Goal: Task Accomplishment & Management: Manage account settings

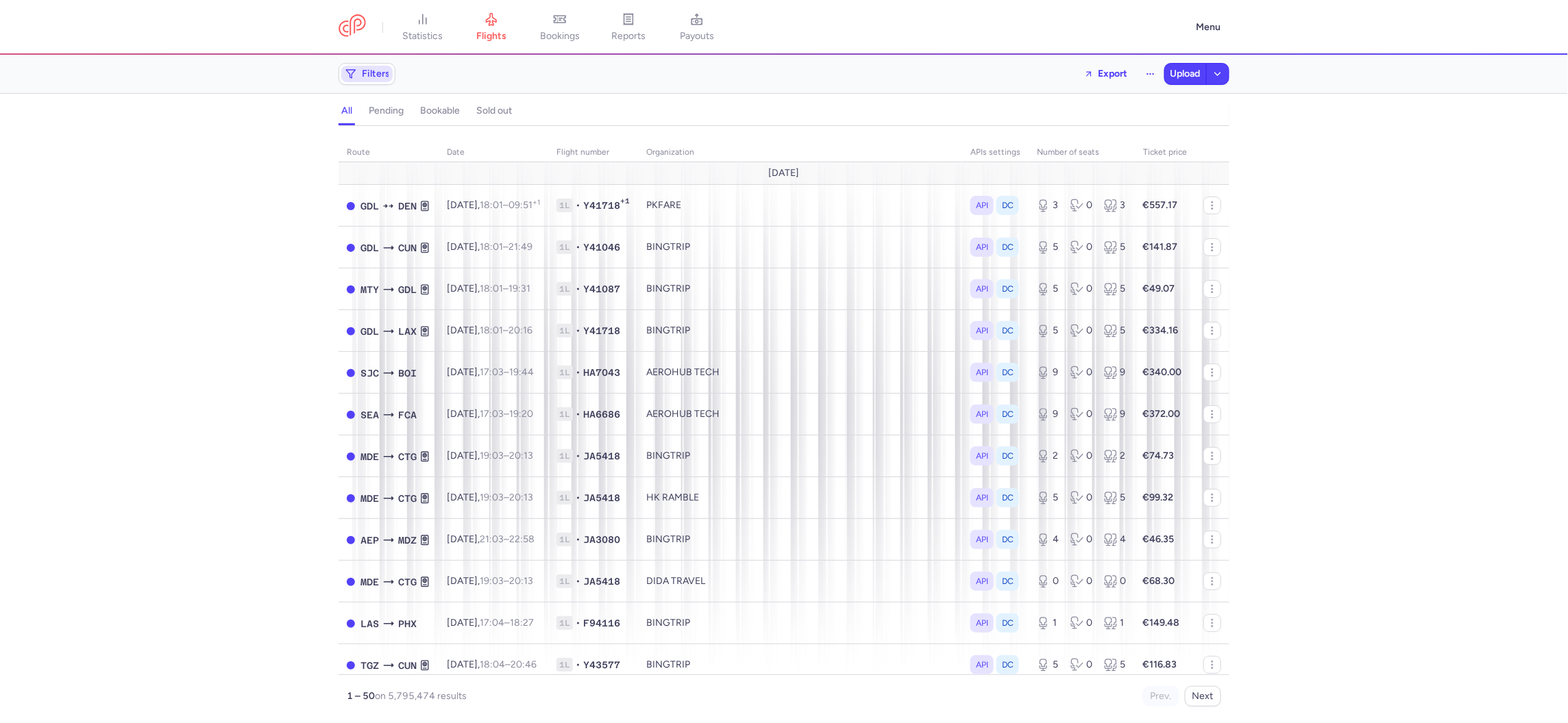
click at [377, 71] on span "Filters" at bounding box center [376, 74] width 28 height 11
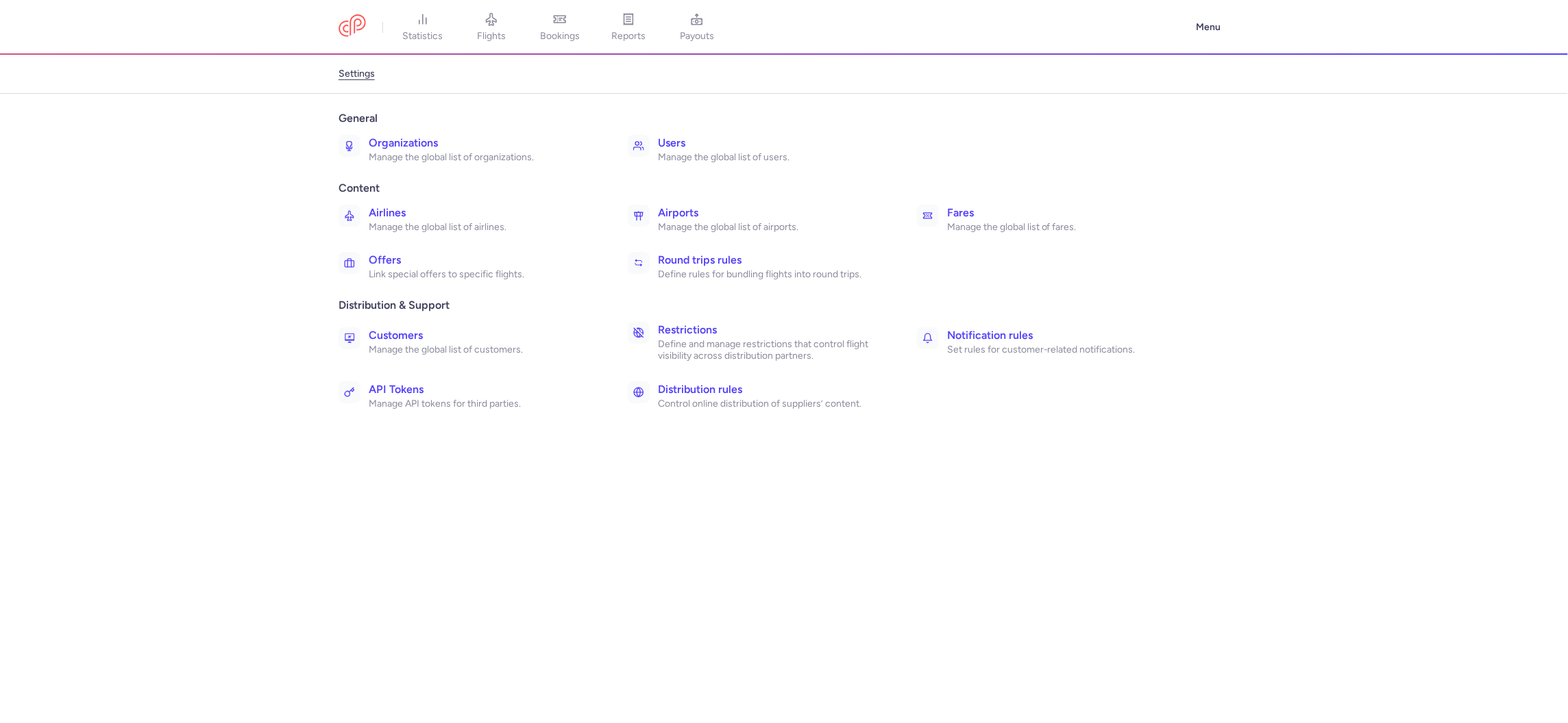
click at [426, 153] on p "Manage the global list of organizations." at bounding box center [483, 157] width 229 height 12
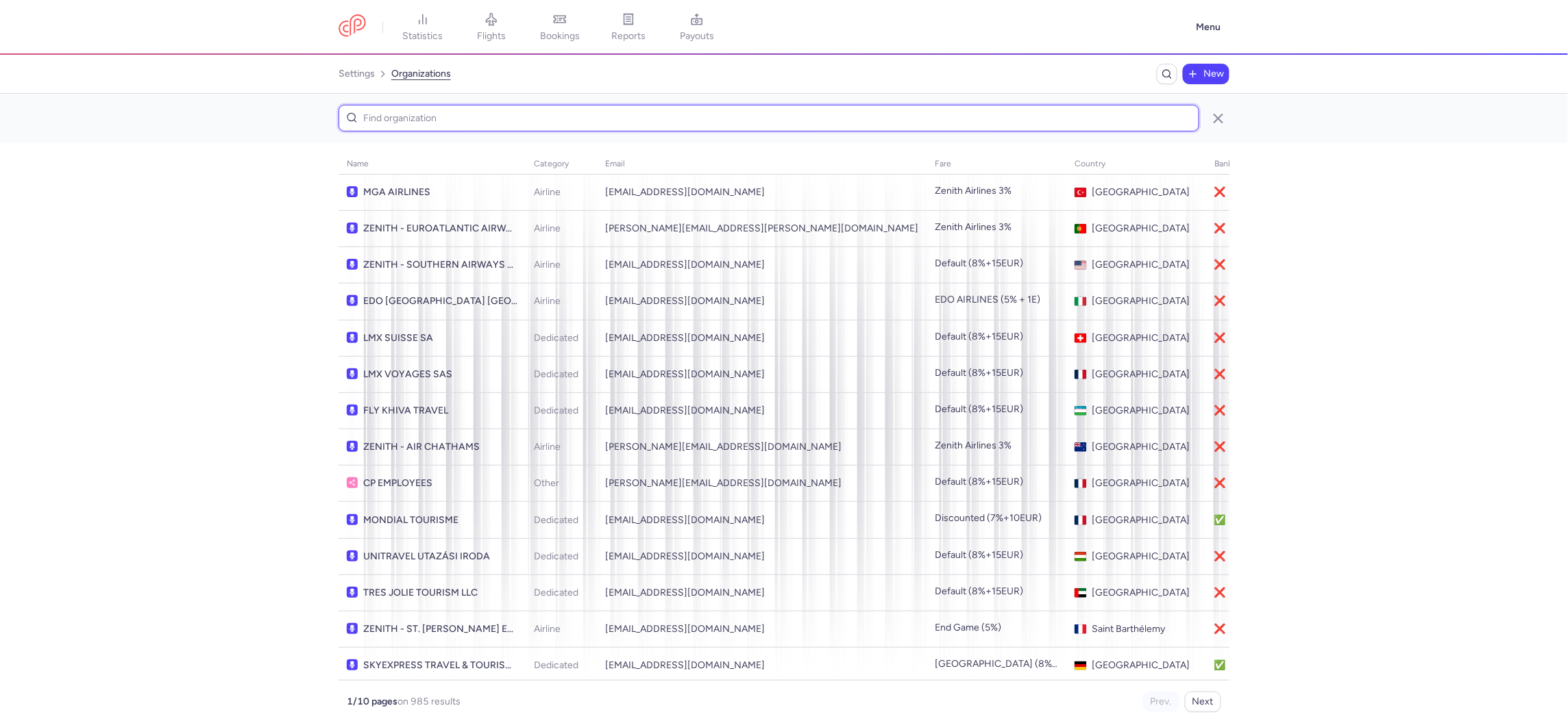
click at [825, 108] on input at bounding box center [769, 118] width 861 height 27
click at [442, 129] on input at bounding box center [769, 118] width 861 height 27
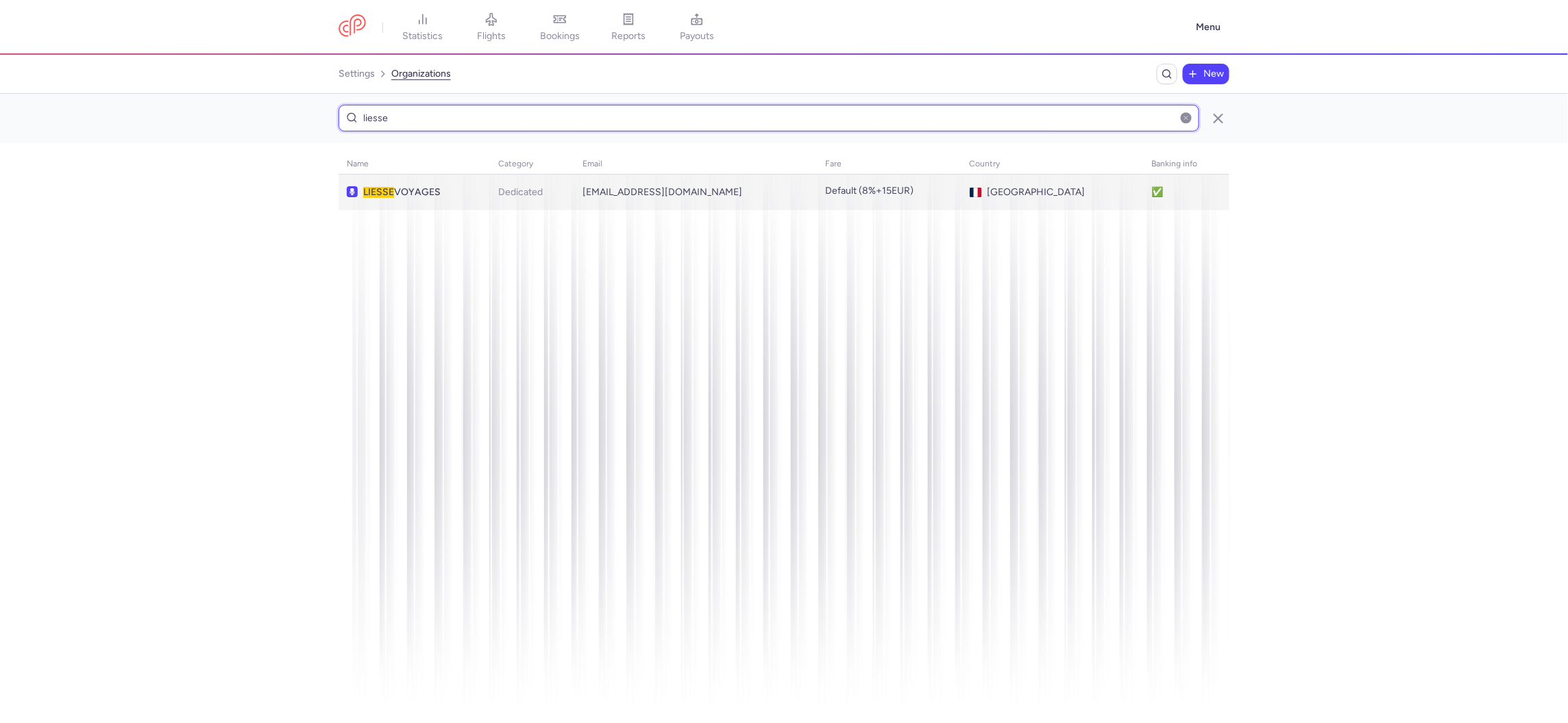
type input "liesse"
click at [397, 187] on span "LIESSE VOYAGES" at bounding box center [423, 192] width 119 height 11
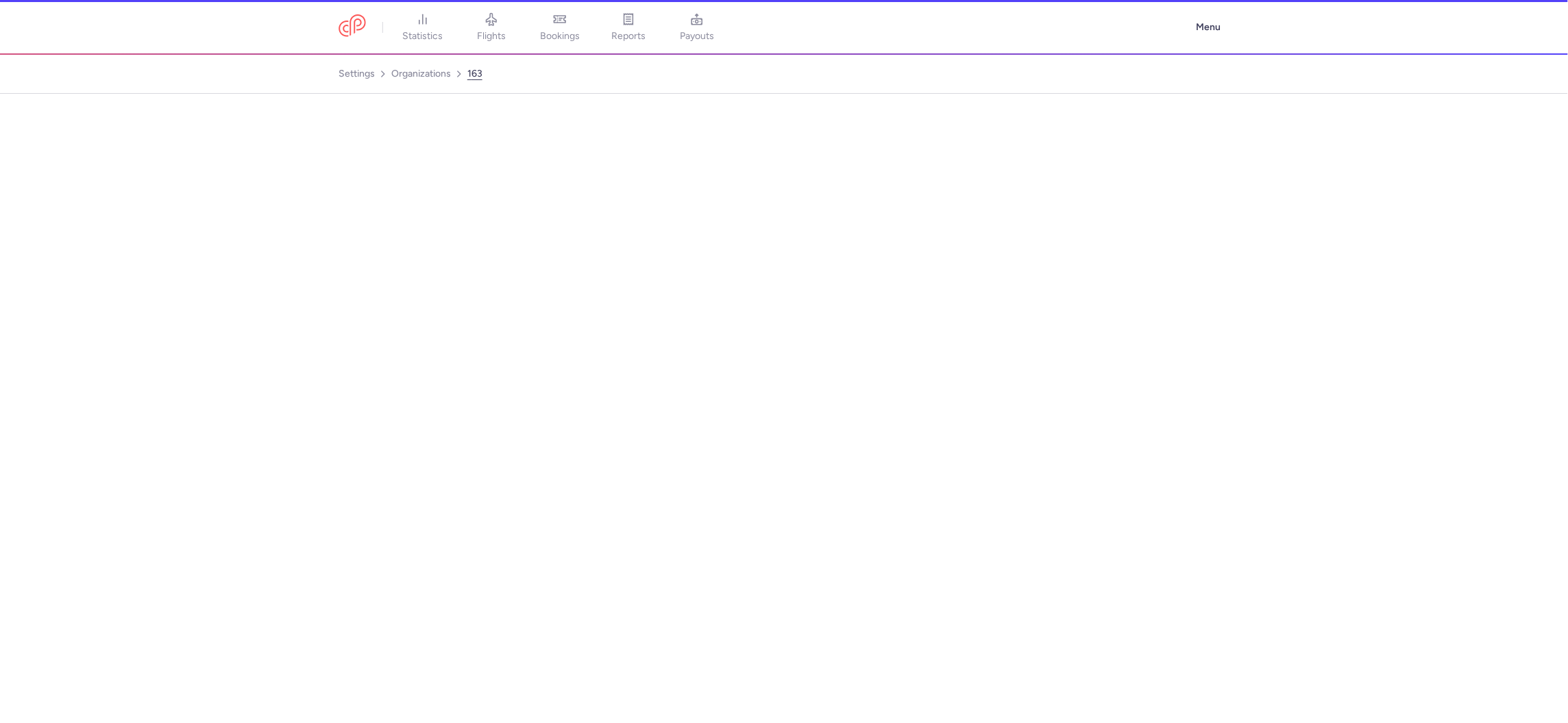
select select "DEDICATED"
select select "fr"
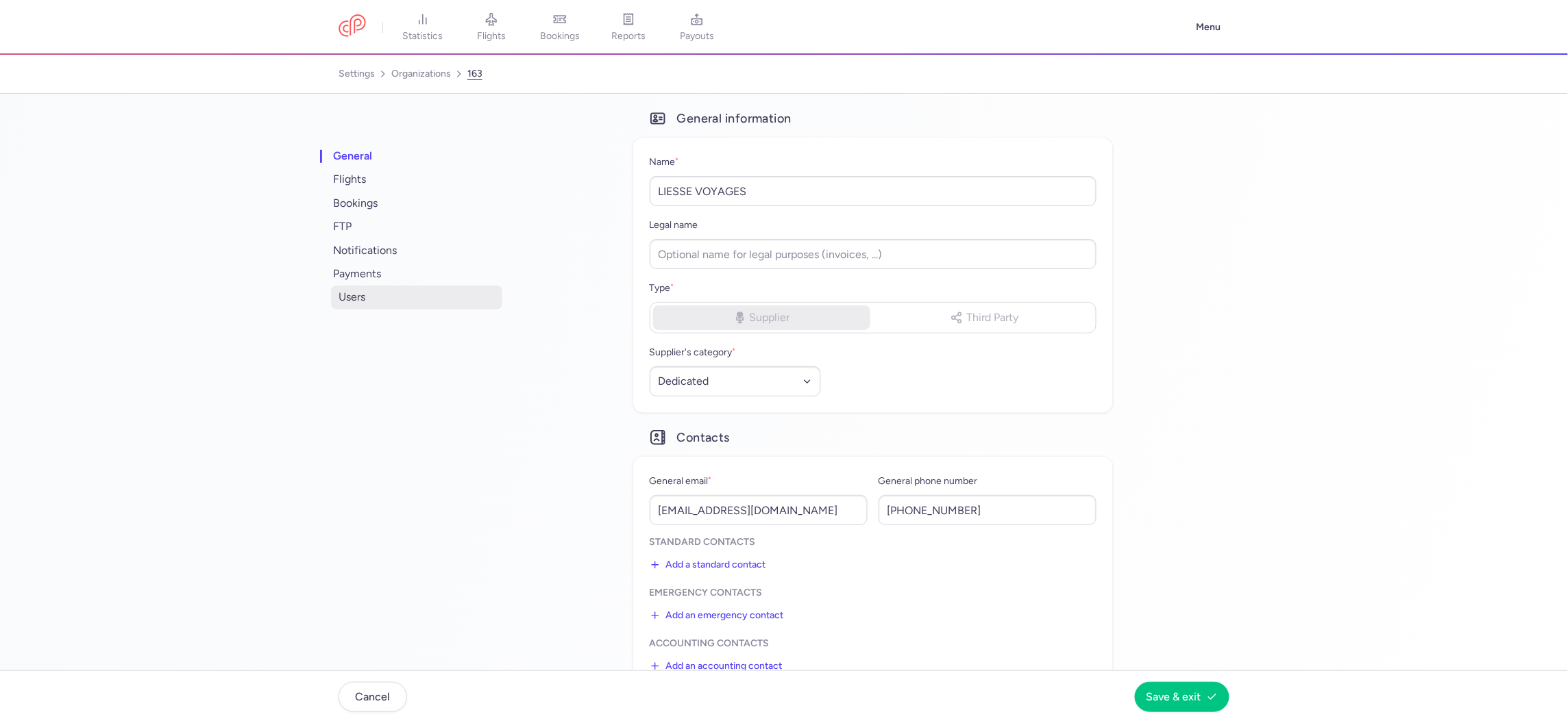
click at [358, 290] on span "users" at bounding box center [416, 297] width 172 height 23
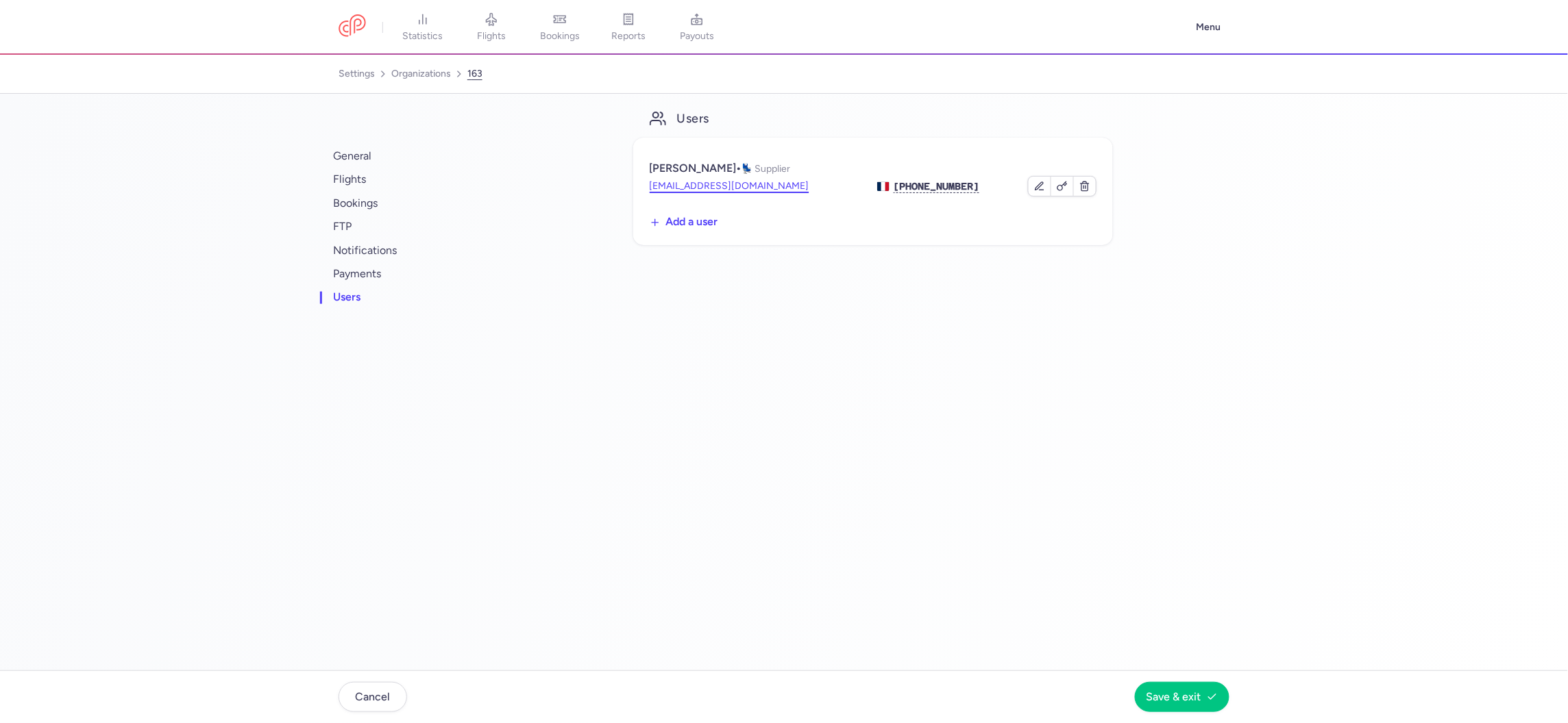
click at [737, 185] on button "direction@liessevoyages.fr" at bounding box center [729, 186] width 160 height 14
click at [356, 155] on span "general" at bounding box center [416, 156] width 172 height 23
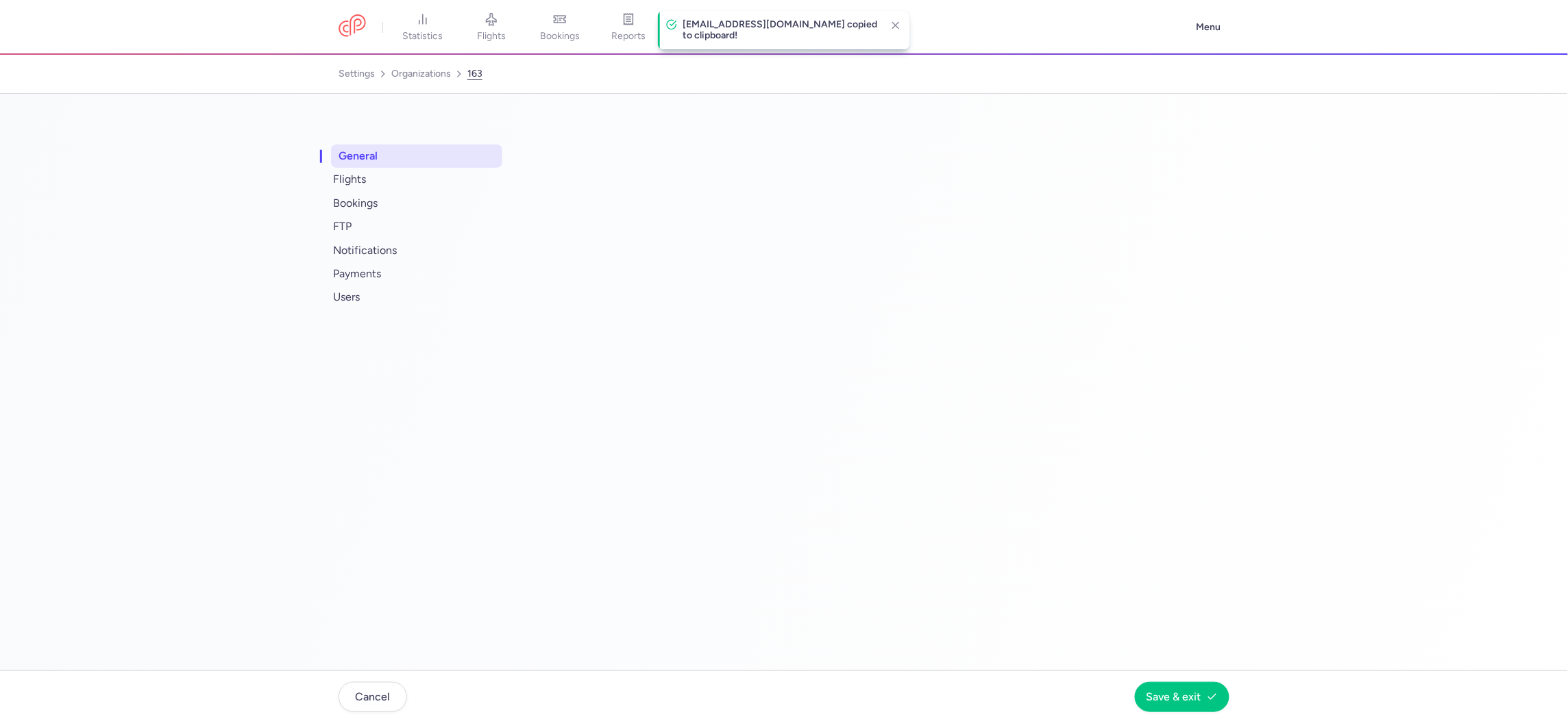
select select "DEDICATED"
select select "fr"
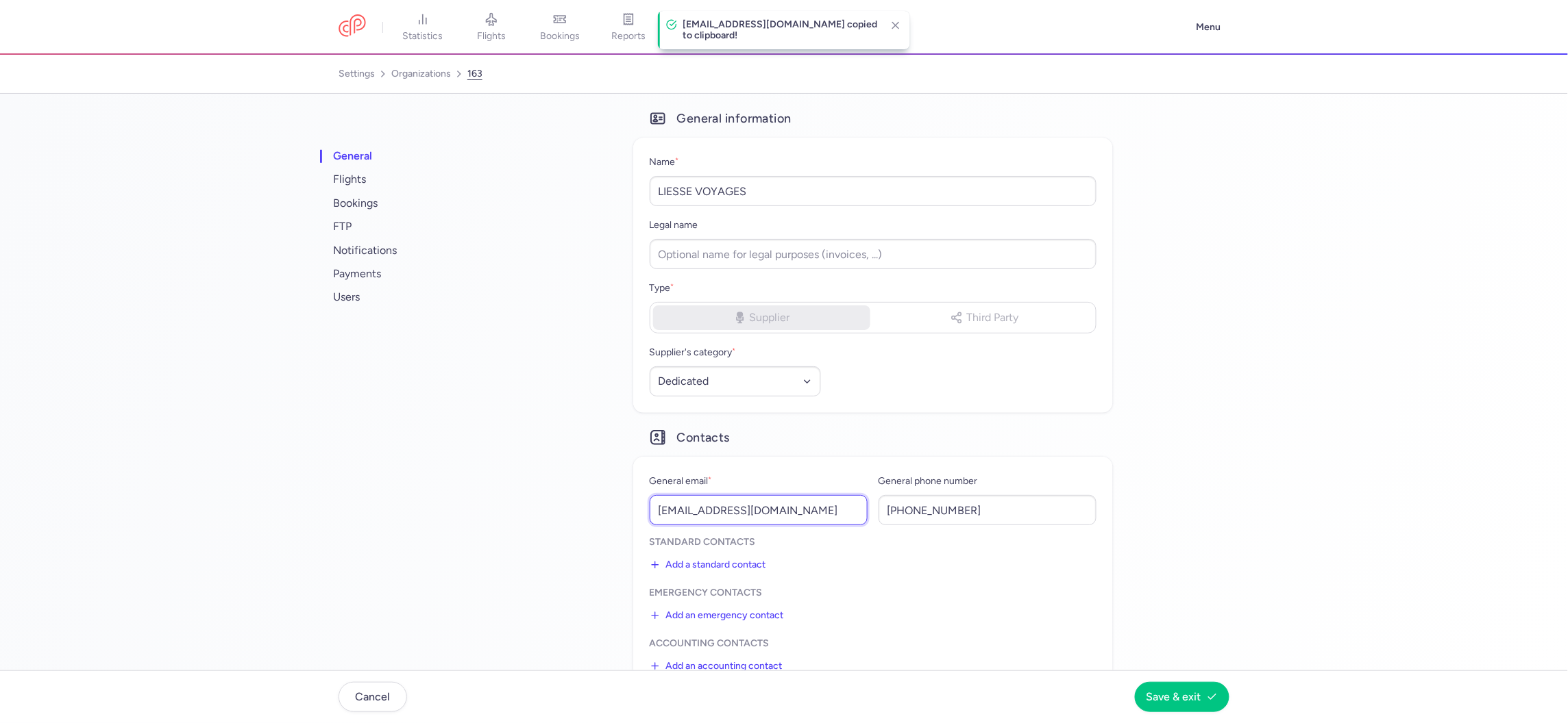
click at [720, 508] on input "liesse.voyages@wanadoo.fr" at bounding box center [758, 510] width 218 height 30
paste input "direction@liessevoyages"
type input "direction@liessevoyages.fr"
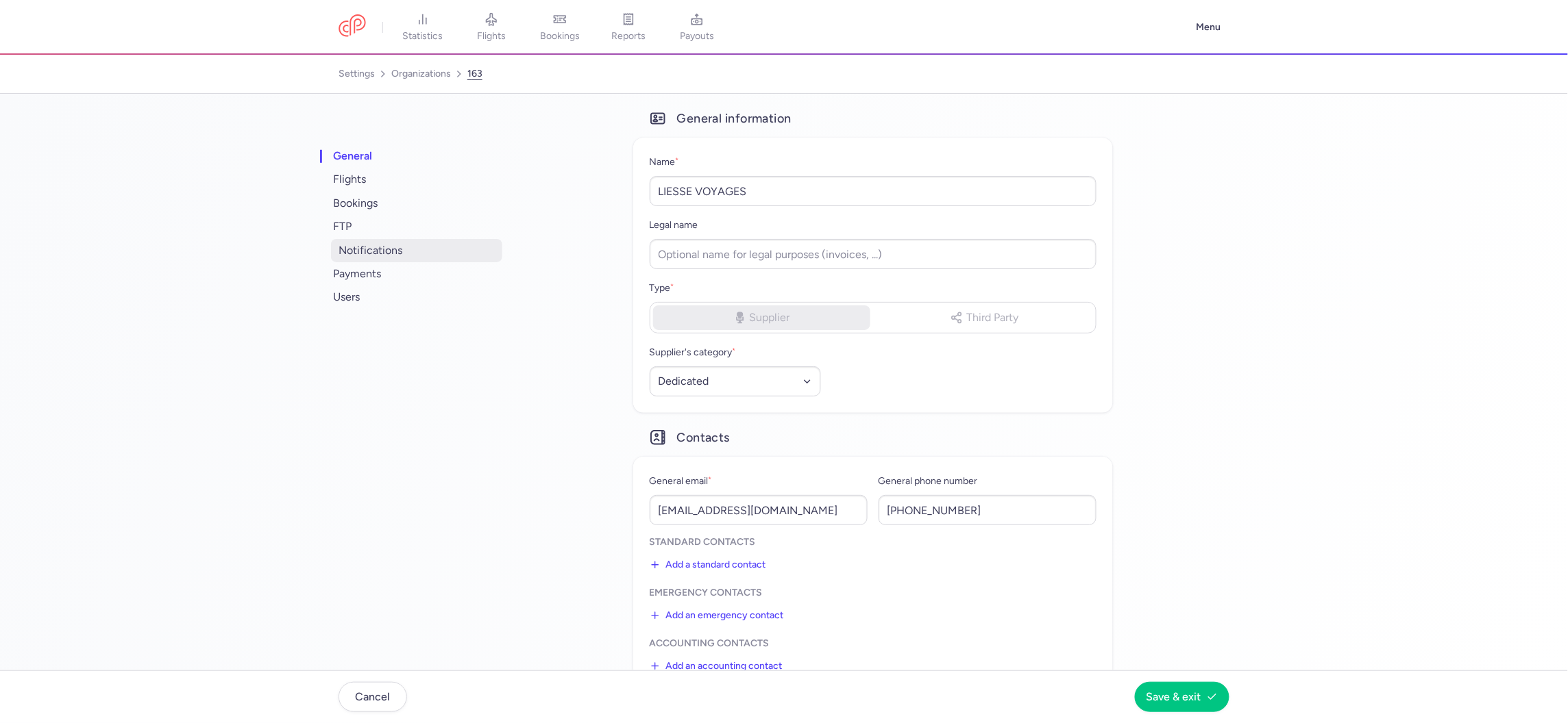
click at [353, 250] on span "notifications" at bounding box center [416, 251] width 172 height 23
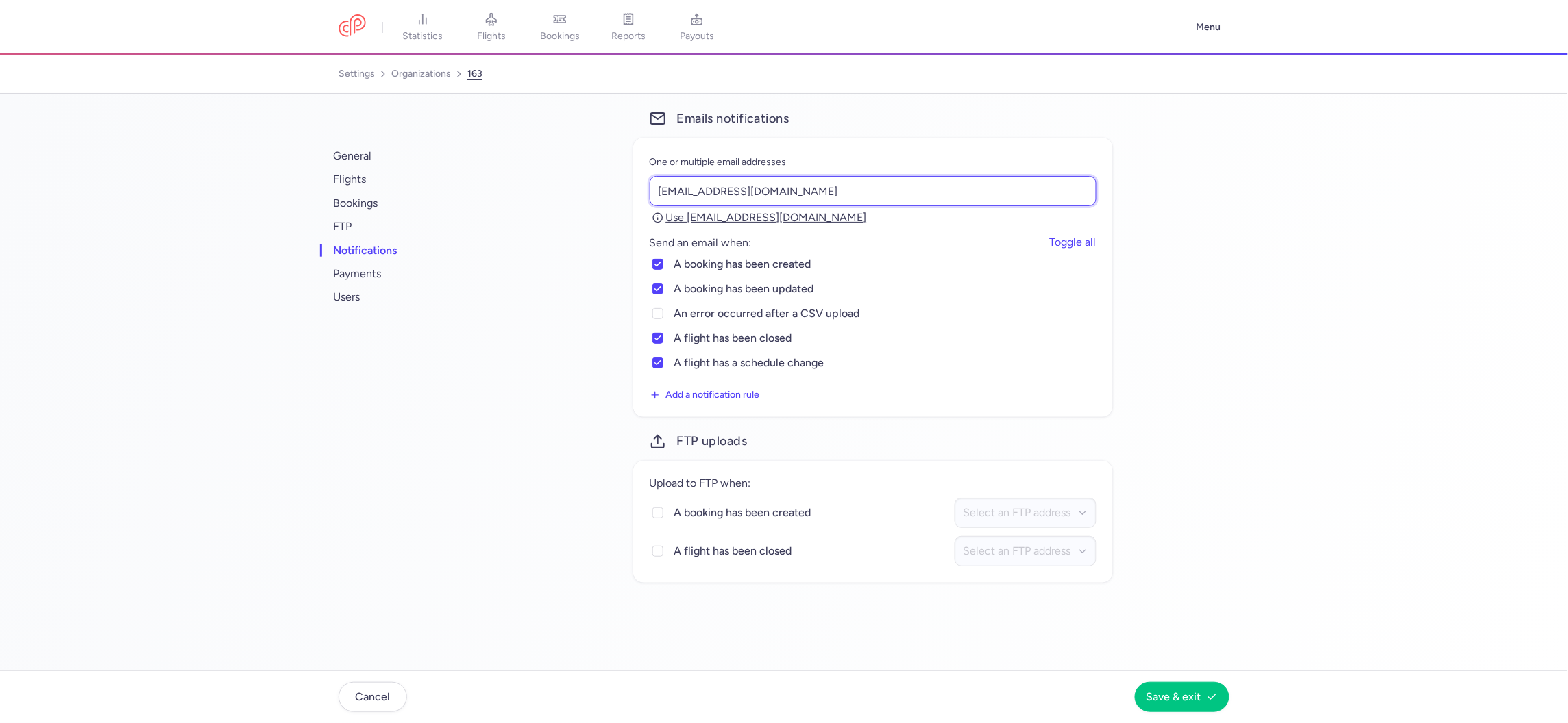
click at [724, 188] on input "liesse.voyages@wanadoo.fr" at bounding box center [873, 190] width 447 height 30
paste input "direction@liessevoyages"
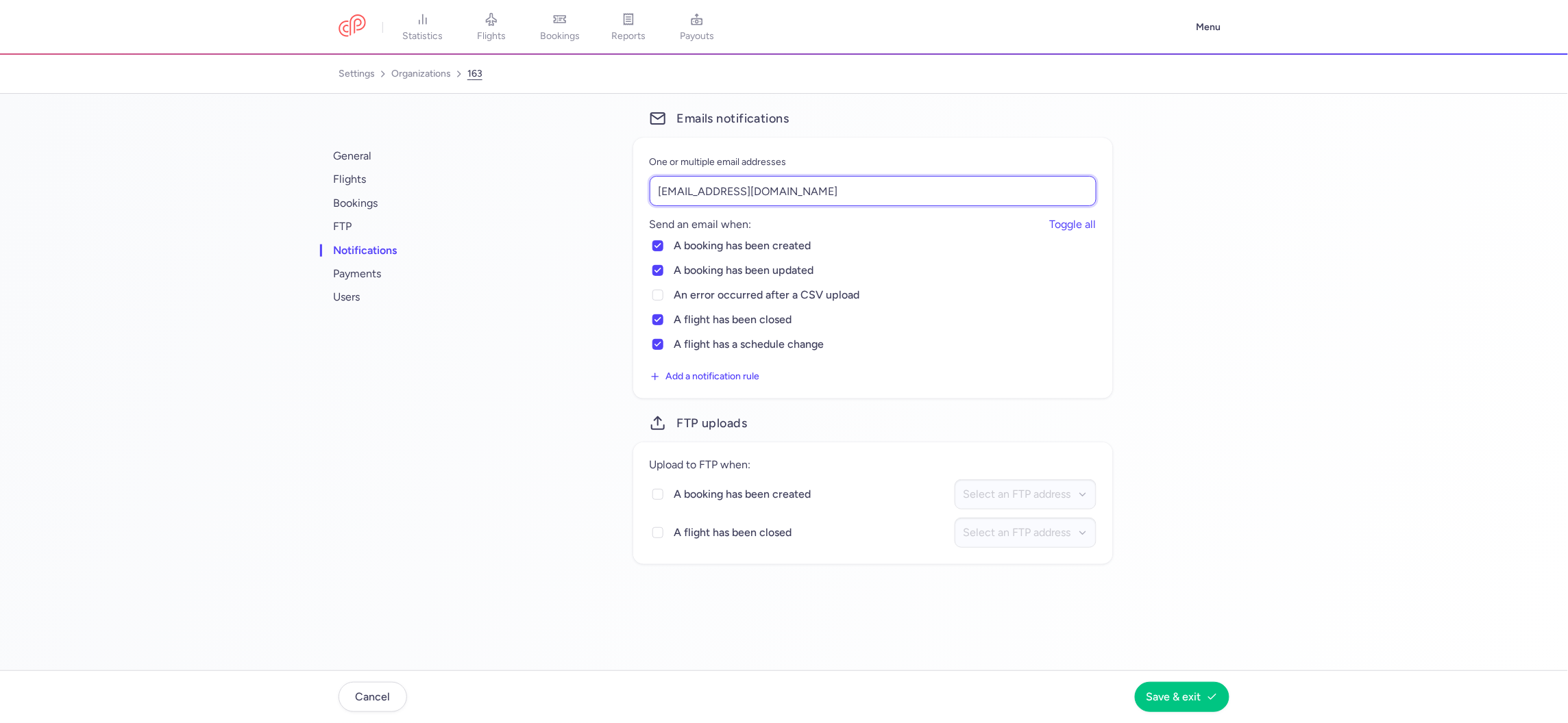
type input "direction@liessevoyages.fr"
click at [518, 355] on div "general flights bookings FTP notifications payments users Emails notifications …" at bounding box center [779, 337] width 891 height 454
click at [1177, 689] on button "Save & exit" at bounding box center [1183, 696] width 95 height 30
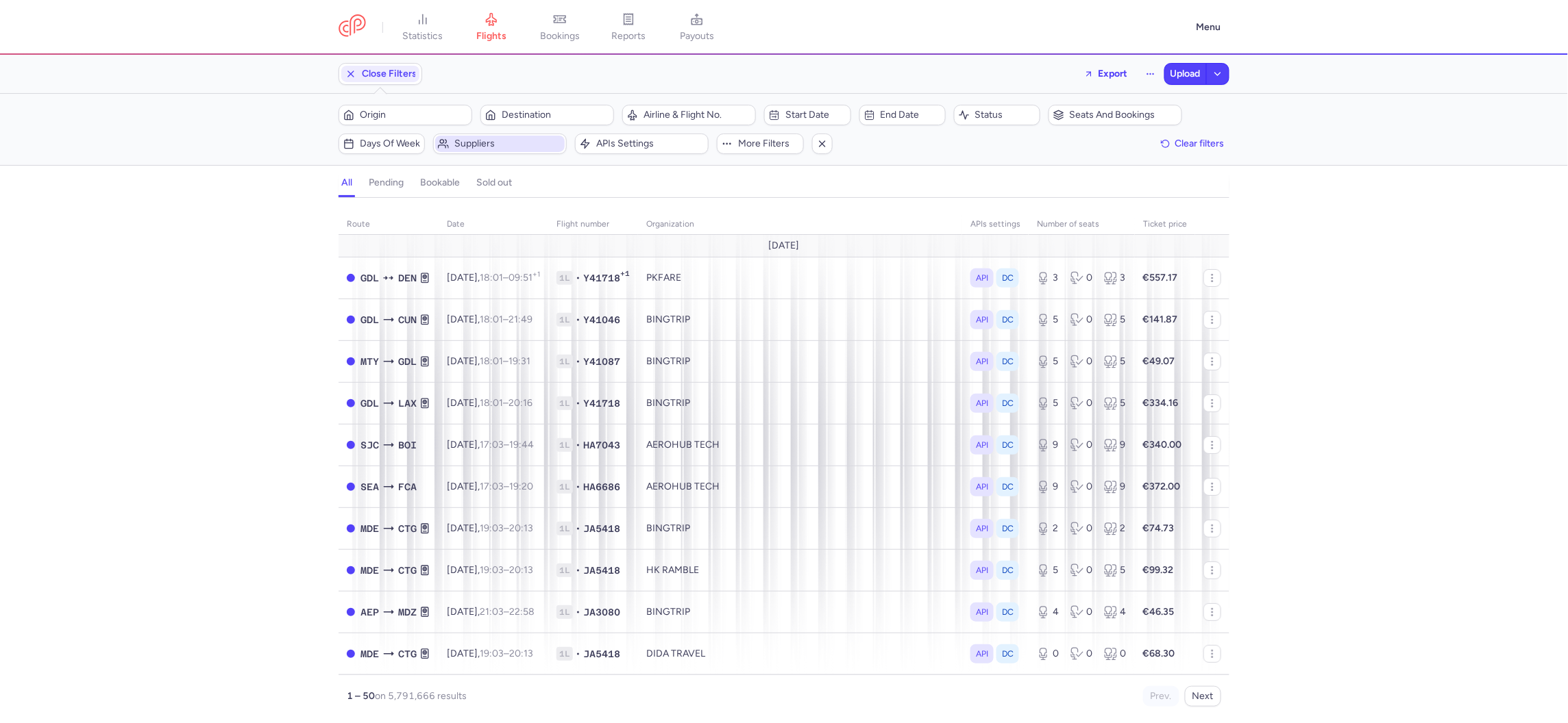
click at [466, 147] on span "Suppliers" at bounding box center [507, 144] width 107 height 11
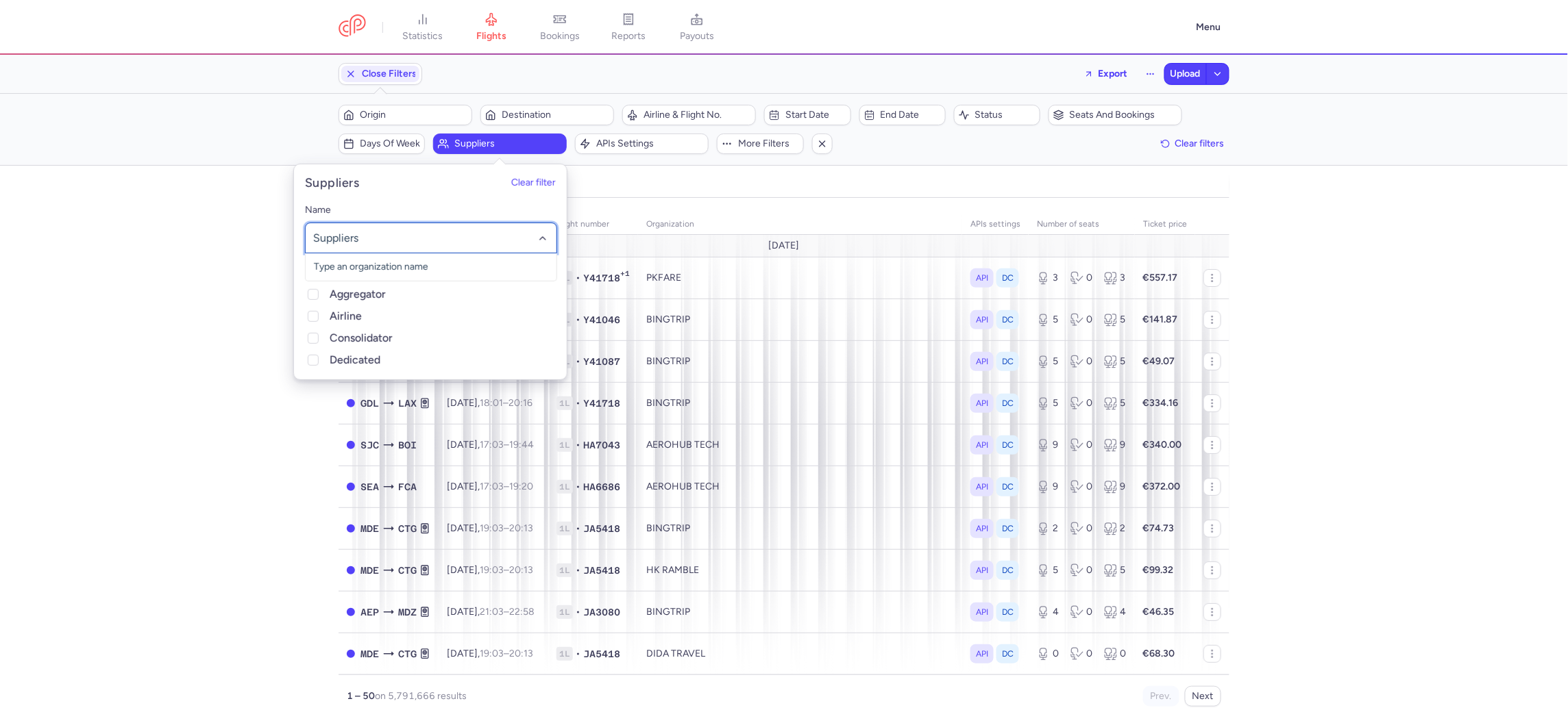
type input "o"
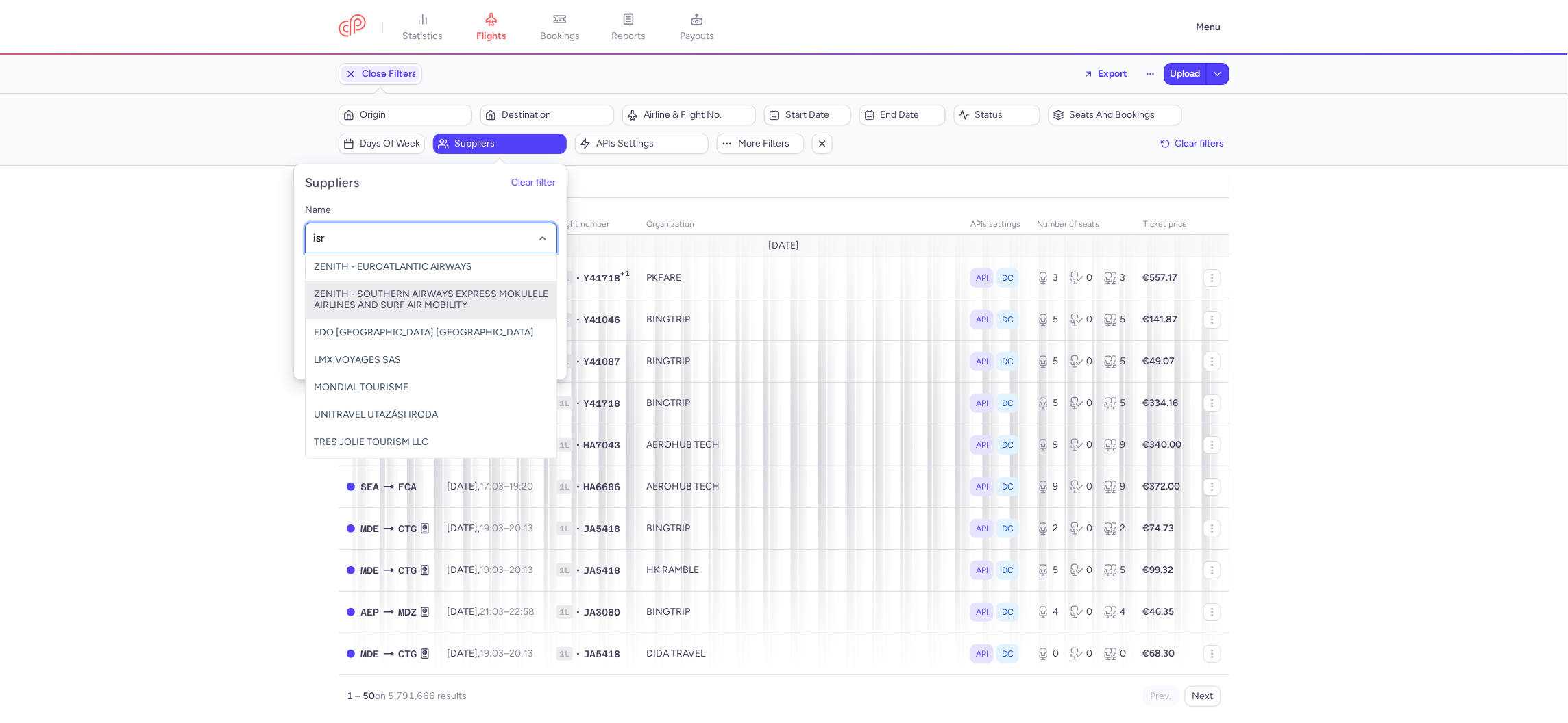
type input "isr"
type input "isra"
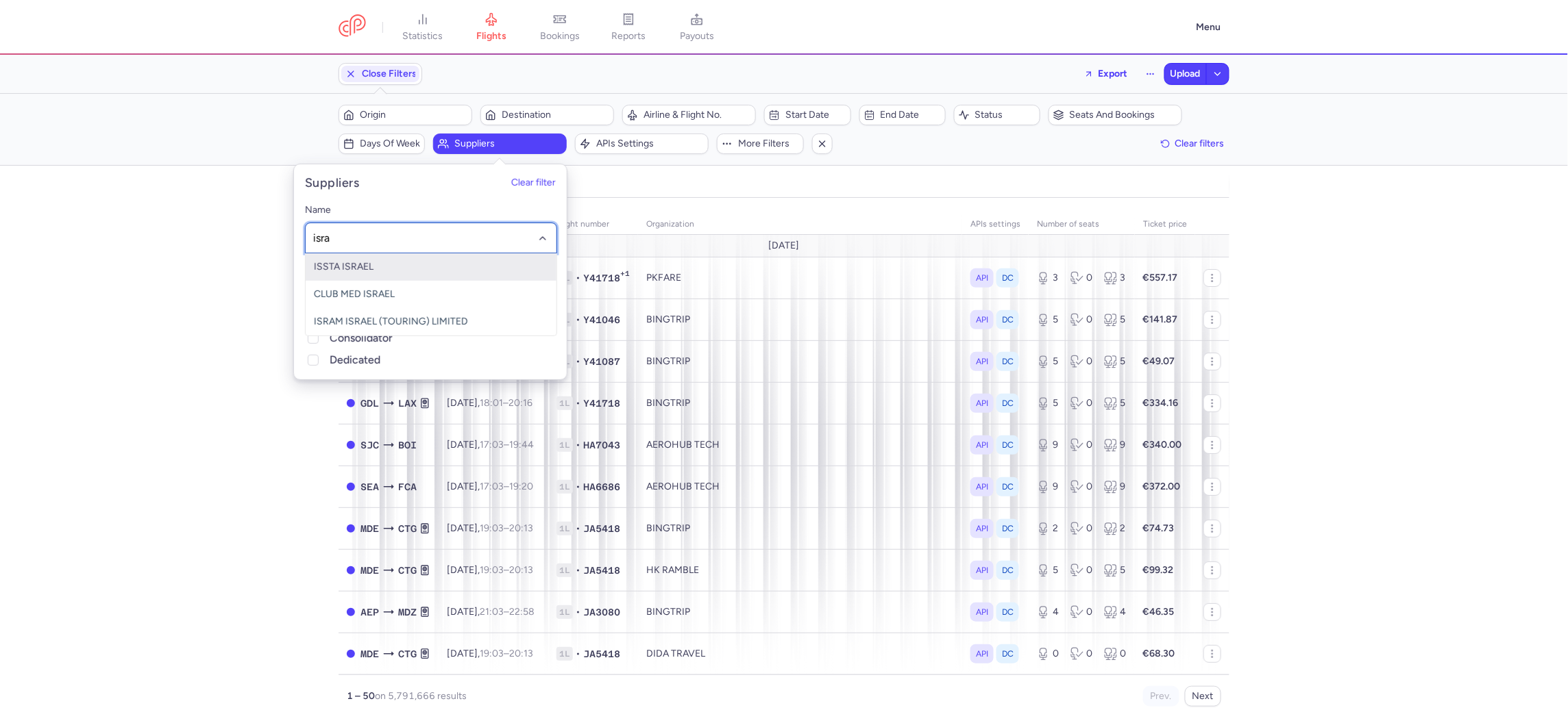
click at [348, 274] on span "ISSTA ISRAEL" at bounding box center [431, 267] width 251 height 28
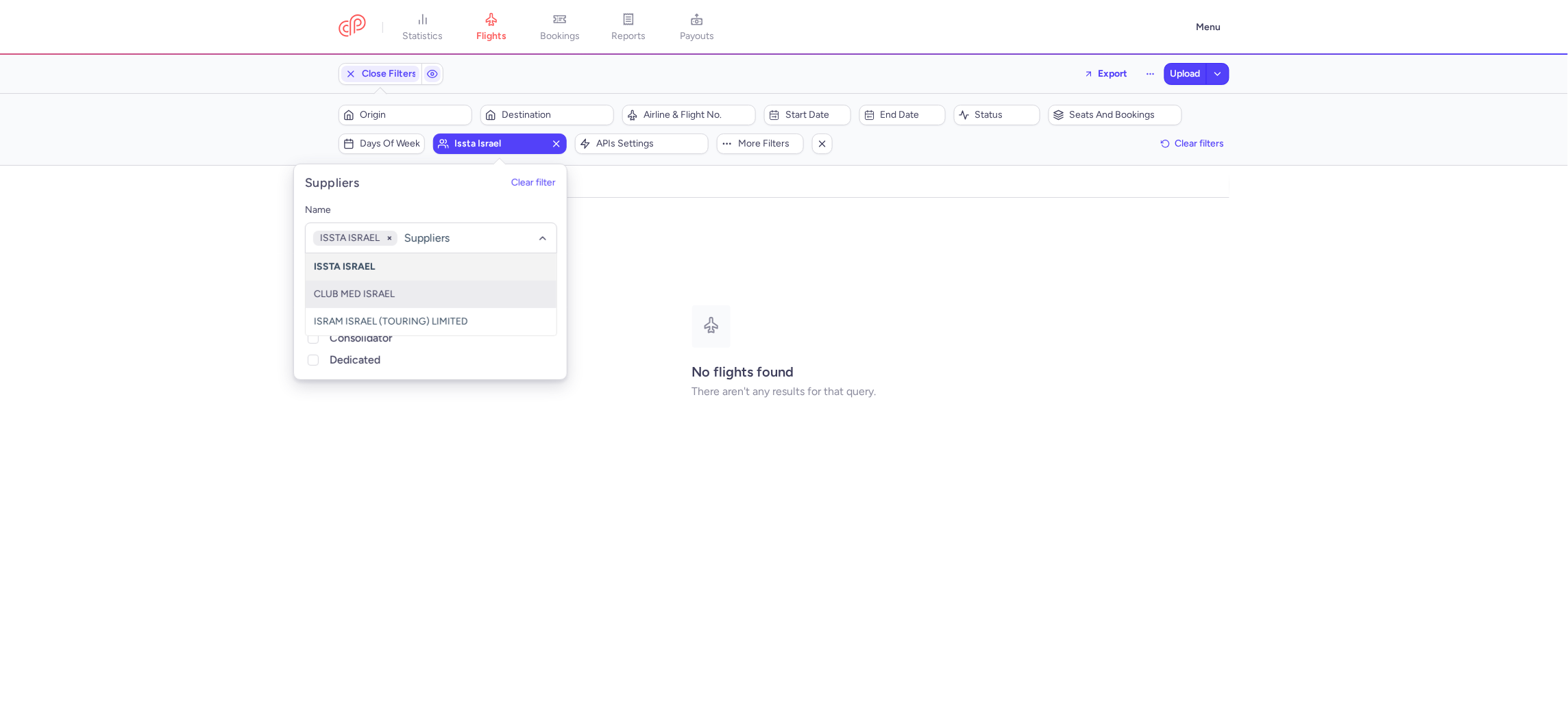
click at [196, 330] on div "organizations names: ISSTA ISRAEL No flights found There aren't any results for…" at bounding box center [784, 465] width 1568 height 517
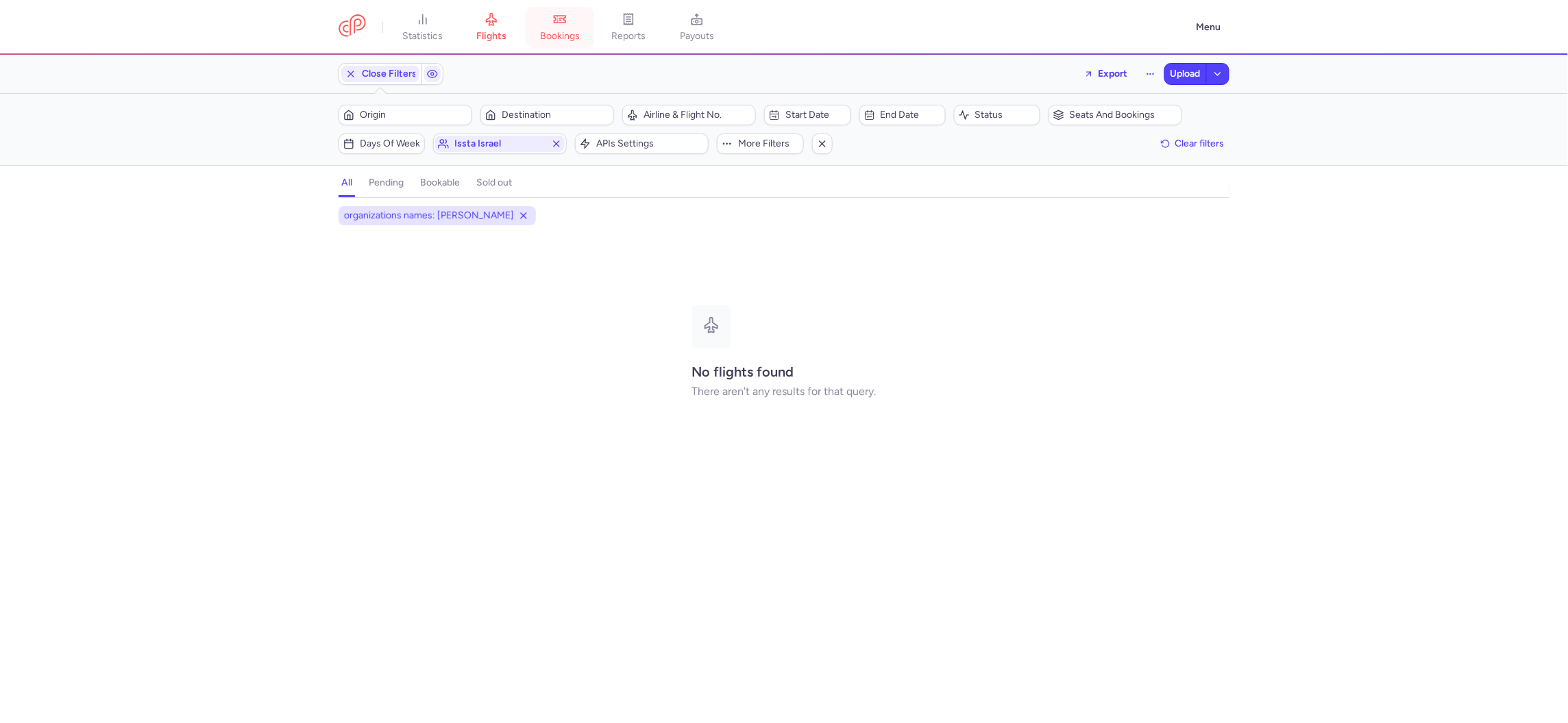
click at [556, 16] on icon at bounding box center [560, 19] width 14 height 14
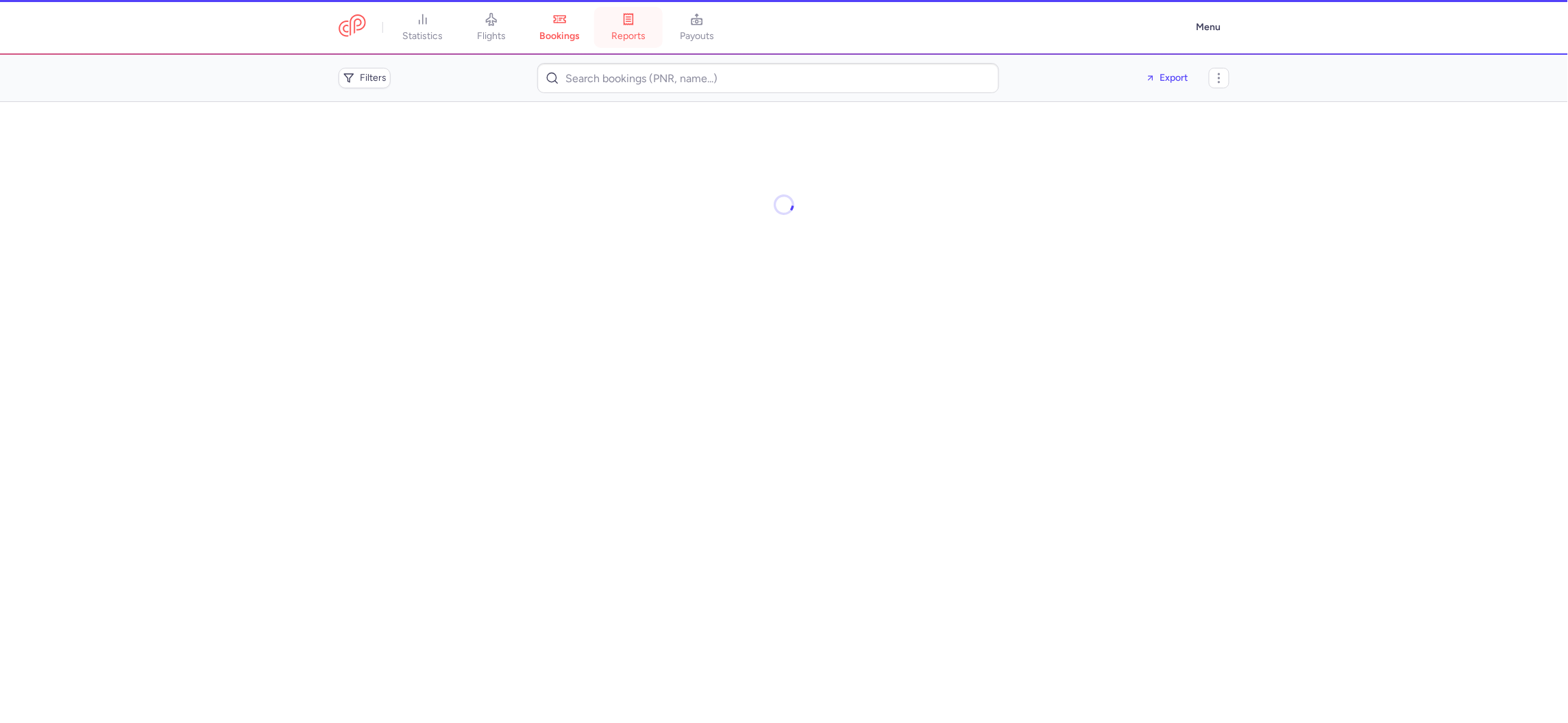
click at [663, 33] on link "reports" at bounding box center [629, 27] width 69 height 30
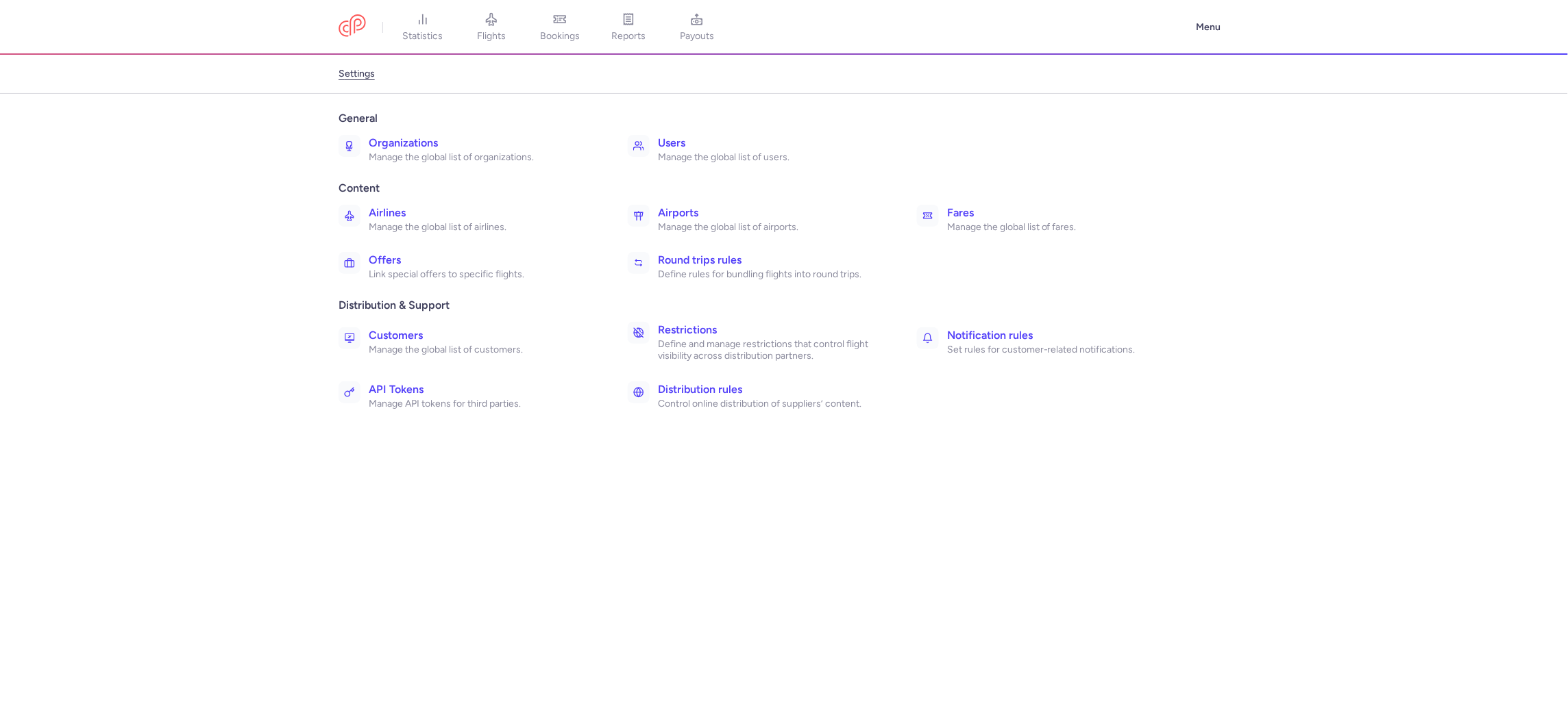
click at [372, 161] on p "Manage the global list of organizations." at bounding box center [483, 157] width 229 height 12
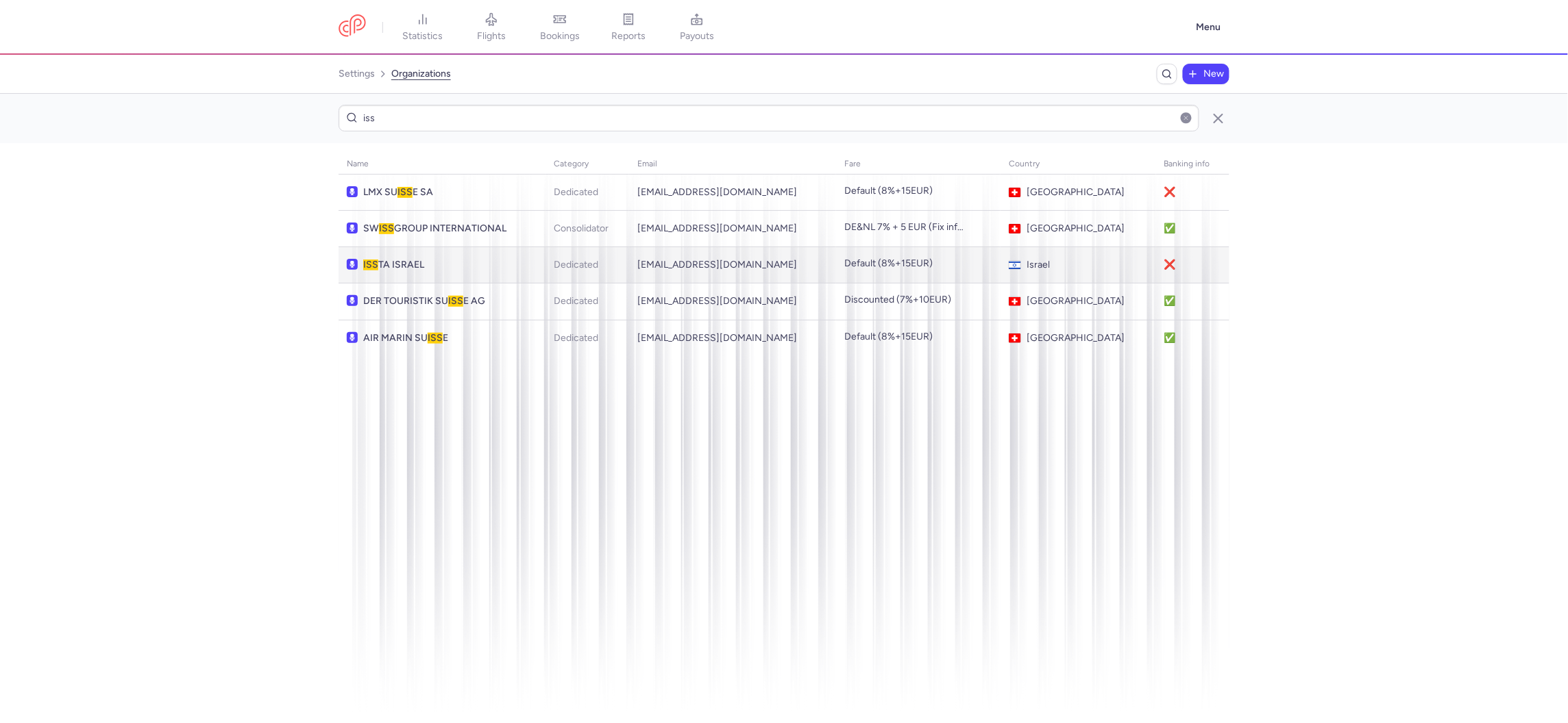
type input "iss"
click at [391, 262] on span "ISS TA ISRAEL" at bounding box center [440, 265] width 154 height 11
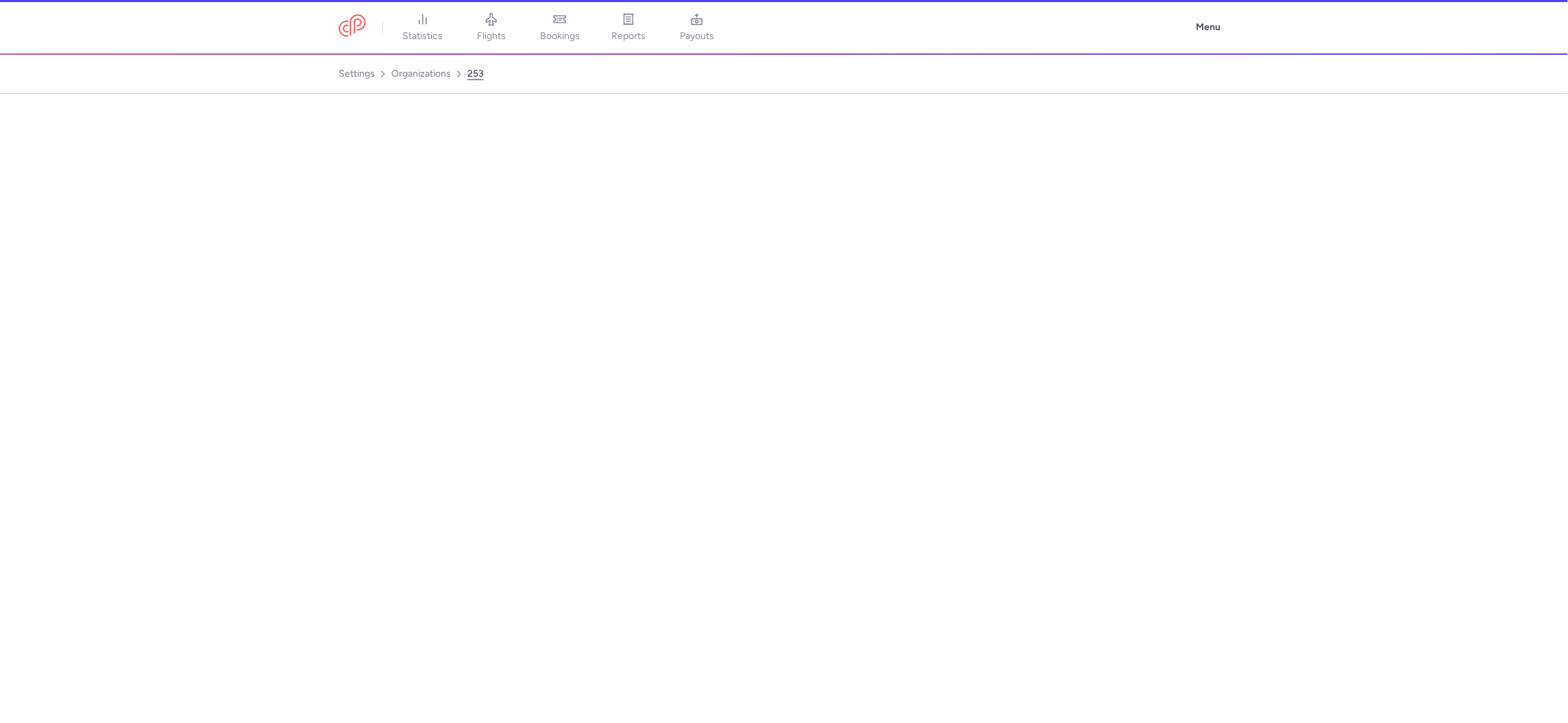
select select "DEDICATED"
select select "il"
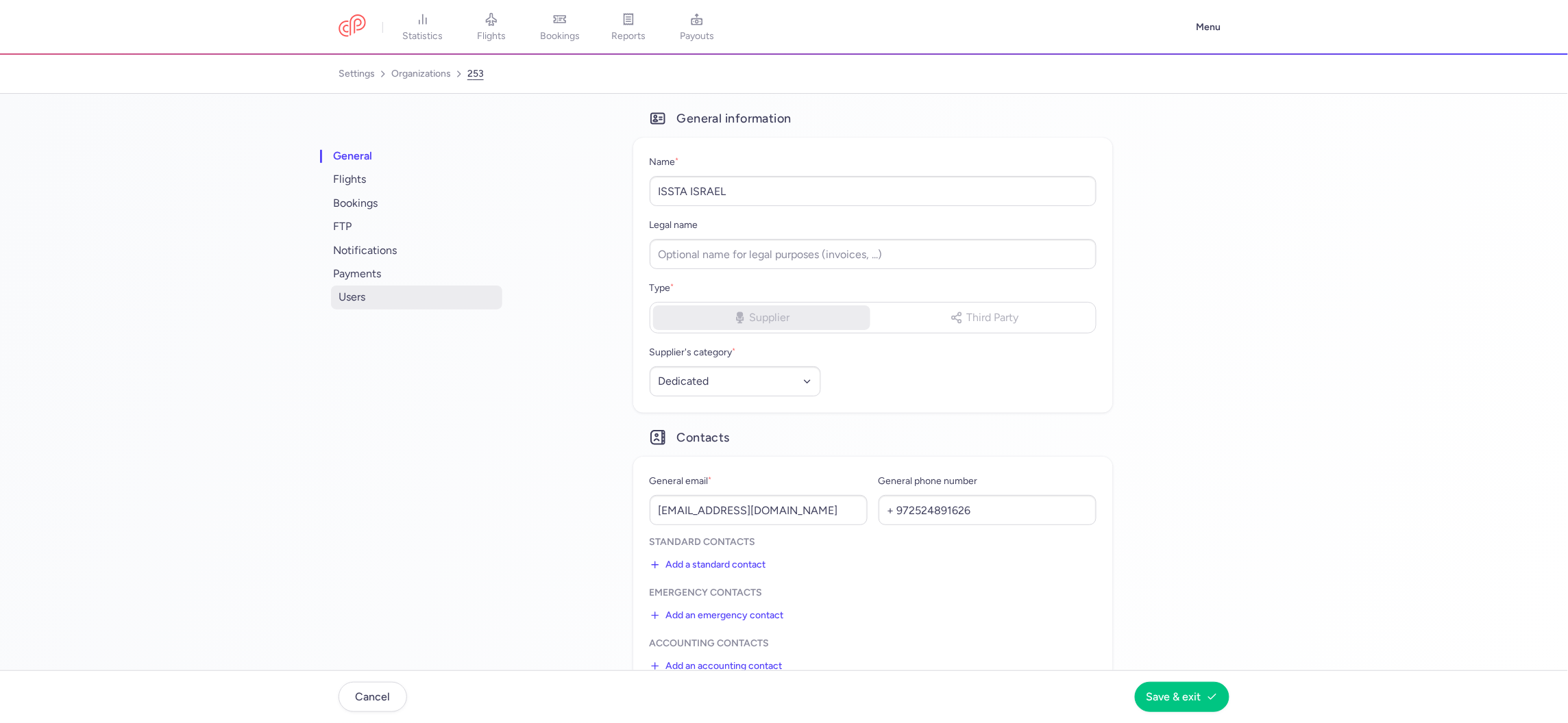
click at [374, 292] on span "users" at bounding box center [416, 297] width 172 height 23
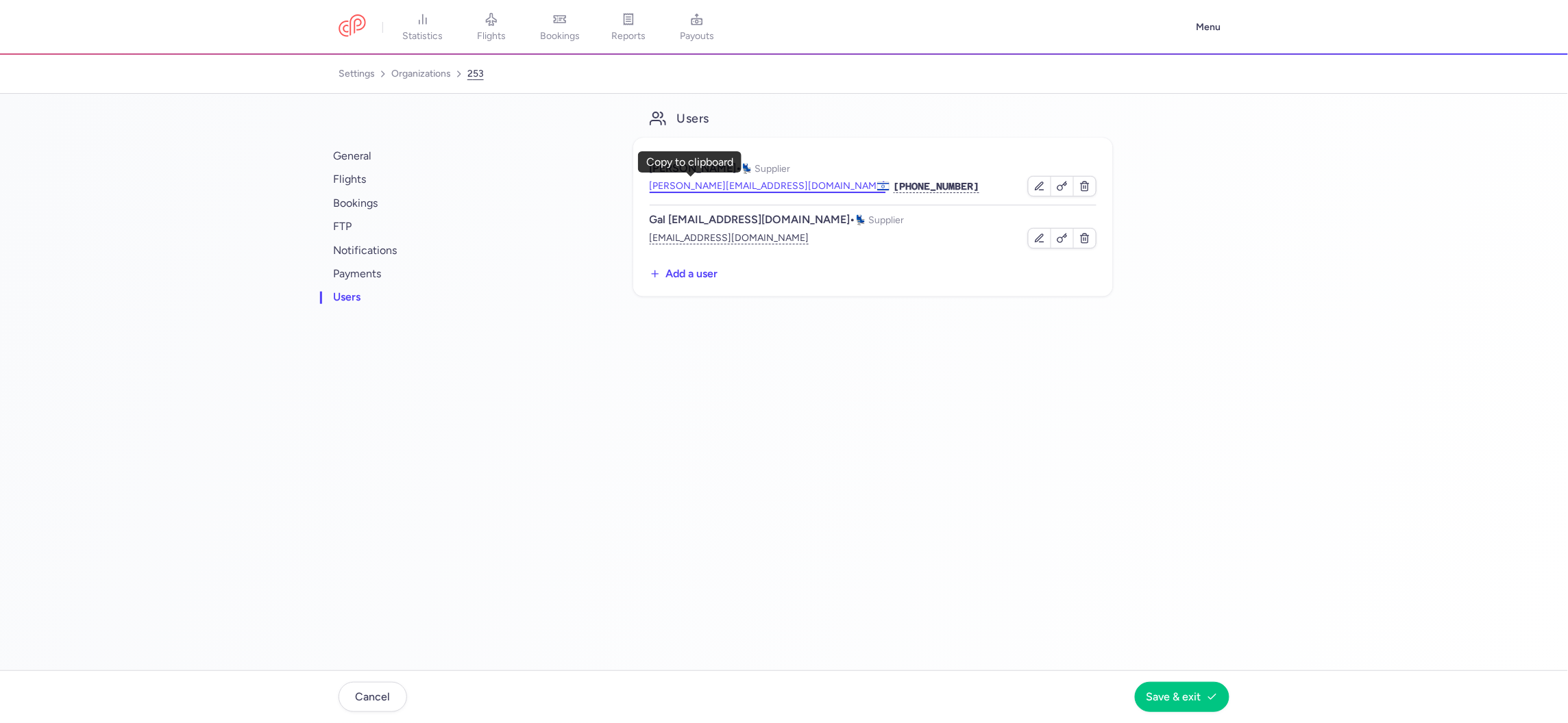
click at [677, 185] on button "emilo@issta.co.il" at bounding box center [768, 186] width 237 height 14
click at [434, 71] on link "organizations" at bounding box center [421, 74] width 60 height 22
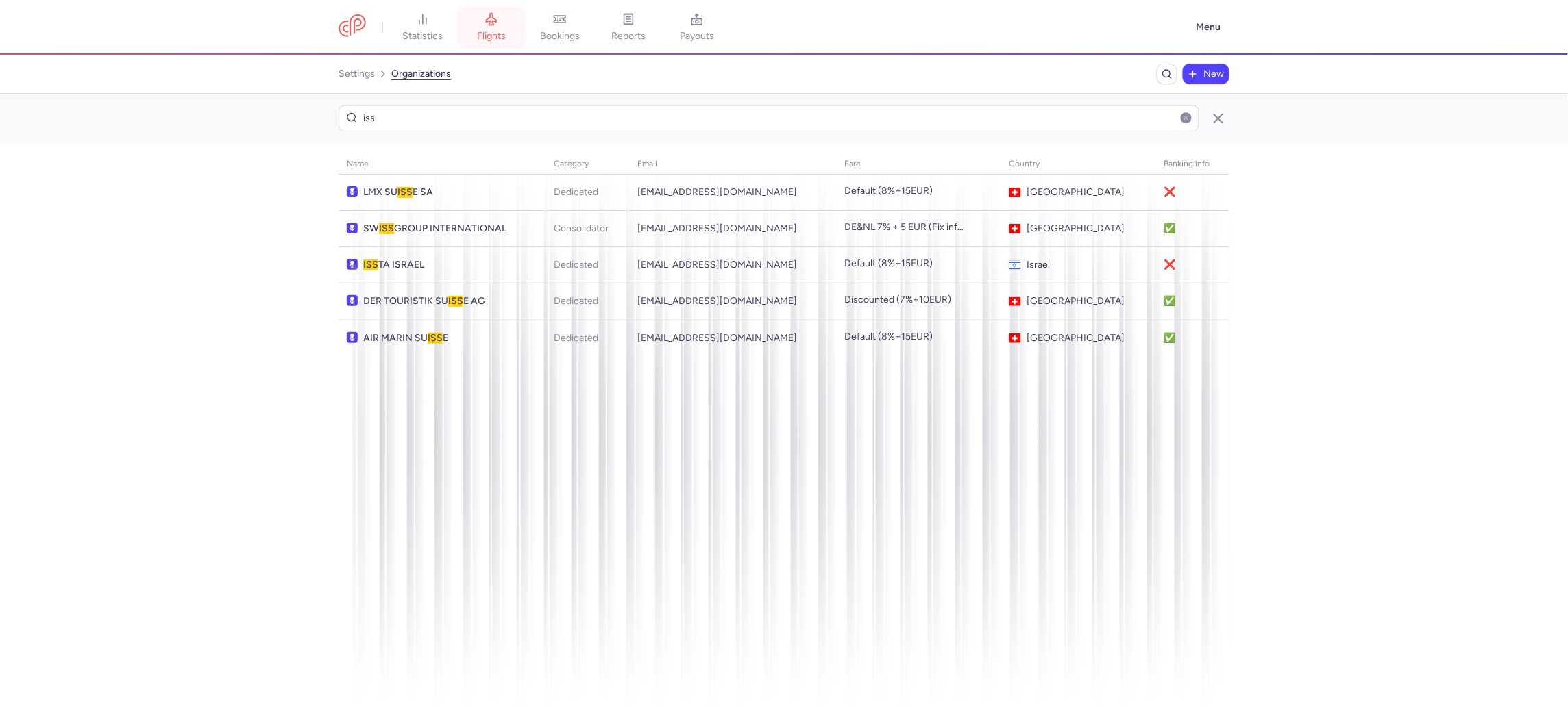
click at [480, 31] on span "flights" at bounding box center [491, 36] width 28 height 12
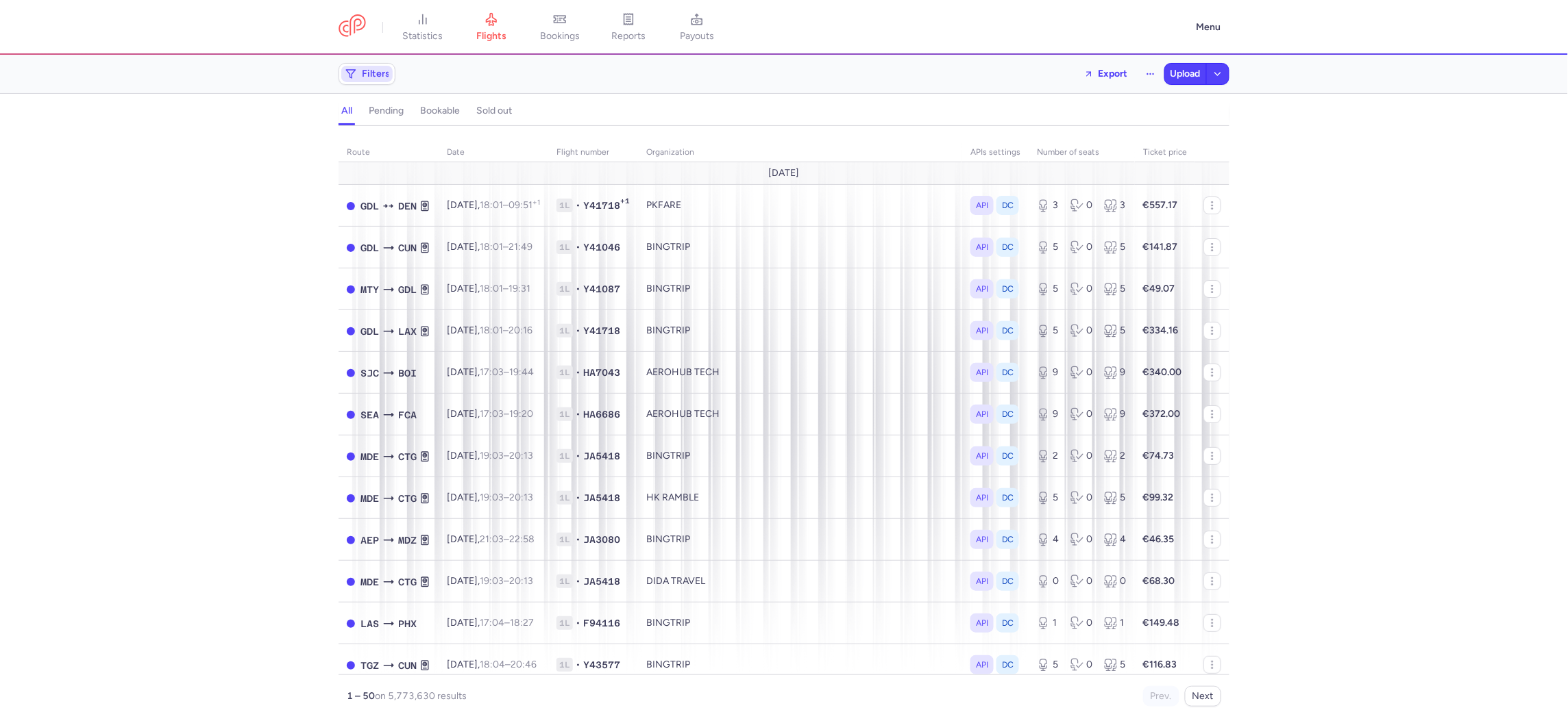
click at [361, 73] on span "Filters" at bounding box center [366, 74] width 51 height 17
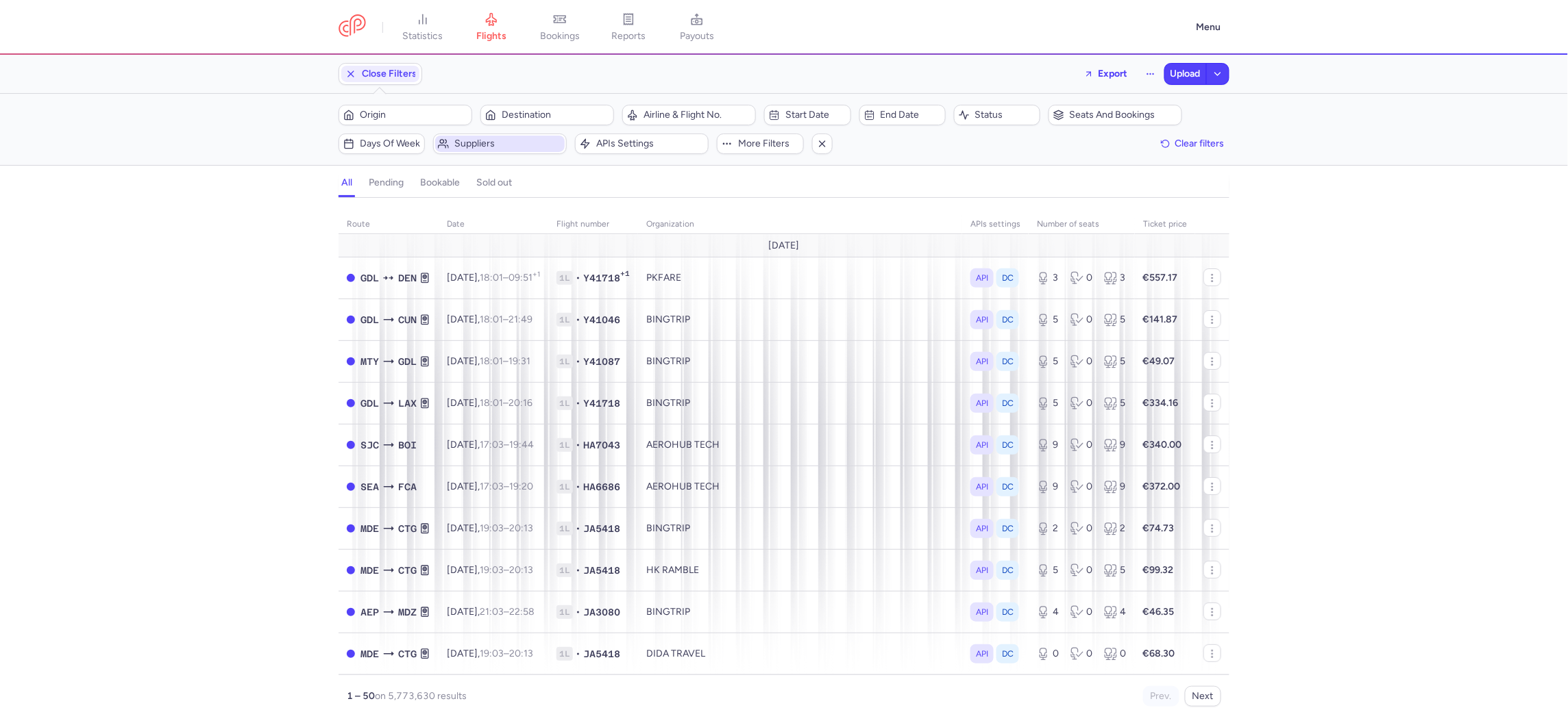
click at [469, 146] on span "Suppliers" at bounding box center [507, 144] width 107 height 11
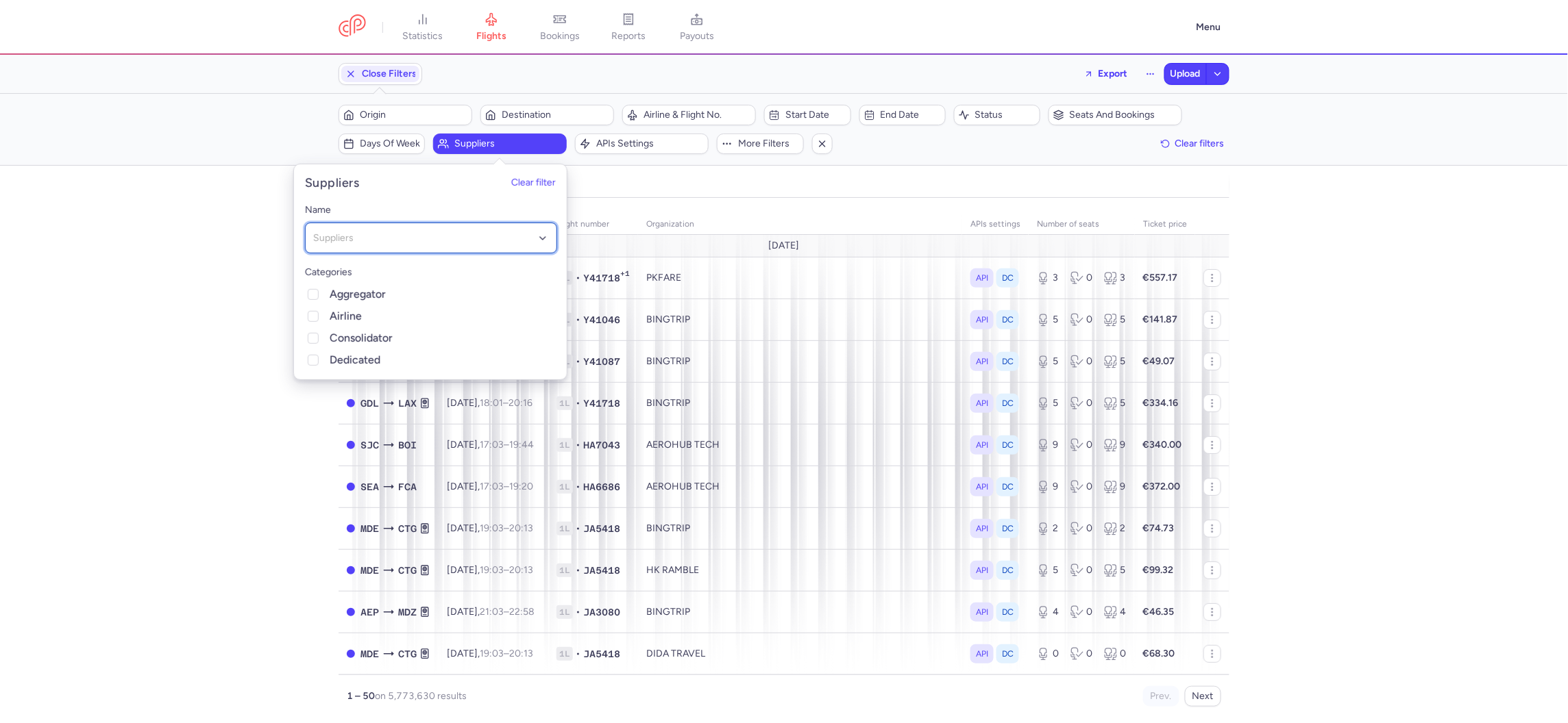
click at [435, 228] on div "Suppliers" at bounding box center [431, 238] width 252 height 31
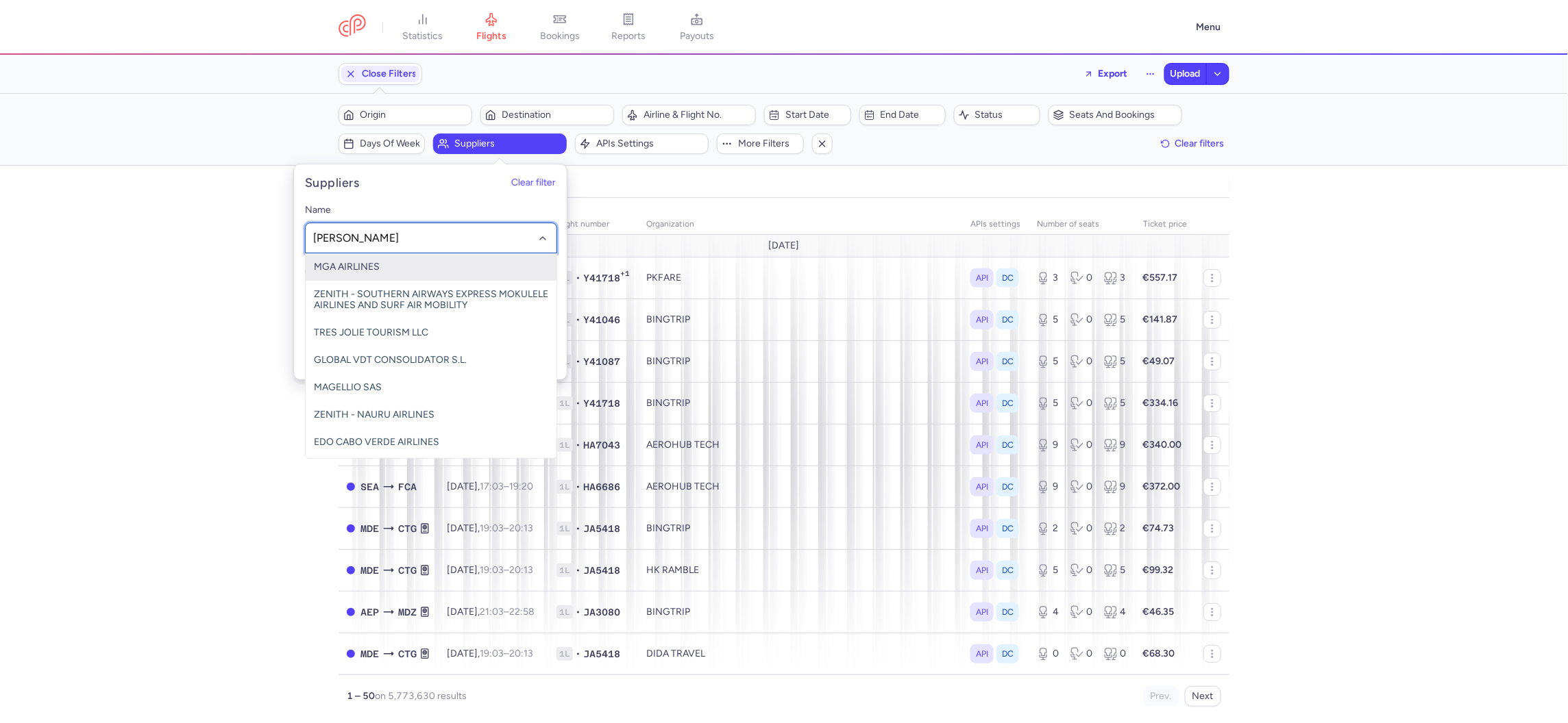
type input "liesse"
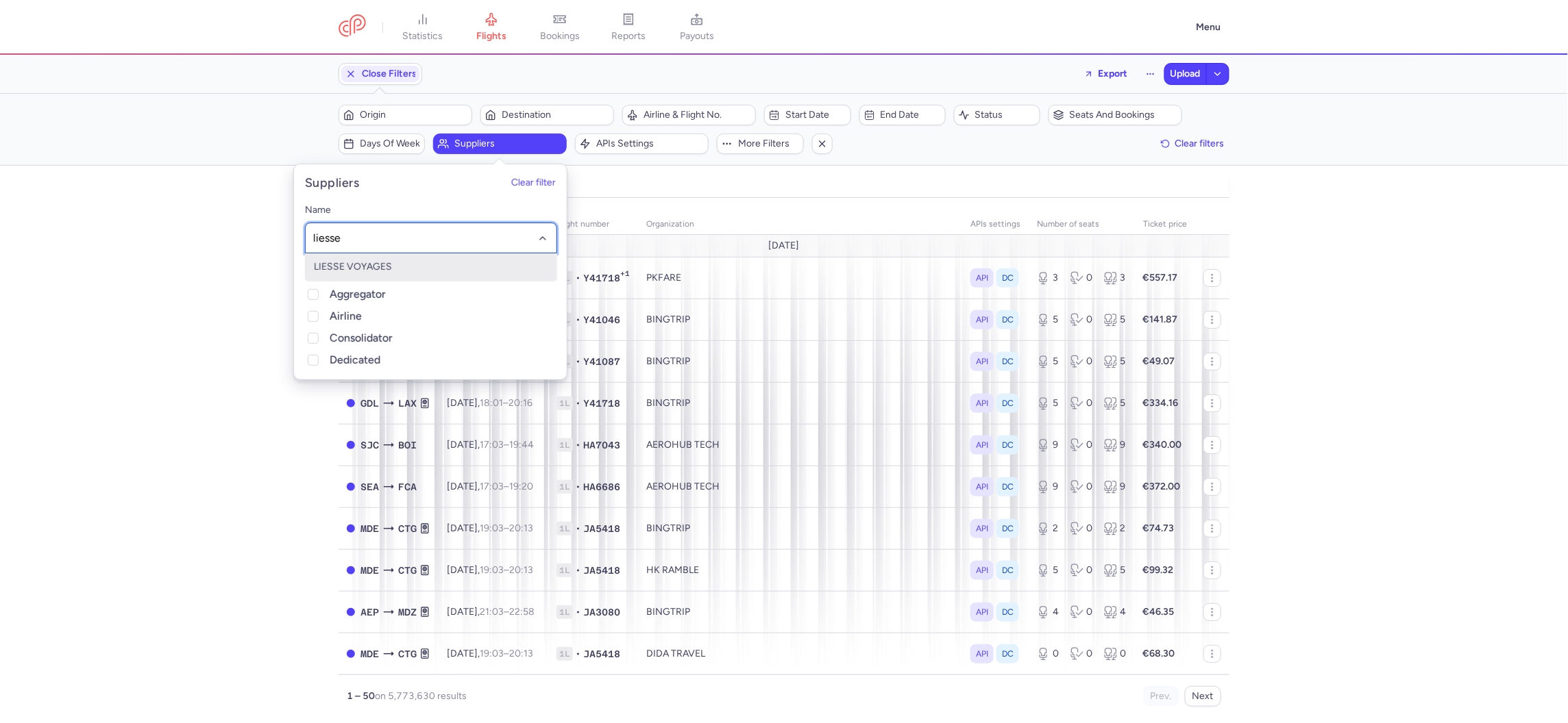
click at [389, 270] on span "LIESSE VOYAGES" at bounding box center [353, 267] width 78 height 12
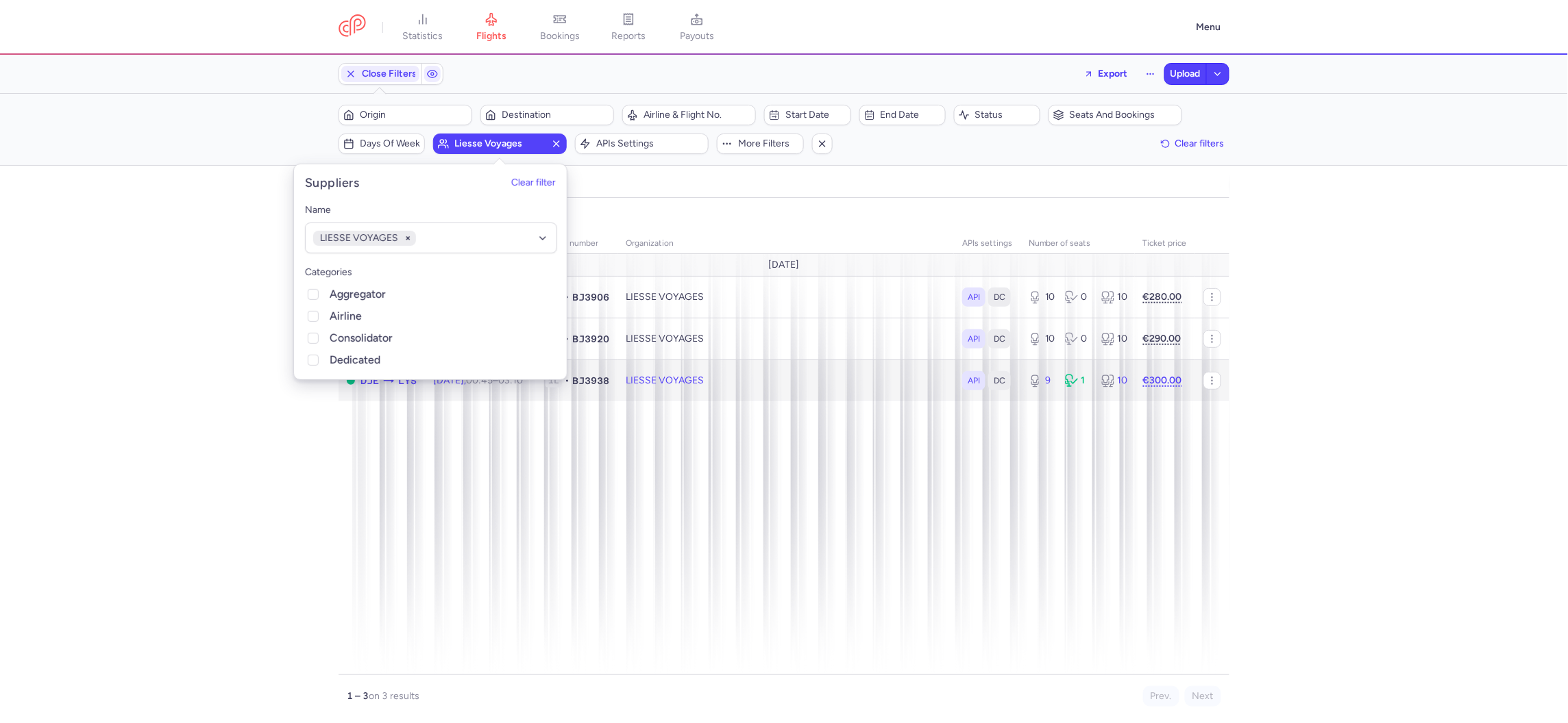
click at [800, 393] on td "LIESSE VOYAGES" at bounding box center [785, 380] width 337 height 42
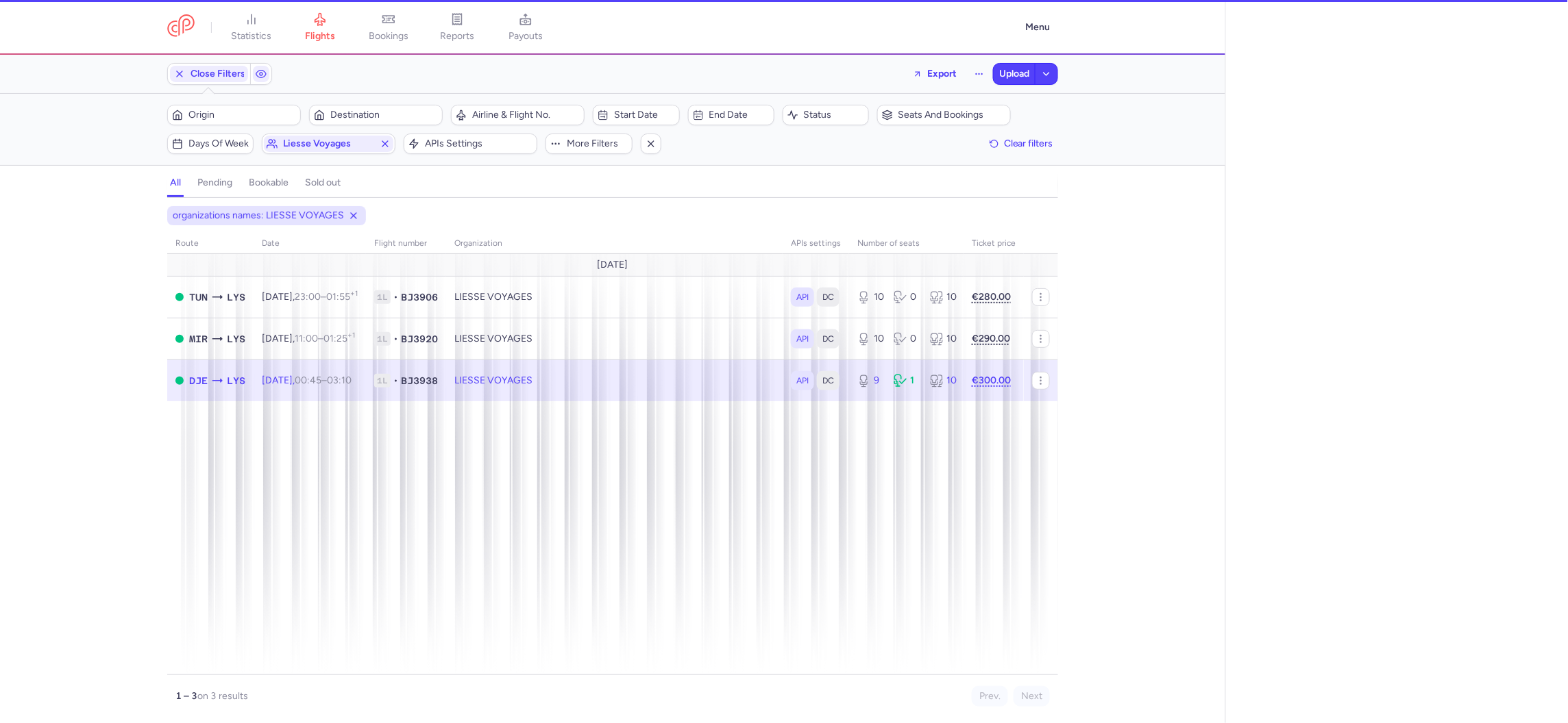
select select "days"
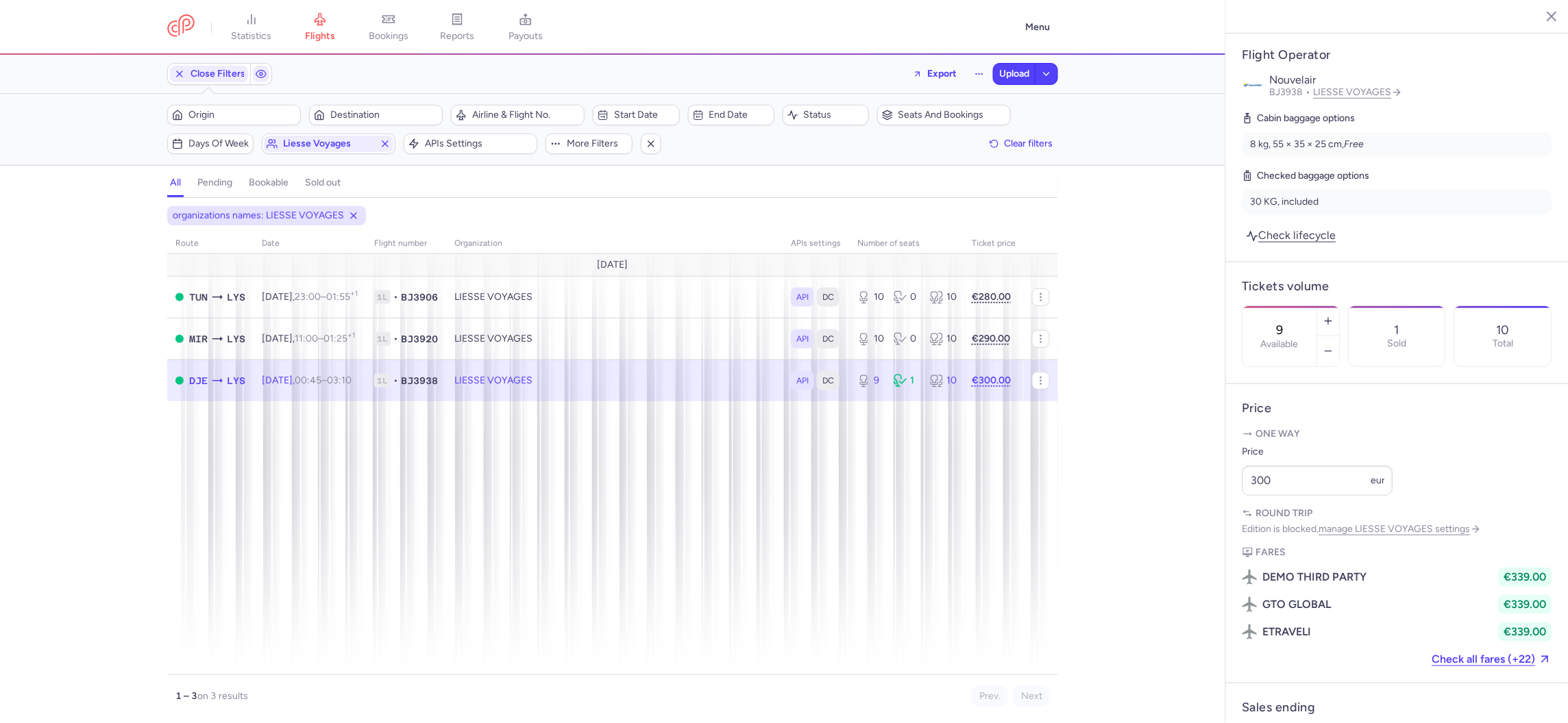
scroll to position [773, 0]
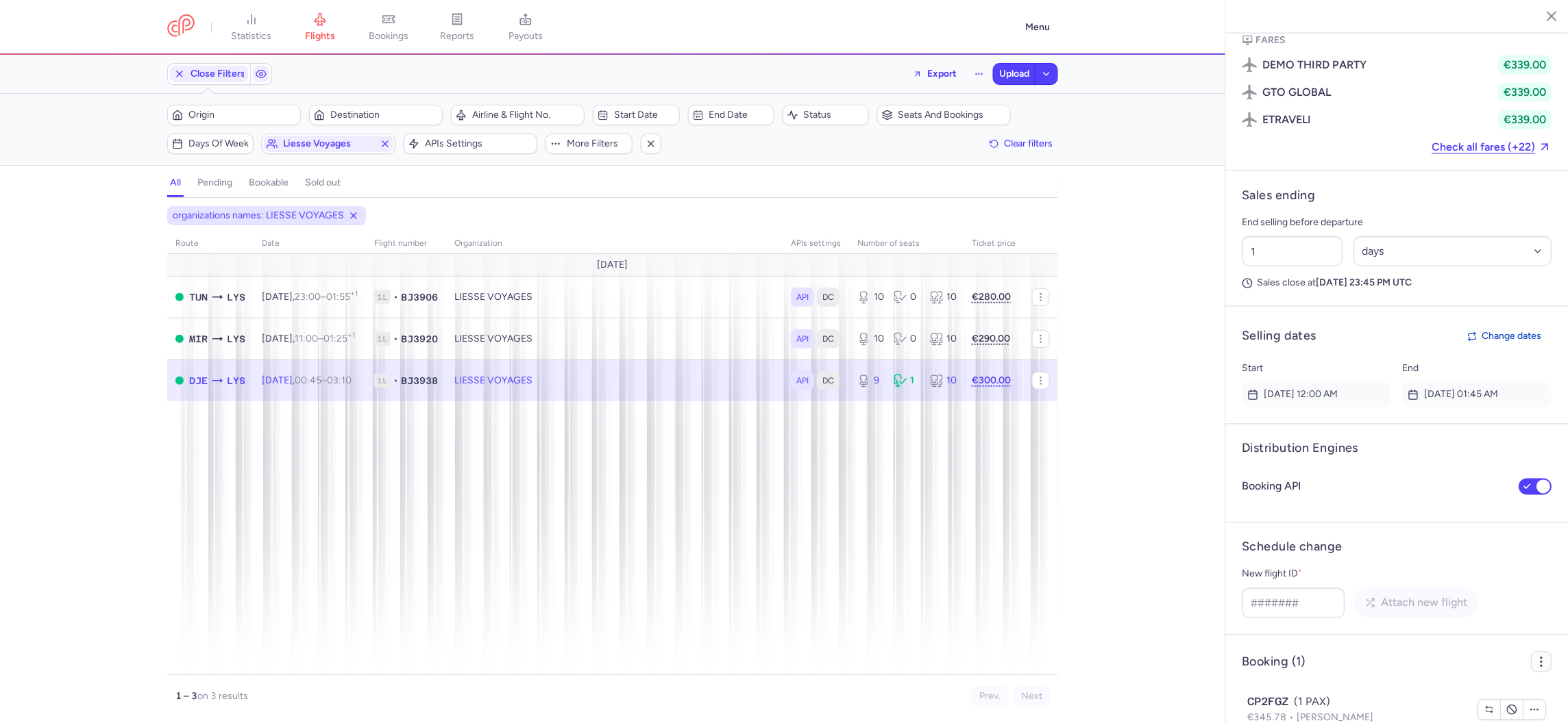
click at [1538, 655] on icon "button" at bounding box center [1542, 662] width 14 height 14
click at [1436, 549] on button "Export PNL" at bounding box center [1483, 550] width 136 height 25
click at [1475, 546] on span "Export PNL" at bounding box center [1491, 549] width 103 height 14
click at [1475, 541] on button "Export PNL" at bounding box center [1483, 550] width 136 height 25
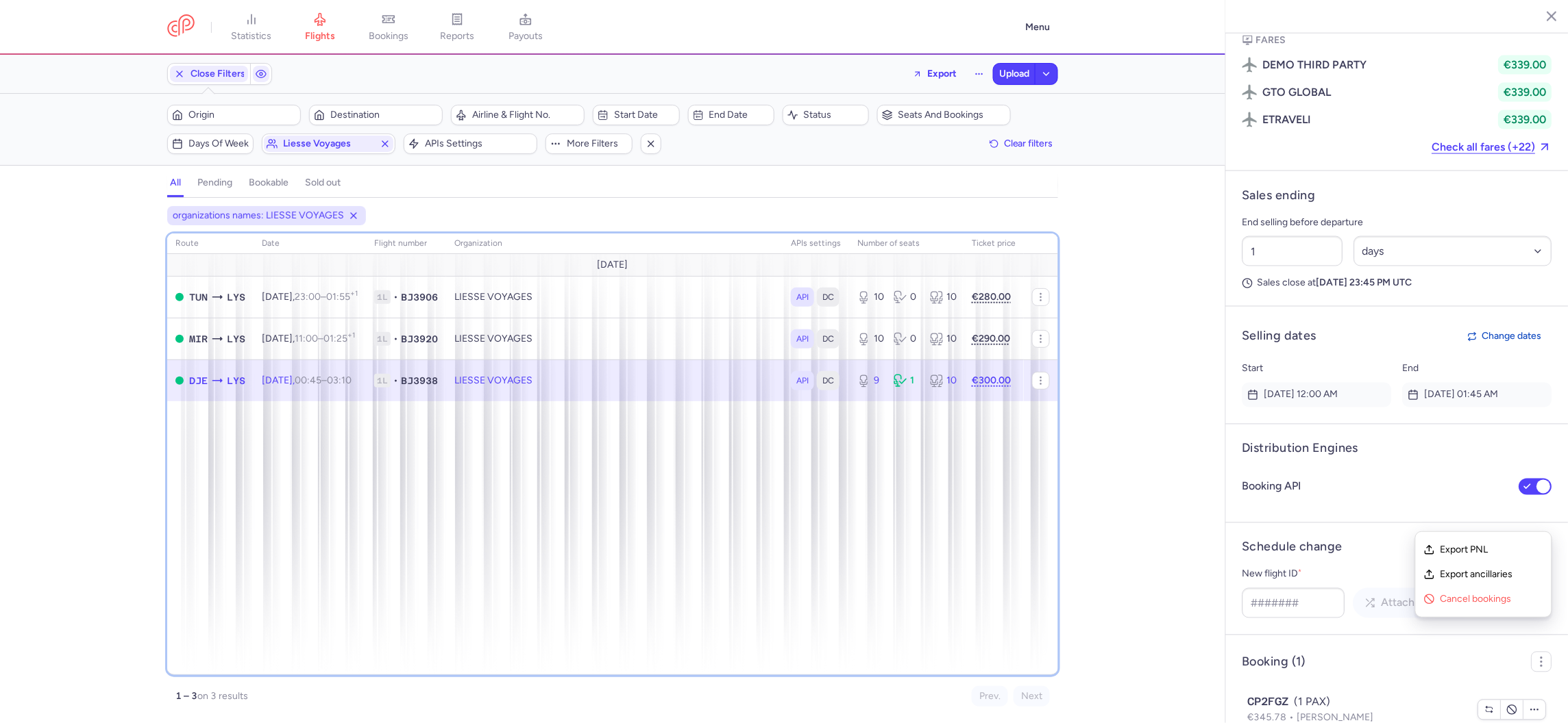
click at [1032, 643] on div "route date Flight number organization APIs settings number of seats Ticket pric…" at bounding box center [612, 454] width 891 height 441
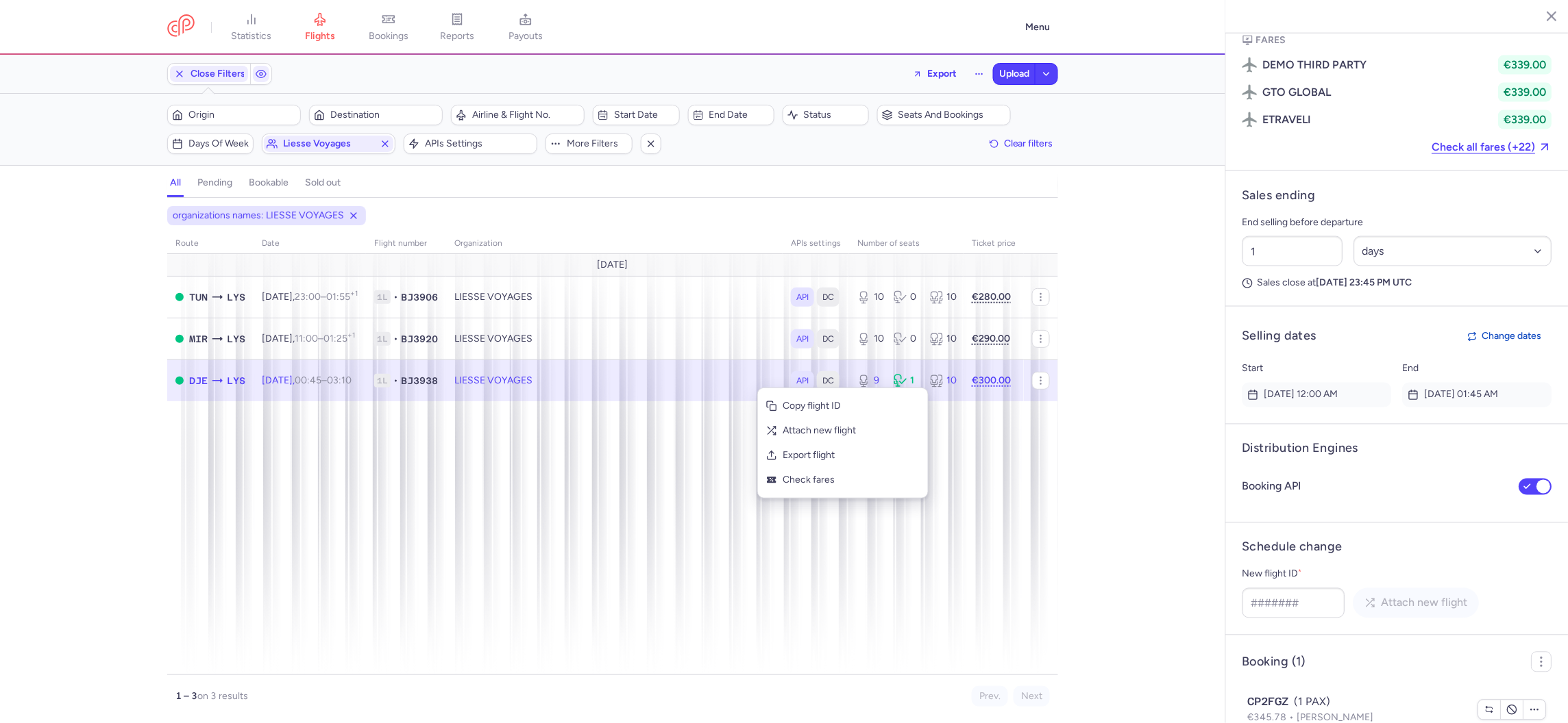
click at [916, 60] on div "Close Filters Export Upload" at bounding box center [612, 74] width 902 height 33
click at [915, 73] on icon "button" at bounding box center [917, 73] width 9 height 9
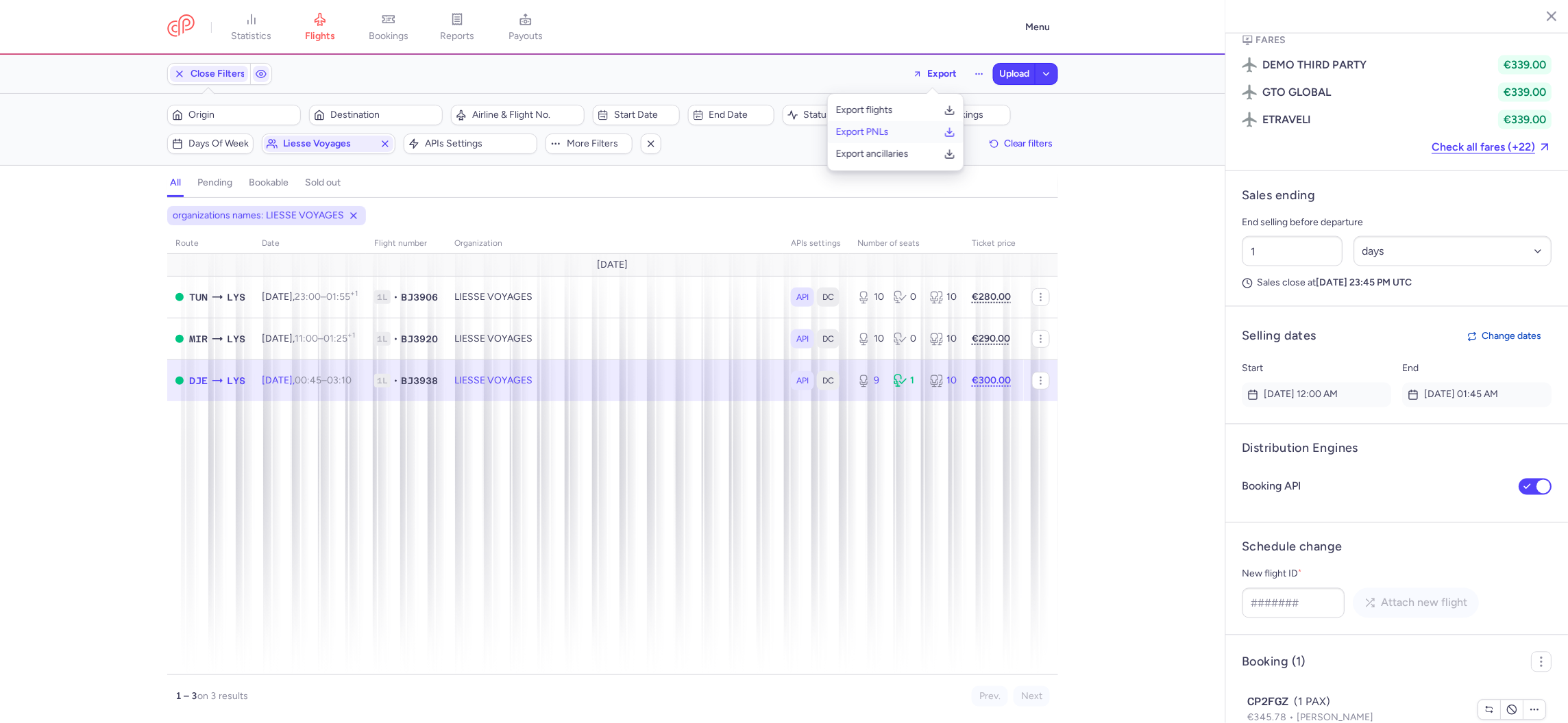
click at [883, 127] on p "Export PNLs" at bounding box center [862, 132] width 53 height 11
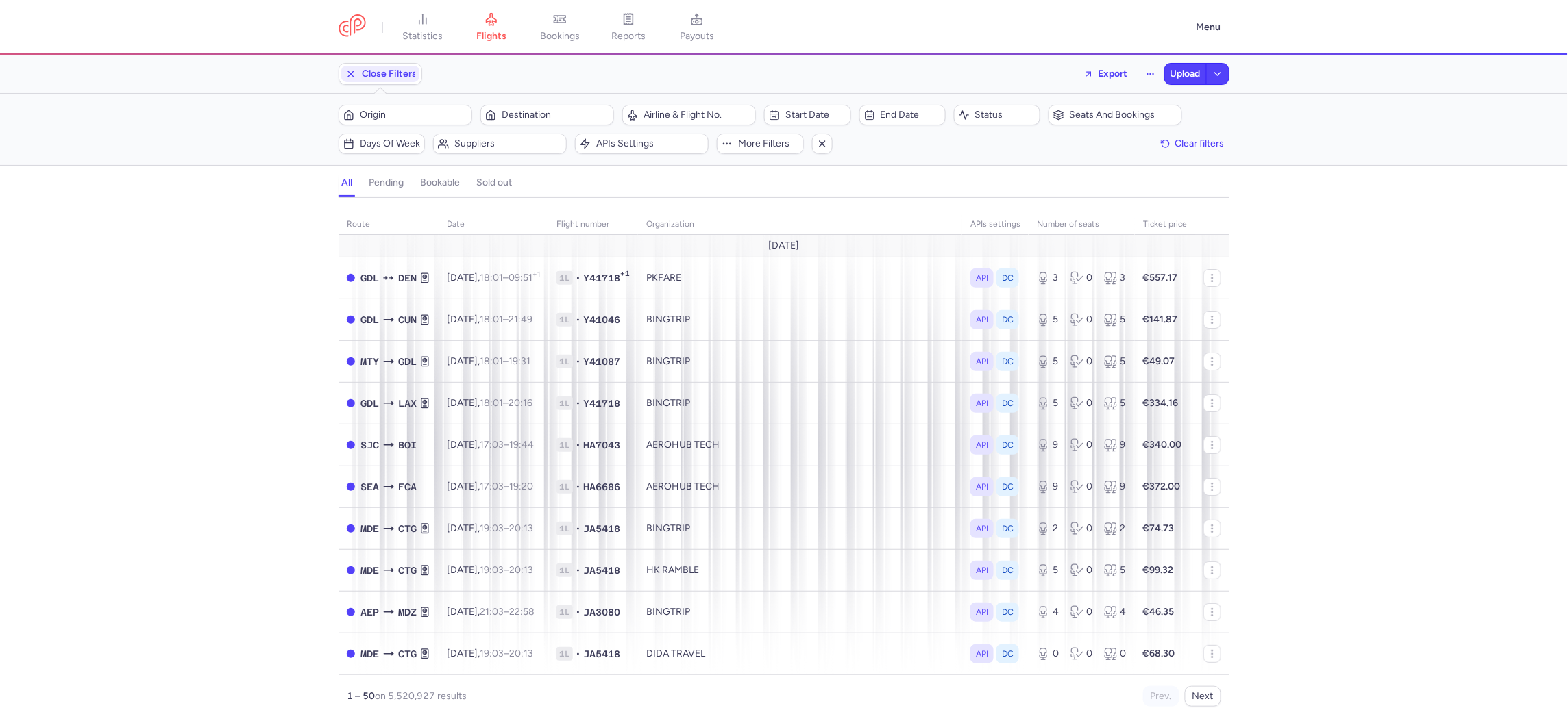
click at [458, 156] on div "Filters – 5520927 results Origin Destination Airline & Flight No. Start date En…" at bounding box center [784, 130] width 1568 height 71
click at [458, 151] on span "Suppliers" at bounding box center [499, 144] width 129 height 17
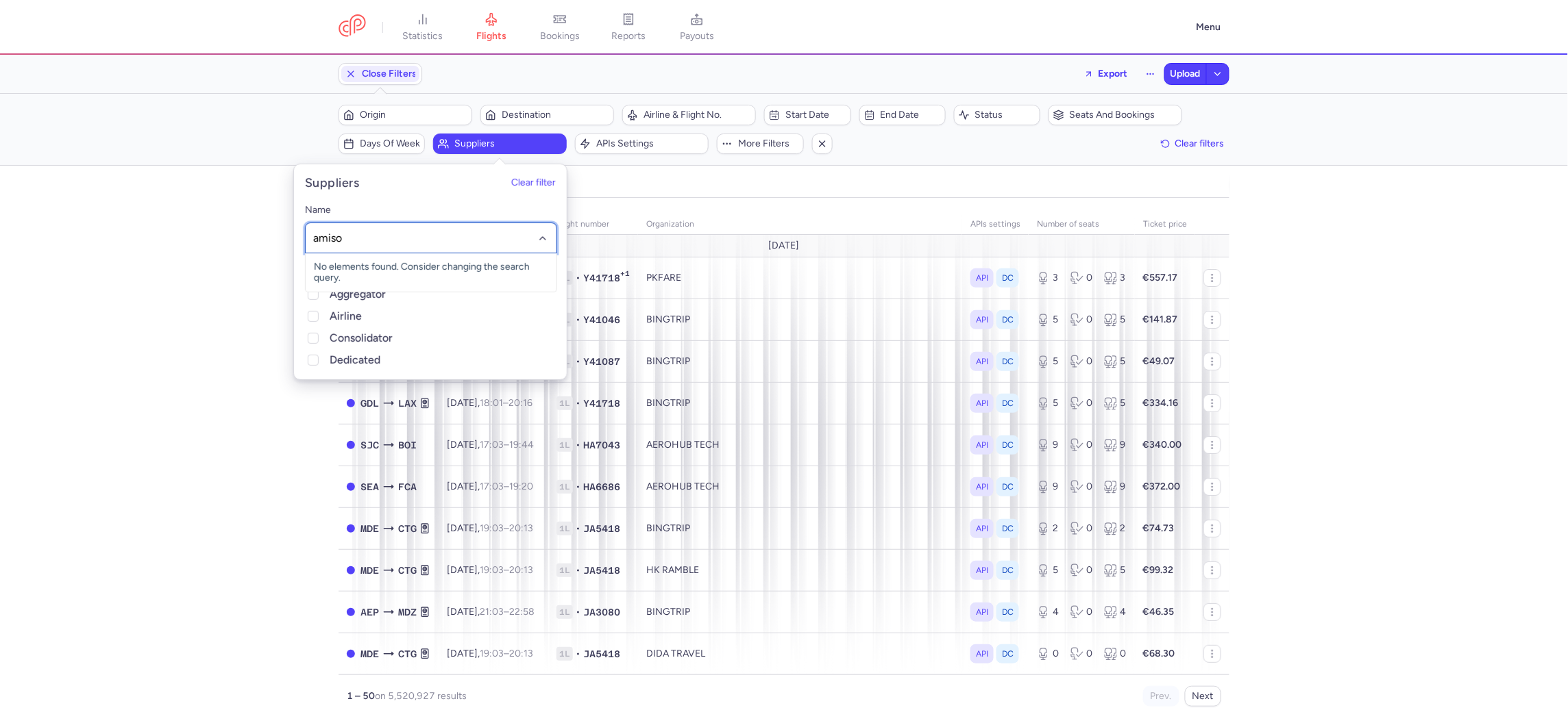
type input "amisol"
click at [353, 266] on span "AMISOL TRAVEL" at bounding box center [350, 267] width 72 height 12
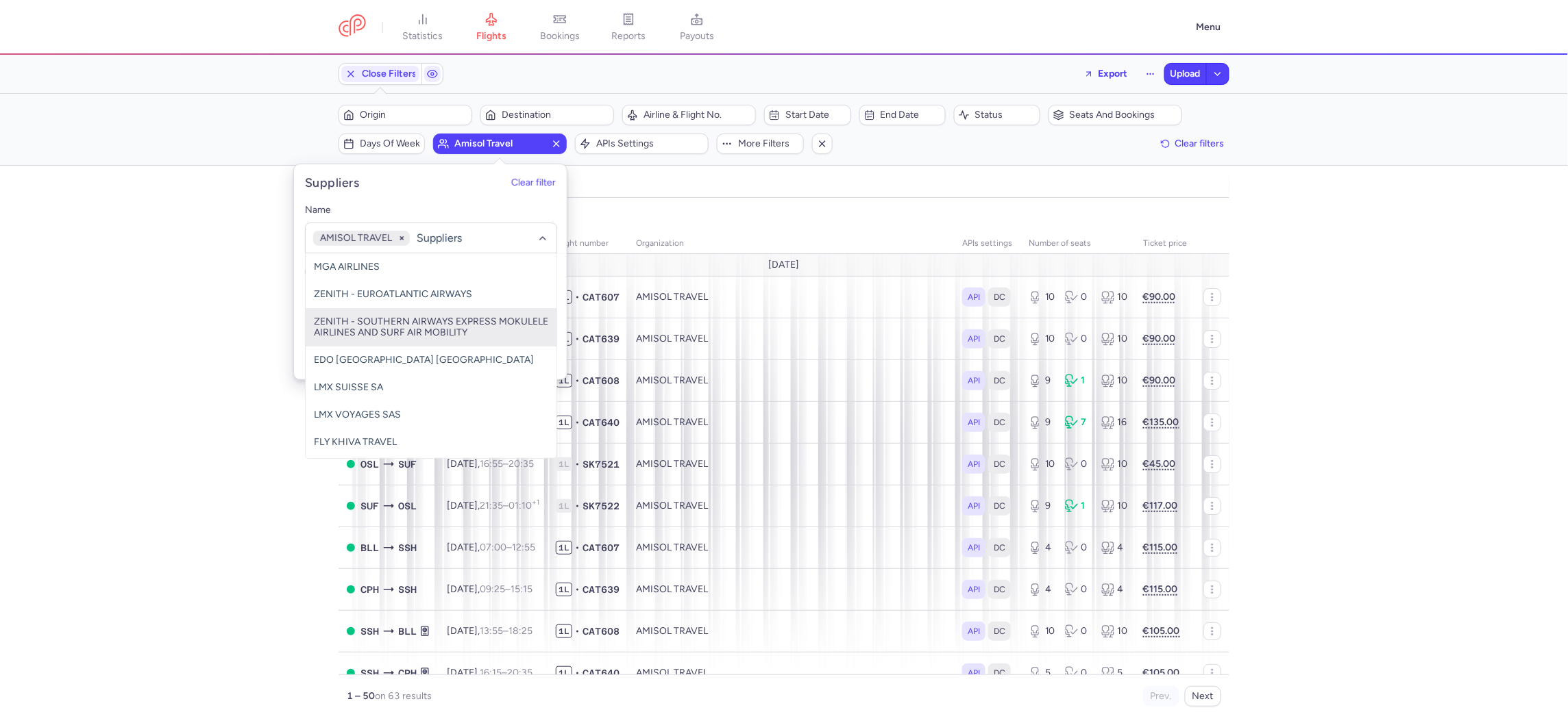
click at [145, 407] on div "organizations names: AMISOL TRAVEL route date Flight number organization APIs s…" at bounding box center [784, 465] width 1568 height 517
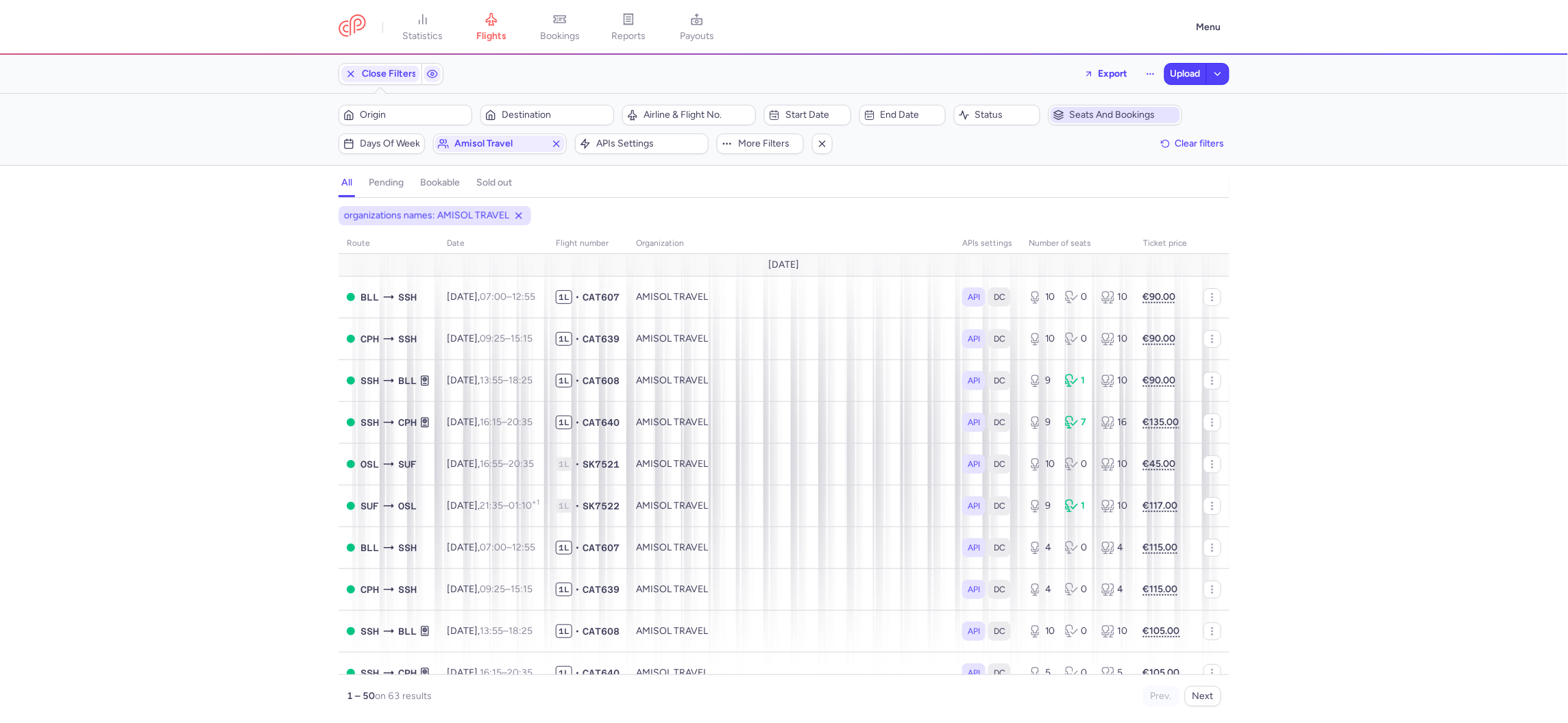
click at [1079, 111] on span "Seats and bookings" at bounding box center [1123, 115] width 107 height 11
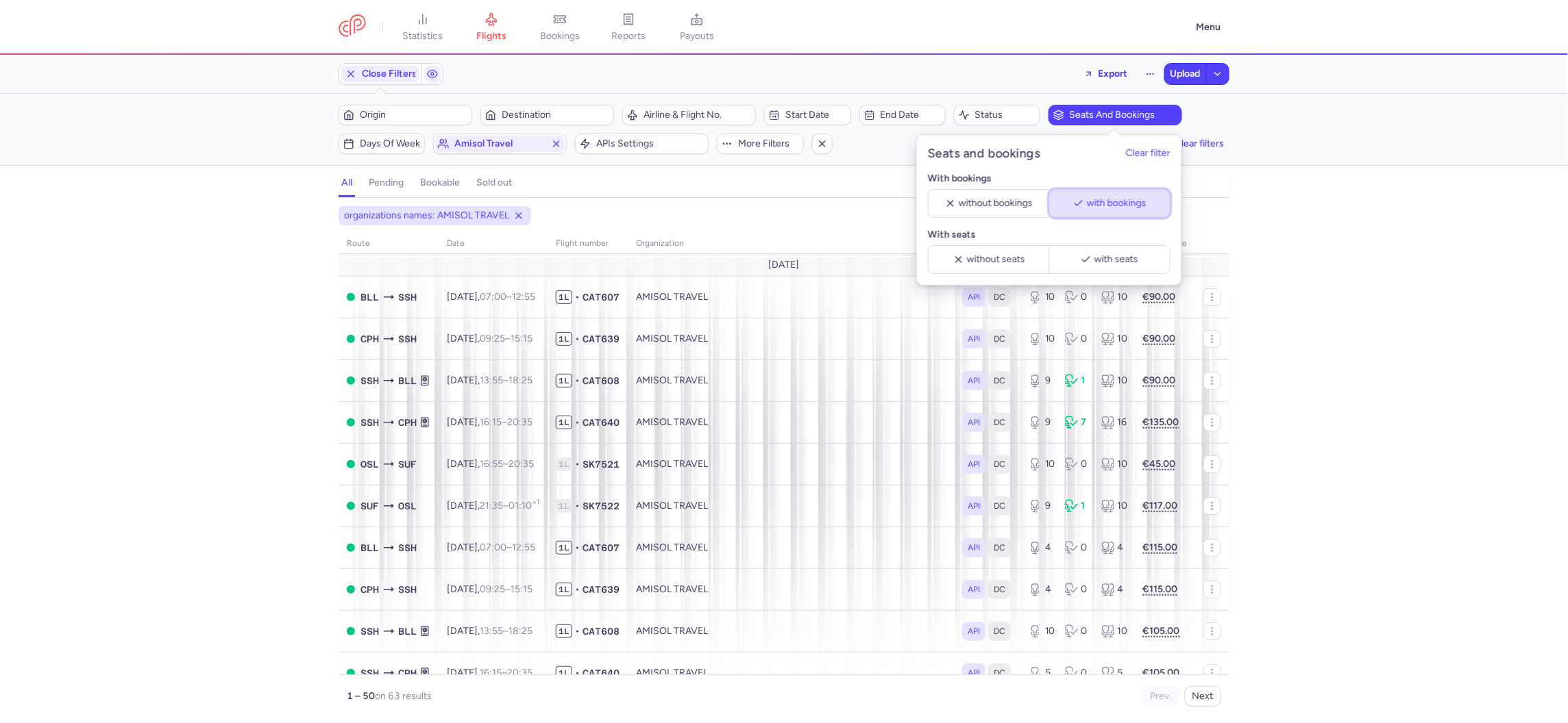
click at [1096, 203] on span "with bookings" at bounding box center [1117, 203] width 60 height 11
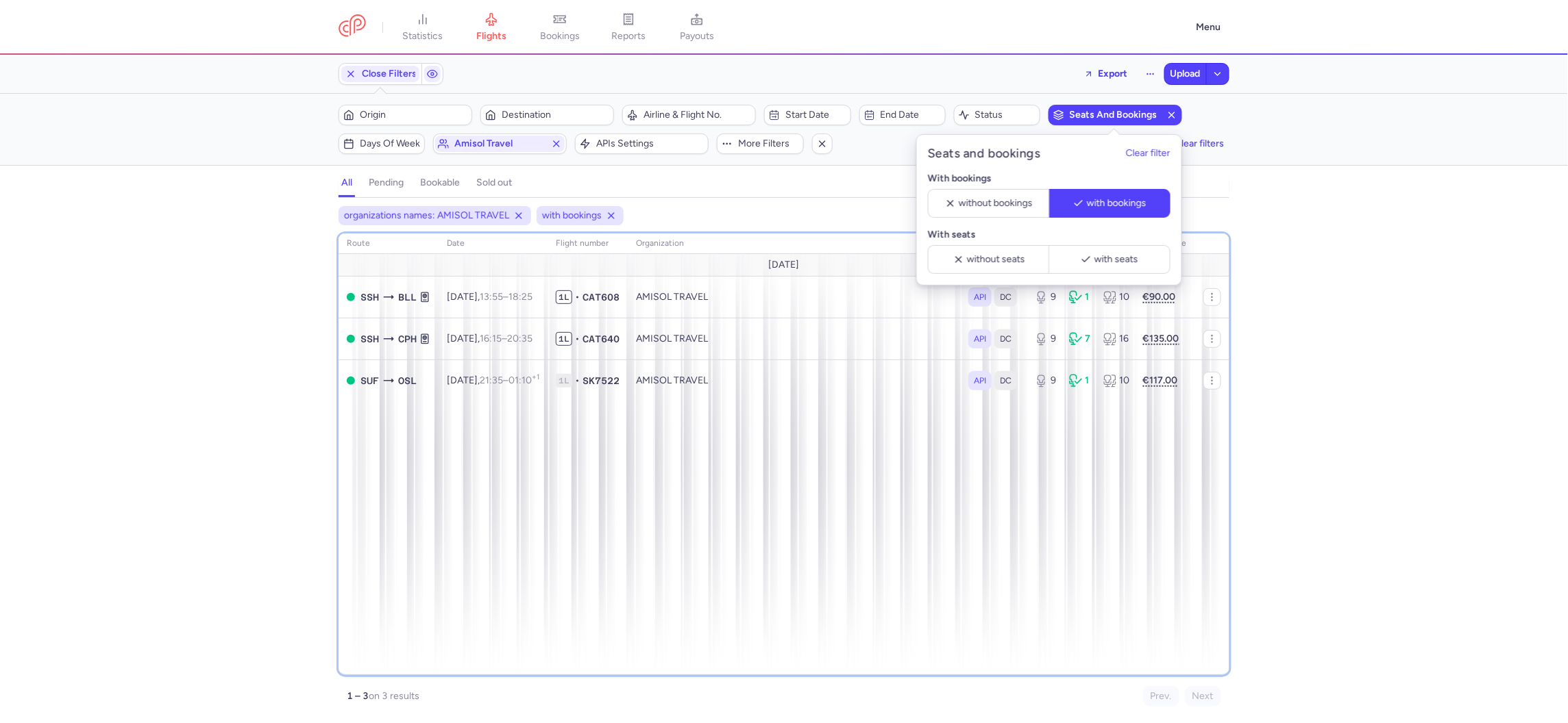
click at [880, 537] on div "route date Flight number organization APIs settings number of seats Ticket pric…" at bounding box center [784, 454] width 891 height 441
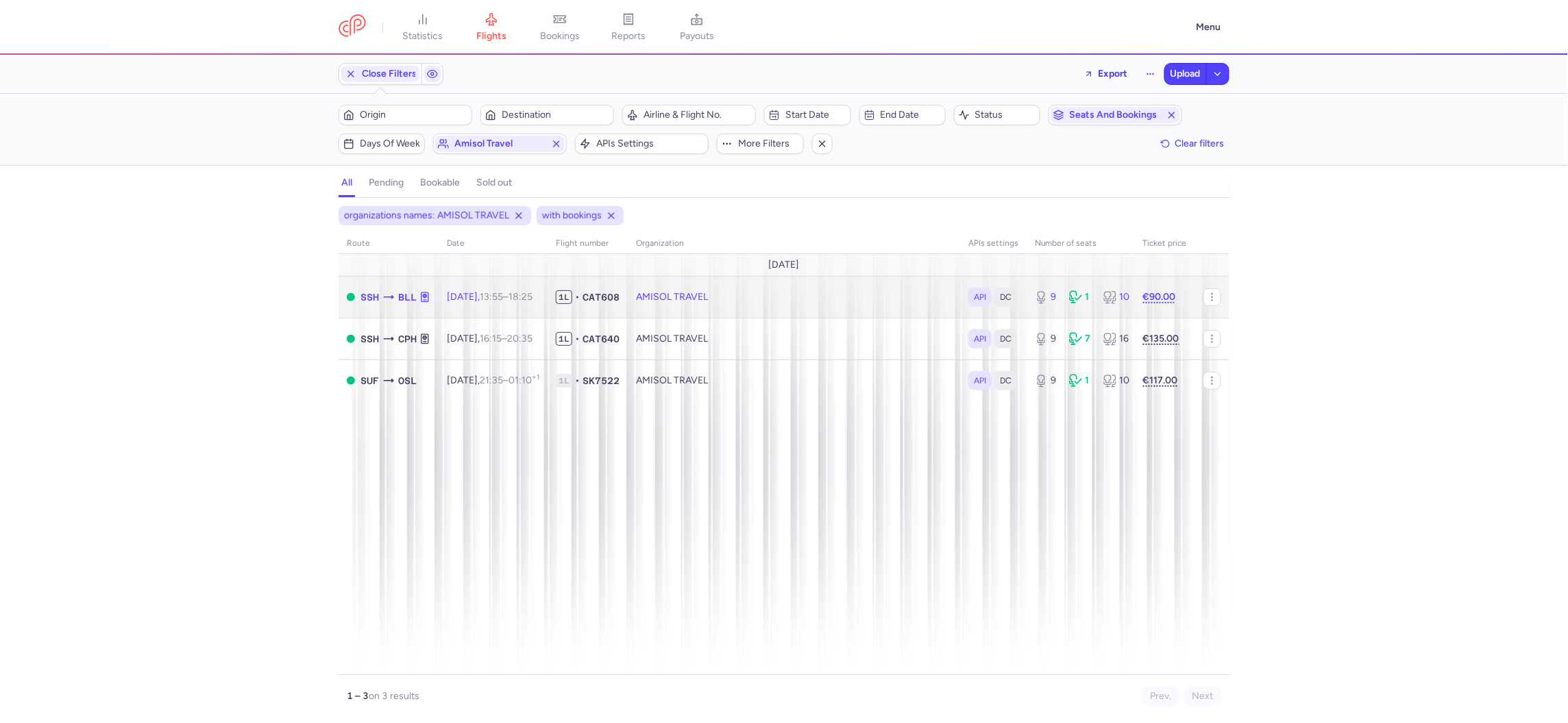
click at [752, 294] on td "AMISOL TRAVEL" at bounding box center [793, 296] width 332 height 42
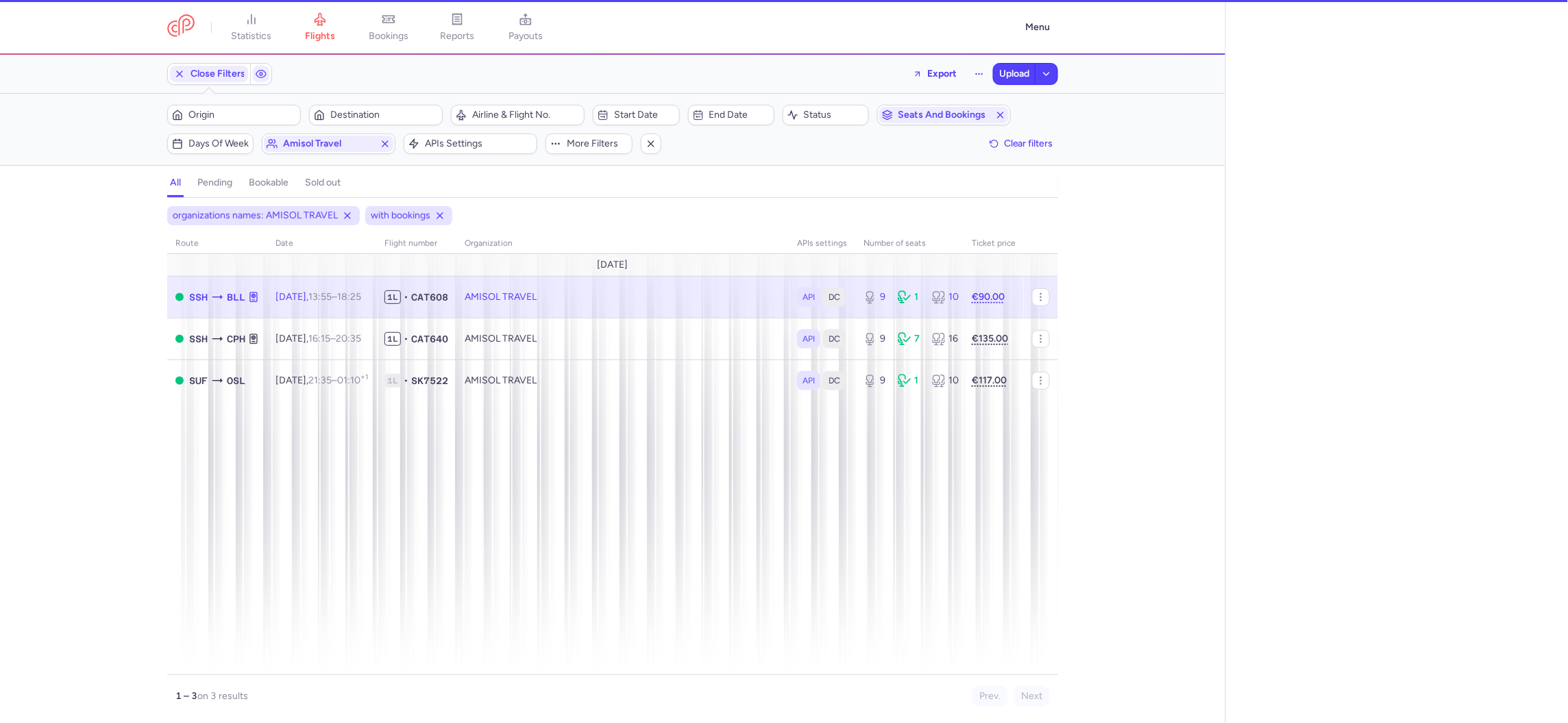
select select "days"
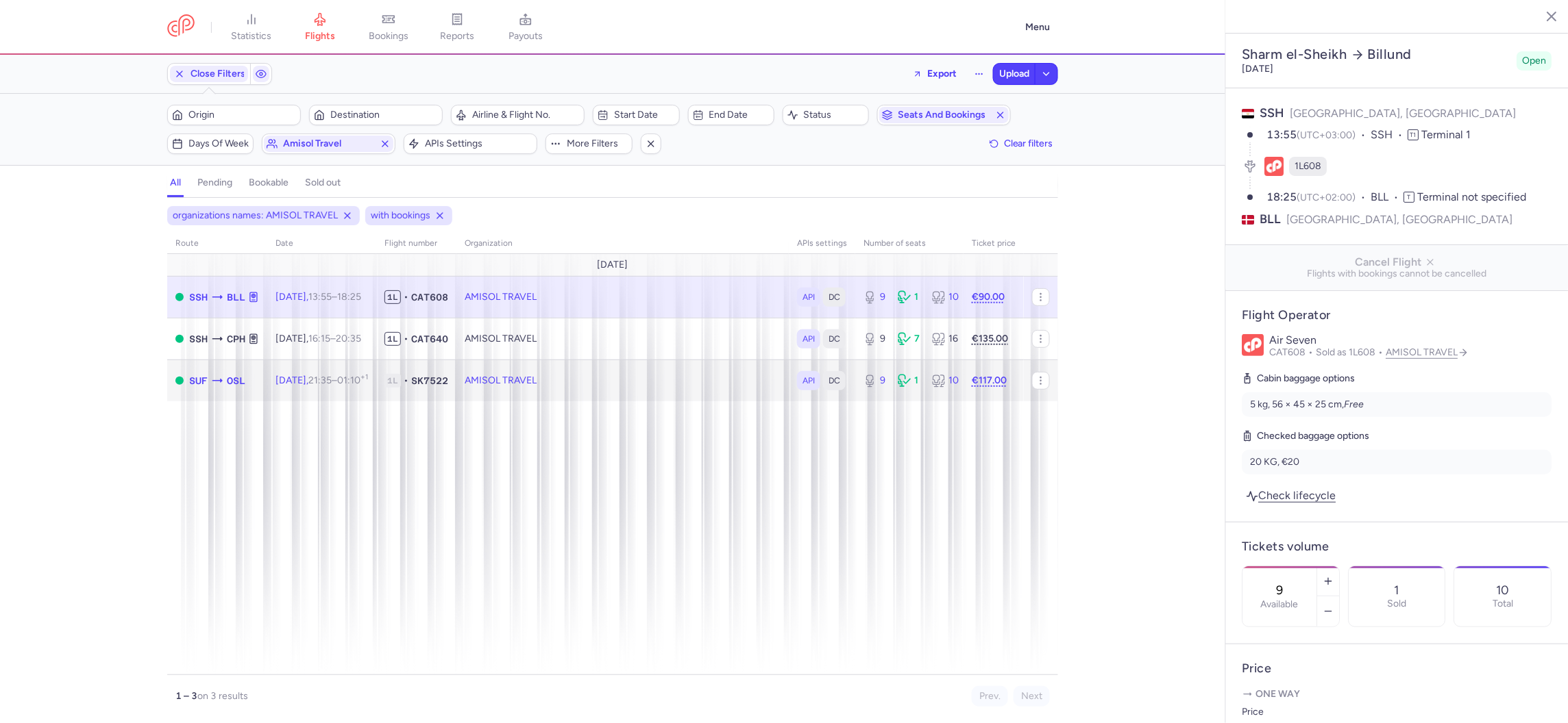
click at [653, 368] on td "AMISOL TRAVEL" at bounding box center [622, 380] width 332 height 42
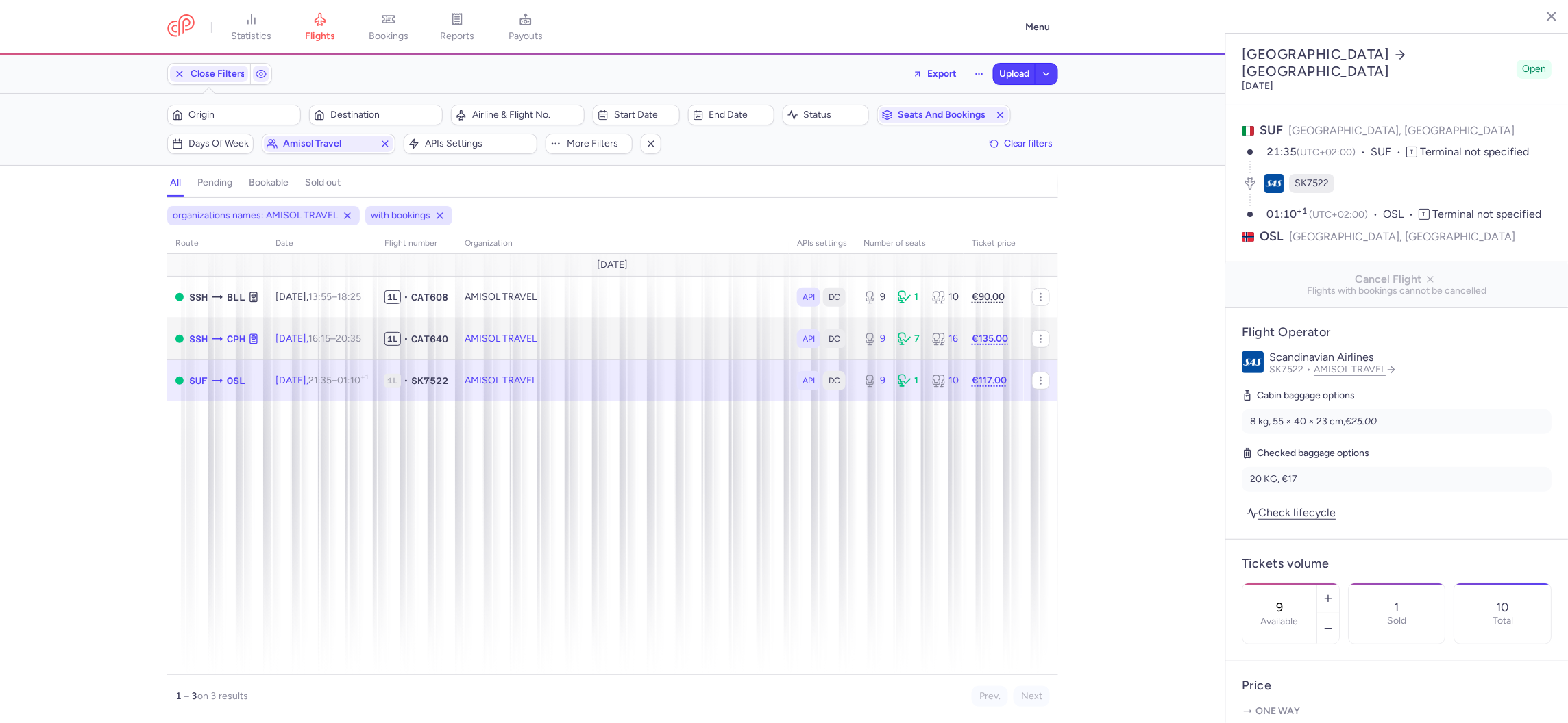
click at [642, 330] on td "AMISOL TRAVEL" at bounding box center [622, 339] width 332 height 42
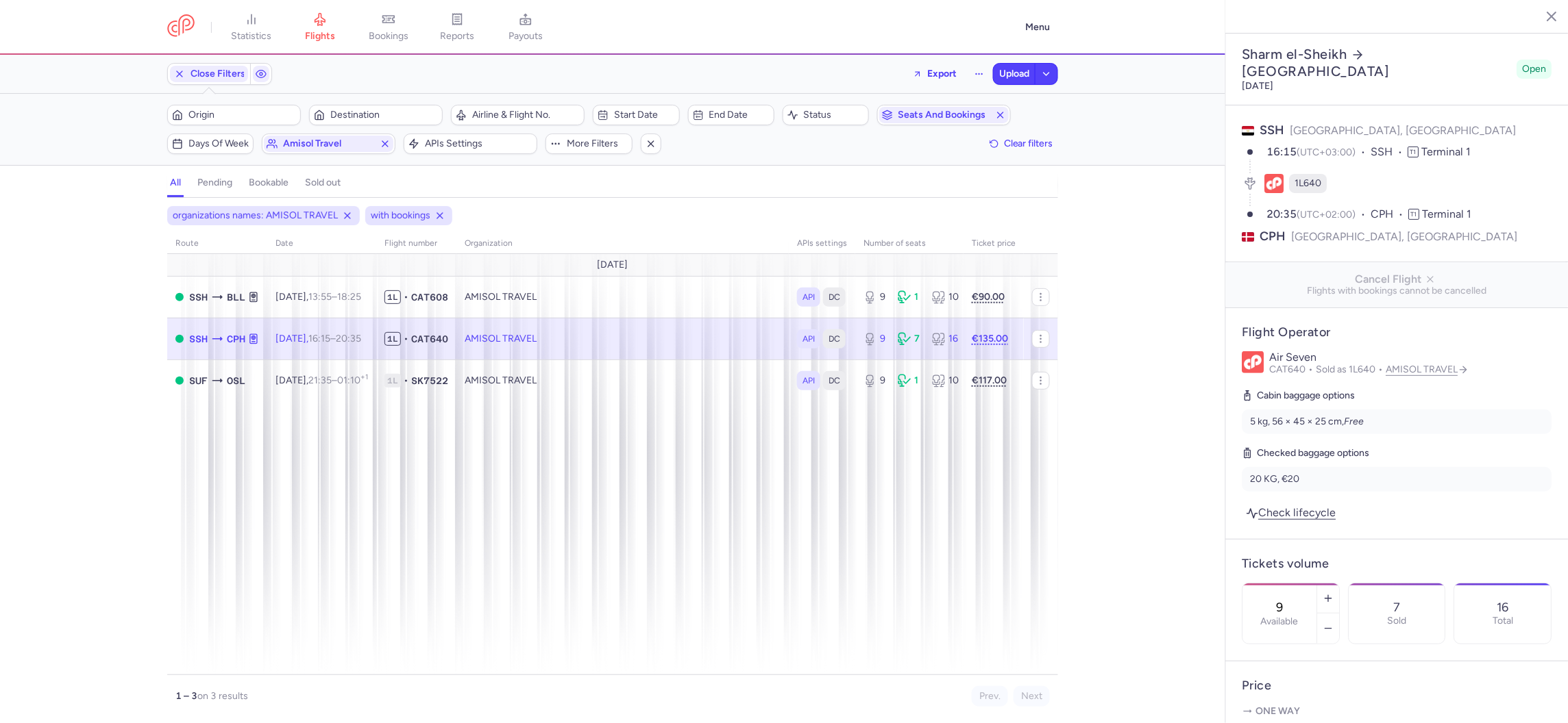
scroll to position [878, 0]
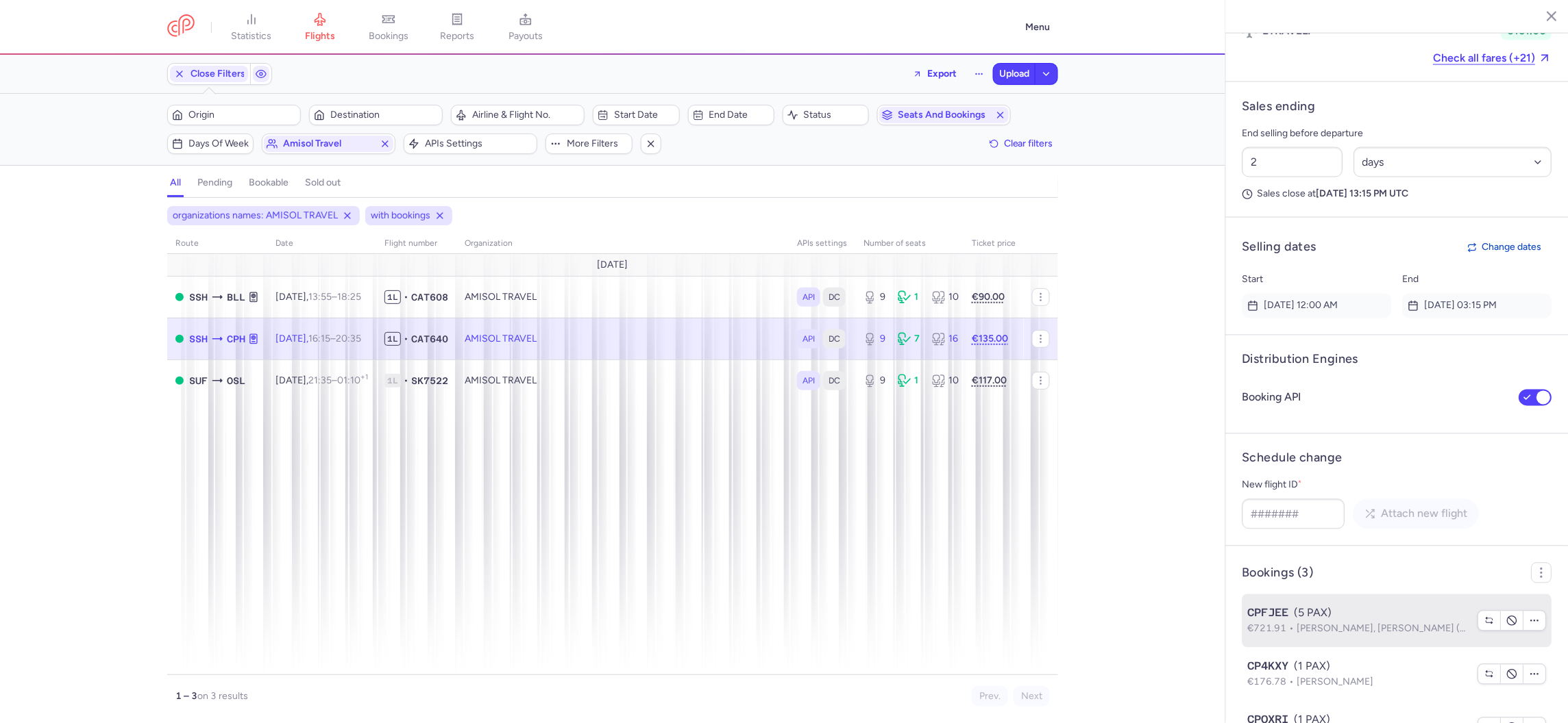
click at [1342, 606] on div "CPFJEE (5 PAX)" at bounding box center [1358, 614] width 222 height 17
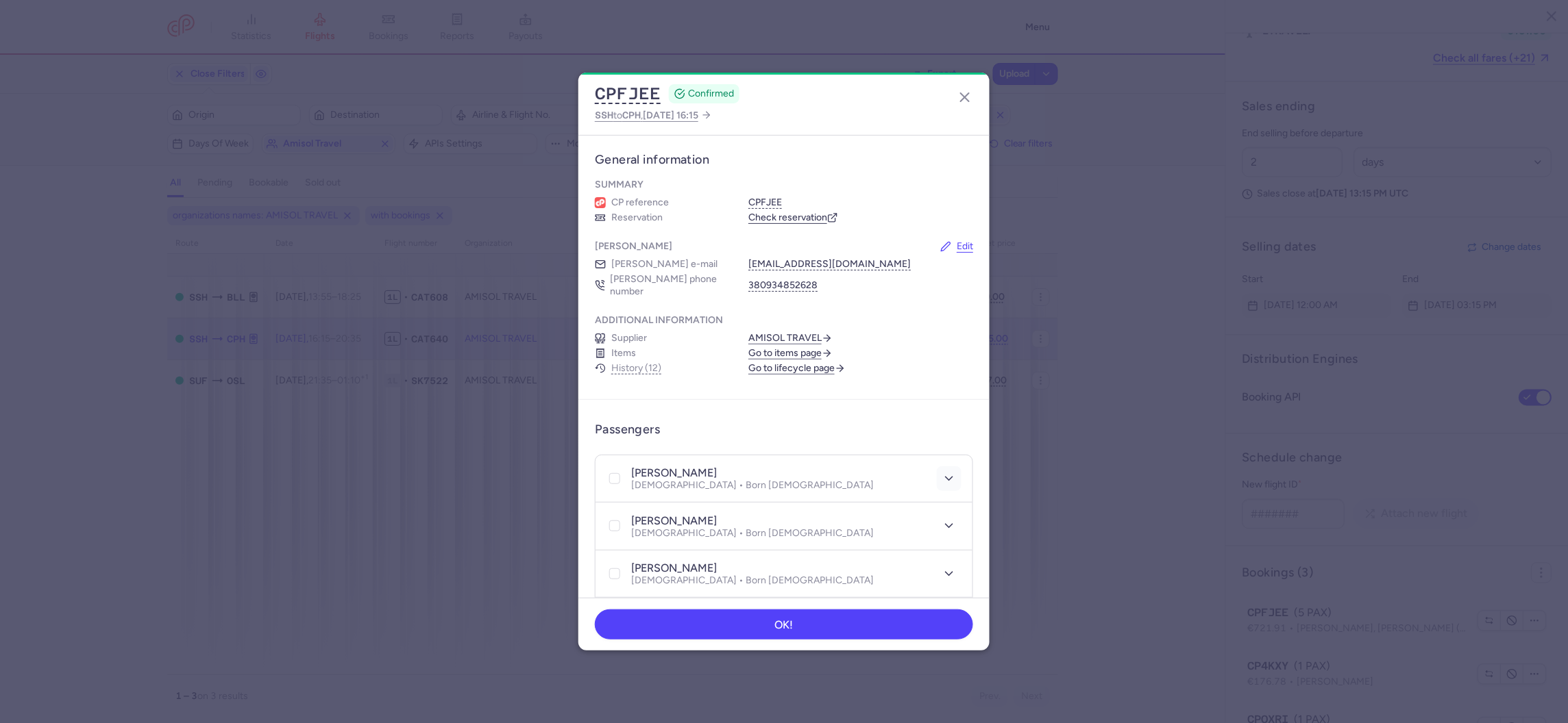
click at [955, 466] on button "button" at bounding box center [949, 479] width 25 height 25
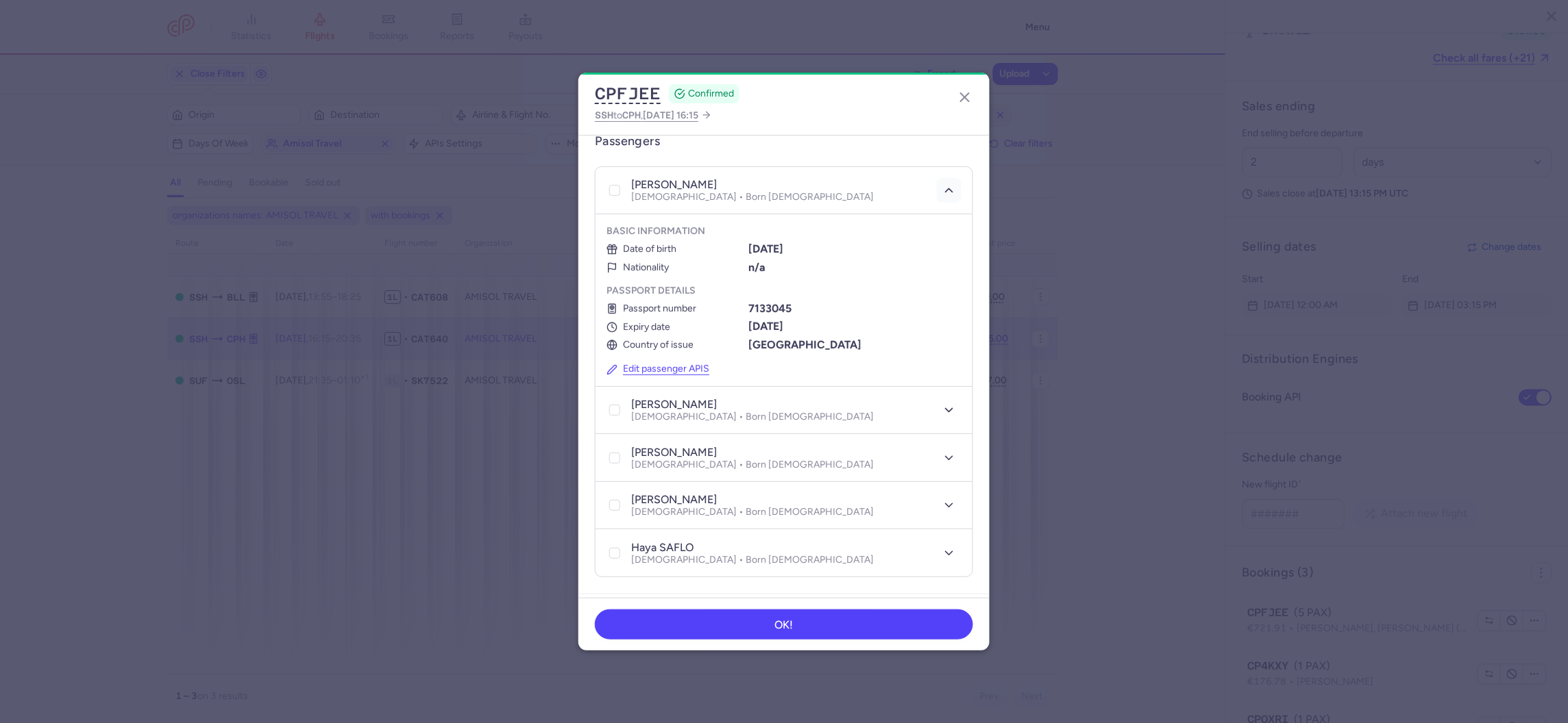
scroll to position [289, 0]
click at [937, 397] on button "button" at bounding box center [949, 409] width 25 height 25
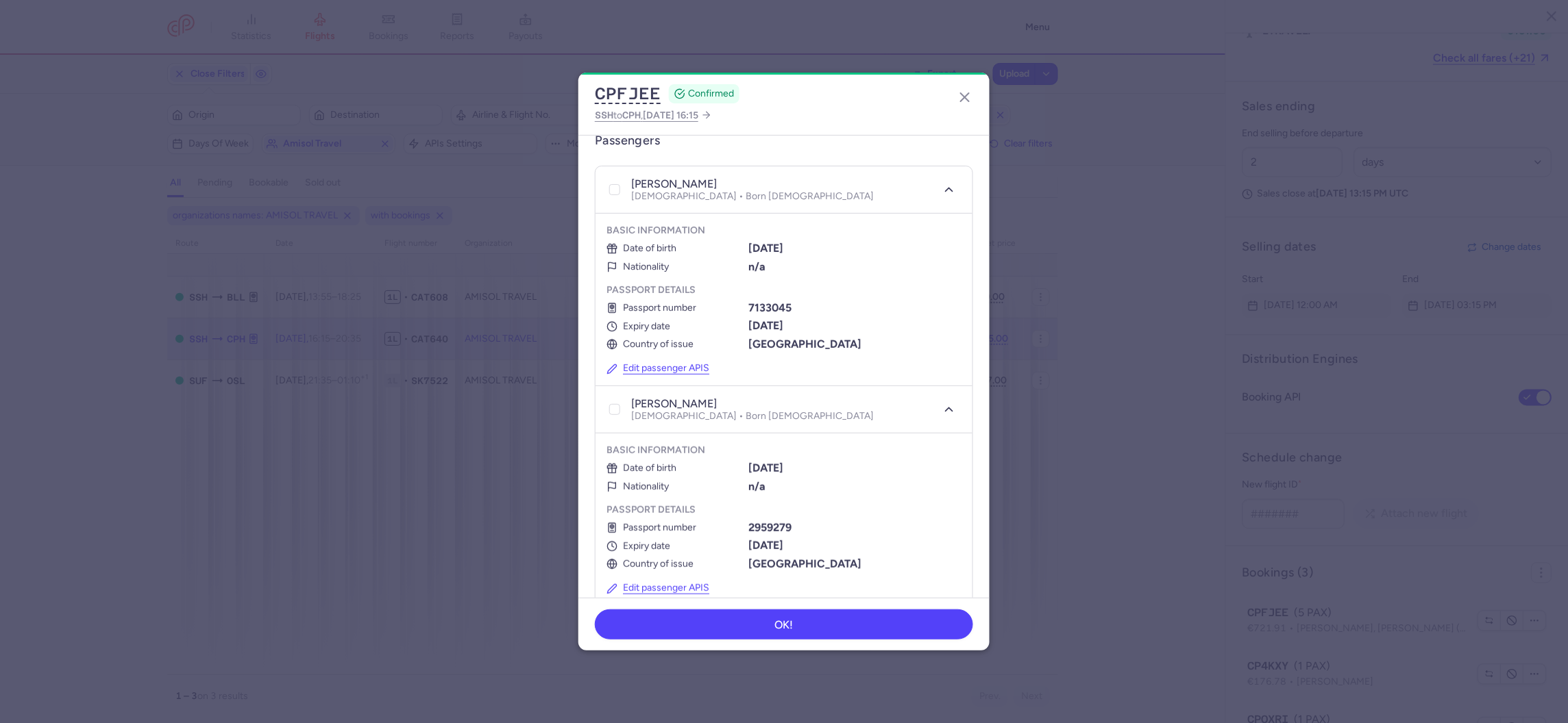
scroll to position [404, 0]
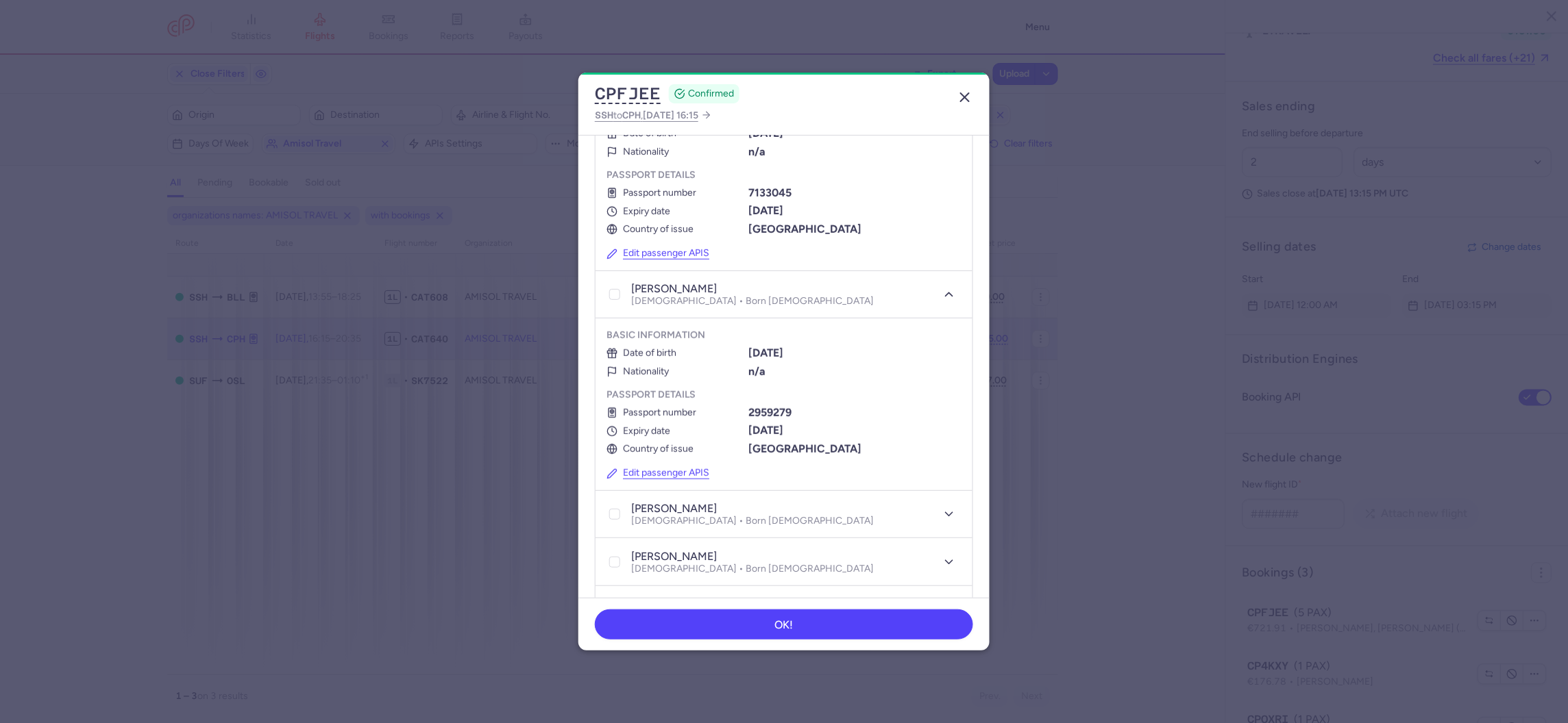
click at [968, 101] on icon "button" at bounding box center [964, 97] width 17 height 17
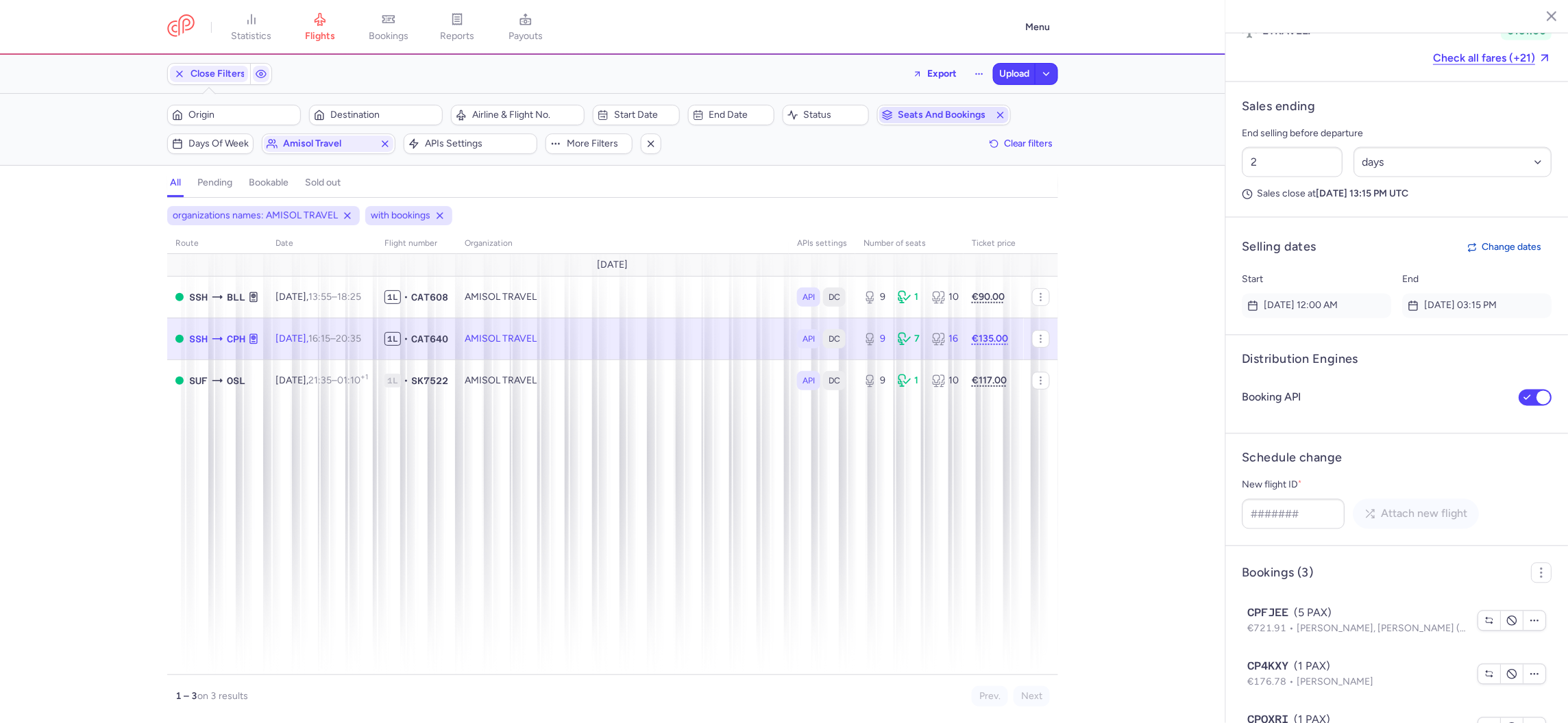
click at [899, 118] on span "Seats and bookings" at bounding box center [944, 115] width 91 height 11
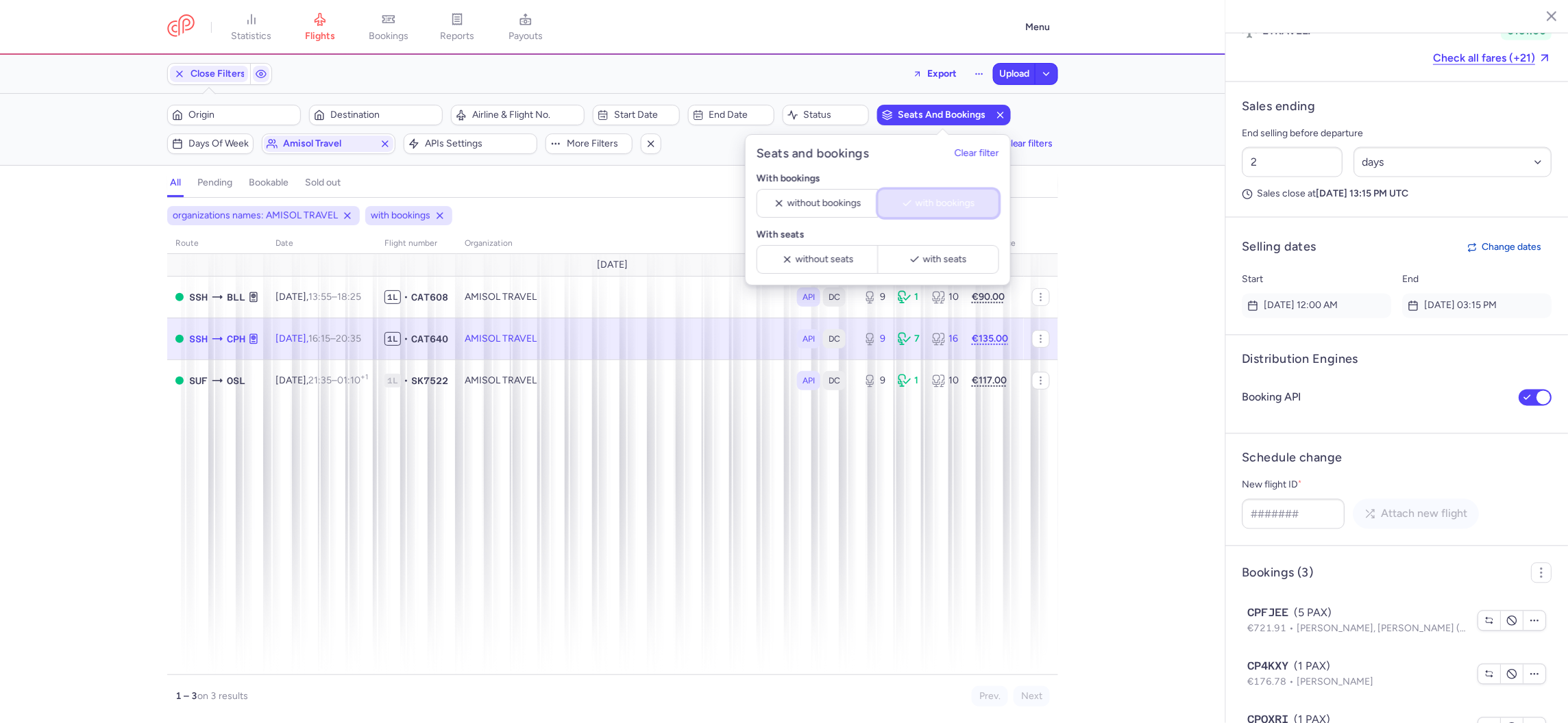
click at [926, 217] on button "with bookings" at bounding box center [939, 203] width 121 height 28
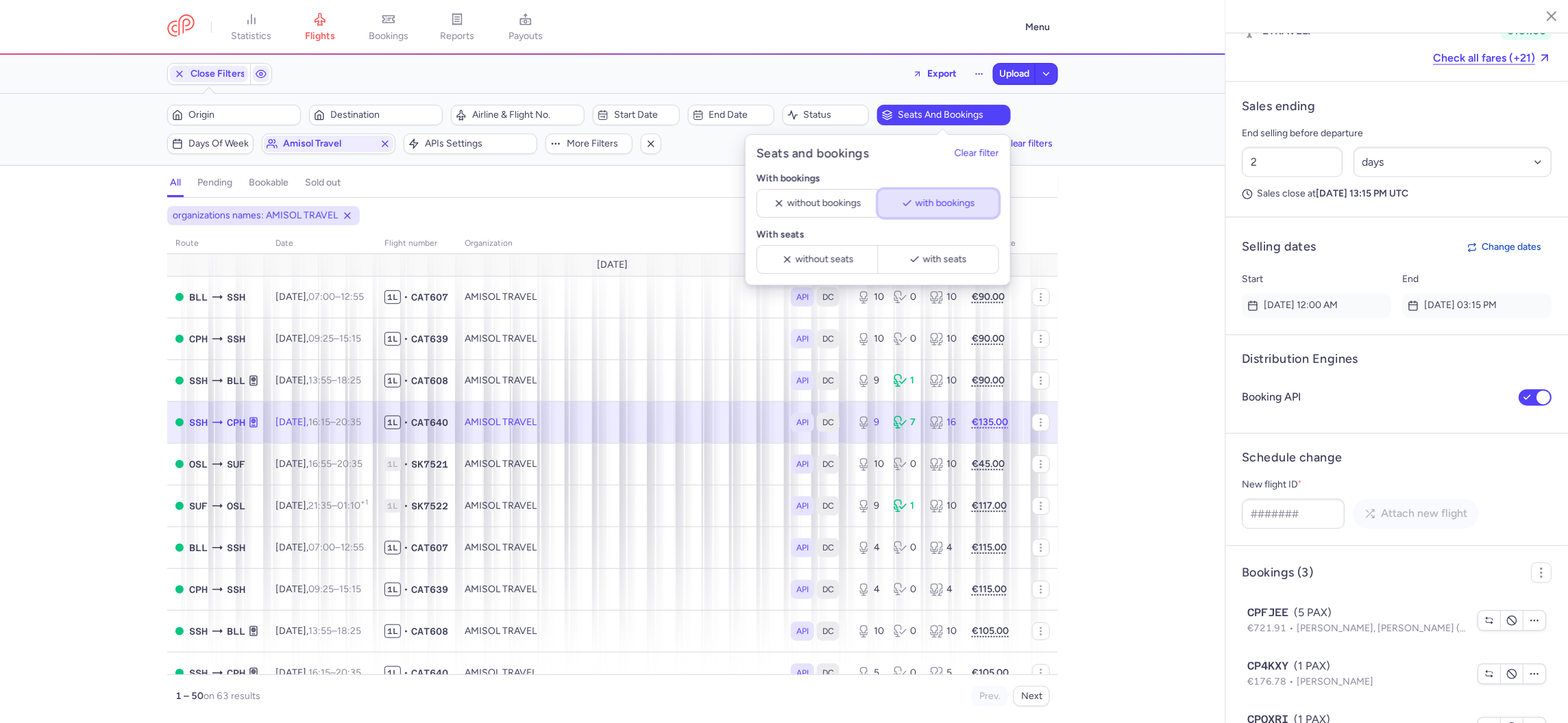
click at [932, 196] on button "with bookings" at bounding box center [939, 203] width 121 height 28
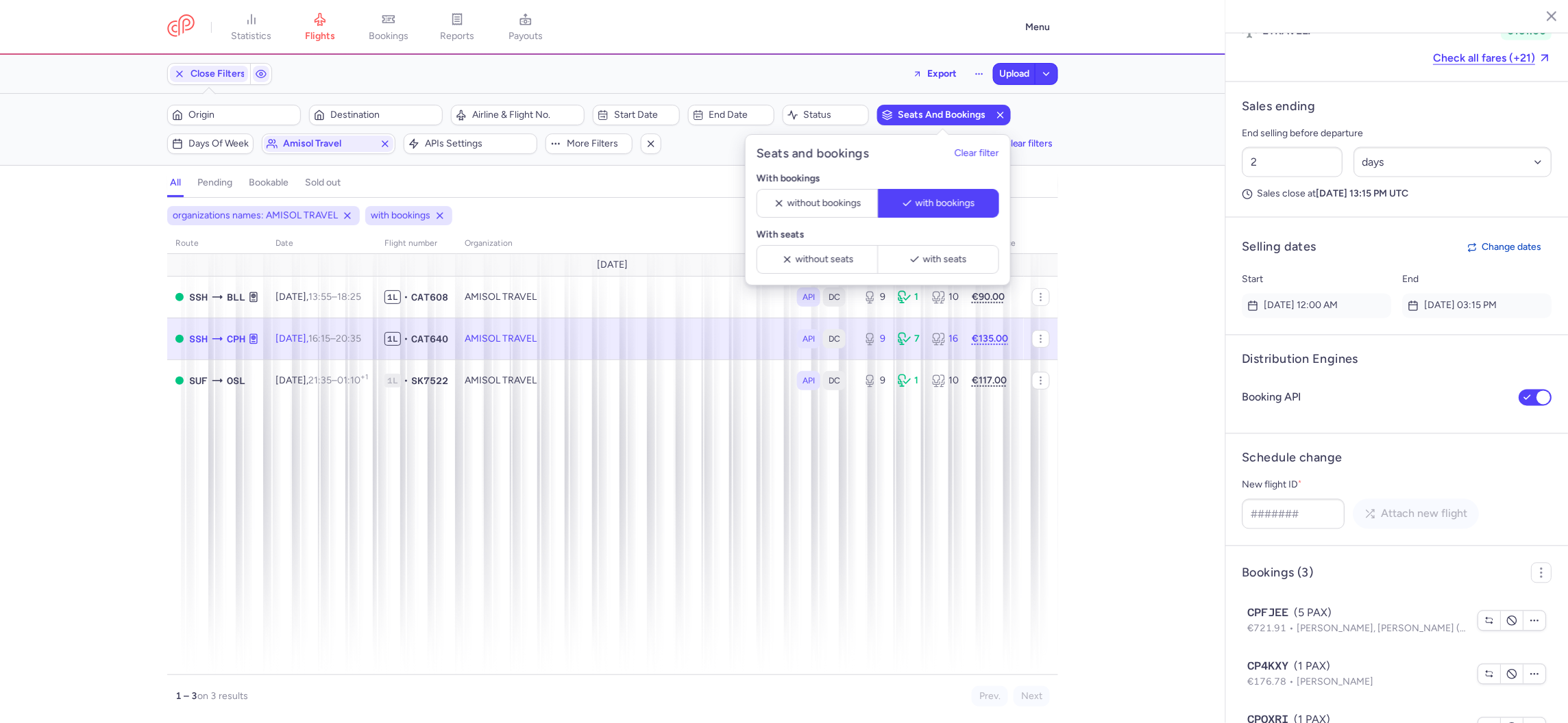
click at [896, 115] on span "Seats and bookings" at bounding box center [943, 115] width 129 height 17
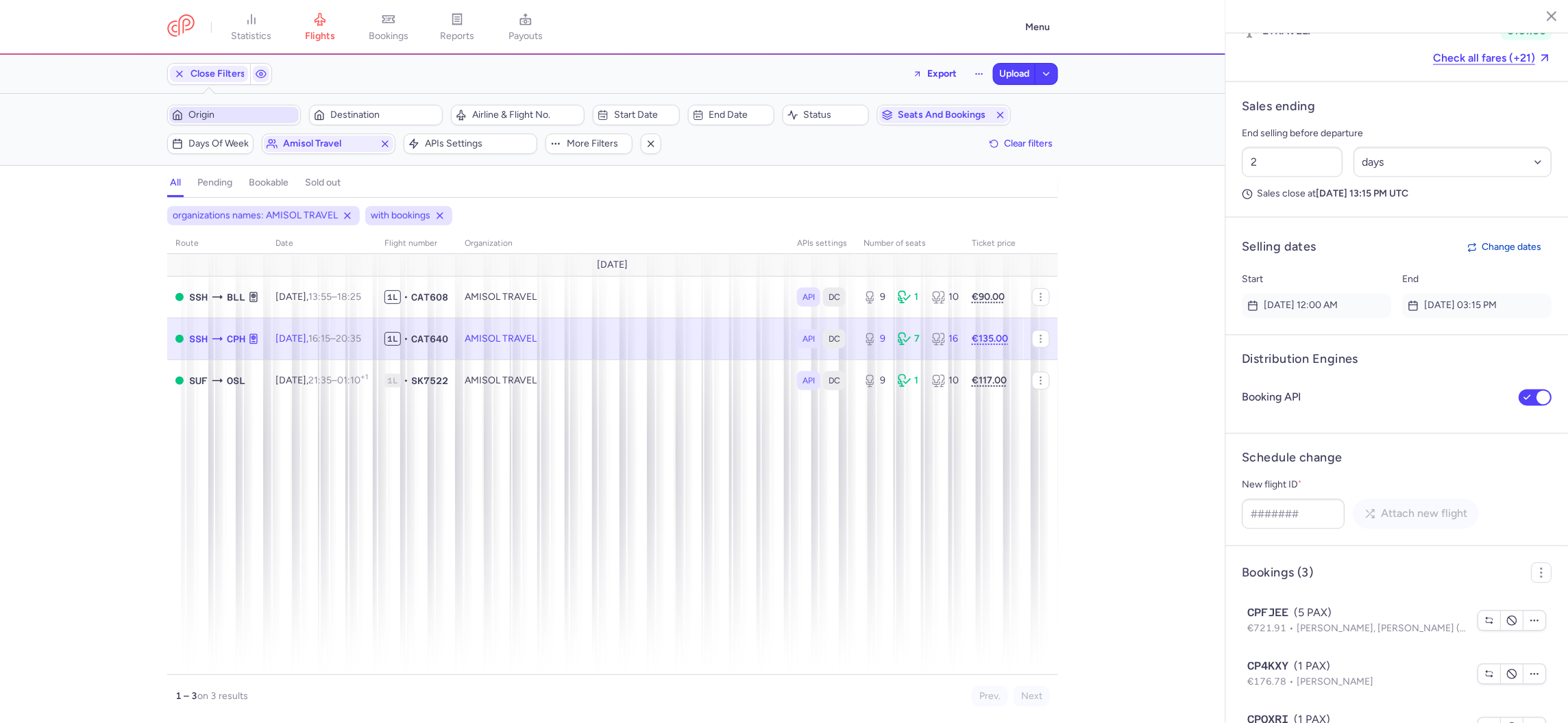
click at [202, 114] on span "Origin" at bounding box center [242, 115] width 107 height 11
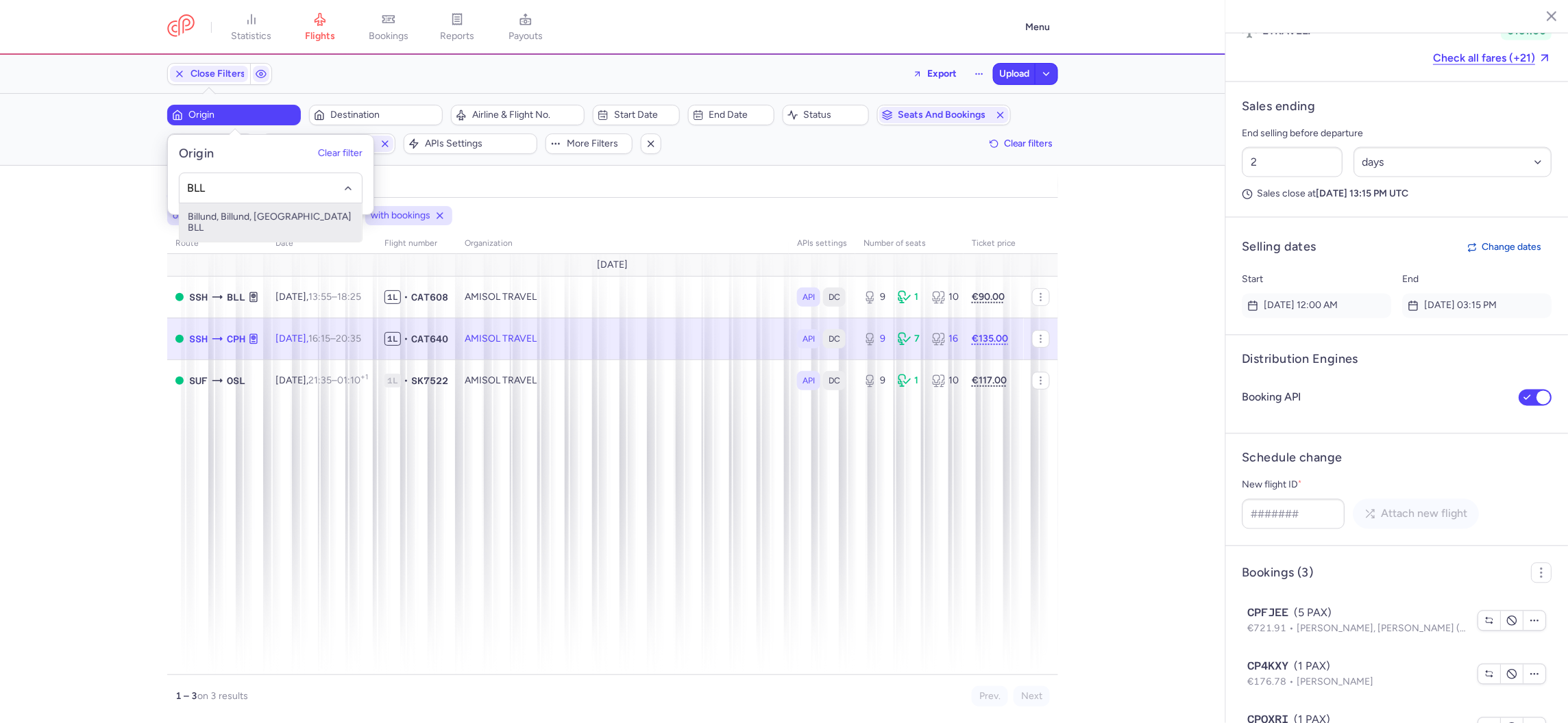
click at [240, 213] on span "Billund, Billund, Denmark BLL" at bounding box center [271, 223] width 182 height 39
type input "BLL"
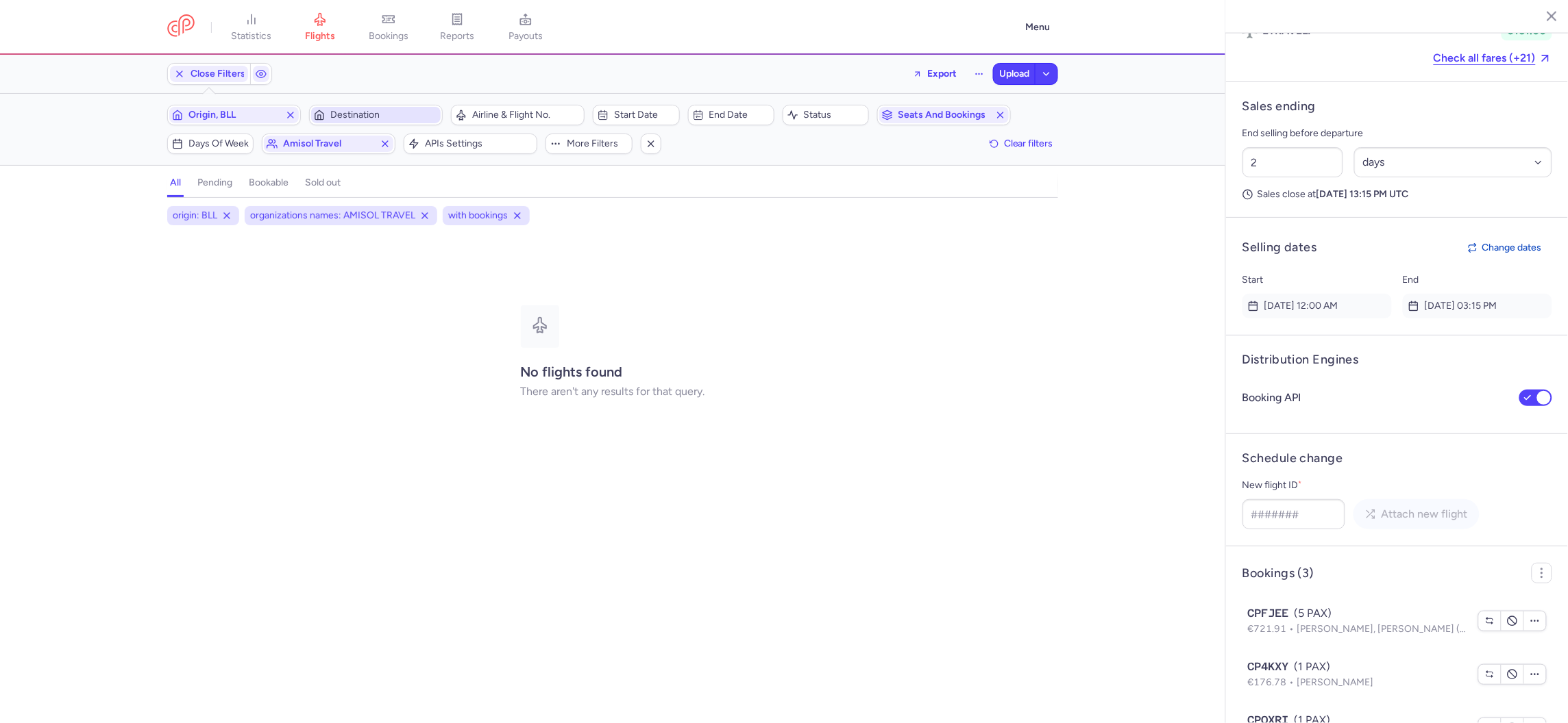
click at [401, 115] on span "Destination" at bounding box center [383, 115] width 107 height 11
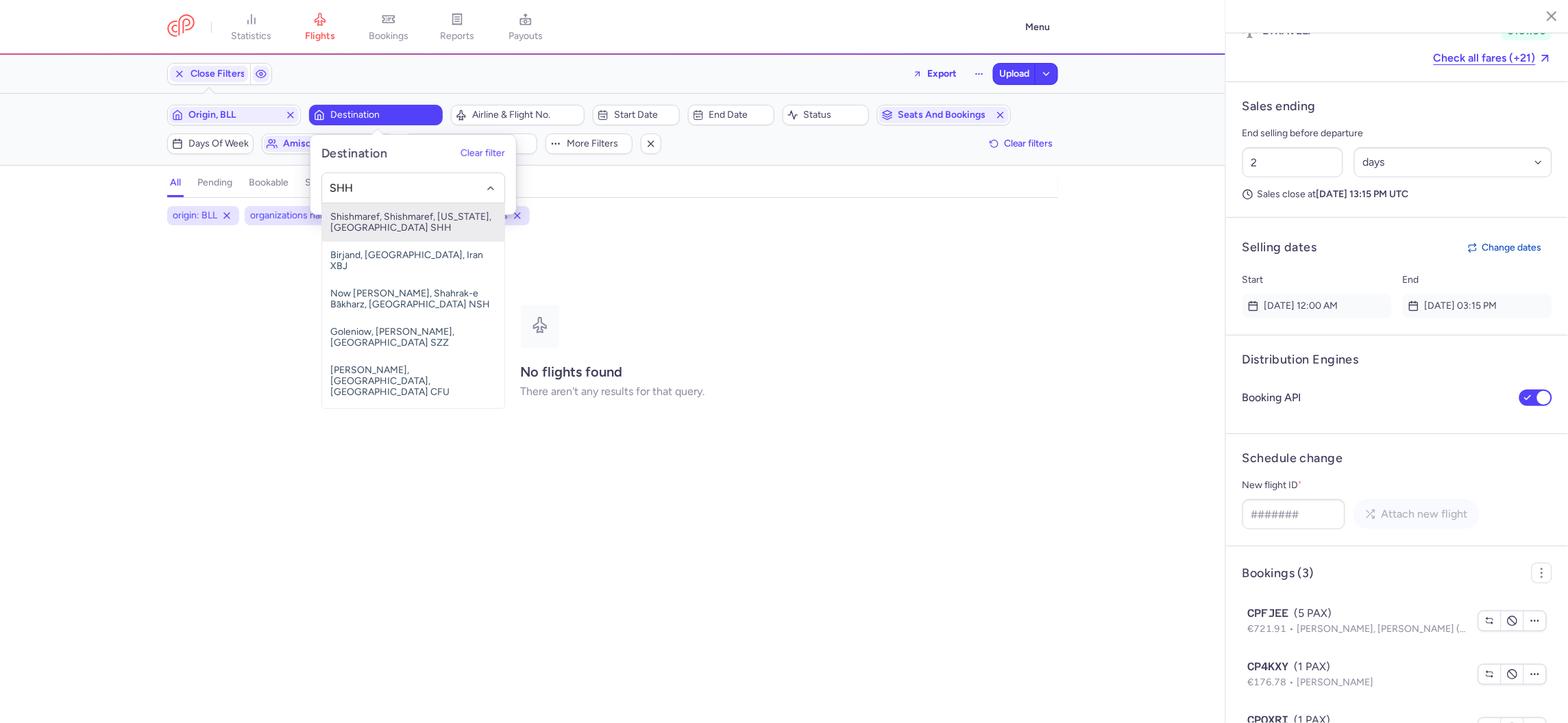
click at [450, 226] on span "Shishmaref, Shishmaref, Alaska, United States of America SHH" at bounding box center [413, 223] width 182 height 39
type input "SHH"
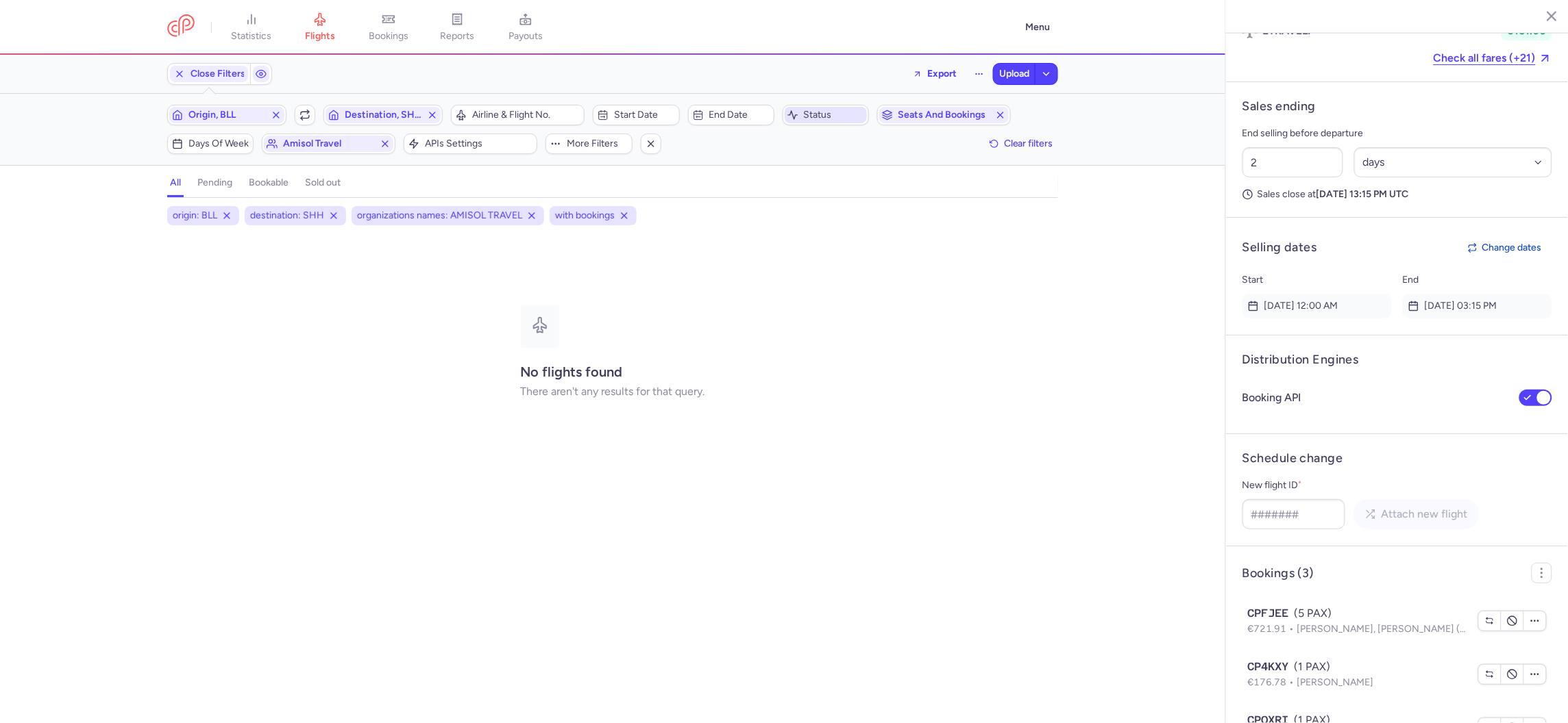
click at [786, 112] on span "Status" at bounding box center [826, 115] width 82 height 17
click at [934, 118] on span "Seats and bookings" at bounding box center [944, 115] width 91 height 11
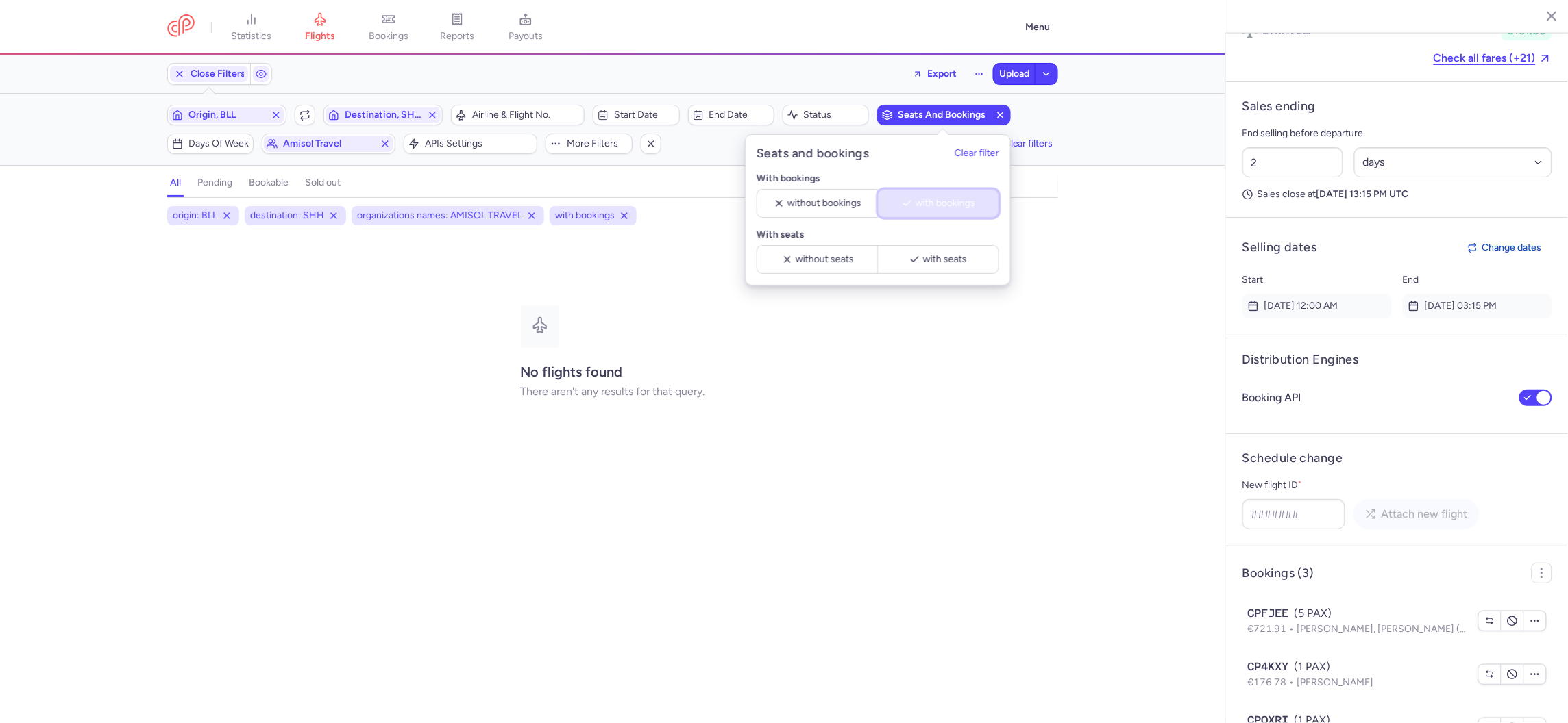
click at [942, 198] on span "with bookings" at bounding box center [945, 203] width 60 height 11
click at [255, 115] on span "Origin, BLL" at bounding box center [226, 115] width 77 height 11
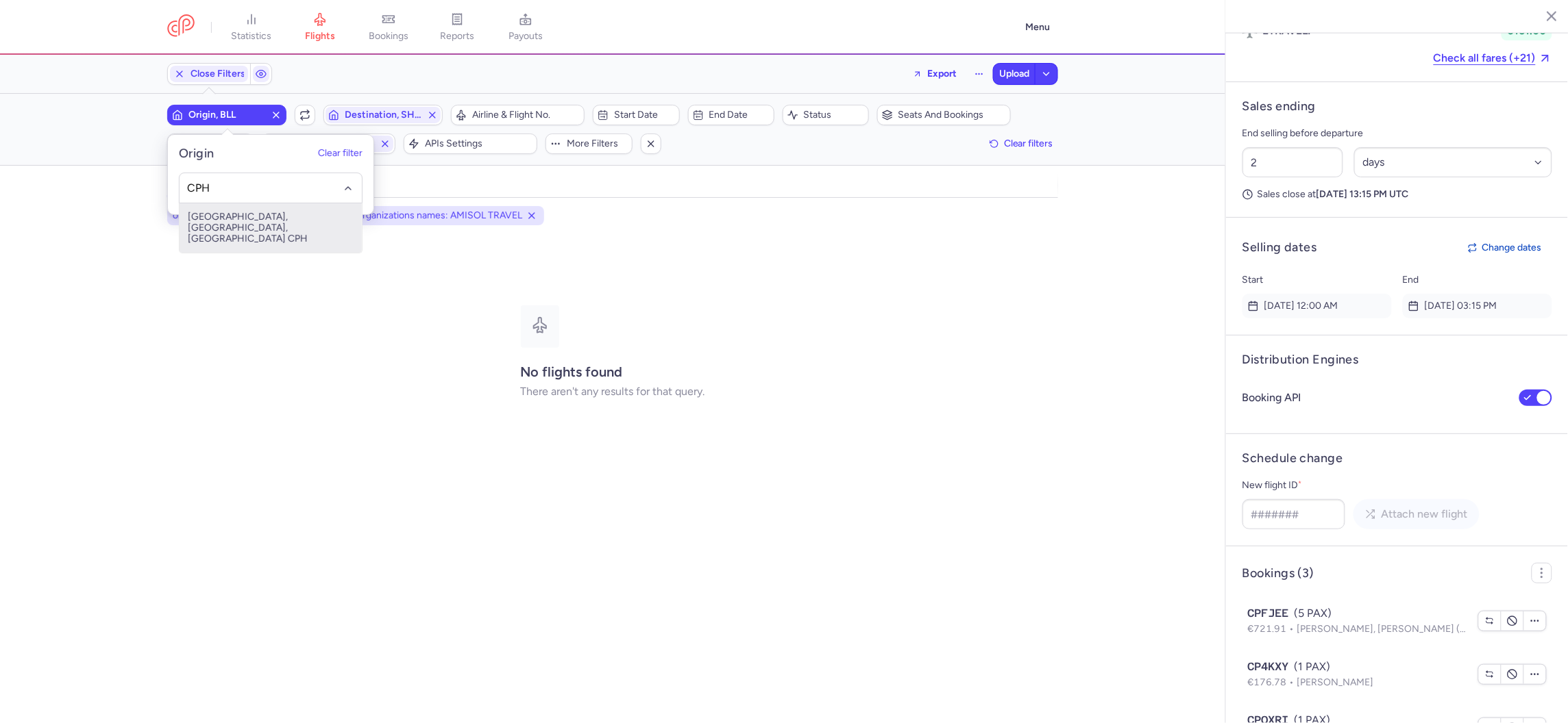
click at [237, 209] on span "Kastrup, Copenhagen, Denmark CPH" at bounding box center [271, 228] width 182 height 50
type input "CPH"
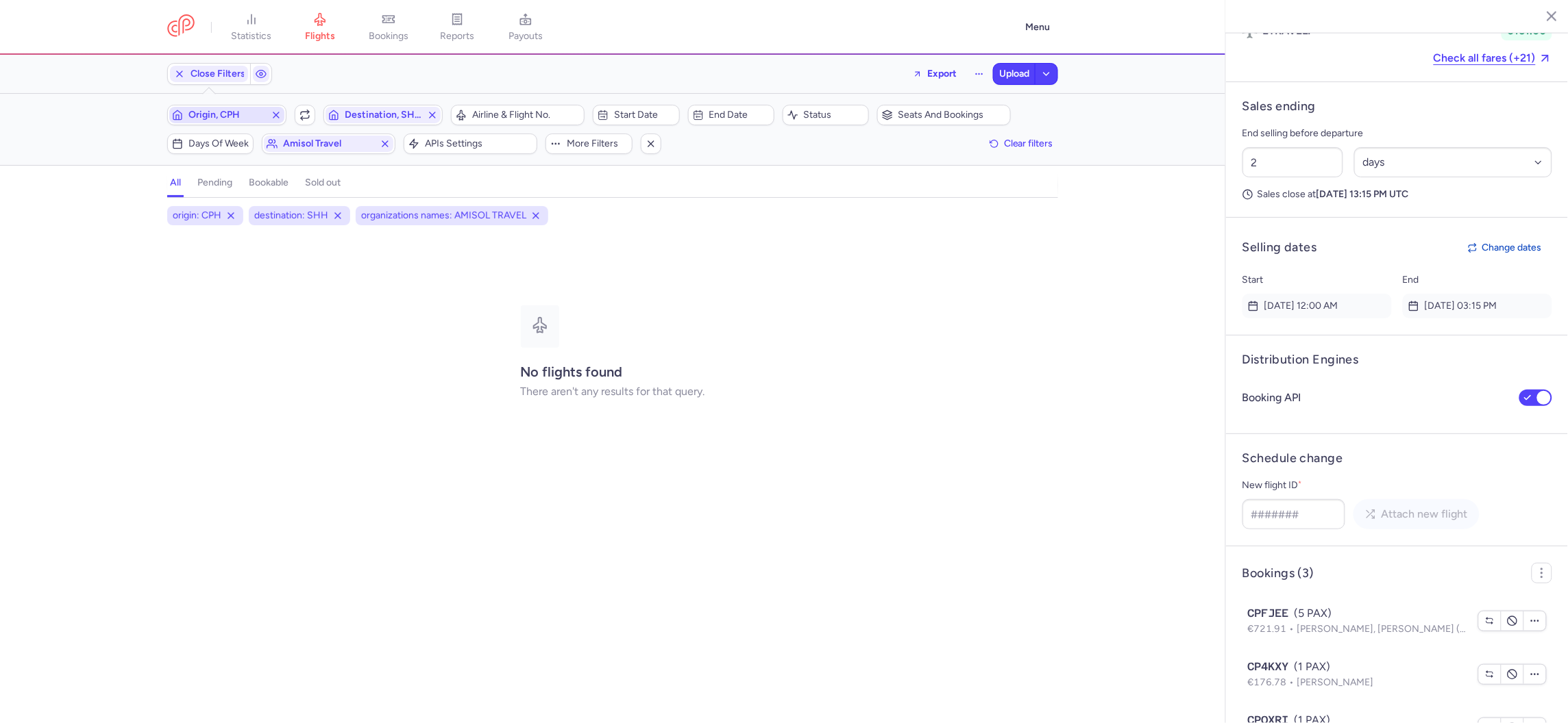
click at [277, 110] on icon "button" at bounding box center [276, 115] width 11 height 11
click at [432, 112] on icon "button" at bounding box center [432, 115] width 11 height 11
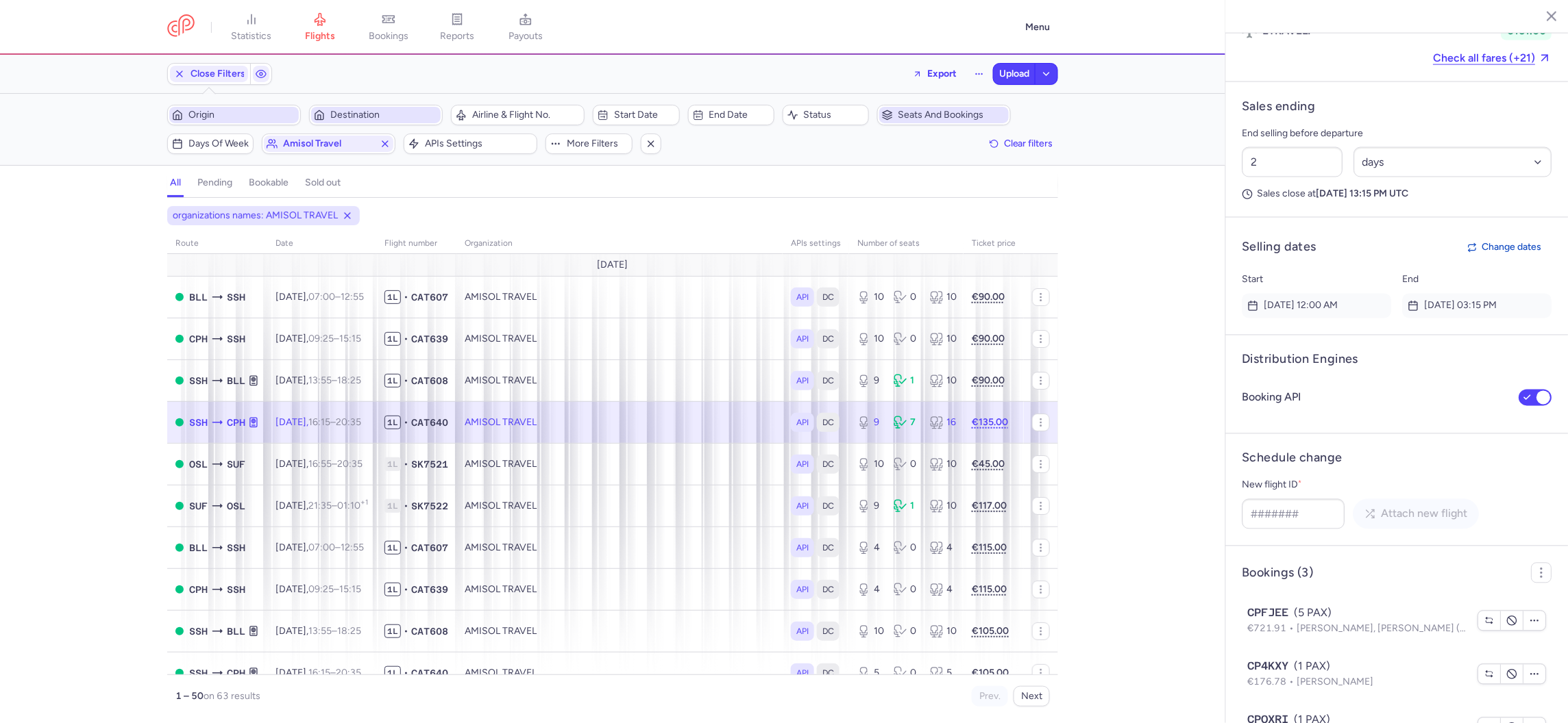
click at [949, 117] on span "Seats and bookings" at bounding box center [952, 115] width 107 height 11
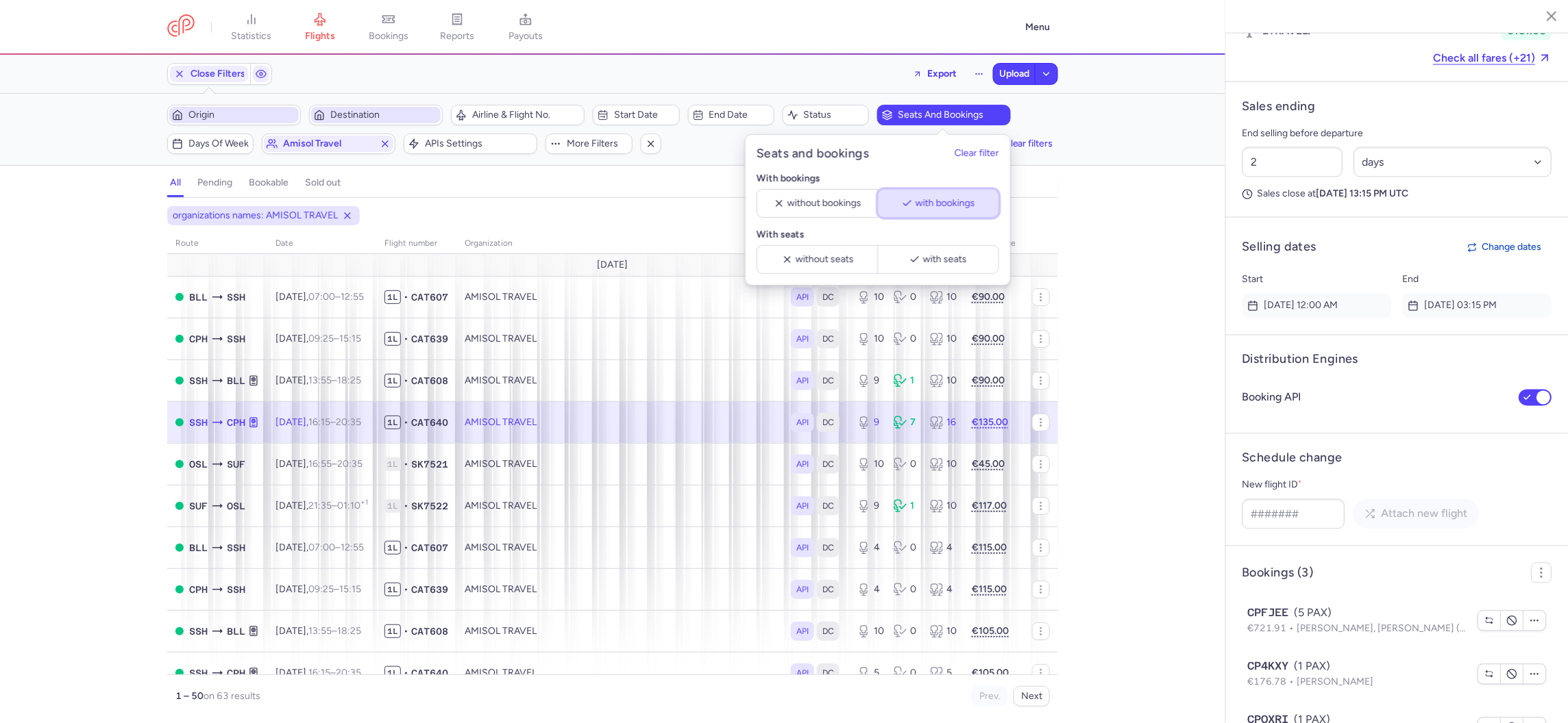
click at [925, 202] on span "with bookings" at bounding box center [945, 203] width 60 height 11
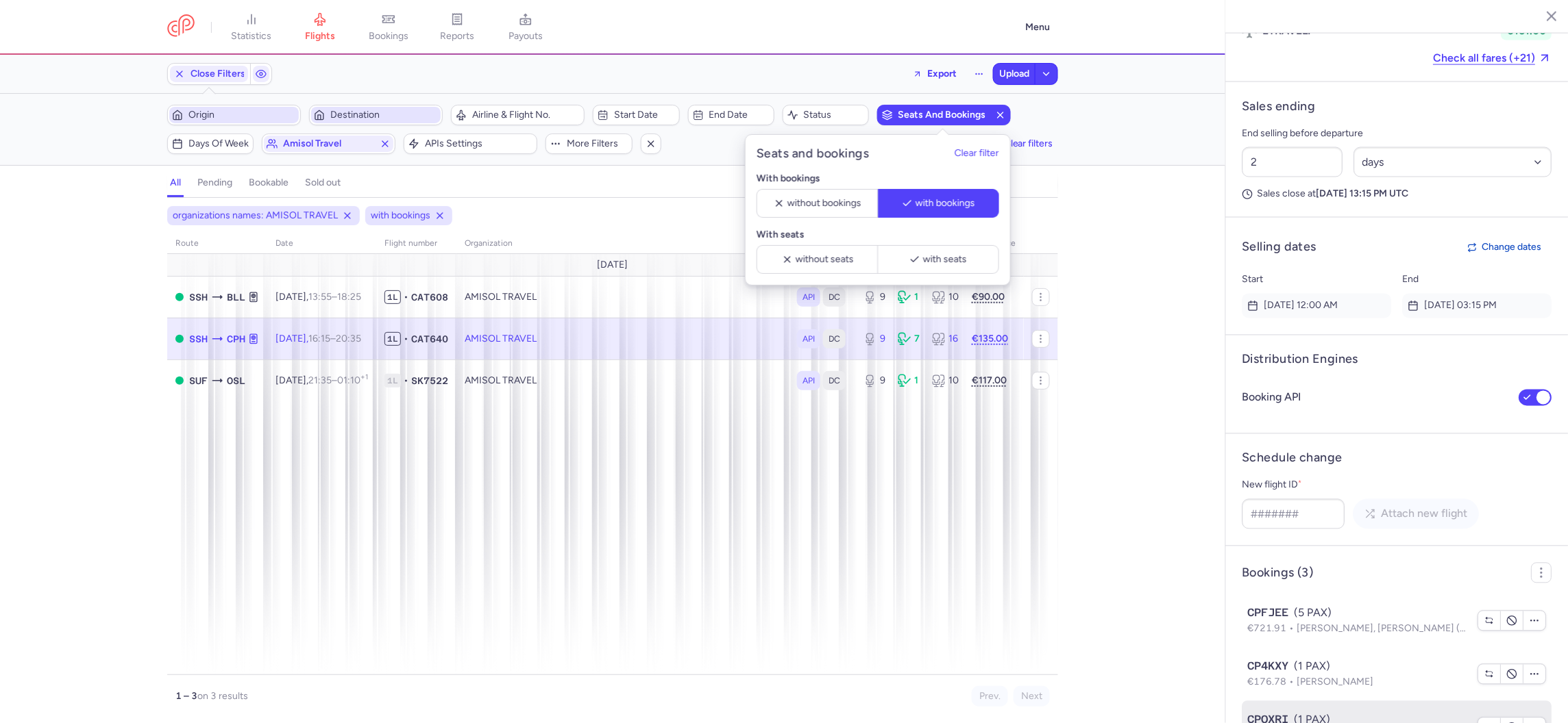
click at [1321, 722] on span "Ahmed Mohamed Ibrahim ALMAS" at bounding box center [1375, 736] width 155 height 12
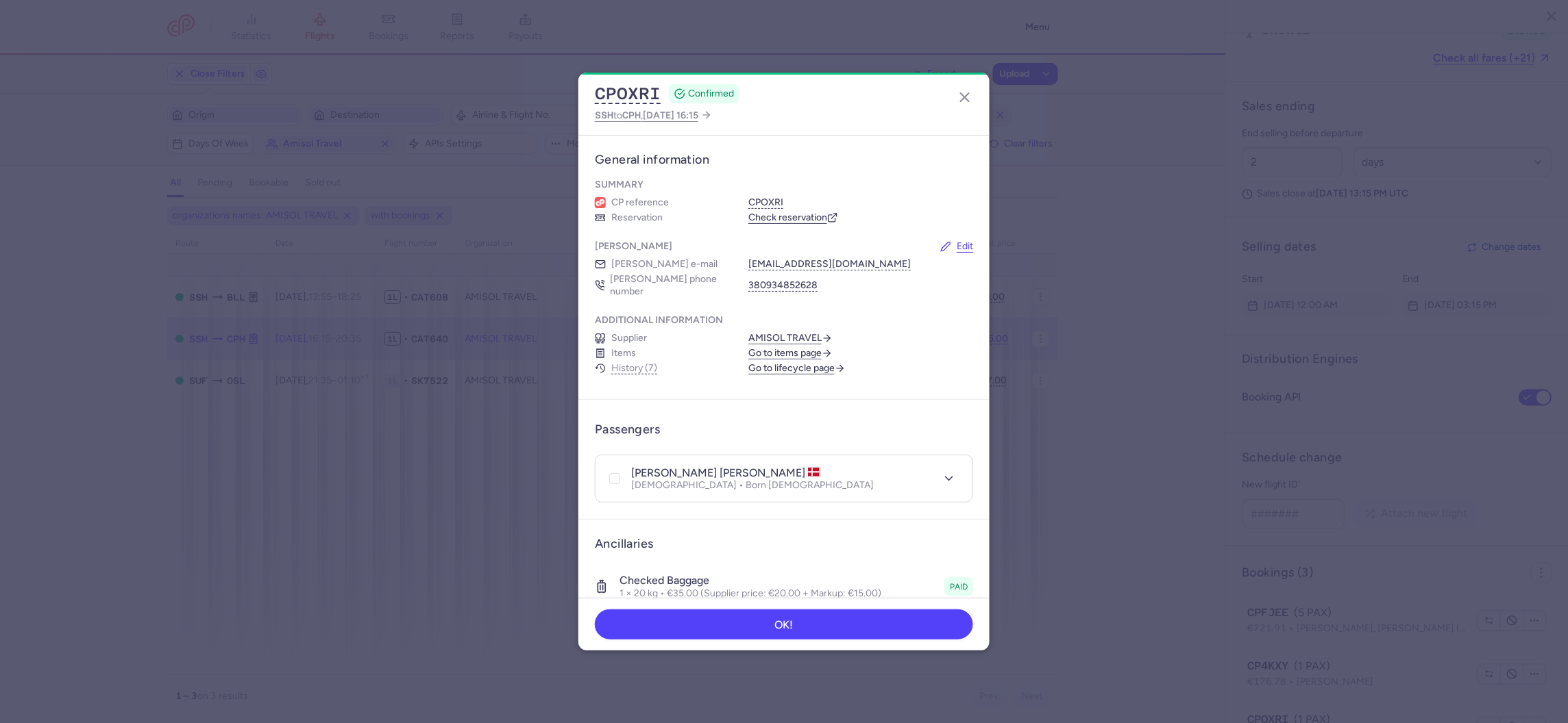
click at [799, 485] on header "ahmed mohamed ibrahim ALMAS Male • Born 15/05/1962" at bounding box center [784, 479] width 377 height 47
click at [951, 476] on polyline "button" at bounding box center [948, 478] width 7 height 4
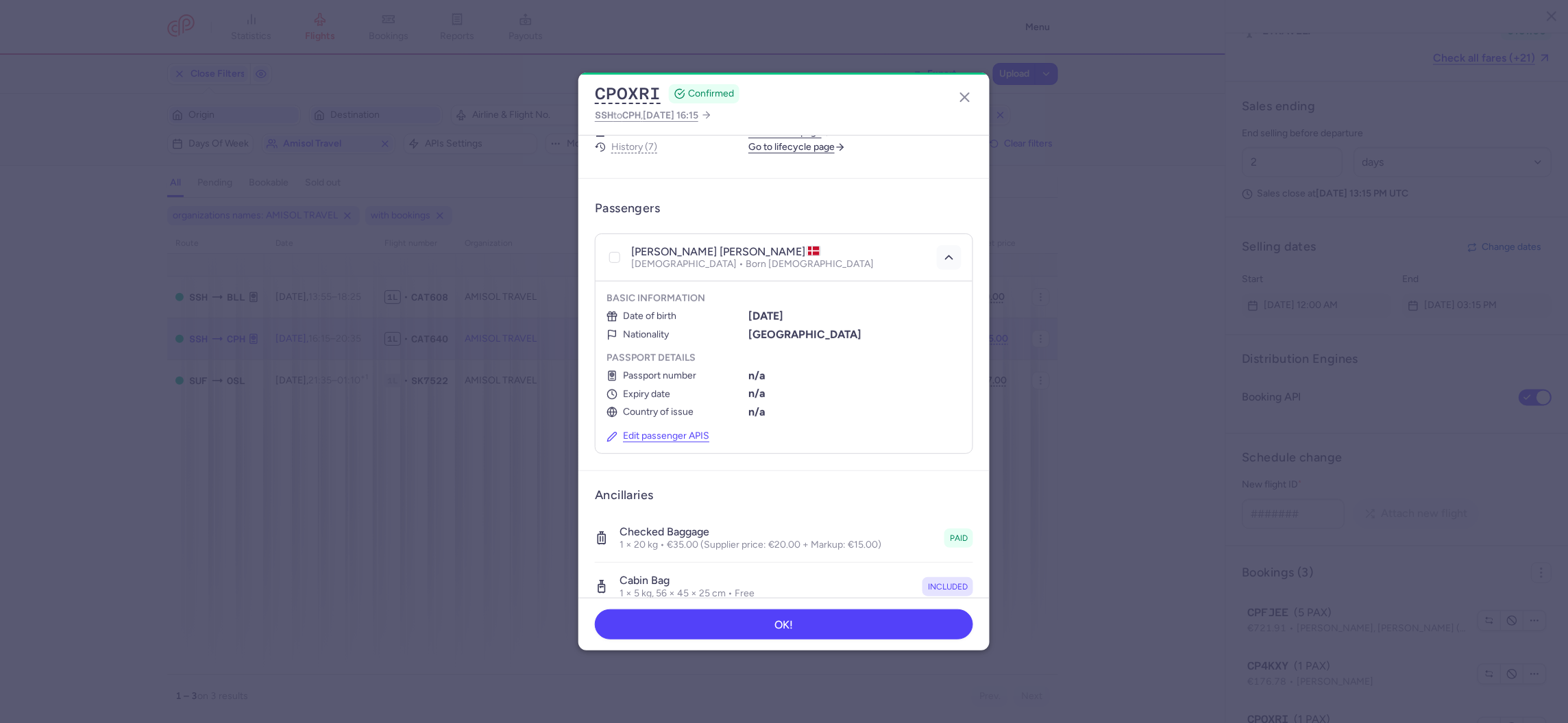
scroll to position [223, 0]
click at [967, 98] on icon "button" at bounding box center [964, 97] width 17 height 17
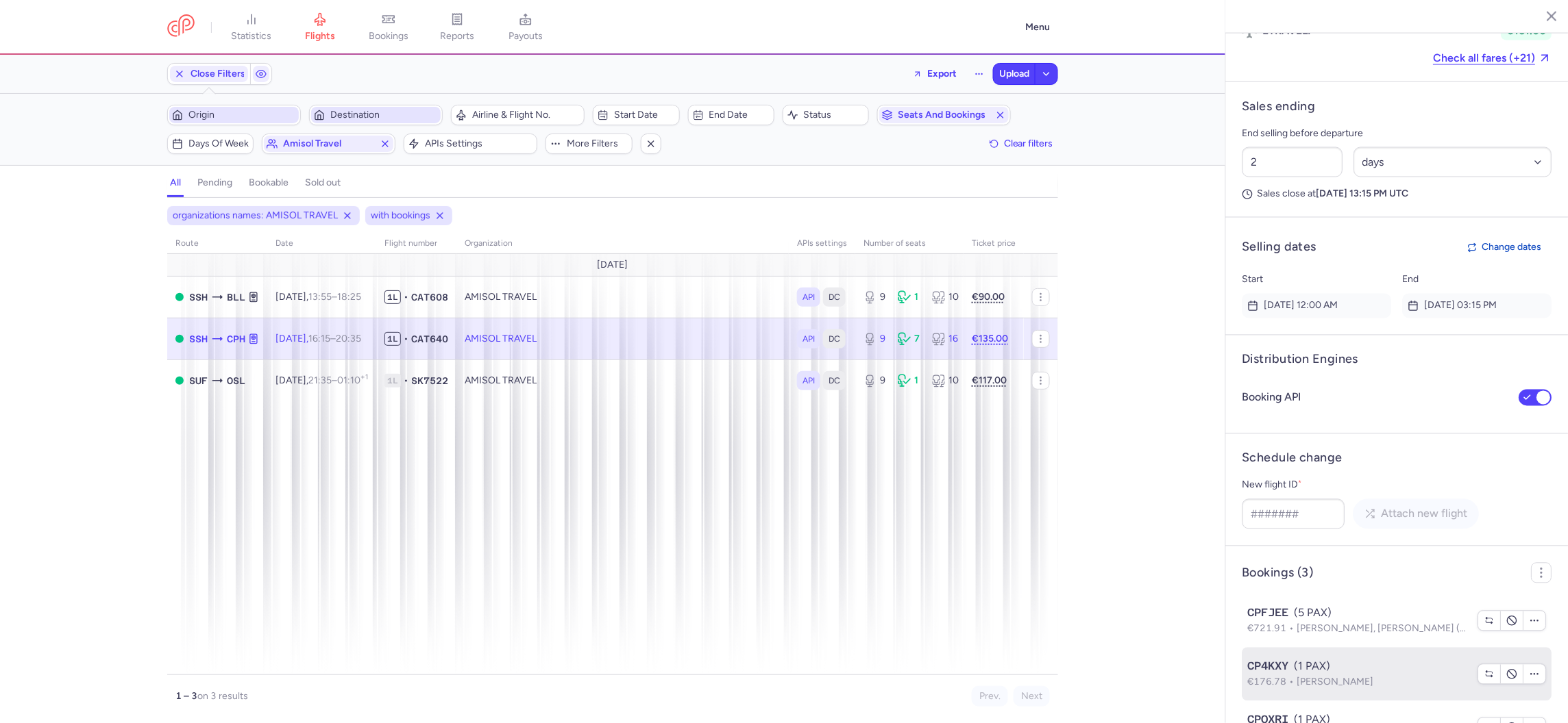
click at [1363, 676] on span "Kayed ABDULRAZEK" at bounding box center [1335, 682] width 77 height 12
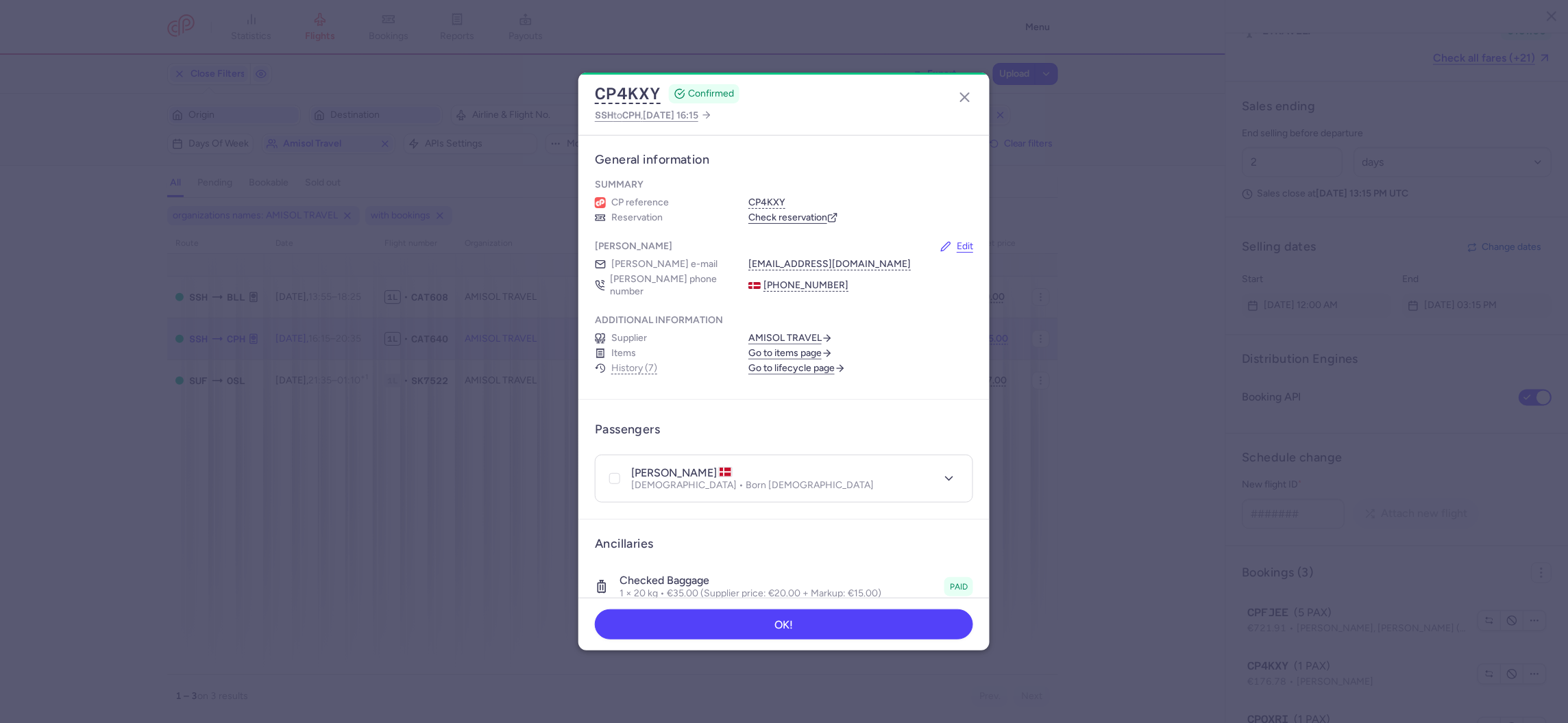
click at [1272, 568] on dialog "CP4KXY CONFIRMED SSH to CPH , 2025 Aug 14, 16:15 General information Summary CP…" at bounding box center [784, 362] width 1524 height 579
click at [1291, 574] on dialog "CP4KXY CONFIRMED SSH to CPH , 2025 Aug 14, 16:15 General information Summary CP…" at bounding box center [784, 362] width 1524 height 579
click at [969, 96] on icon "button" at bounding box center [964, 97] width 17 height 17
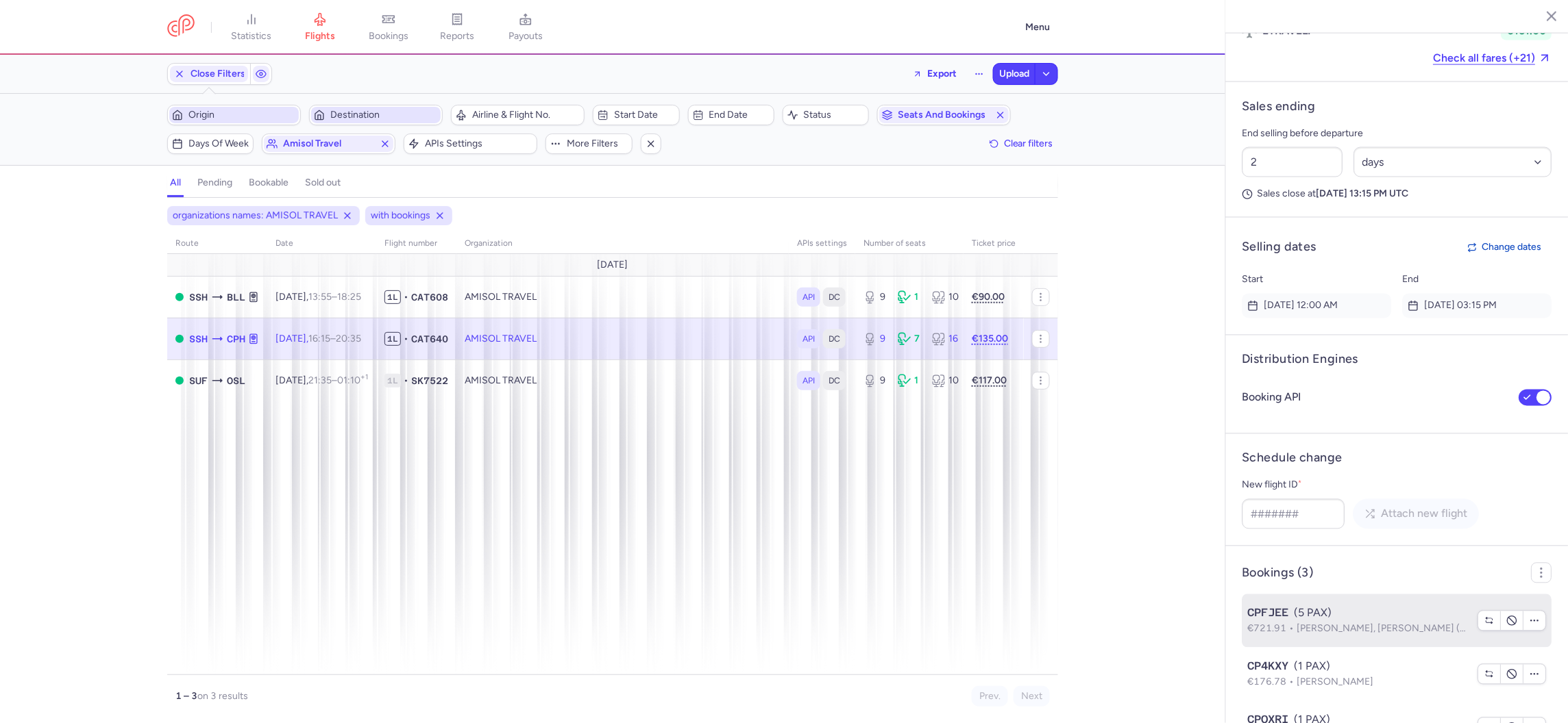
click at [1308, 623] on span "Maya SAFLO, Rania ZAGHAL (+4)" at bounding box center [1386, 629] width 179 height 12
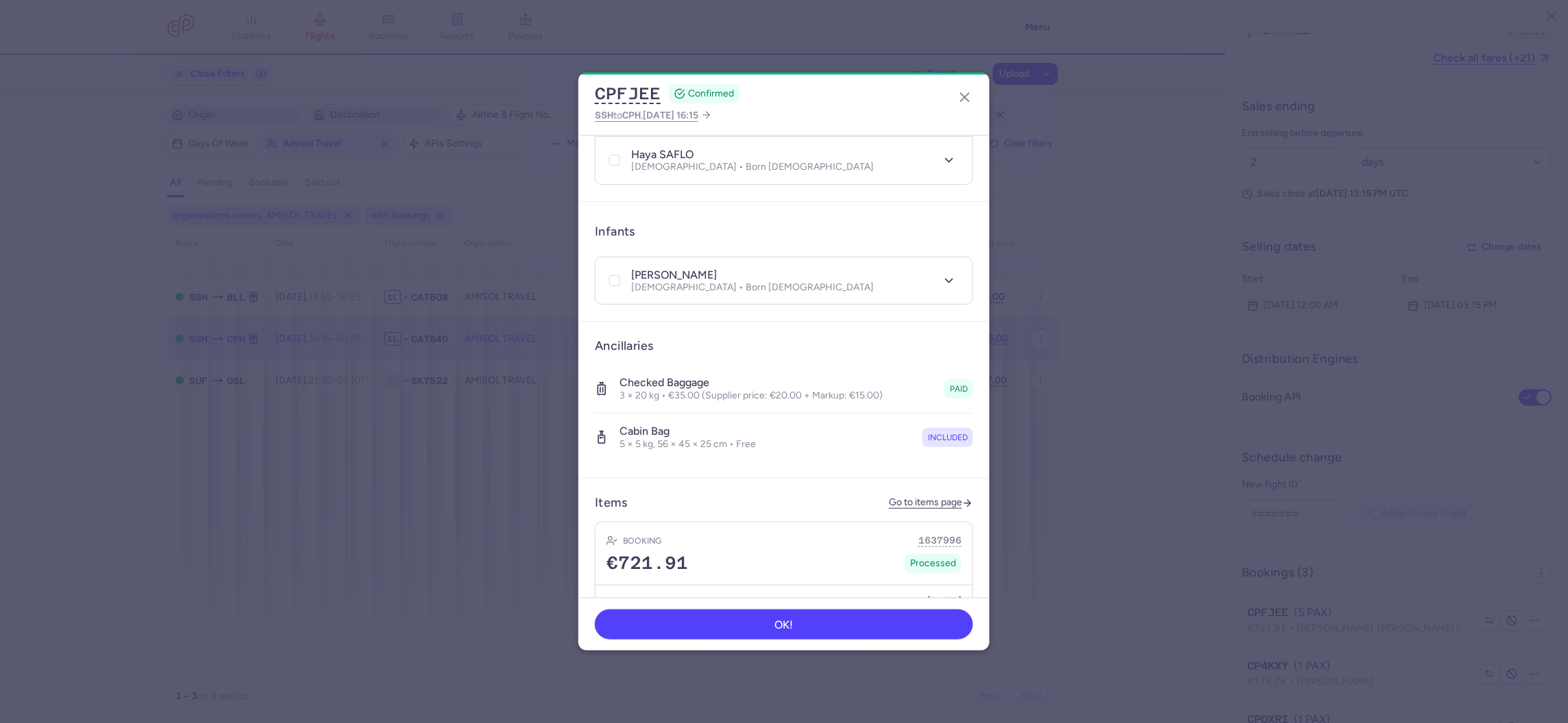
scroll to position [509, 0]
click at [632, 269] on h4 "yousr SAFLO" at bounding box center [674, 276] width 85 height 14
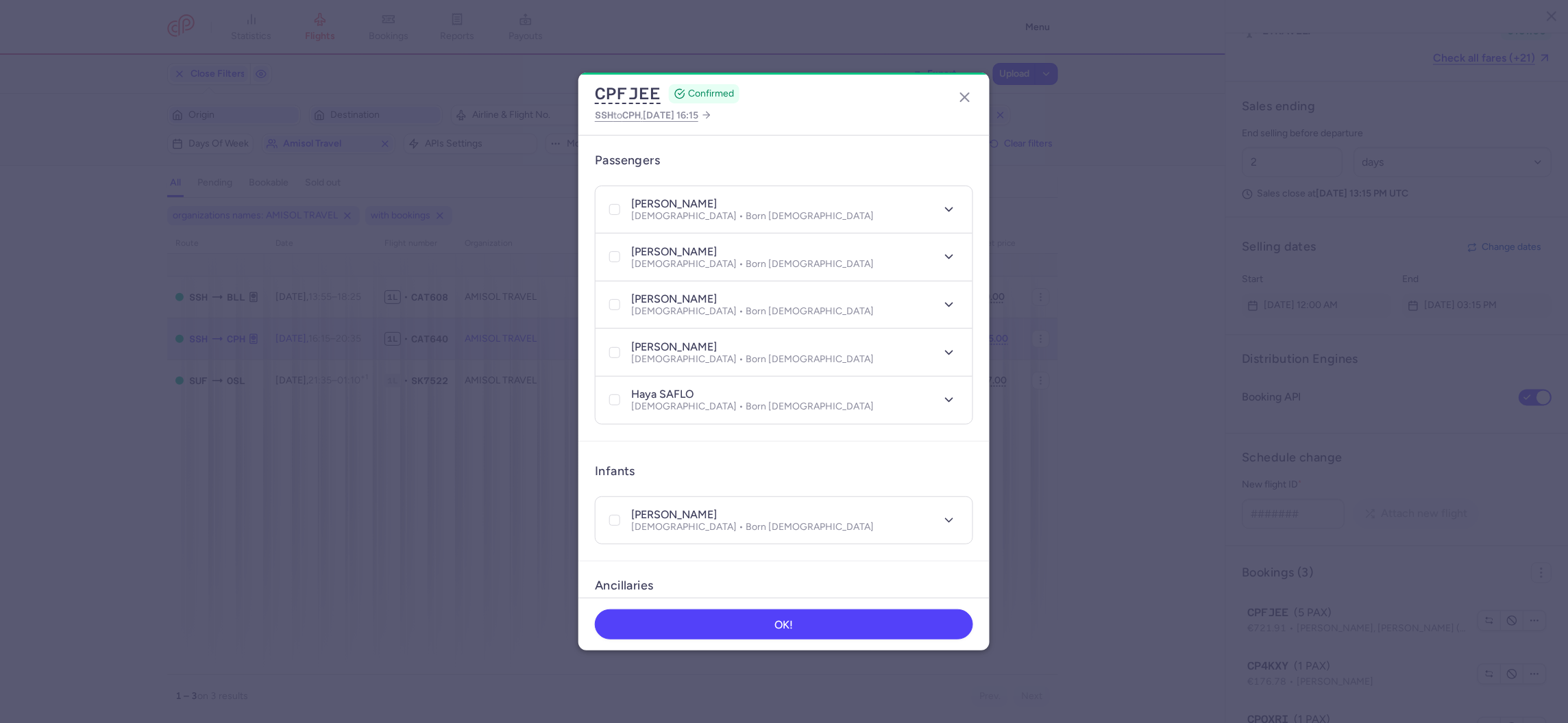
scroll to position [271, 0]
click at [690, 209] on p "Female • Born 17/07/2011" at bounding box center [753, 214] width 242 height 11
click at [953, 201] on icon "button" at bounding box center [949, 208] width 14 height 14
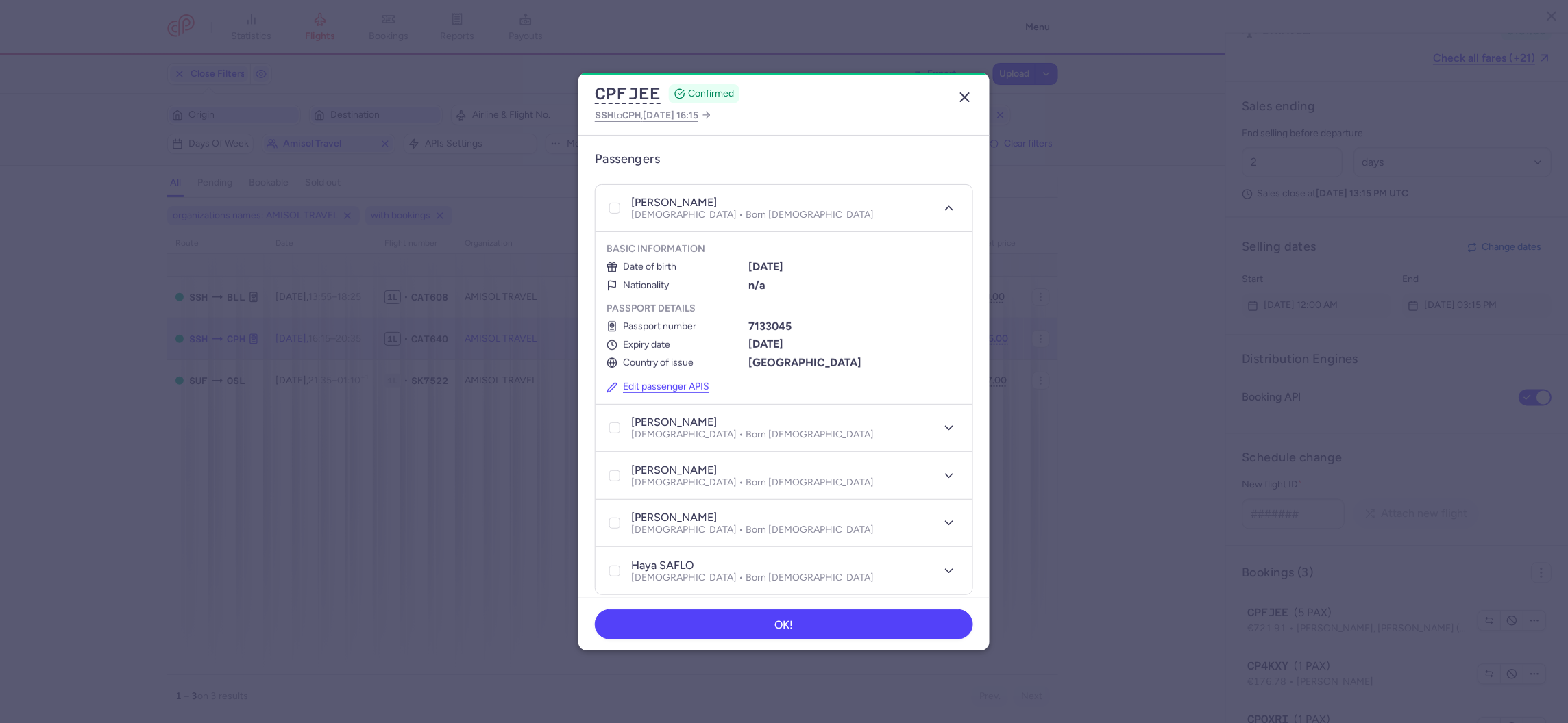
click at [964, 96] on line "button" at bounding box center [964, 97] width 8 height 8
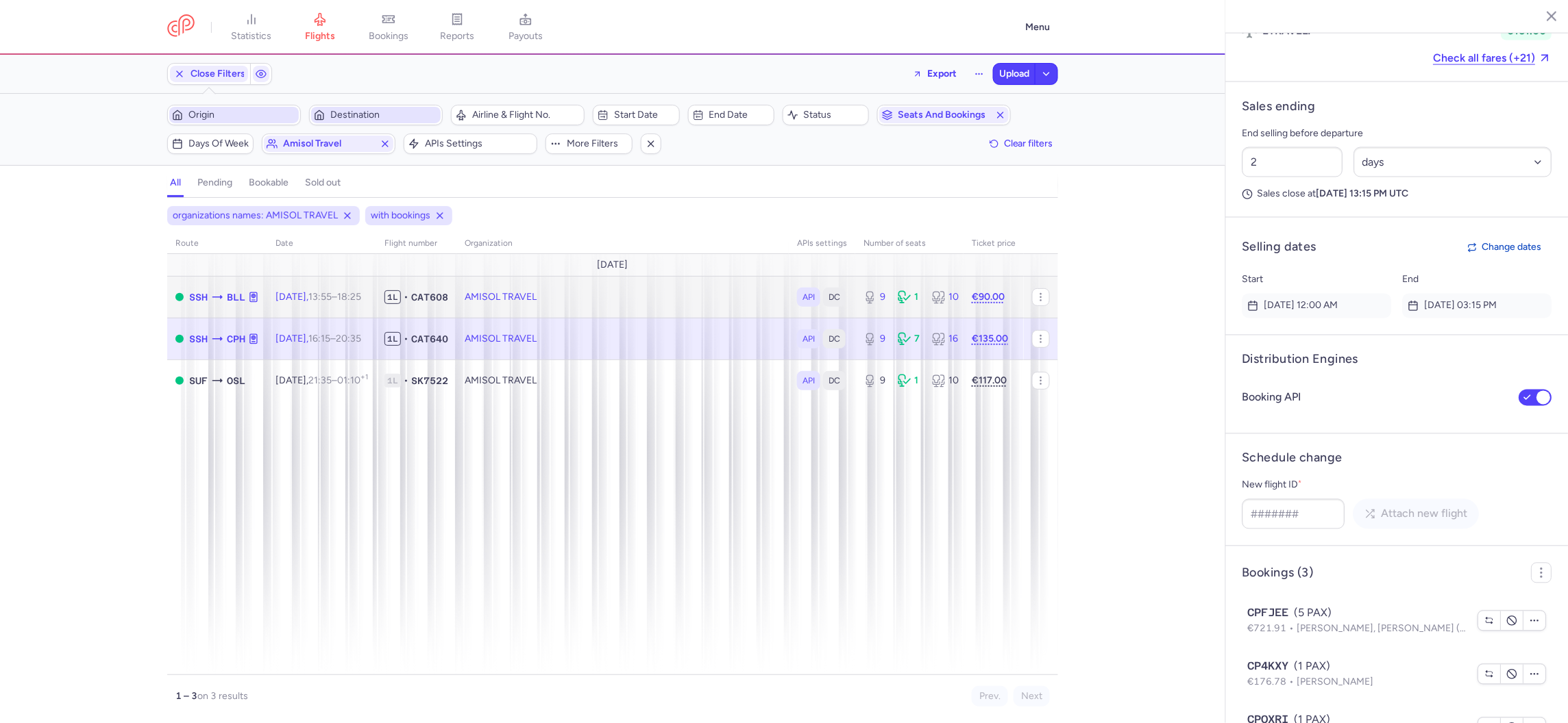
click at [331, 295] on time "13:55" at bounding box center [320, 297] width 23 height 12
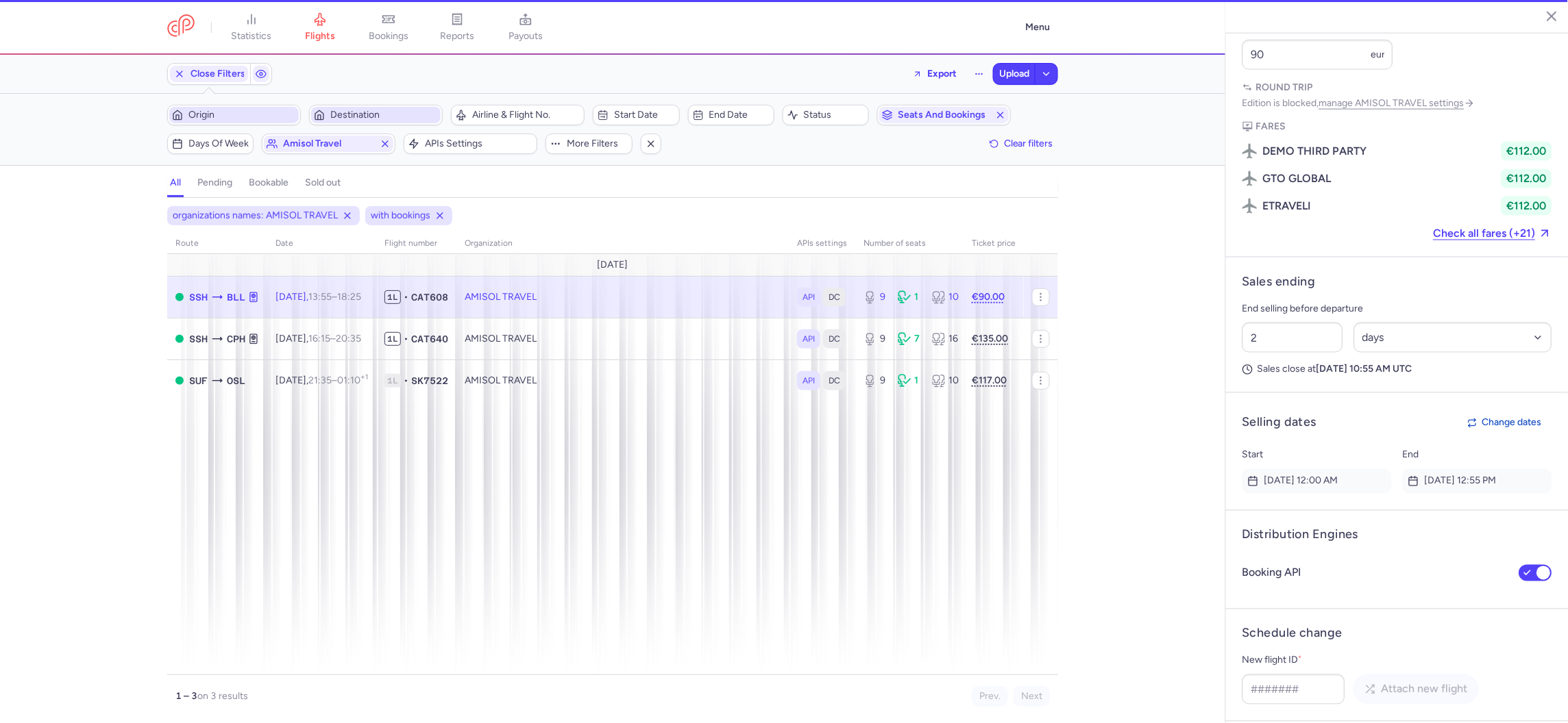
scroll to position [773, 0]
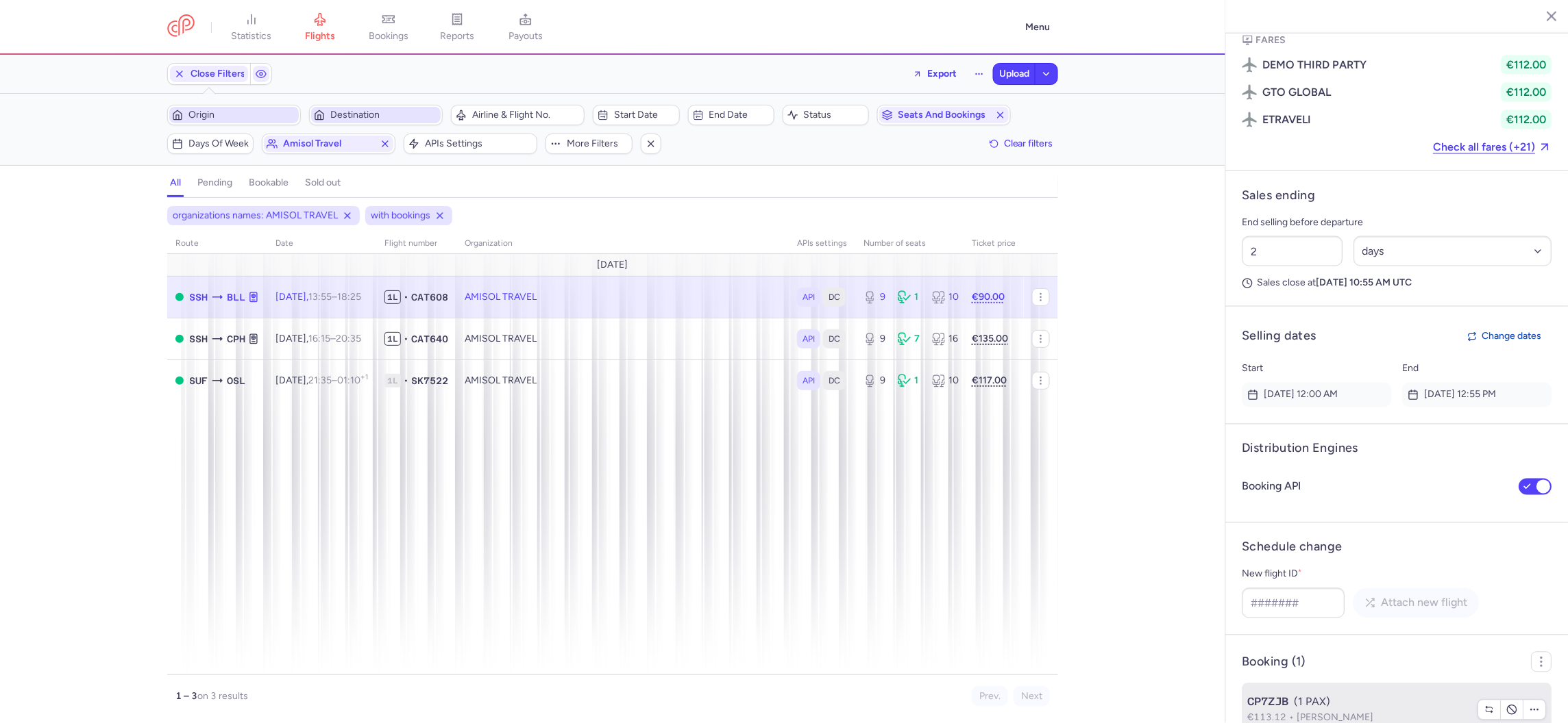
click at [1336, 712] on span "Mohammed IBRAHIM" at bounding box center [1335, 718] width 77 height 12
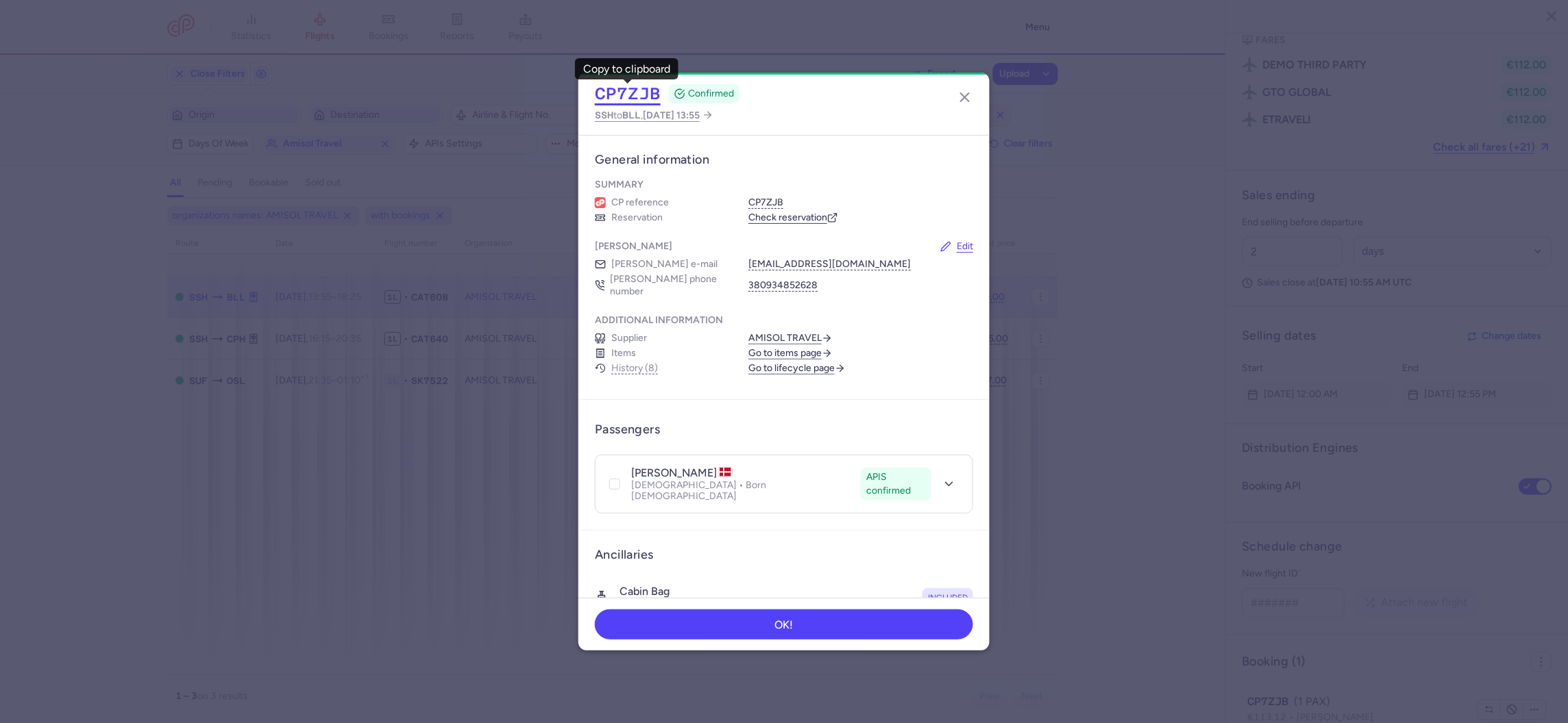
click at [626, 98] on button "CP7ZJB" at bounding box center [628, 94] width 66 height 20
click at [967, 92] on icon "button" at bounding box center [964, 97] width 17 height 17
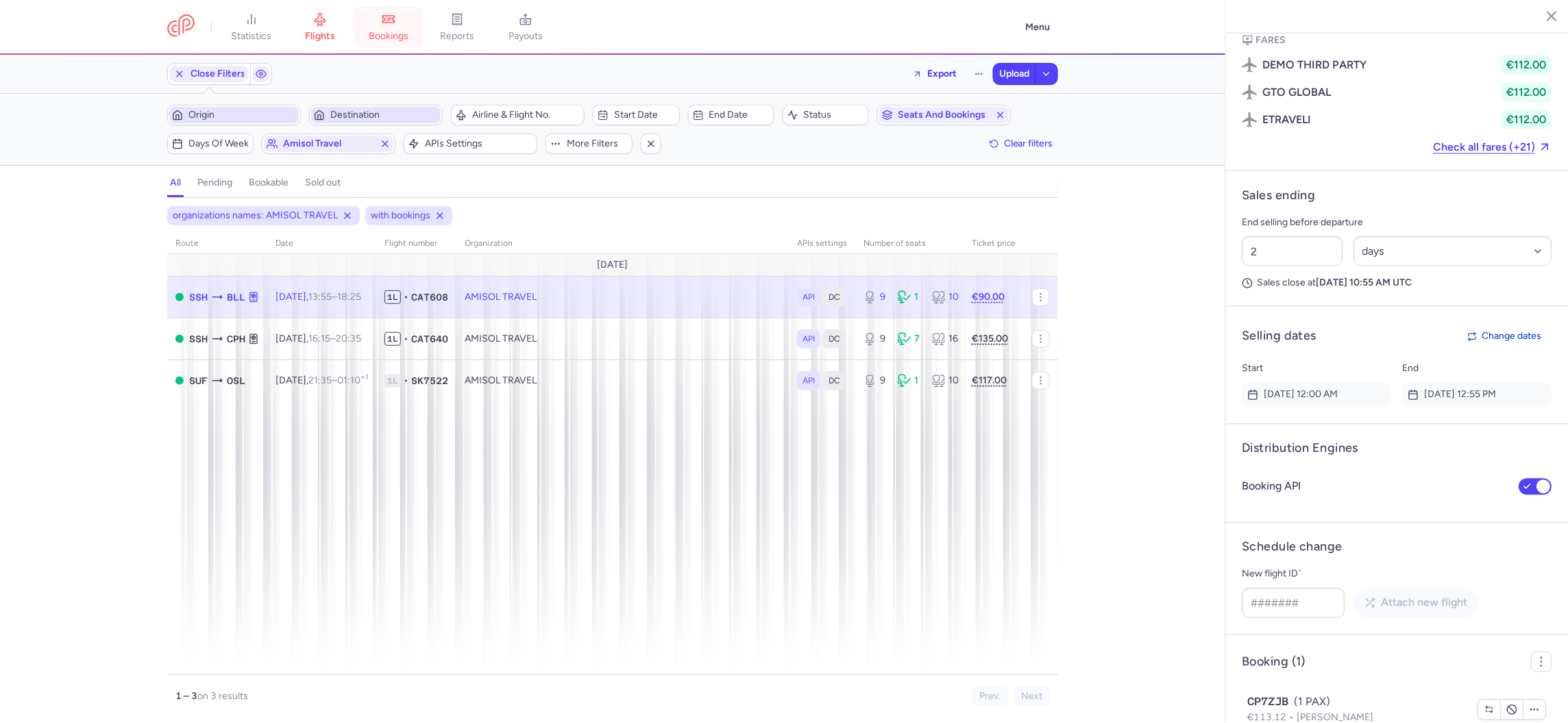
click at [401, 19] on link "bookings" at bounding box center [388, 27] width 69 height 30
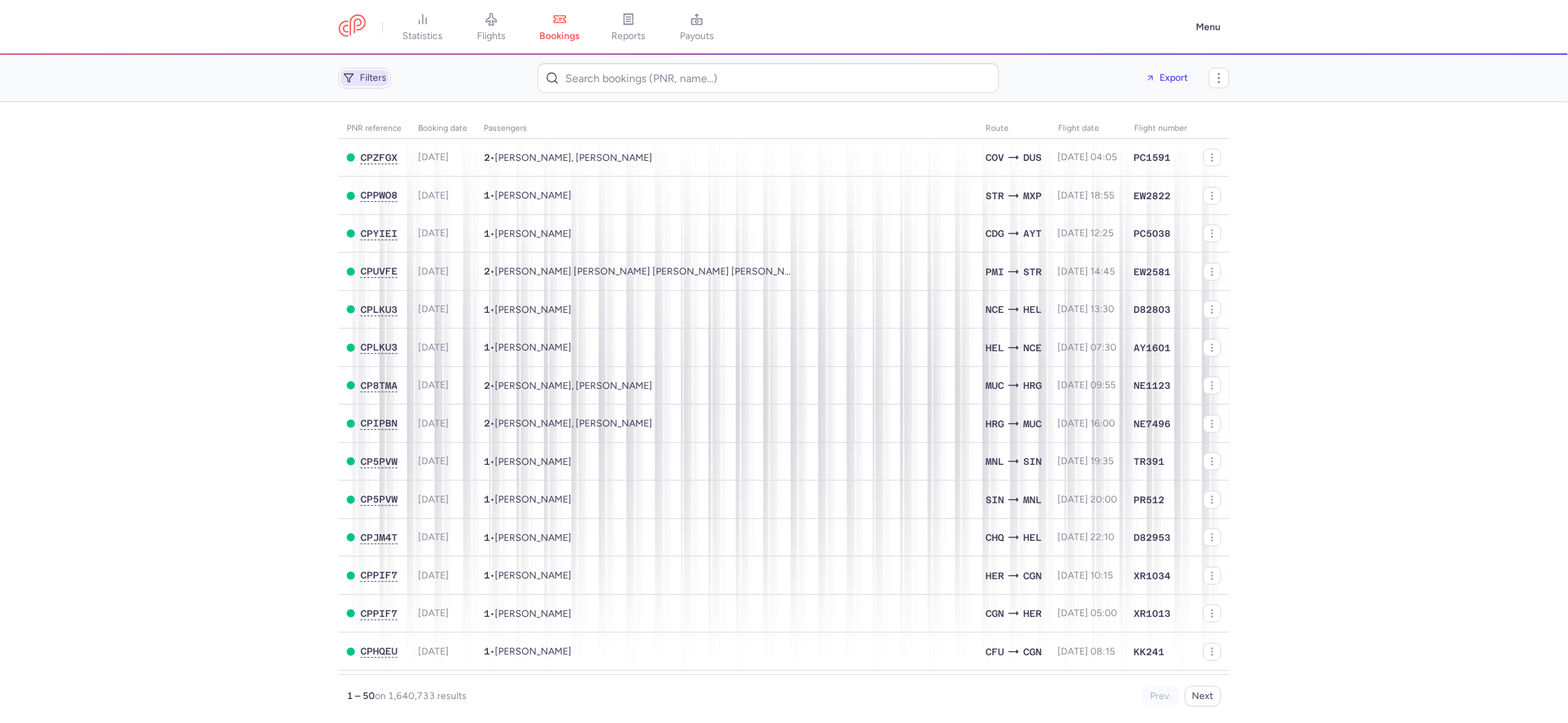
click at [347, 73] on icon "button" at bounding box center [348, 78] width 11 height 11
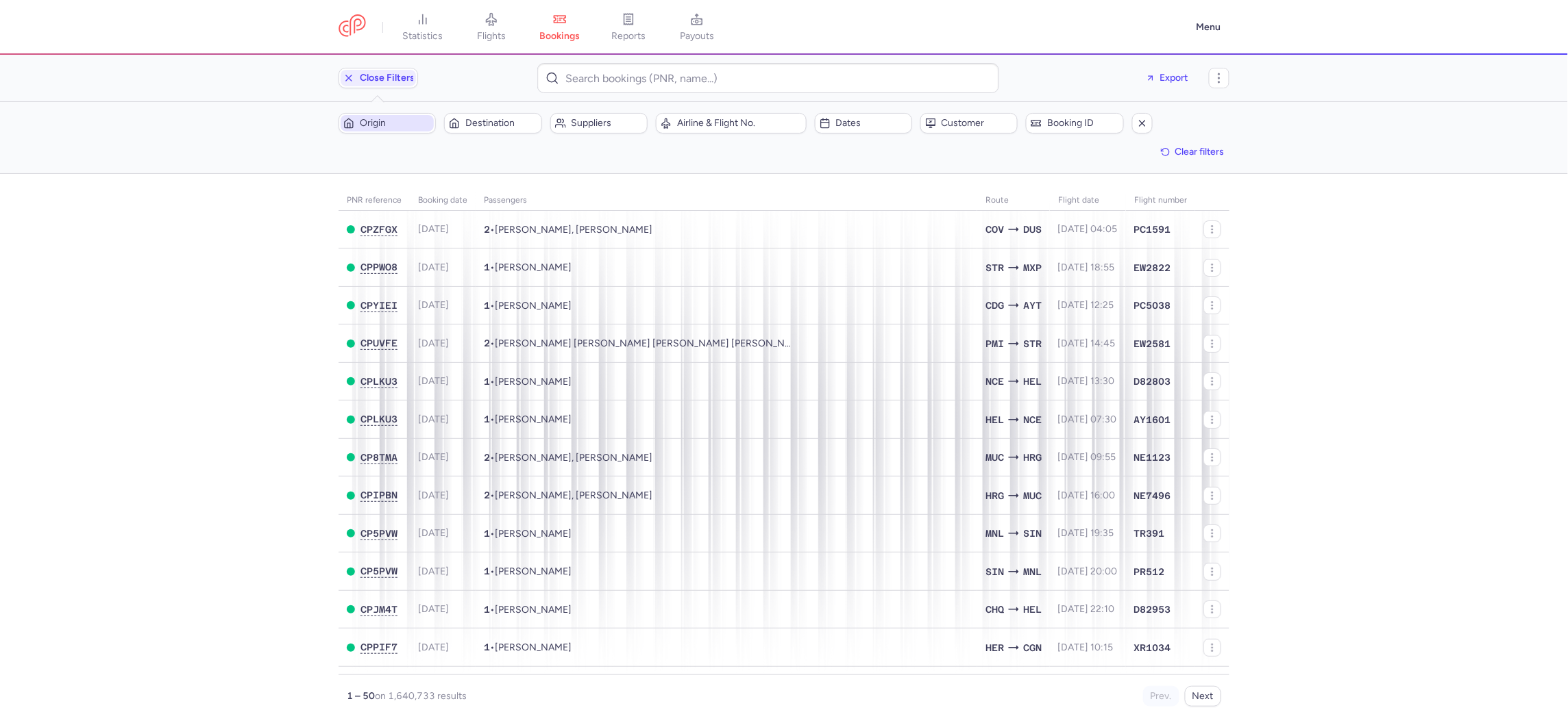
click at [369, 125] on span "Origin" at bounding box center [396, 123] width 72 height 11
click at [397, 241] on span "Sharm el-Sheikh International Airport, Sharm el-Sheikh, Egypt SSH" at bounding box center [442, 236] width 182 height 50
type input "SSH"
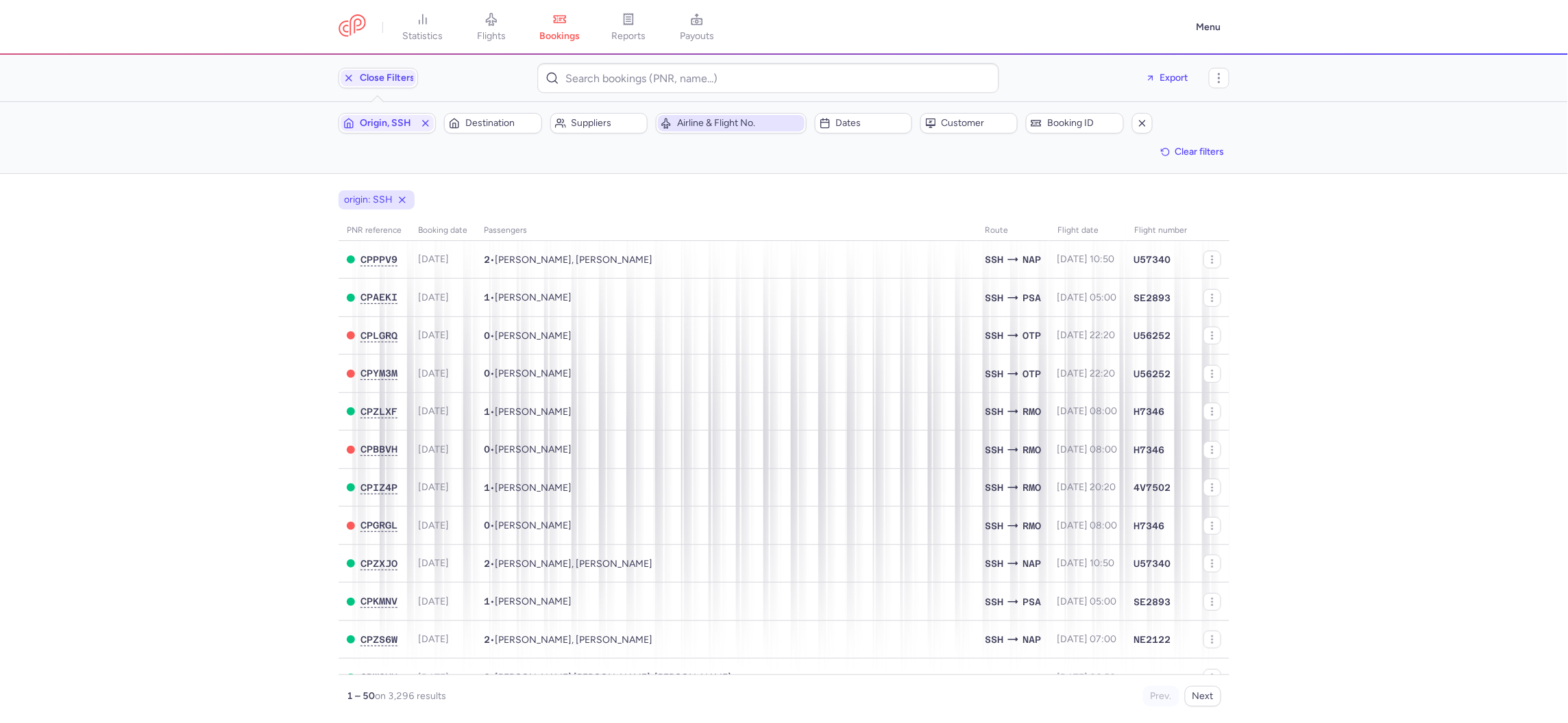
click at [703, 127] on span "Airline & Flight No." at bounding box center [739, 123] width 125 height 11
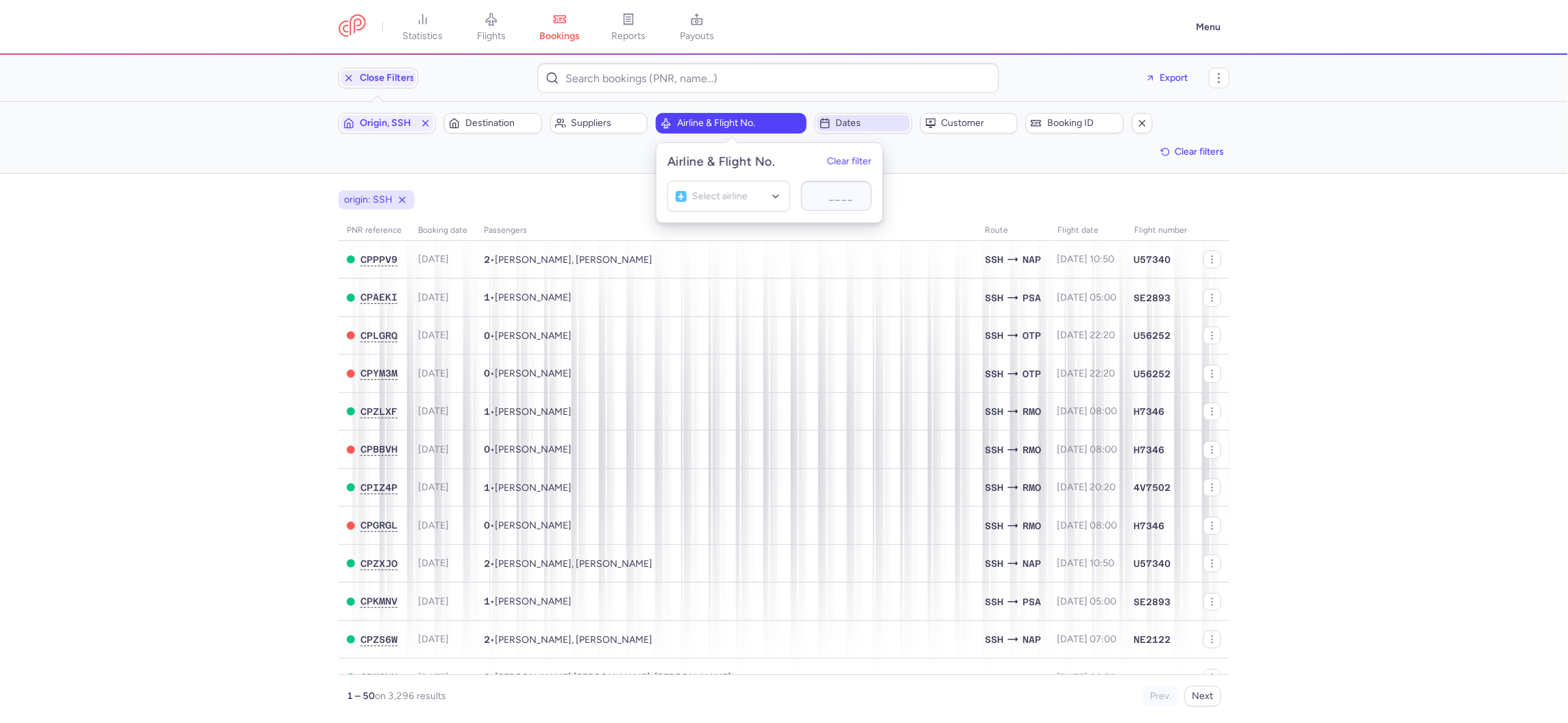
click at [850, 127] on span "Dates" at bounding box center [872, 123] width 72 height 11
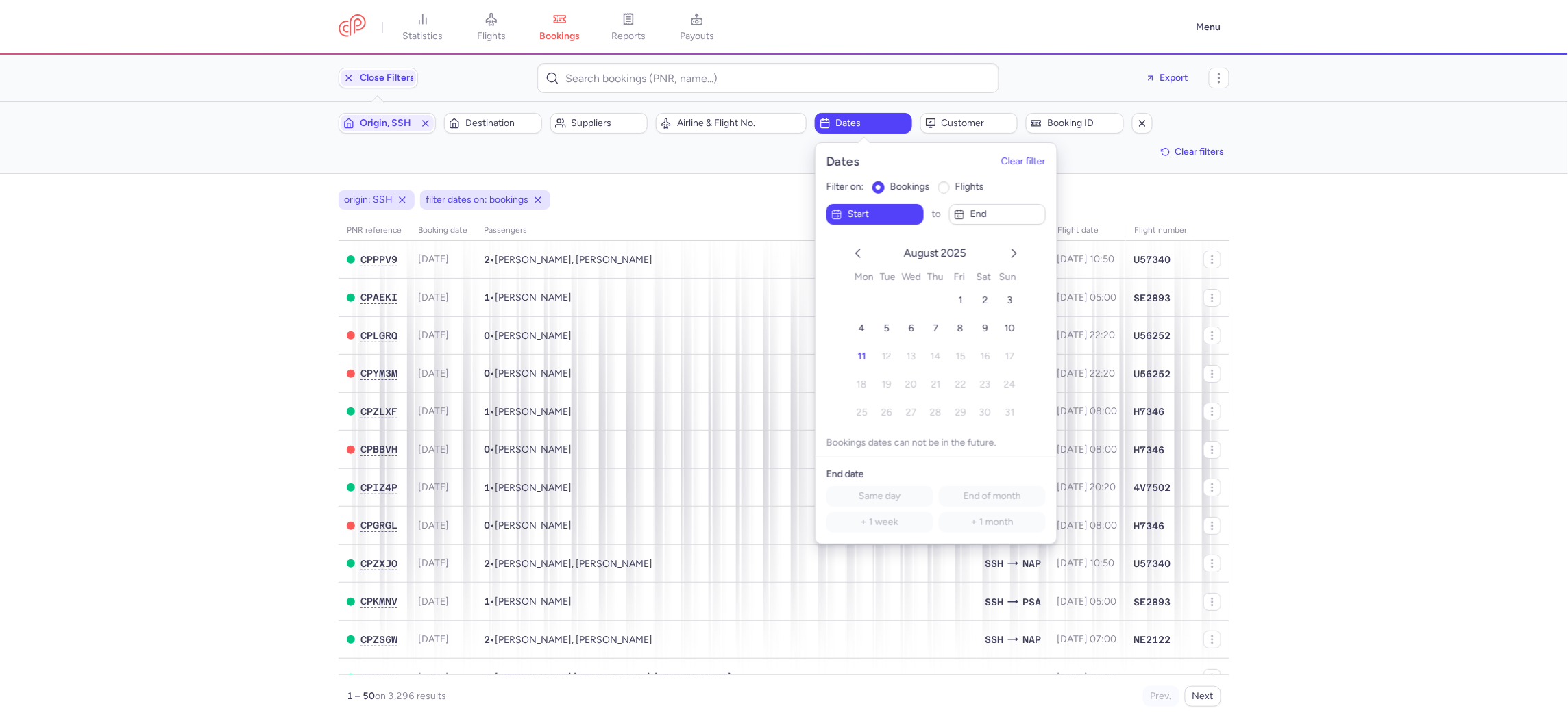
click at [945, 181] on label "flights" at bounding box center [961, 187] width 47 height 12
click at [945, 182] on input "flights" at bounding box center [943, 187] width 12 height 12
radio input "true"
click at [961, 302] on span "1" at bounding box center [961, 301] width 4 height 12
click at [858, 352] on span "11" at bounding box center [861, 357] width 8 height 12
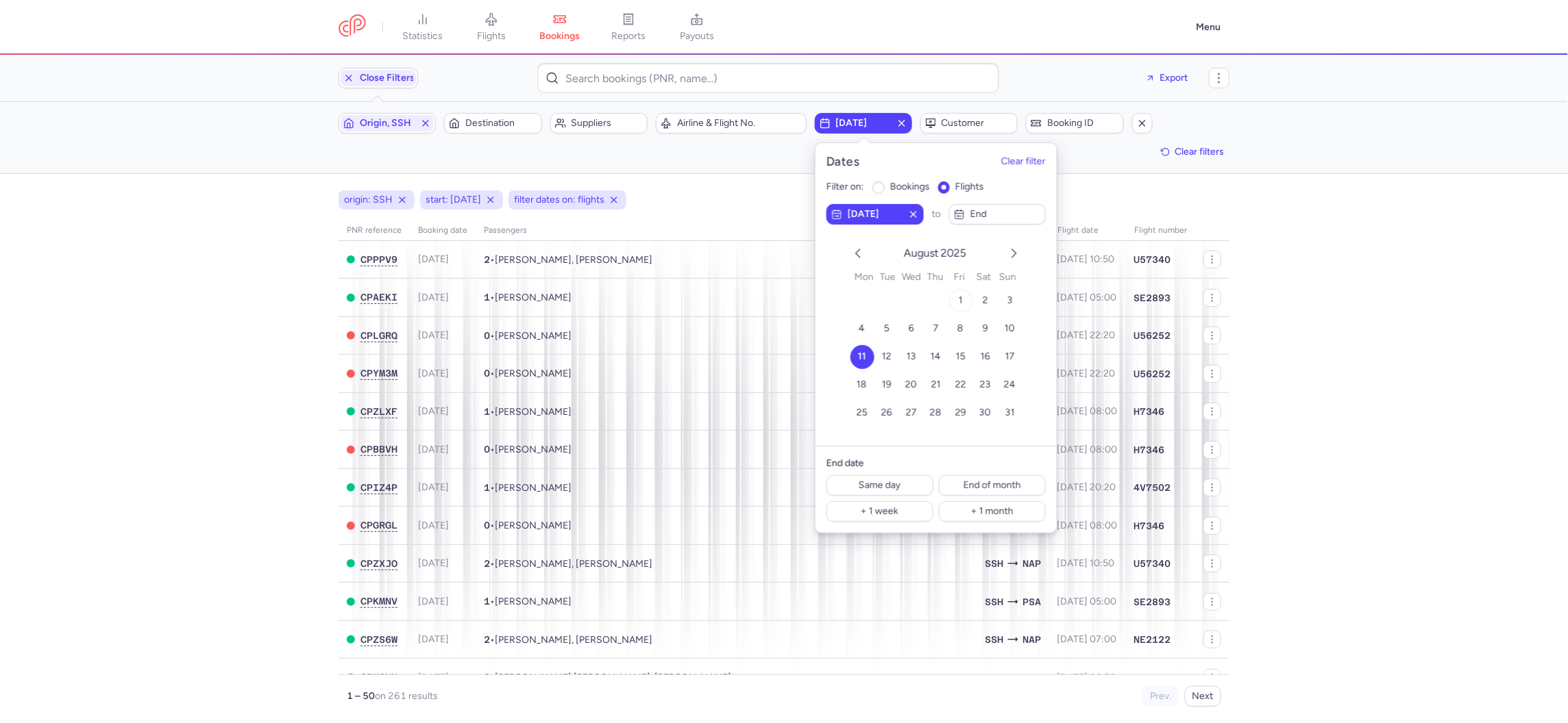
click at [958, 293] on button "1" at bounding box center [960, 300] width 24 height 24
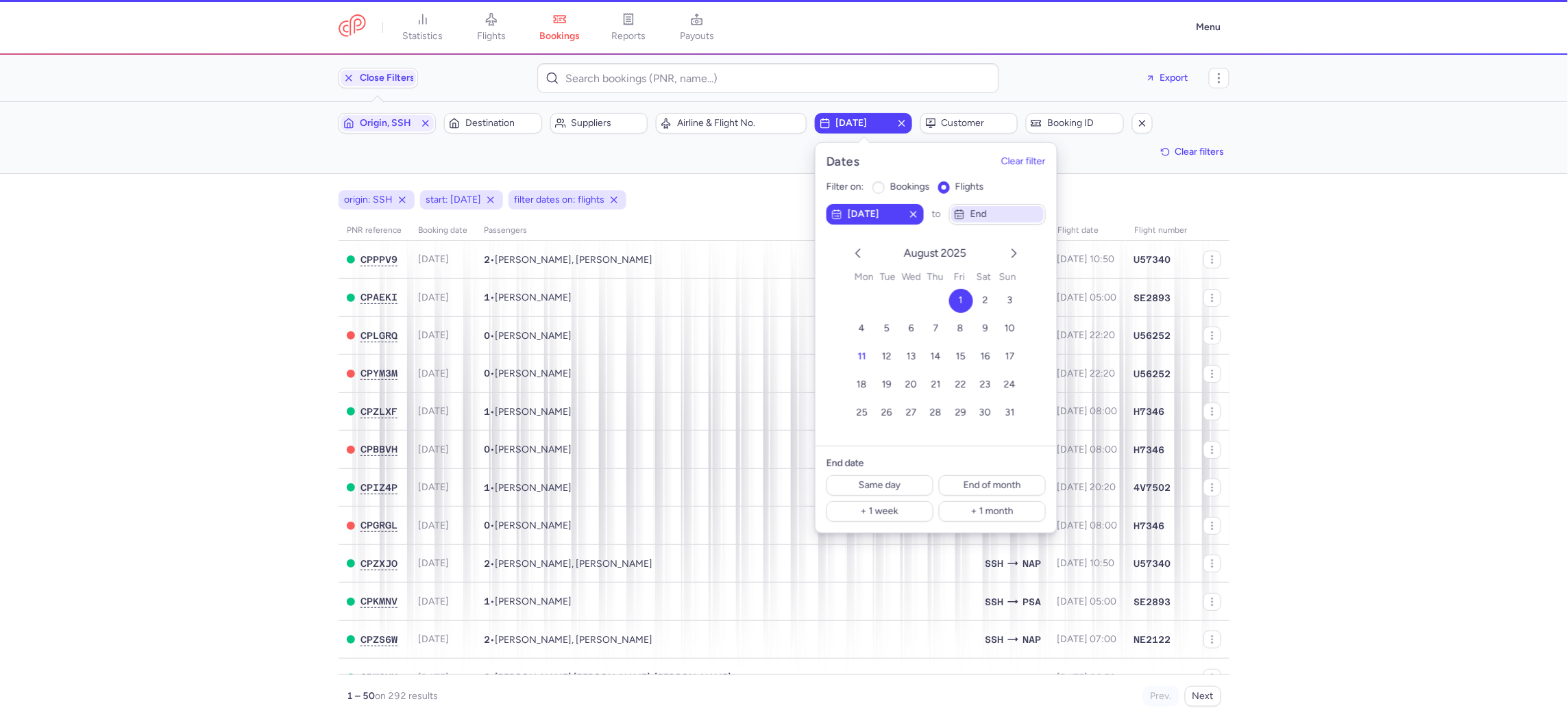
click at [987, 204] on button "end" at bounding box center [996, 214] width 97 height 20
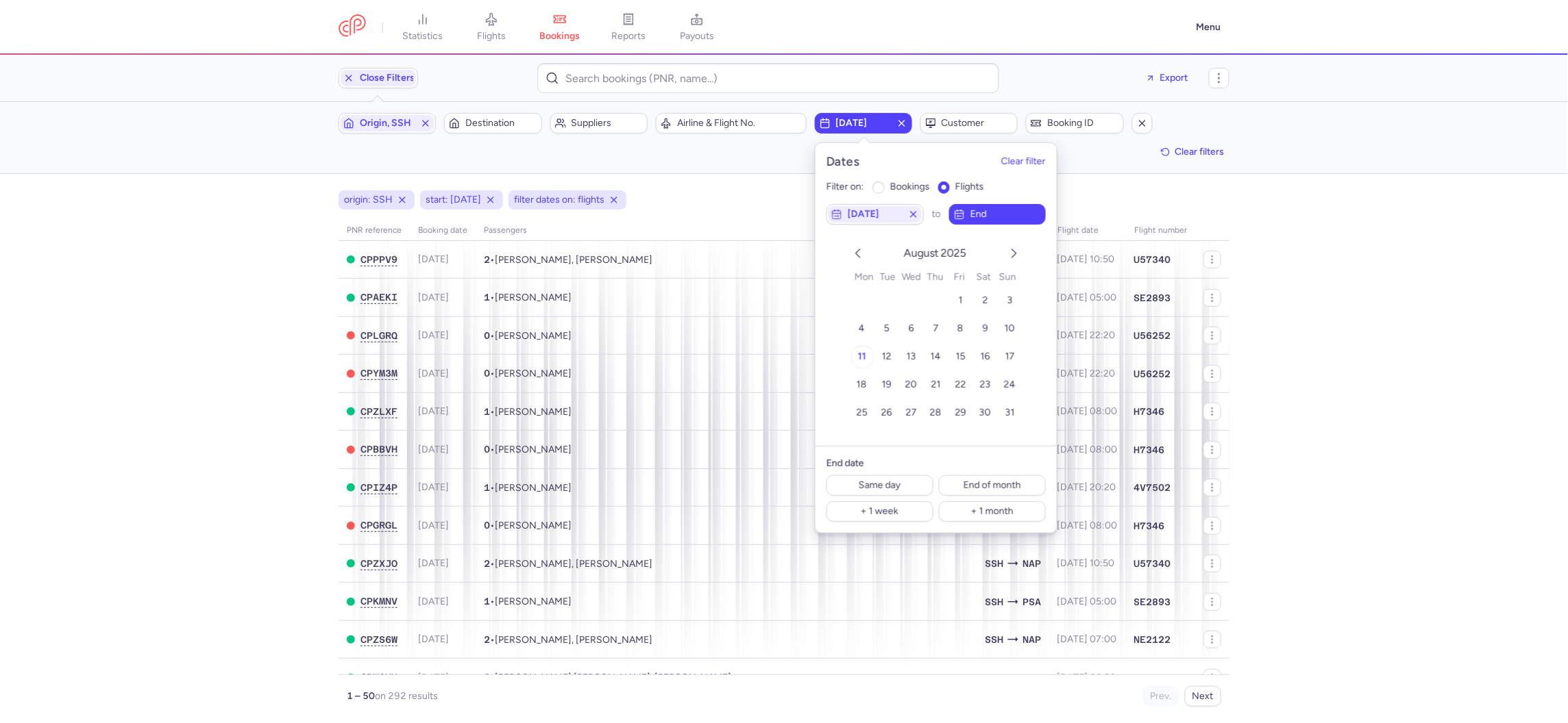
click at [867, 344] on button "11" at bounding box center [861, 356] width 24 height 24
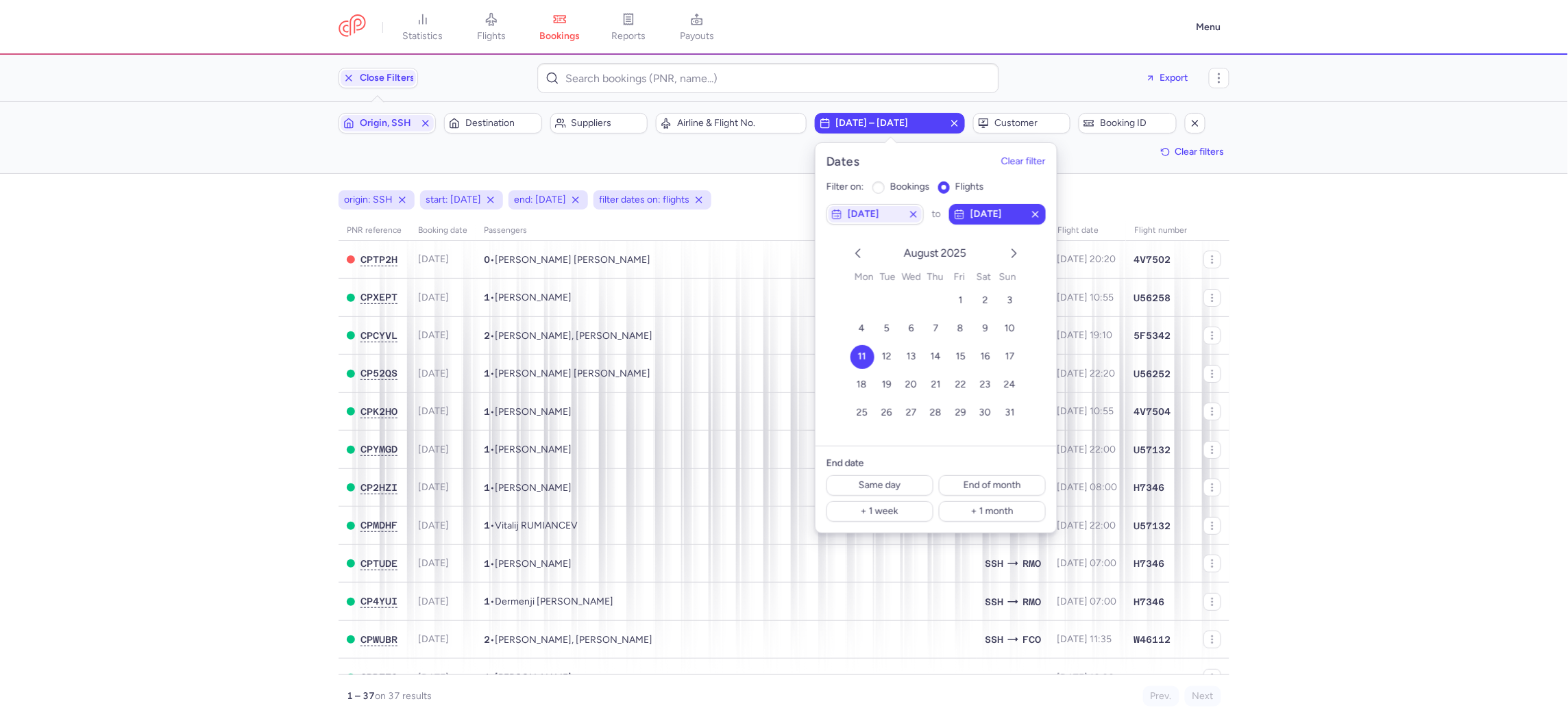
click at [1067, 52] on header "statistics flights bookings reports payouts Menu" at bounding box center [784, 27] width 1568 height 55
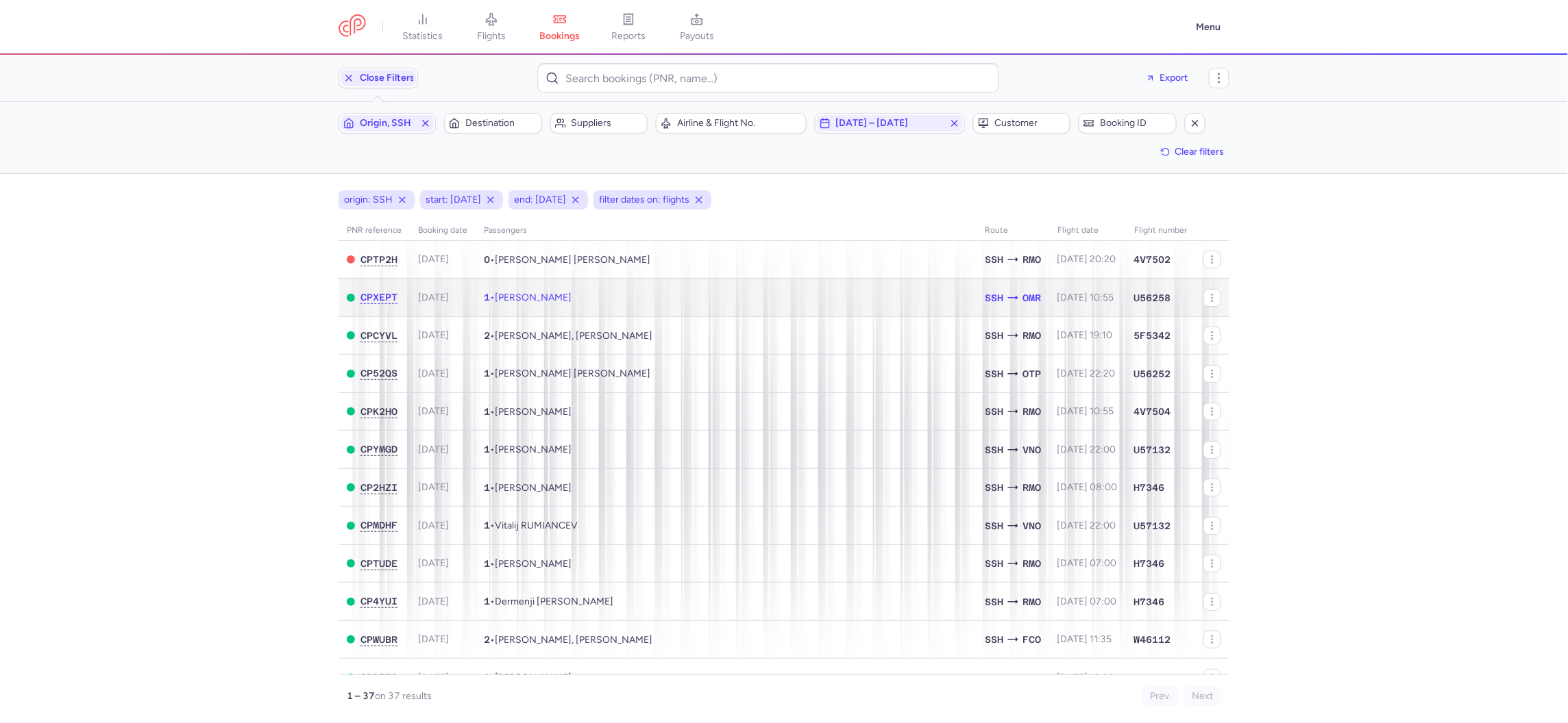
click at [601, 303] on td "1 • Costel MUTI" at bounding box center [726, 298] width 501 height 39
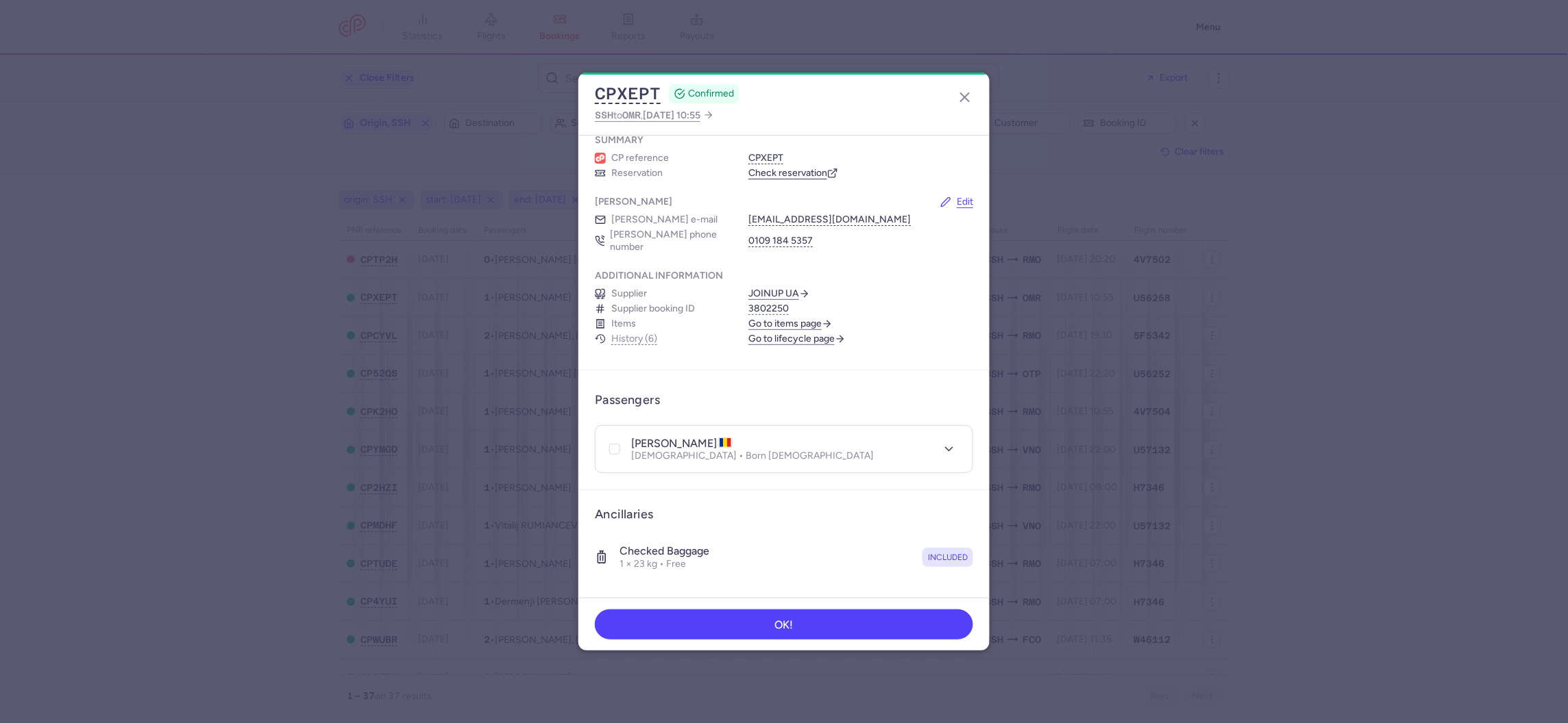
scroll to position [45, 0]
click at [104, 166] on dialog "CPXEPT CONFIRMED SSH to OMR , 2025 Aug 11, 10:55 General information Summary CP…" at bounding box center [784, 362] width 1524 height 579
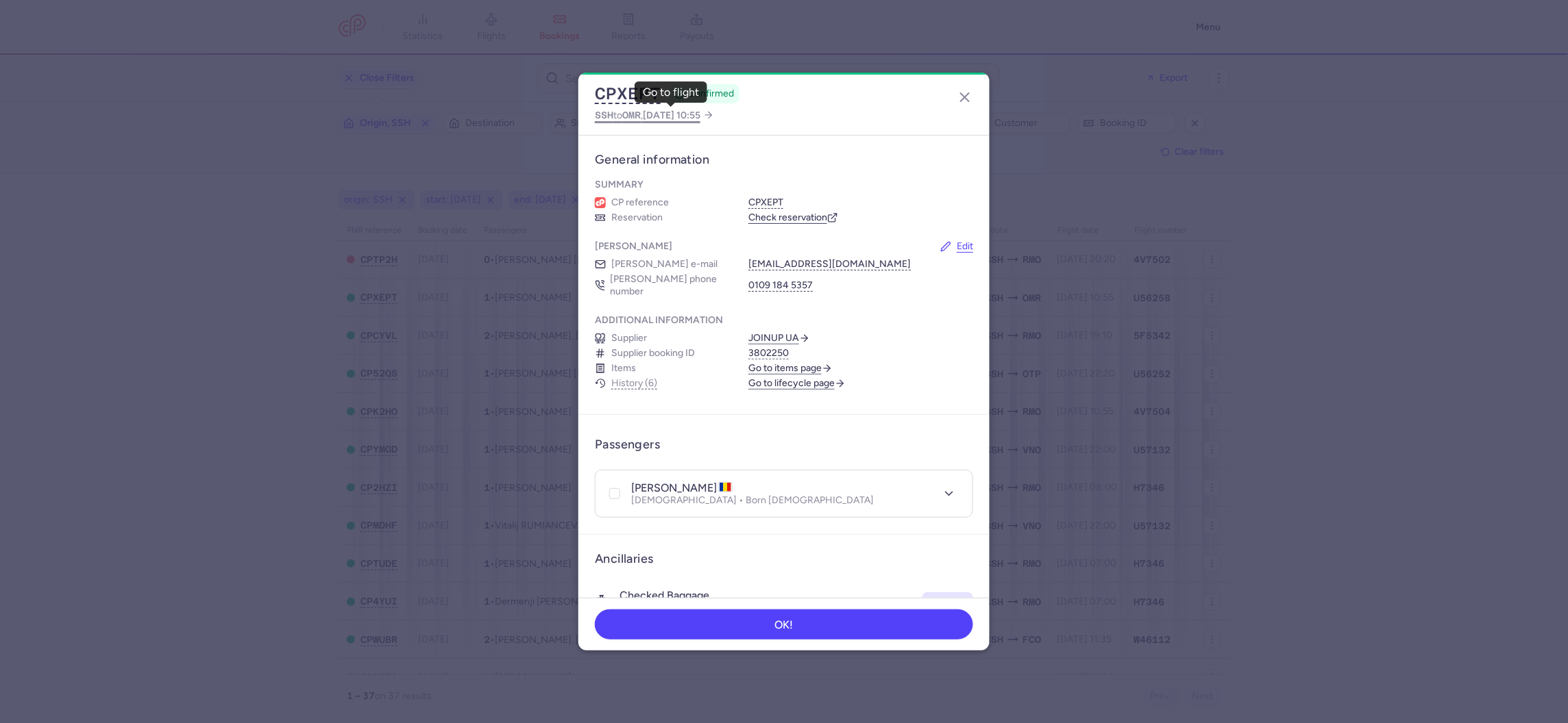
click at [654, 115] on span "2025 Aug 11, 10:55" at bounding box center [672, 115] width 58 height 12
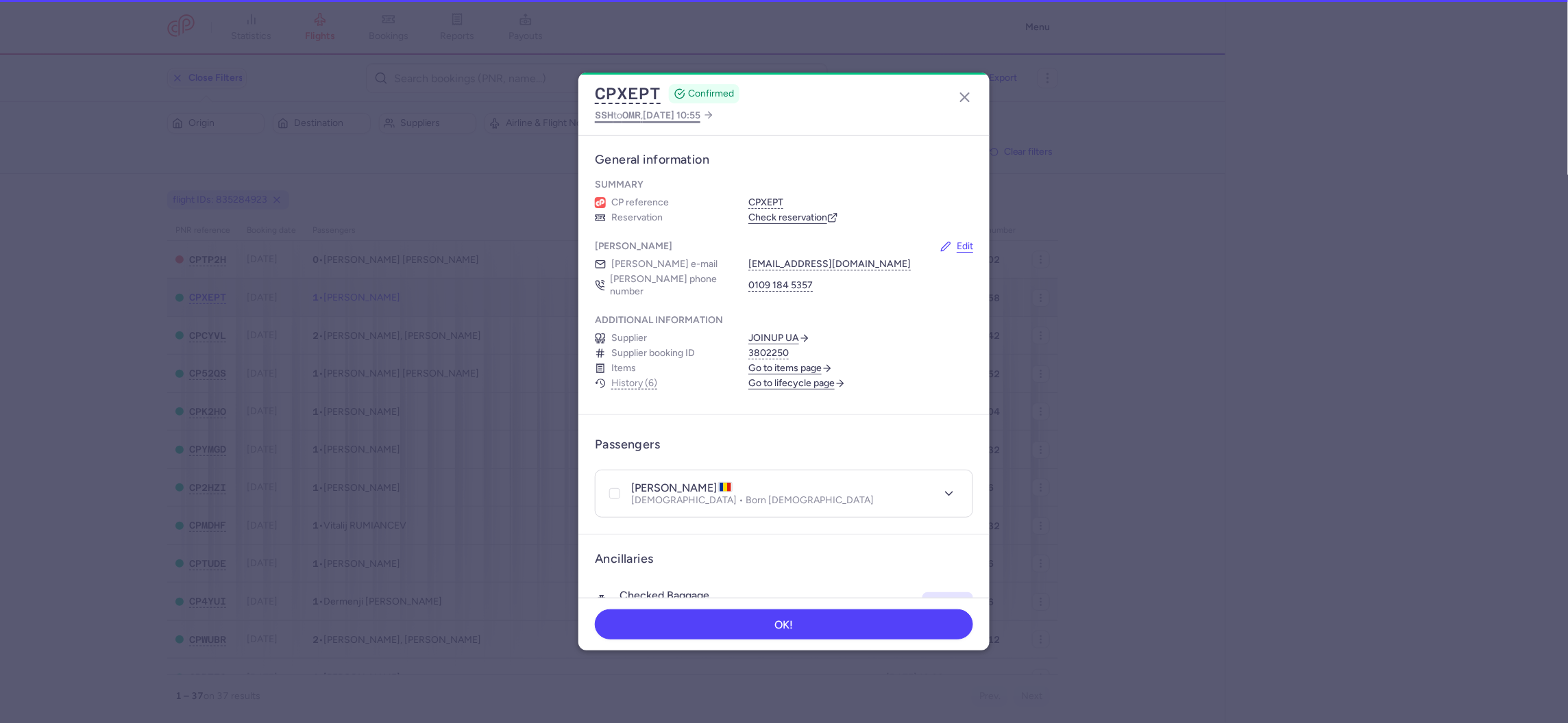
select select "hours"
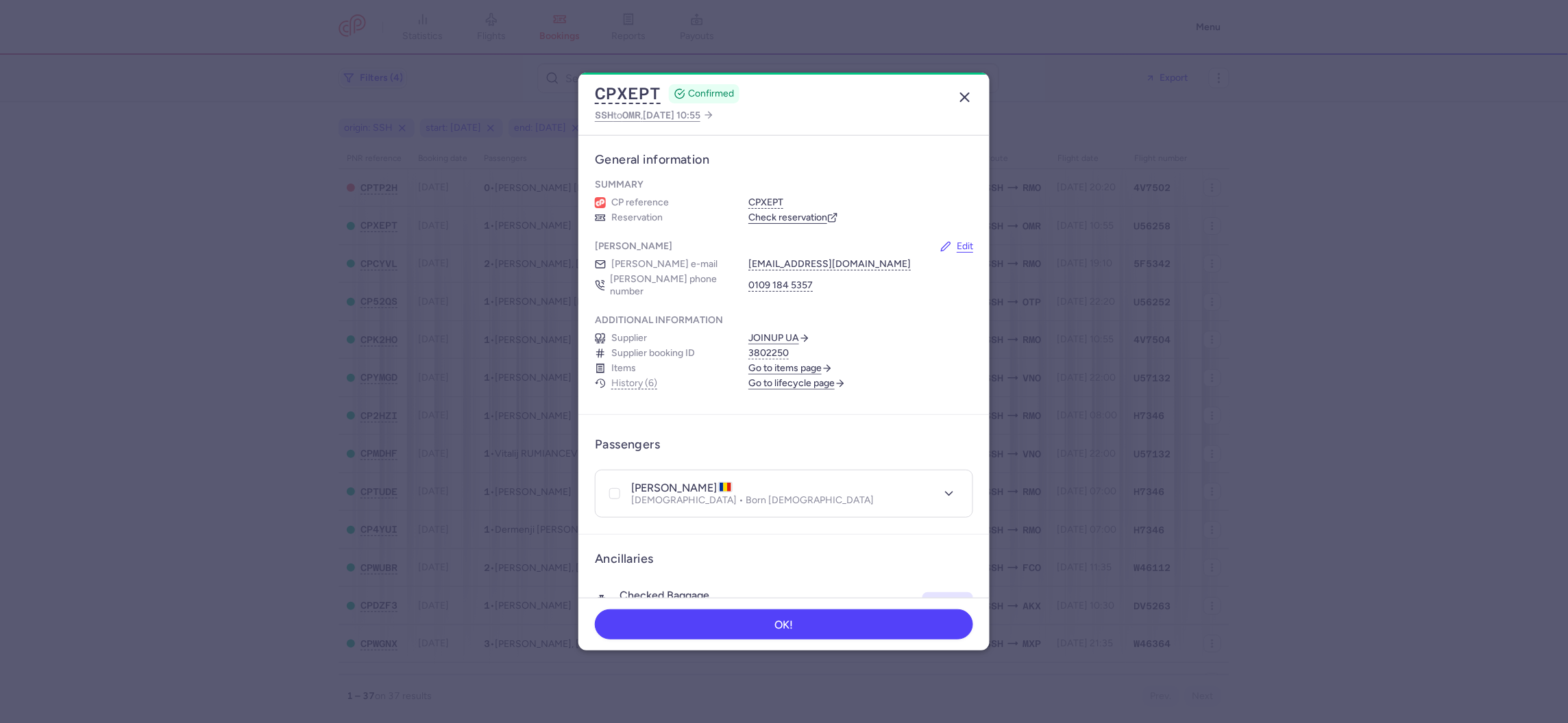
click at [963, 97] on icon "button" at bounding box center [964, 97] width 17 height 17
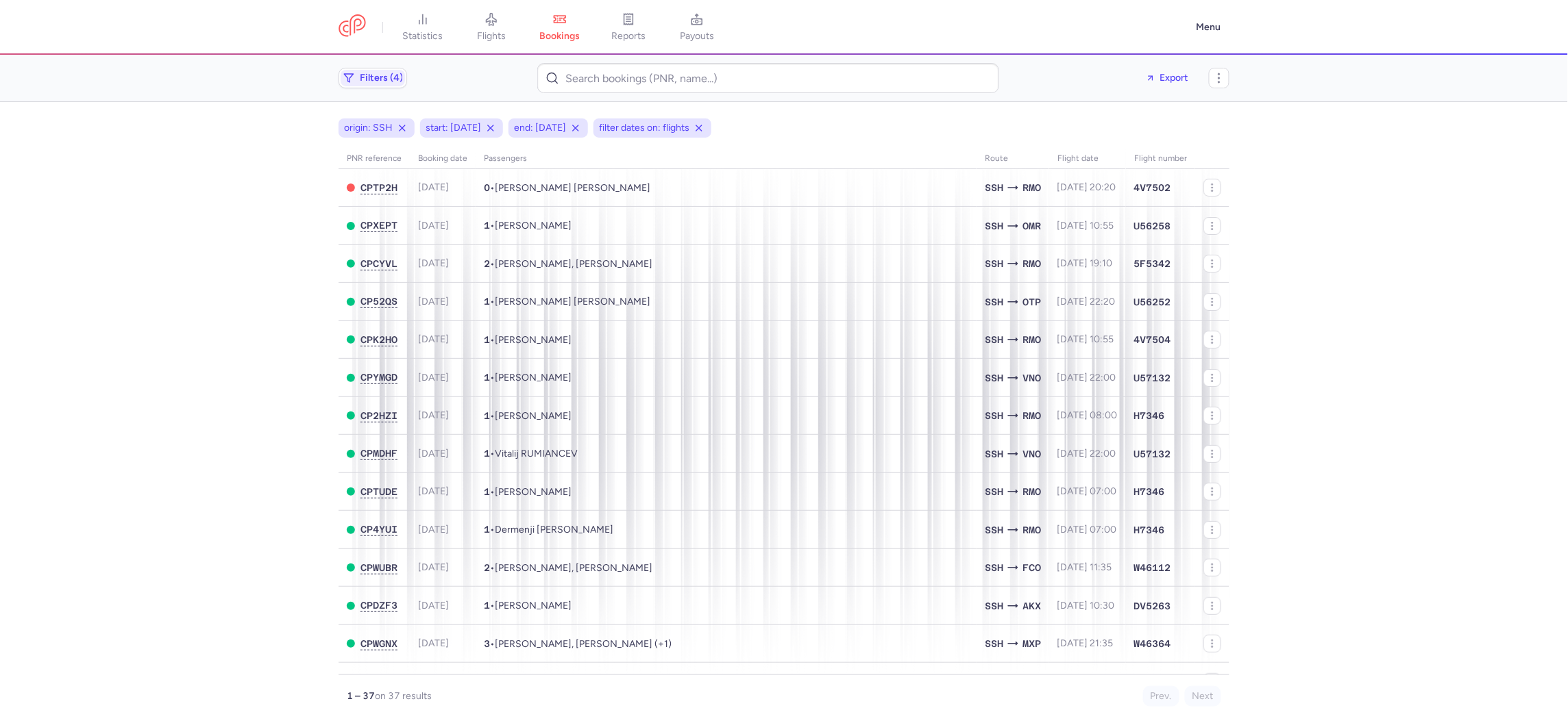
click at [8, 297] on main "origin: SSH start: 2025-08-01 end: 2025-08-11 filter dates on: flights PNR refe…" at bounding box center [784, 412] width 1568 height 621
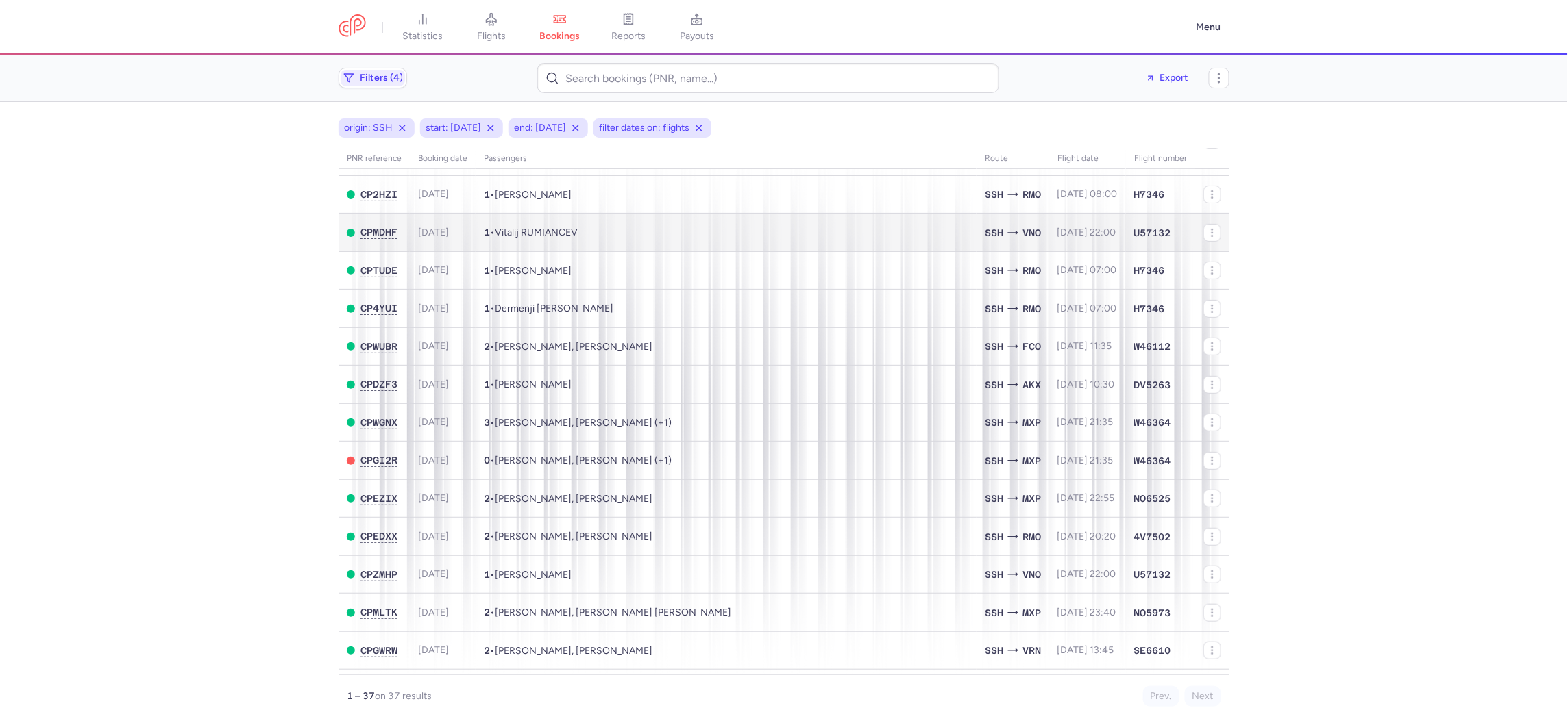
scroll to position [444, 0]
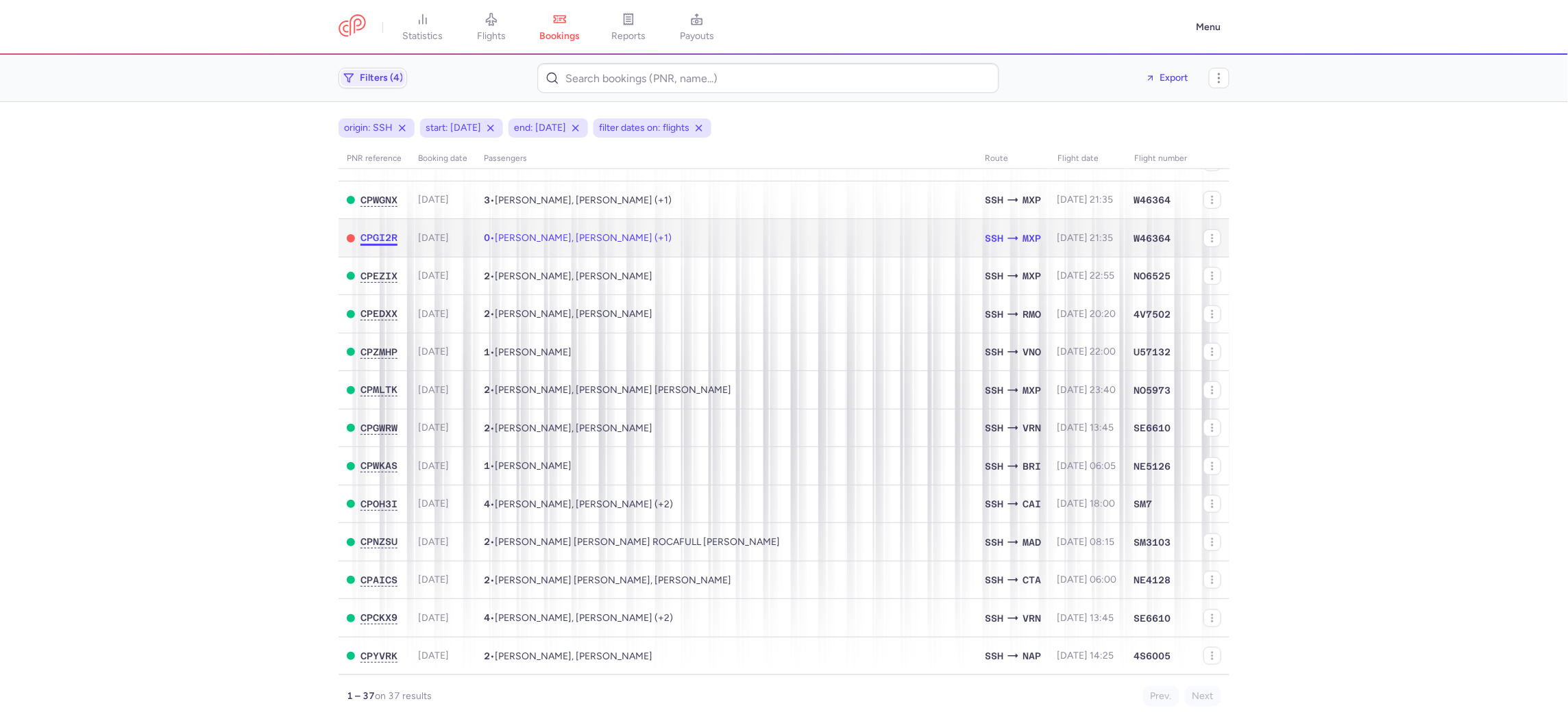
click at [368, 236] on span "CPGI2R" at bounding box center [379, 237] width 37 height 11
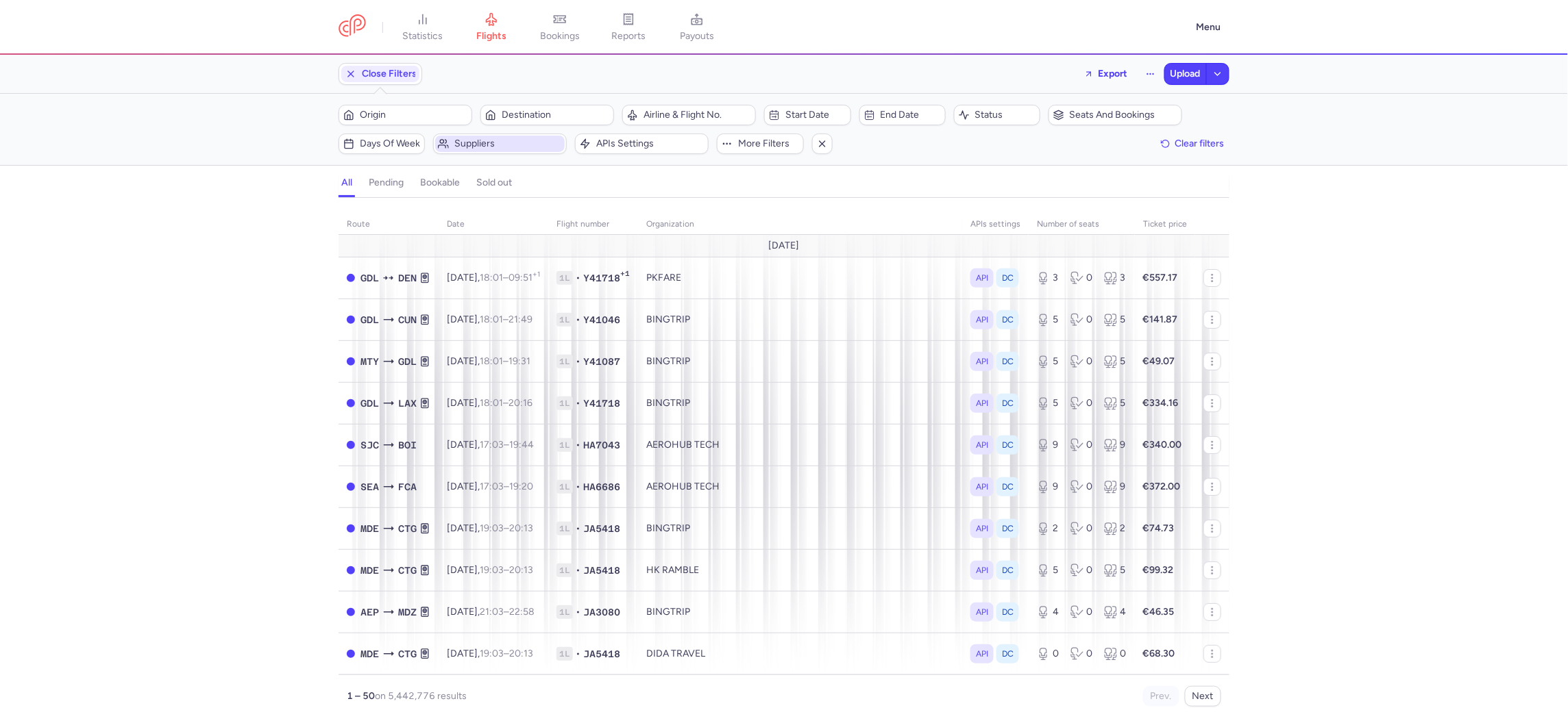
click at [520, 144] on span "Suppliers" at bounding box center [507, 144] width 107 height 11
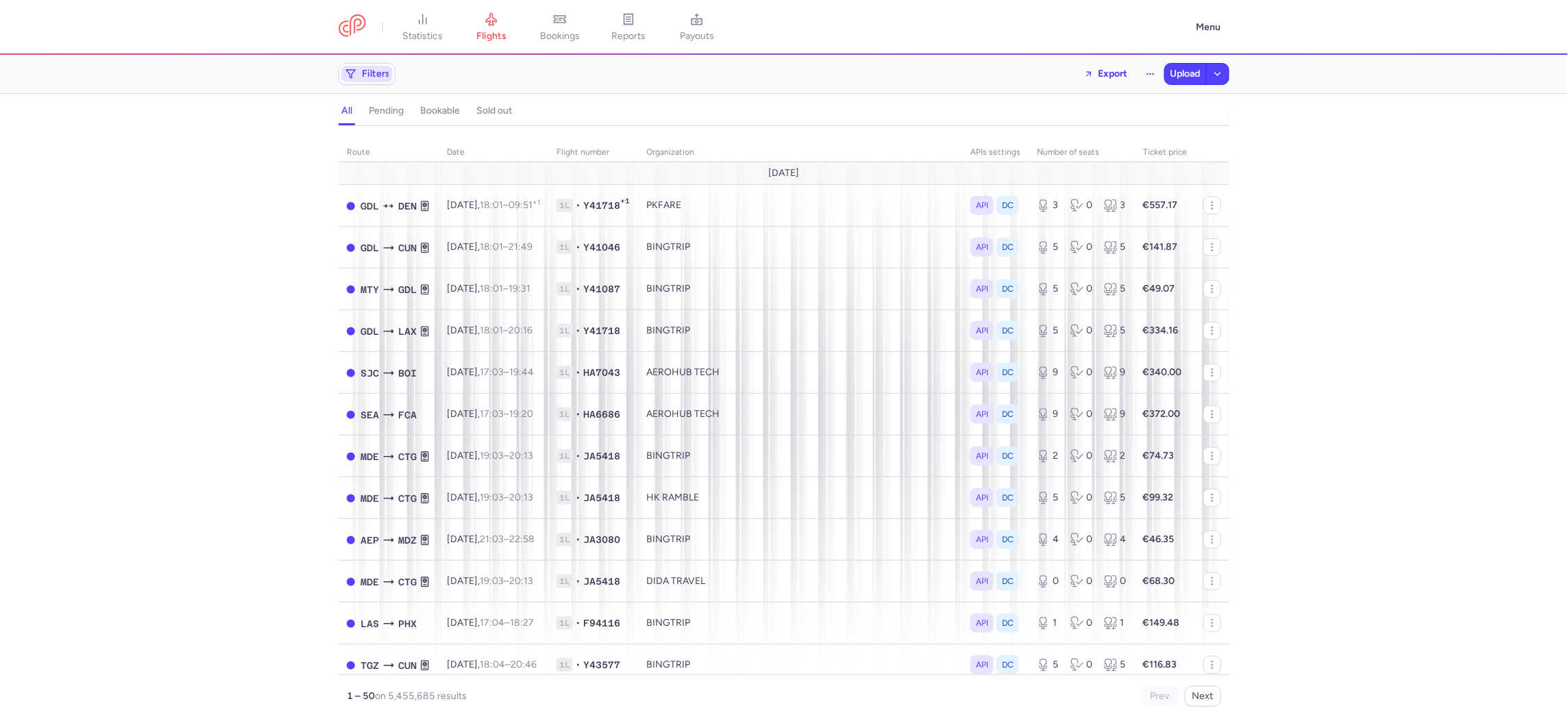
click at [374, 75] on span "Filters" at bounding box center [376, 74] width 28 height 11
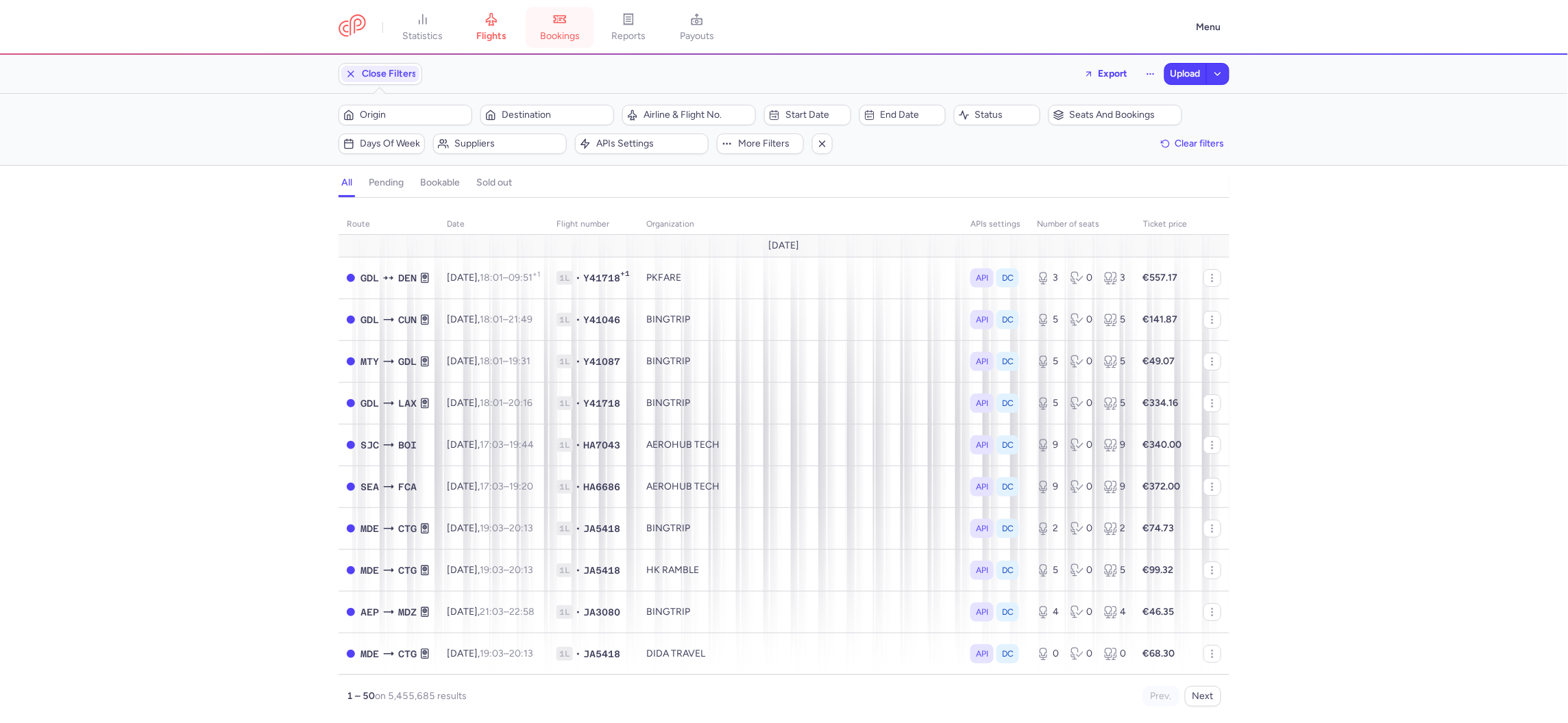
click at [574, 24] on link "bookings" at bounding box center [560, 27] width 69 height 30
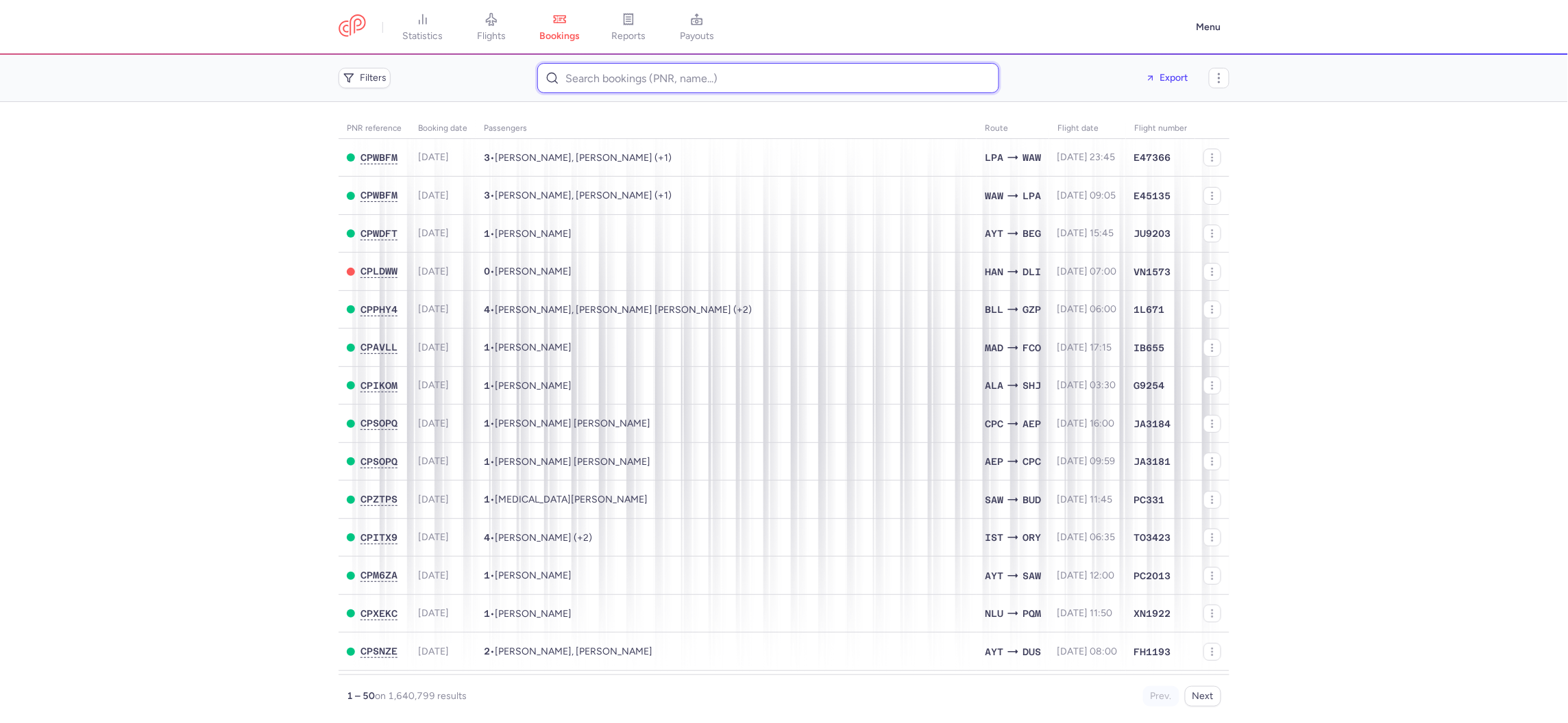
click at [629, 73] on input at bounding box center [768, 77] width 462 height 30
paste input "Risks of charter flights"
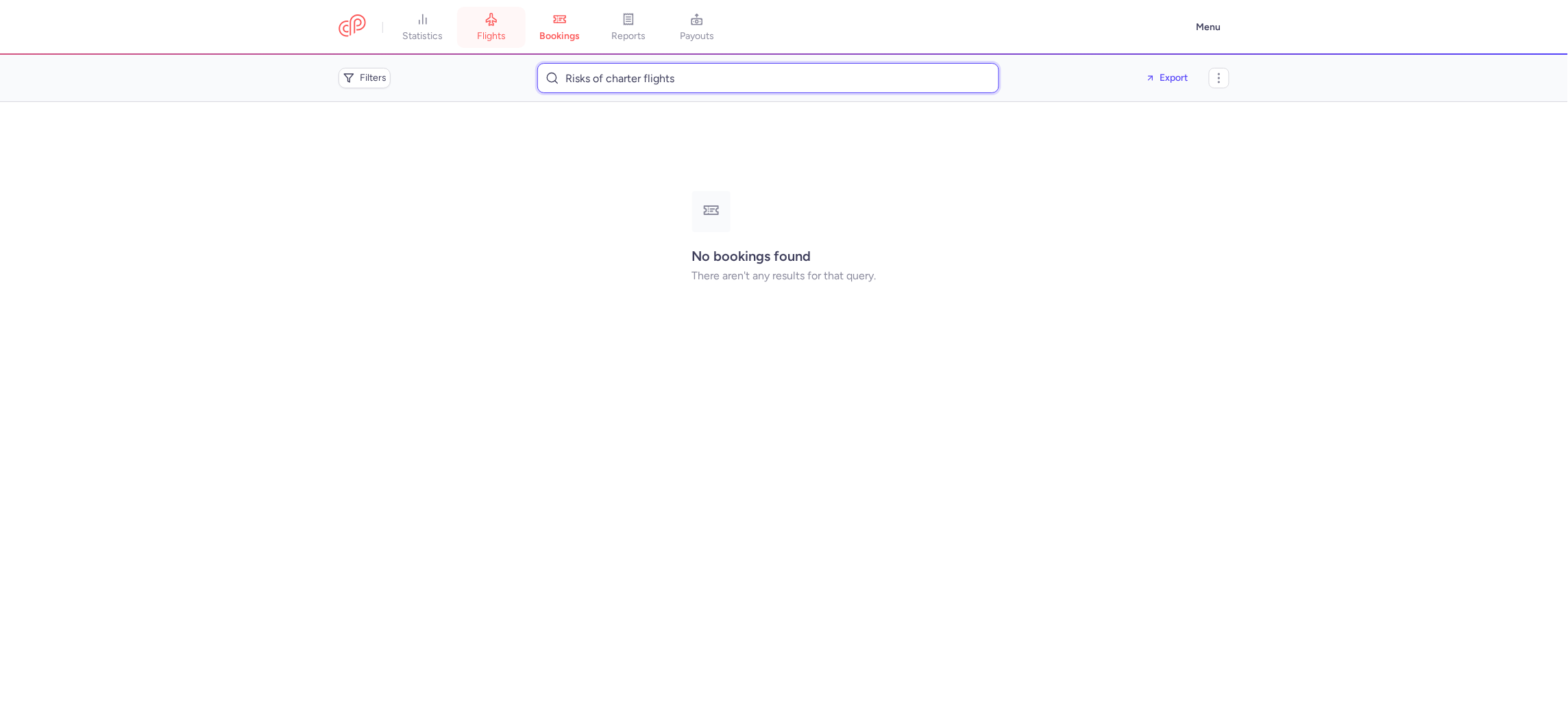
type input "Risks of charter flights"
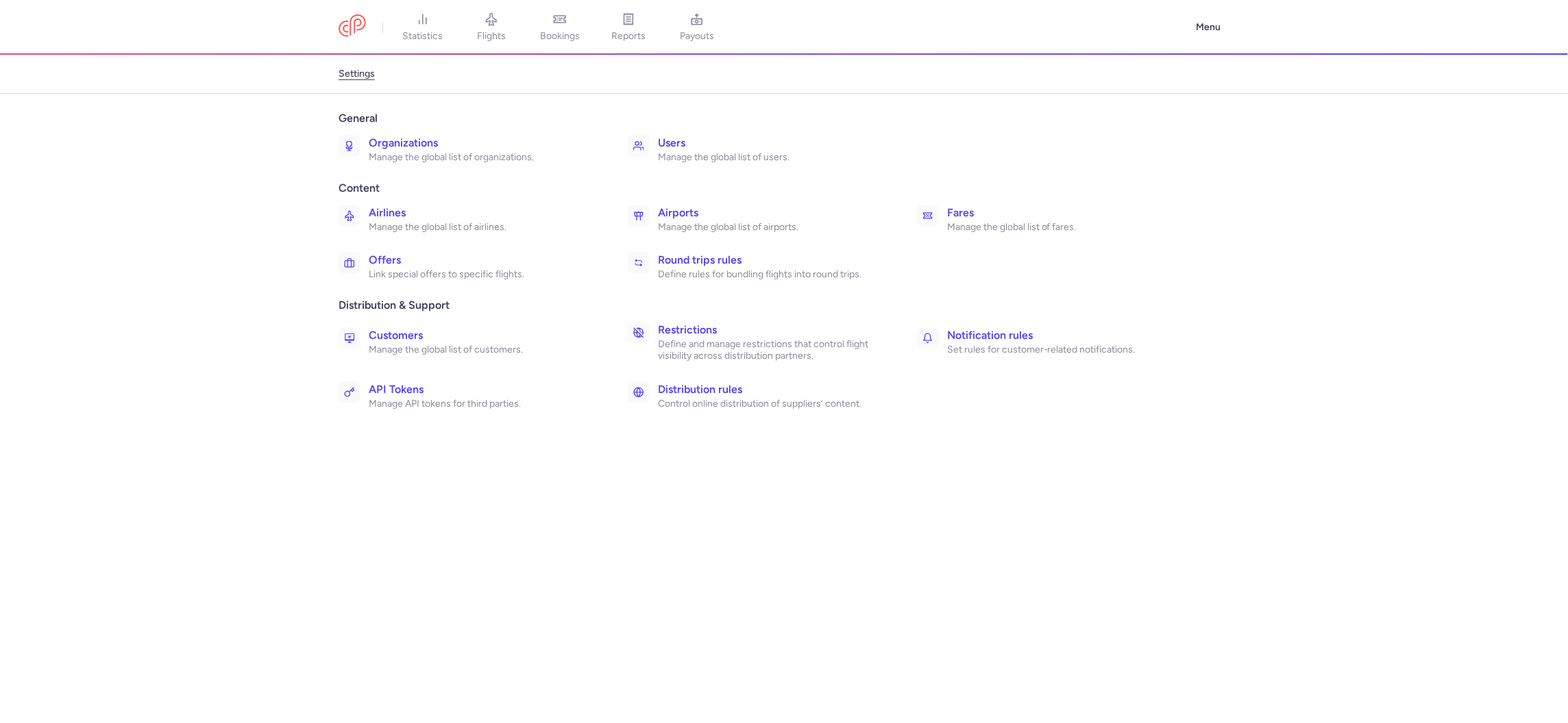
click at [373, 144] on h3 "Organizations" at bounding box center [483, 143] width 229 height 17
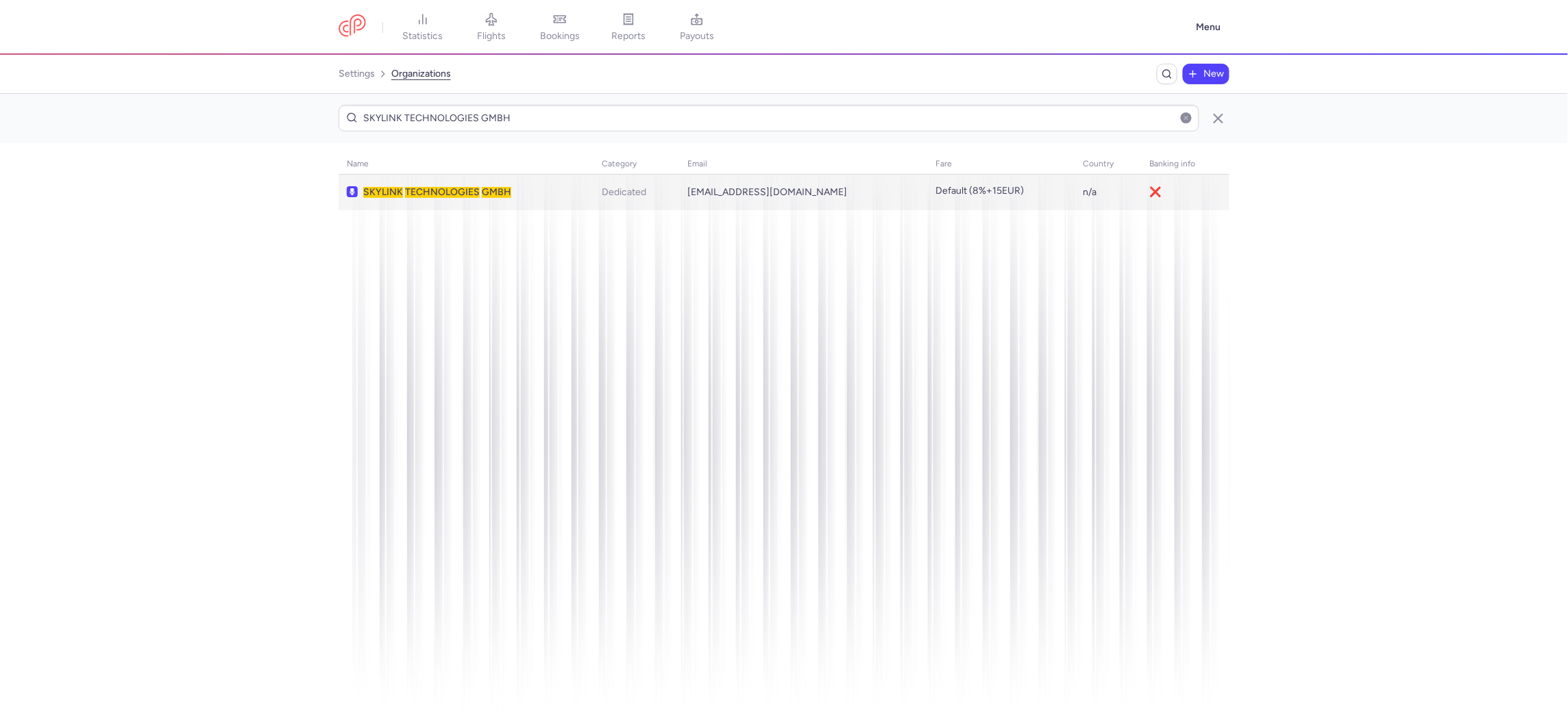
type input "SKYLINK TECHNOLOGIES GMBH"
click at [679, 205] on td "SKYLINK TECHNOLOGIES GMBH" at bounding box center [803, 192] width 248 height 36
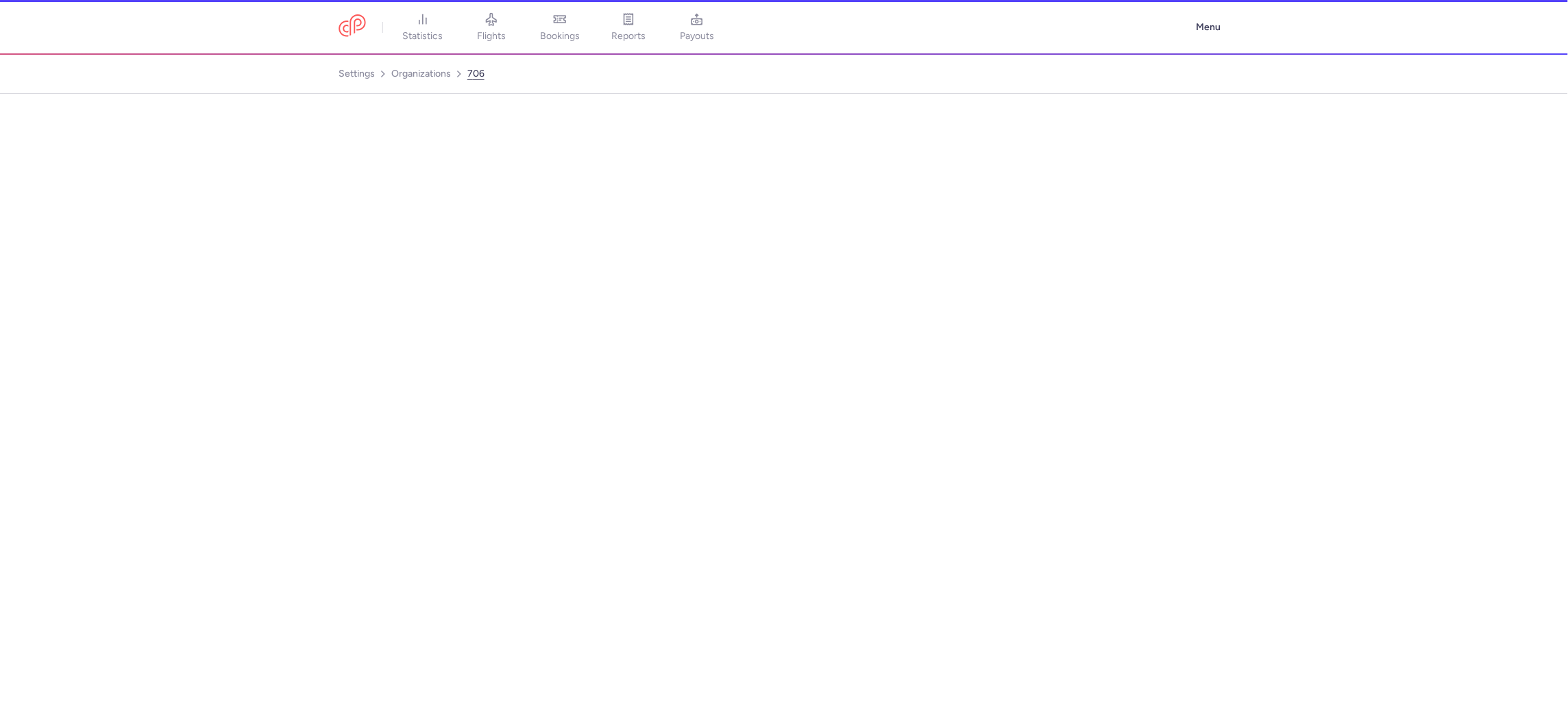
select select "DEDICATED"
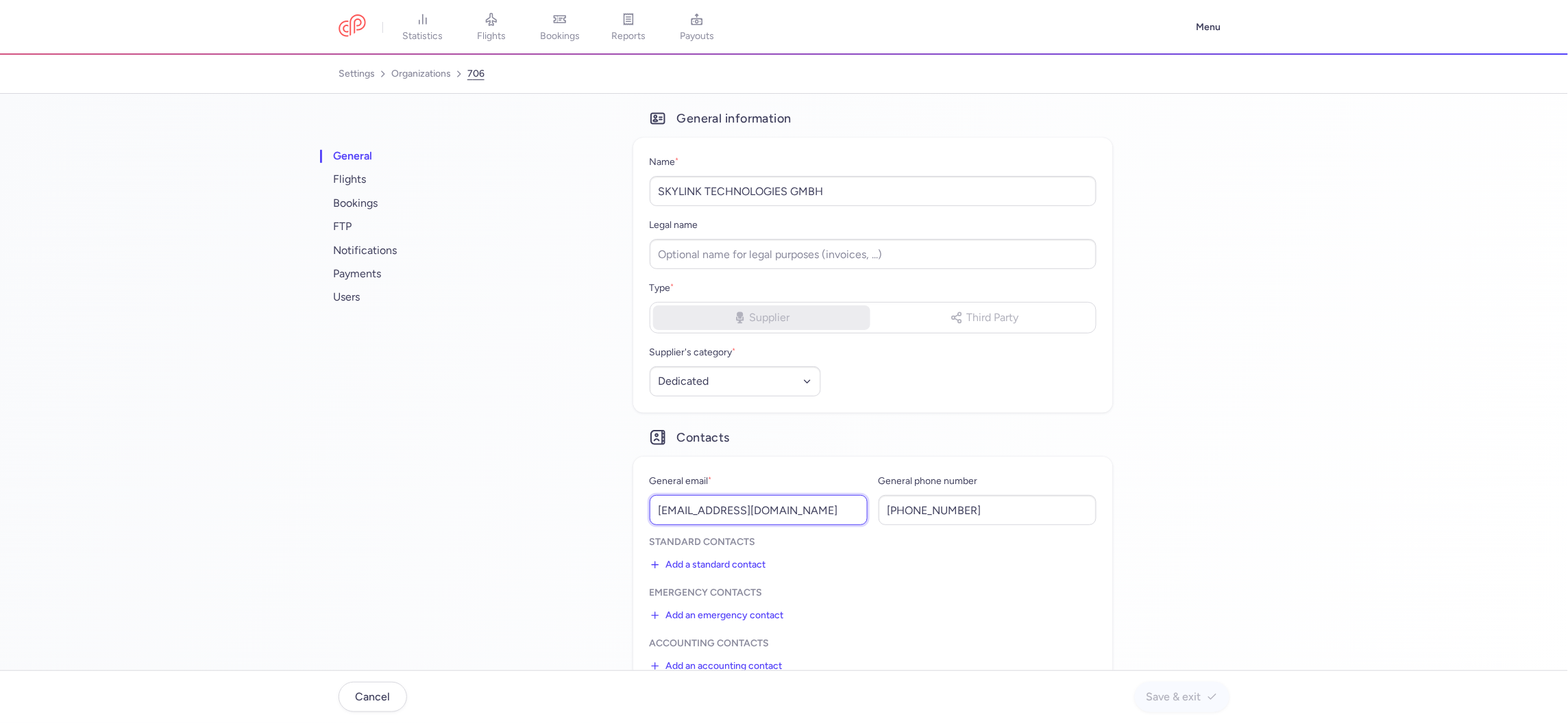
click at [694, 518] on input "mi@skylink-technologies.de" at bounding box center [758, 510] width 218 height 30
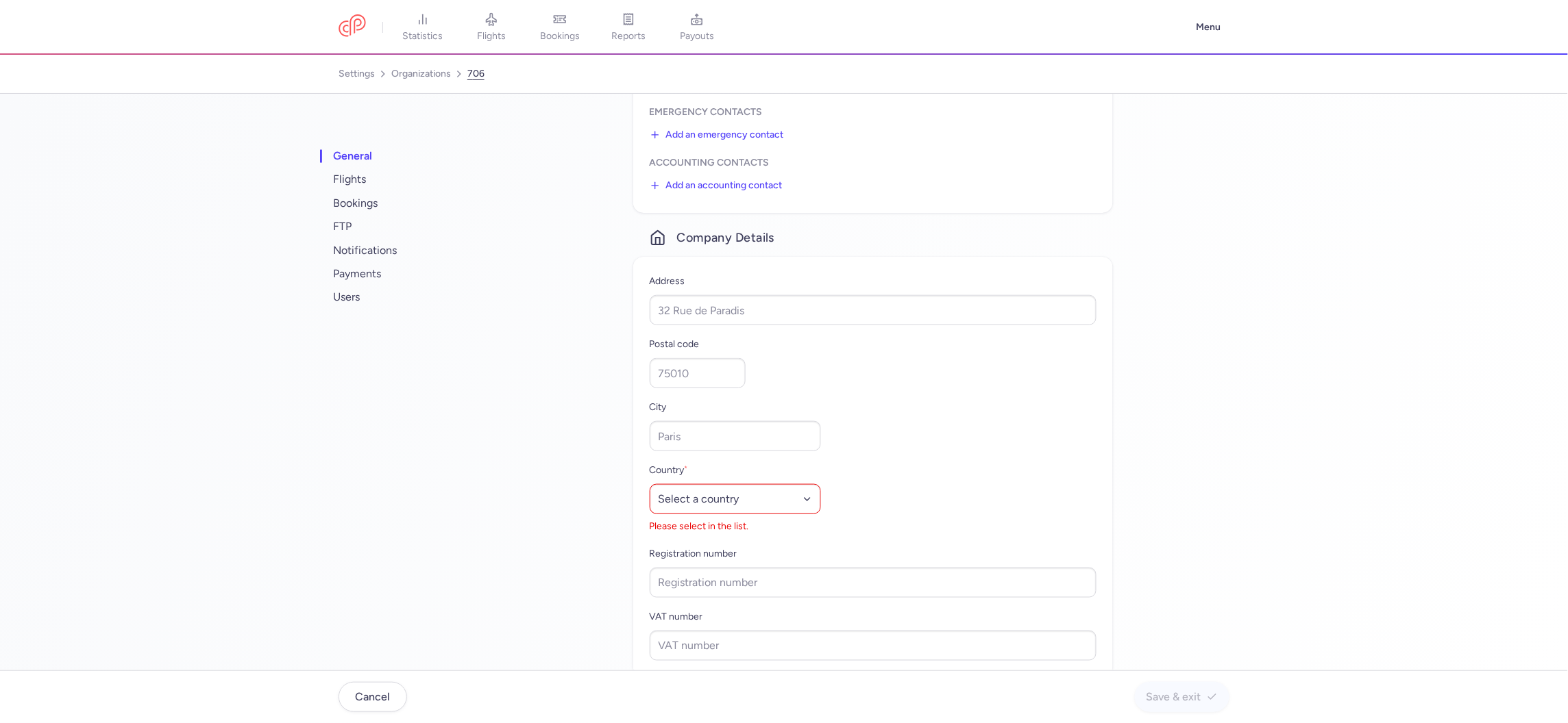
scroll to position [483, 0]
click at [699, 499] on select "Select a country Afghanistan Albania Algeria American Samoa Andorra Angola Angu…" at bounding box center [735, 497] width 172 height 30
select select "as"
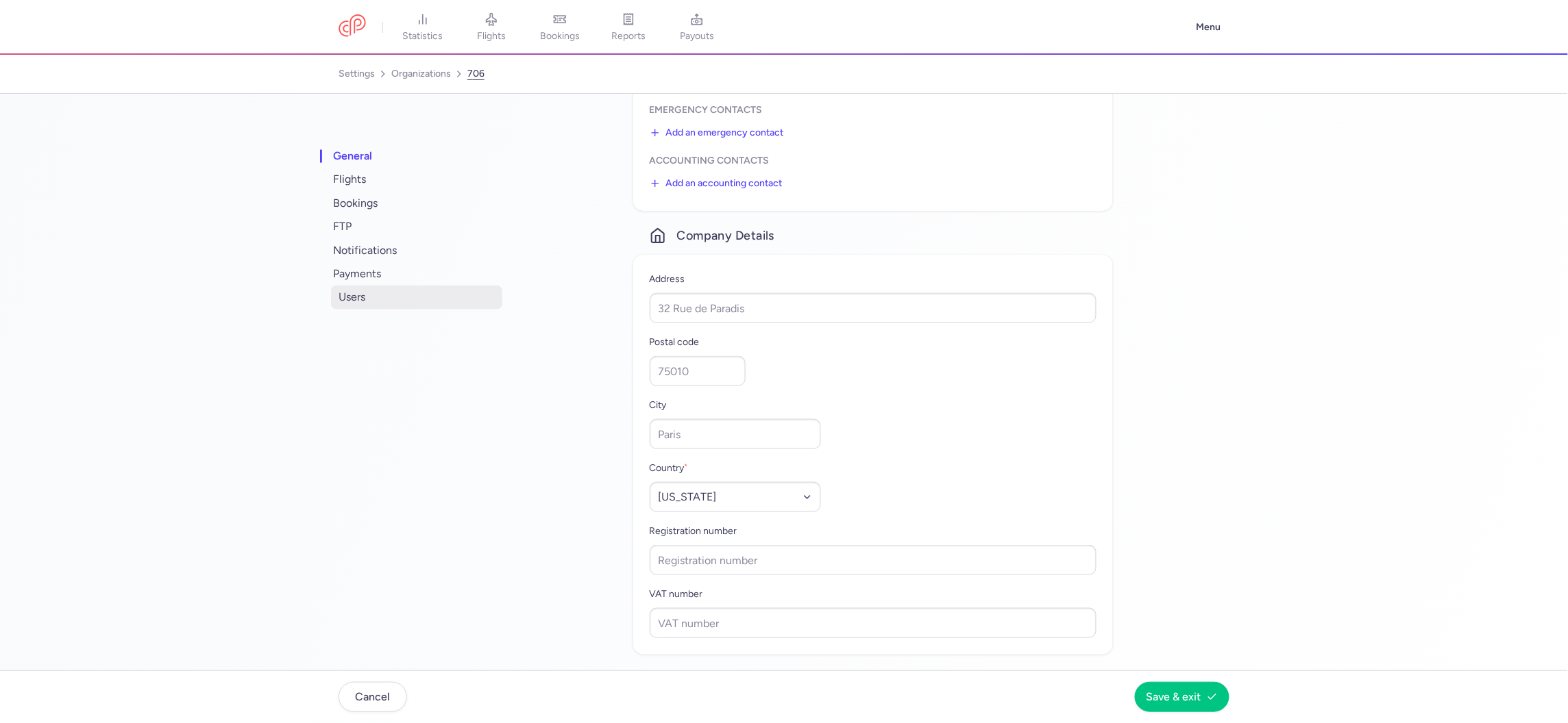
click at [349, 291] on span "users" at bounding box center [416, 297] width 172 height 23
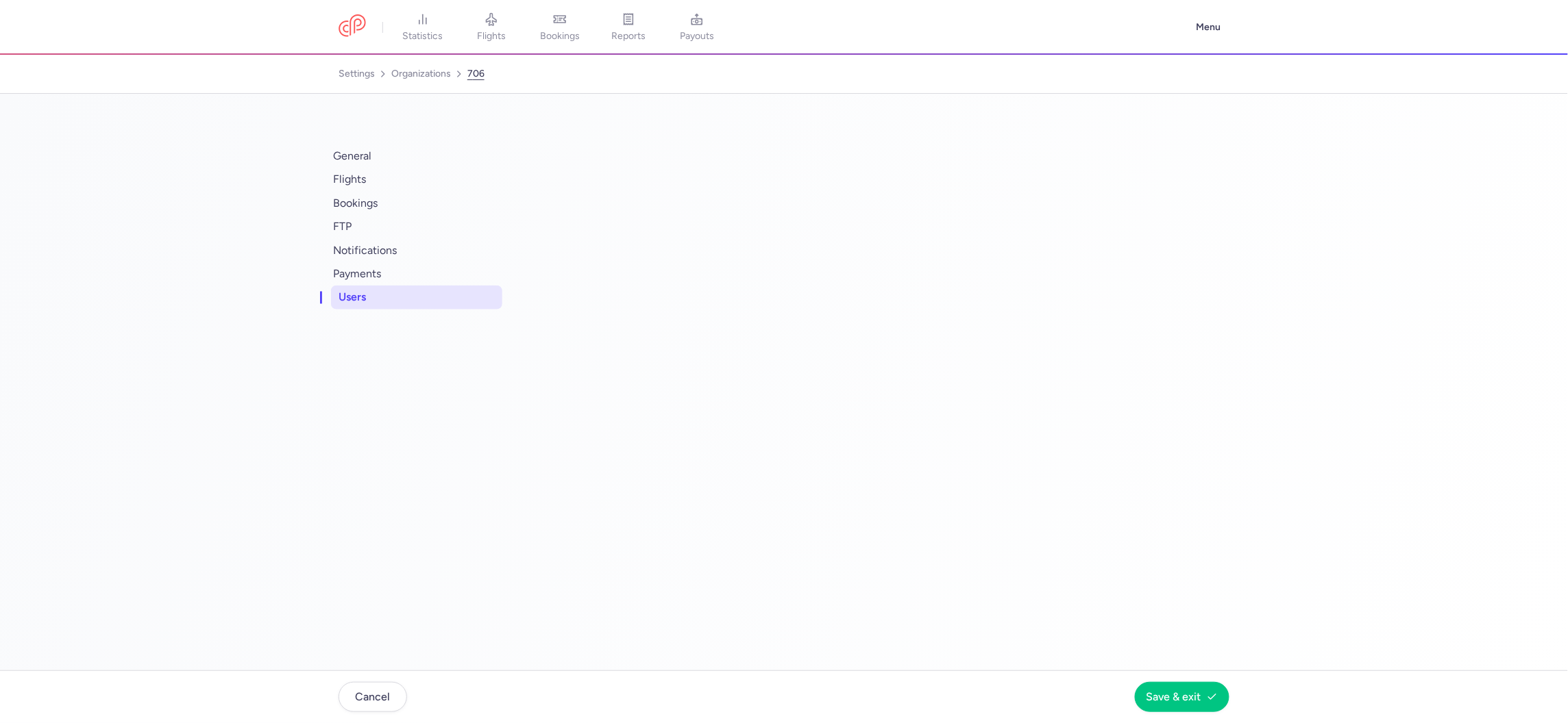
scroll to position [0, 0]
click at [386, 77] on icon "Breadcrumb" at bounding box center [383, 74] width 11 height 11
click at [412, 77] on link "organizations" at bounding box center [421, 74] width 60 height 22
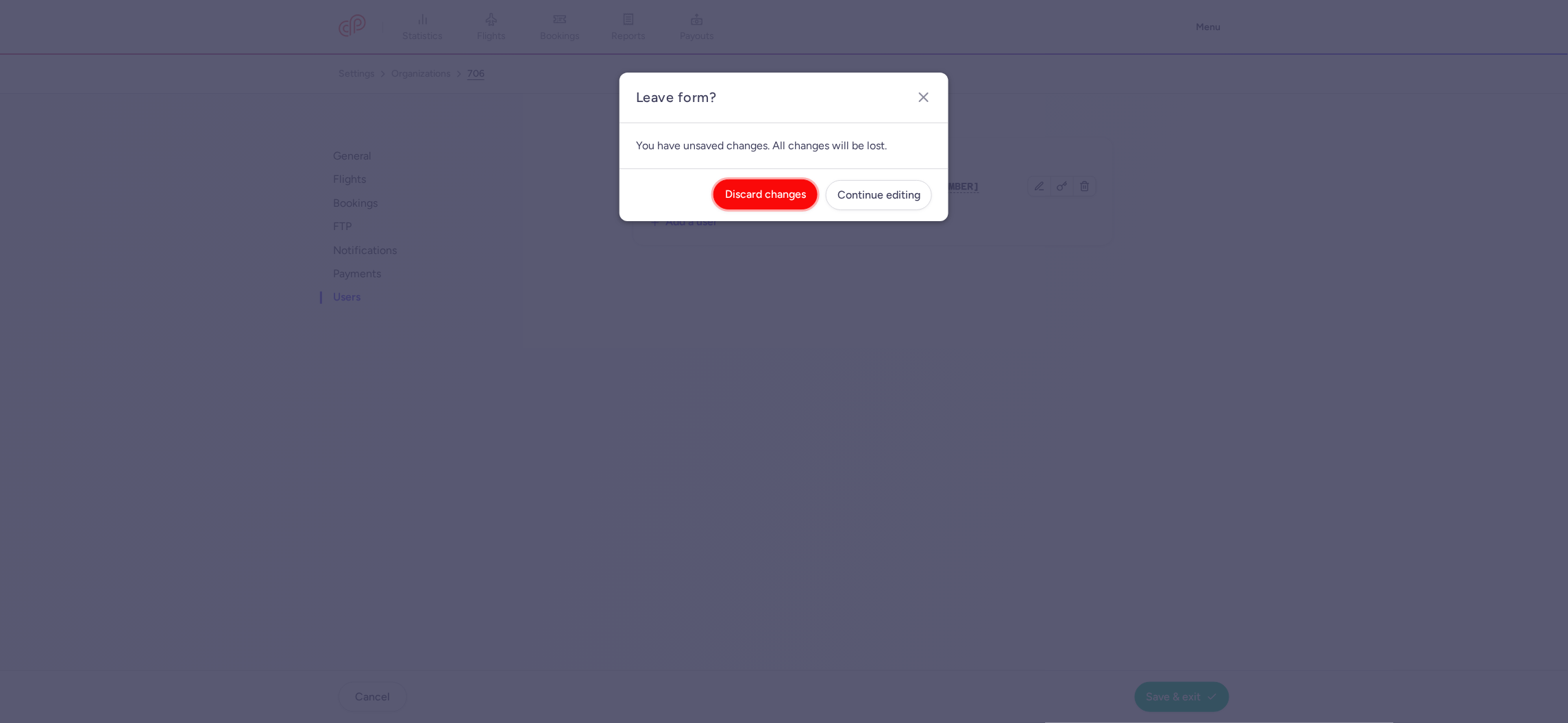
click at [775, 198] on span "Discard changes" at bounding box center [765, 194] width 81 height 12
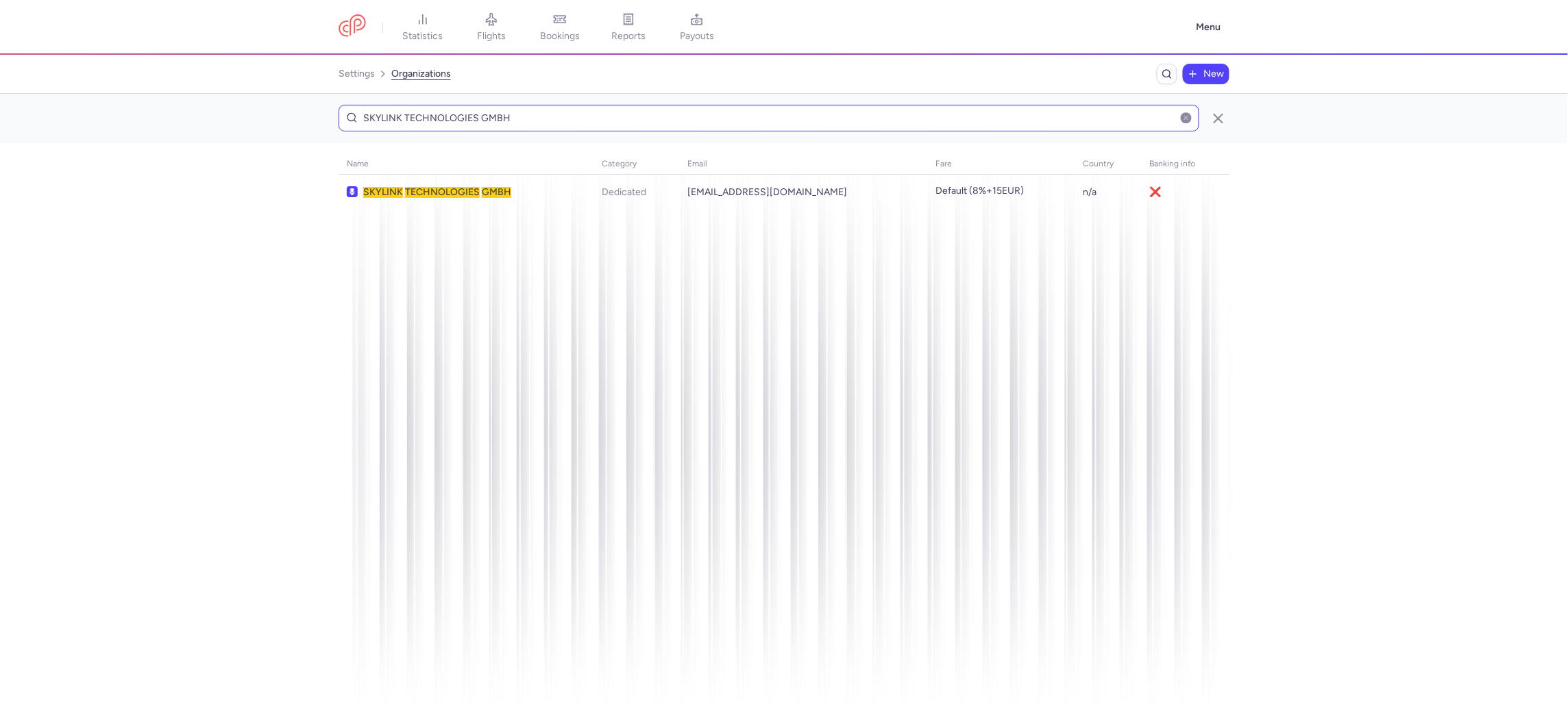
click at [629, 116] on input "SKYLINK TECHNOLOGIES GMBH" at bounding box center [769, 118] width 861 height 27
type input "TUI NORDIC"
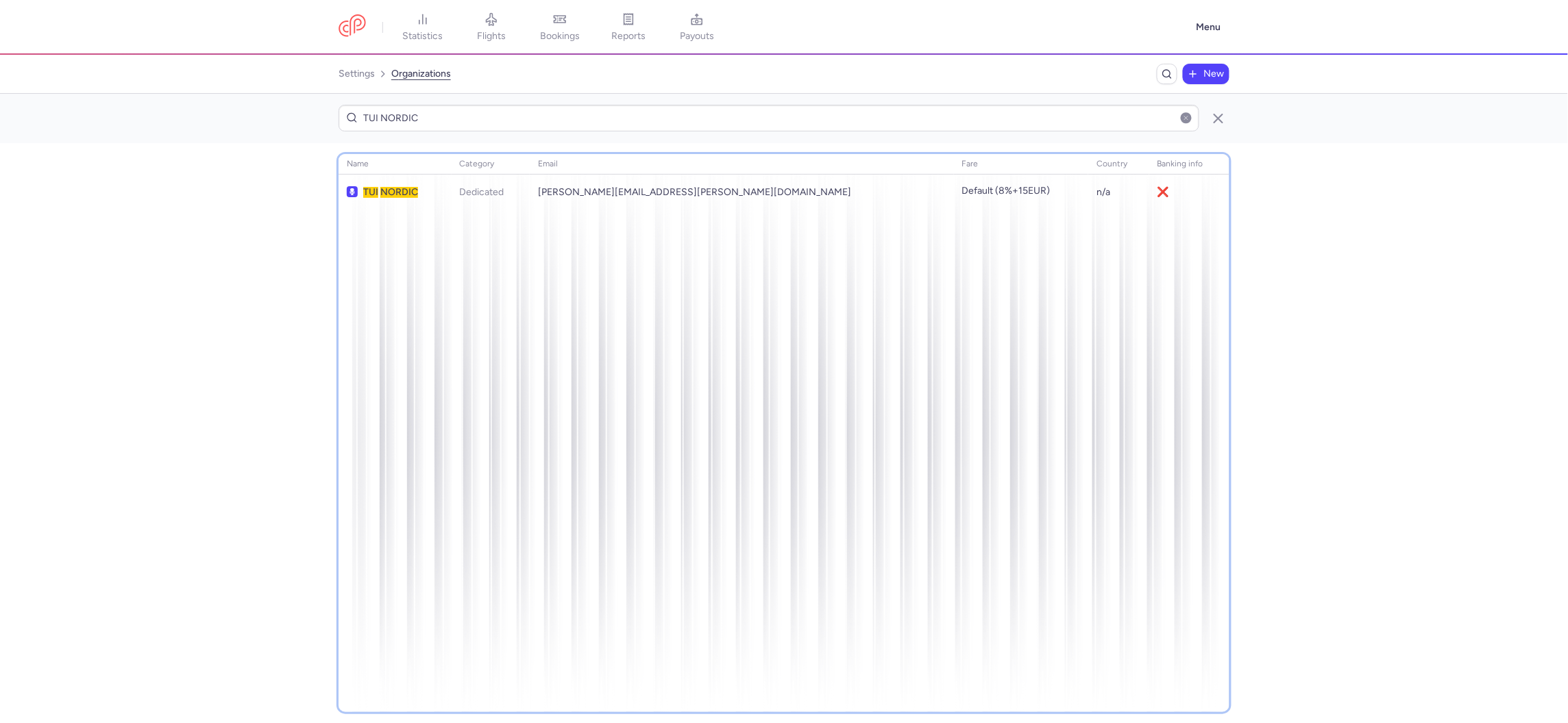
click at [621, 213] on div "name category email fare country banking info TUI NORDIC Dedicated ricardo.sole…" at bounding box center [784, 433] width 891 height 558
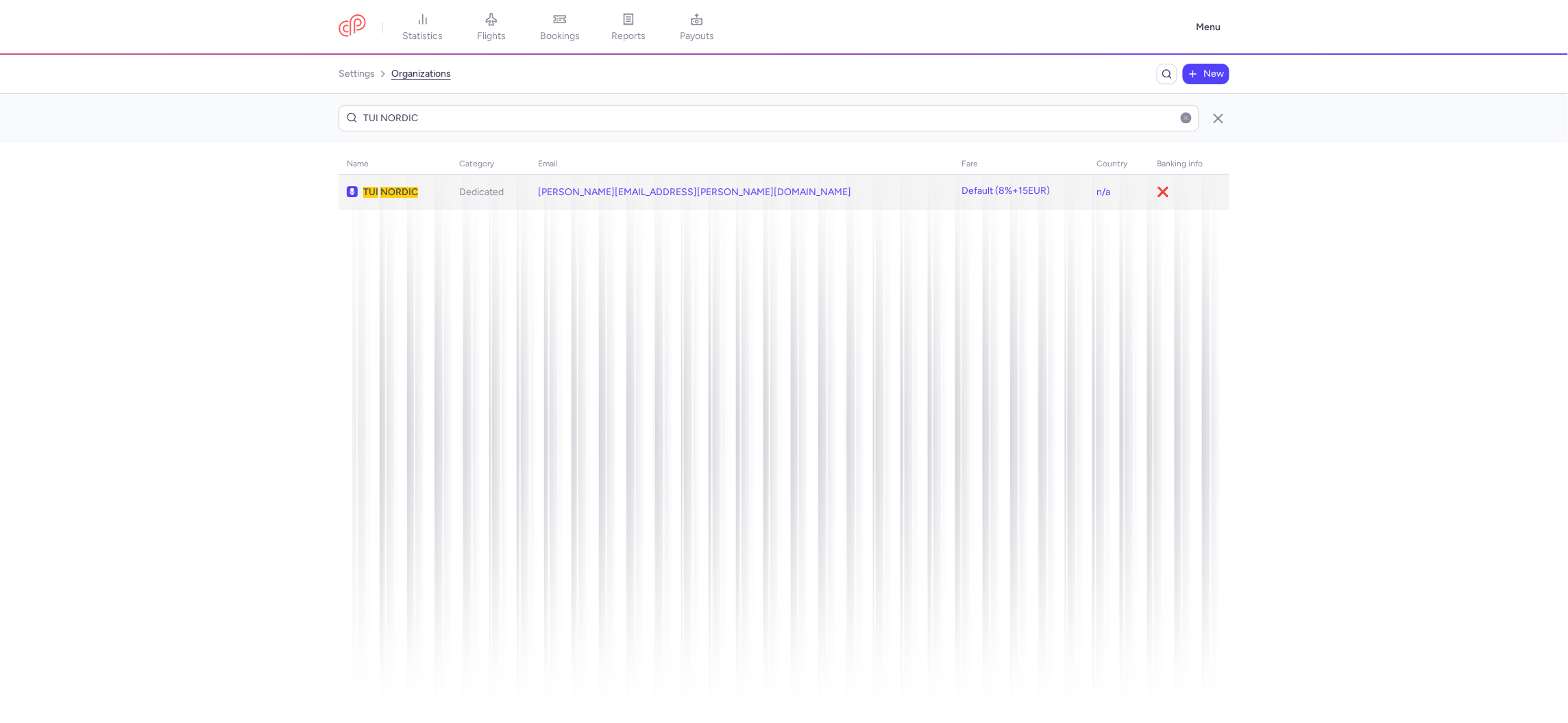
click at [954, 197] on td "Dedicated" at bounding box center [1021, 192] width 135 height 36
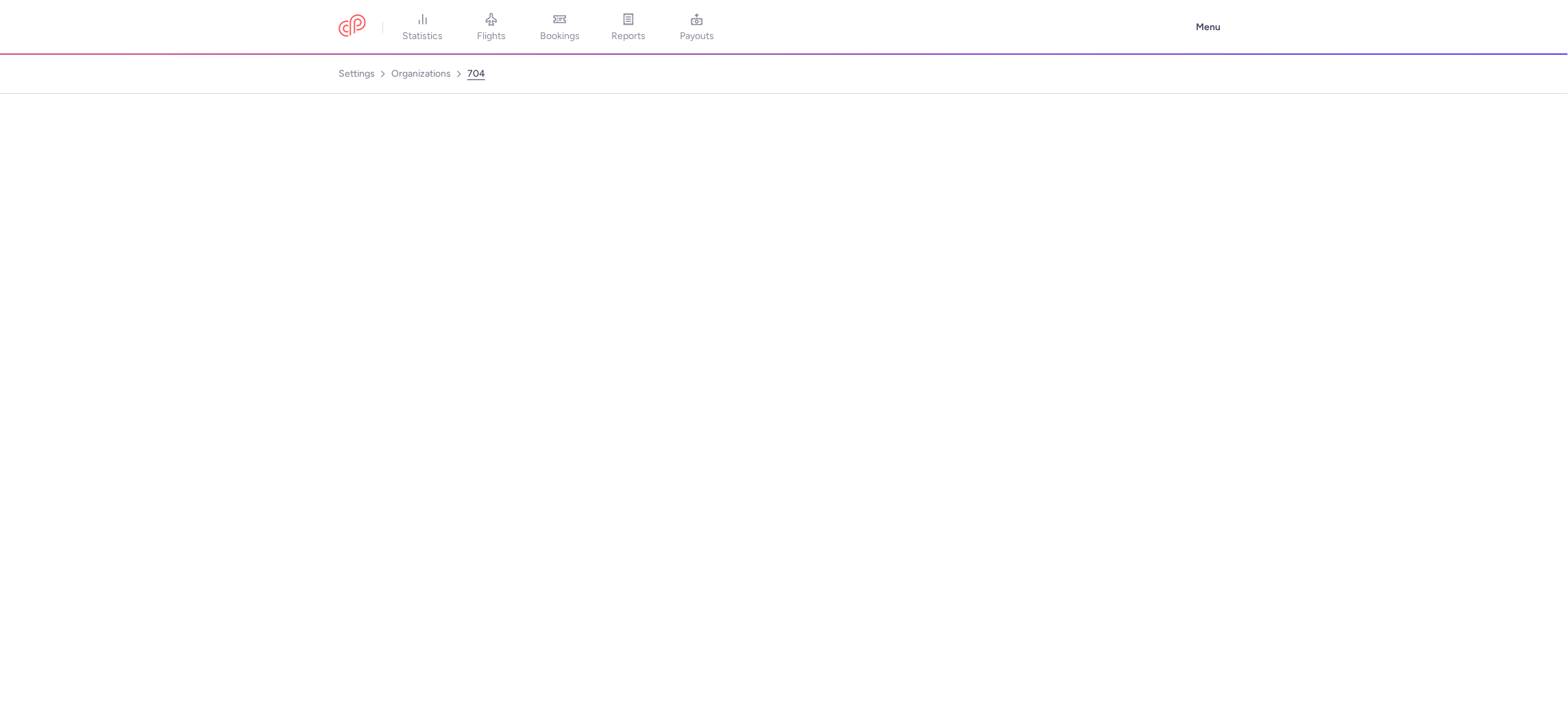
select select "DEDICATED"
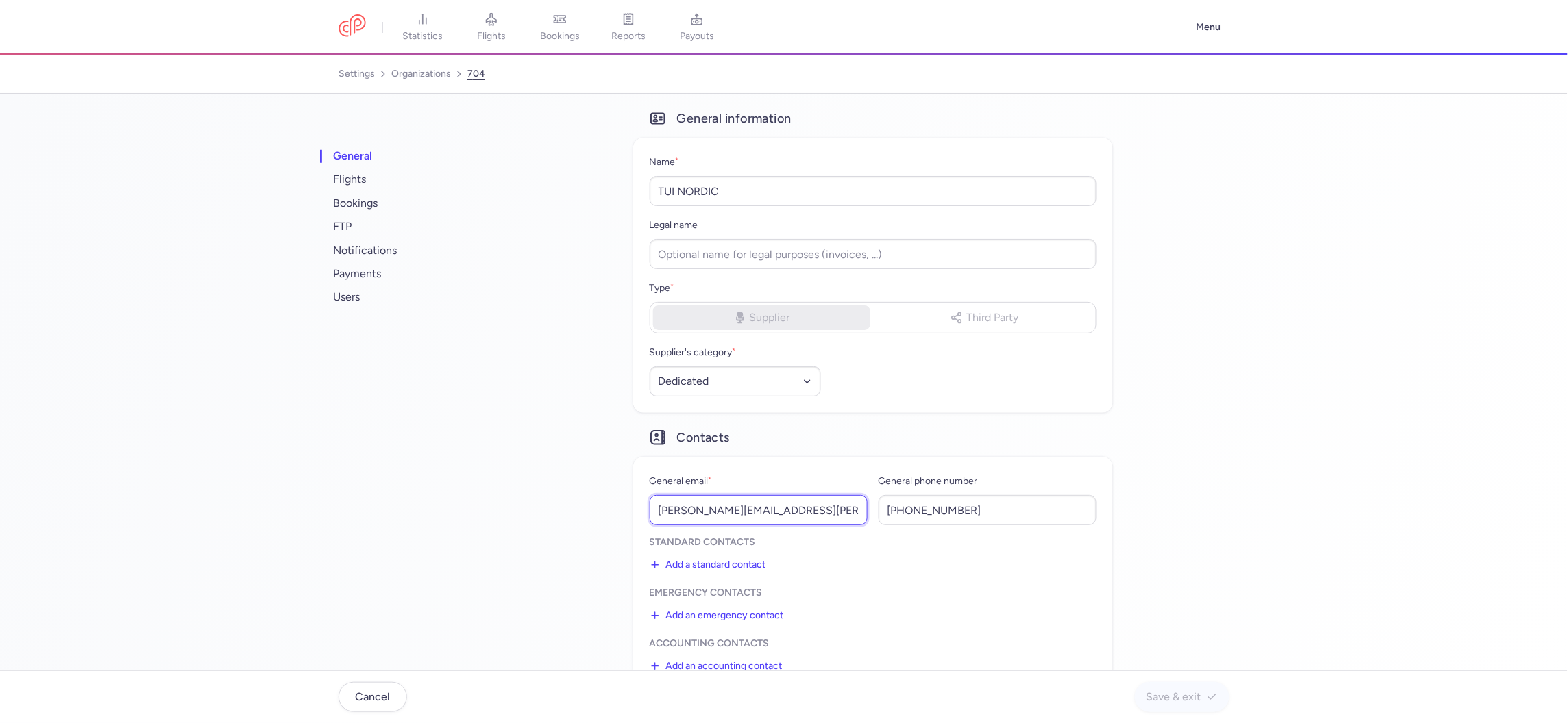
click at [739, 503] on input "ricardo.soler@tui.se" at bounding box center [758, 510] width 218 height 30
click at [358, 291] on span "users" at bounding box center [416, 297] width 172 height 23
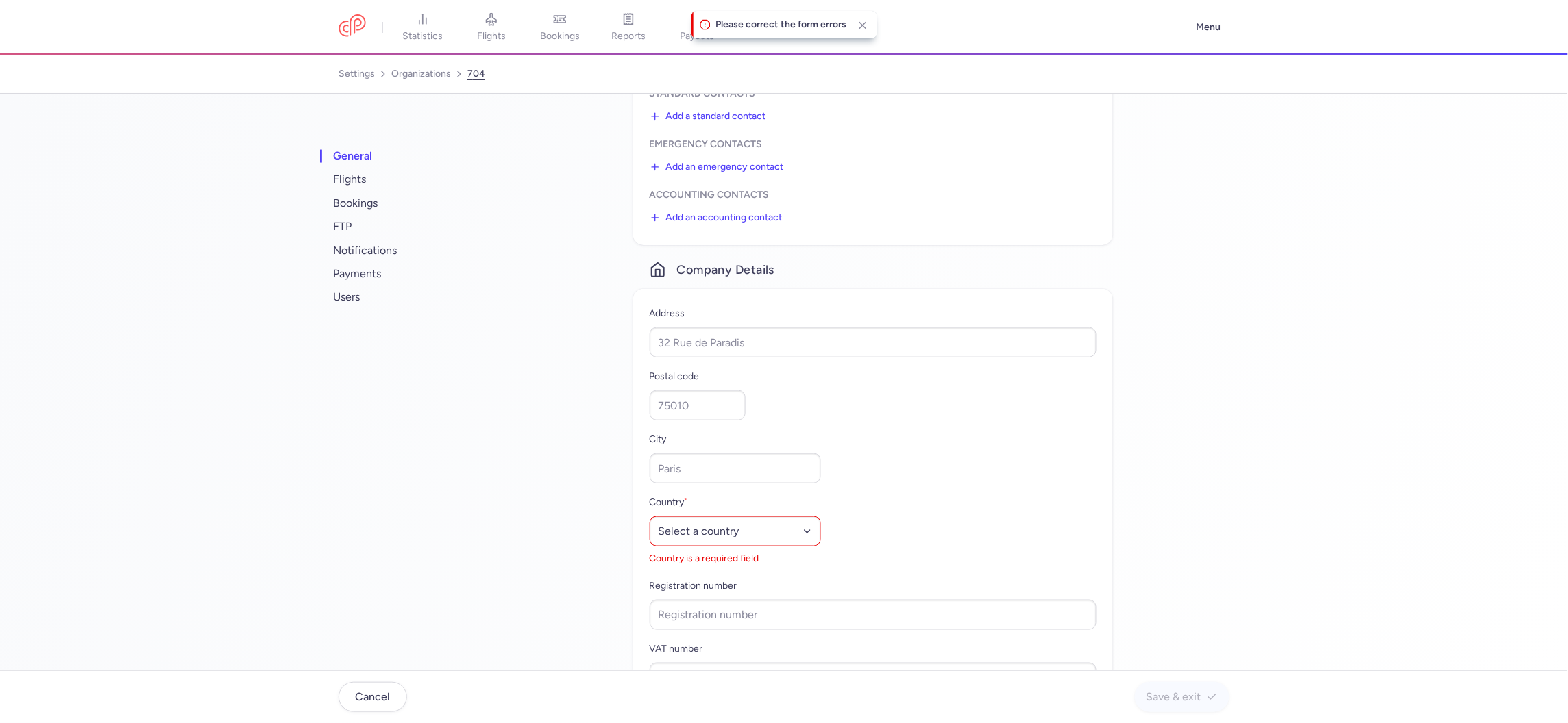
scroll to position [447, 0]
click at [702, 533] on select "Select a country Afghanistan Albania Algeria American Samoa Andorra Angola Angu…" at bounding box center [735, 533] width 172 height 30
select select "dz"
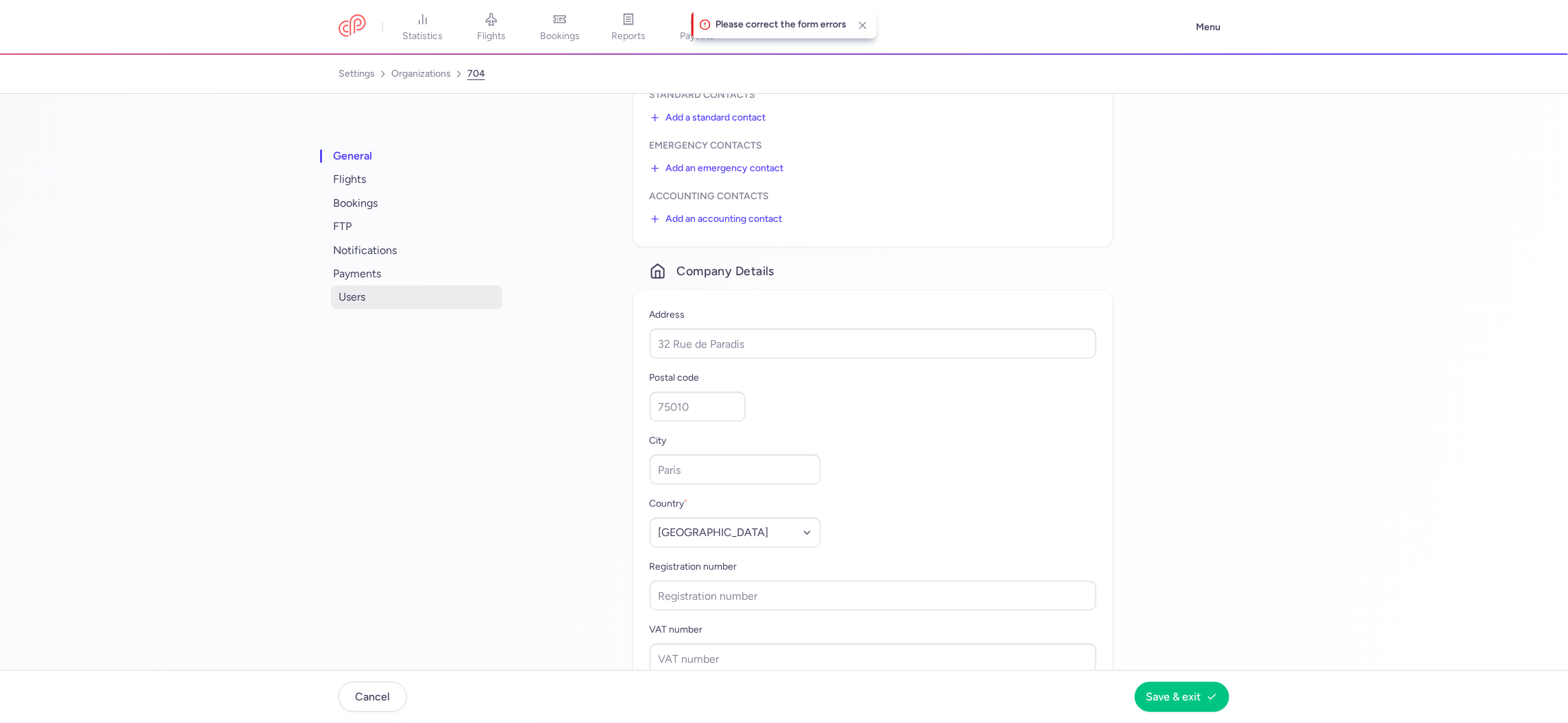
click at [351, 300] on span "users" at bounding box center [416, 297] width 172 height 23
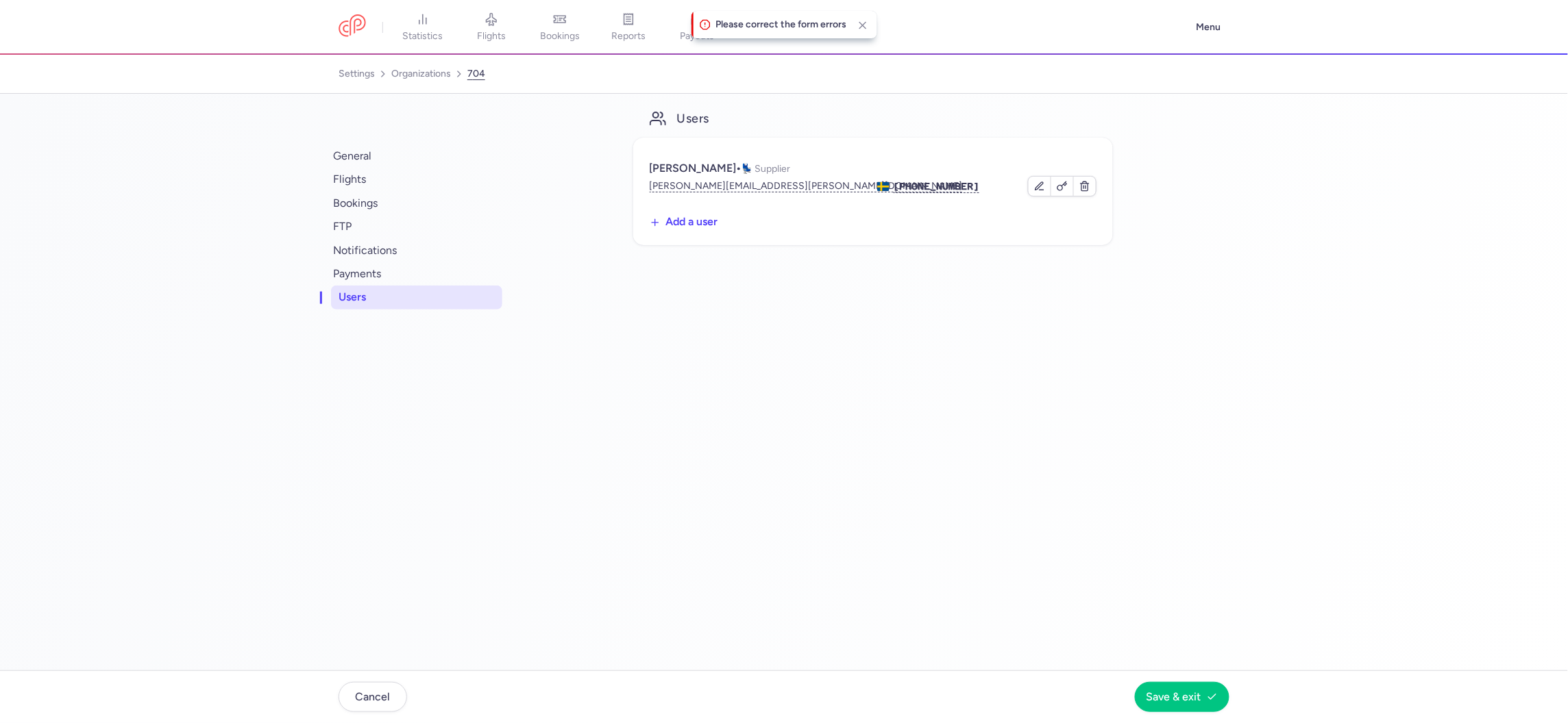
scroll to position [0, 0]
click at [551, 27] on link "bookings" at bounding box center [560, 27] width 69 height 30
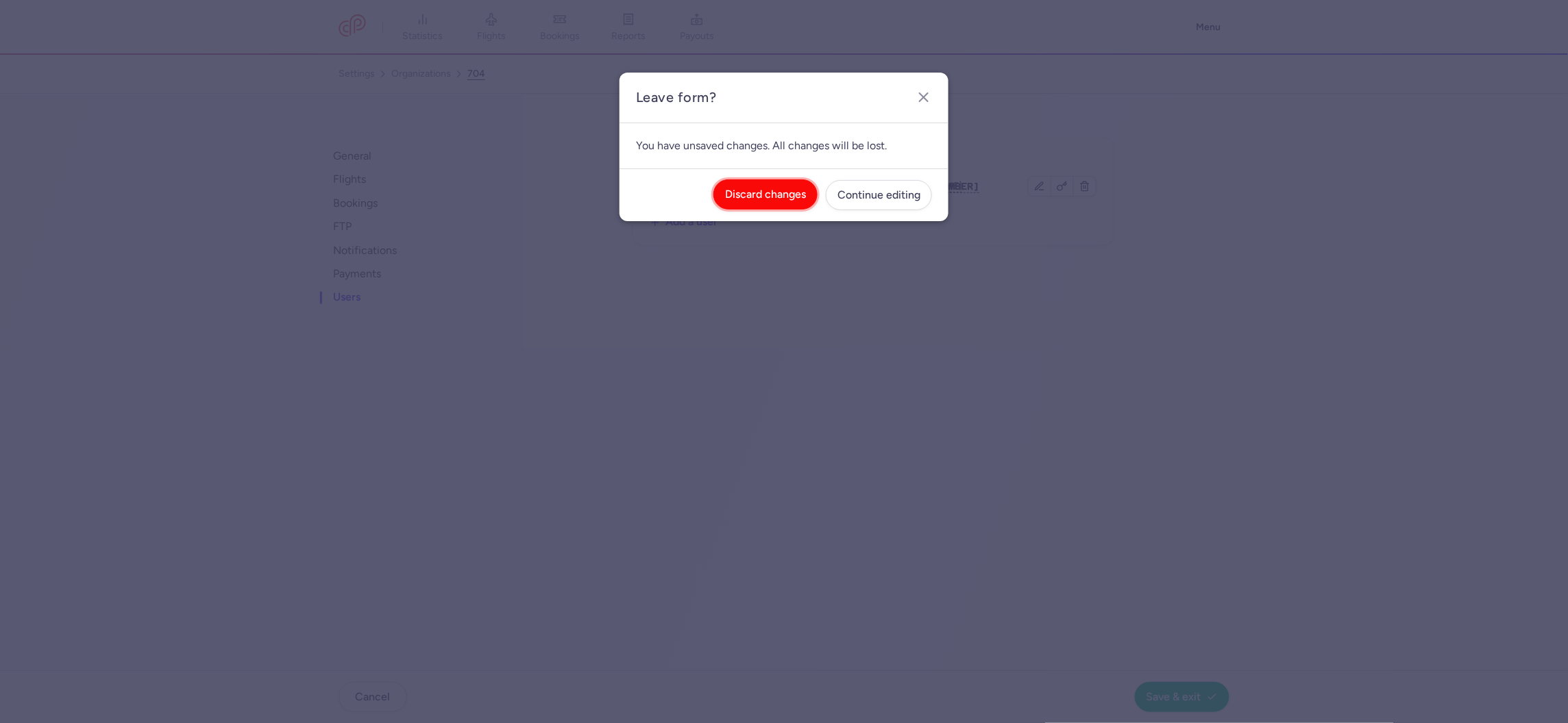
click at [744, 192] on span "Discard changes" at bounding box center [765, 194] width 81 height 12
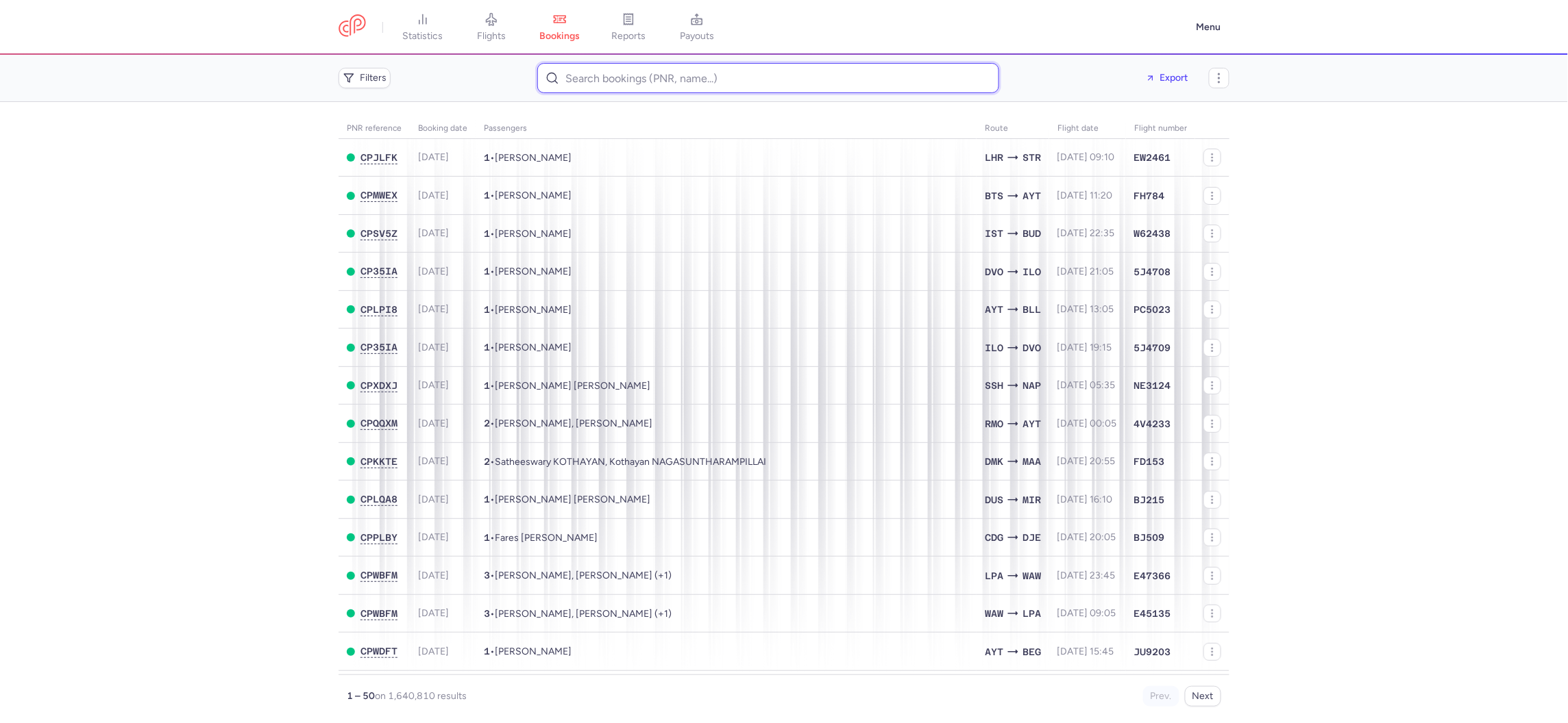
click at [658, 69] on input at bounding box center [768, 77] width 462 height 30
paste input "GOING"
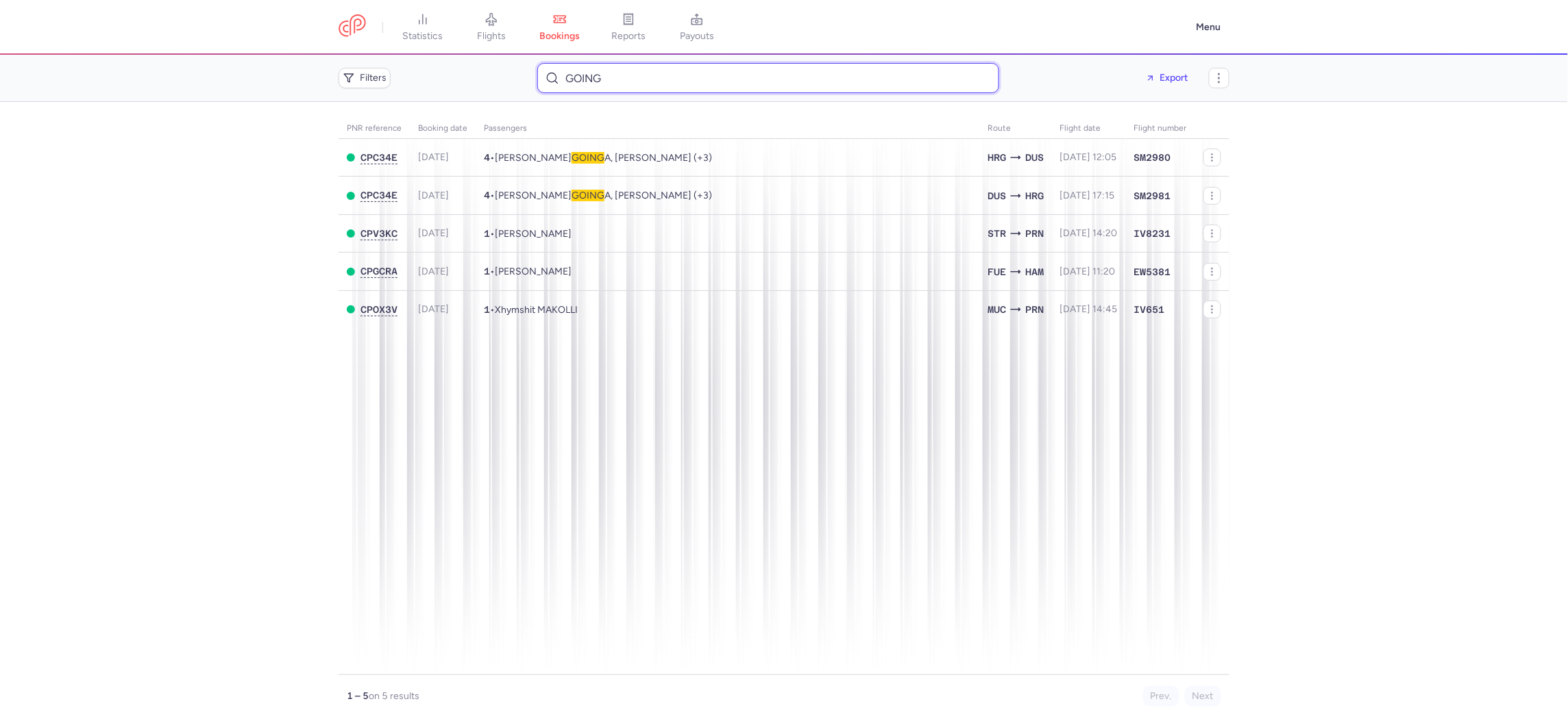
type input "GOING"
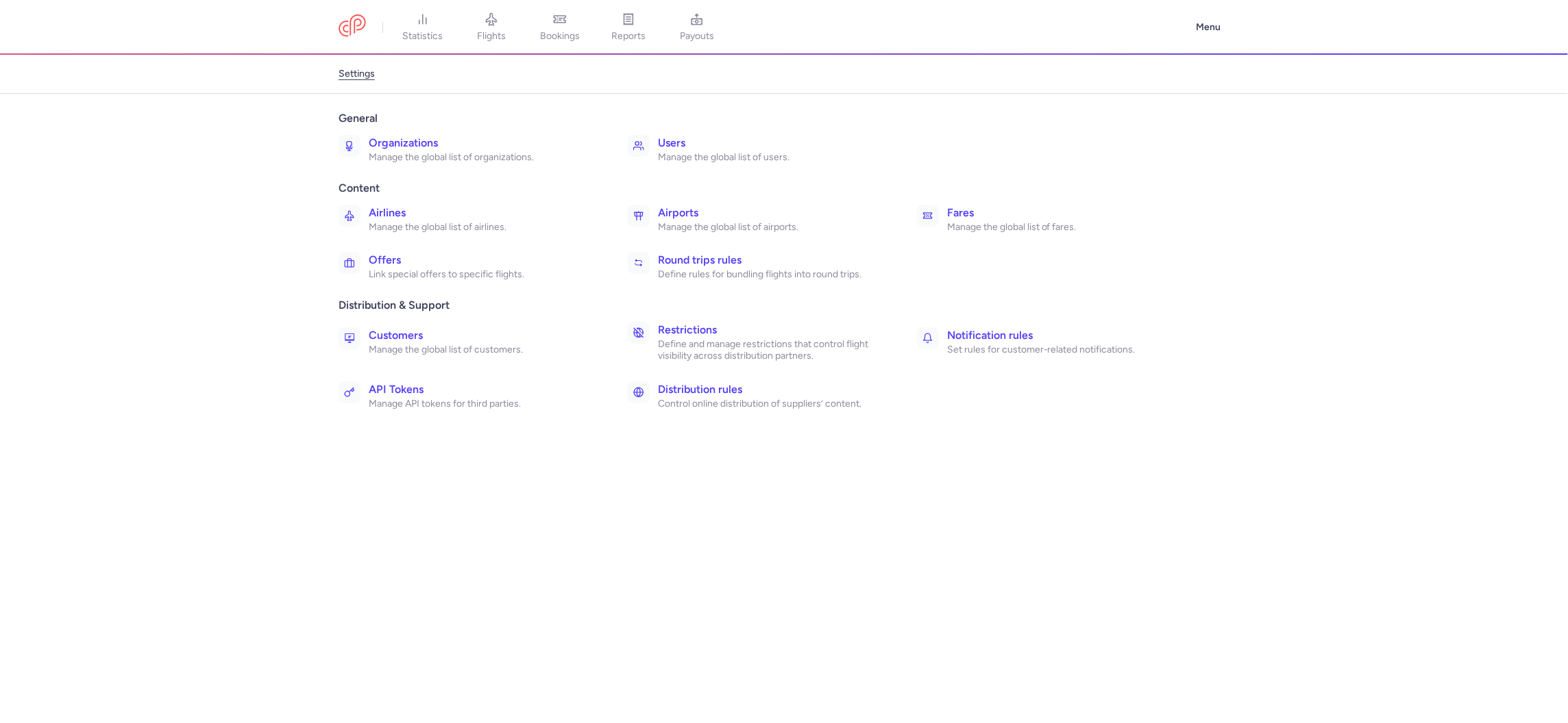
click at [363, 143] on link "Organizations Manage the global list of organizations." at bounding box center [473, 149] width 281 height 39
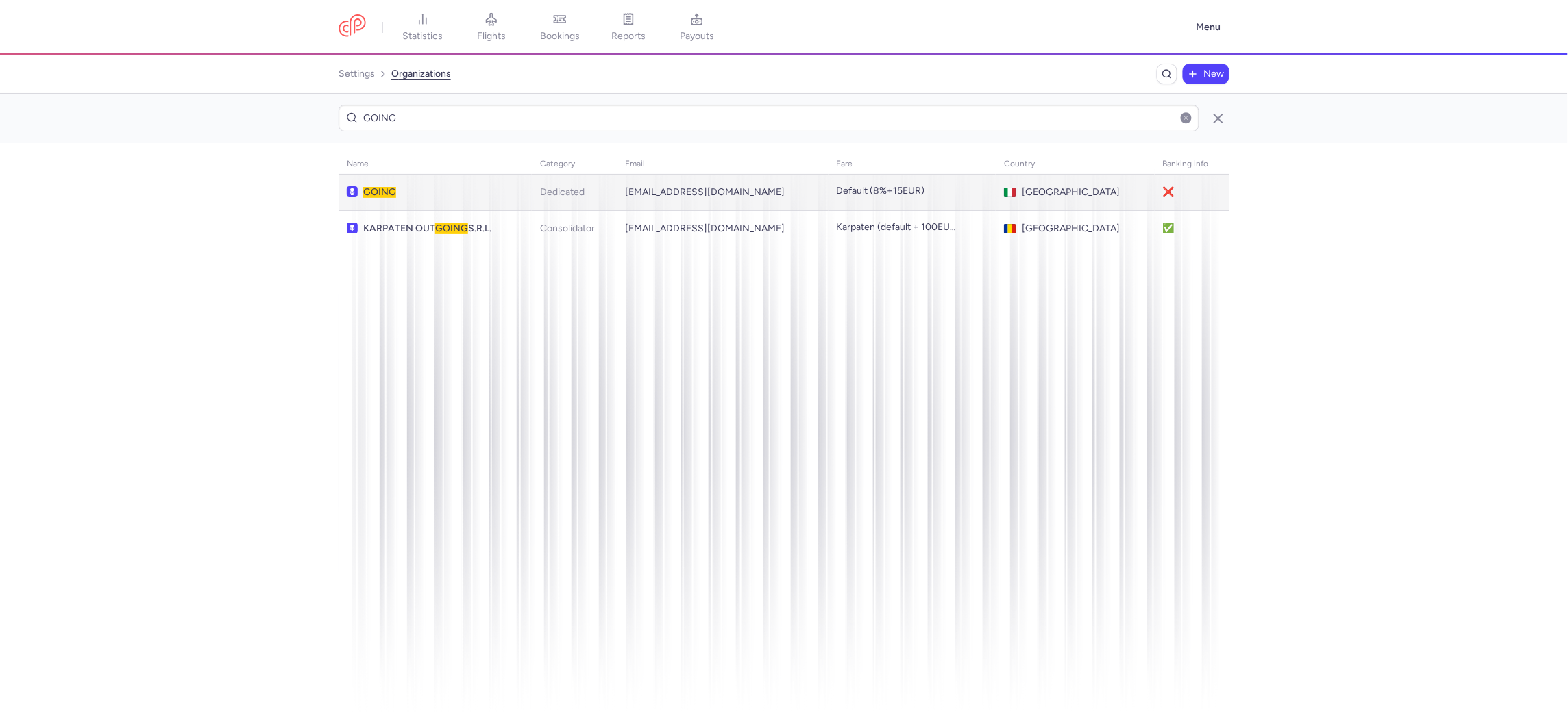
type input "GOING"
click at [517, 187] on span "GOING" at bounding box center [440, 192] width 154 height 11
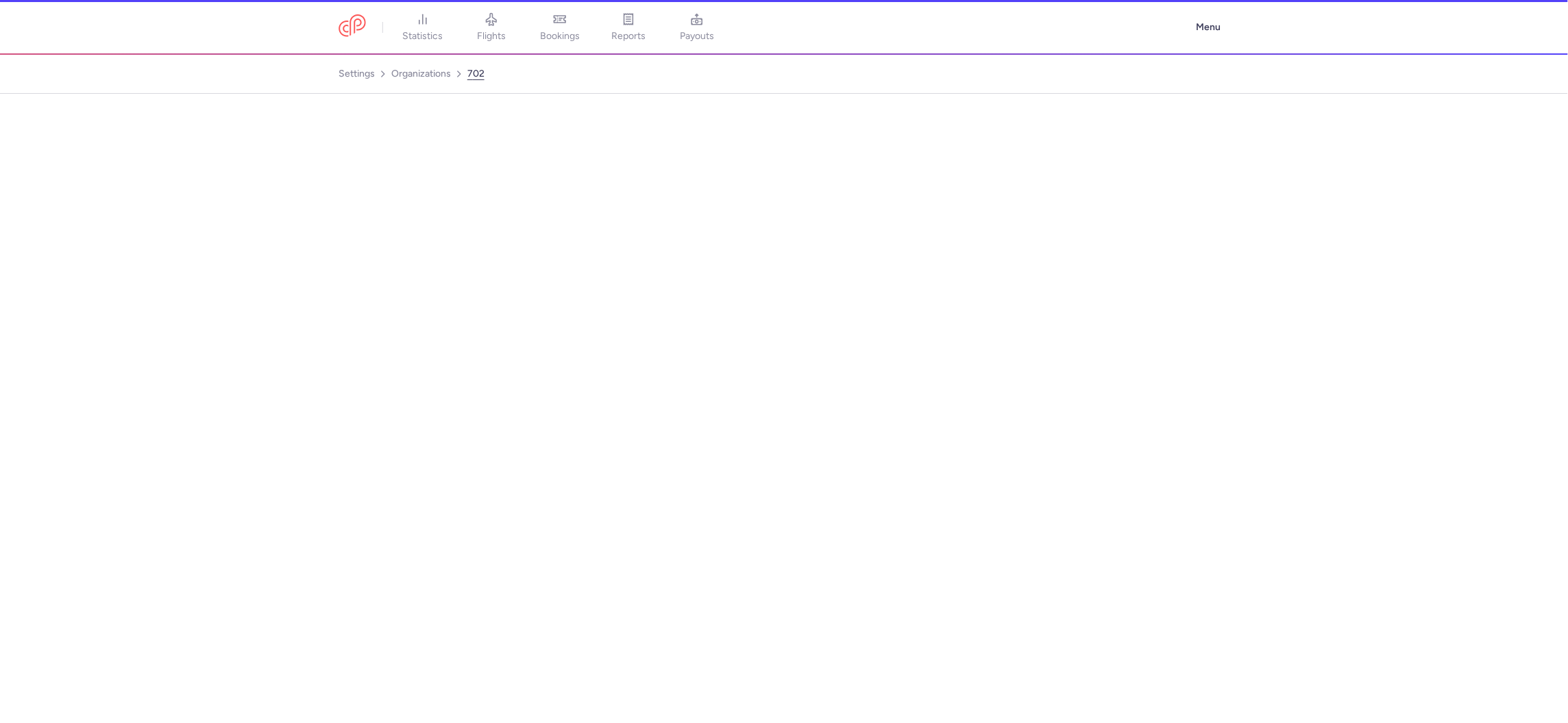
select select "DEDICATED"
select select "it"
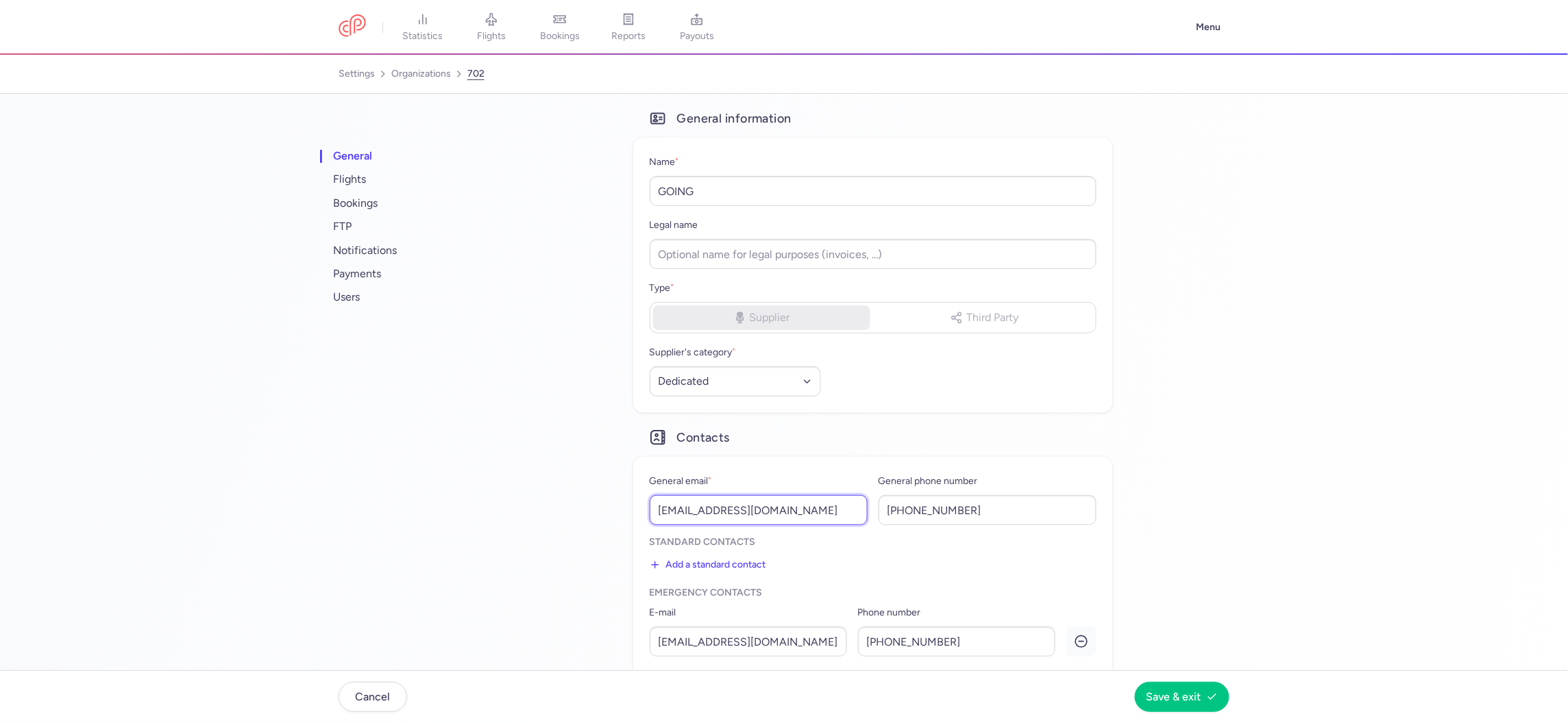
click at [676, 515] on input "voli@going.it" at bounding box center [758, 510] width 218 height 30
click at [339, 302] on span "users" at bounding box center [416, 297] width 172 height 23
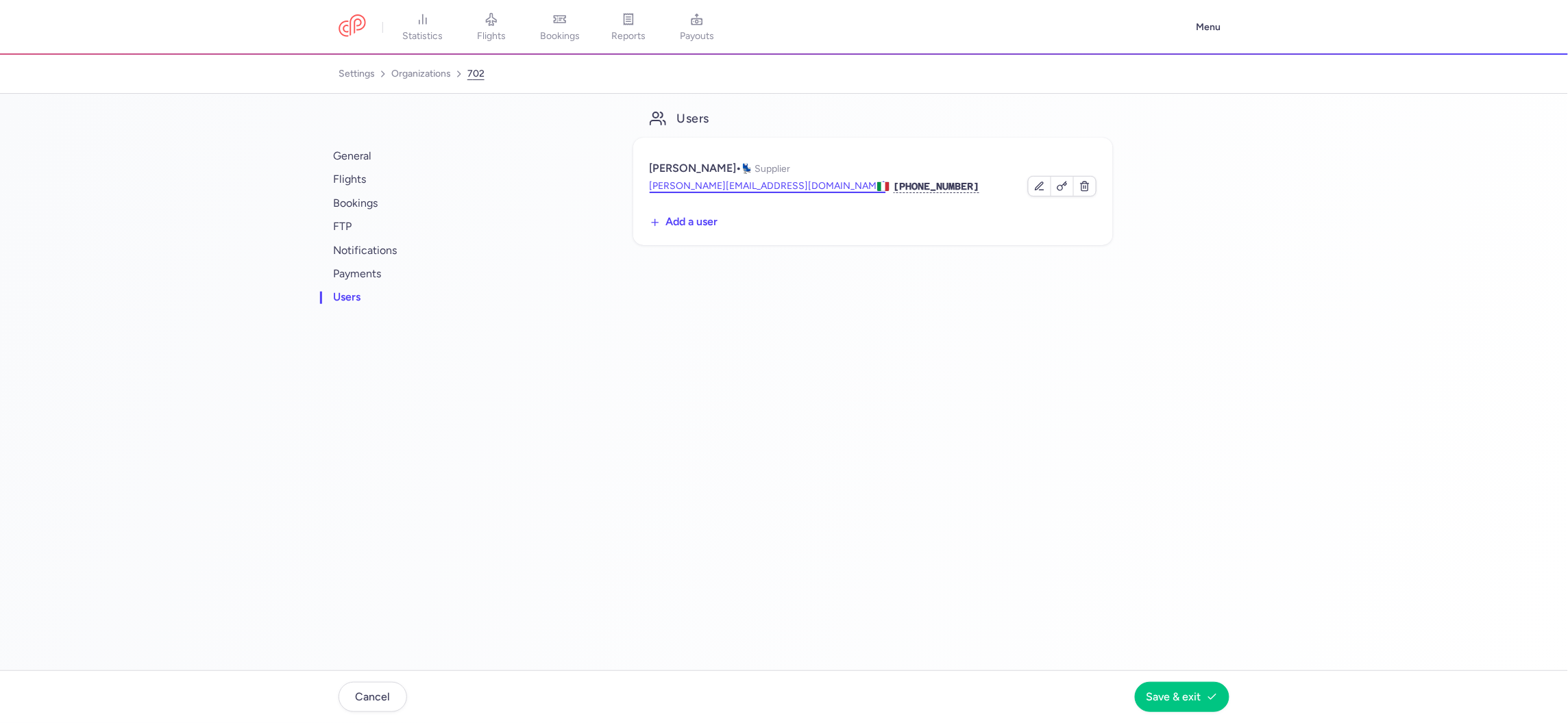
click at [707, 183] on button "andrea.paracchi@going.it" at bounding box center [768, 186] width 237 height 14
click at [409, 69] on link "organizations" at bounding box center [421, 74] width 60 height 22
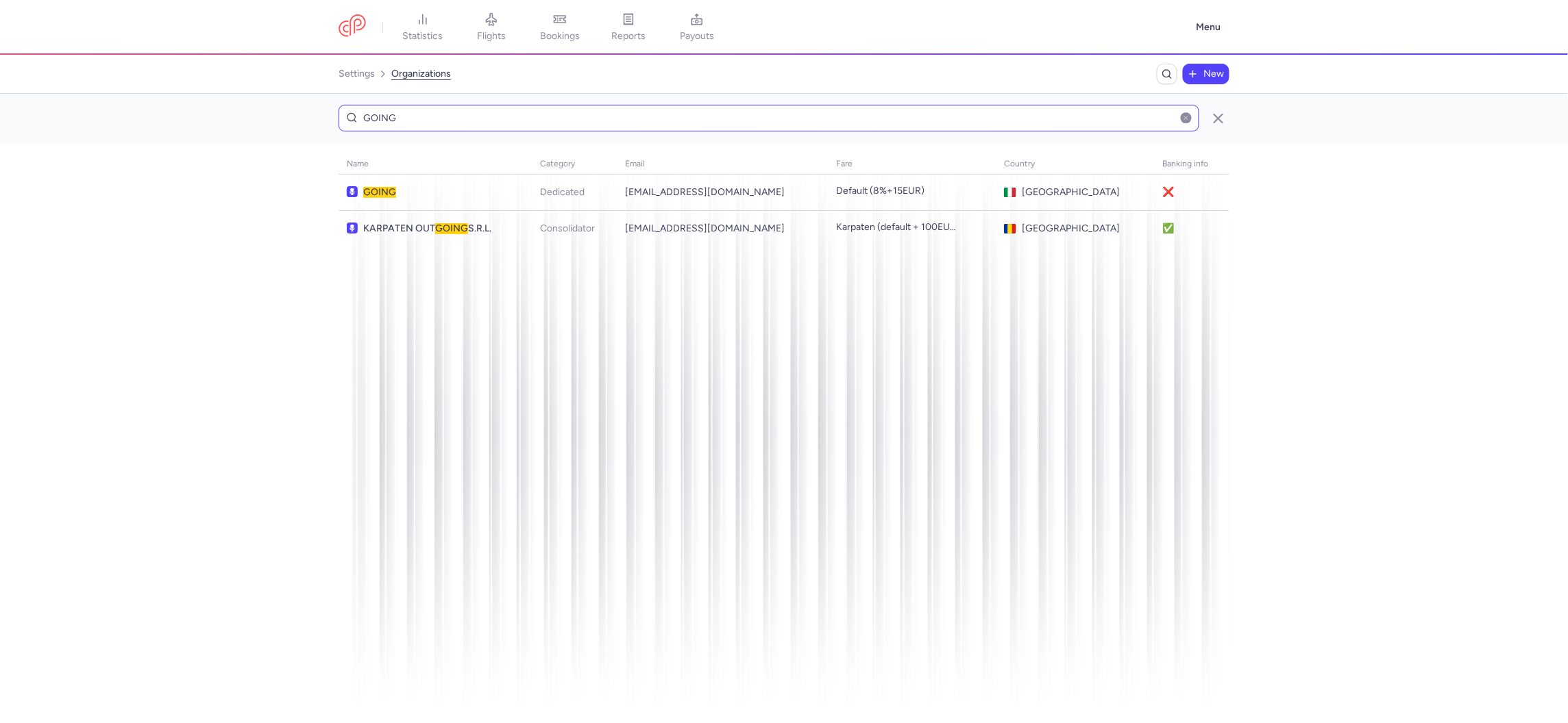
click at [669, 115] on input "GOING" at bounding box center [769, 118] width 861 height 27
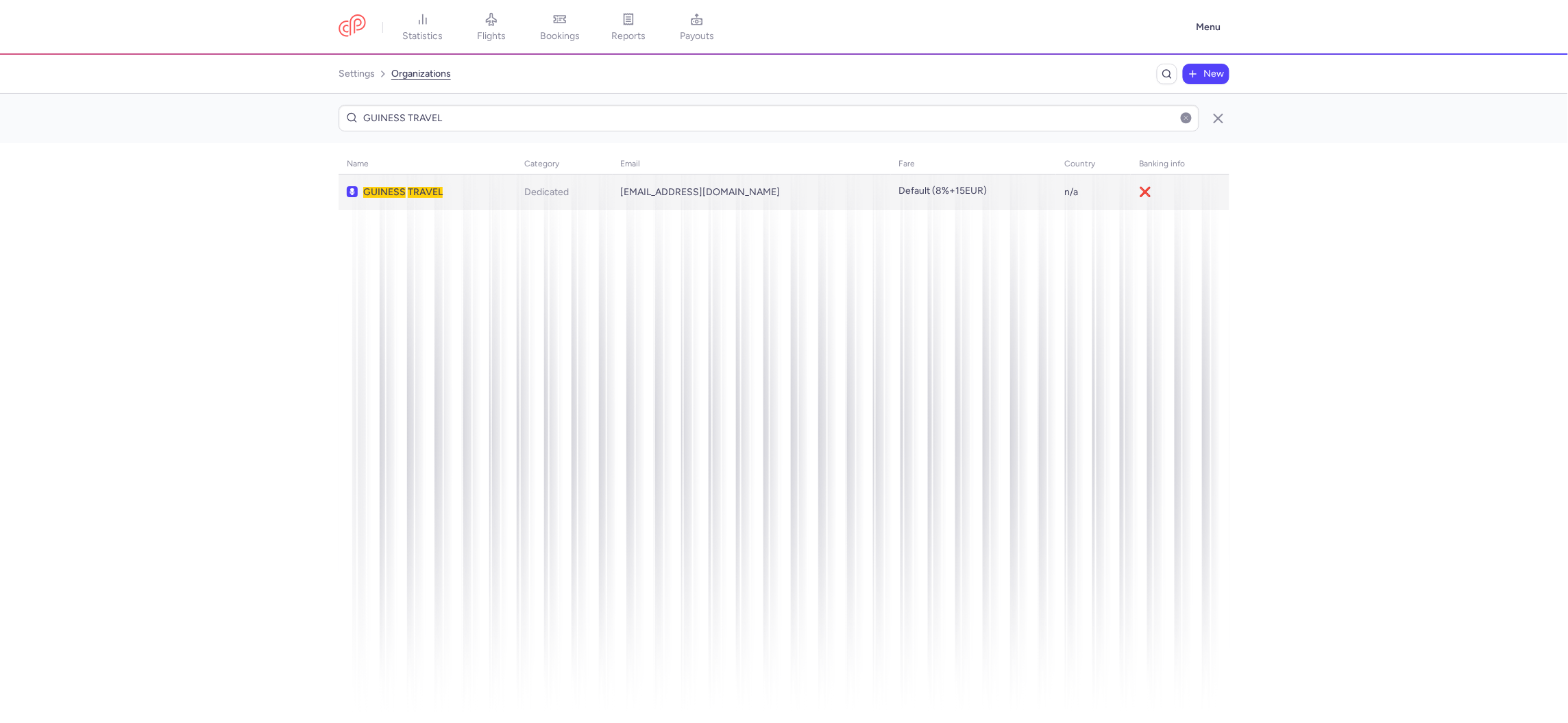
type input "GUINESS TRAVEL"
click at [508, 196] on span "GUINESS TRAVEL" at bounding box center [436, 192] width 145 height 11
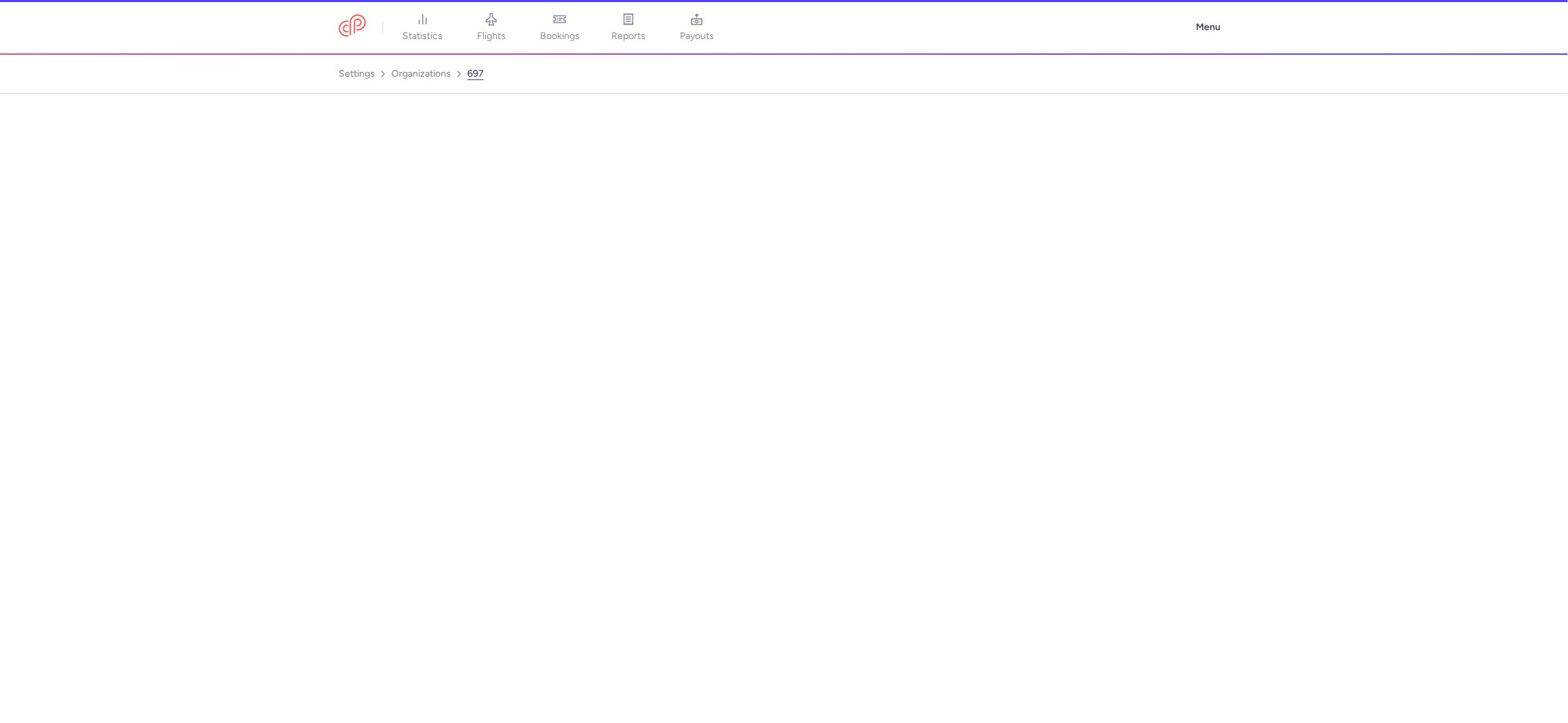
select select "DEDICATED"
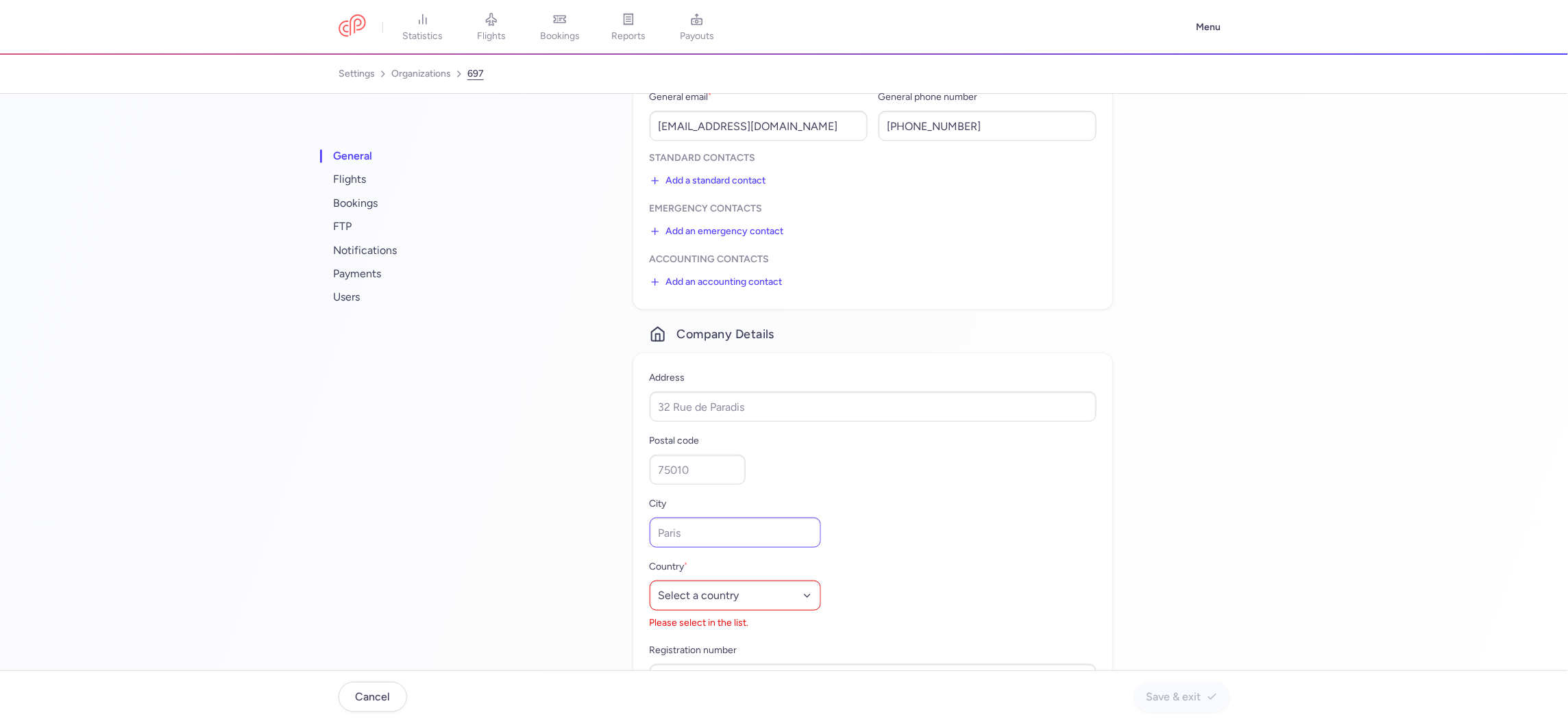
scroll to position [388, 0]
click at [716, 597] on select "Select a country [GEOGRAPHIC_DATA] [GEOGRAPHIC_DATA] [GEOGRAPHIC_DATA] [US_STAT…" at bounding box center [735, 591] width 172 height 30
select select "dz"
click at [366, 304] on span "users" at bounding box center [416, 297] width 172 height 23
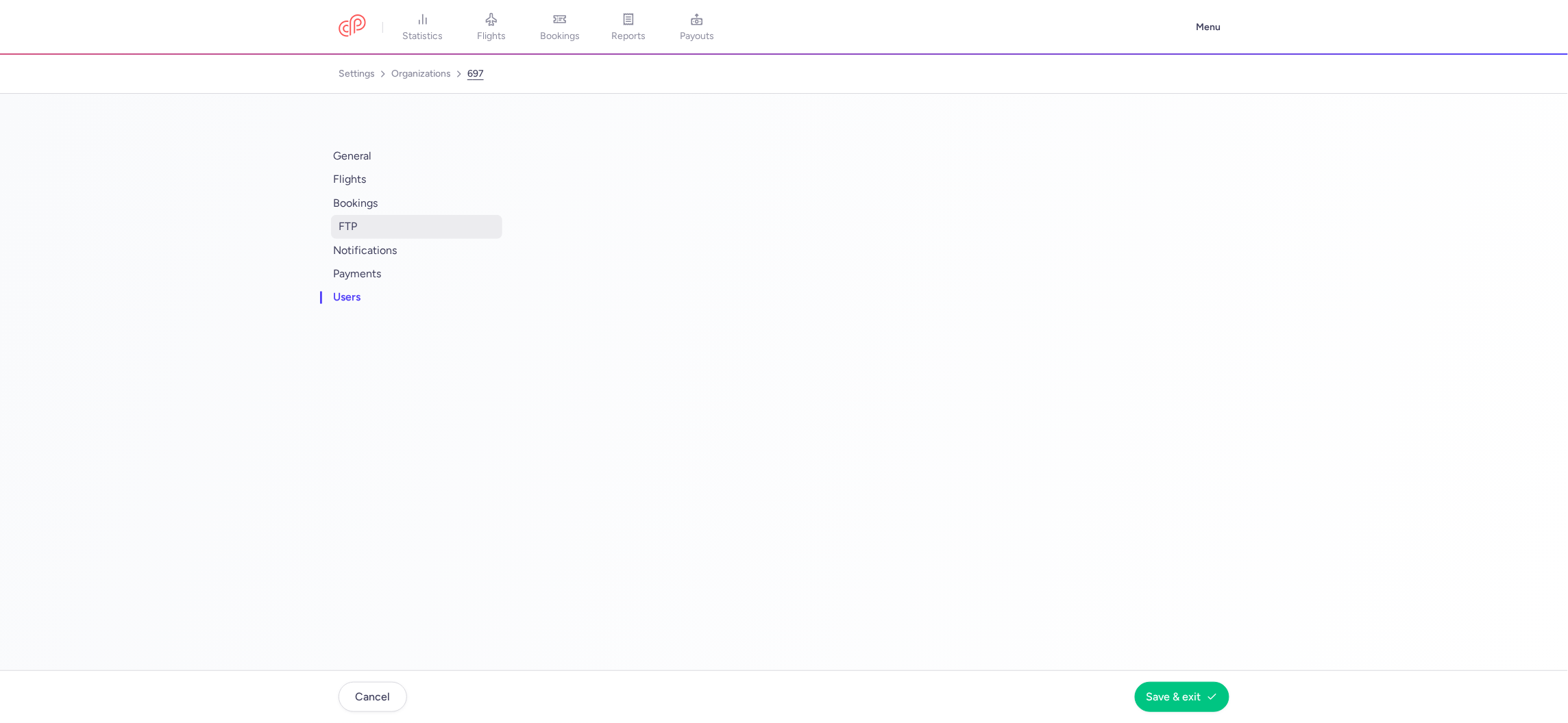
scroll to position [0, 0]
click at [691, 186] on button "c.francesco@guinesstravel.it" at bounding box center [729, 186] width 160 height 14
click at [397, 69] on link "organizations" at bounding box center [421, 74] width 60 height 22
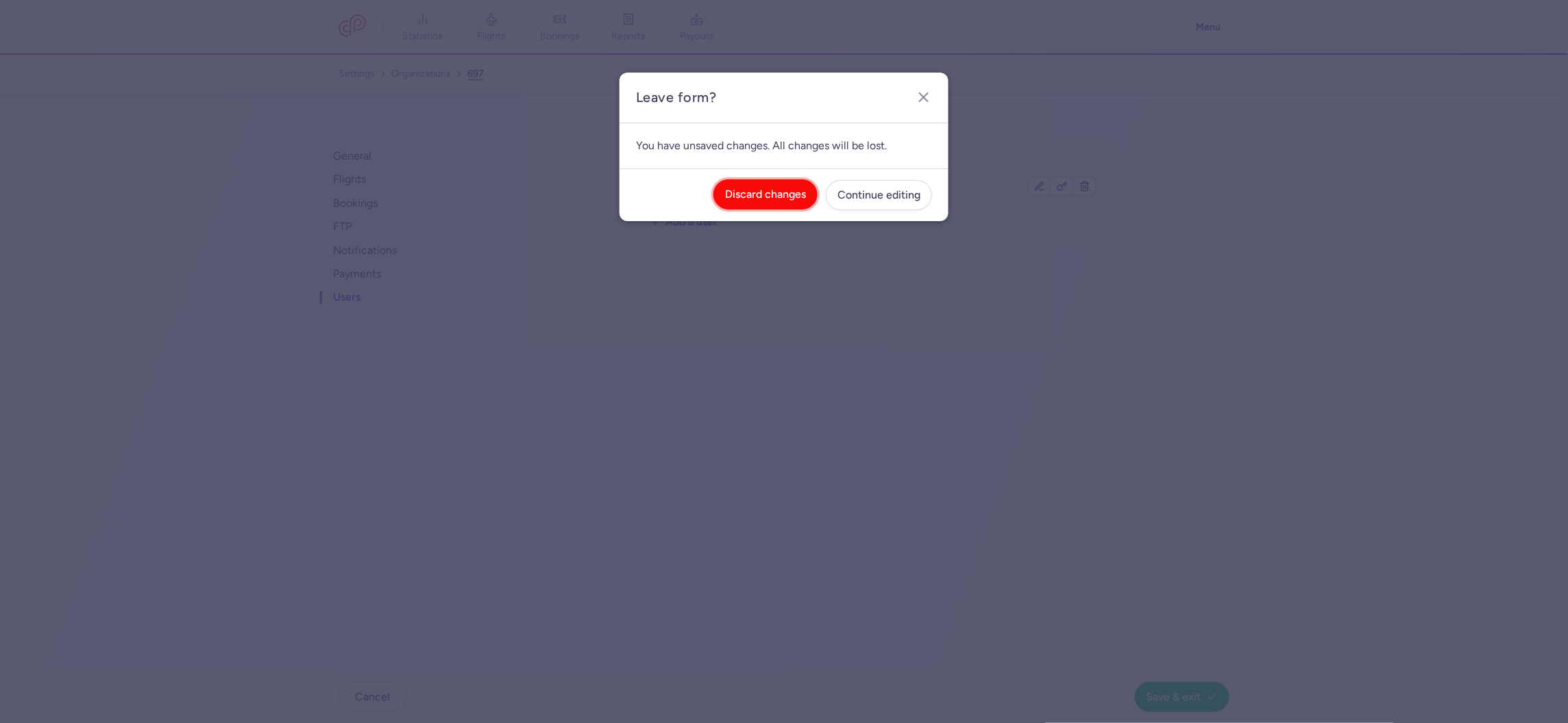
click at [755, 190] on span "Discard changes" at bounding box center [765, 194] width 81 height 12
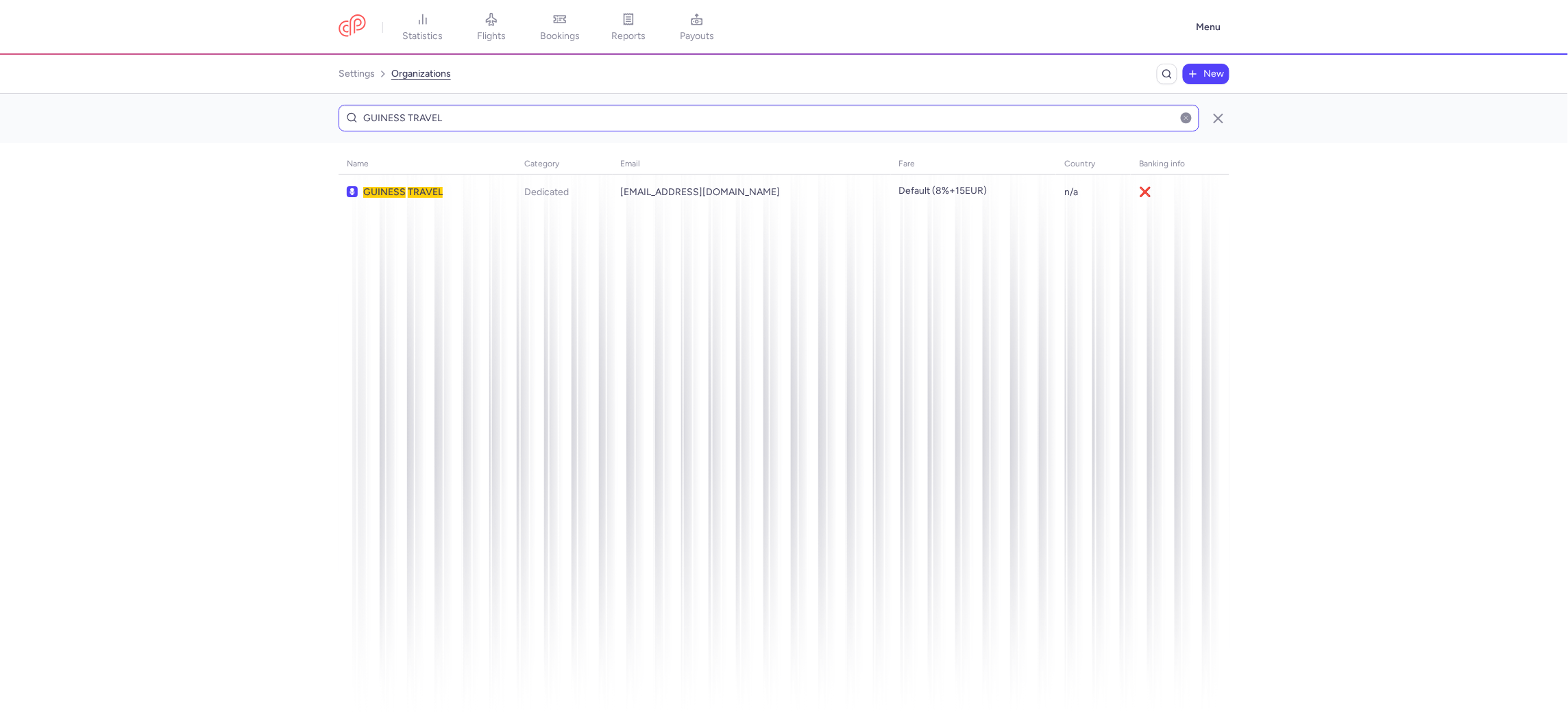
click at [622, 117] on input "GUINESS TRAVEL" at bounding box center [769, 118] width 861 height 27
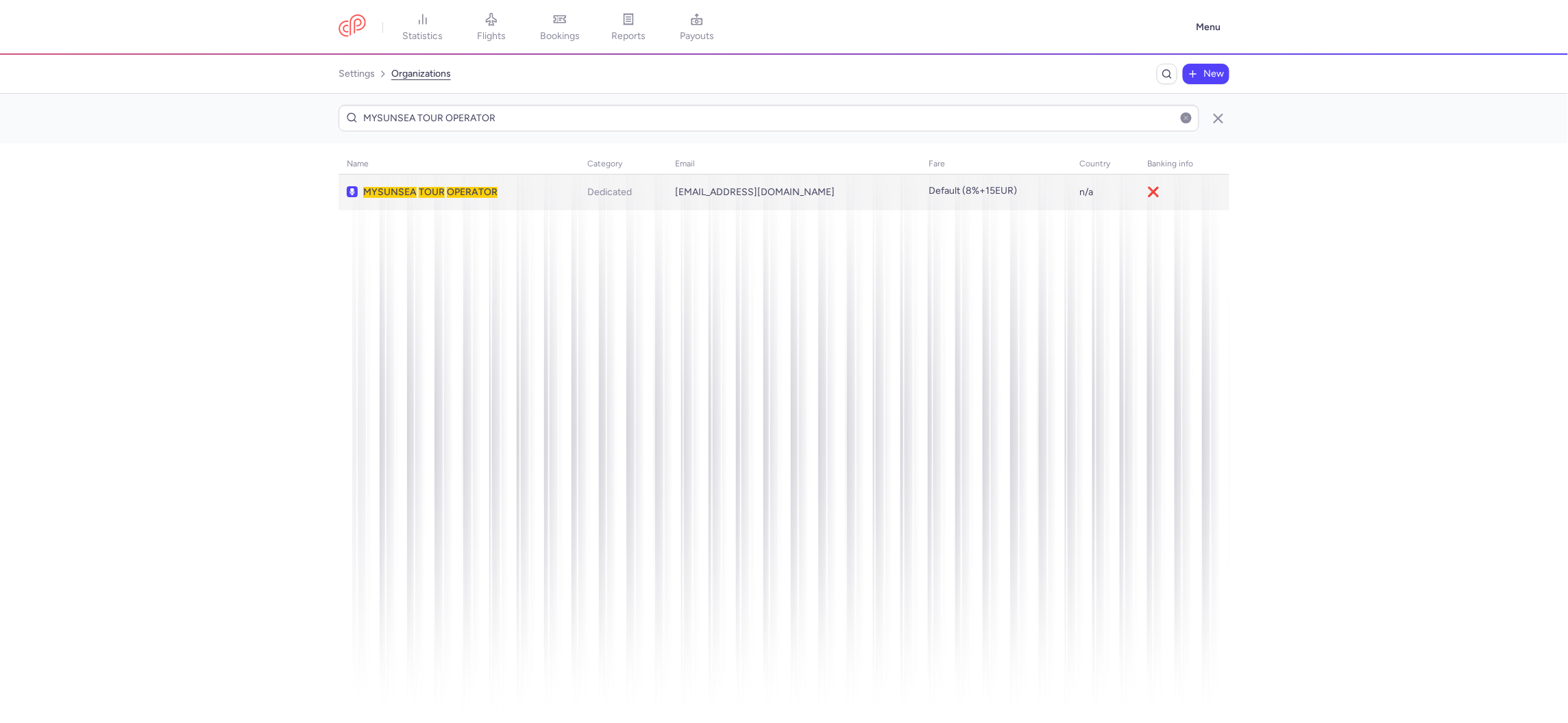
type input "MYSUNSEA TOUR OPERATOR"
click at [487, 191] on span "OPERATOR" at bounding box center [472, 192] width 50 height 12
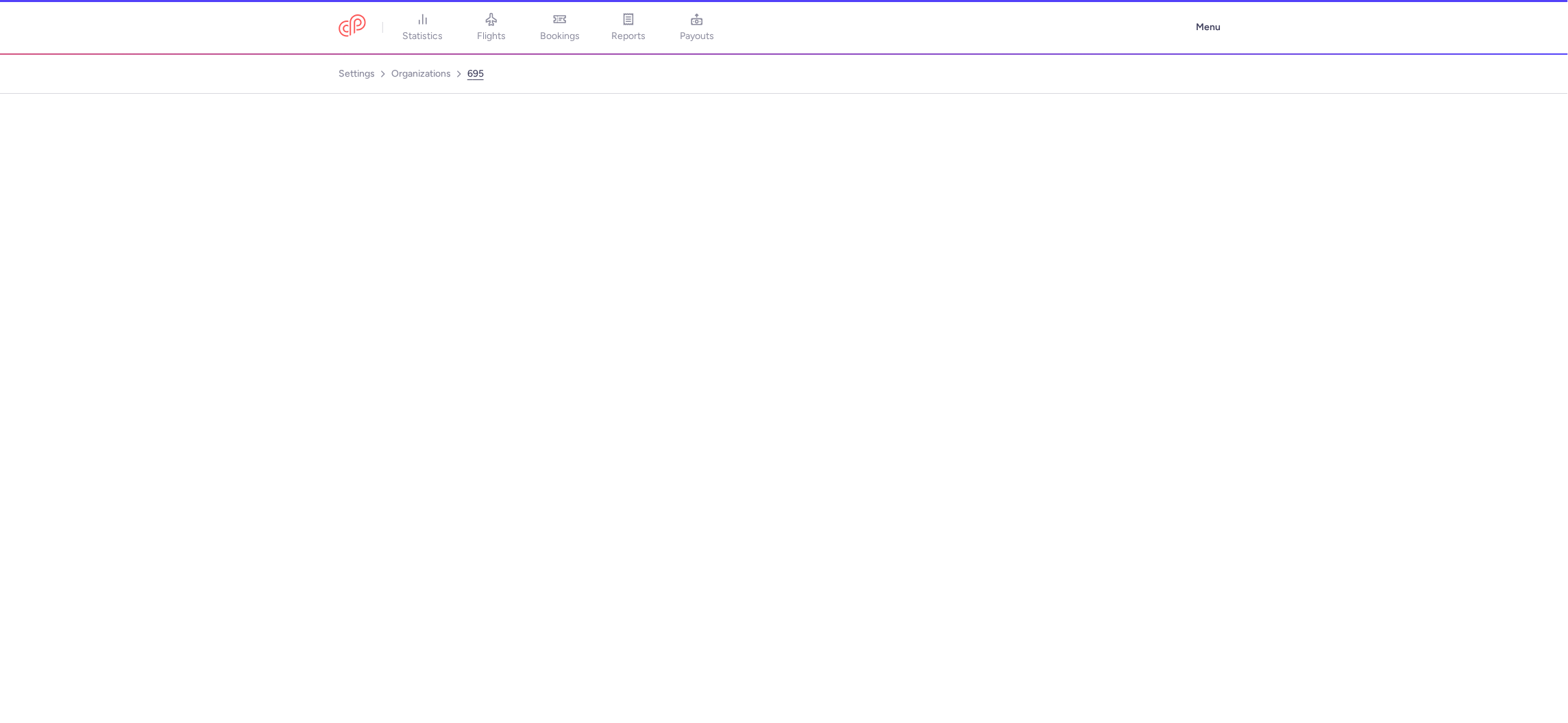
select select "DEDICATED"
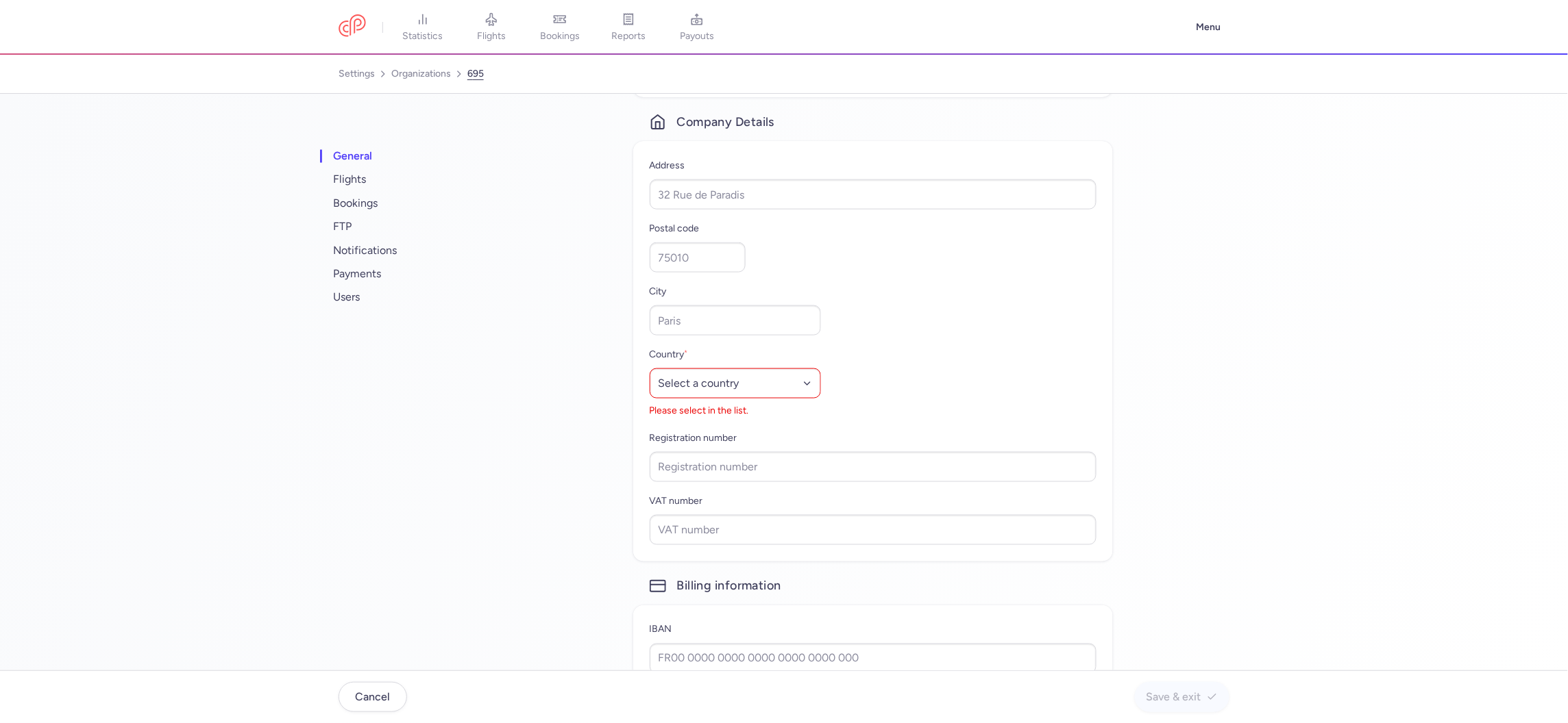
scroll to position [598, 0]
click at [713, 395] on select "Select a country [GEOGRAPHIC_DATA] [GEOGRAPHIC_DATA] [GEOGRAPHIC_DATA] [US_STAT…" at bounding box center [735, 382] width 172 height 30
select select "ad"
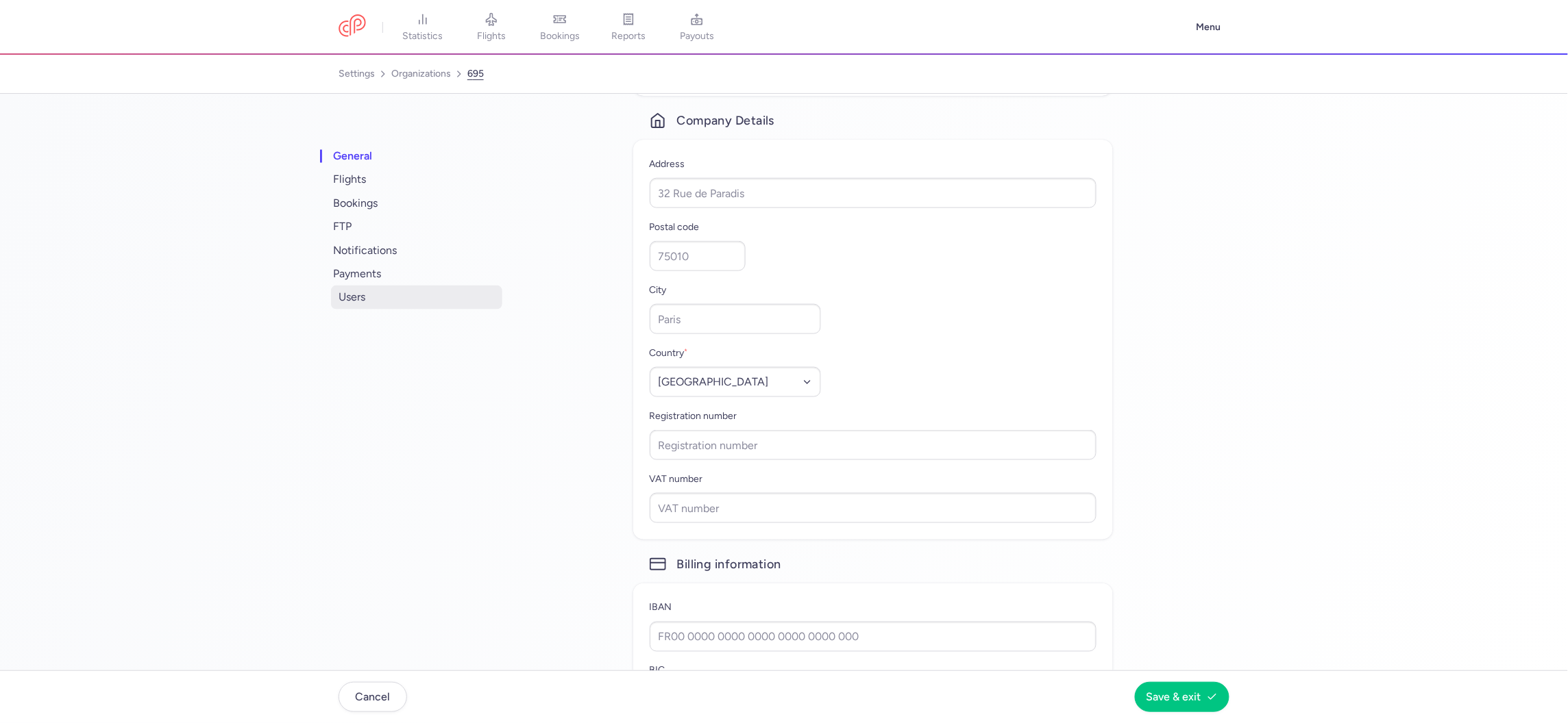
click at [345, 290] on span "users" at bounding box center [416, 297] width 172 height 23
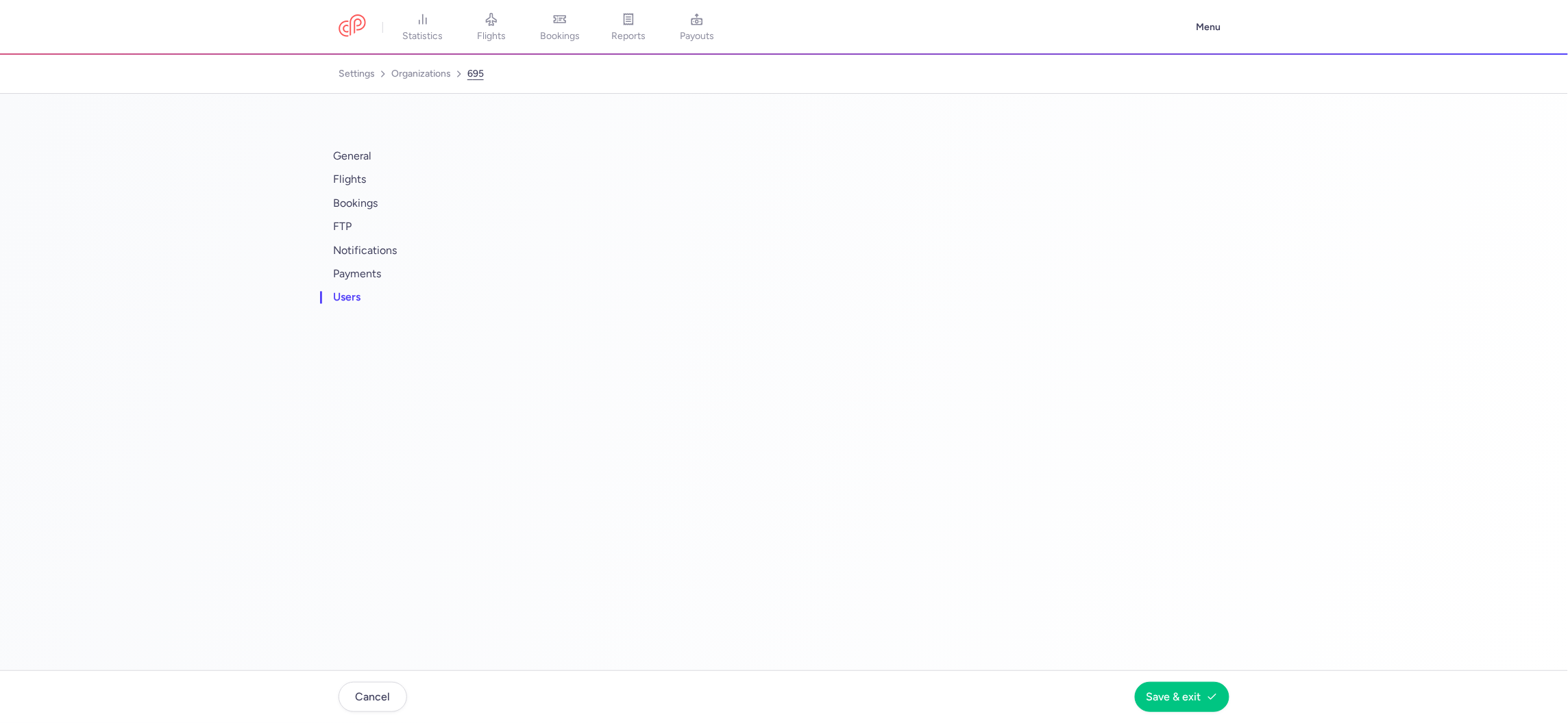
scroll to position [0, 0]
click at [688, 185] on button "claudia@mysunsea.net" at bounding box center [768, 186] width 237 height 14
click at [409, 78] on link "organizations" at bounding box center [421, 74] width 60 height 22
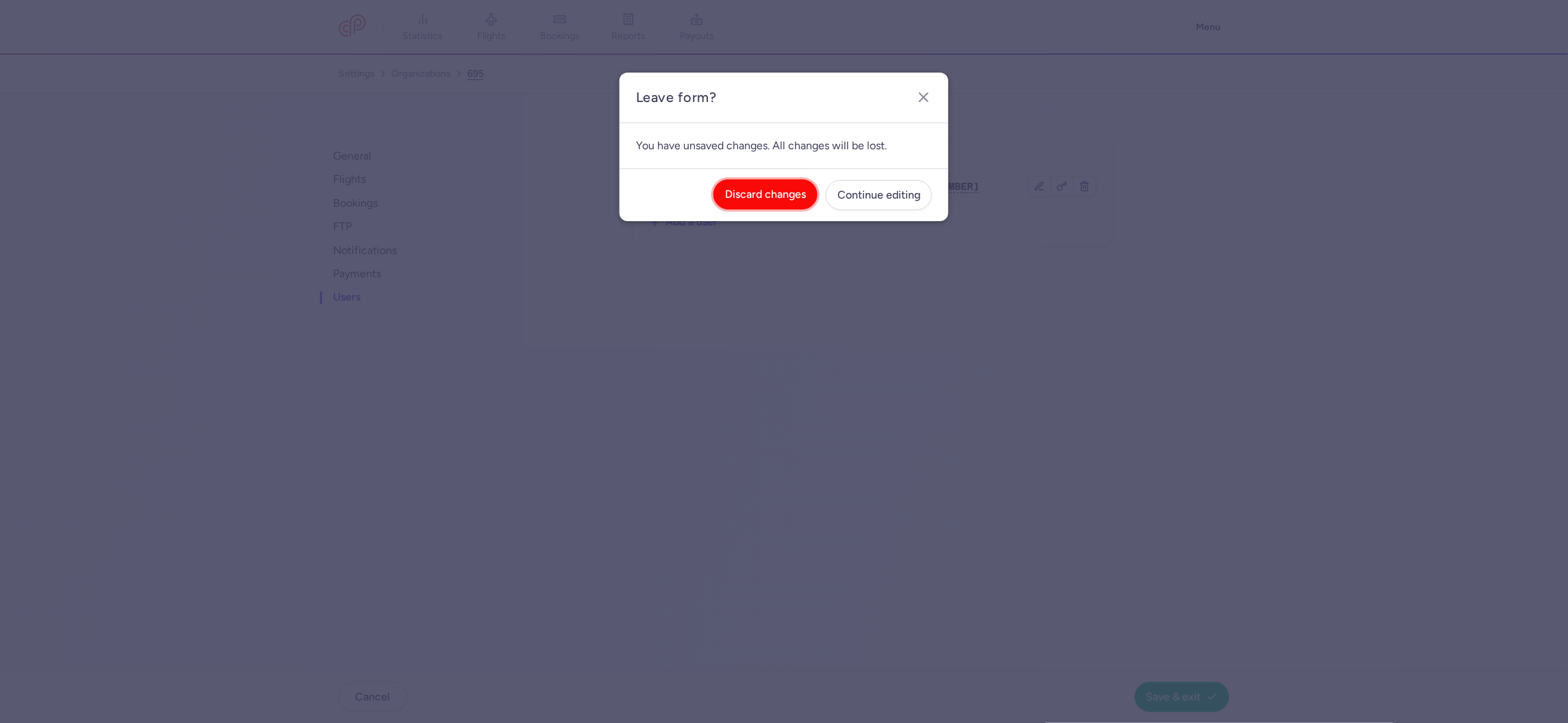
click at [766, 201] on button "Discard changes" at bounding box center [765, 194] width 104 height 30
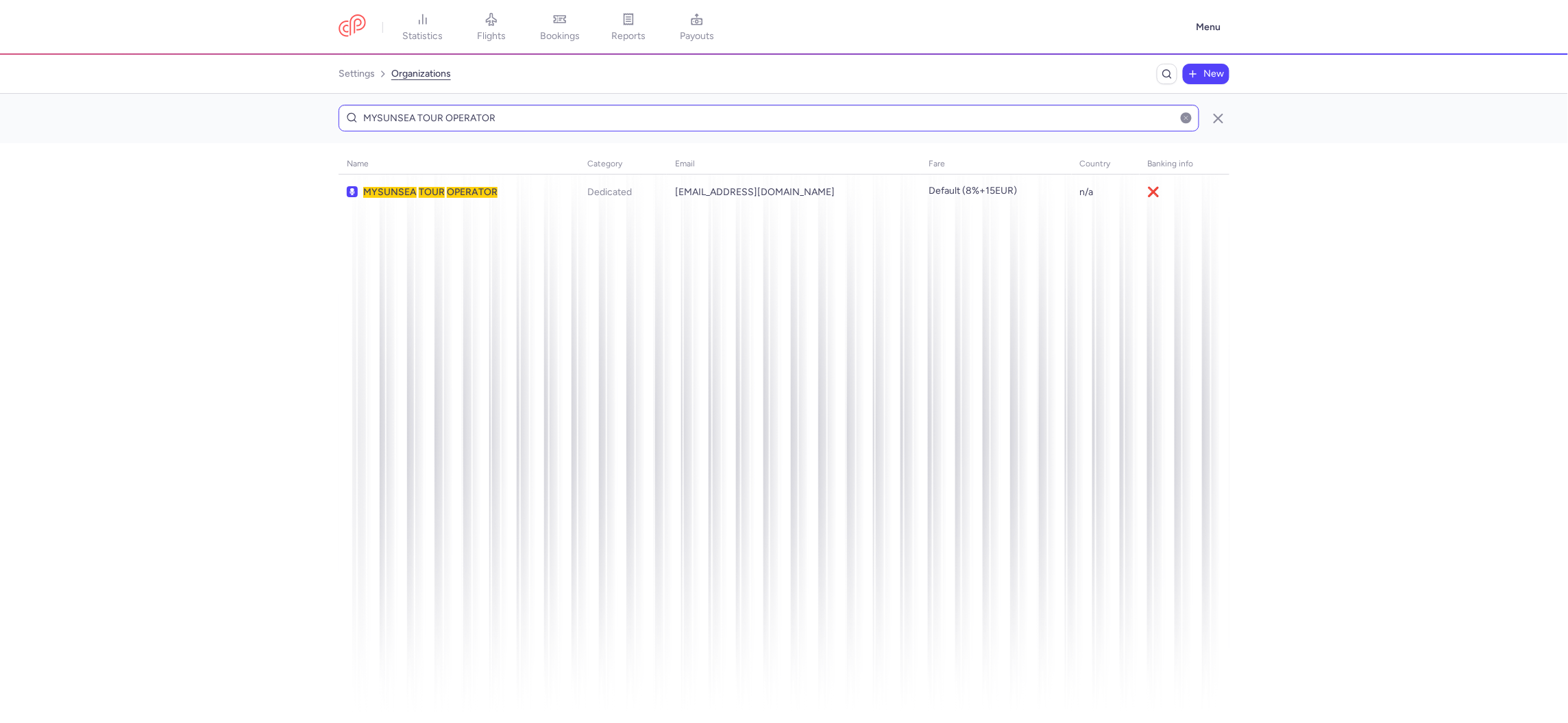
click at [688, 117] on input "MYSUNSEA TOUR OPERATOR" at bounding box center [769, 118] width 861 height 27
type input "WONDERFULWORLDTOURS"
click at [1210, 84] on button "New" at bounding box center [1206, 74] width 47 height 20
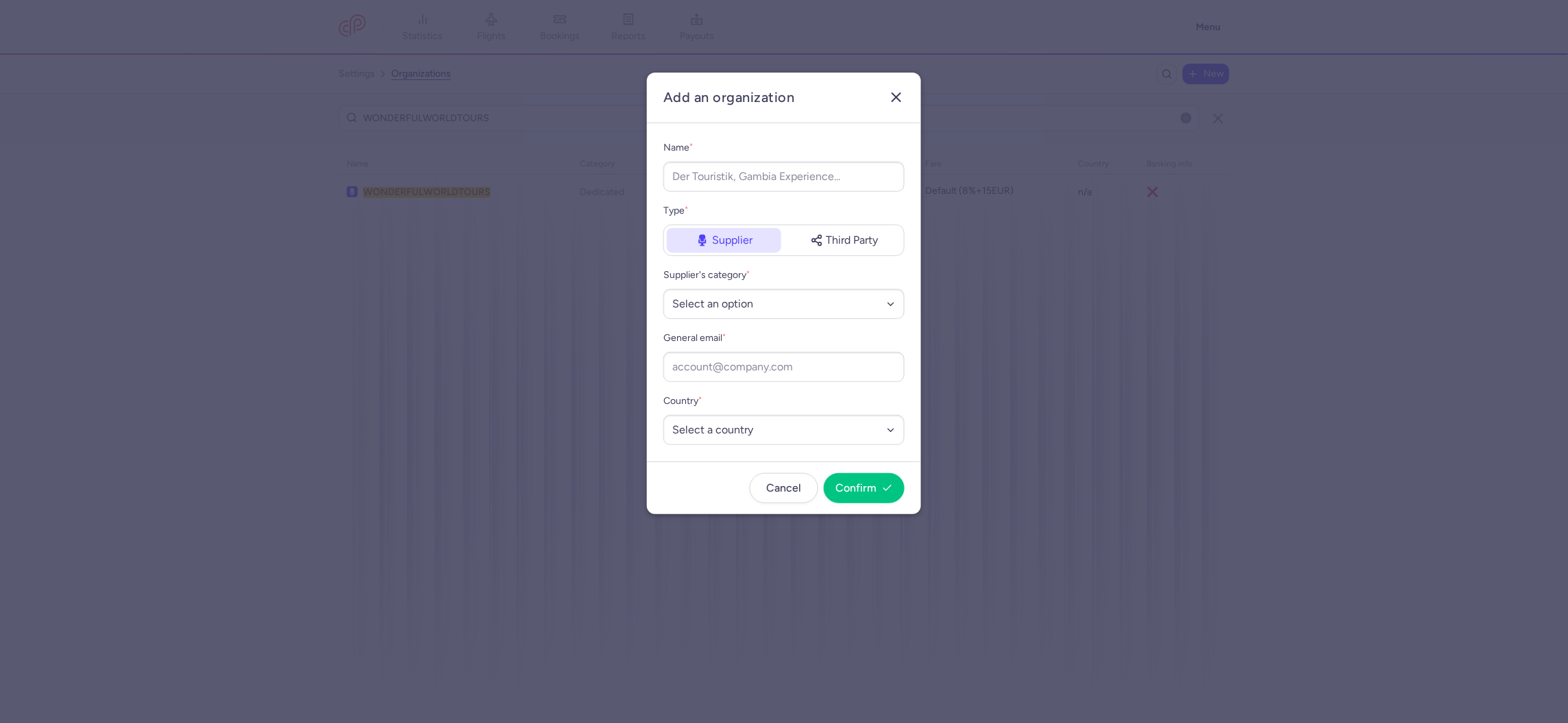
click at [896, 95] on icon "button" at bounding box center [896, 97] width 17 height 17
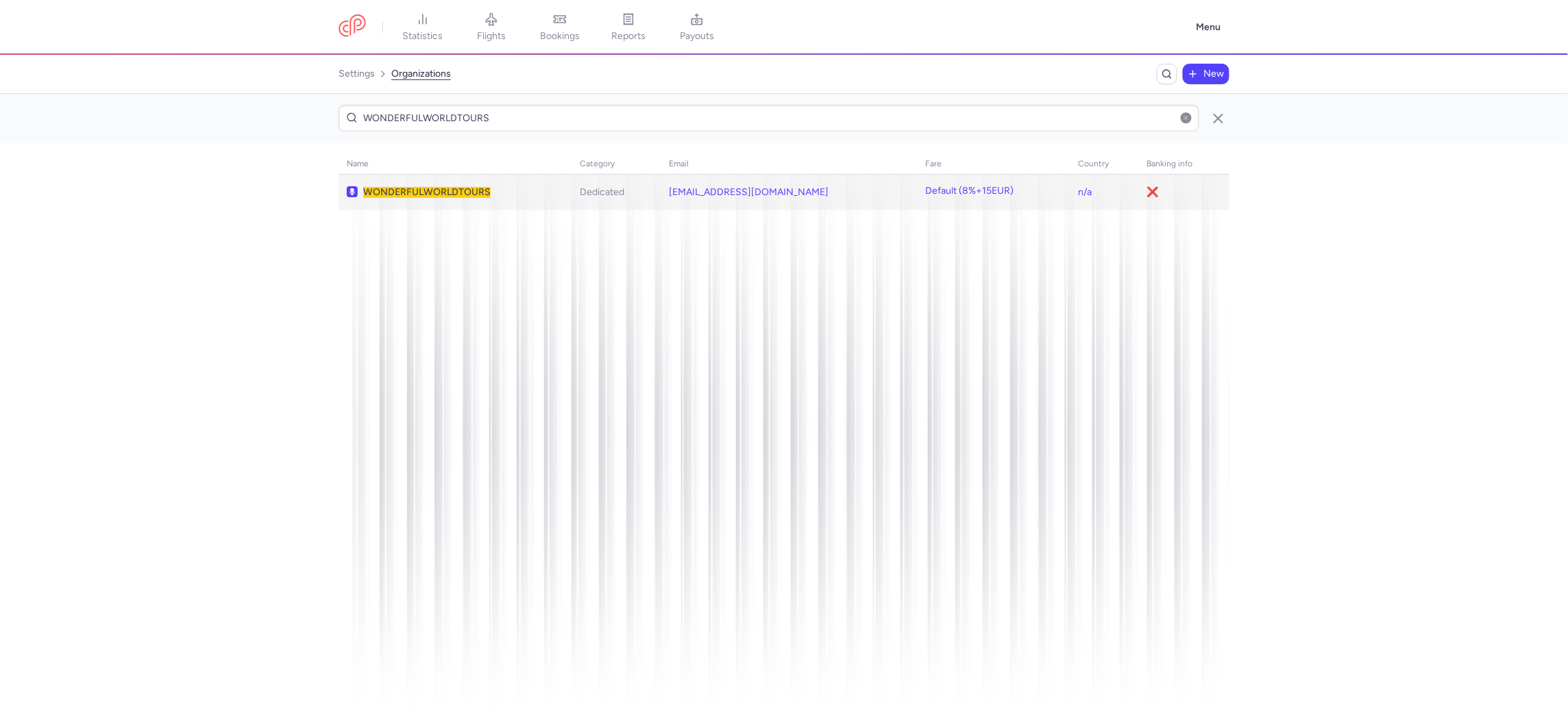
click at [661, 179] on td "WONDERFULWORLDTOURS" at bounding box center [788, 192] width 256 height 36
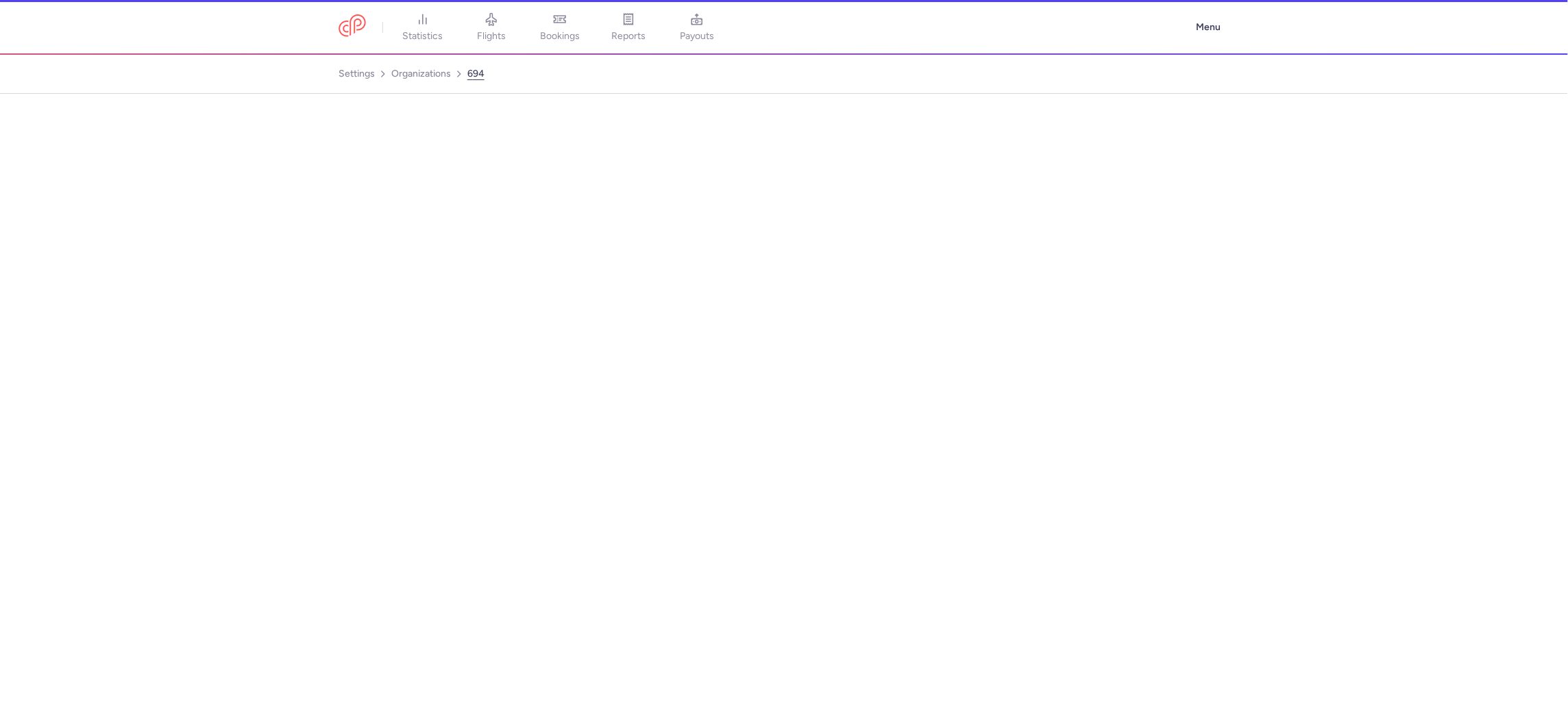
select select "DEDICATED"
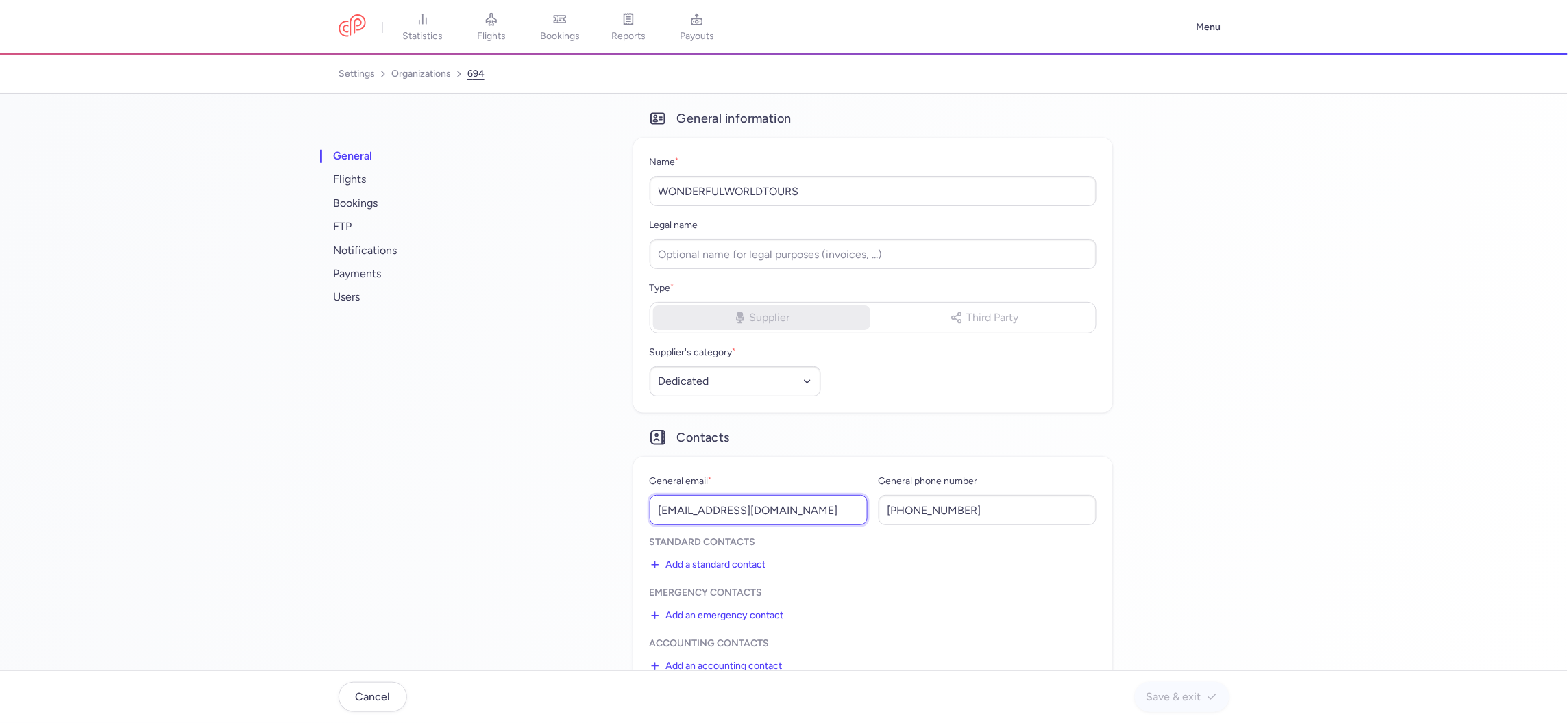
click at [732, 501] on input "sales@wonderfulworldtours.com" at bounding box center [758, 510] width 218 height 30
click at [364, 293] on span "users" at bounding box center [416, 297] width 172 height 23
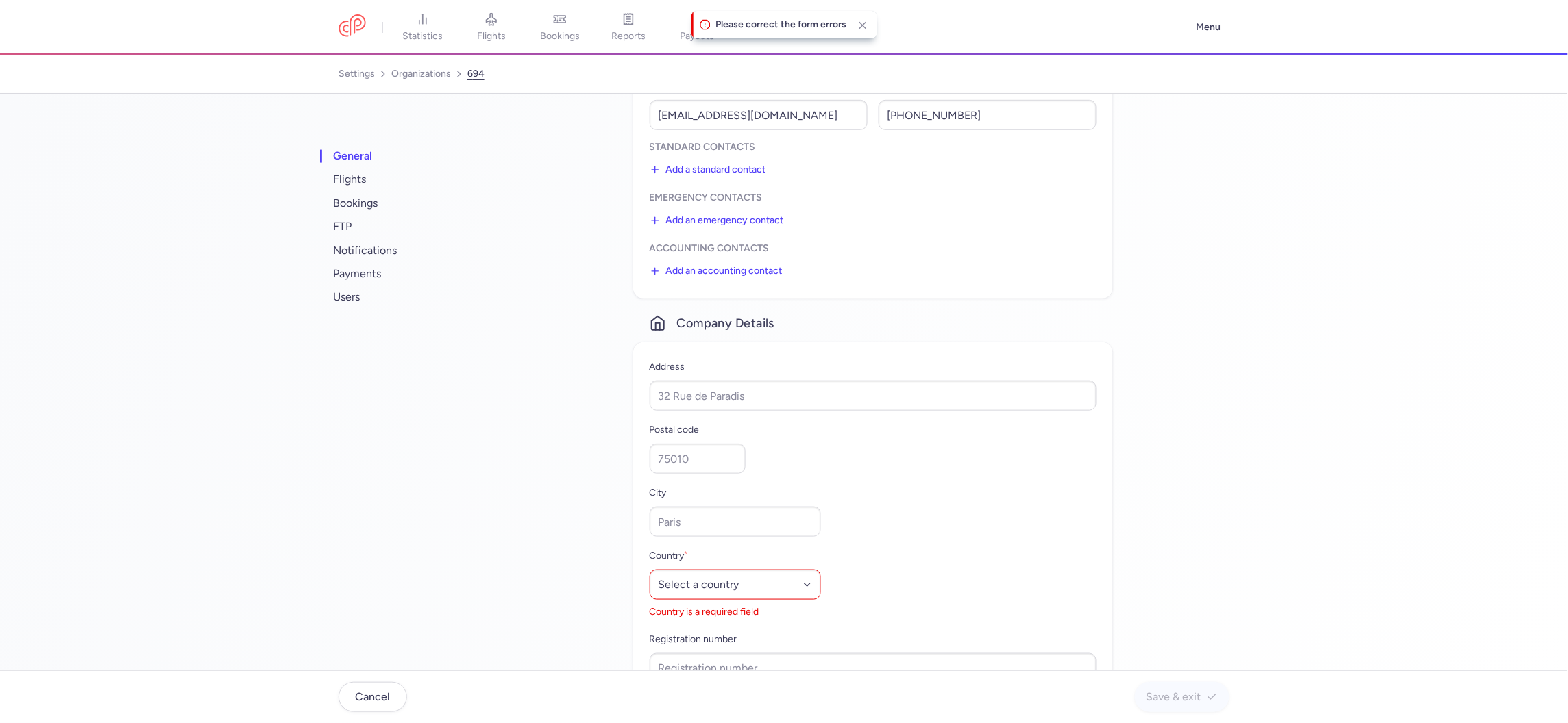
scroll to position [396, 0]
click at [797, 579] on select "Select a country [GEOGRAPHIC_DATA] [GEOGRAPHIC_DATA] [GEOGRAPHIC_DATA] [US_STAT…" at bounding box center [735, 584] width 172 height 30
select select "af"
click at [367, 301] on span "users" at bounding box center [416, 297] width 172 height 23
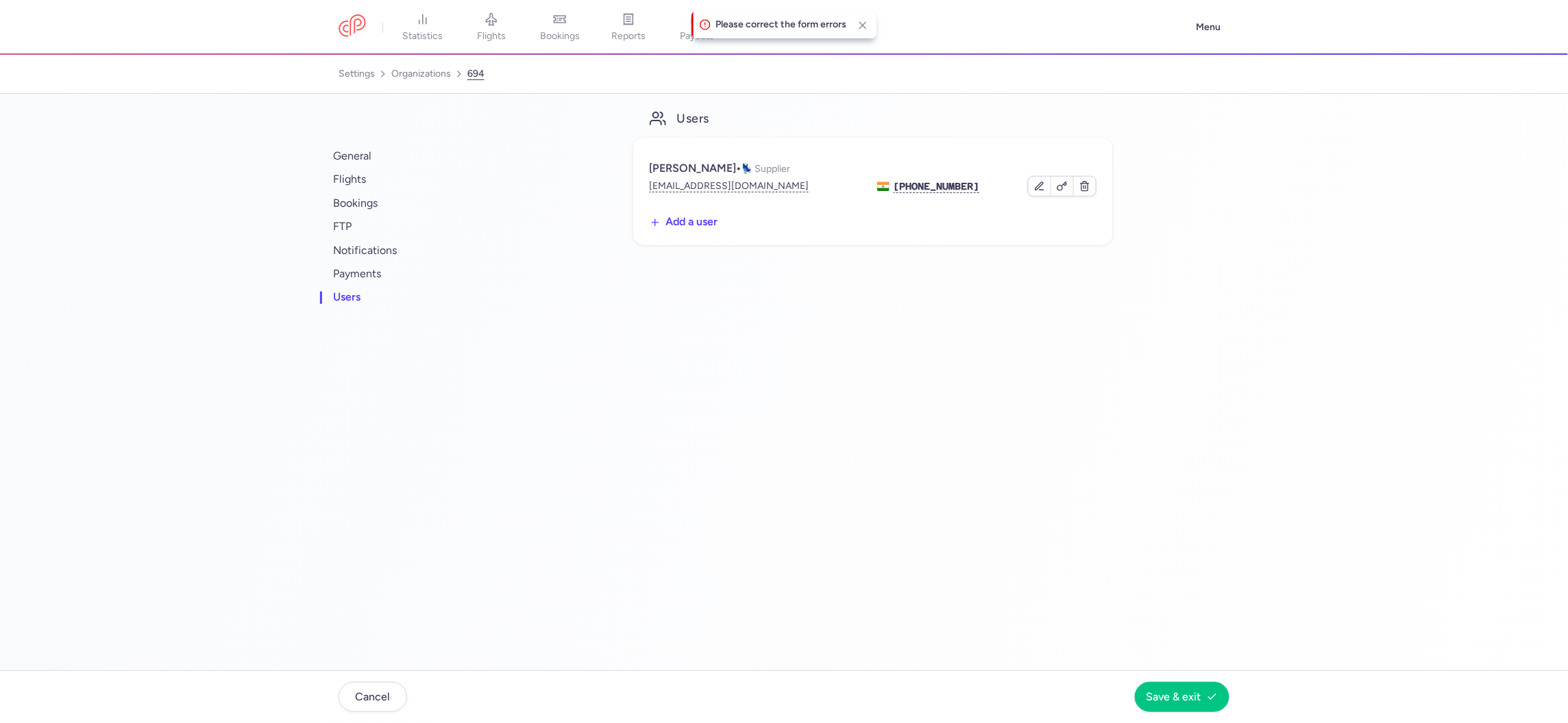
scroll to position [0, 0]
click at [783, 179] on button "abhishek@wonderfulworldtours.com" at bounding box center [729, 186] width 160 height 14
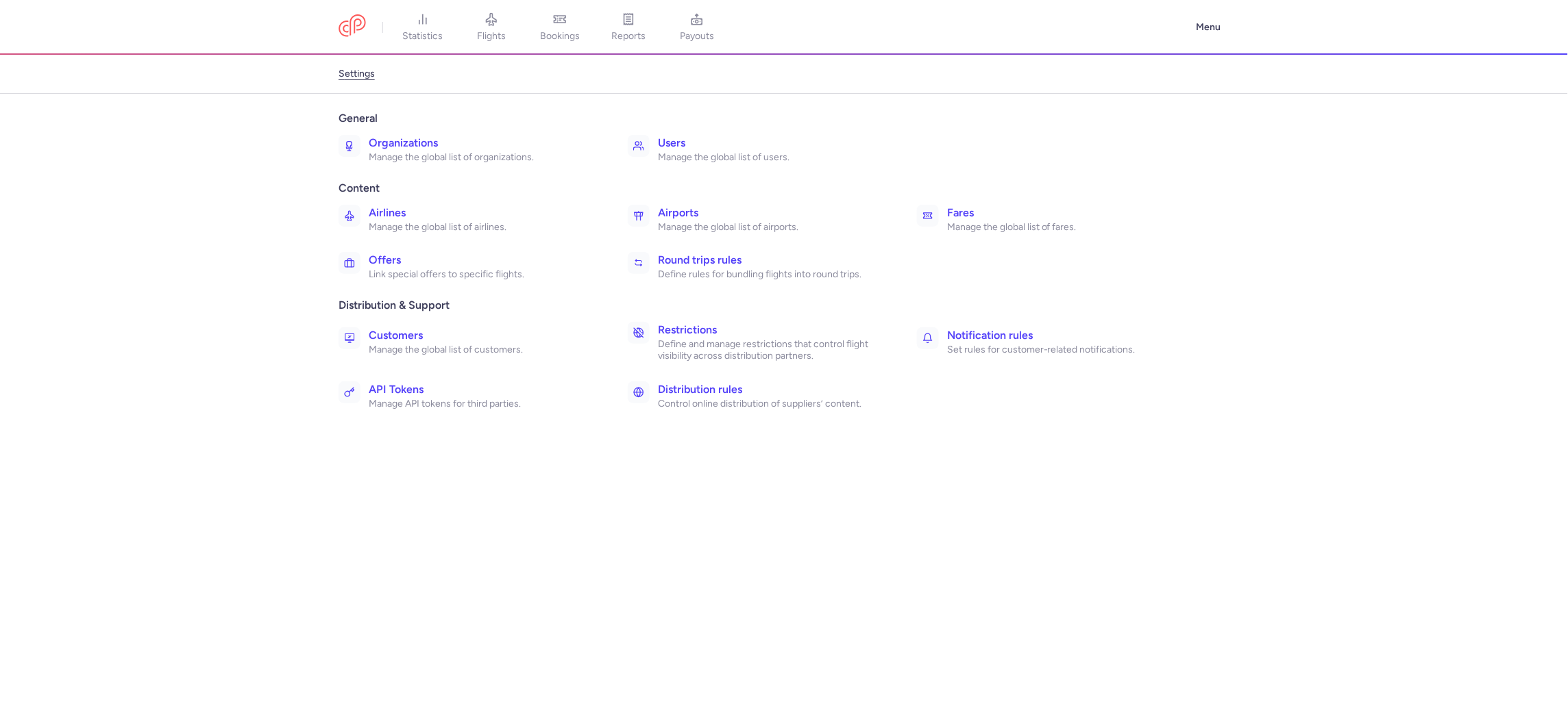
click at [388, 138] on h3 "Organizations" at bounding box center [483, 143] width 229 height 17
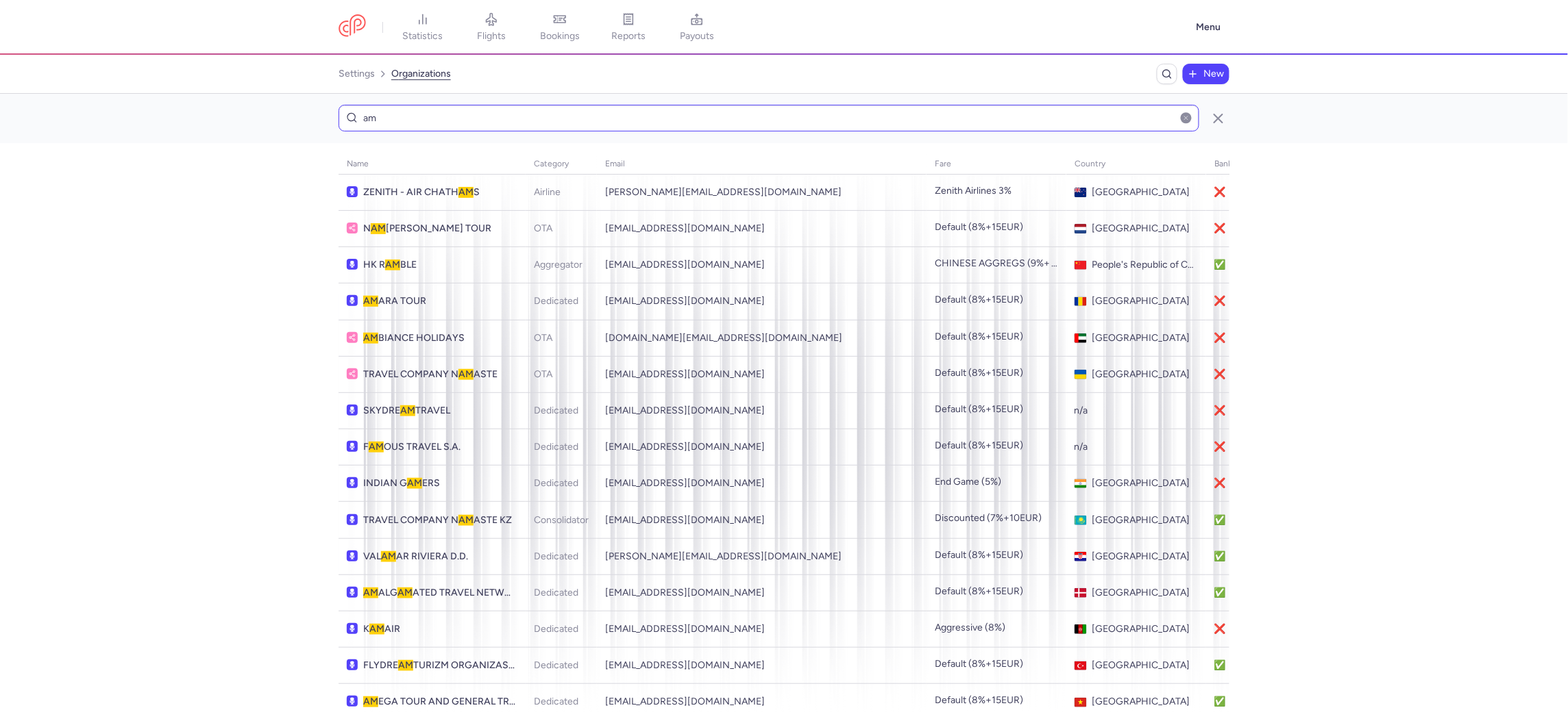
type input "a"
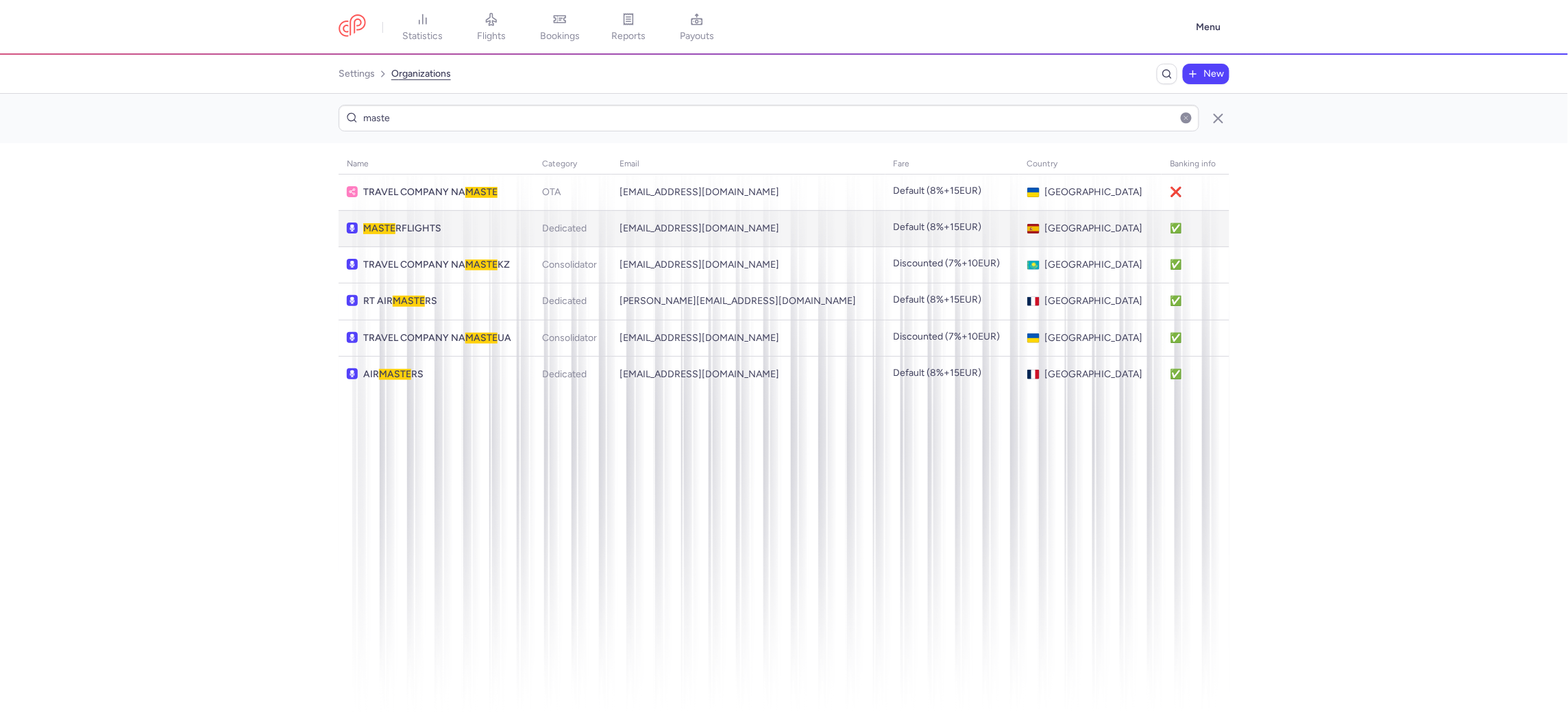
type input "maste"
click at [415, 228] on span "MASTE RFLIGHTS" at bounding box center [440, 228] width 154 height 11
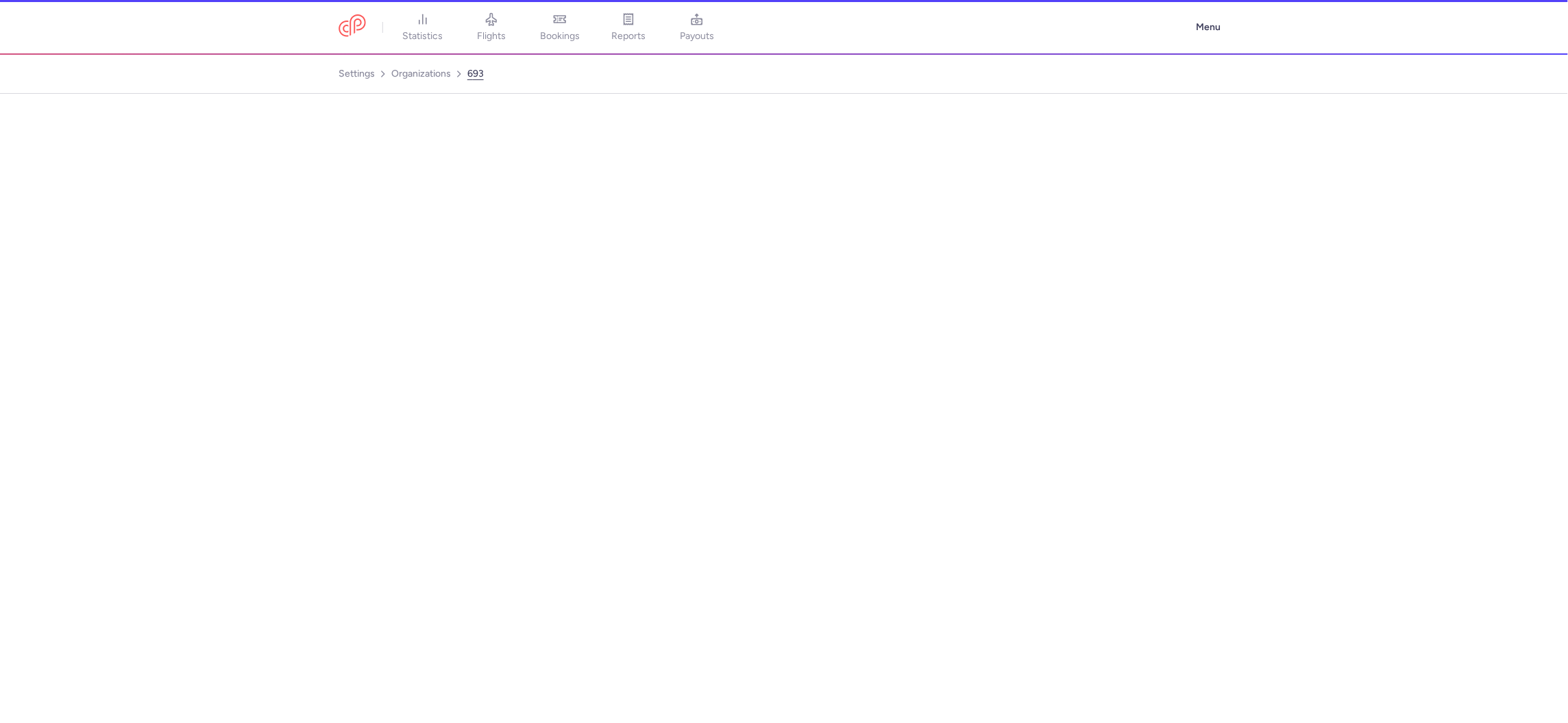
select select "DEDICATED"
select select "es"
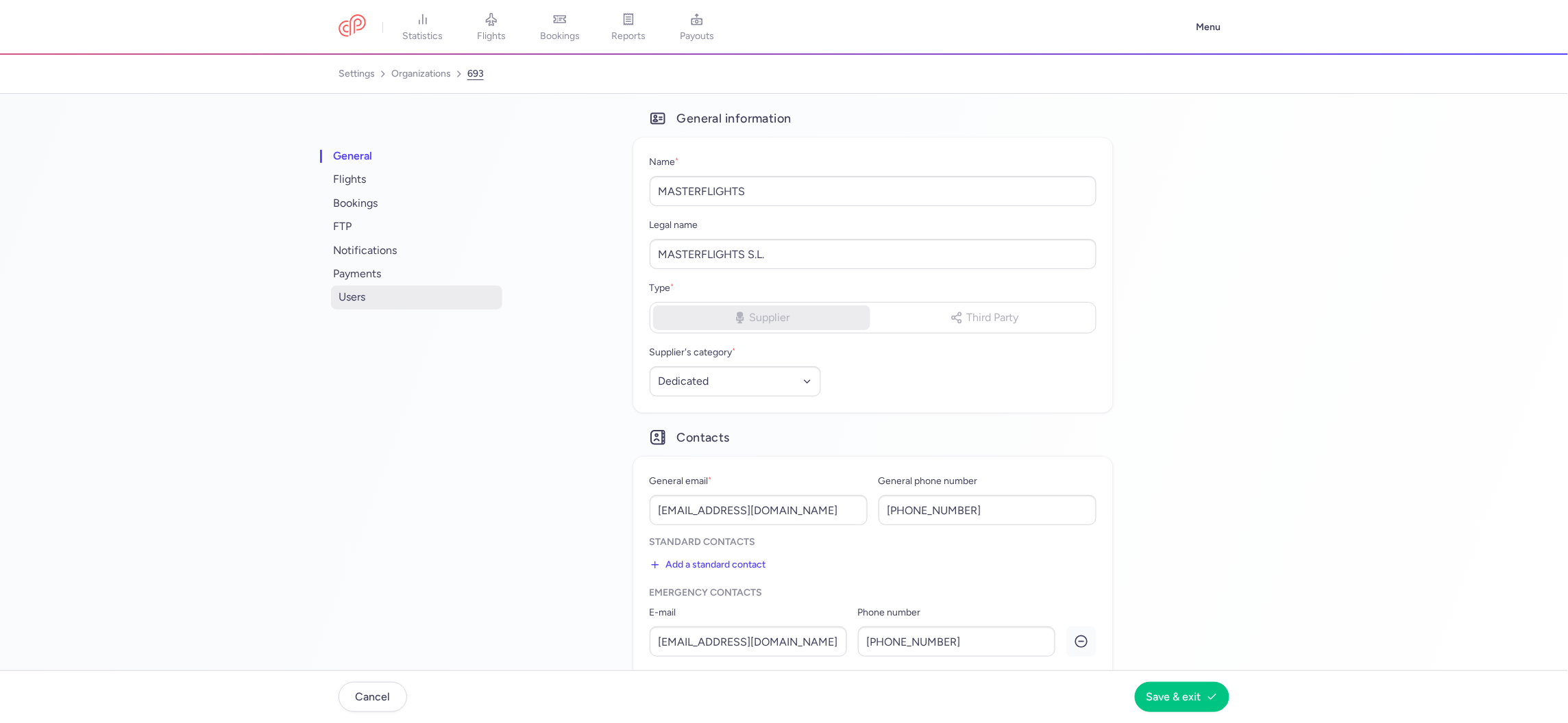
click at [354, 292] on span "users" at bounding box center [416, 297] width 172 height 23
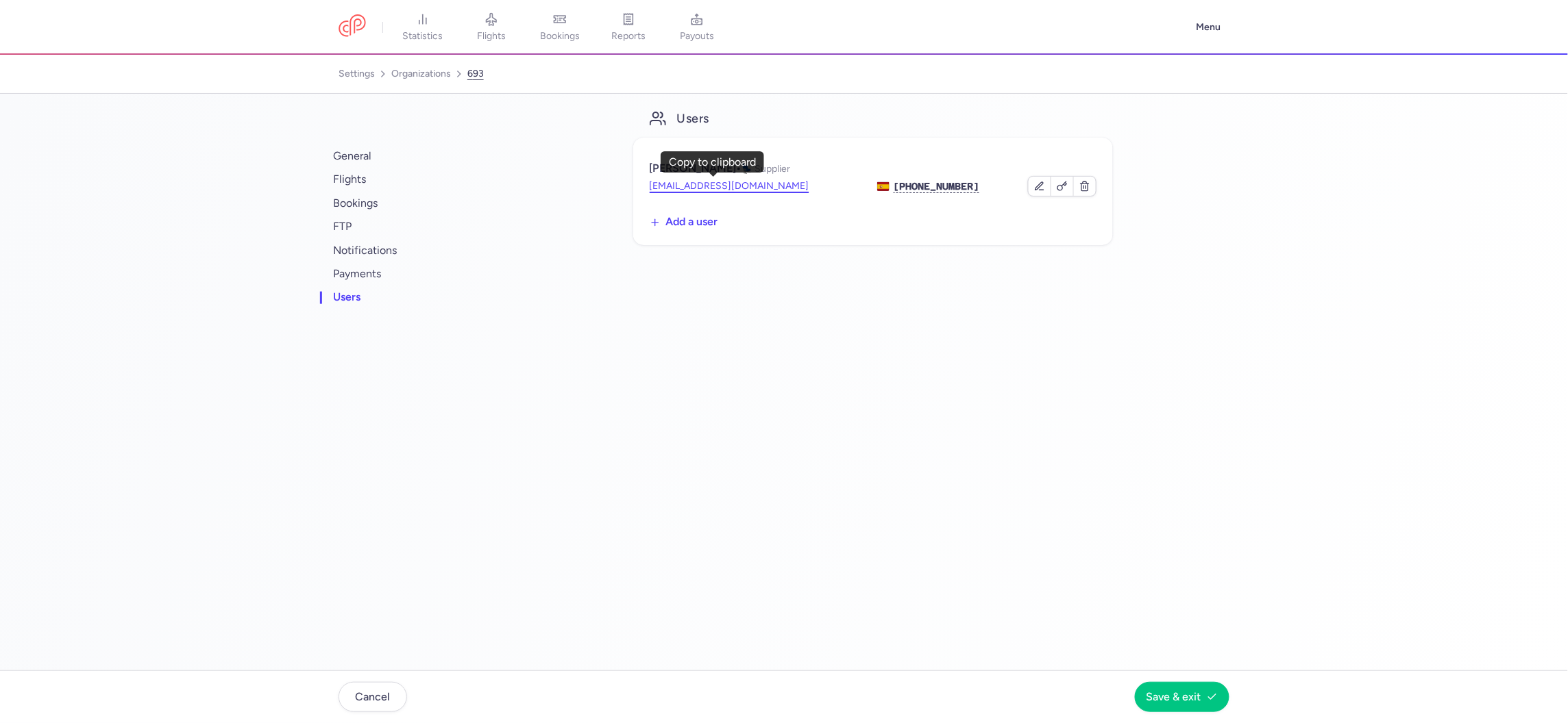
click at [693, 181] on button "[EMAIL_ADDRESS][DOMAIN_NAME]" at bounding box center [729, 186] width 160 height 14
click at [412, 70] on link "organizations" at bounding box center [421, 74] width 60 height 22
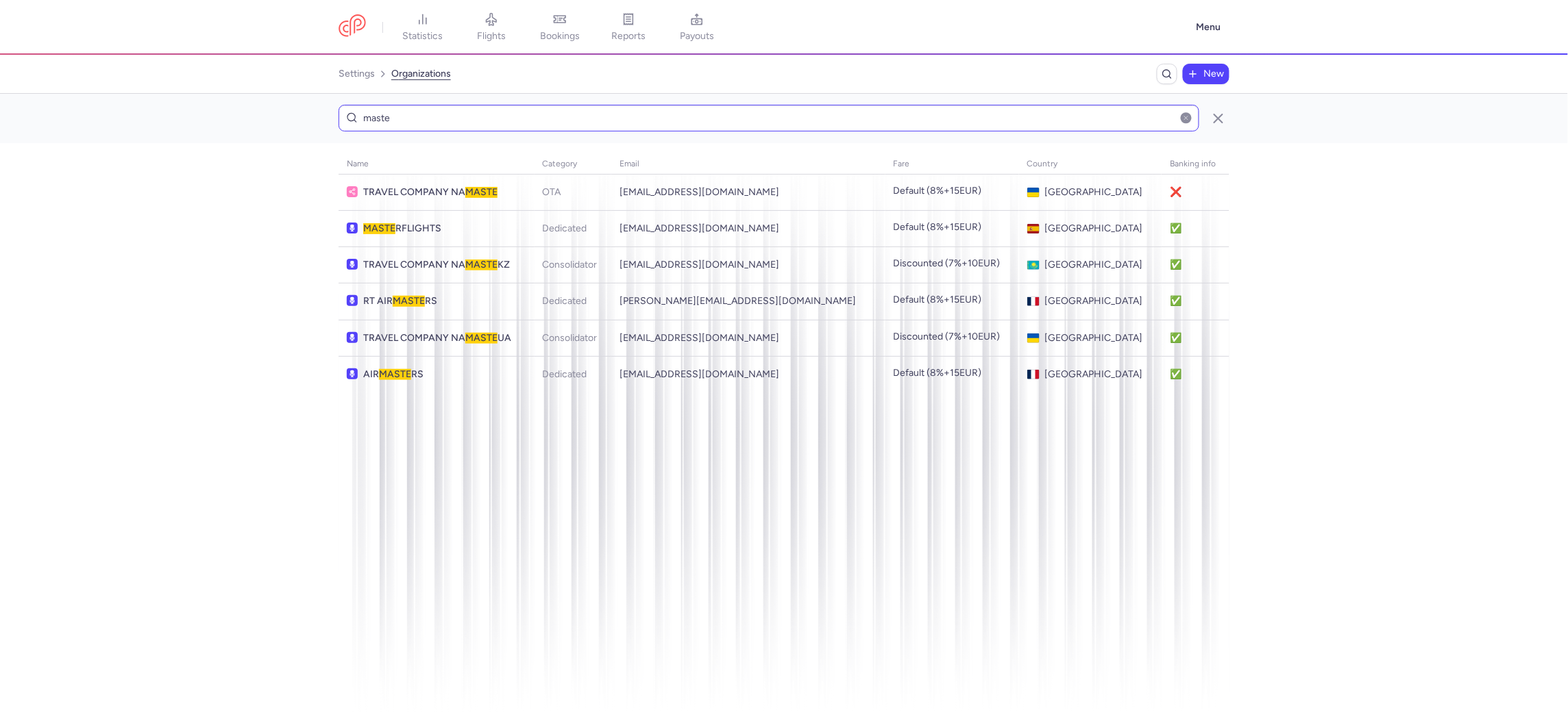
click at [583, 112] on input "maste" at bounding box center [769, 118] width 861 height 27
type input "JETEX"
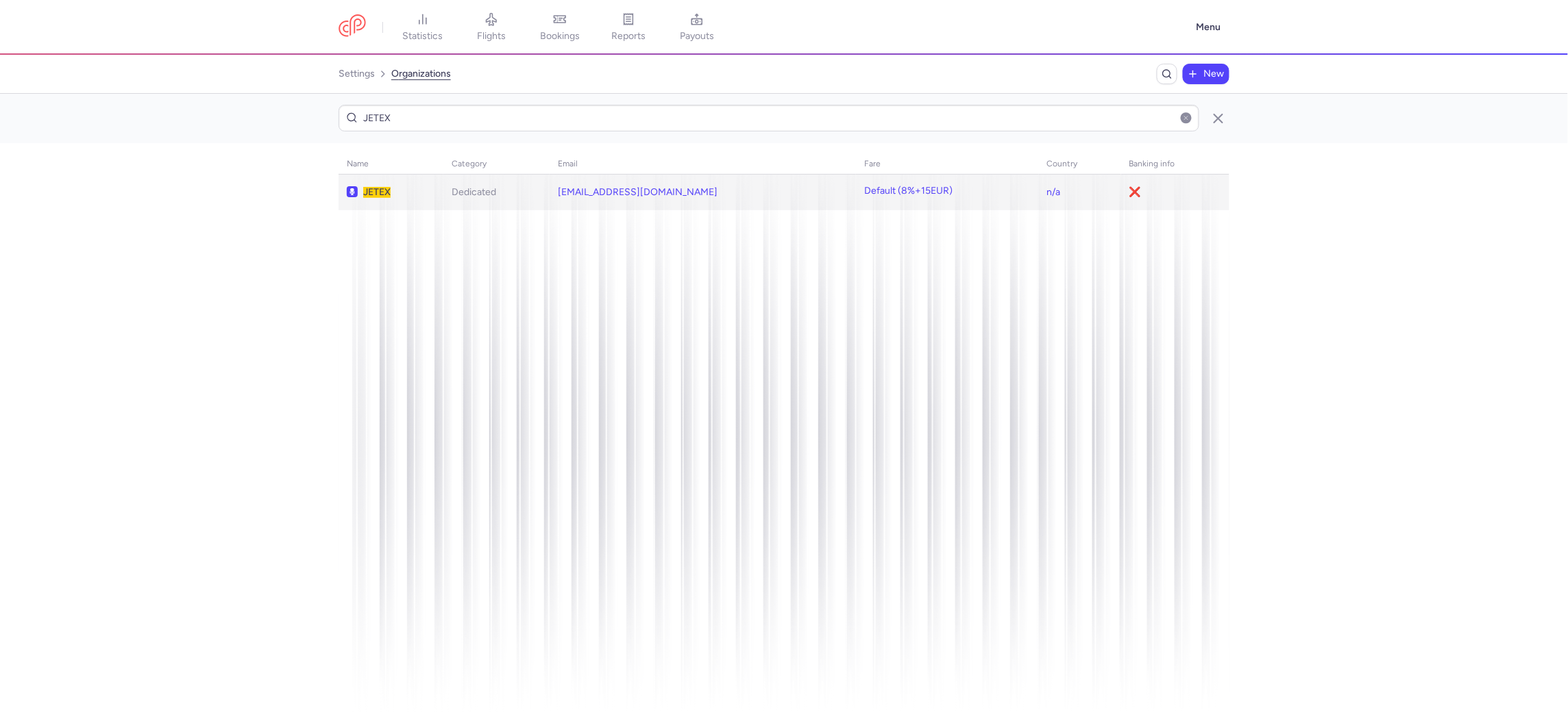
click at [856, 204] on td "Dedicated" at bounding box center [947, 192] width 182 height 36
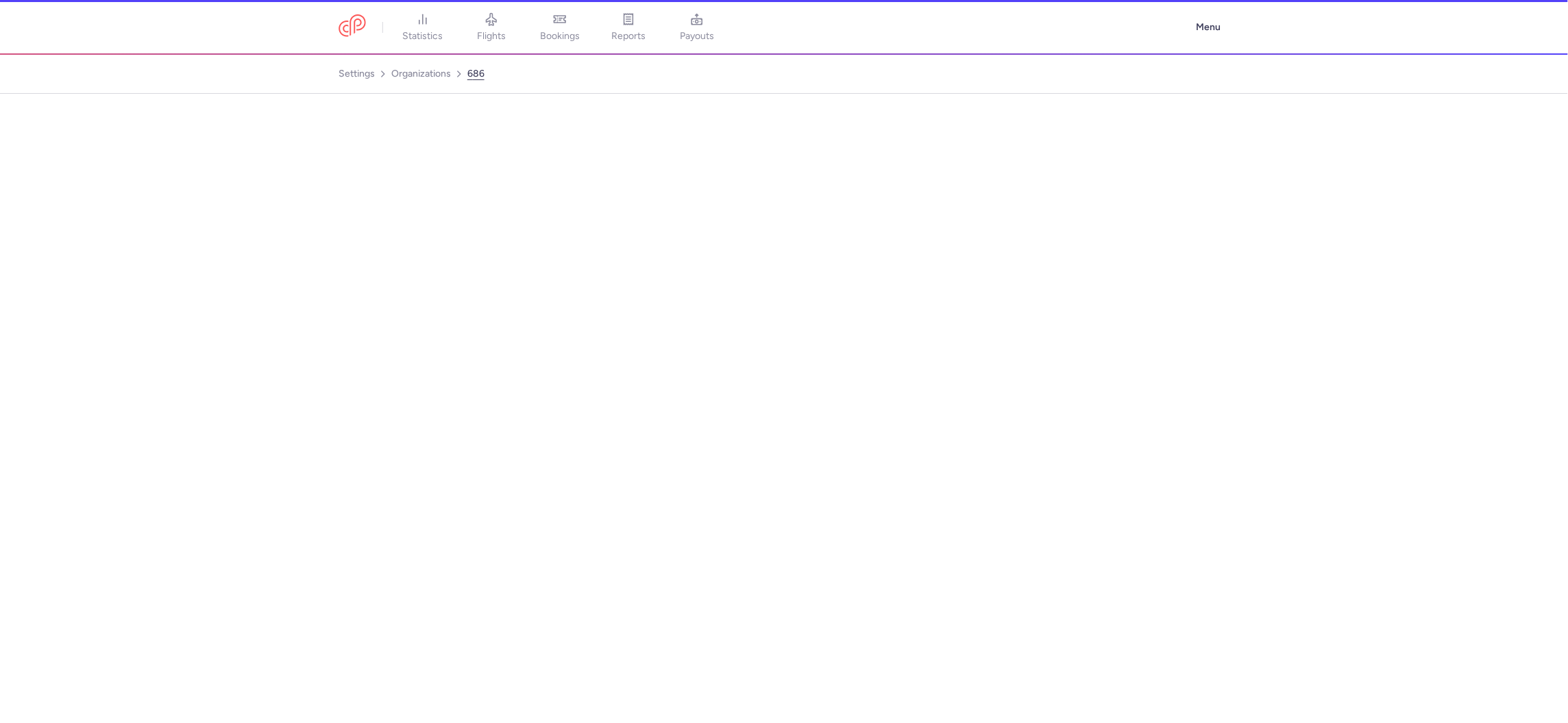
select select "DEDICATED"
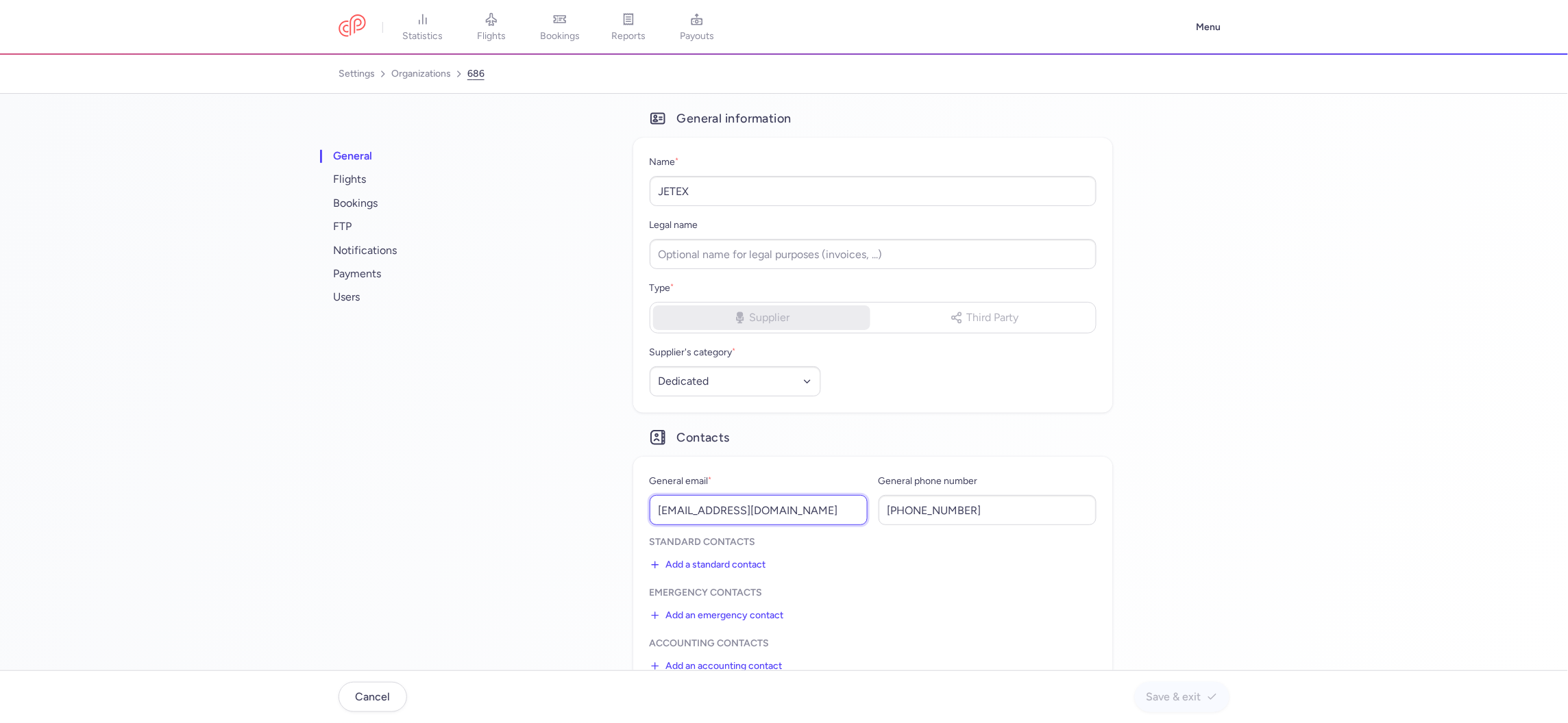
click at [723, 509] on input "[EMAIL_ADDRESS][DOMAIN_NAME]" at bounding box center [758, 510] width 218 height 30
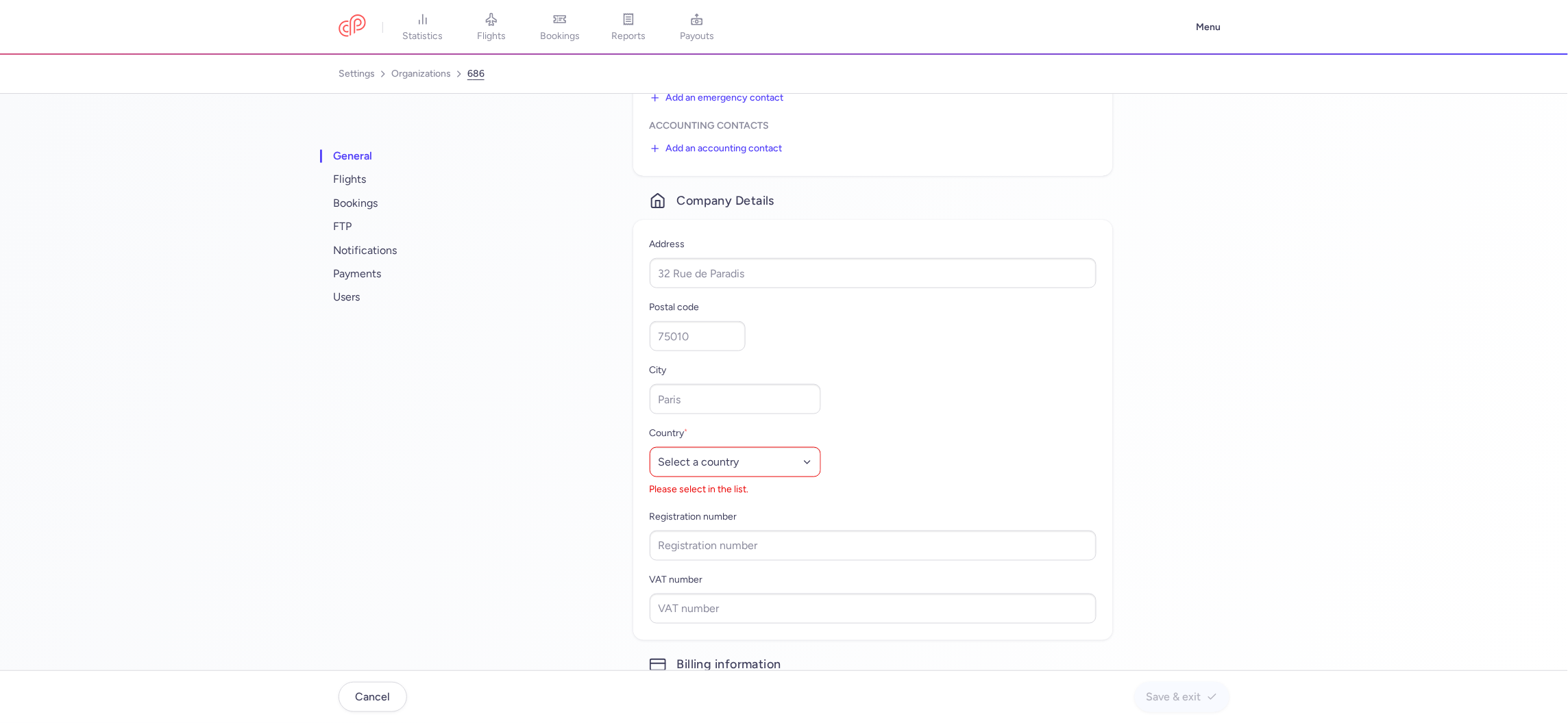
scroll to position [525, 0]
click at [766, 457] on select "Select a country [GEOGRAPHIC_DATA] [GEOGRAPHIC_DATA] [GEOGRAPHIC_DATA] [US_STAT…" at bounding box center [735, 455] width 172 height 30
select select "ao"
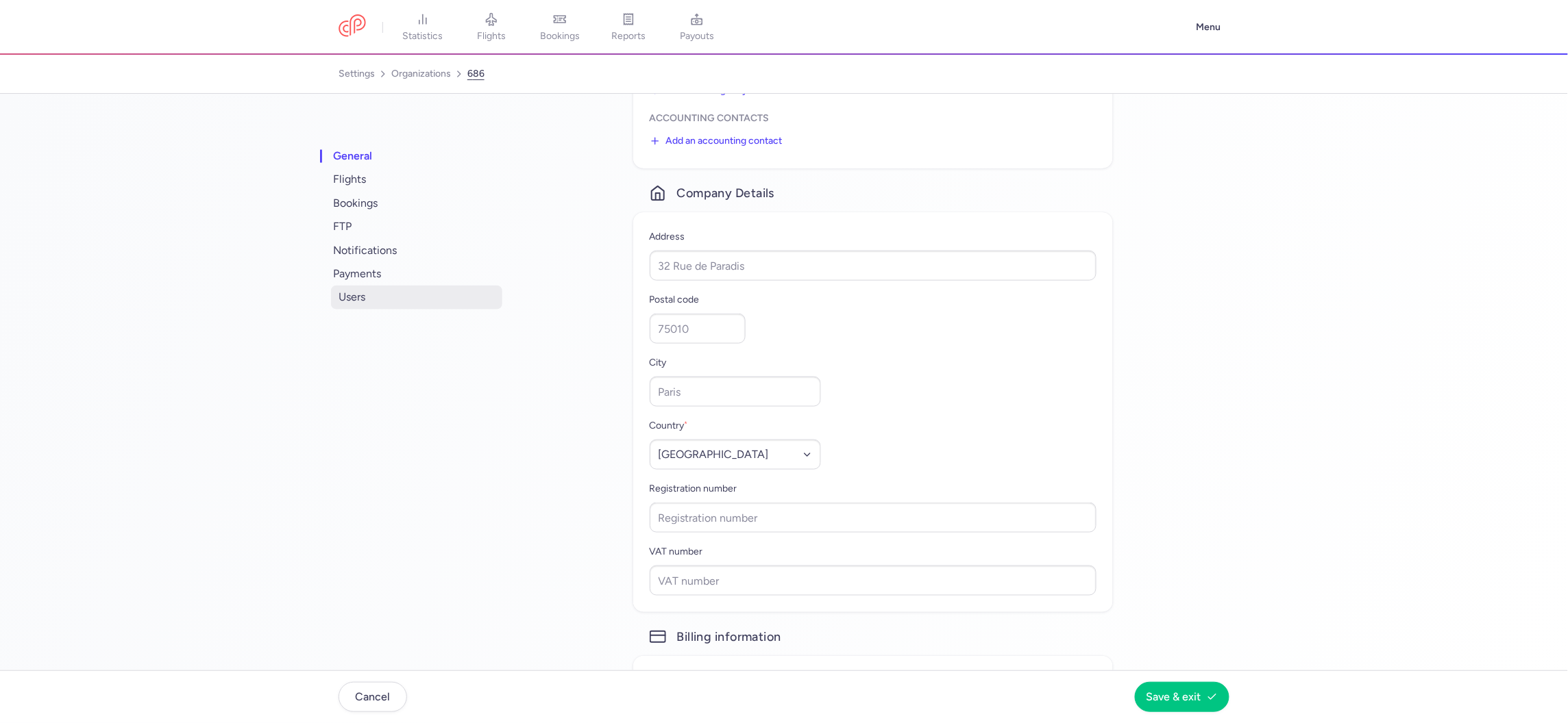
click at [353, 302] on span "users" at bounding box center [416, 297] width 172 height 23
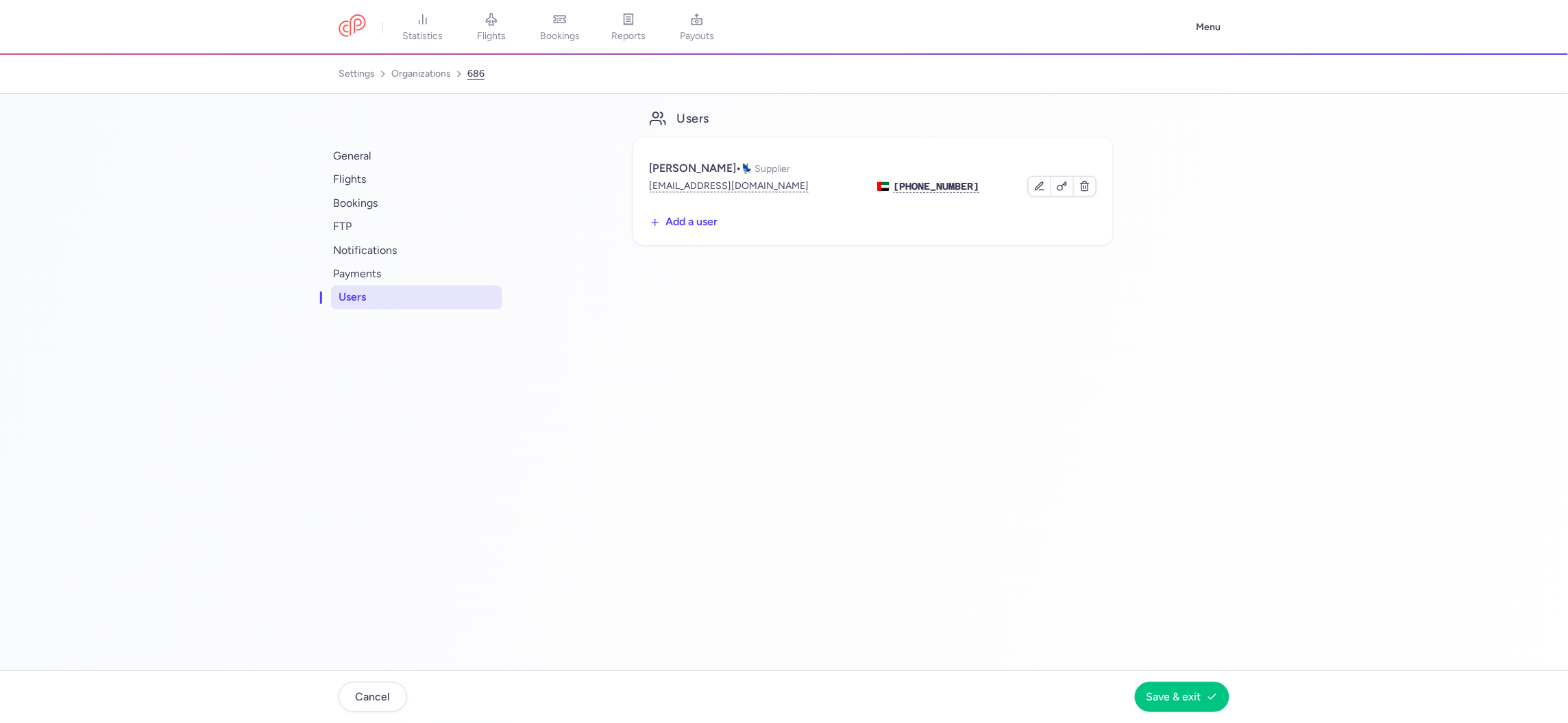
scroll to position [0, 0]
click at [710, 185] on button "[EMAIL_ADDRESS][DOMAIN_NAME]" at bounding box center [729, 186] width 160 height 14
click at [703, 187] on button "[EMAIL_ADDRESS][DOMAIN_NAME]" at bounding box center [729, 186] width 160 height 14
click at [418, 73] on link "organizations" at bounding box center [421, 74] width 60 height 22
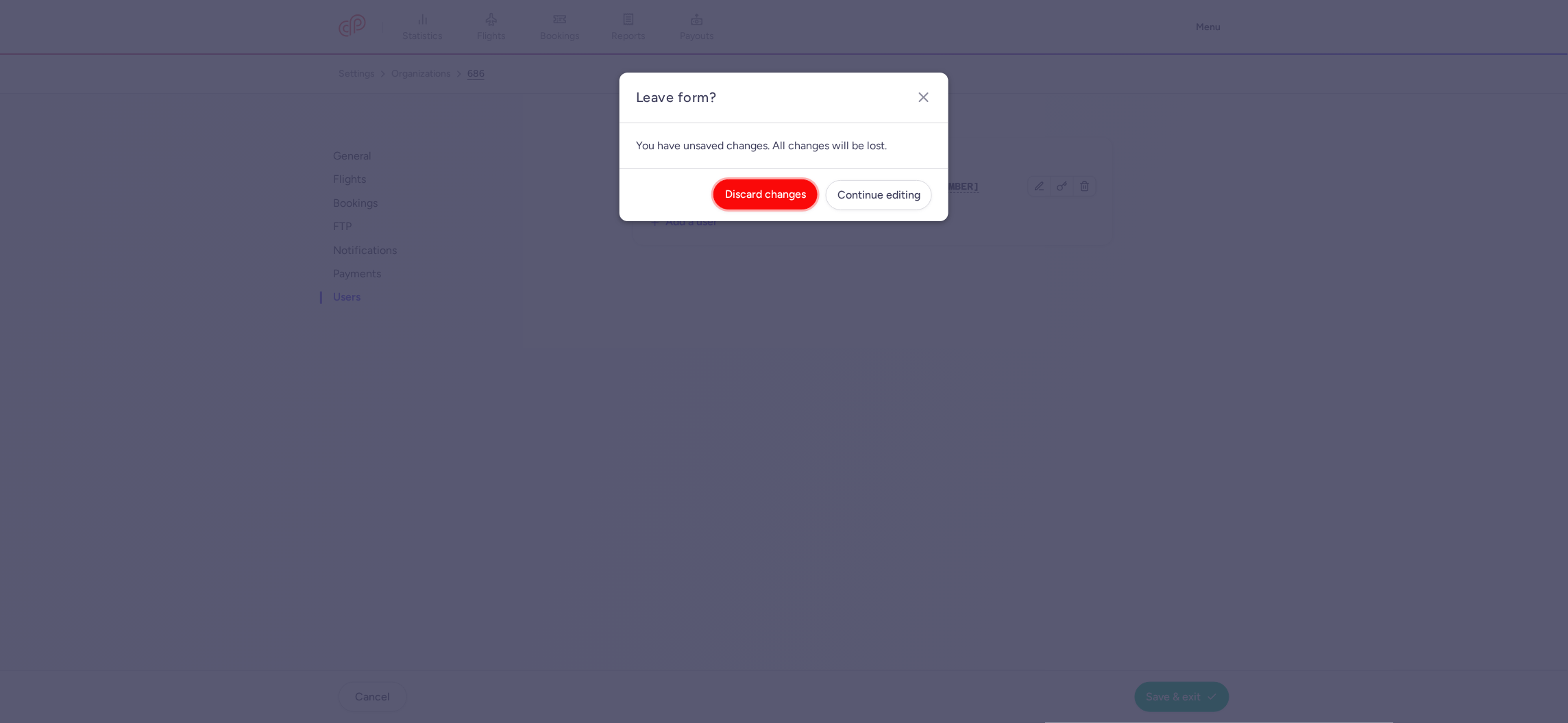
click at [734, 197] on span "Discard changes" at bounding box center [765, 194] width 81 height 12
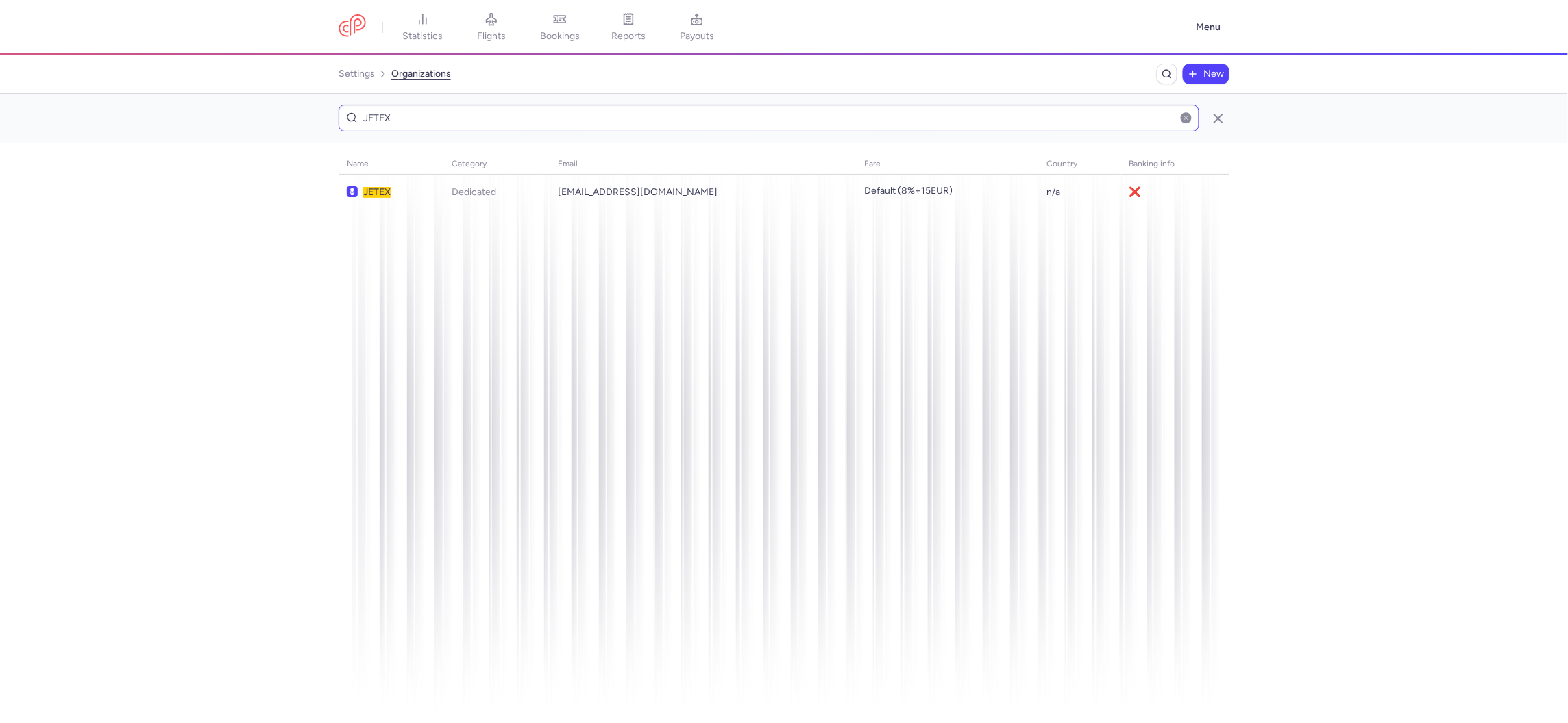
click at [450, 116] on input "JETEX" at bounding box center [769, 118] width 861 height 27
type input "AVIATION LINKS"
click at [439, 188] on span "AVIATION LINKS" at bounding box center [433, 192] width 139 height 11
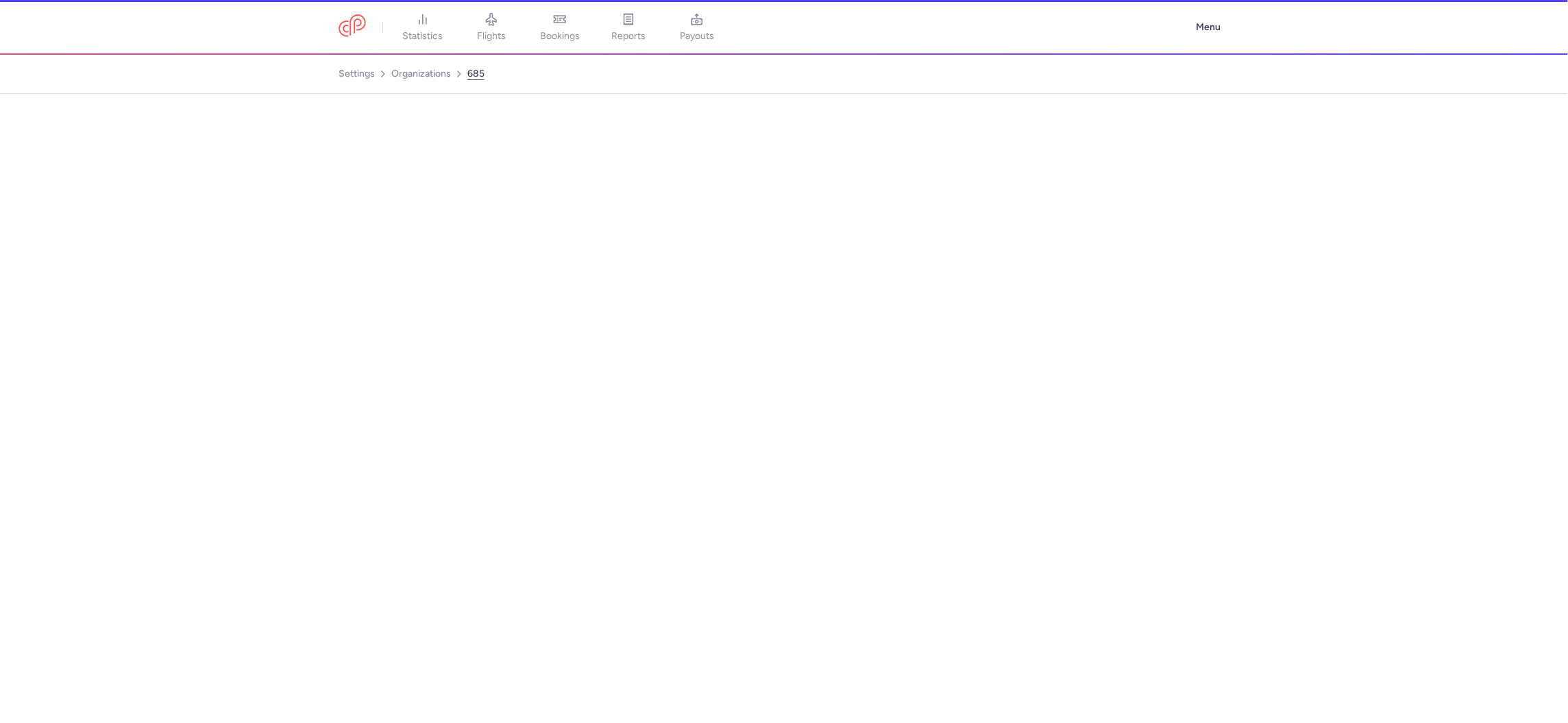
select select "DEDICATED"
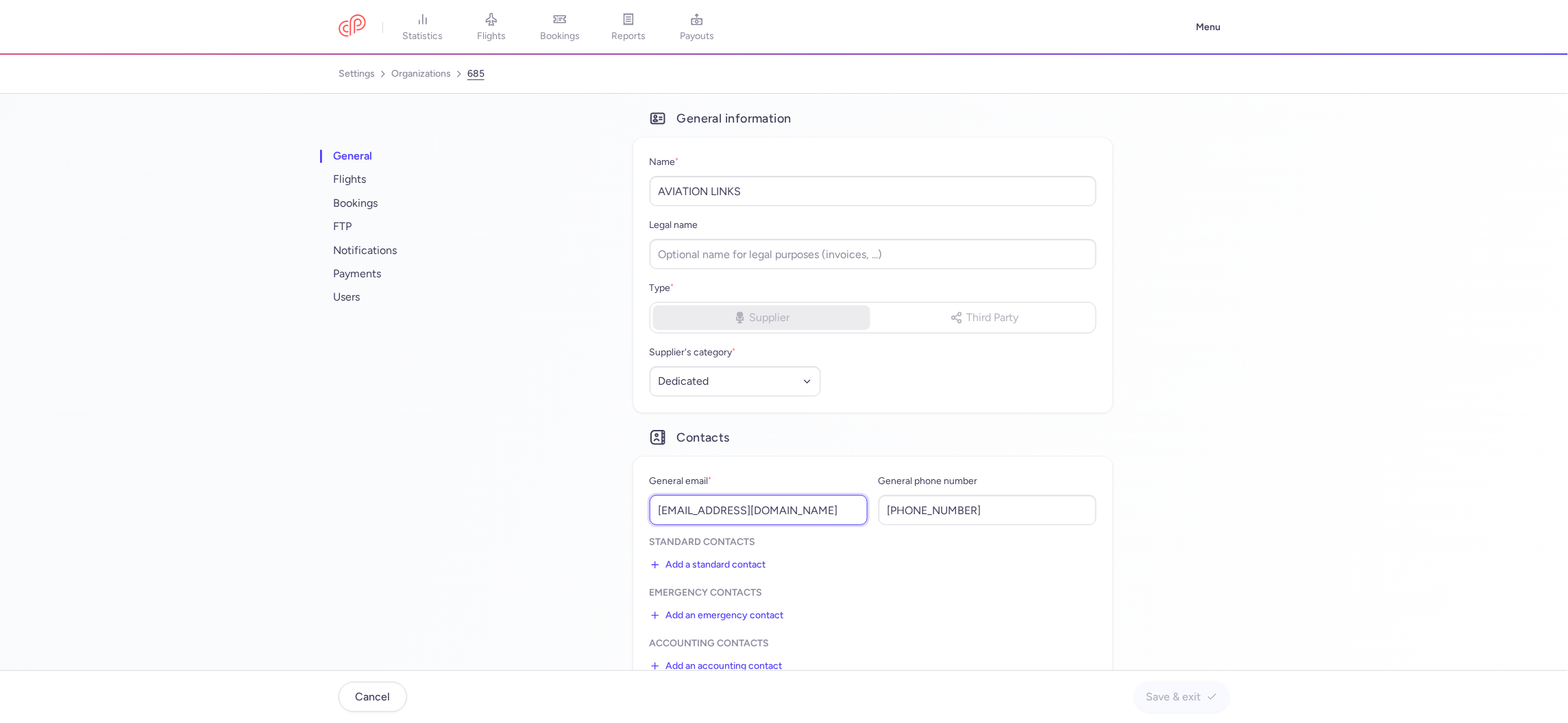
click at [691, 509] on input "yonat@aviation-links.co.il" at bounding box center [758, 510] width 218 height 30
click at [364, 297] on span "users" at bounding box center [416, 297] width 172 height 23
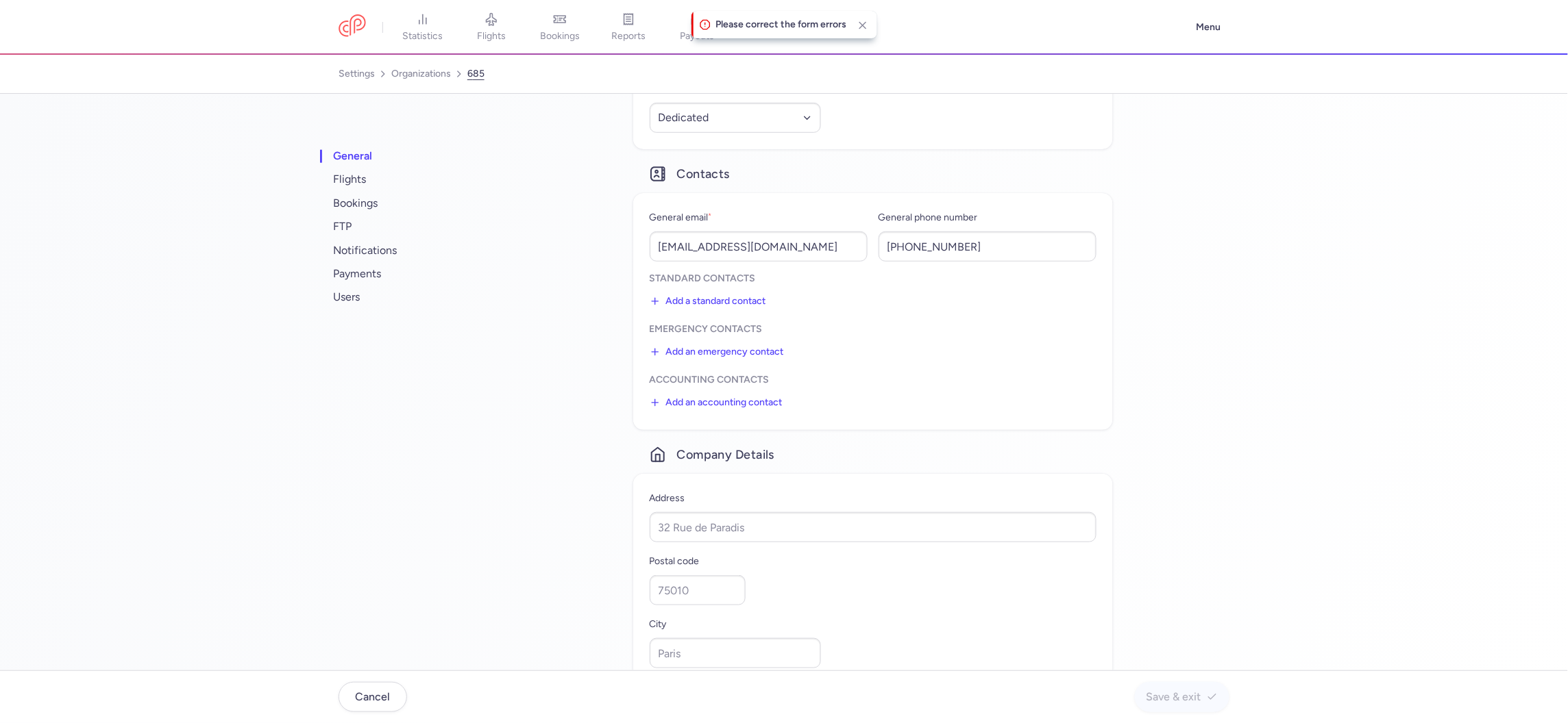
scroll to position [384, 0]
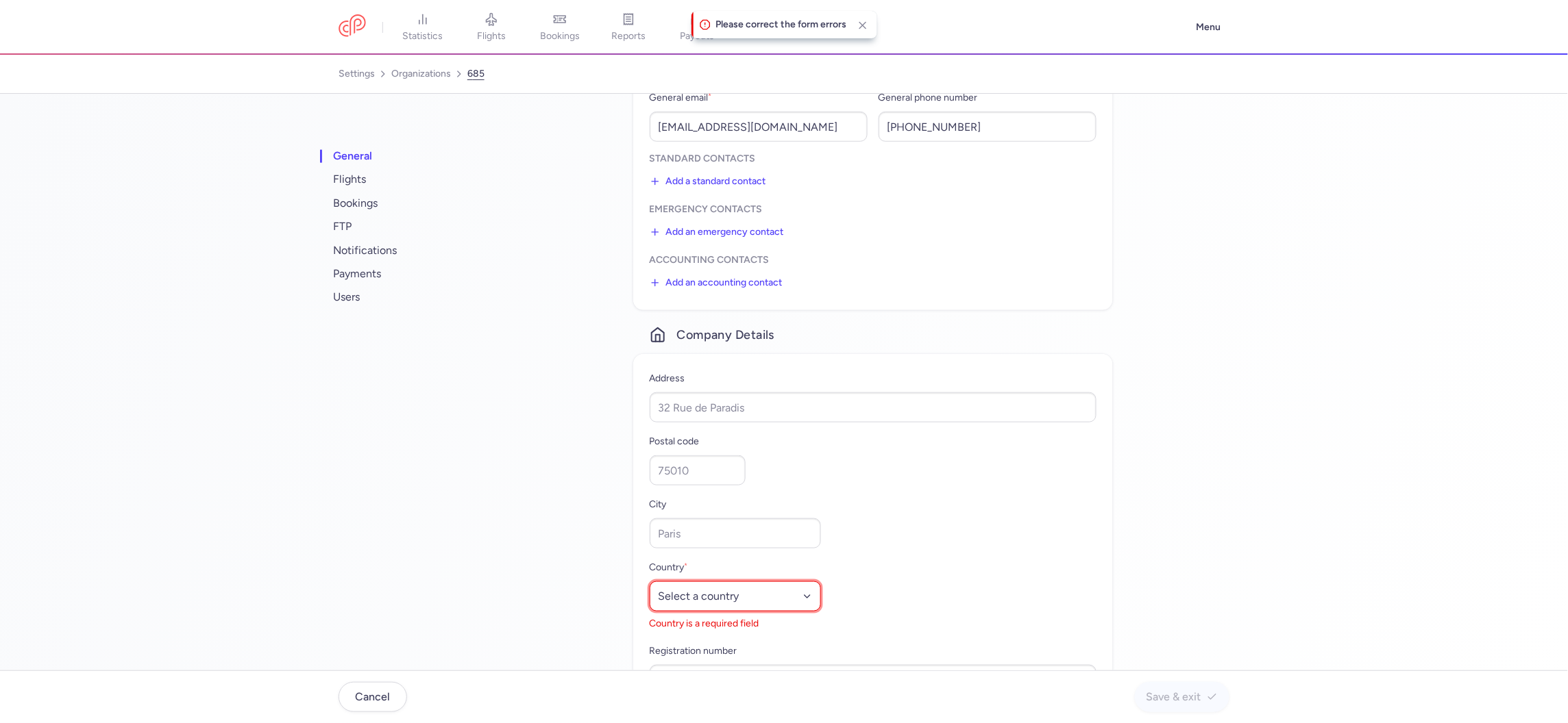
click at [750, 603] on select "Select a country Afghanistan Albania Algeria American Samoa Andorra Angola Angu…" at bounding box center [735, 596] width 172 height 30
select select "af"
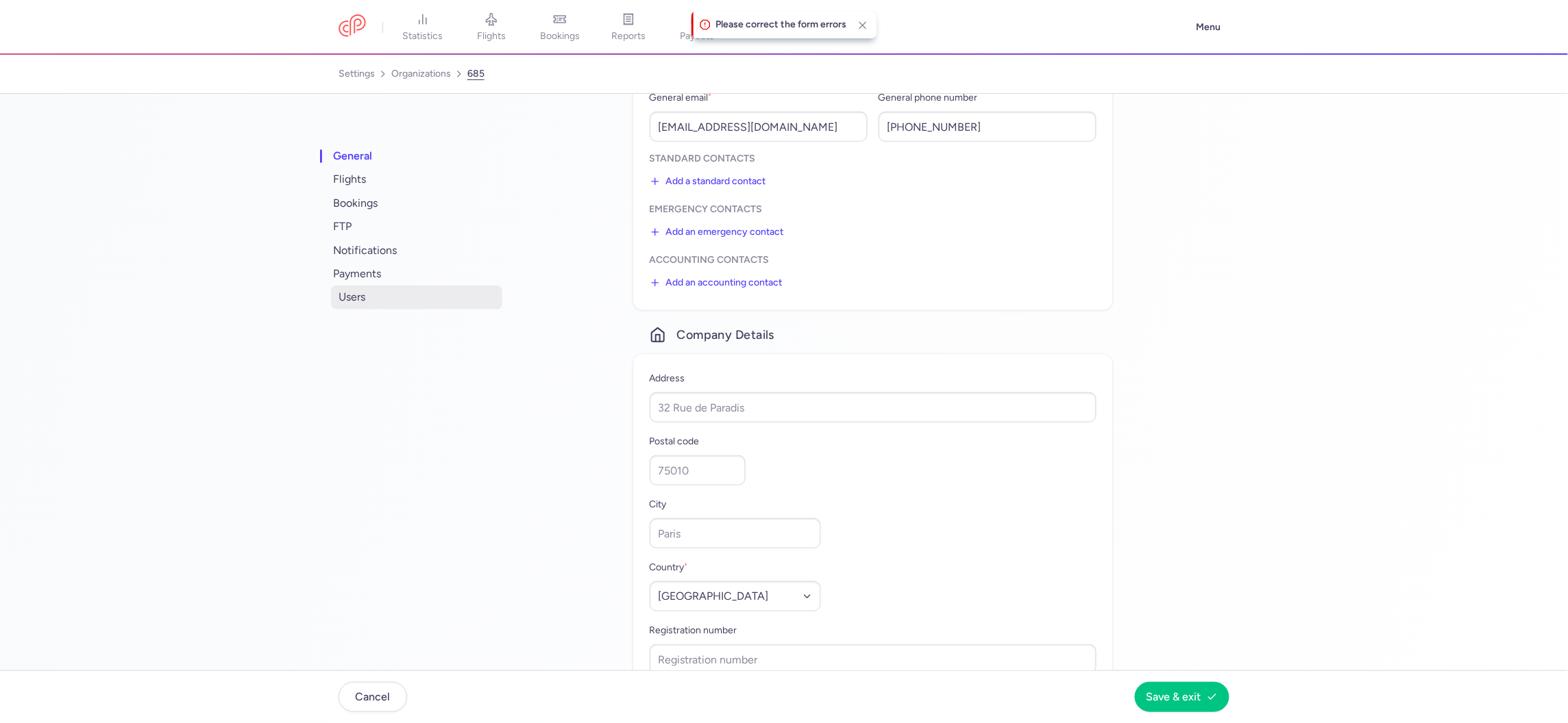
click at [353, 298] on span "users" at bounding box center [416, 297] width 172 height 23
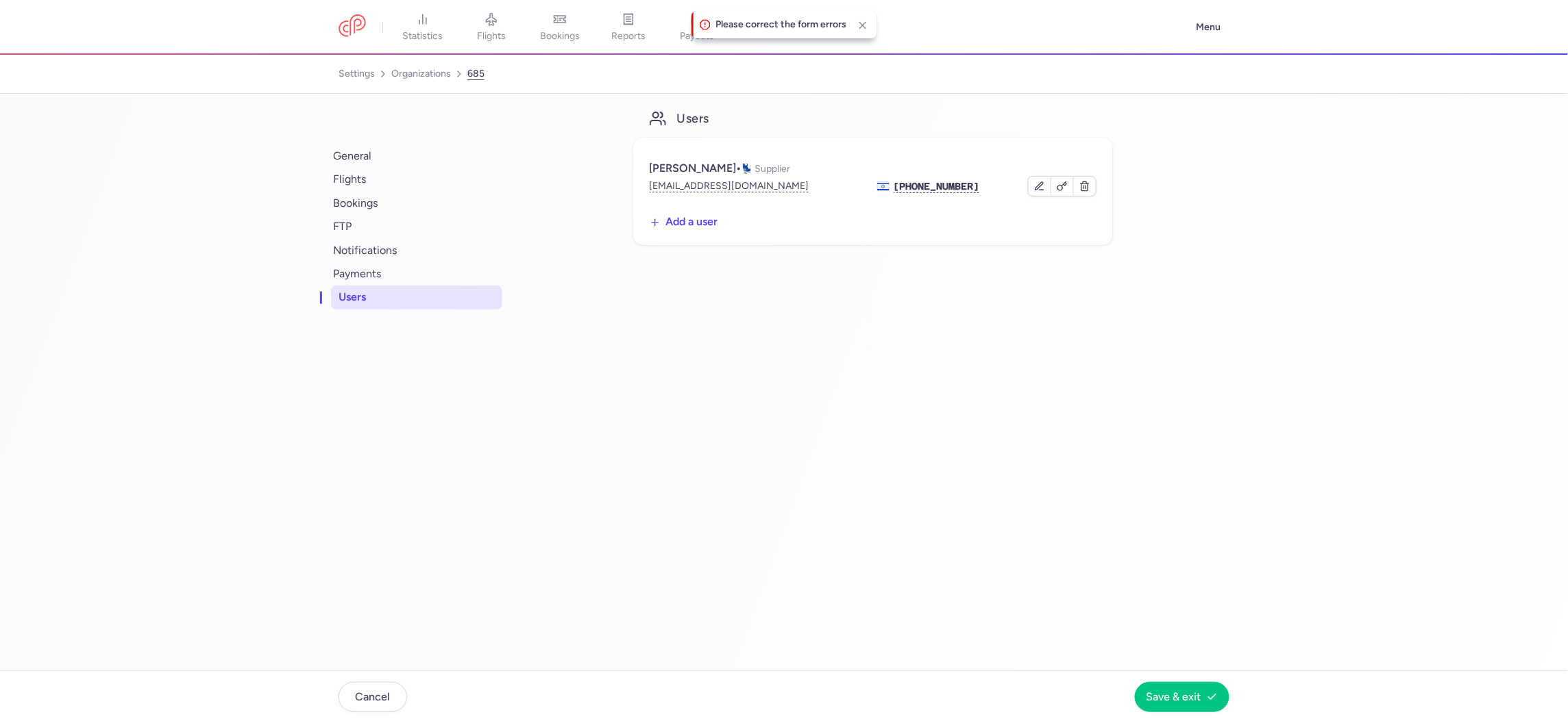
scroll to position [0, 0]
click at [723, 187] on button "yonat@aviation-links.co.il" at bounding box center [729, 186] width 160 height 14
click at [431, 74] on link "organizations" at bounding box center [421, 74] width 60 height 22
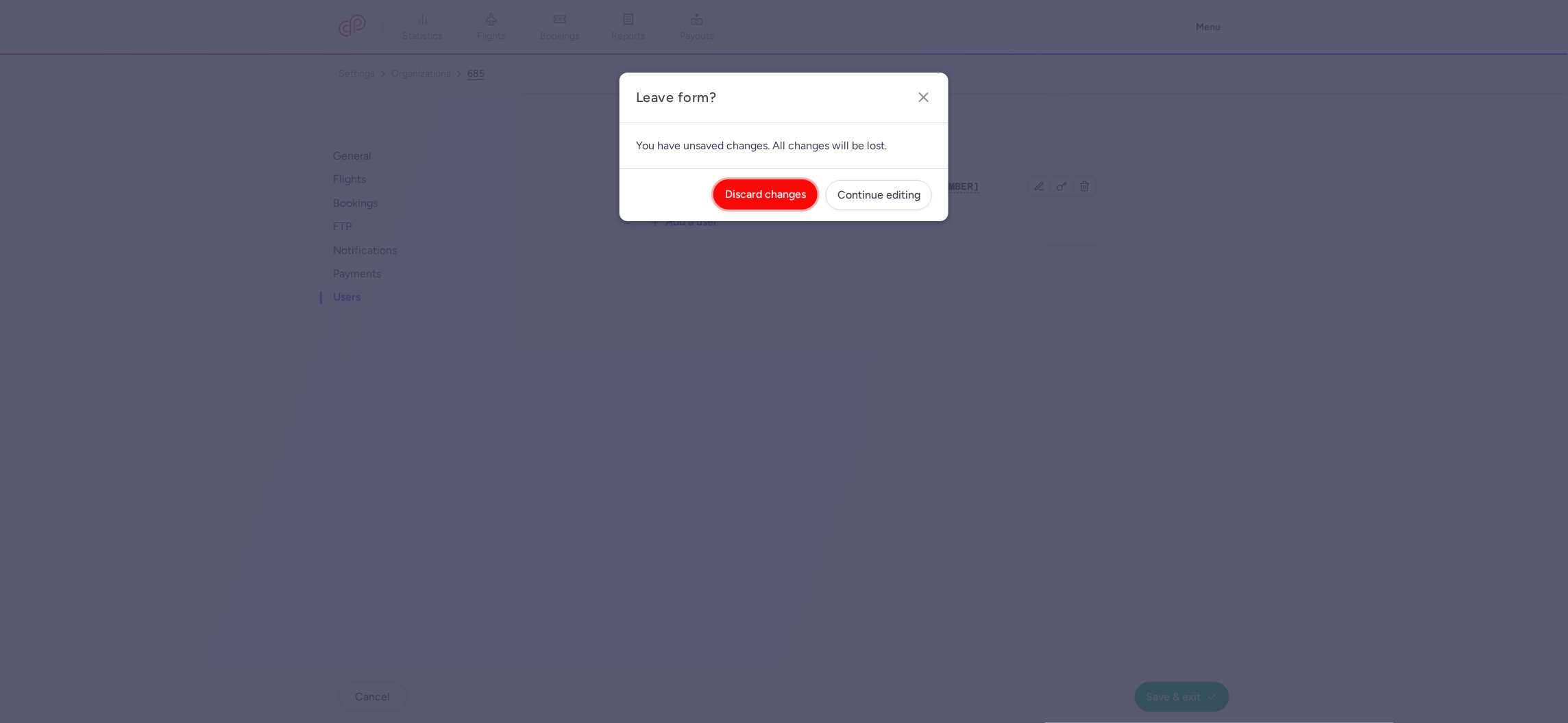
click at [748, 201] on span "Discard changes" at bounding box center [765, 194] width 81 height 12
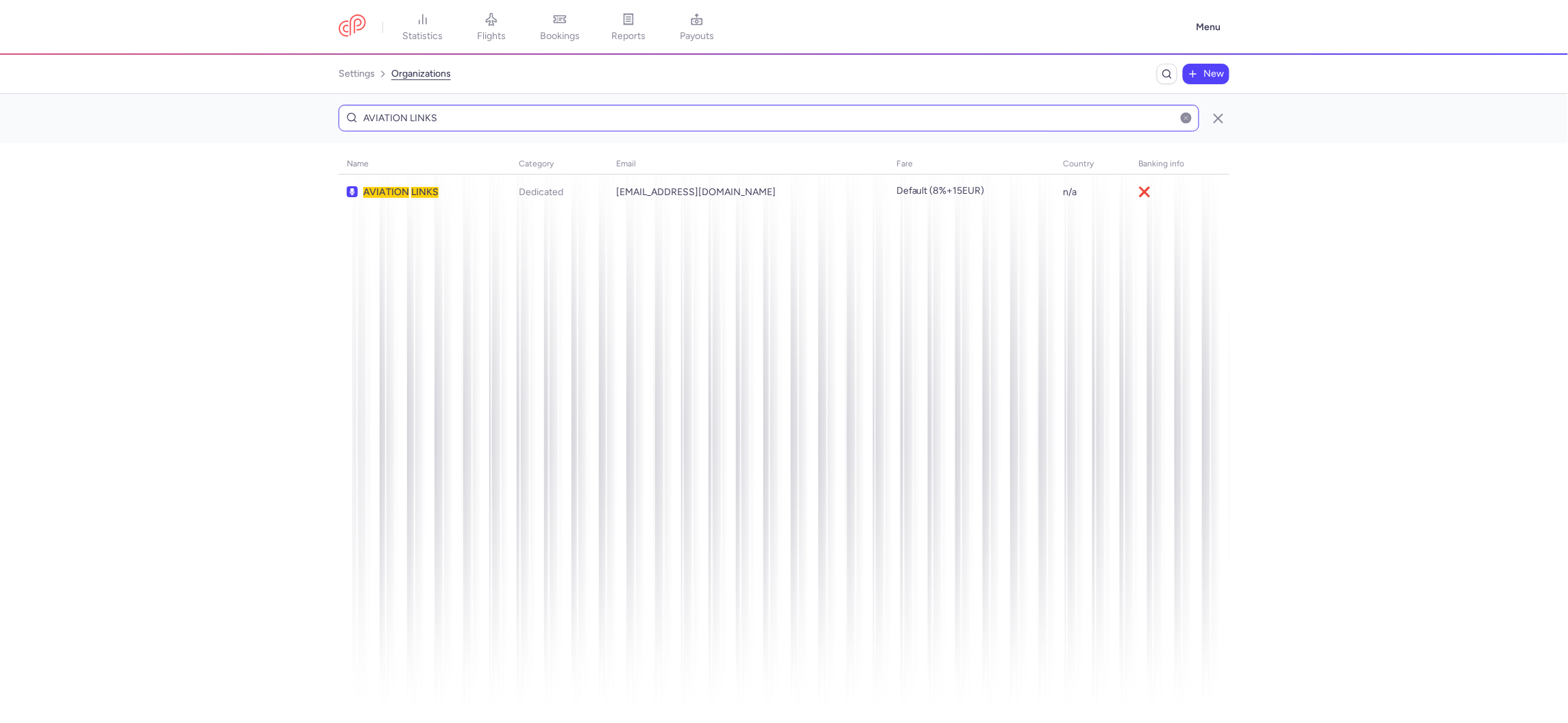
click at [510, 117] on input "AVIATION LINKS" at bounding box center [769, 118] width 861 height 27
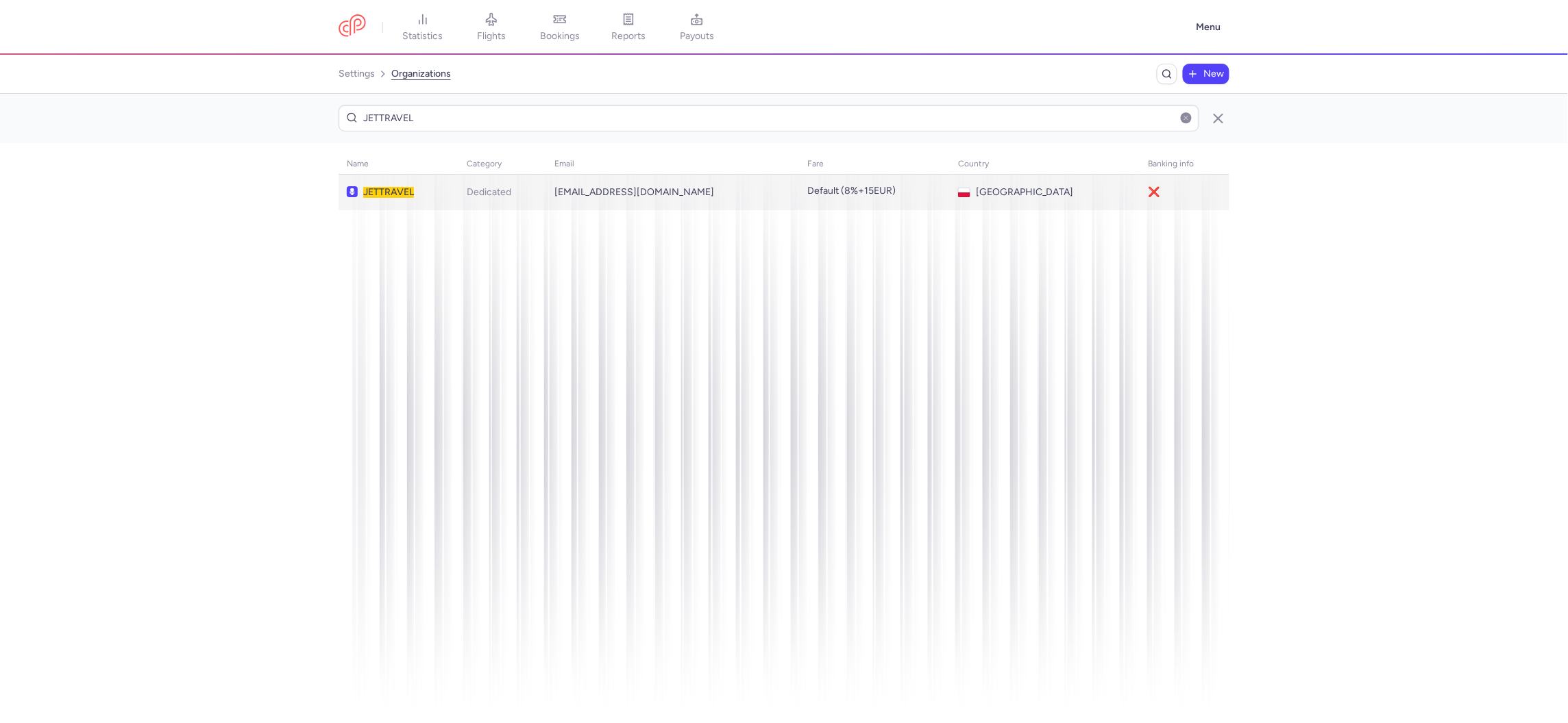
type input "JETTRAVEL"
click at [546, 187] on td "JETTRAVEL" at bounding box center [672, 192] width 253 height 36
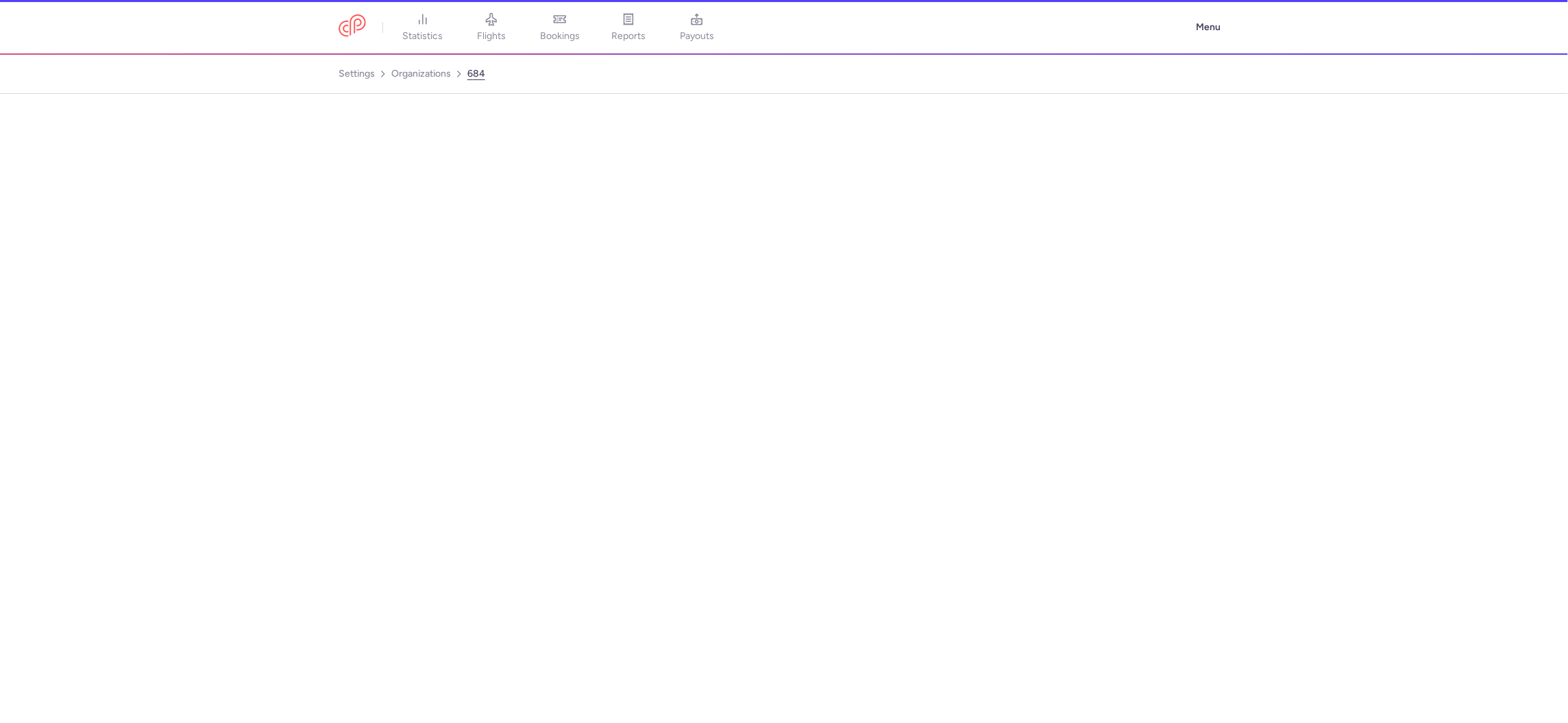
select select "DEDICATED"
select select "pl"
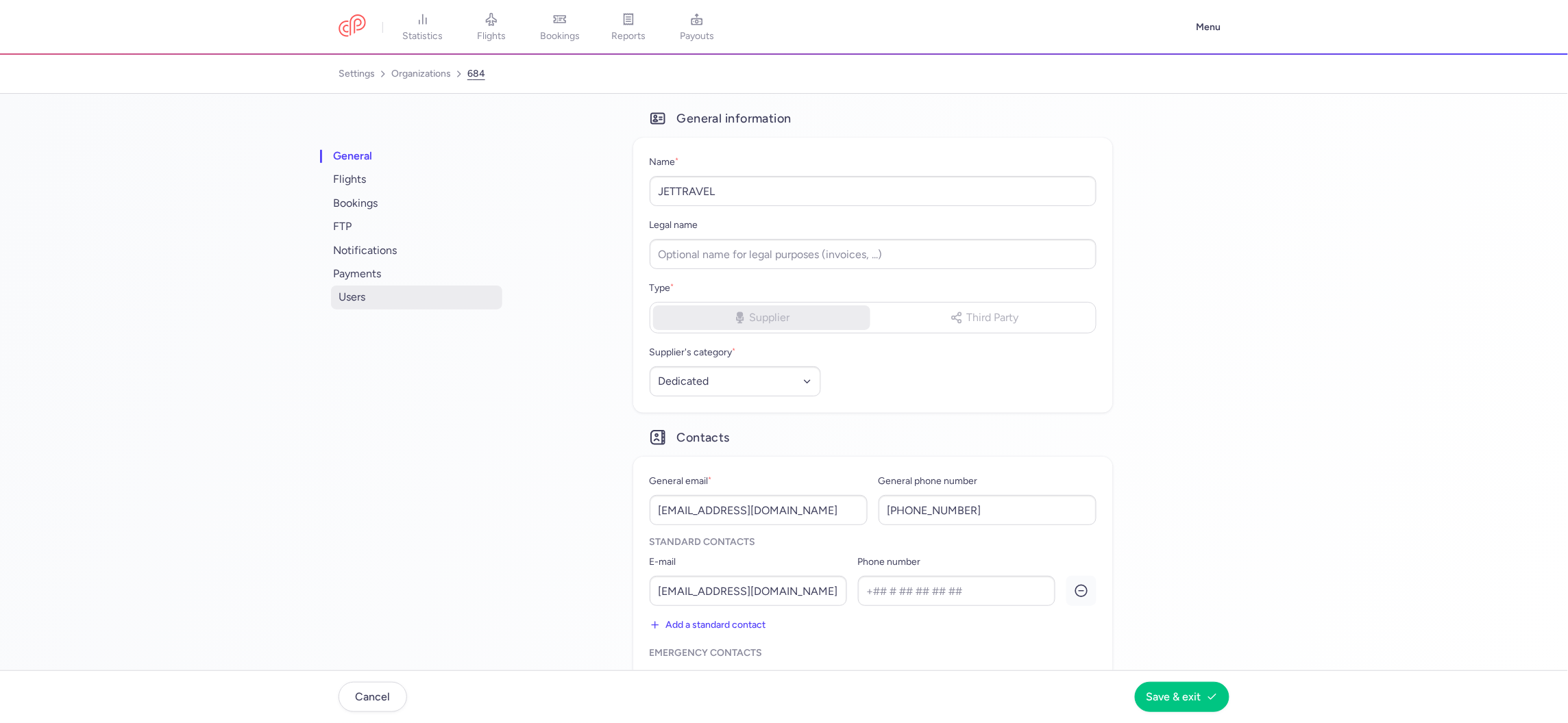
click at [361, 291] on span "users" at bounding box center [416, 297] width 172 height 23
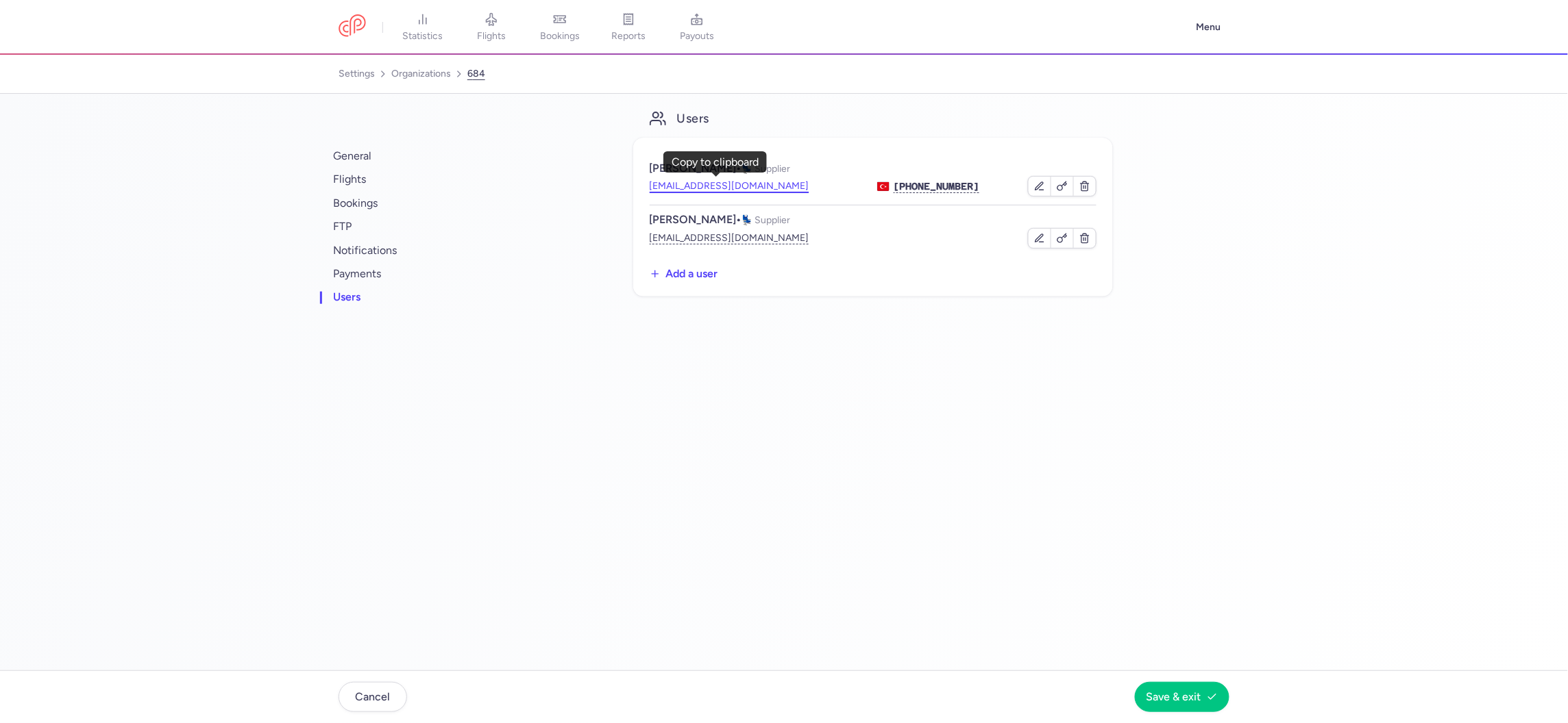
click at [681, 183] on button "alpaslan.unsal@otelden.com" at bounding box center [729, 186] width 160 height 14
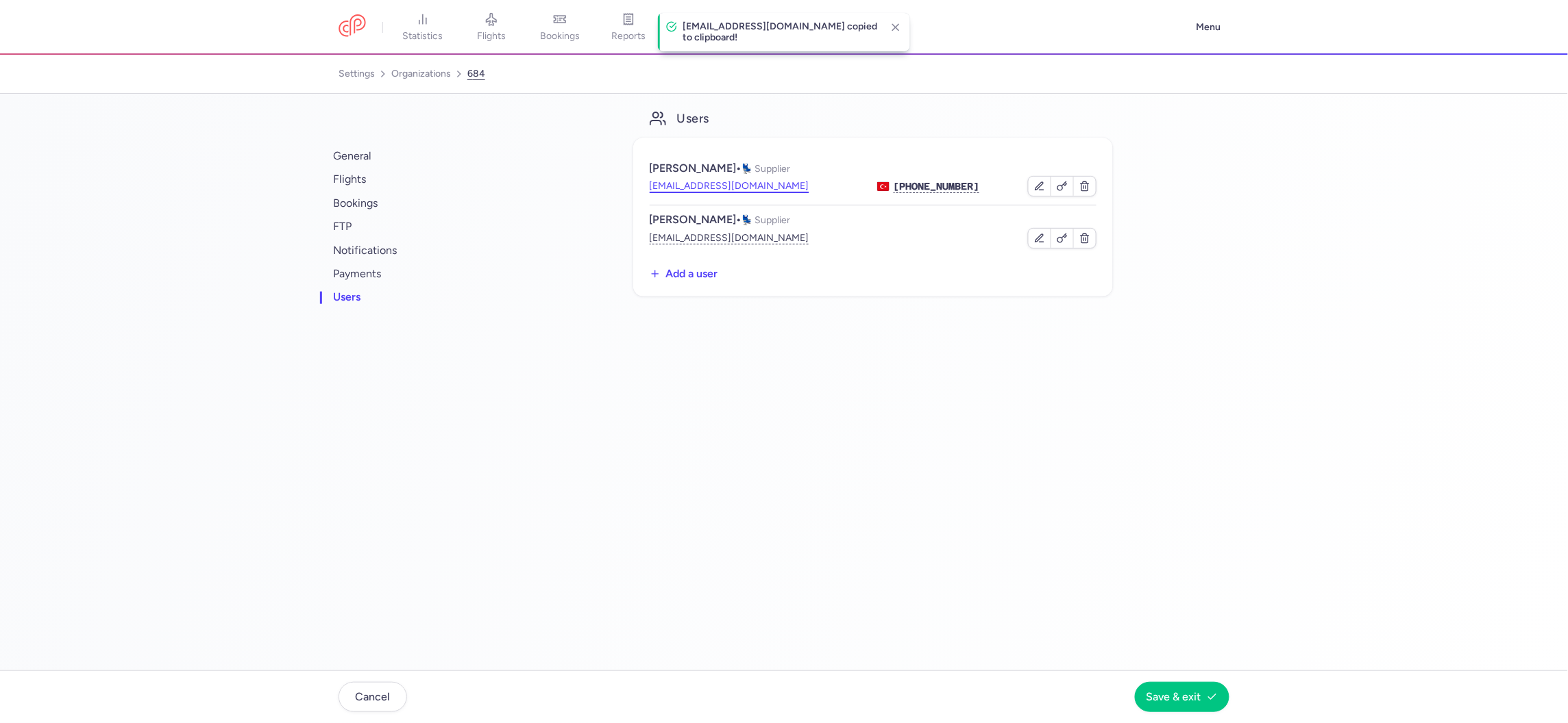
click at [681, 183] on button "alpaslan.unsal@otelden.com" at bounding box center [729, 186] width 160 height 14
click at [705, 231] on button "info@jettravels.pl" at bounding box center [729, 238] width 160 height 14
click at [380, 156] on span "general" at bounding box center [416, 156] width 172 height 23
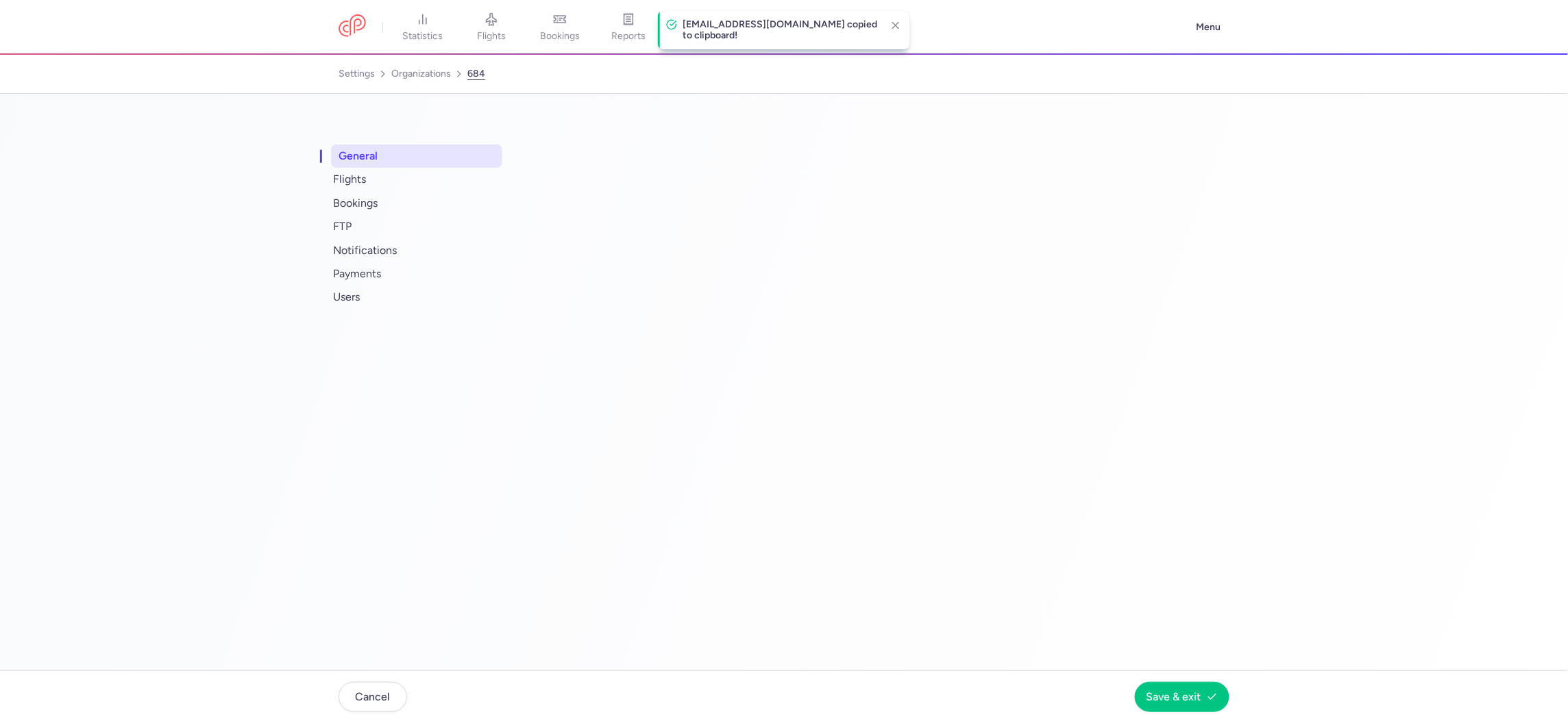
select select "DEDICATED"
select select "pl"
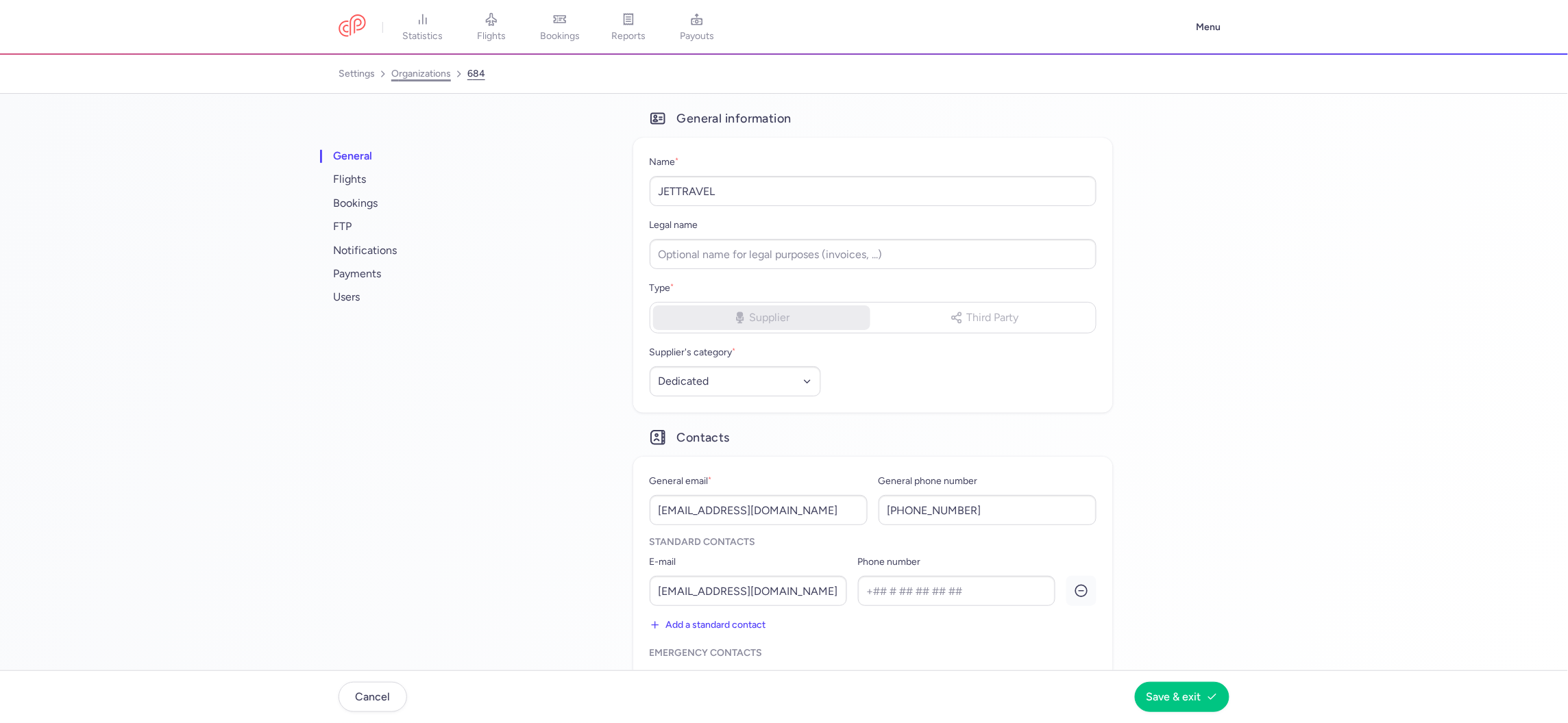
click at [436, 78] on link "organizations" at bounding box center [421, 74] width 60 height 22
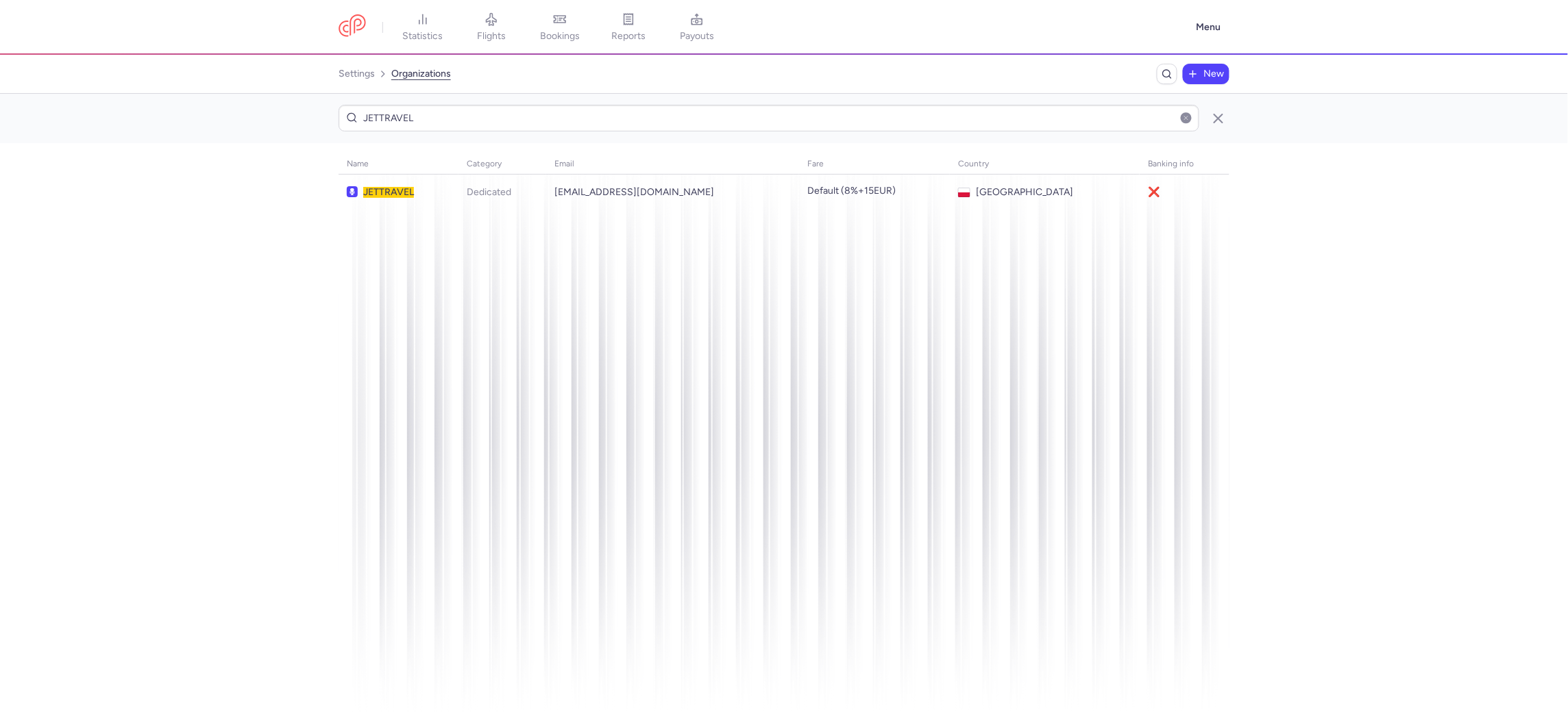
click at [555, 138] on div "JETTRAVEL" at bounding box center [784, 119] width 1568 height 50
click at [549, 112] on input "JETTRAVEL" at bounding box center [769, 118] width 861 height 27
paste input "WW BEST HOLIDAY SDN BHD"
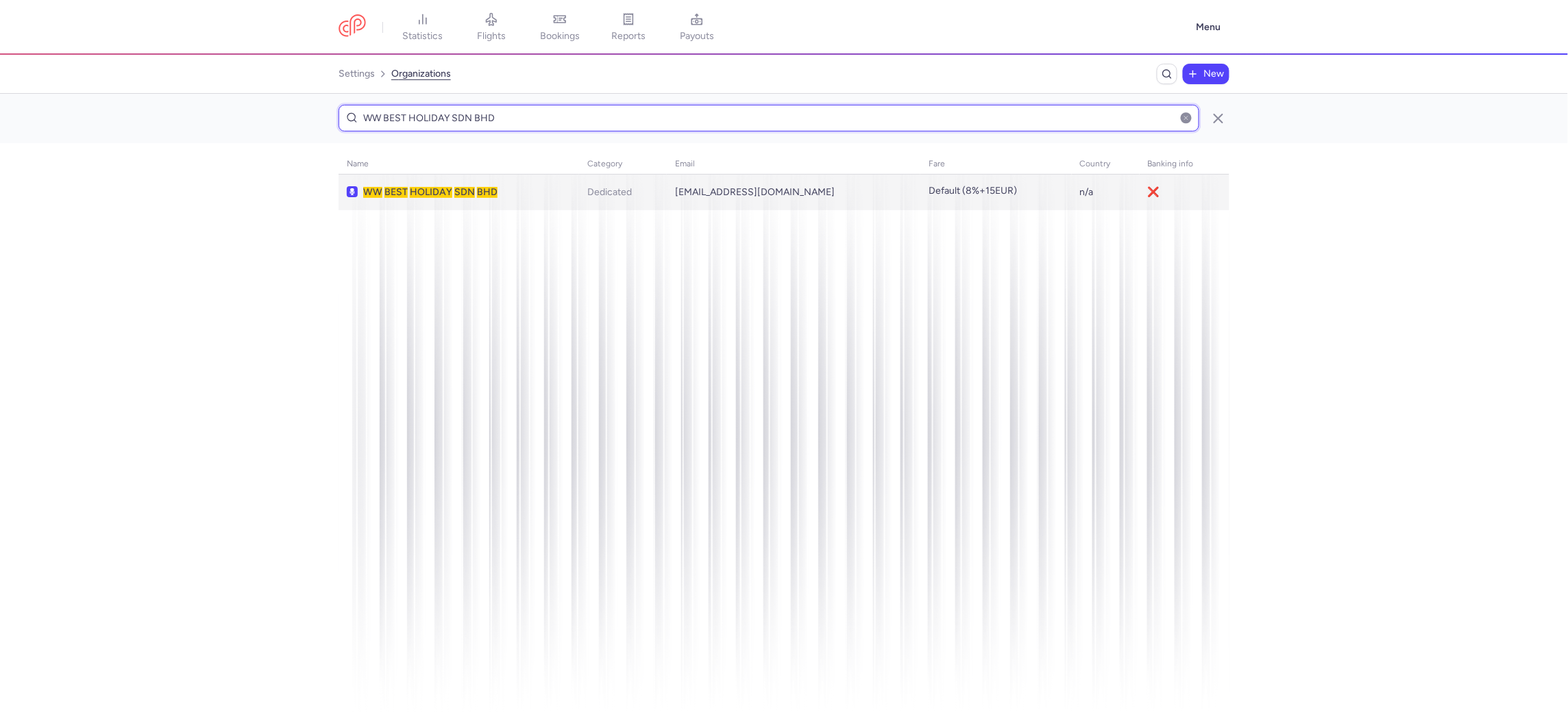
type input "WW BEST HOLIDAY SDN BHD"
click at [523, 187] on div "WW BEST HOLIDAY SDN BHD" at bounding box center [458, 192] width 224 height 12
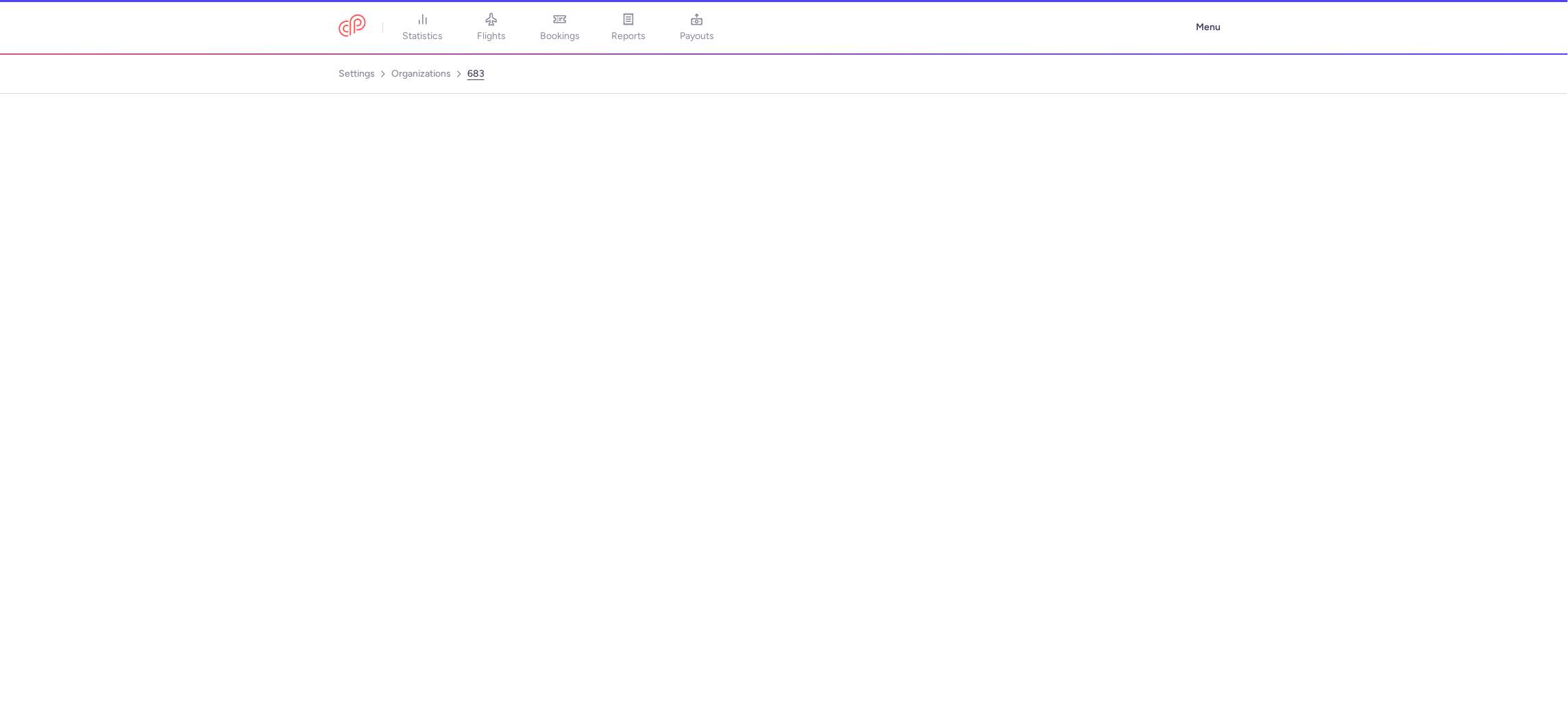
select select "DEDICATED"
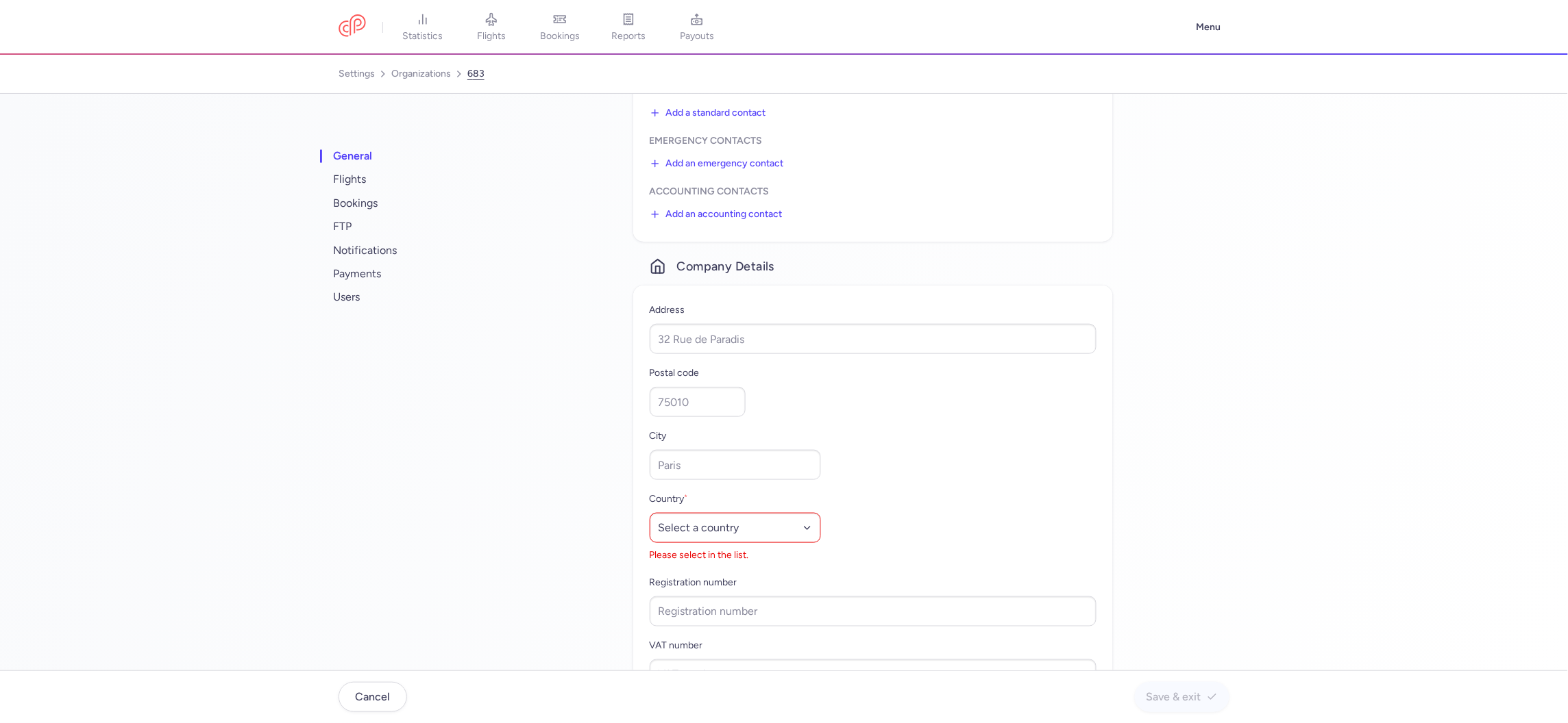
scroll to position [467, 0]
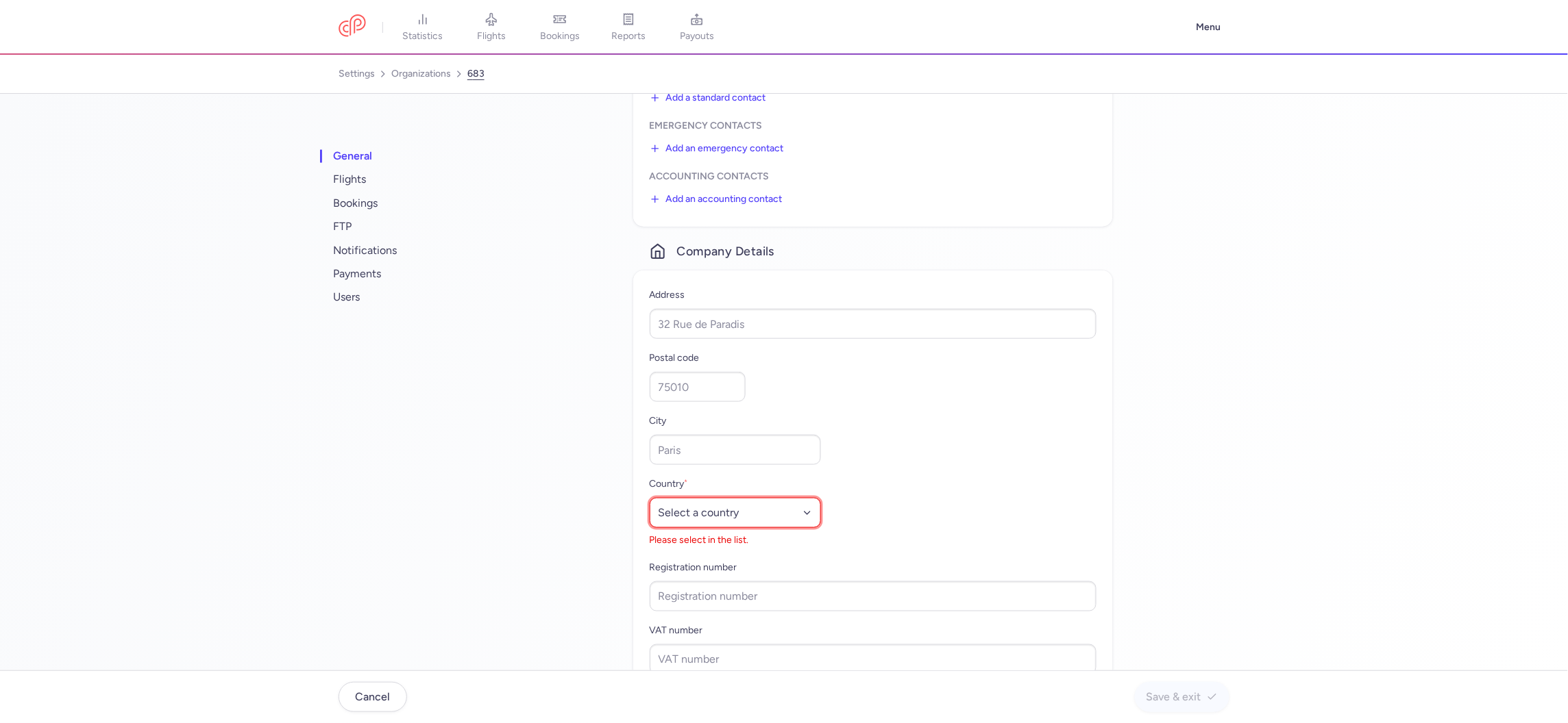
click at [693, 527] on select "Select a country Afghanistan Albania Algeria American Samoa Andorra Angola Angu…" at bounding box center [735, 512] width 172 height 30
select select "as"
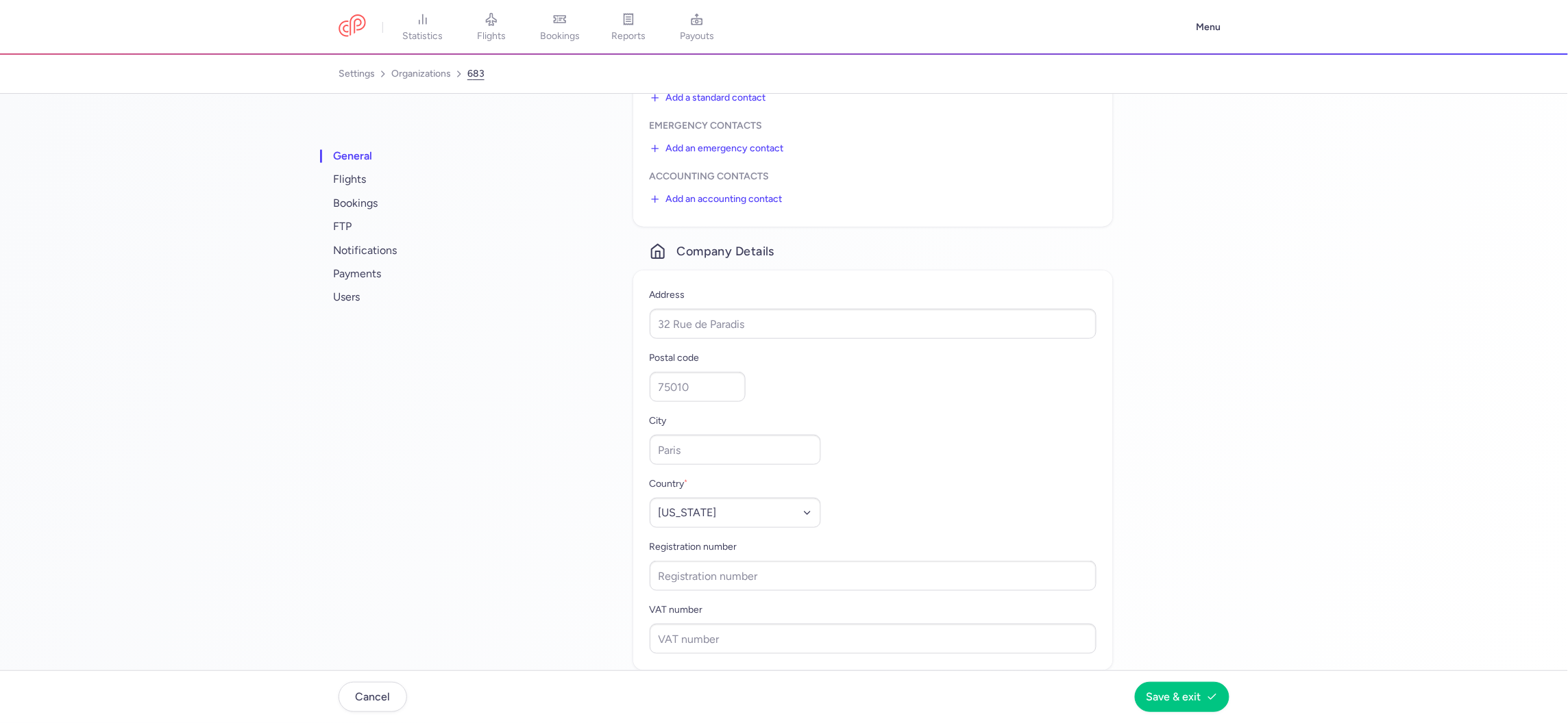
click at [361, 309] on ul "general flights bookings FTP notifications payments users" at bounding box center [411, 227] width 172 height 176
click at [361, 303] on span "users" at bounding box center [416, 297] width 172 height 23
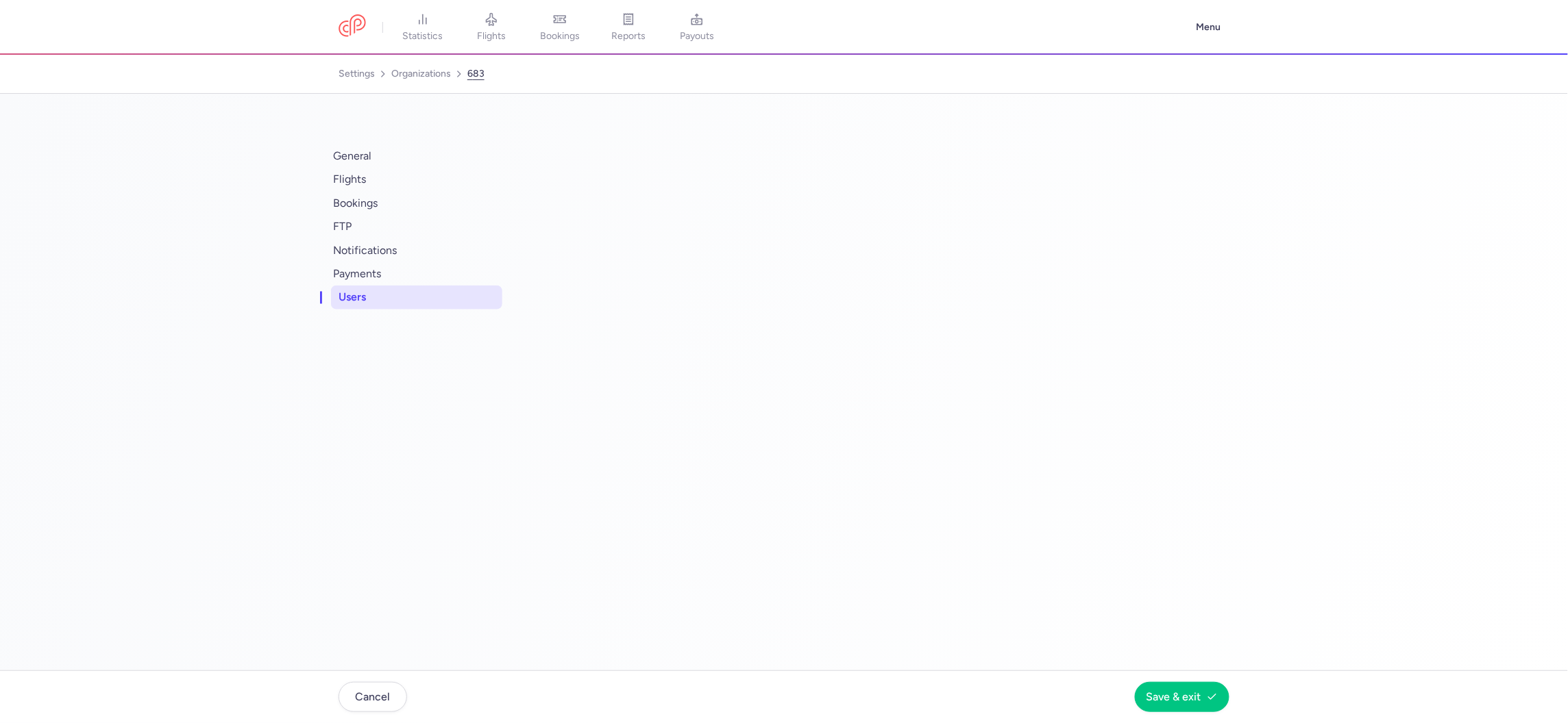
scroll to position [0, 0]
click at [427, 71] on link "organizations" at bounding box center [421, 74] width 60 height 22
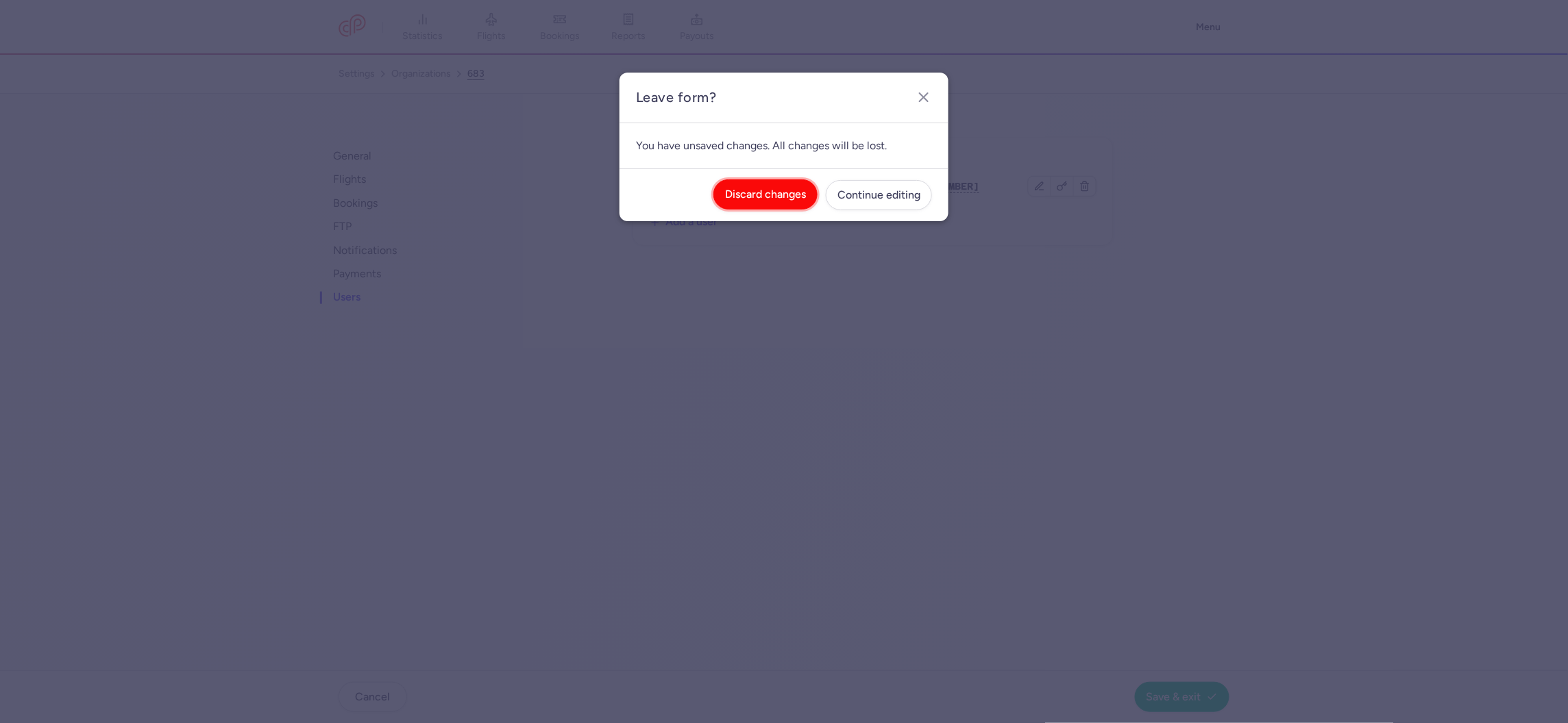
click at [753, 203] on button "Discard changes" at bounding box center [765, 194] width 104 height 30
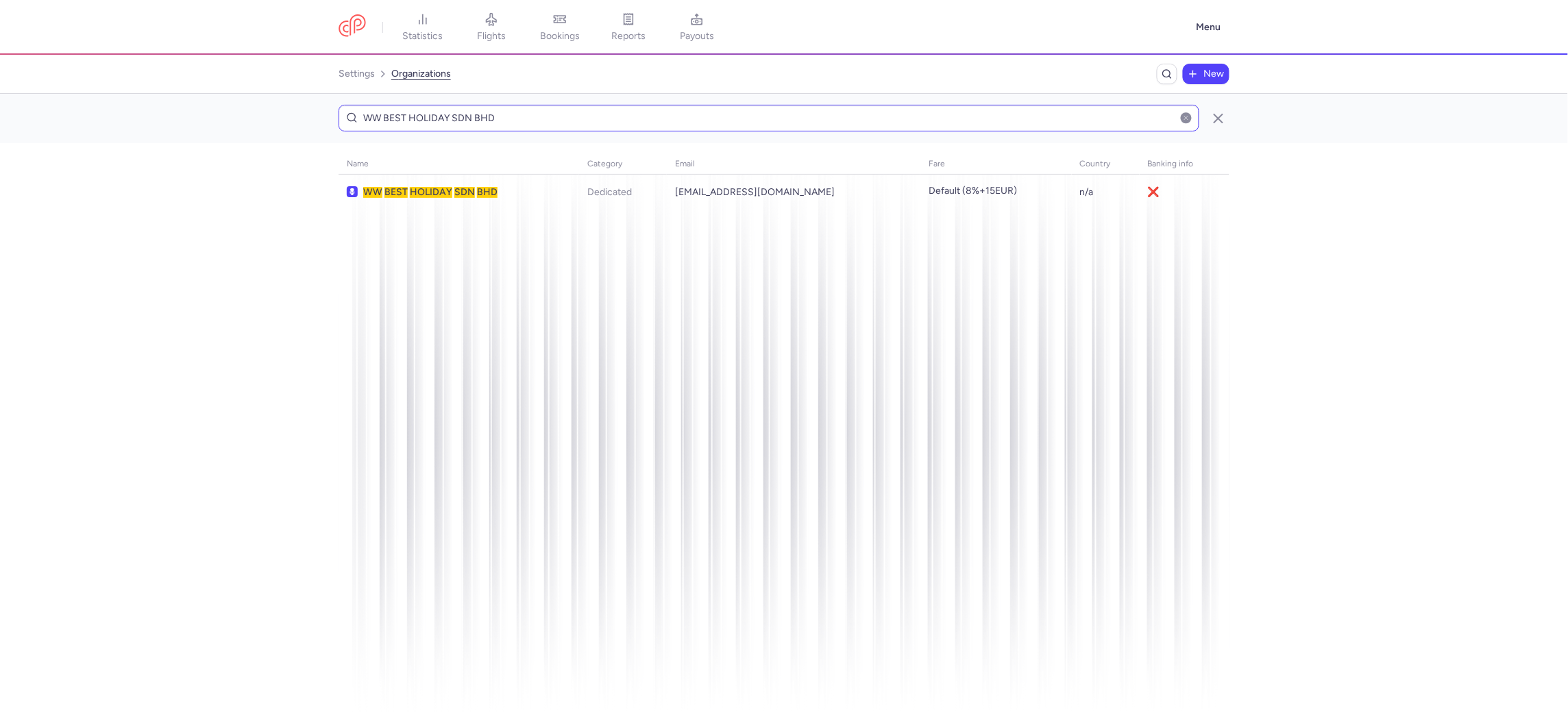
click at [712, 123] on input "WW BEST HOLIDAY SDN BHD" at bounding box center [769, 118] width 861 height 27
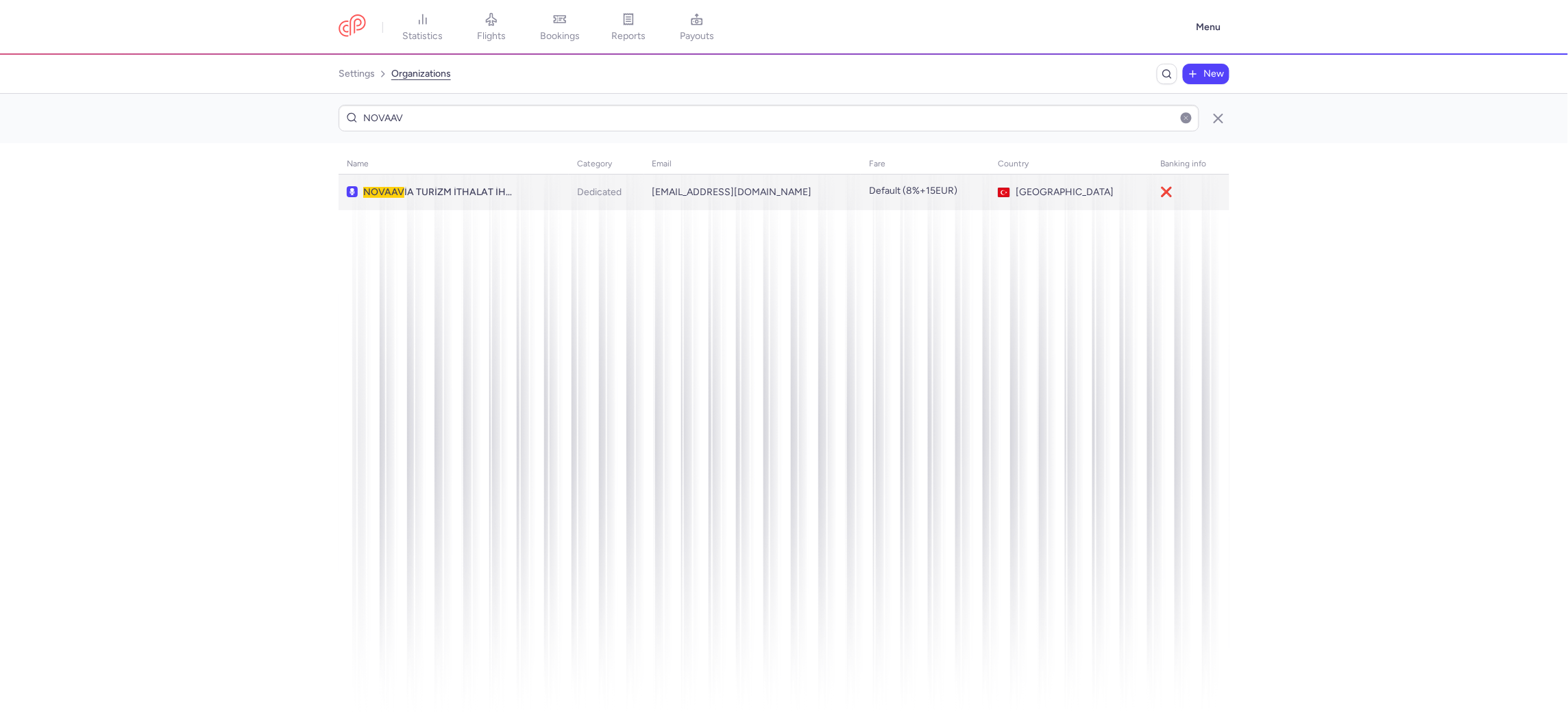
type input "NOVAAV"
click at [990, 182] on td "info@charterscanners.com" at bounding box center [1071, 192] width 163 height 36
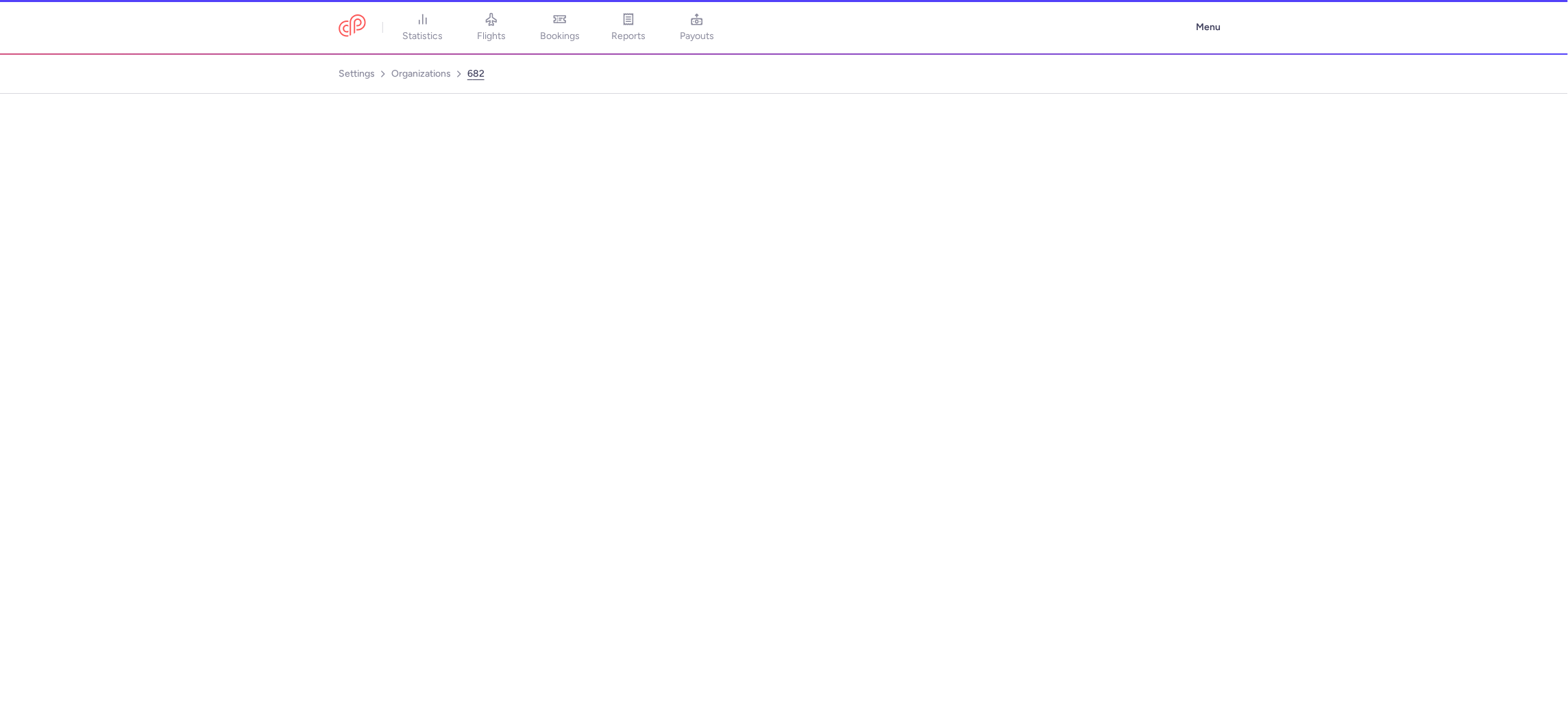
select select "DEDICATED"
select select "tr"
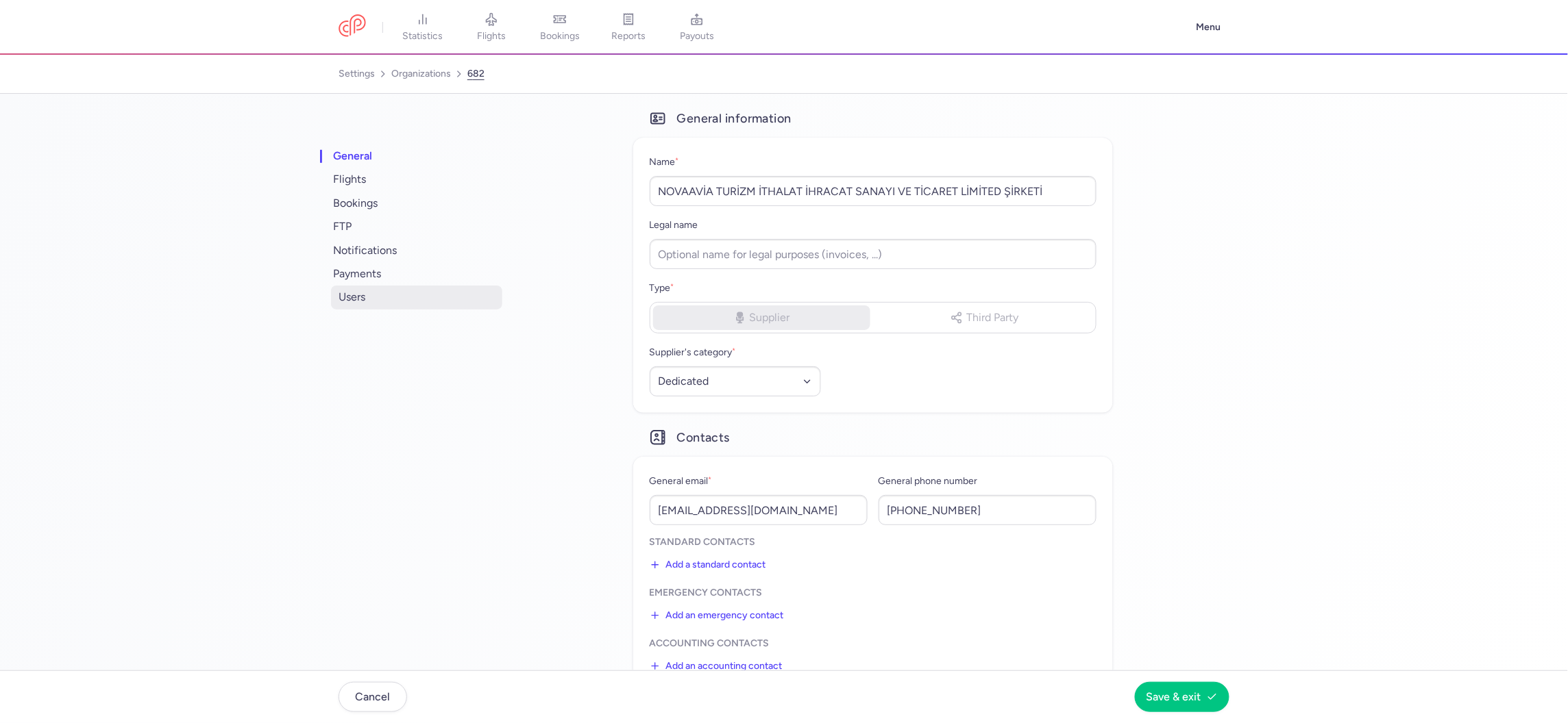
click at [351, 295] on span "users" at bounding box center [416, 297] width 172 height 23
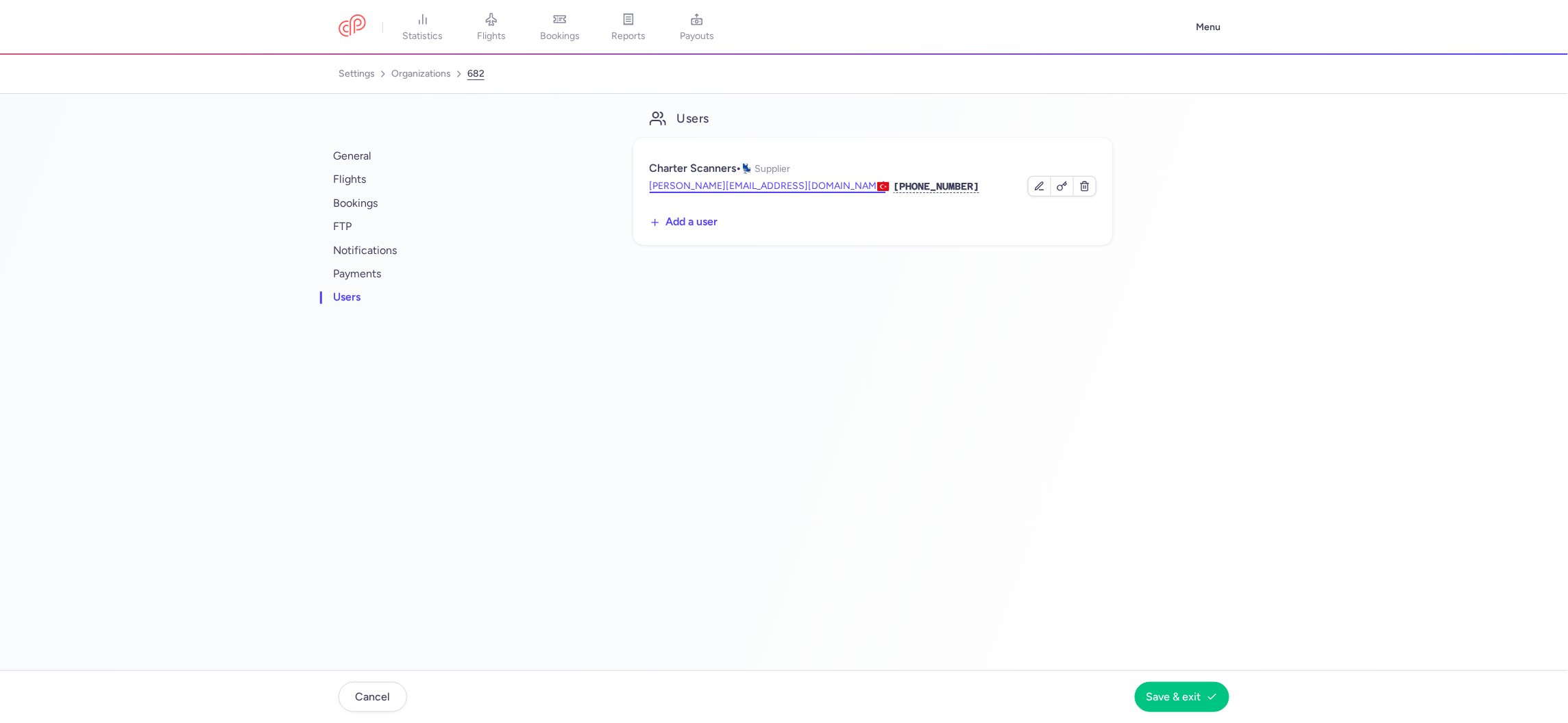
click at [678, 185] on button "svetlana@charterscanners.com" at bounding box center [768, 186] width 237 height 14
click at [401, 87] on nav "settings organizations 682 users" at bounding box center [784, 74] width 1568 height 39
click at [401, 80] on link "organizations" at bounding box center [421, 74] width 60 height 22
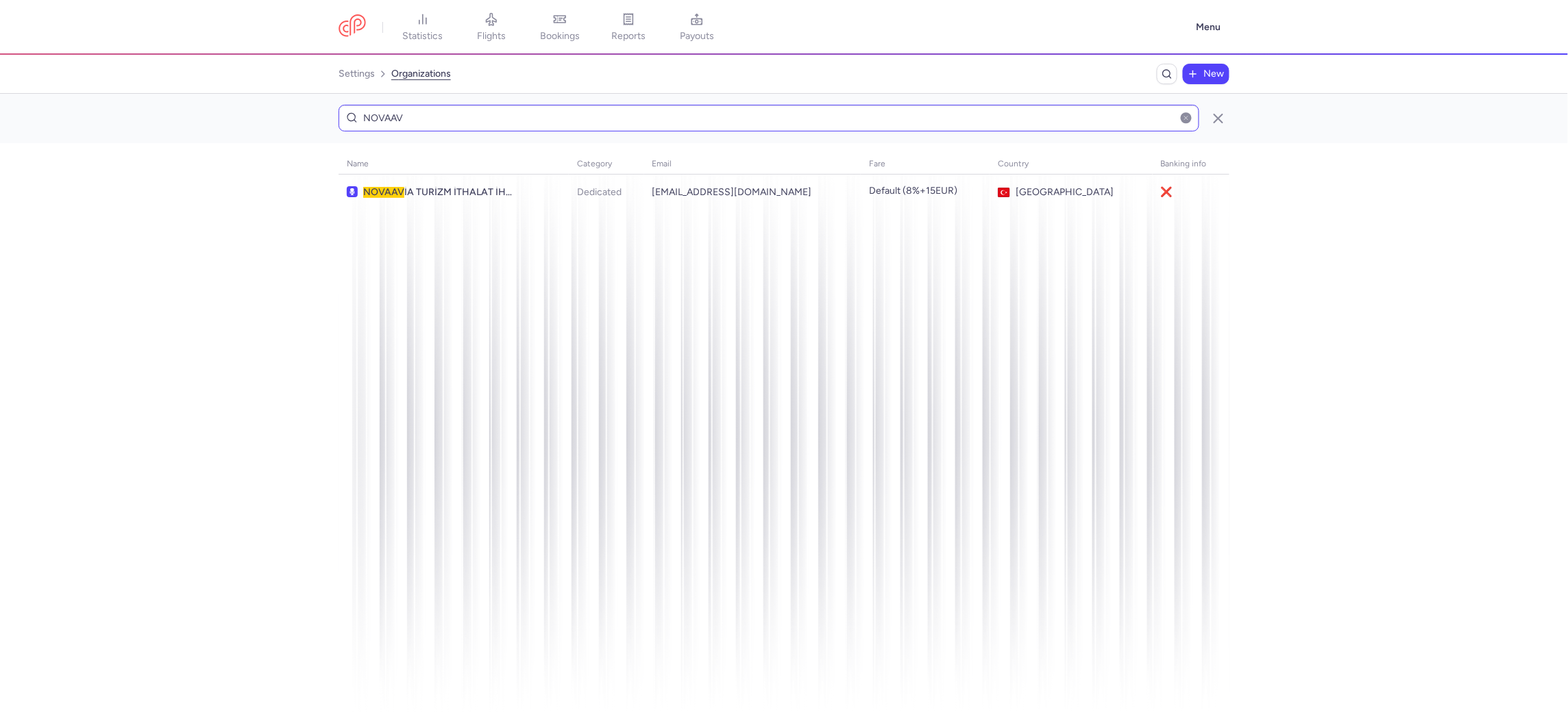
click at [592, 114] on input "NOVAAV" at bounding box center [769, 118] width 861 height 27
type input "AEROCITY"
click at [575, 184] on td "AEROCITY" at bounding box center [723, 192] width 296 height 36
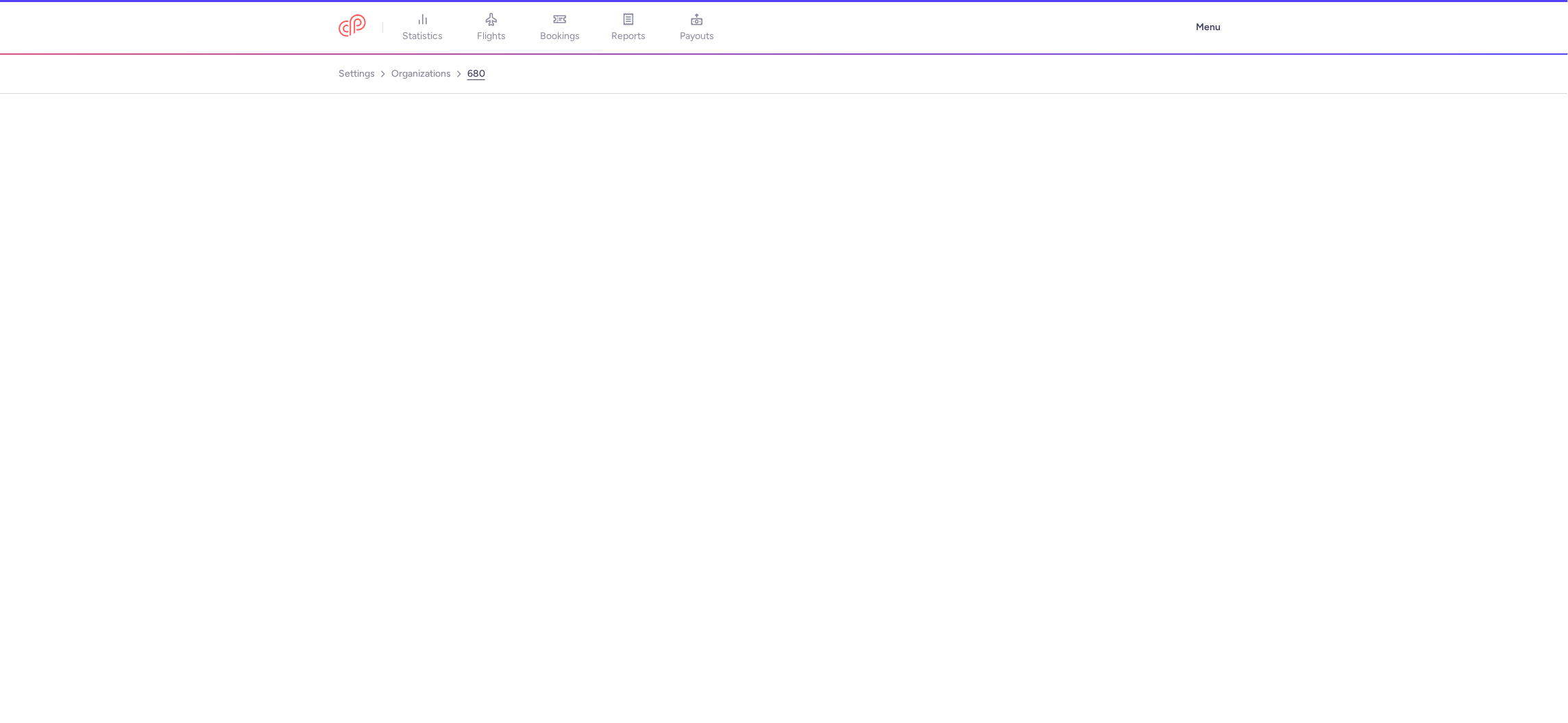
select select "DEDICATED"
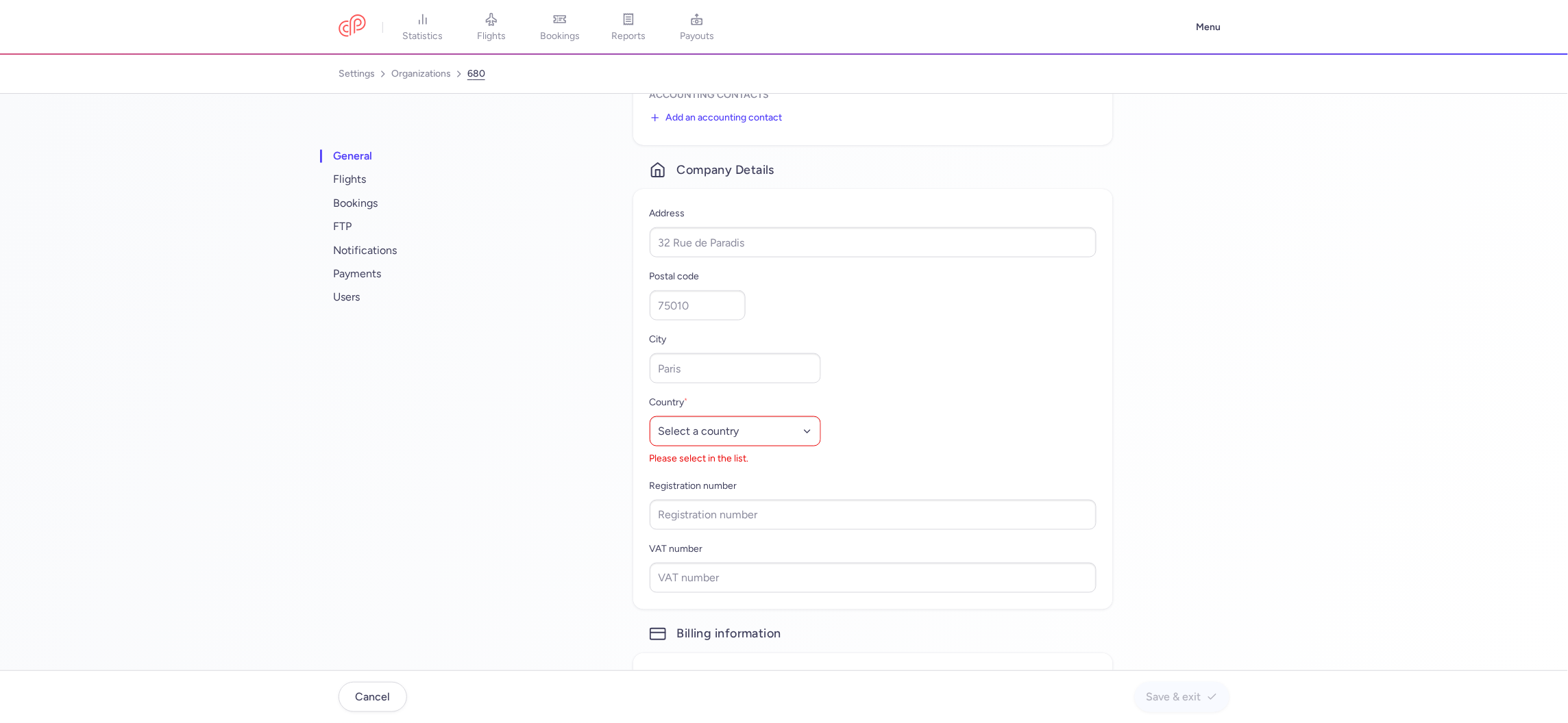
scroll to position [690, 0]
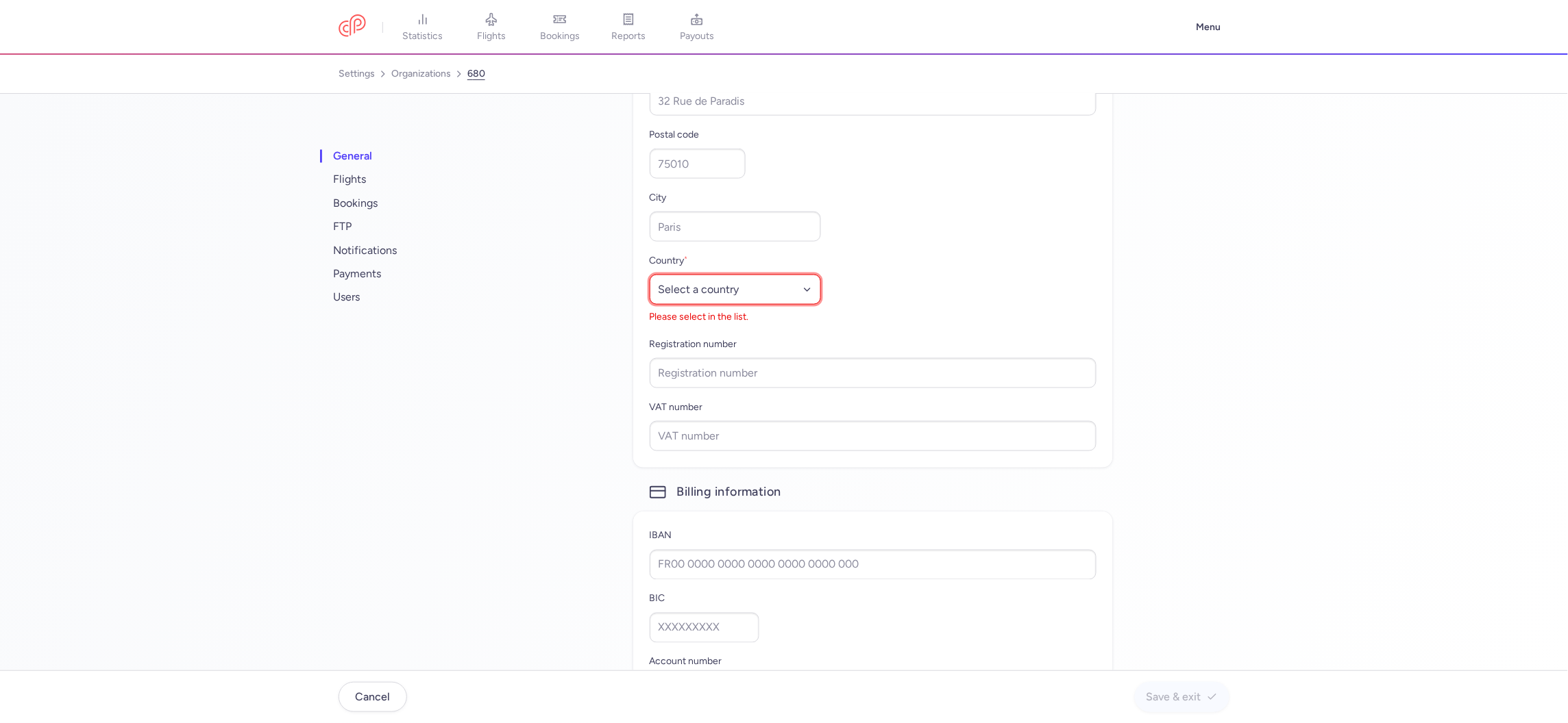
click at [672, 282] on select "Select a country Afghanistan Albania Algeria American Samoa Andorra Angola Angu…" at bounding box center [735, 289] width 172 height 30
select select "au"
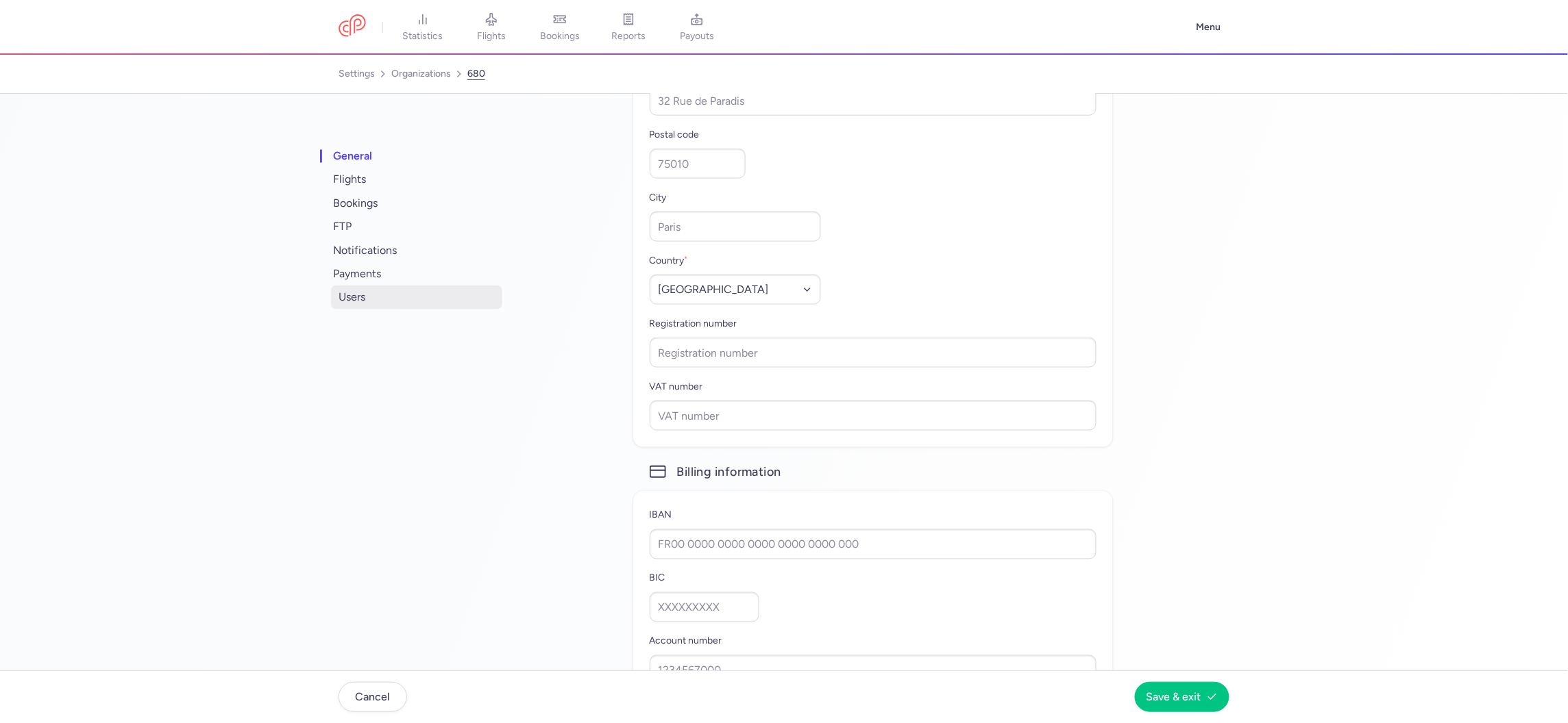
click at [353, 292] on span "users" at bounding box center [416, 297] width 172 height 23
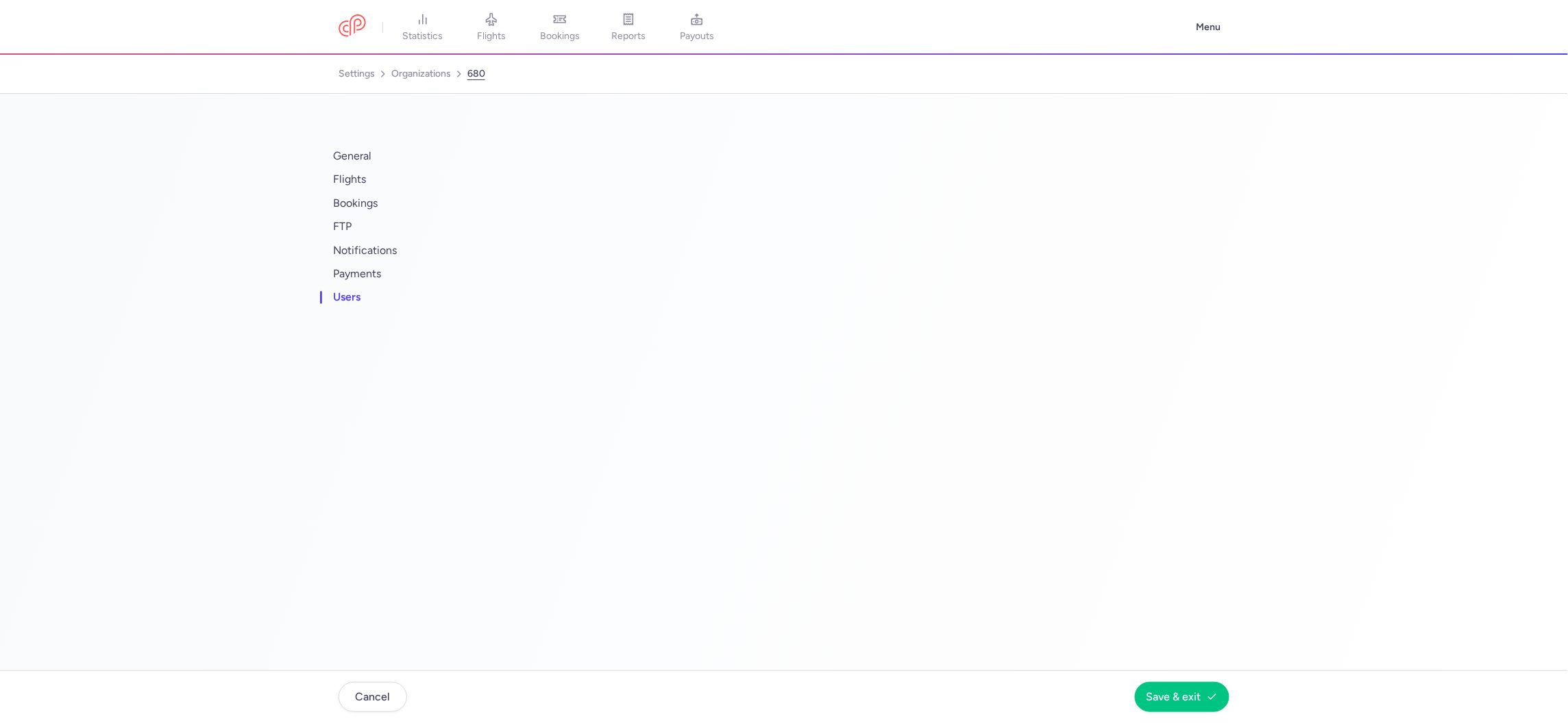
scroll to position [0, 0]
click at [680, 179] on button "y.tyan@aerocity.uz" at bounding box center [729, 186] width 160 height 14
click at [411, 69] on link "organizations" at bounding box center [421, 74] width 60 height 22
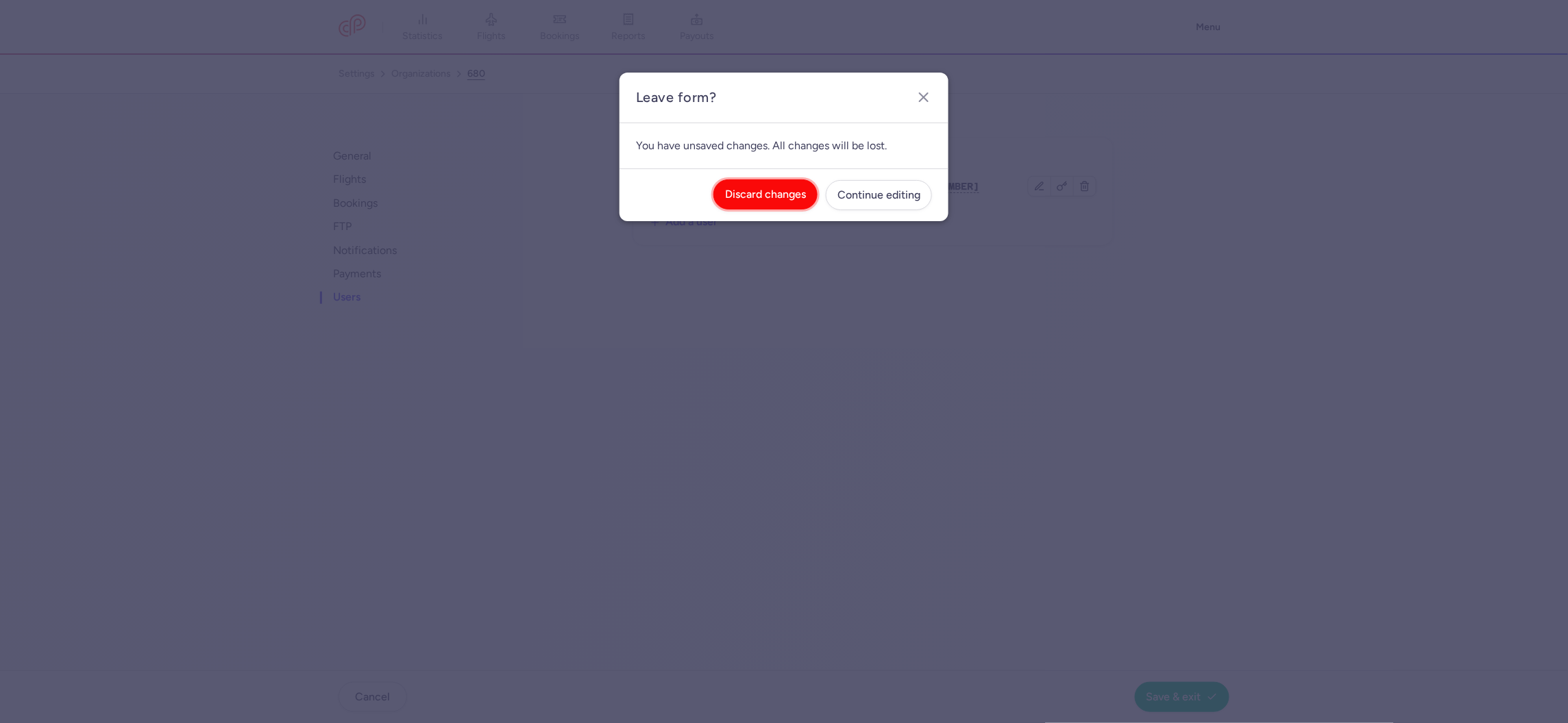
click at [739, 198] on span "Discard changes" at bounding box center [765, 194] width 81 height 12
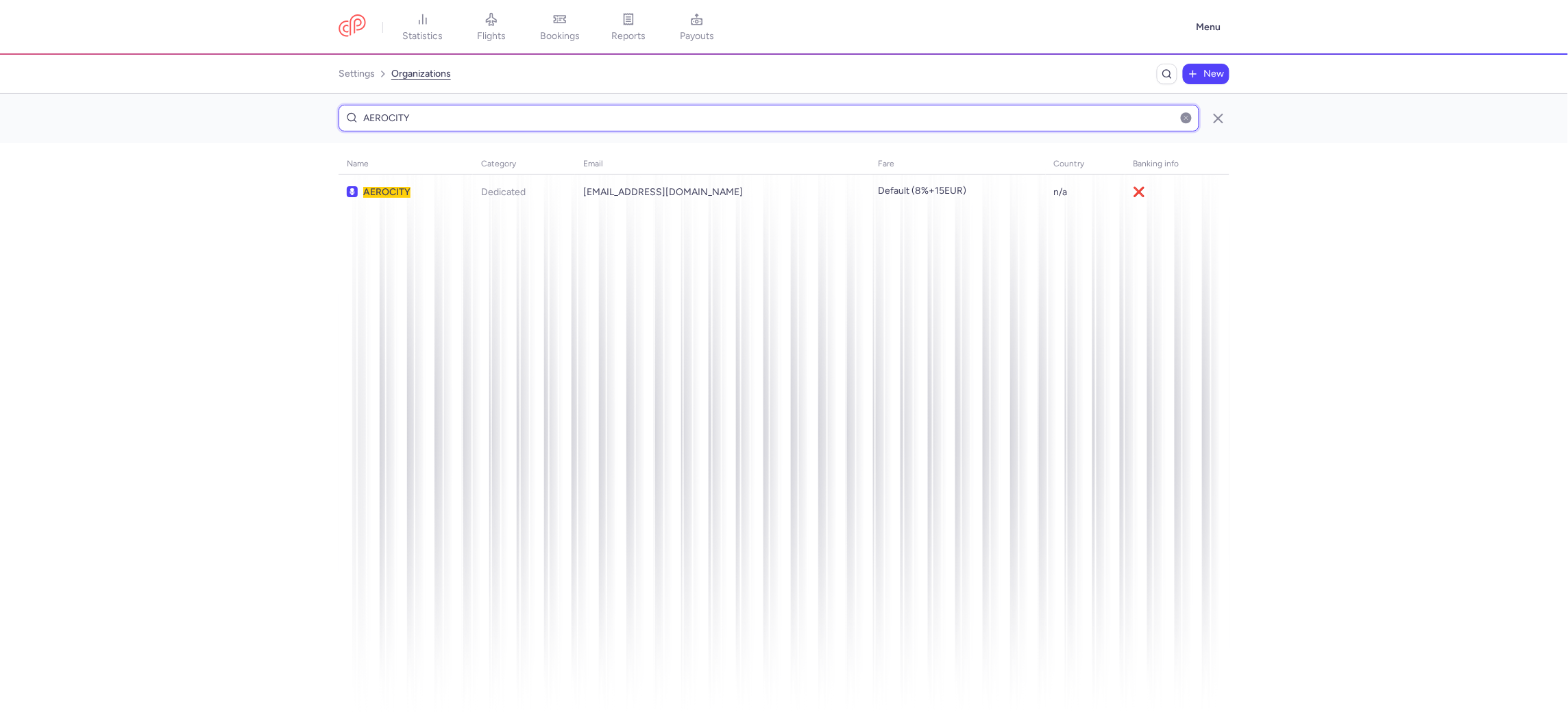
click at [491, 120] on input "AEROCITY" at bounding box center [769, 118] width 861 height 27
paste input "LE SKI"
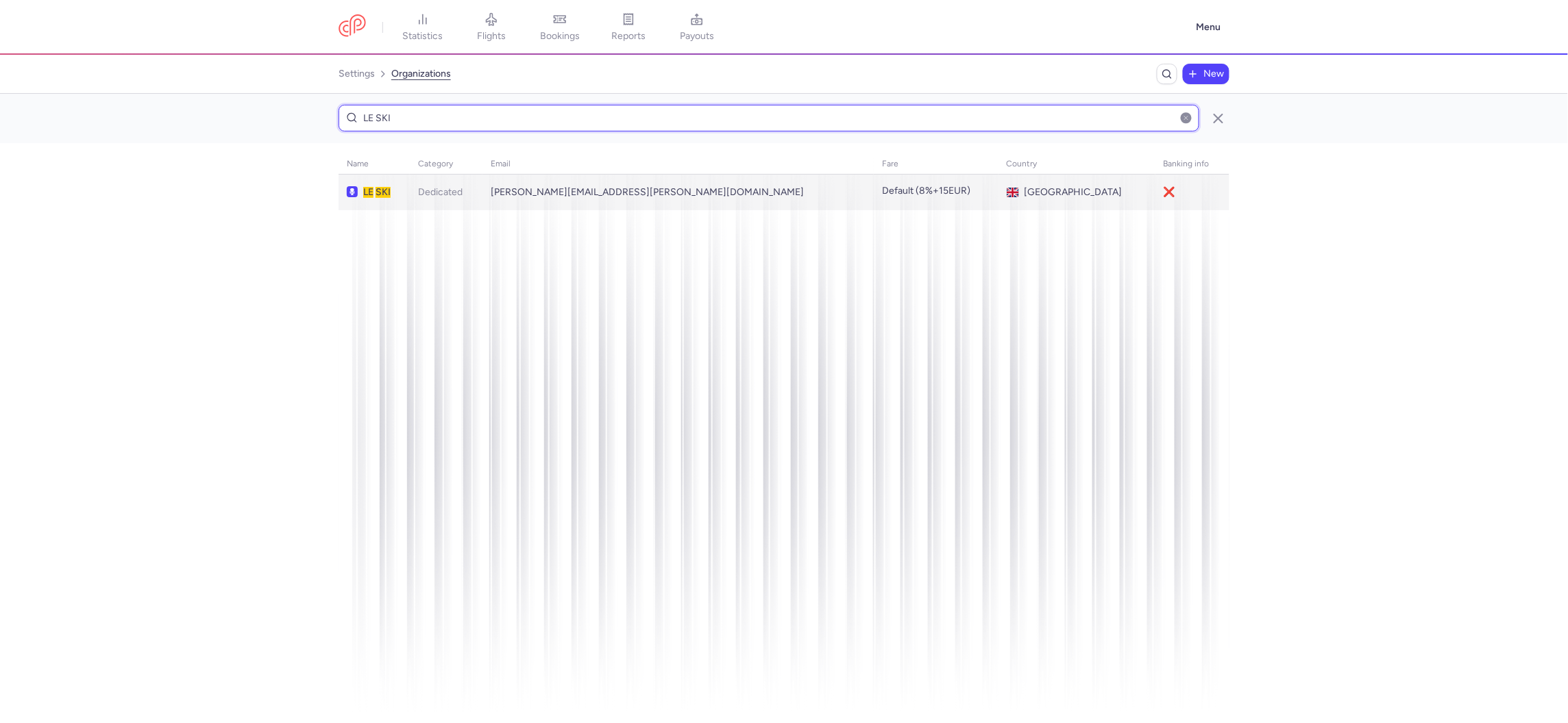
type input "LE SKI"
click at [458, 195] on span "Dedicated" at bounding box center [440, 192] width 45 height 12
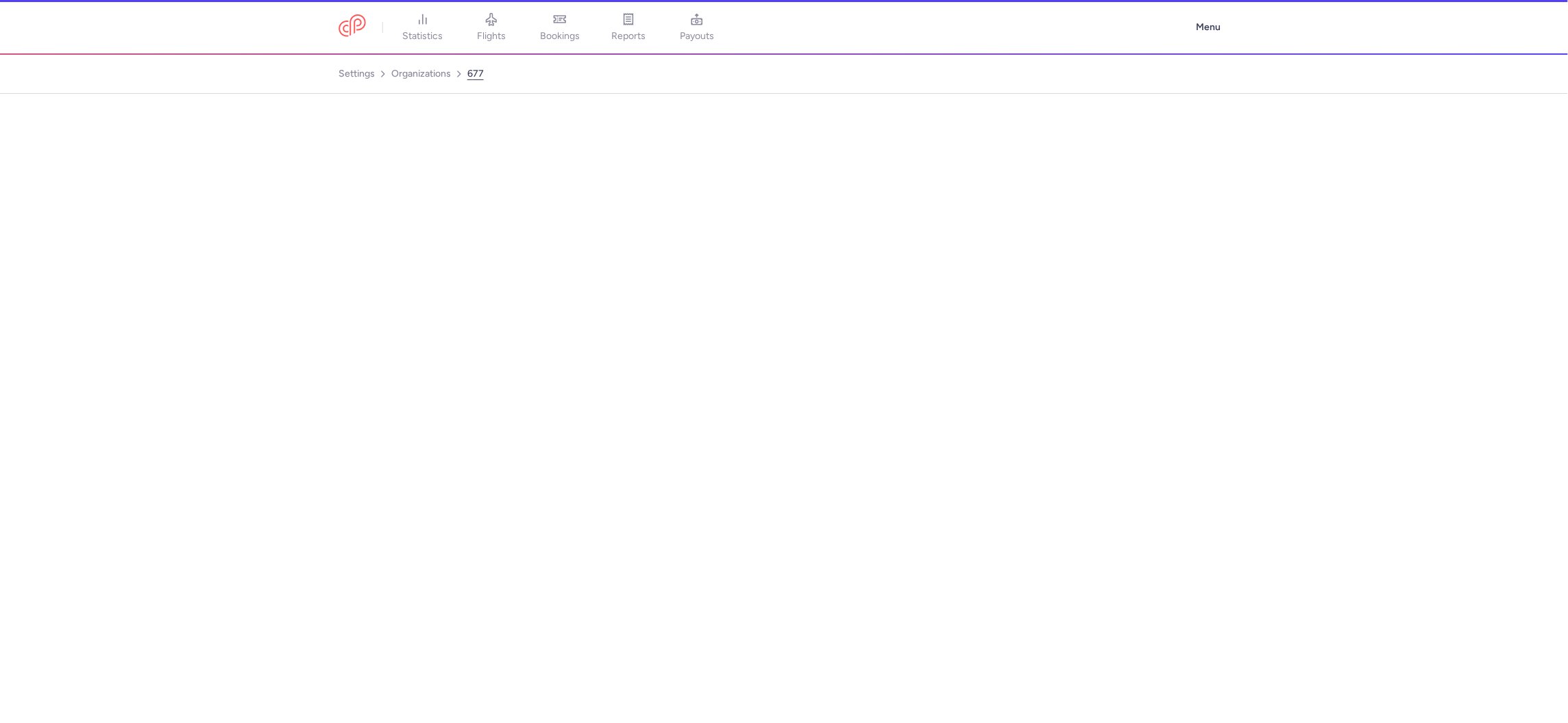
select select "DEDICATED"
select select "gb"
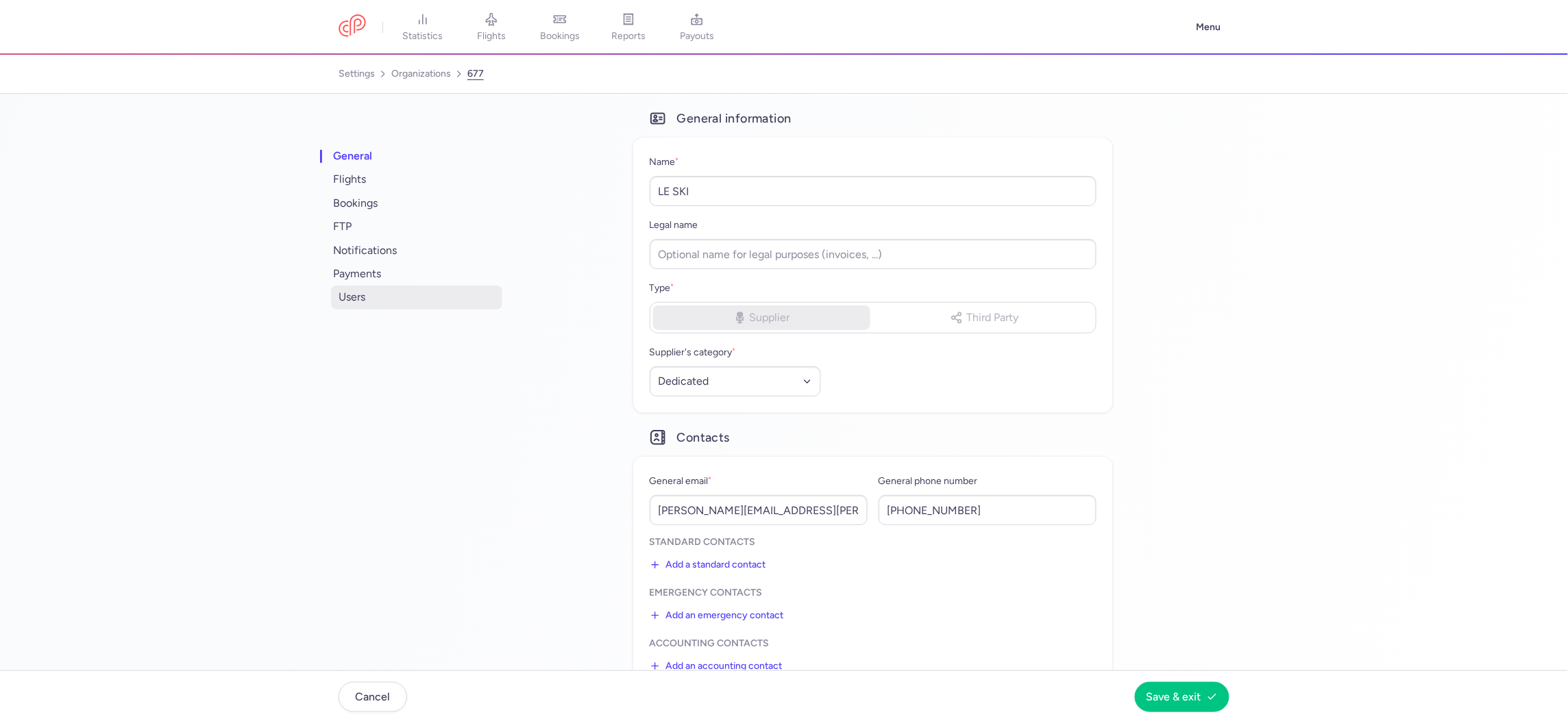
click at [345, 305] on span "users" at bounding box center [416, 297] width 172 height 23
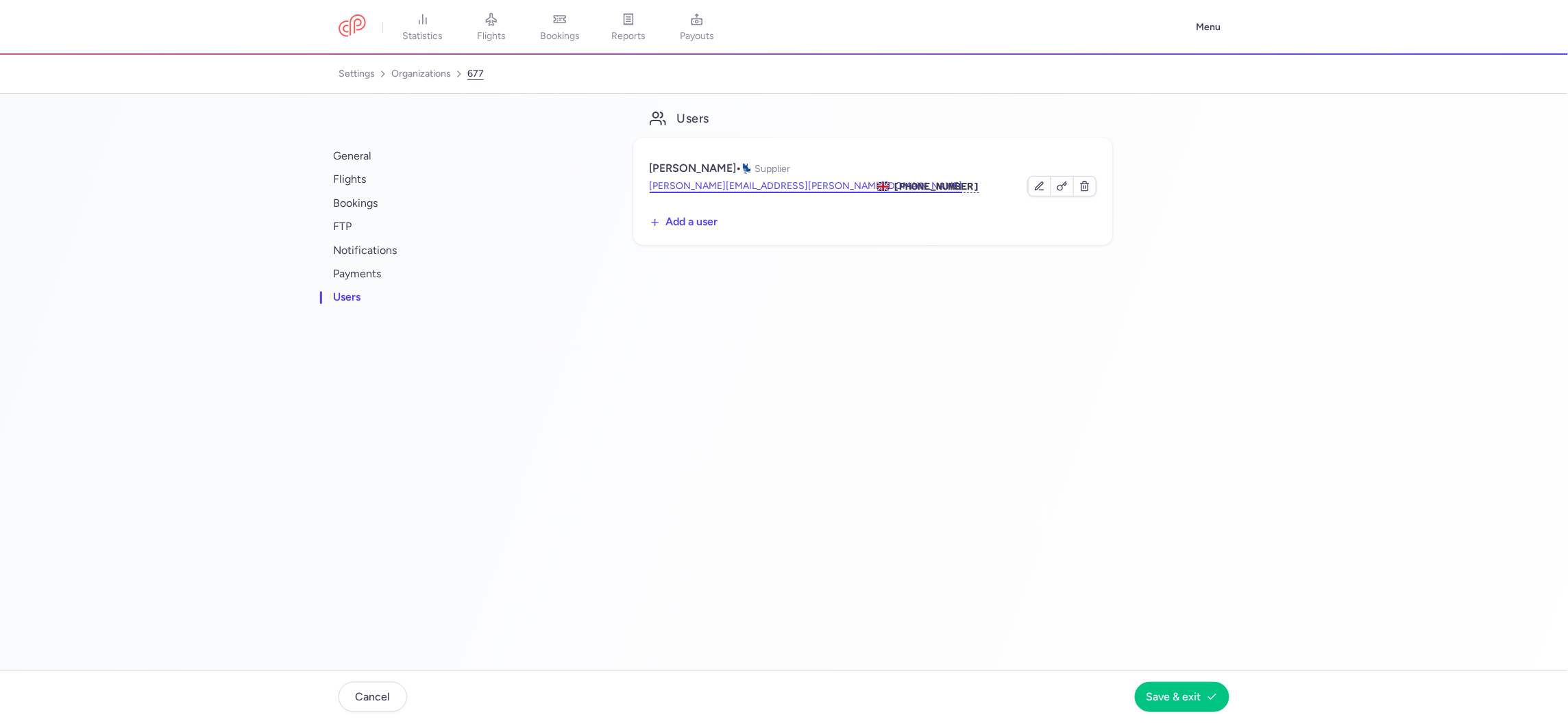
click at [691, 179] on button "elizabeth@leski.com" at bounding box center [806, 186] width 313 height 14
click at [397, 74] on link "organizations" at bounding box center [421, 74] width 60 height 22
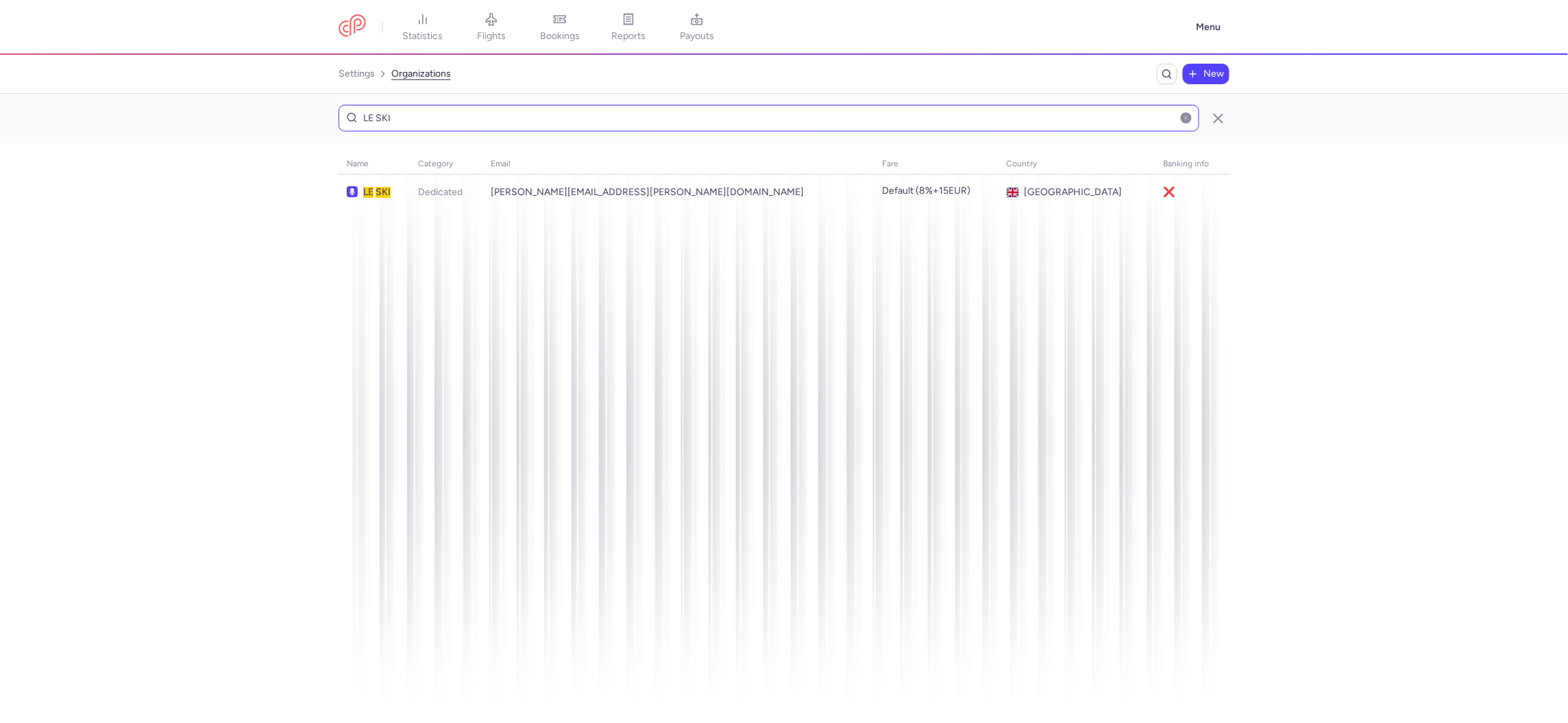
click at [562, 105] on input "LE SKI" at bounding box center [769, 118] width 861 height 27
type input "HAPPY TOURING CLUB"
click at [942, 199] on td "Dedicated" at bounding box center [1012, 192] width 140 height 36
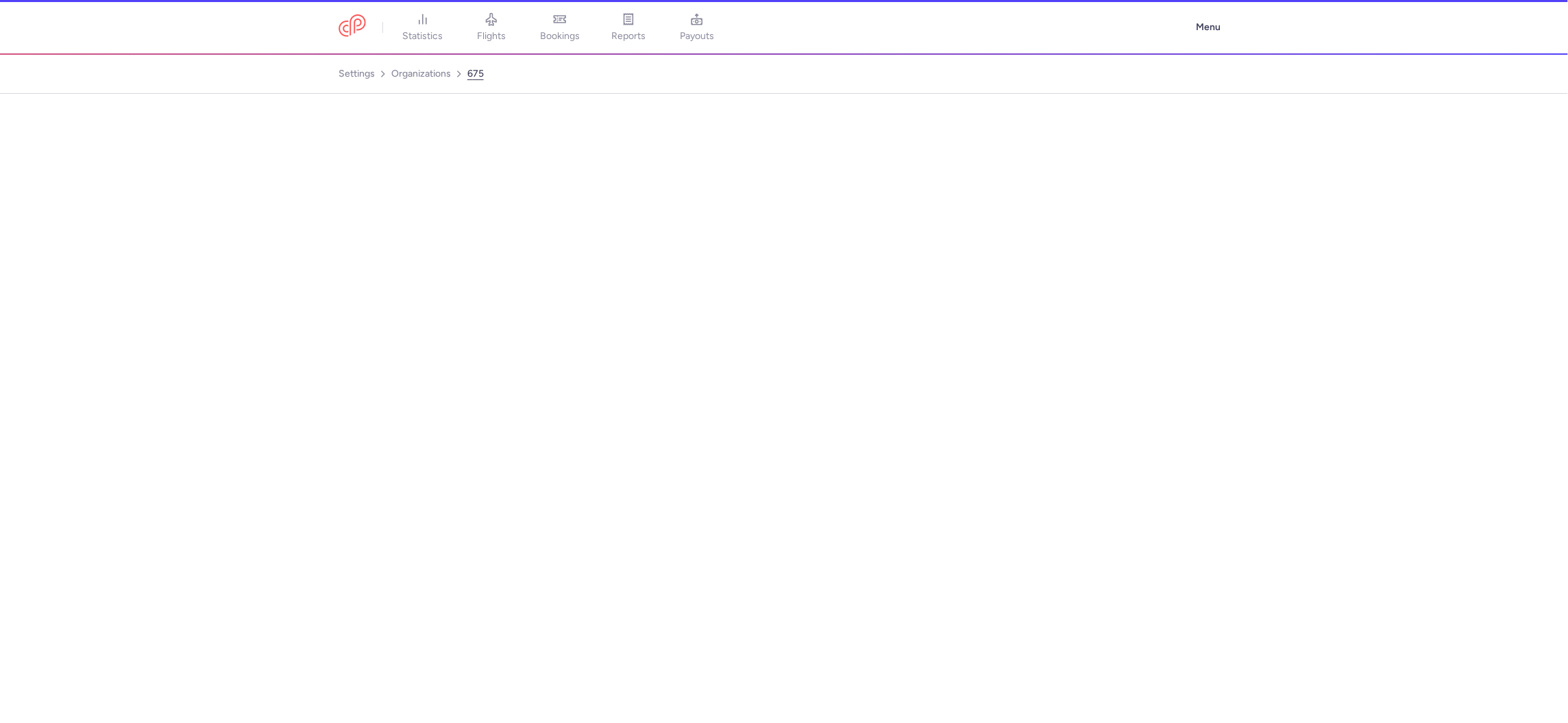
select select "DEDICATED"
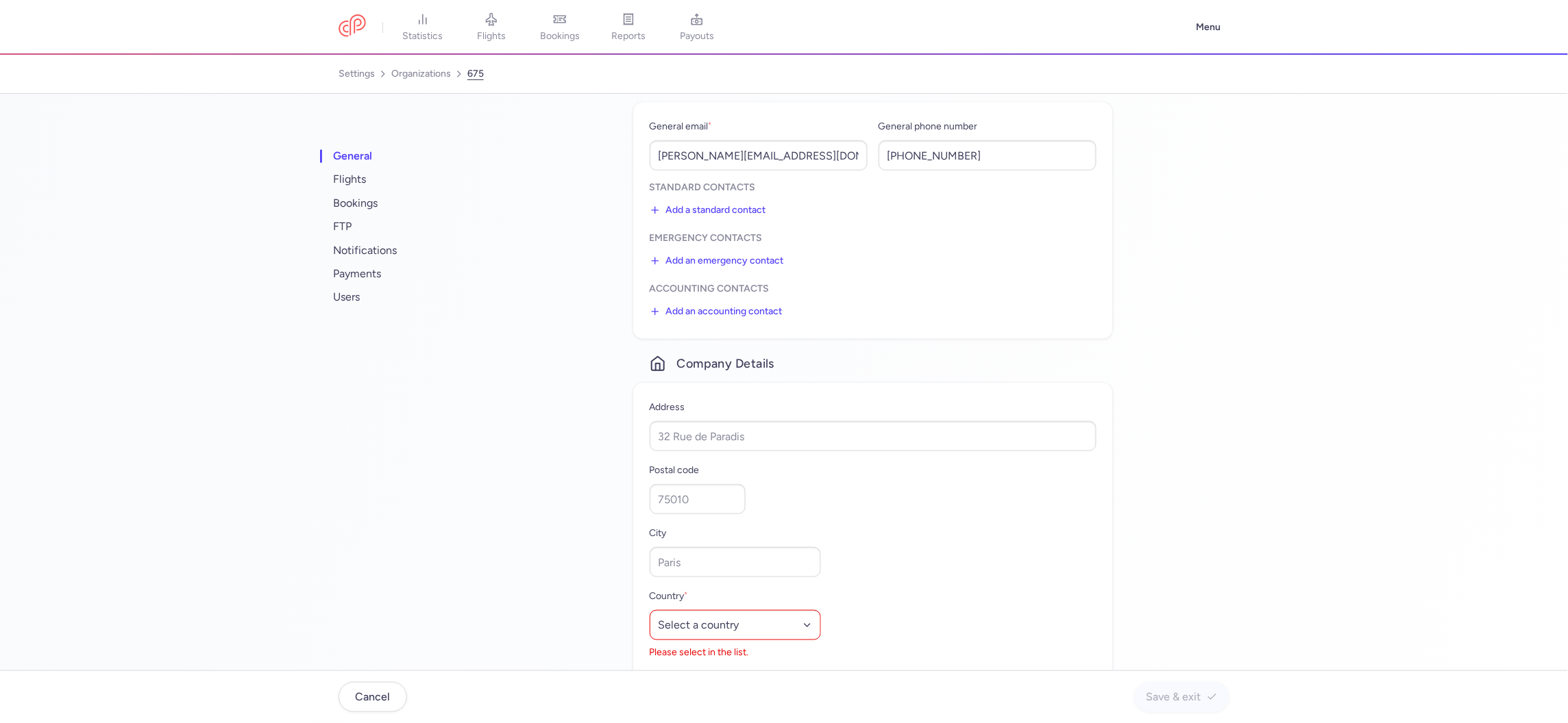
scroll to position [356, 0]
click at [781, 621] on select "Select a country Afghanistan Albania Algeria American Samoa Andorra Angola Angu…" at bounding box center [735, 624] width 172 height 30
select select "al"
click at [359, 298] on span "users" at bounding box center [416, 297] width 172 height 23
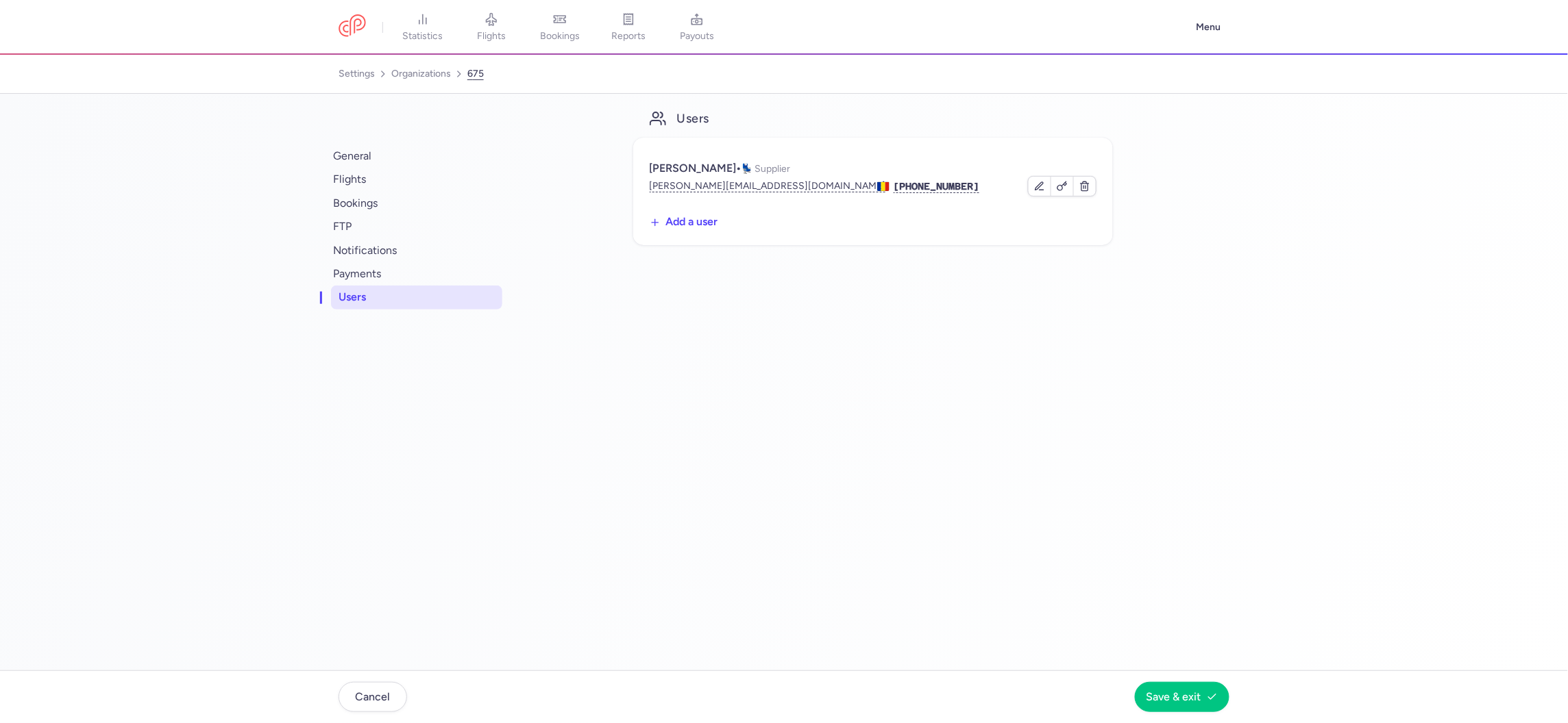
scroll to position [0, 0]
click at [749, 179] on button "leonard@happytouringclub.com" at bounding box center [768, 186] width 237 height 14
click at [347, 157] on span "general" at bounding box center [416, 156] width 172 height 23
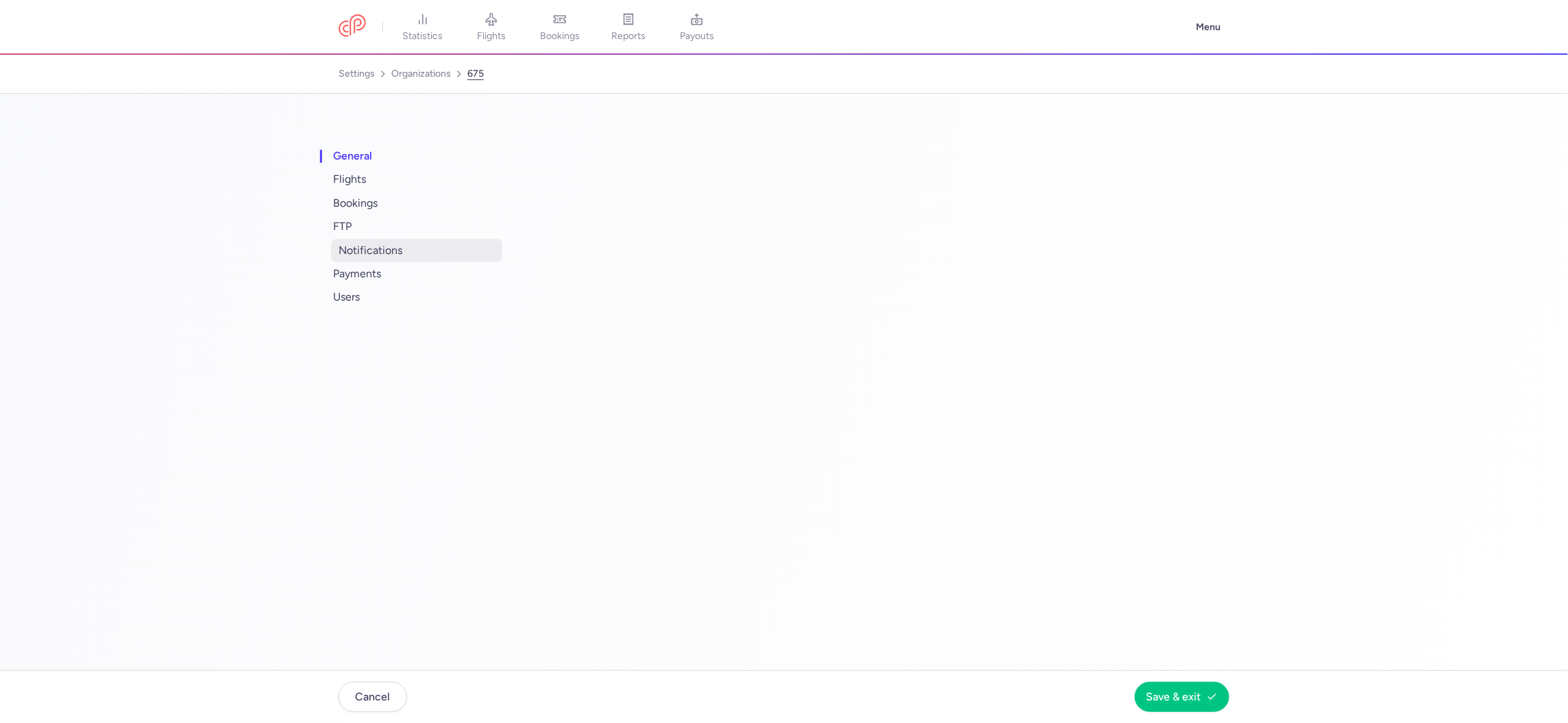
select select "DEDICATED"
select select "al"
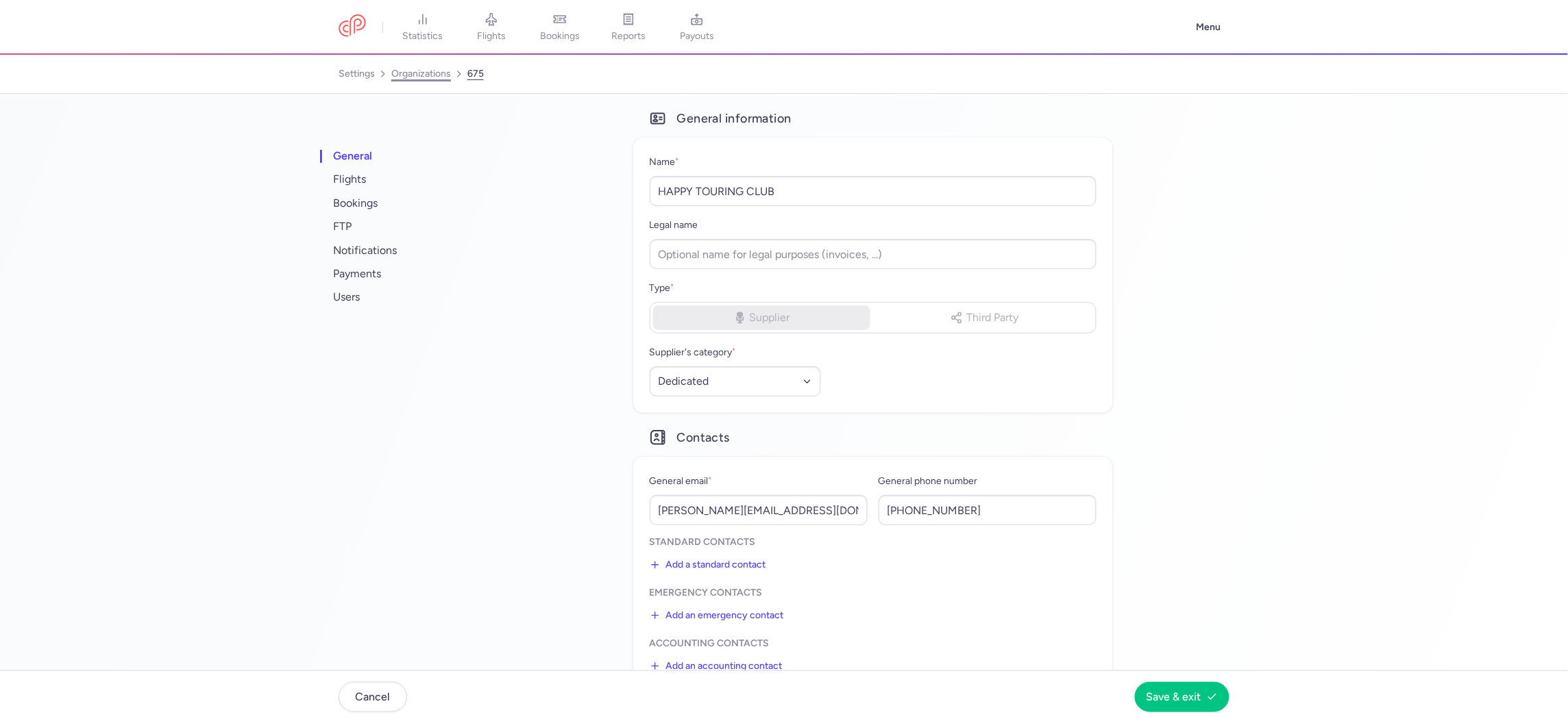
click at [415, 76] on link "organizations" at bounding box center [421, 74] width 60 height 22
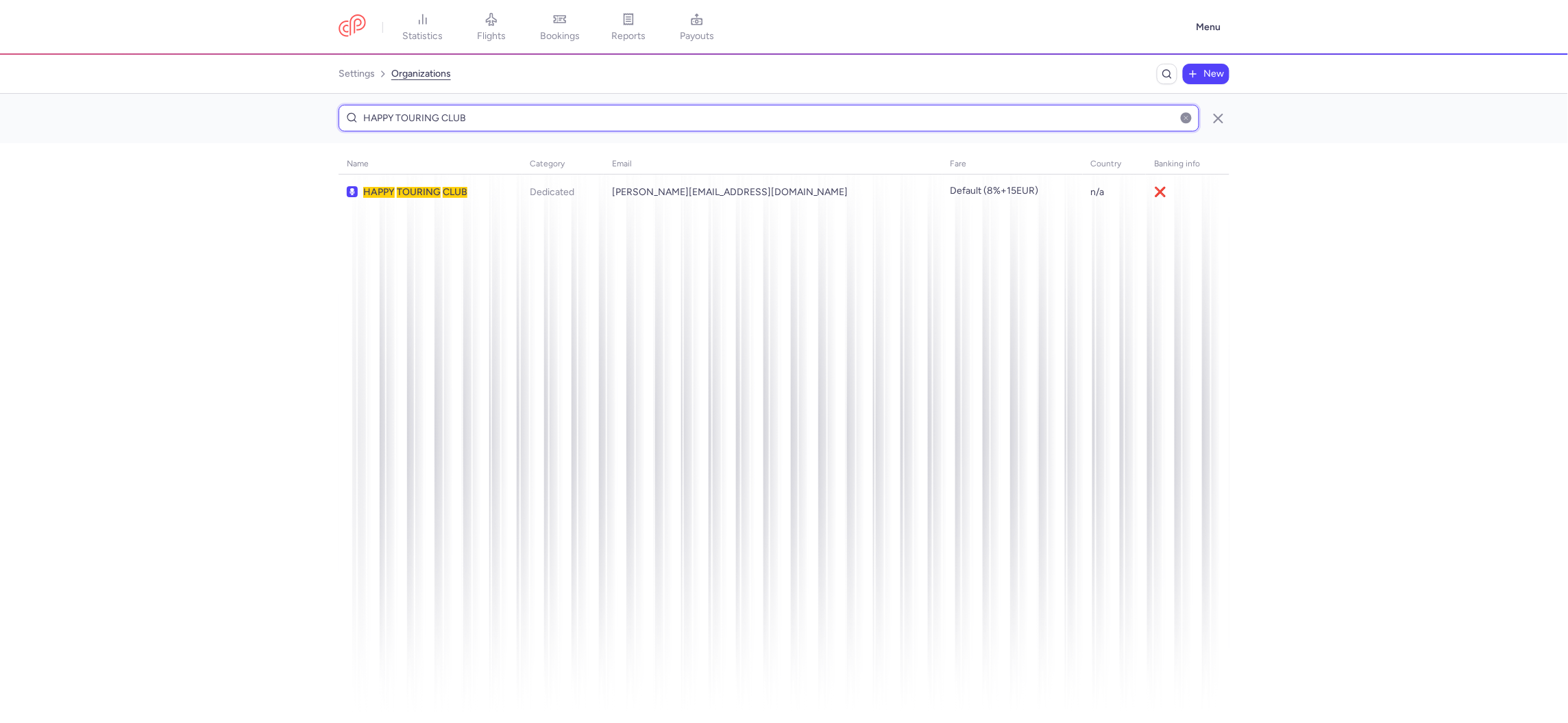
click at [423, 107] on input "HAPPY TOURING CLUB" at bounding box center [769, 118] width 861 height 27
paste input "PREMIUM TRAVEL"
type input "PREMIUM TRAVEL"
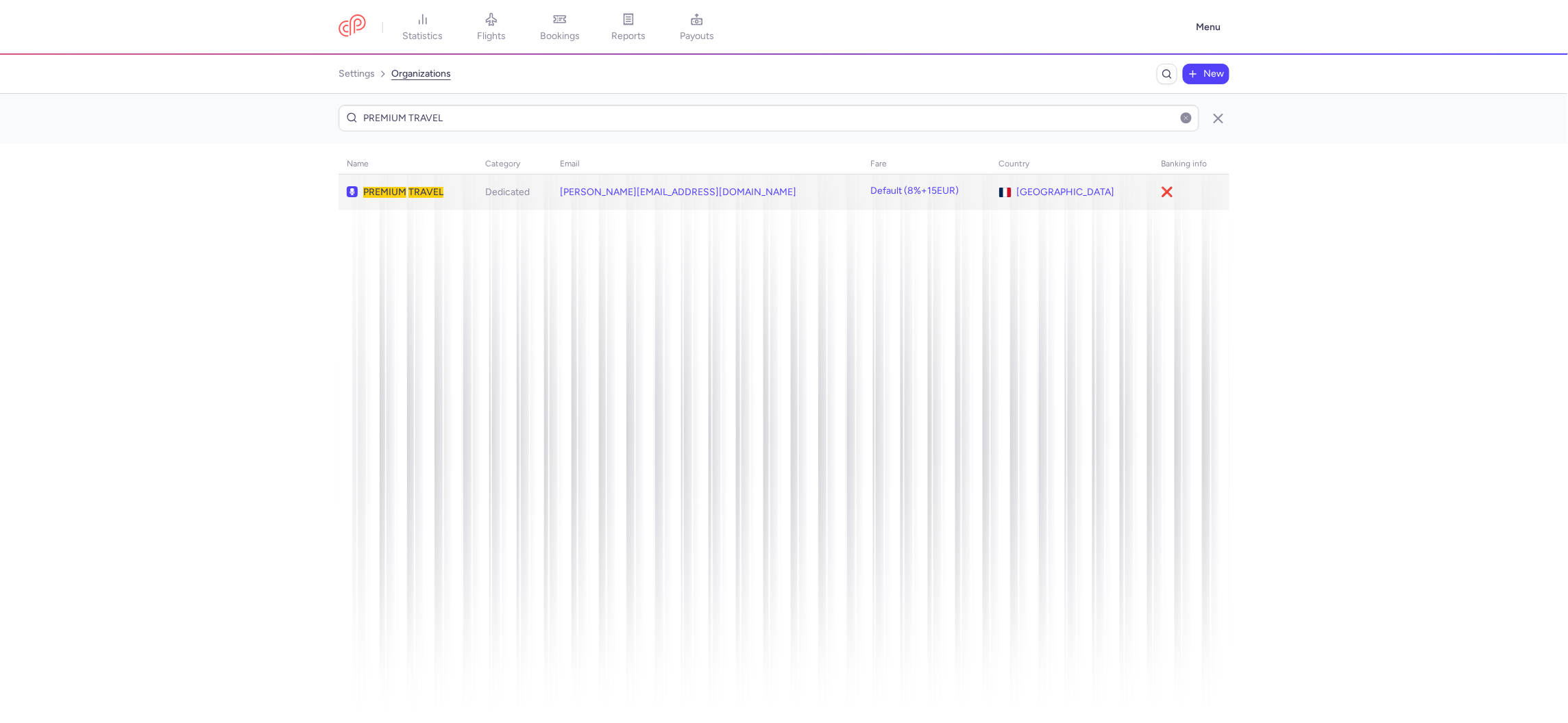
click at [552, 206] on td "PREMIUM TRAVEL" at bounding box center [707, 192] width 310 height 36
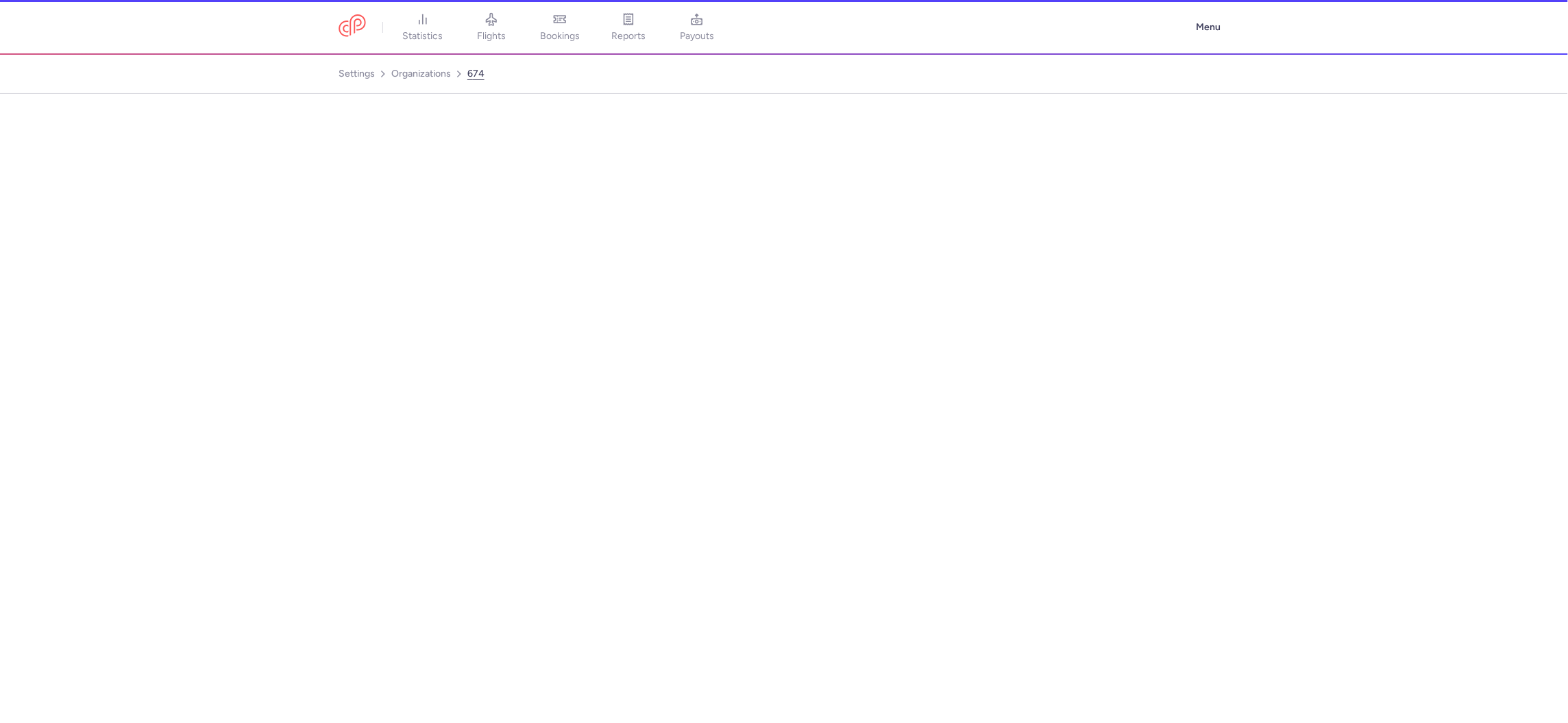
select select "DEDICATED"
select select "fr"
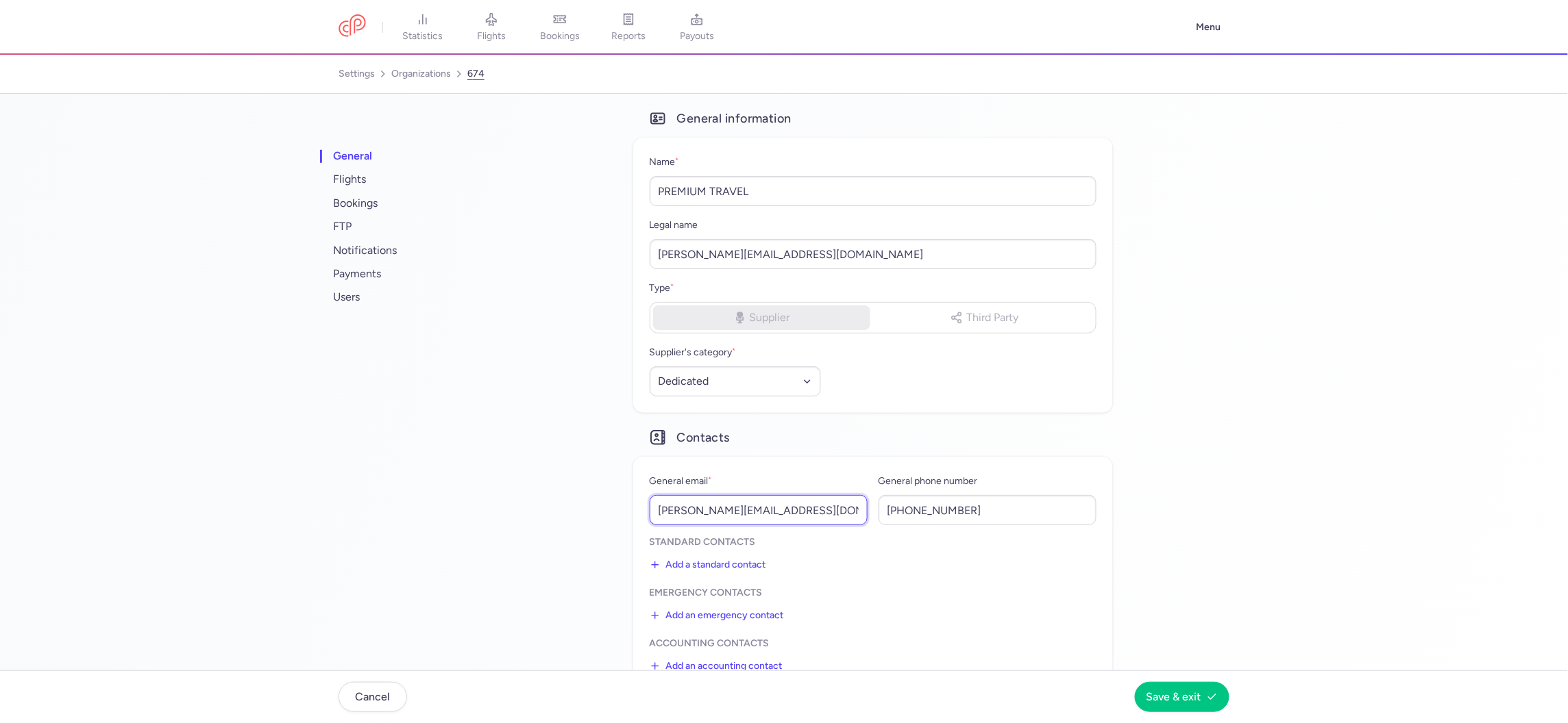
click at [751, 508] on input "hannah.morin@premiumtravel.fr" at bounding box center [758, 510] width 218 height 30
click at [345, 301] on span "users" at bounding box center [416, 297] width 172 height 23
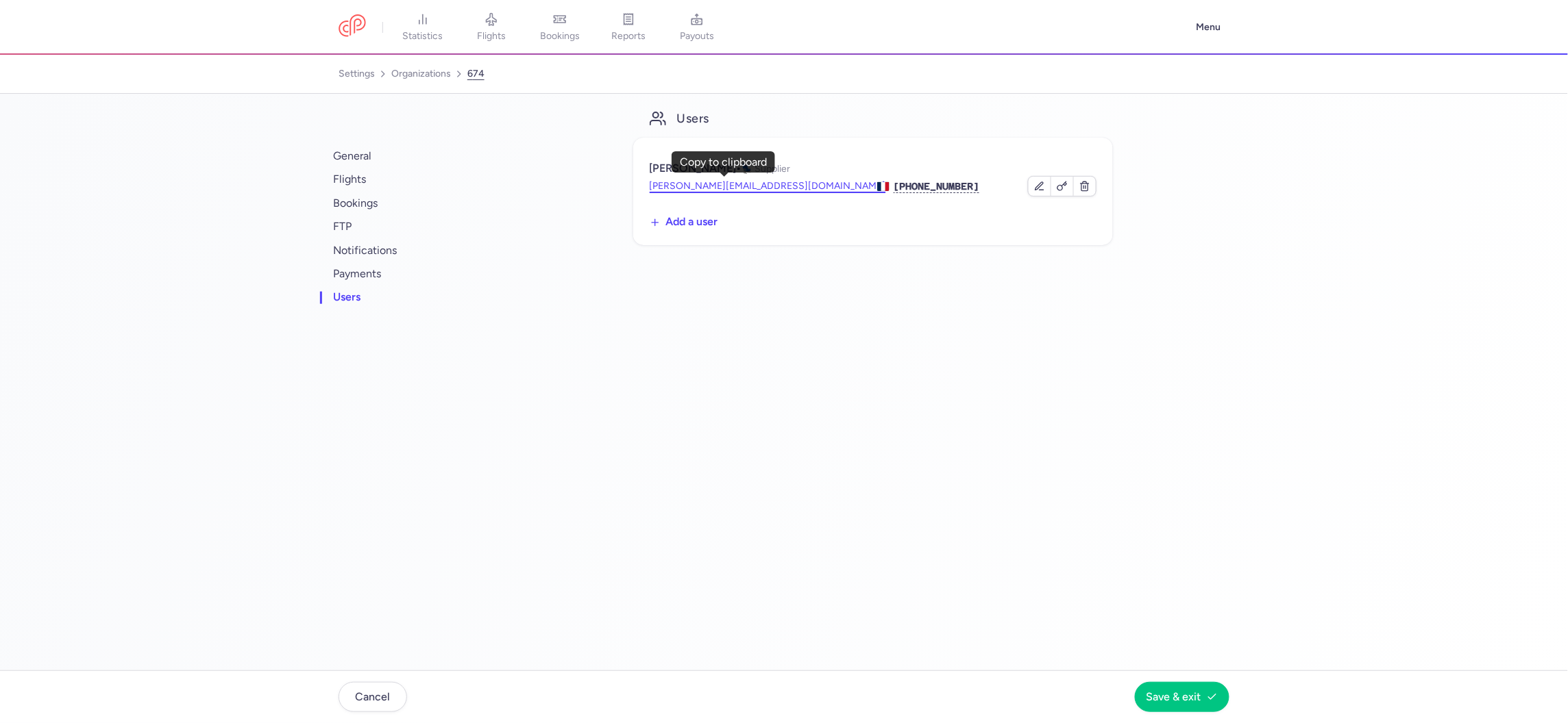
click at [762, 179] on button "hannah.morin@premiumtravel.fr" at bounding box center [768, 186] width 237 height 14
click at [404, 79] on link "organizations" at bounding box center [421, 74] width 60 height 22
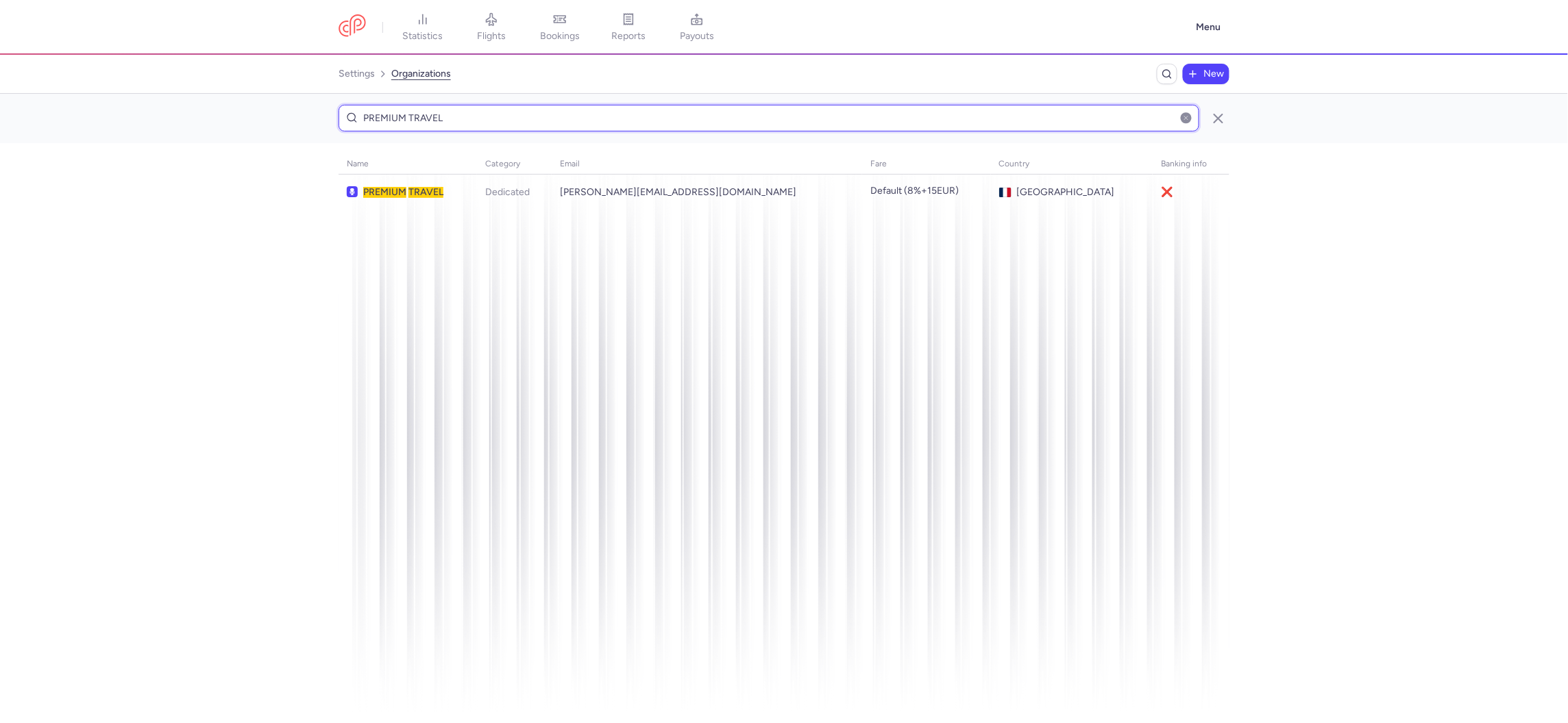
click at [491, 121] on input "PREMIUM TRAVEL" at bounding box center [769, 118] width 861 height 27
paste input "BIURO PODRÓŻY I TURYSTYKI ALMATUR POLSKA S. A."
type input "BIURO PODRÓŻY I TURYSTYKI ALMATUR POLSKA S. A."
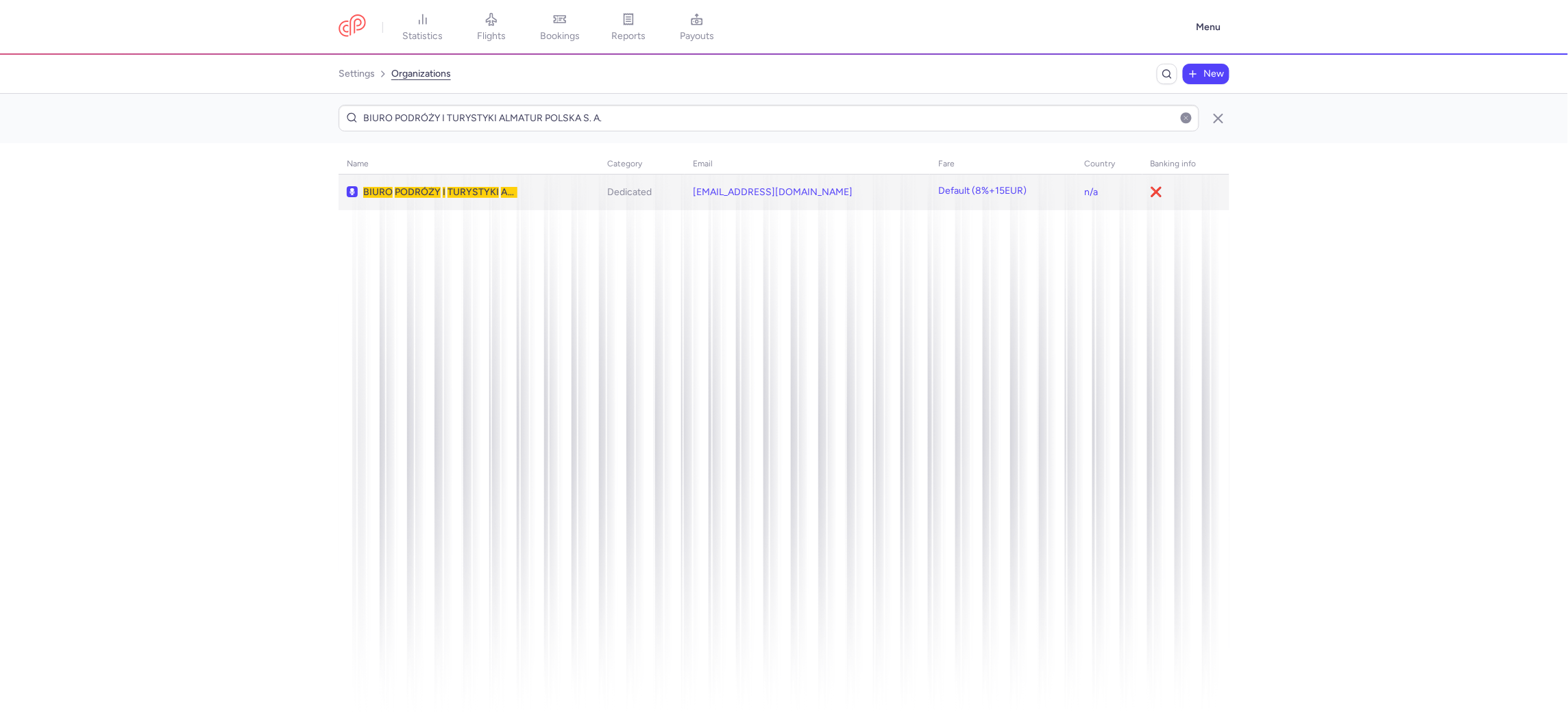
click at [685, 181] on td "BIURO PODRÓŻY I TURYSTYKI ALMATUR POLSKA S. A." at bounding box center [807, 192] width 245 height 36
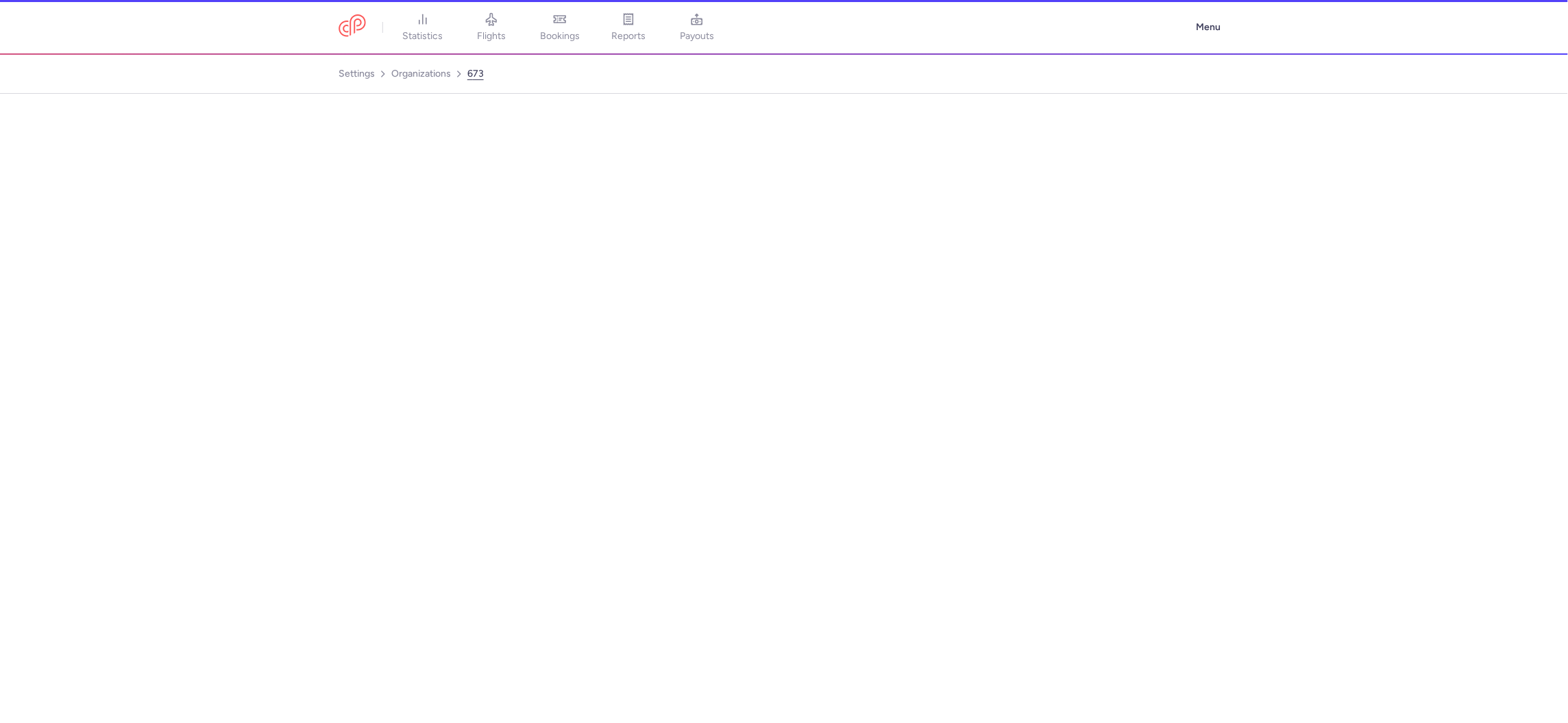
select select "DEDICATED"
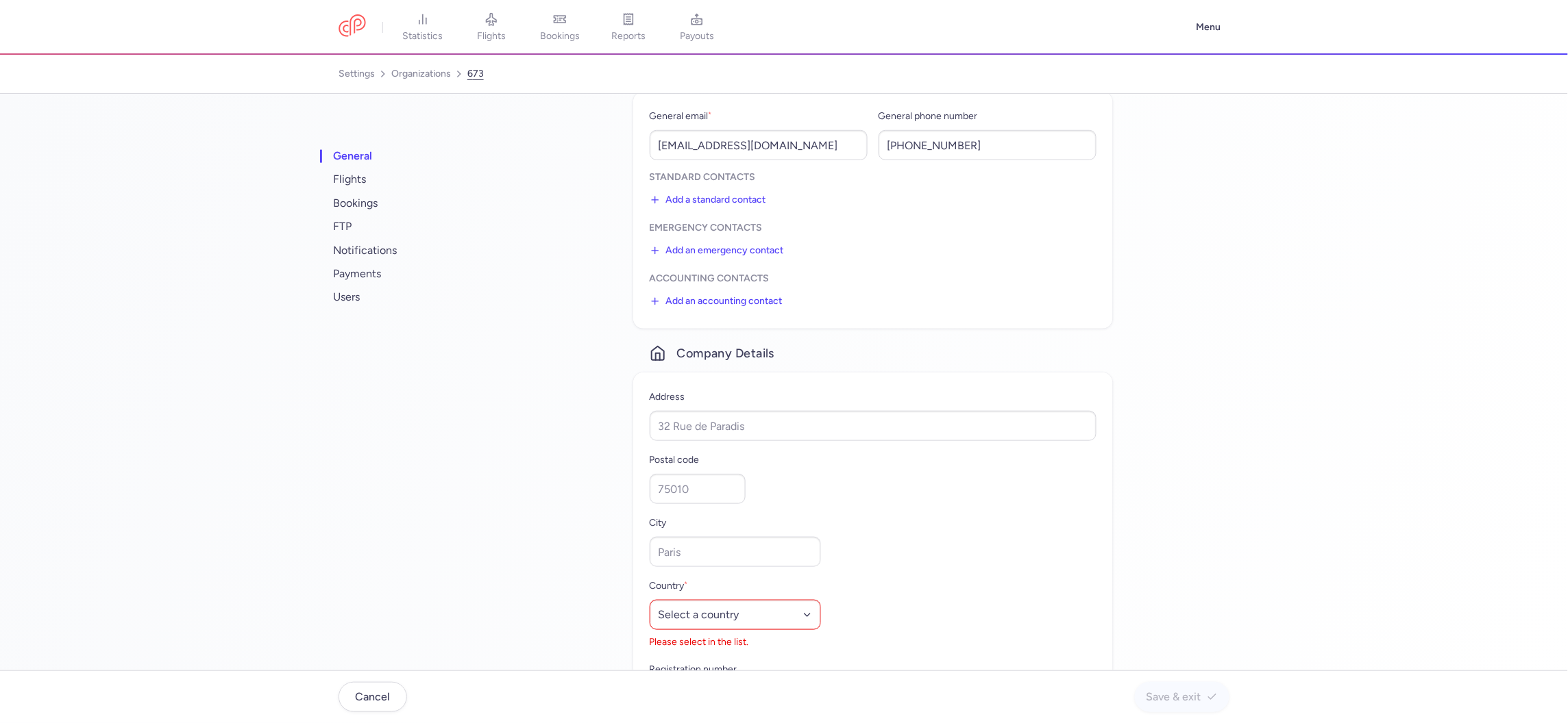
scroll to position [363, 0]
click at [753, 611] on select "Select a country Afghanistan Albania Algeria American Samoa Andorra Angola Angu…" at bounding box center [735, 616] width 172 height 30
select select "al"
click at [344, 298] on span "users" at bounding box center [416, 297] width 172 height 23
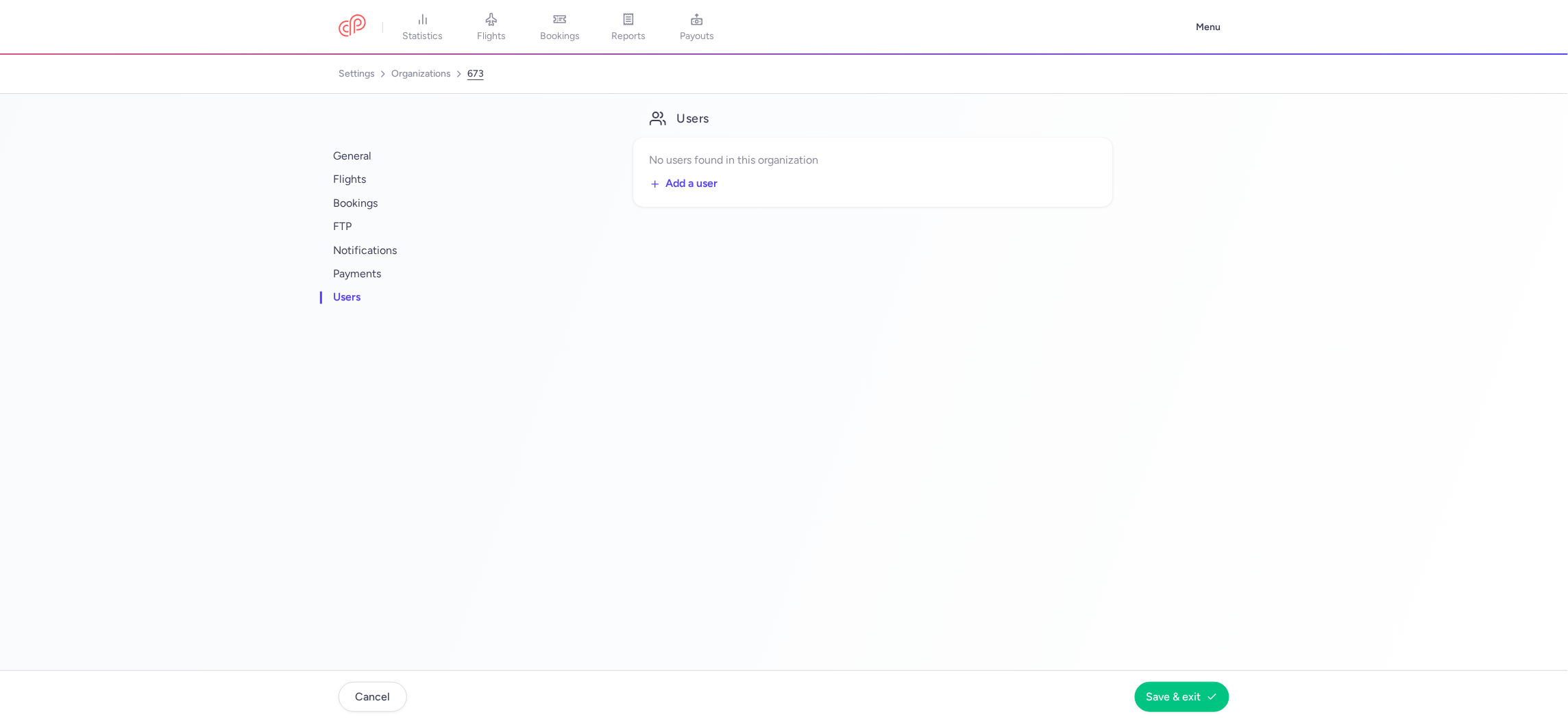
scroll to position [0, 0]
click at [364, 151] on span "general" at bounding box center [416, 156] width 172 height 23
select select "DEDICATED"
select select "al"
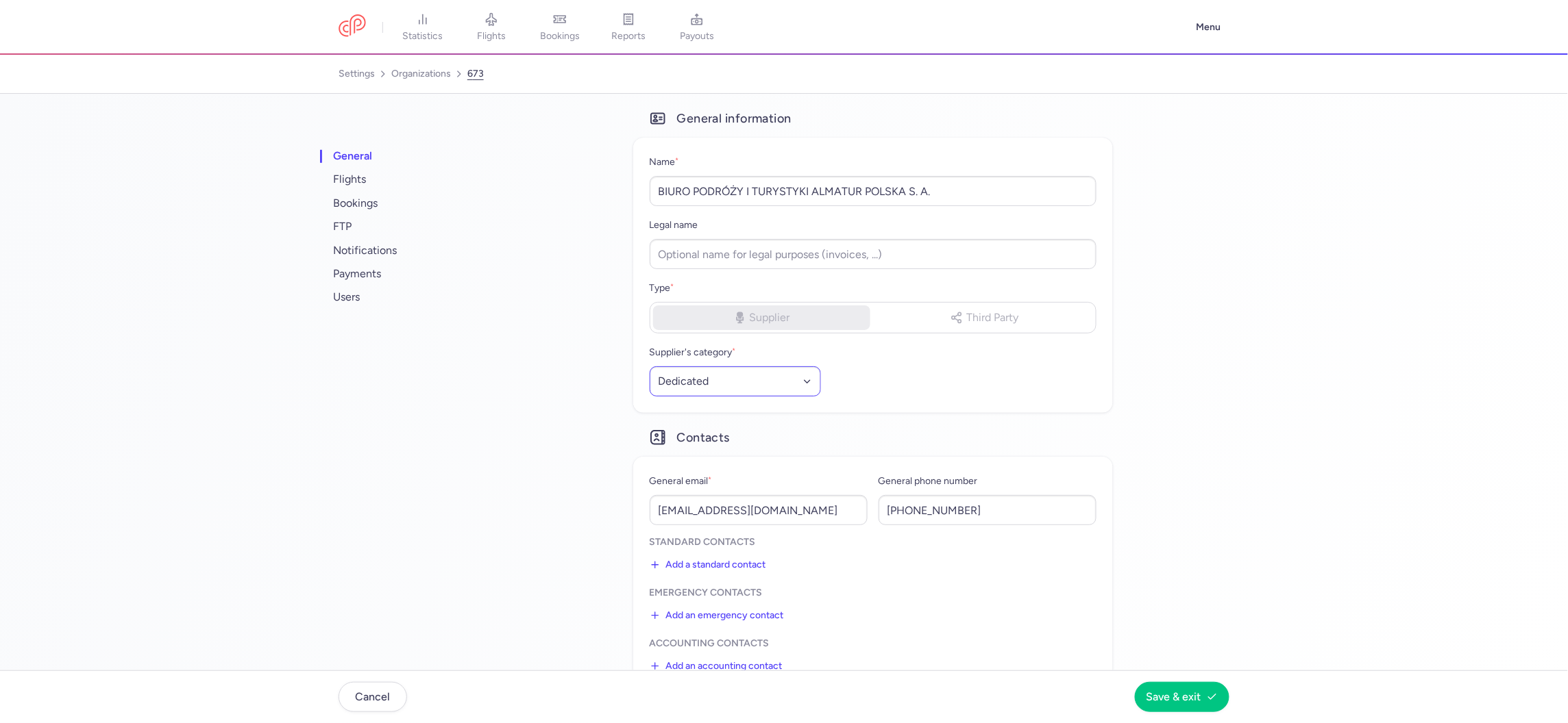
scroll to position [127, 0]
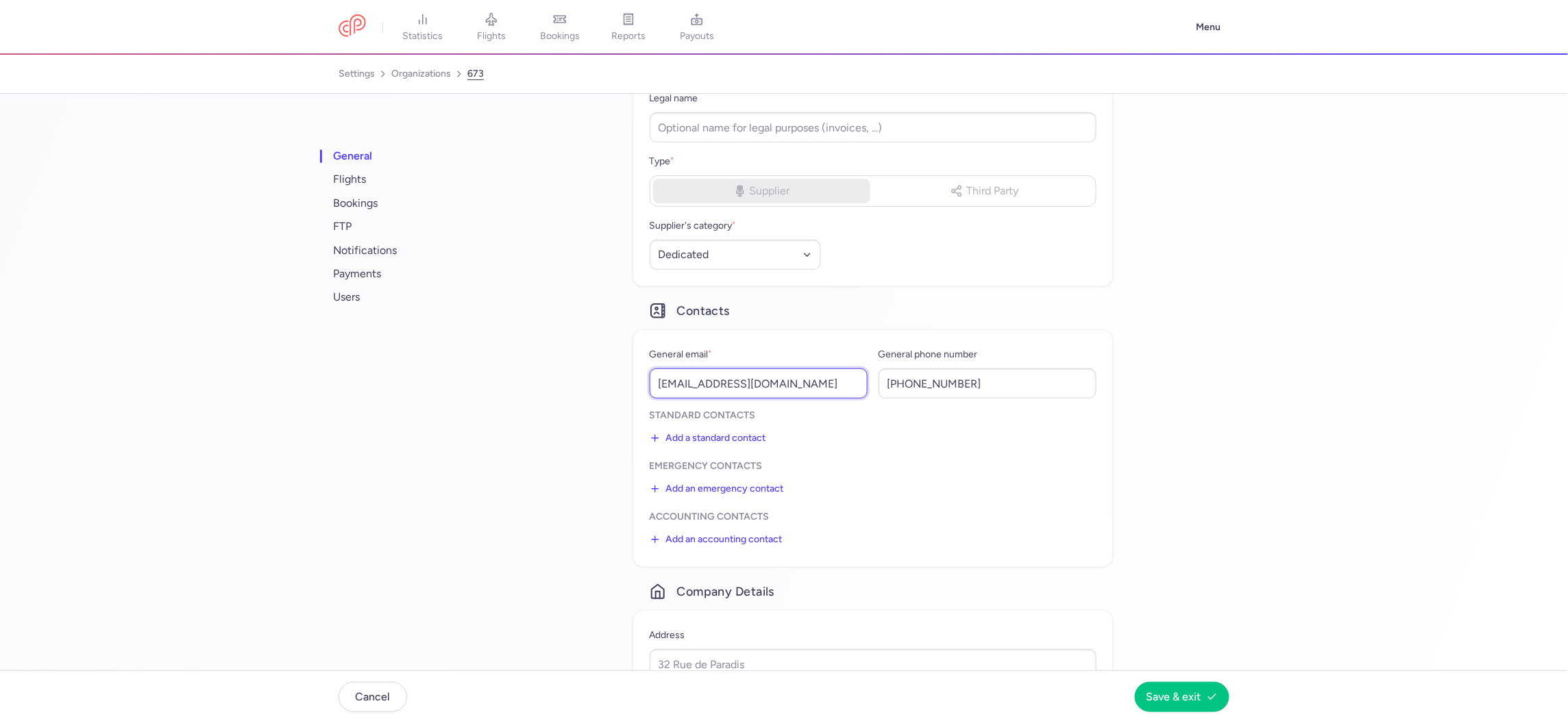
click at [730, 387] on input "afronczak@almatur.pl" at bounding box center [758, 383] width 218 height 30
click at [408, 75] on link "organizations" at bounding box center [421, 74] width 60 height 22
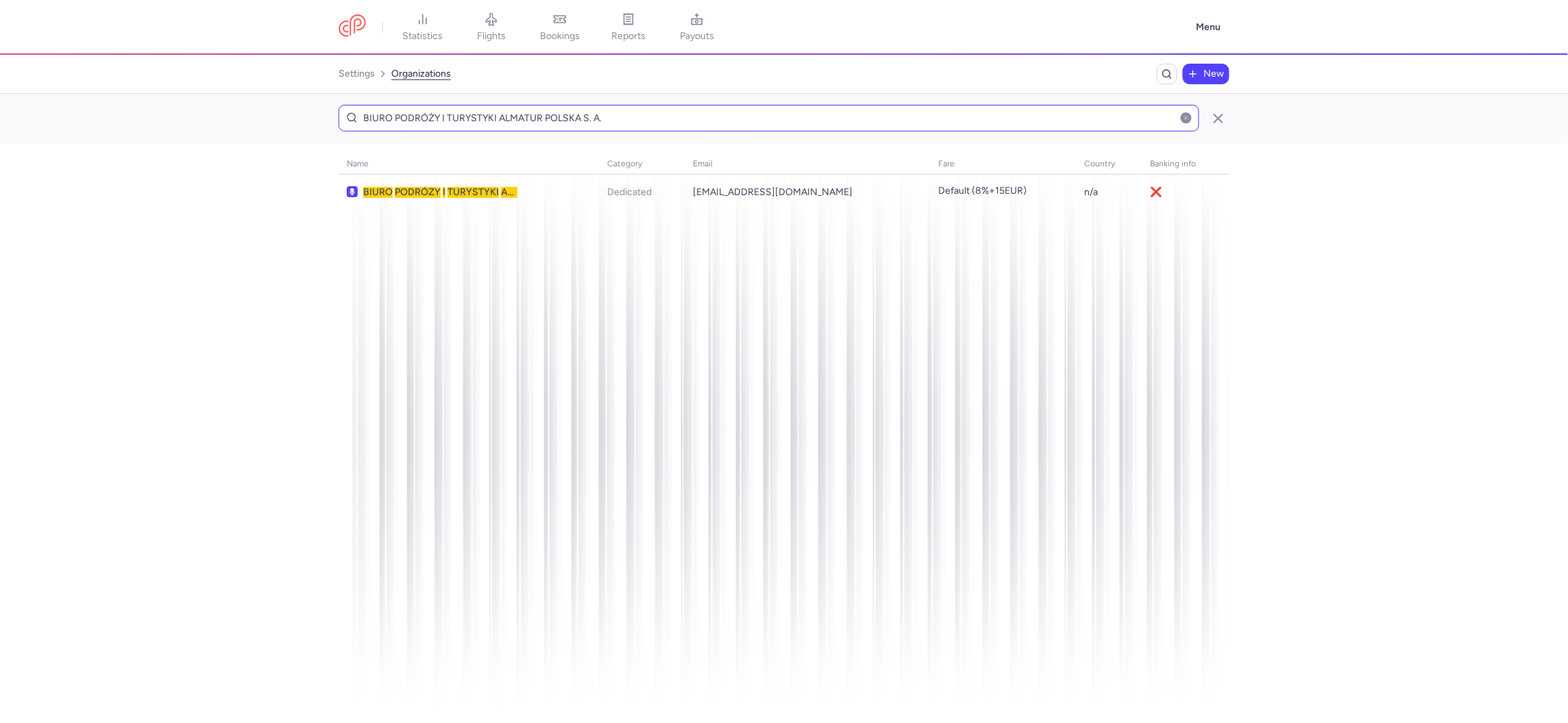
click at [620, 108] on input "BIURO PODRÓŻY I TURYSTYKI ALMATUR POLSKA S. A." at bounding box center [769, 118] width 861 height 27
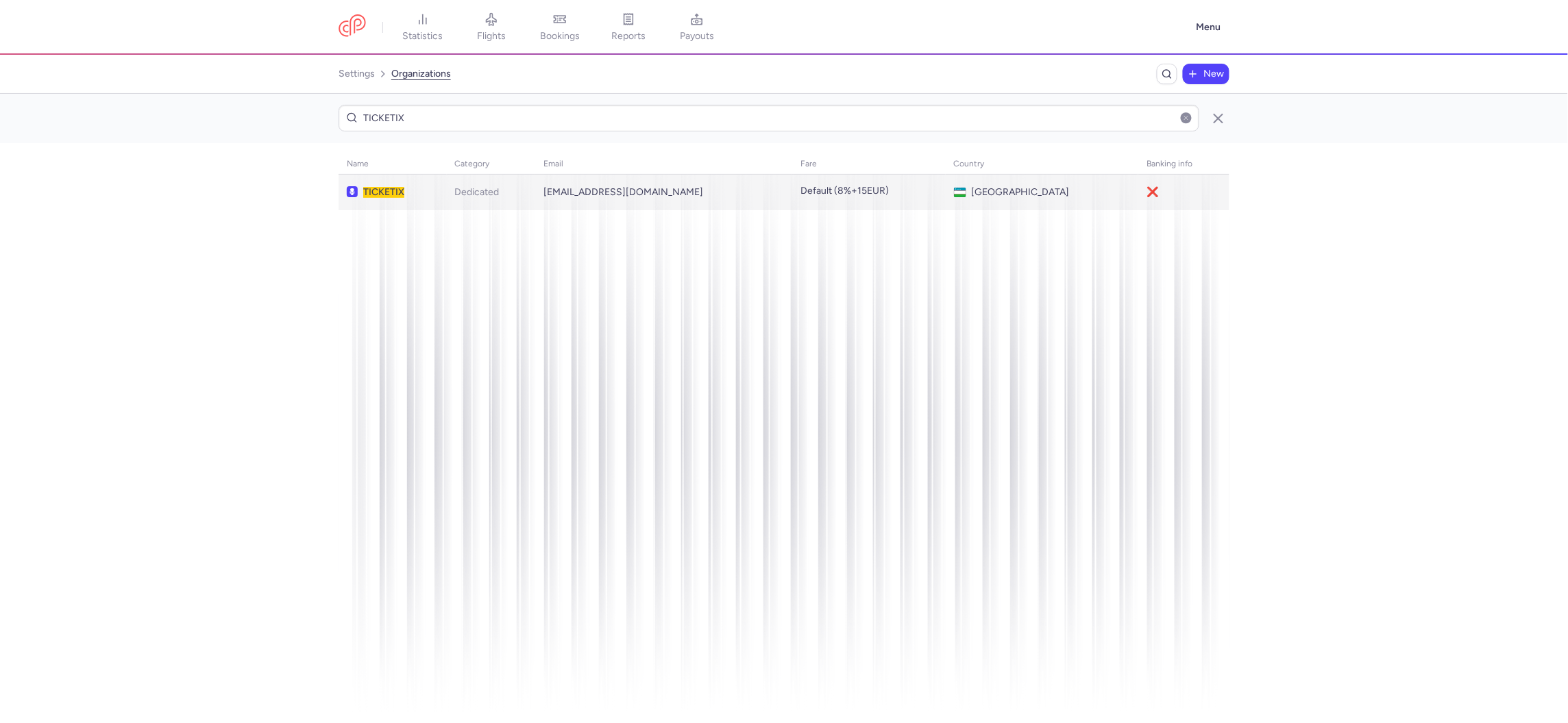
type input "TICKETIX"
click at [792, 201] on td "Dedicated" at bounding box center [868, 192] width 153 height 36
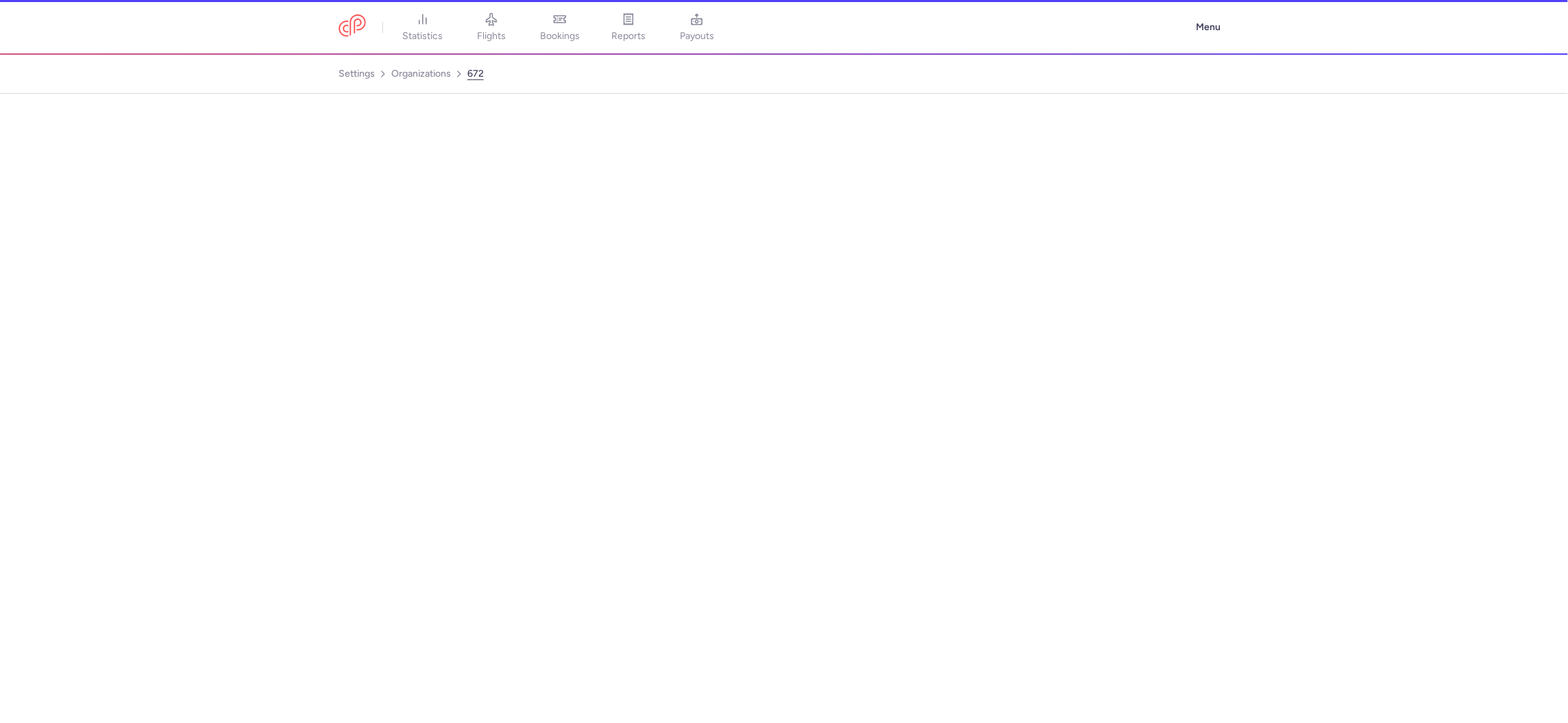
select select "DEDICATED"
select select "uz"
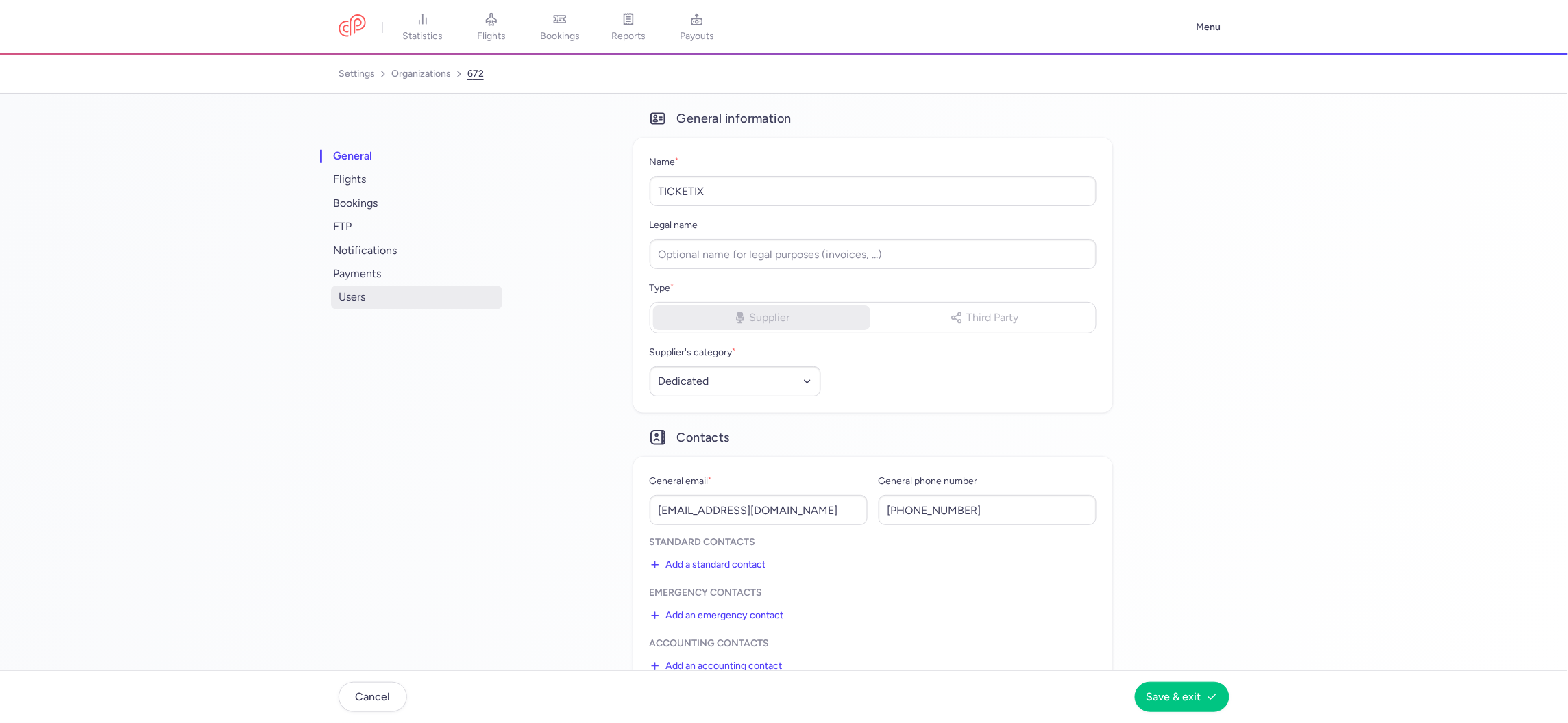
click at [361, 300] on span "users" at bounding box center [416, 297] width 172 height 23
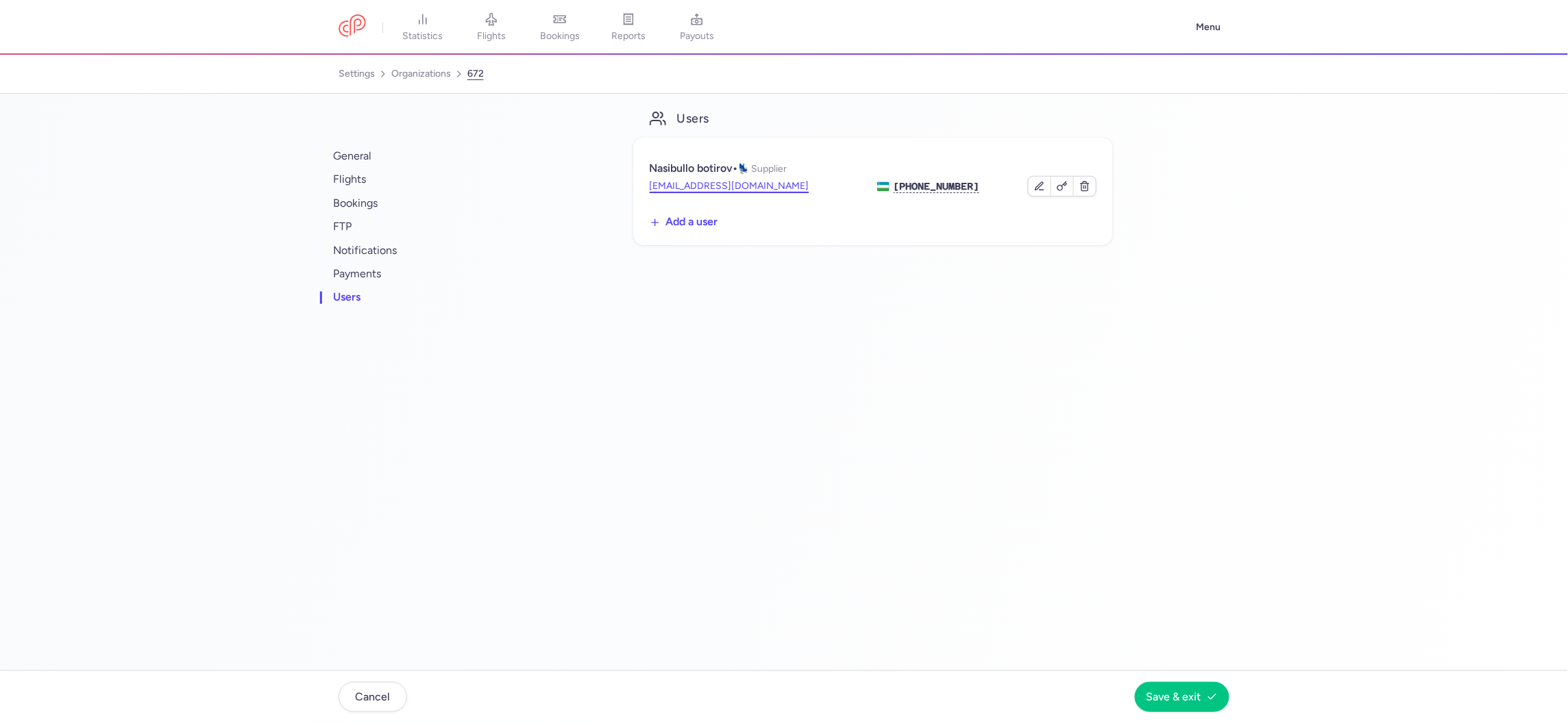
click at [695, 188] on button "admin@ticketix.uz" at bounding box center [729, 186] width 160 height 14
click at [352, 153] on span "general" at bounding box center [416, 156] width 172 height 23
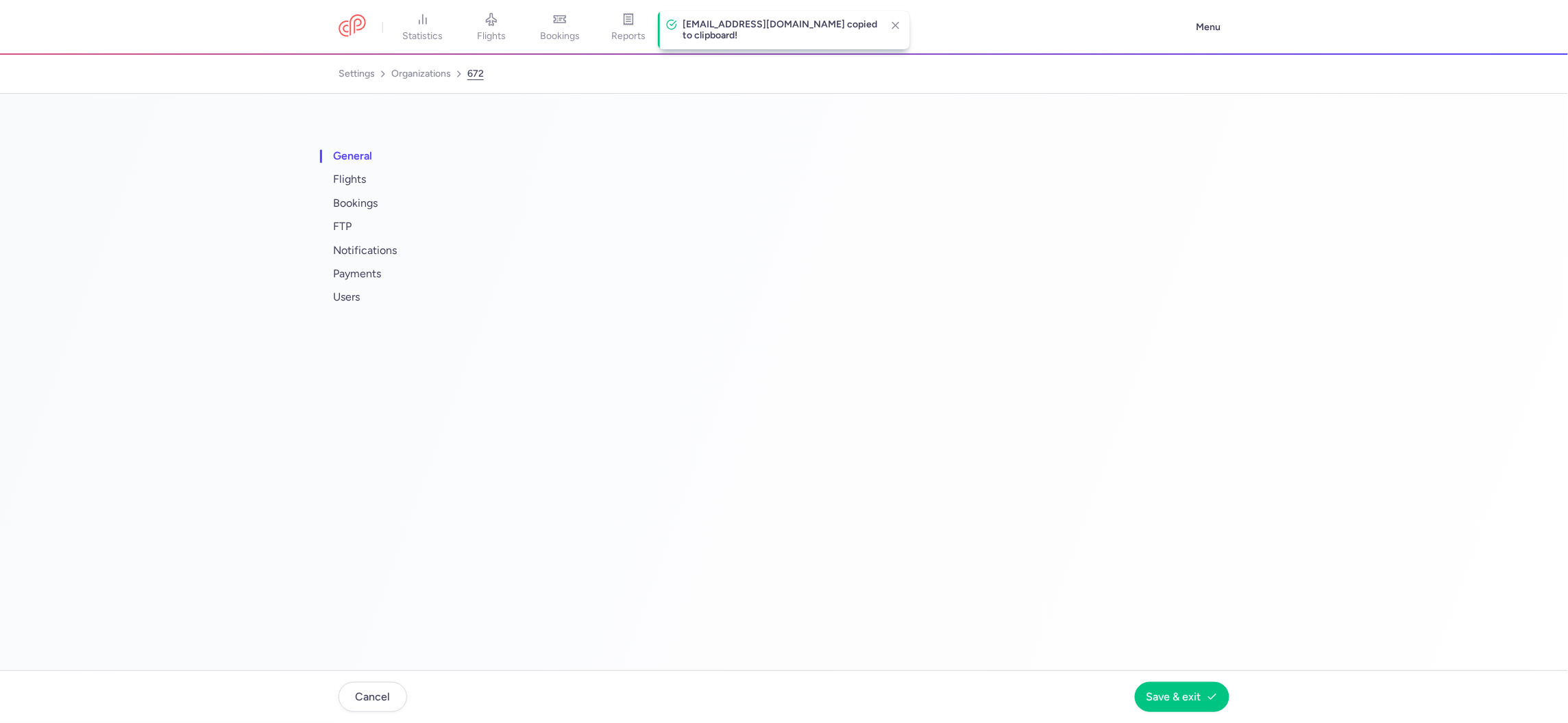
select select "DEDICATED"
select select "uz"
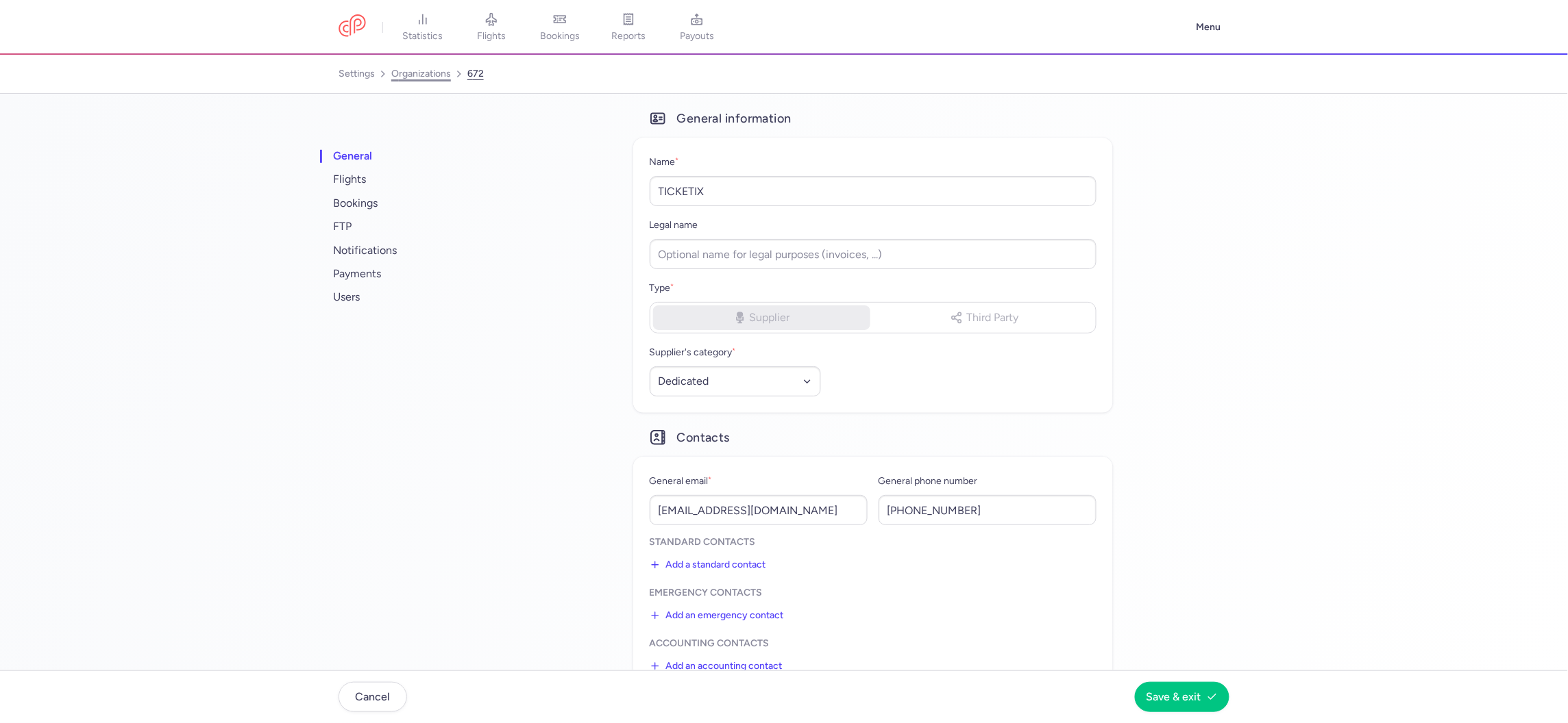
click at [420, 80] on link "organizations" at bounding box center [421, 74] width 60 height 22
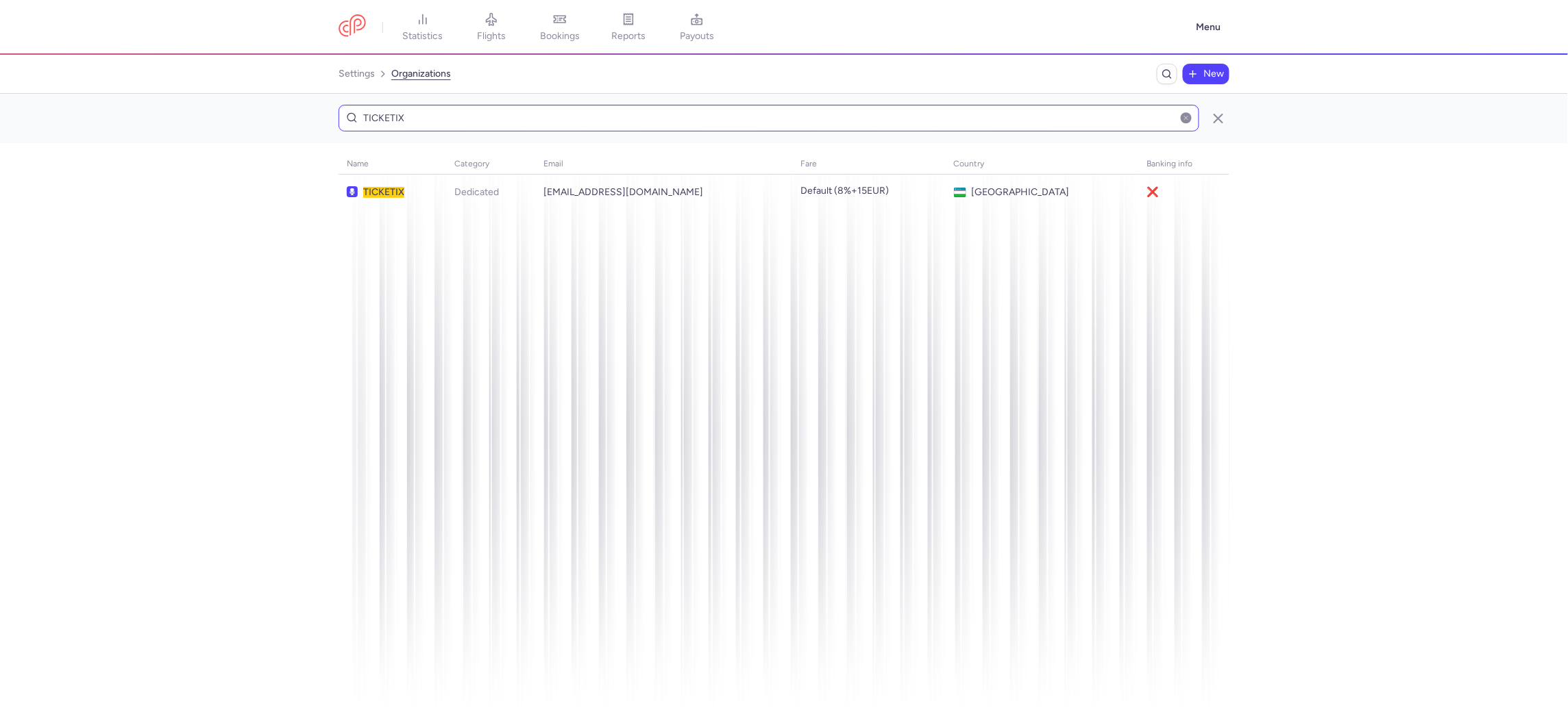
click at [734, 118] on input "TICKETIX" at bounding box center [769, 118] width 861 height 27
type input "[PERSON_NAME]"
click at [1077, 196] on td "prodejce@brenna.cz" at bounding box center [1110, 192] width 66 height 36
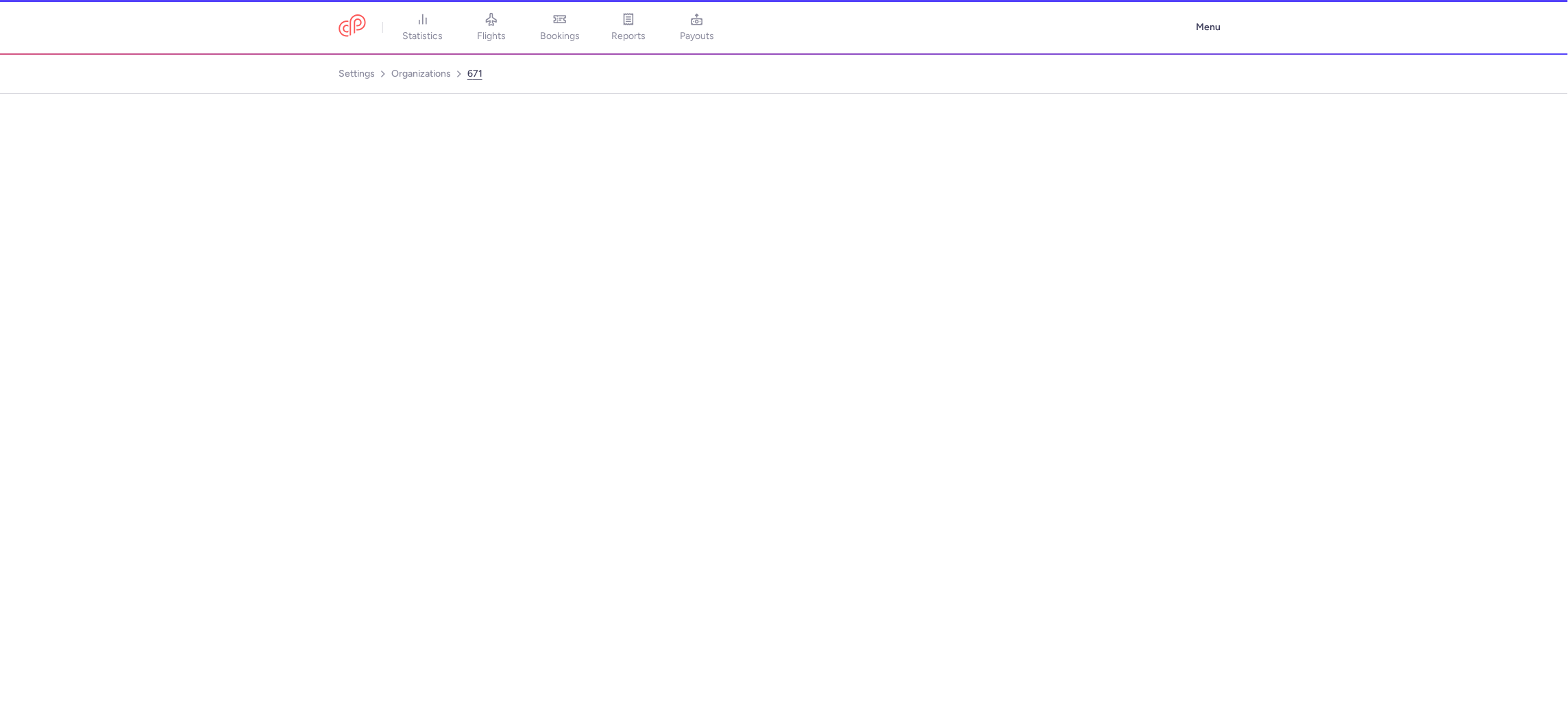
select select "DEDICATED"
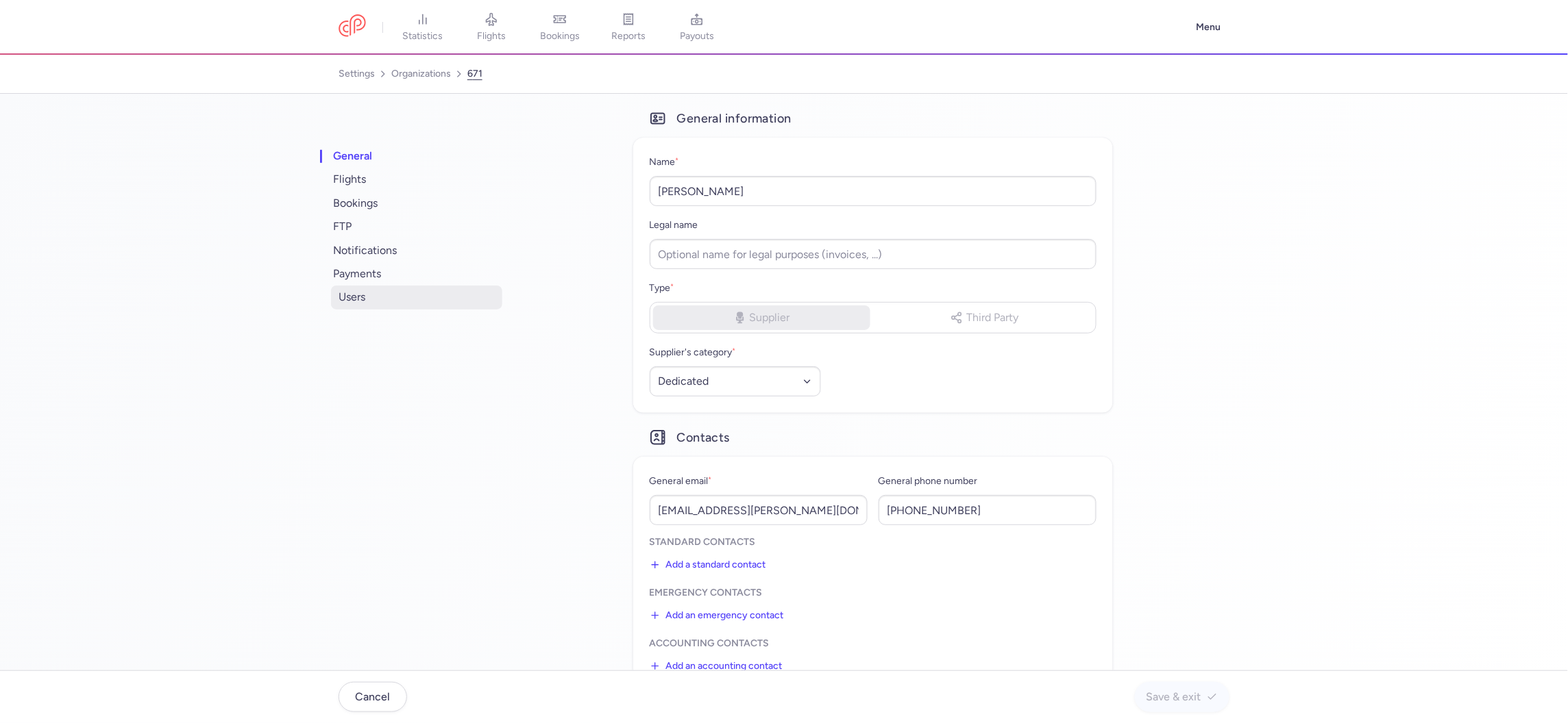
click at [364, 287] on span "users" at bounding box center [416, 297] width 172 height 23
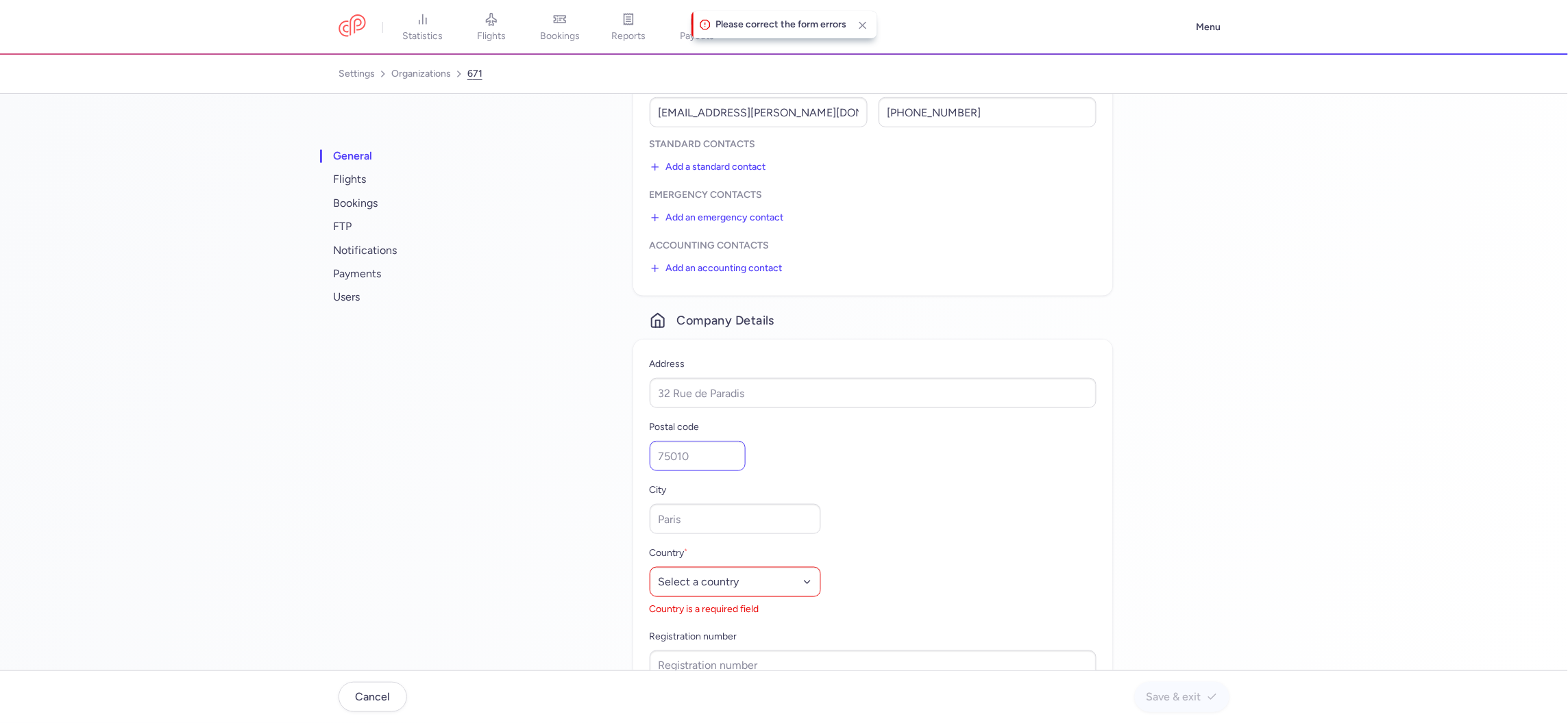
scroll to position [401, 0]
click at [715, 579] on select "Select a country Afghanistan Albania Algeria American Samoa Andorra Angola Angu…" at bounding box center [735, 579] width 172 height 30
select select "al"
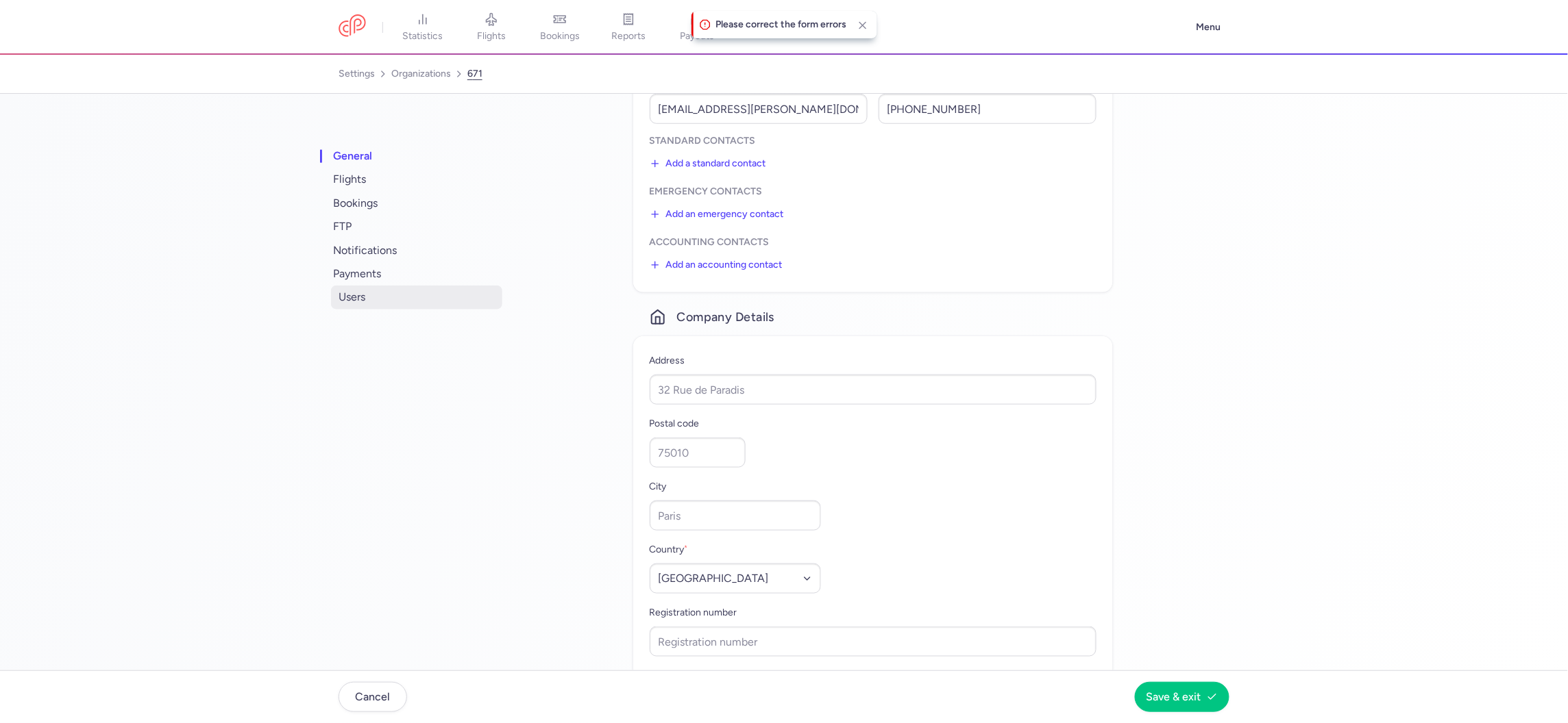
click at [359, 293] on span "users" at bounding box center [416, 297] width 172 height 23
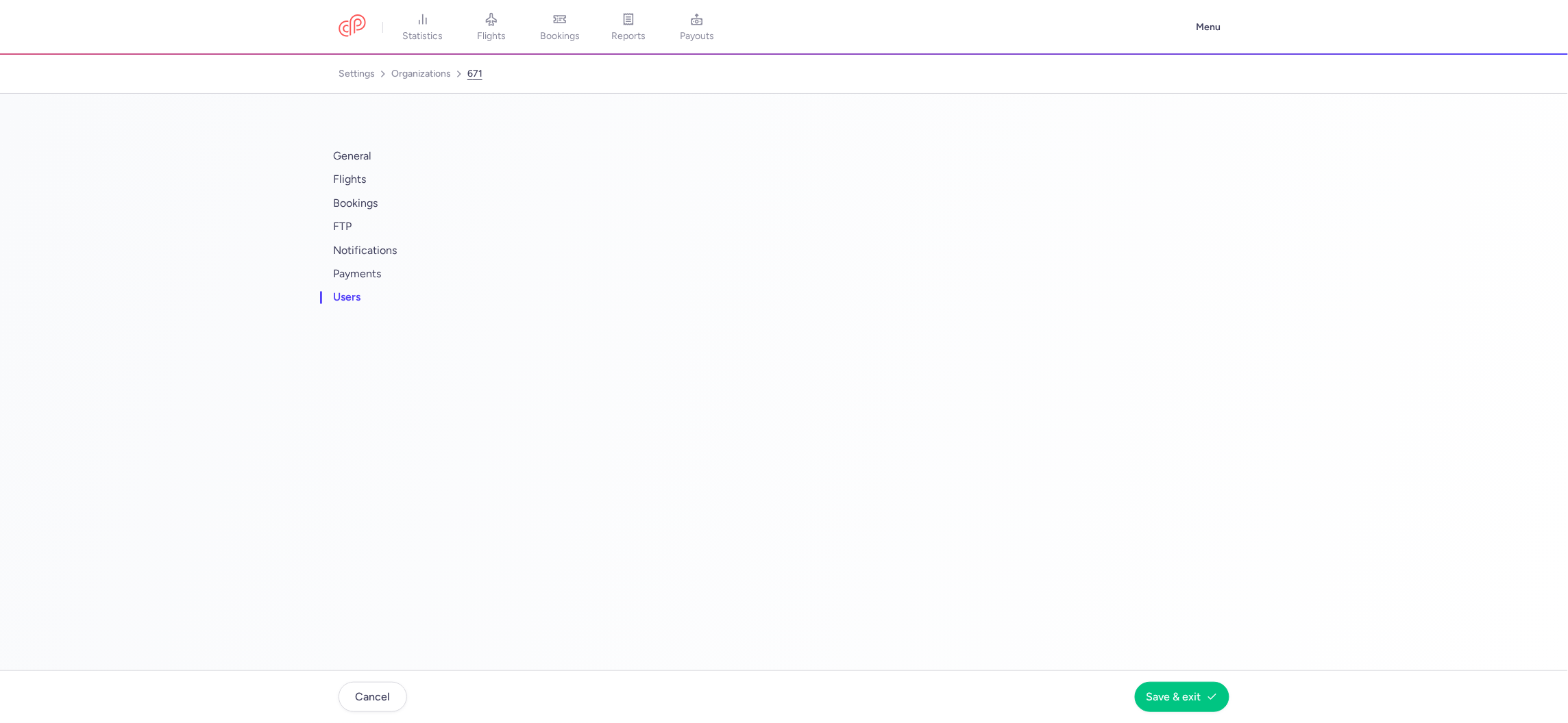
scroll to position [0, 0]
click at [712, 184] on button "jana@brenna.cz" at bounding box center [806, 186] width 313 height 14
click at [361, 162] on span "general" at bounding box center [416, 156] width 172 height 23
select select "DEDICATED"
select select "al"
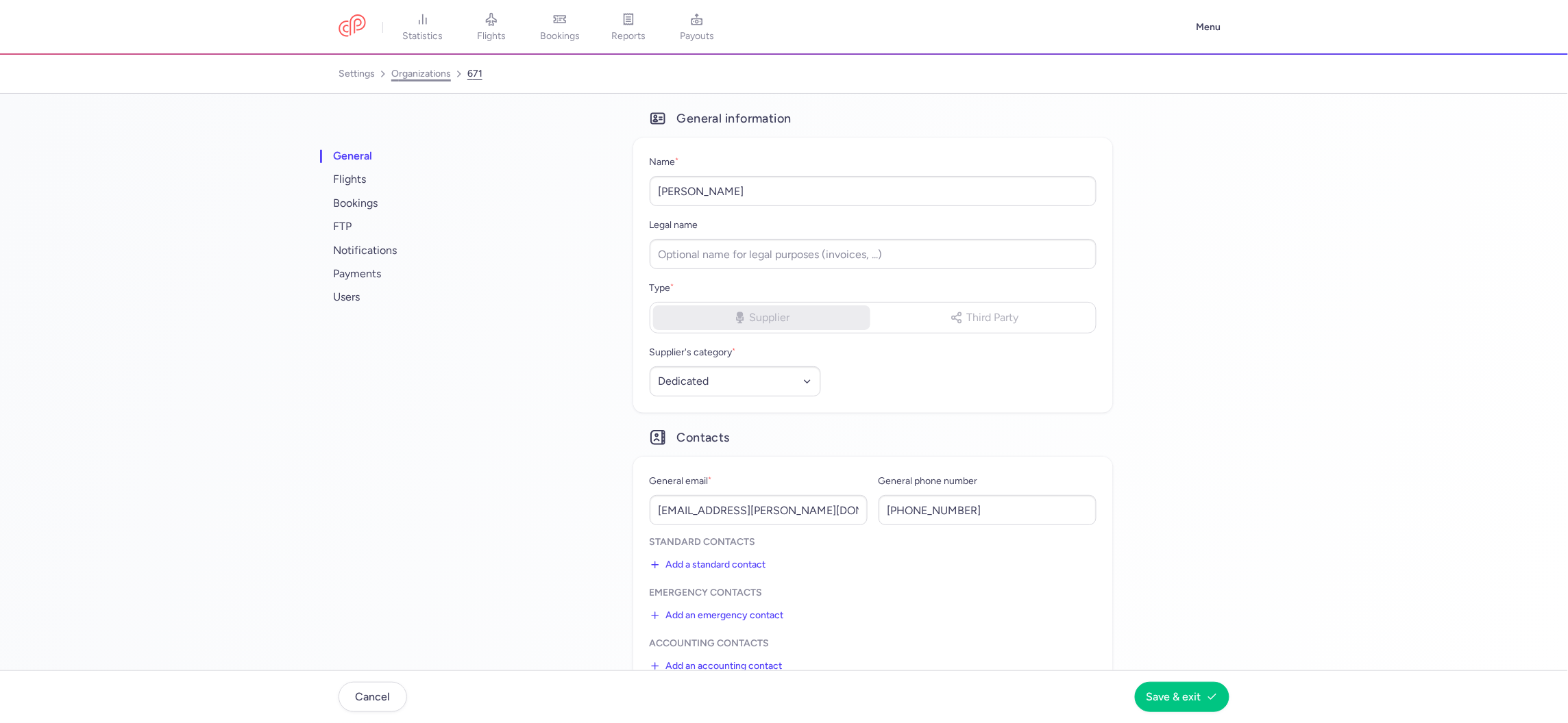
click at [406, 75] on link "organizations" at bounding box center [421, 74] width 60 height 22
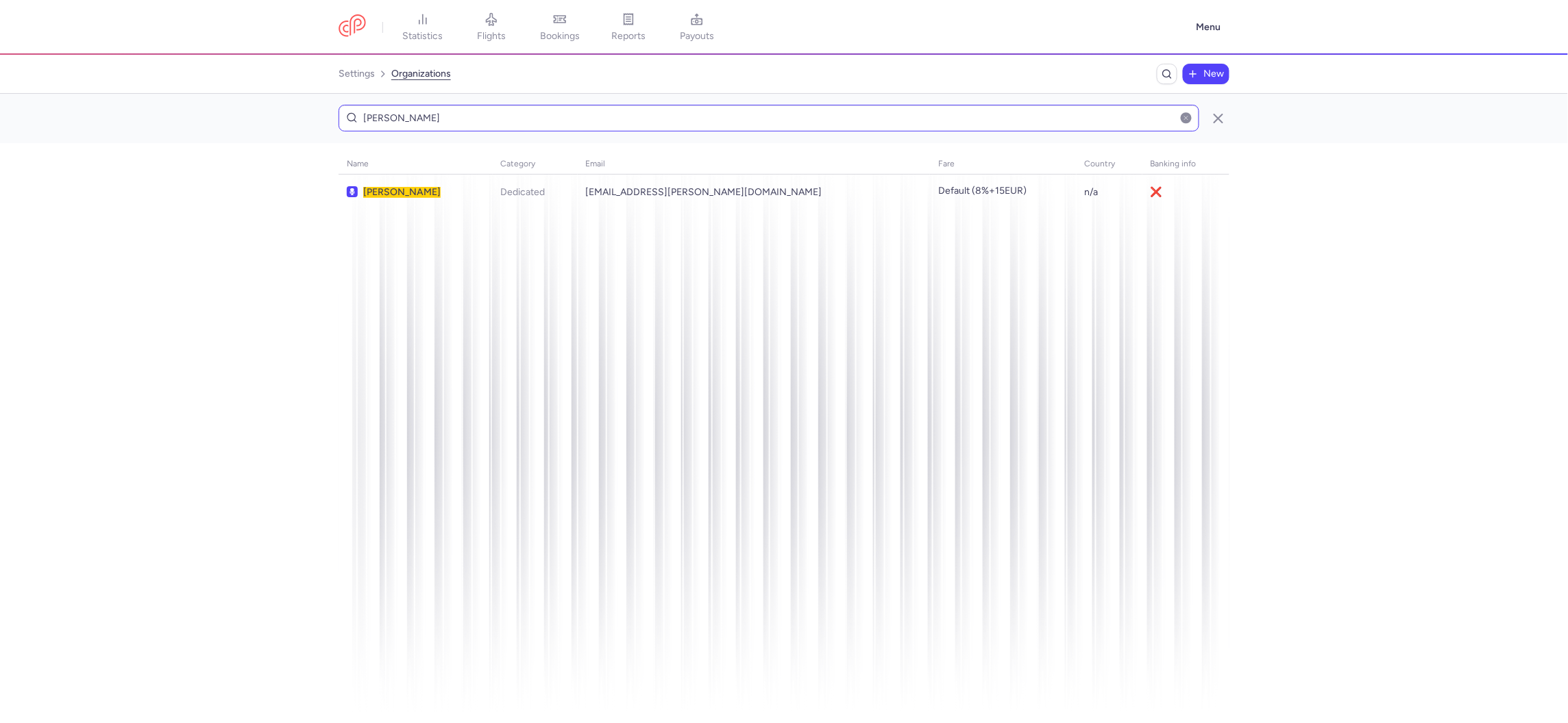
click at [669, 123] on input "[PERSON_NAME]" at bounding box center [769, 118] width 861 height 27
type input "JLT T"
click at [523, 189] on div "JLT T RAVEL & T OURS" at bounding box center [434, 192] width 176 height 12
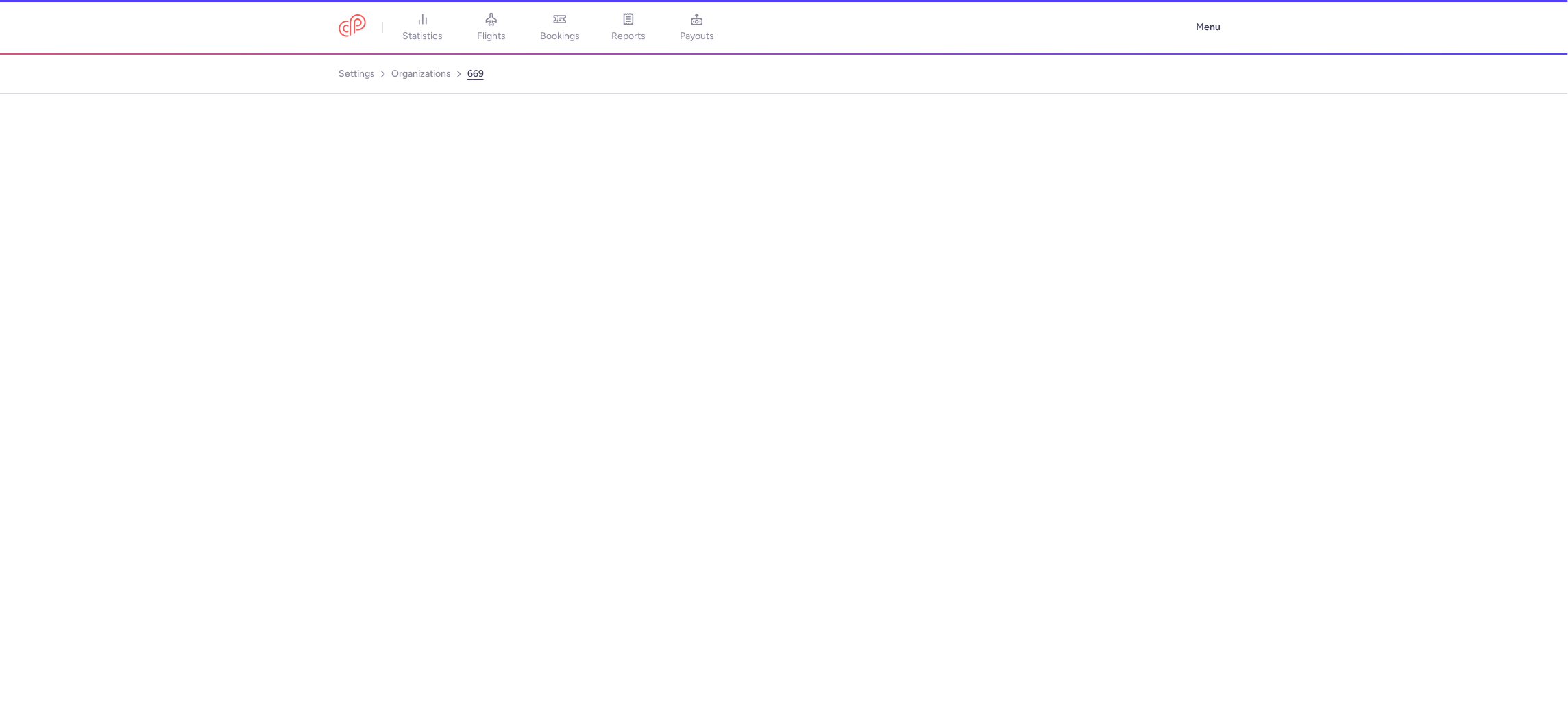
select select "DEDICATED"
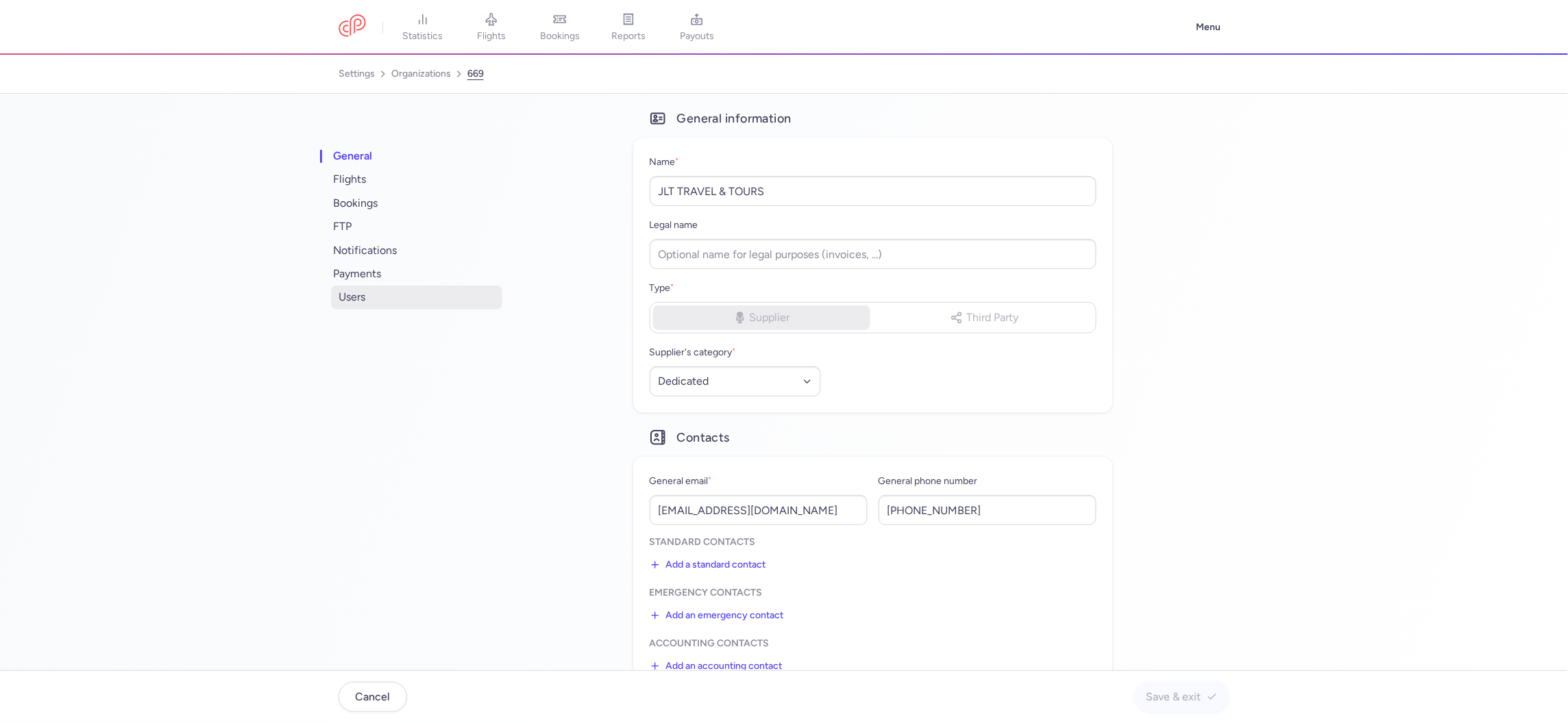
click at [359, 296] on span "users" at bounding box center [416, 297] width 172 height 23
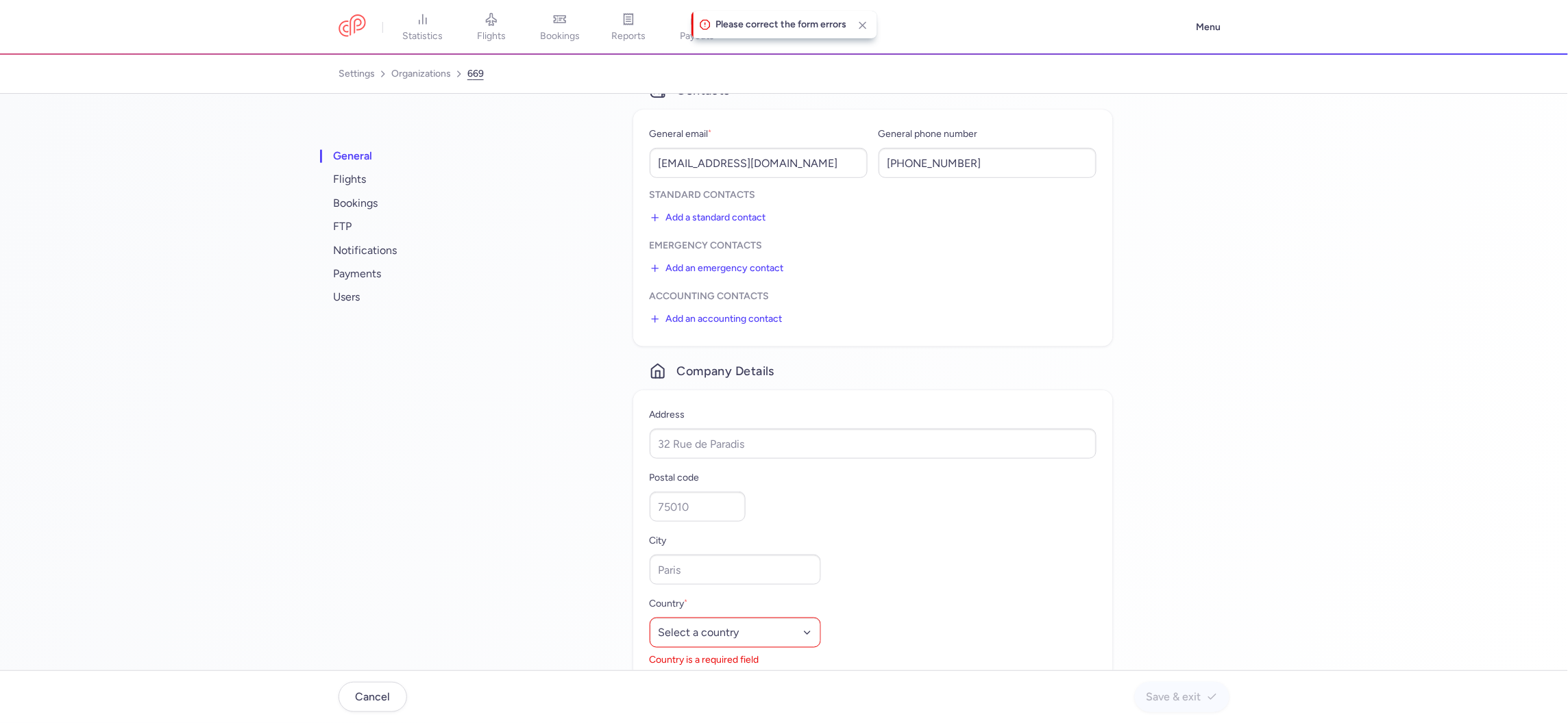
scroll to position [357, 0]
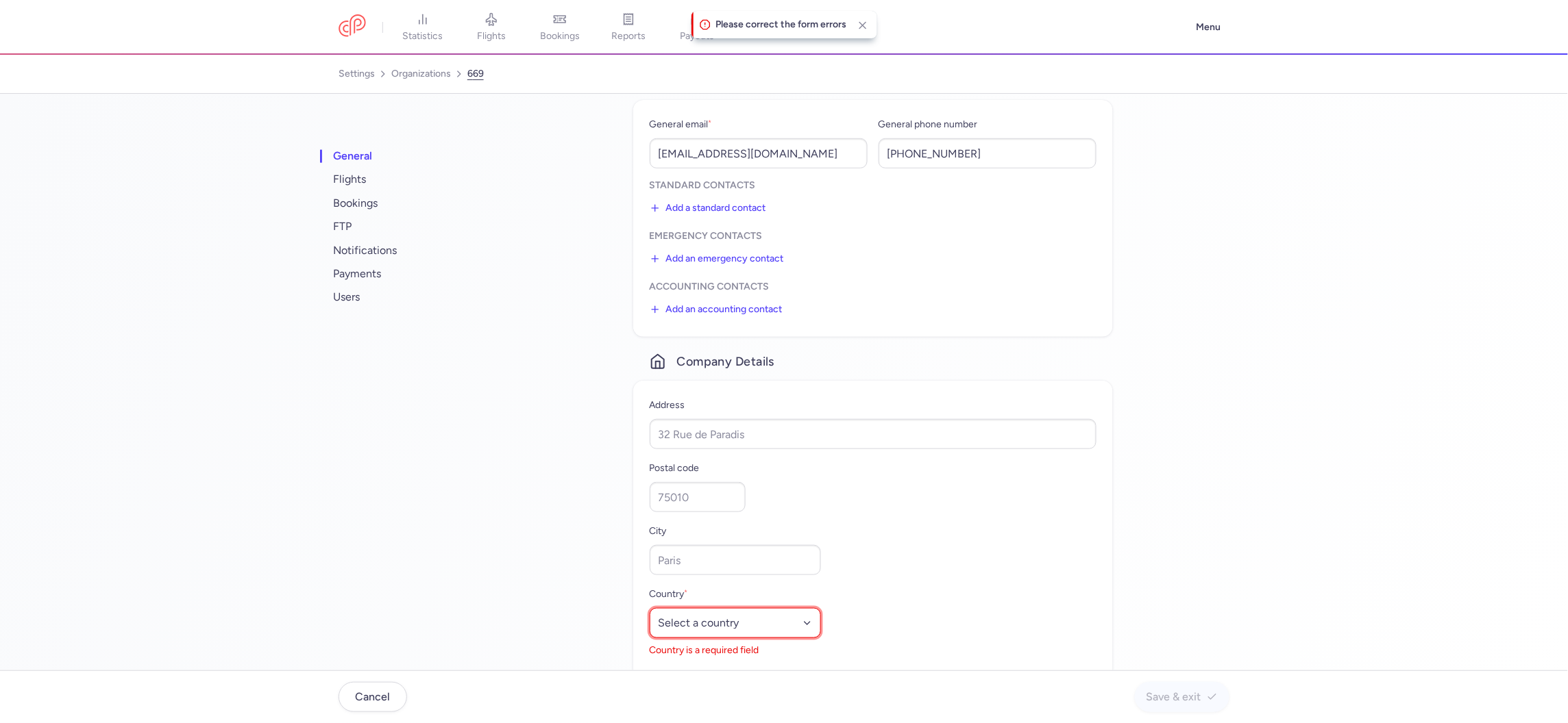
click at [701, 630] on select "Select a country Afghanistan Albania Algeria American Samoa Andorra Angola Angu…" at bounding box center [735, 623] width 172 height 30
select select "af"
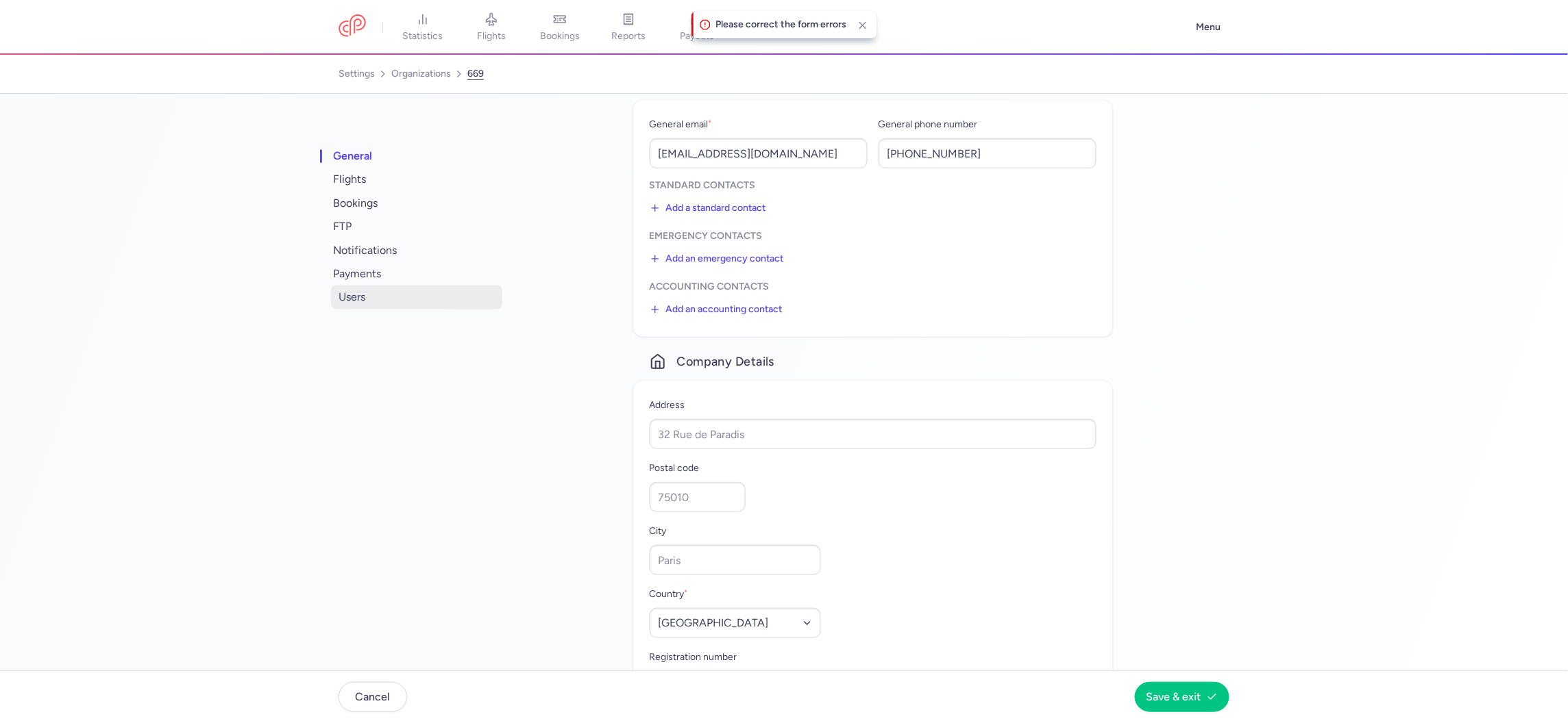
click at [350, 295] on span "users" at bounding box center [416, 297] width 172 height 23
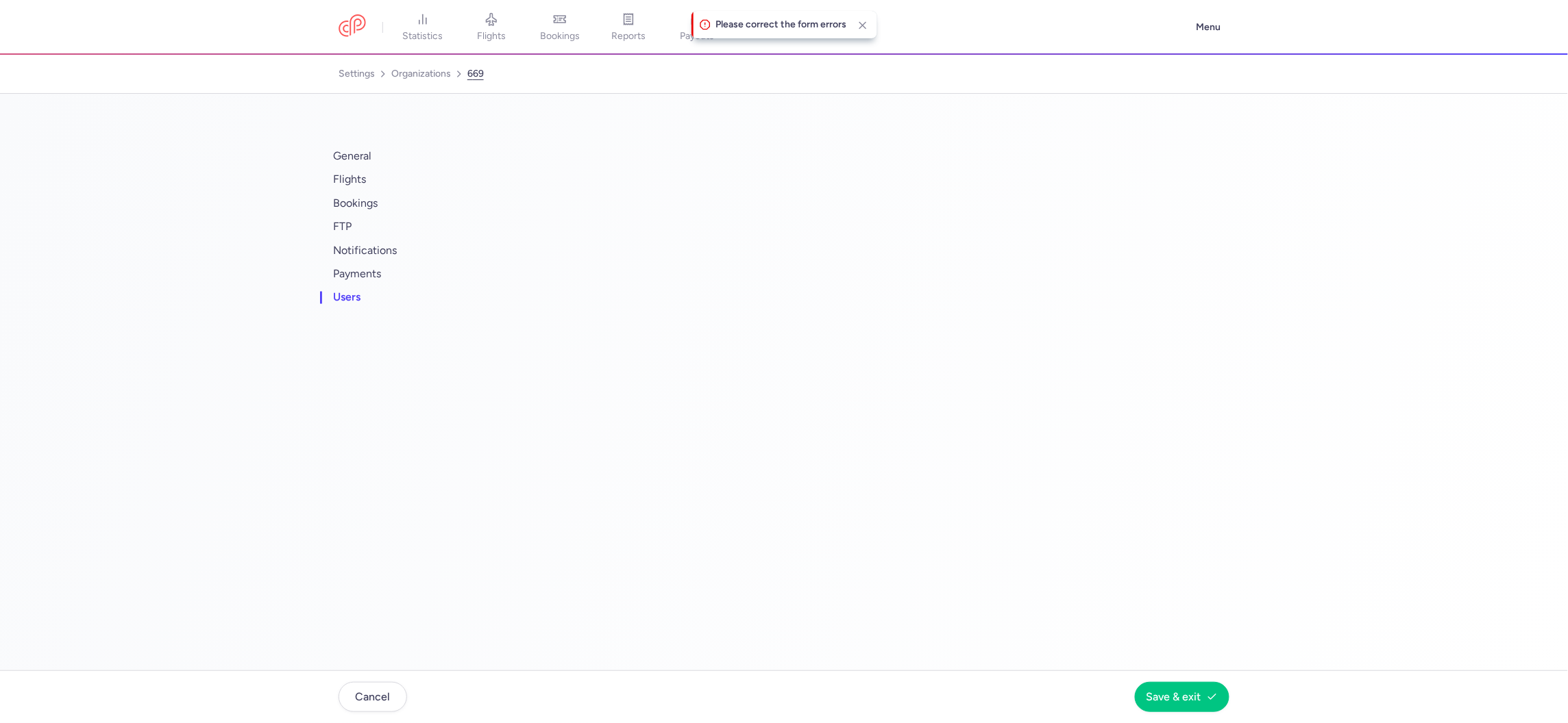
scroll to position [0, 0]
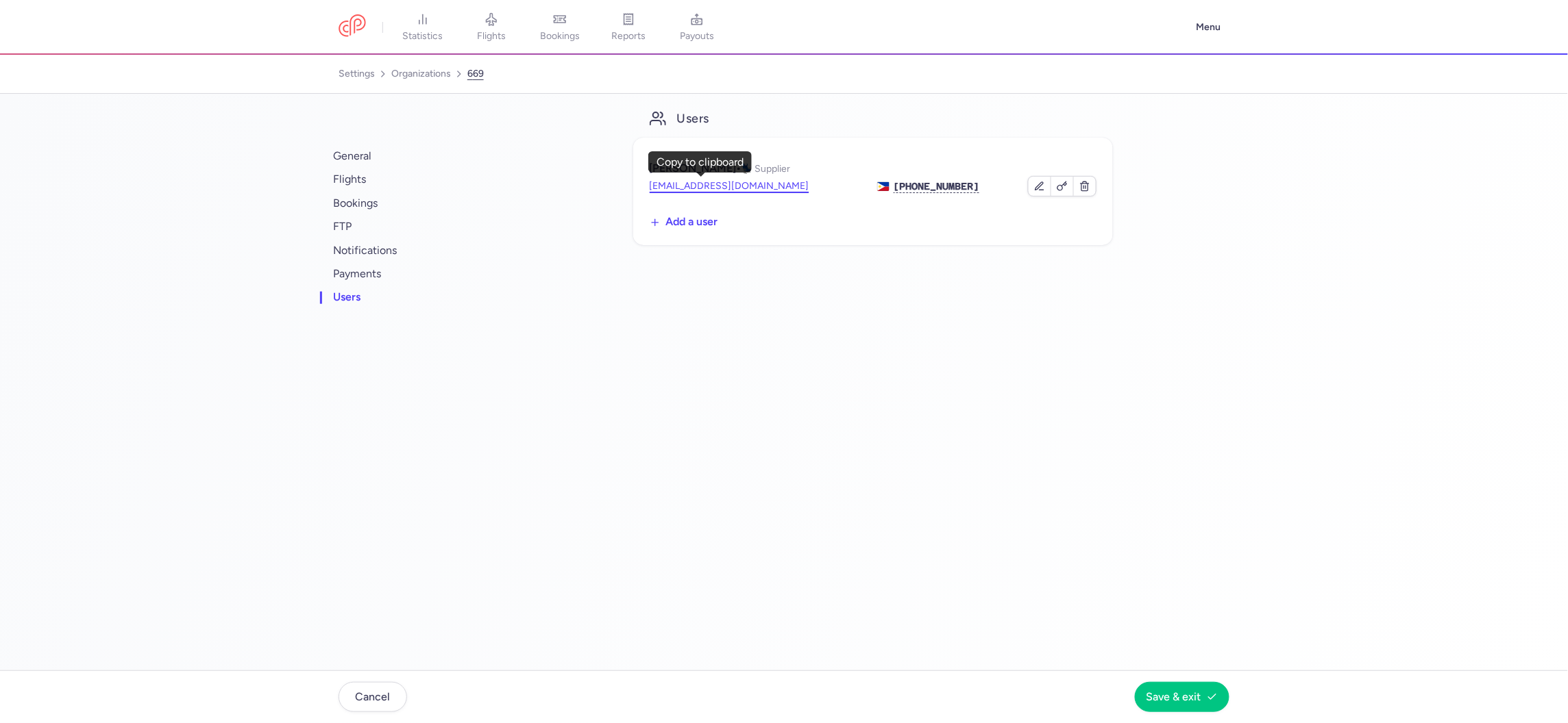
click at [680, 182] on button "info@jlttravel.com.ph" at bounding box center [729, 186] width 160 height 14
click at [394, 71] on link "organizations" at bounding box center [421, 74] width 60 height 22
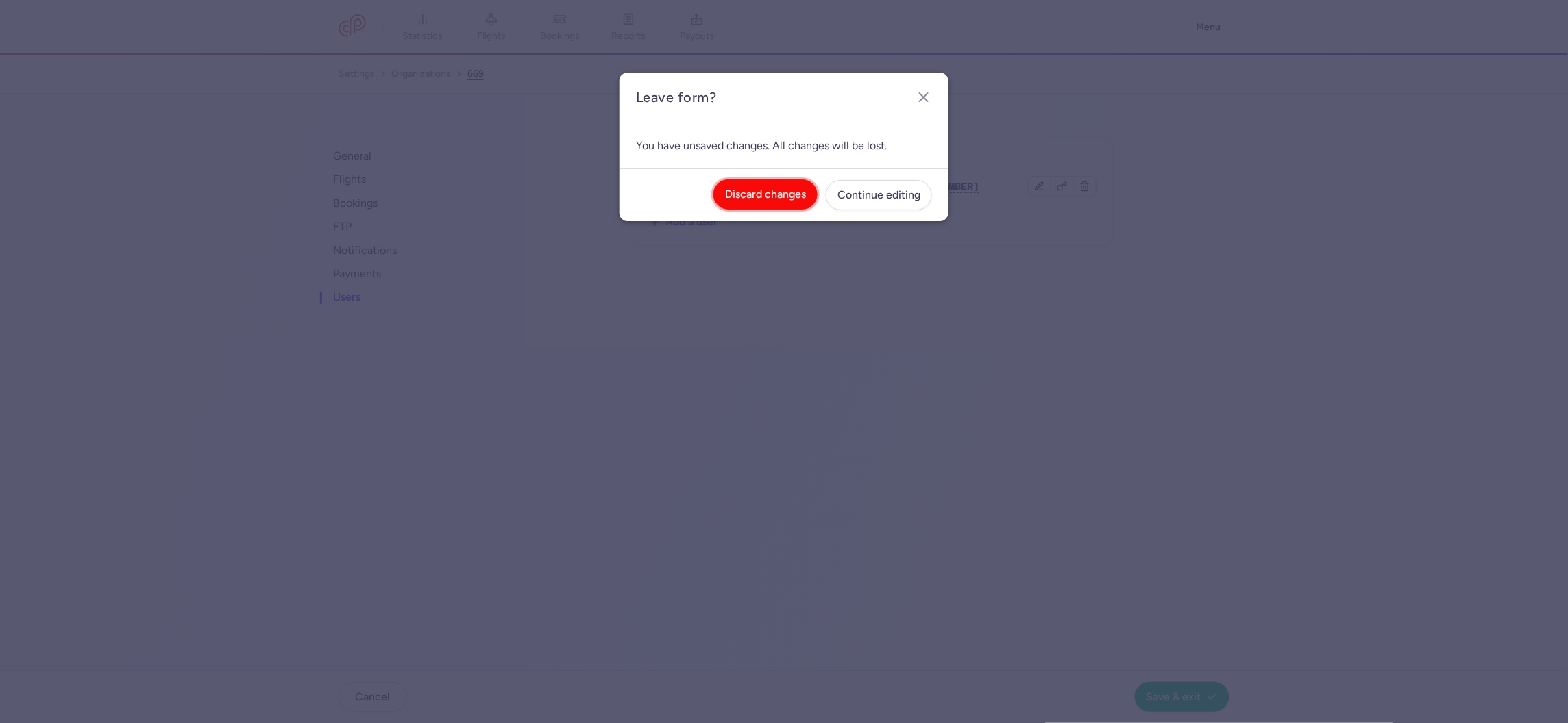
click at [784, 196] on span "Discard changes" at bounding box center [765, 194] width 81 height 12
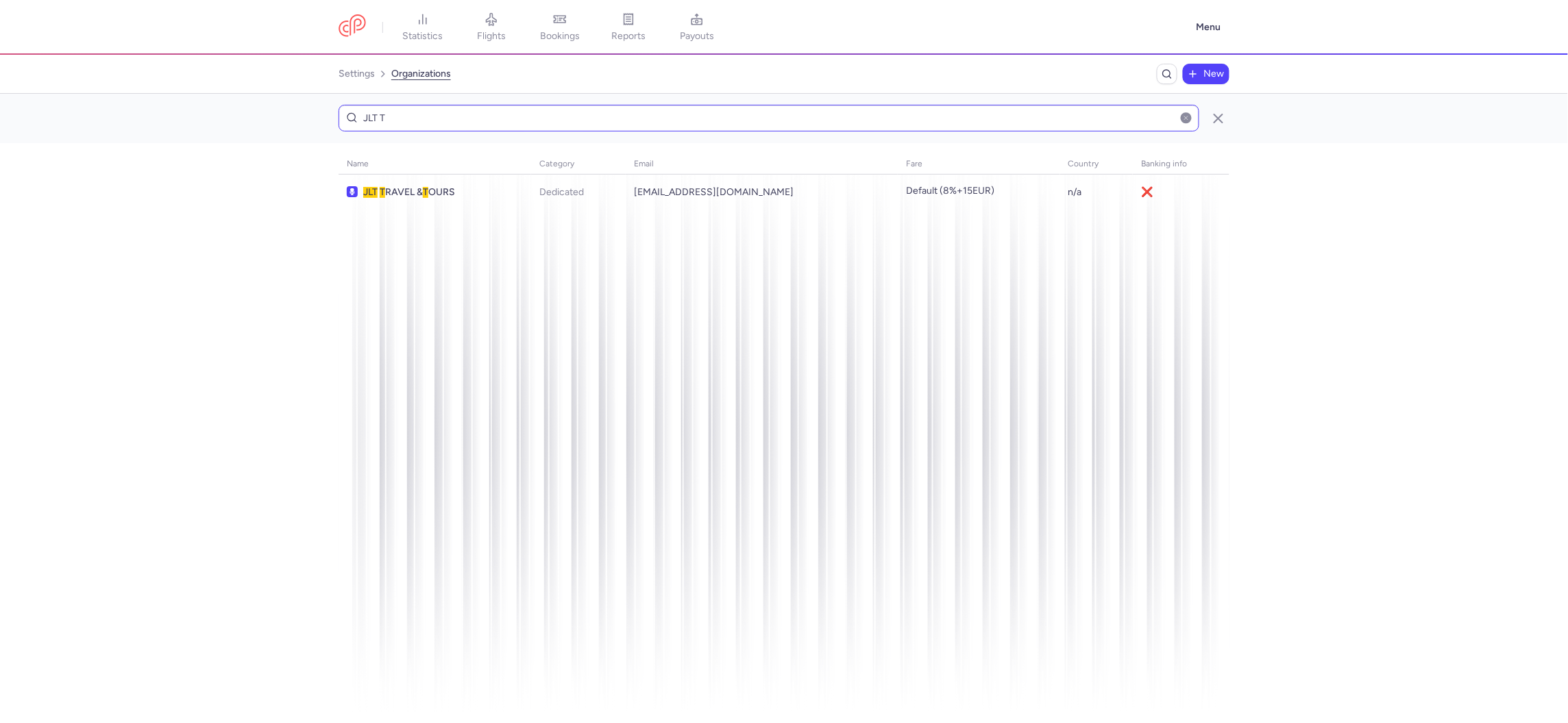
click at [589, 112] on input "JLT T" at bounding box center [769, 118] width 861 height 27
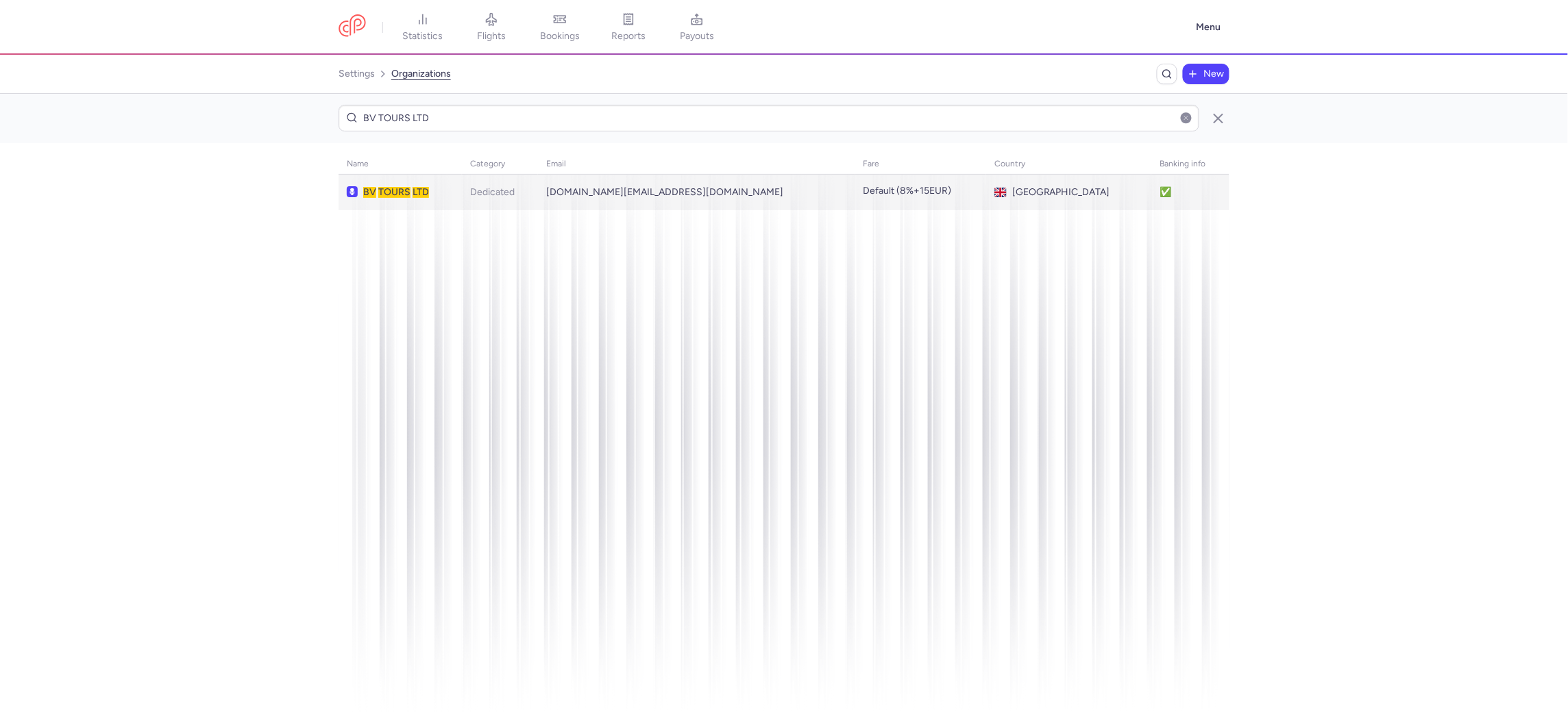
type input "BV TOURS LTD"
click at [418, 194] on span "LTD" at bounding box center [420, 192] width 17 height 12
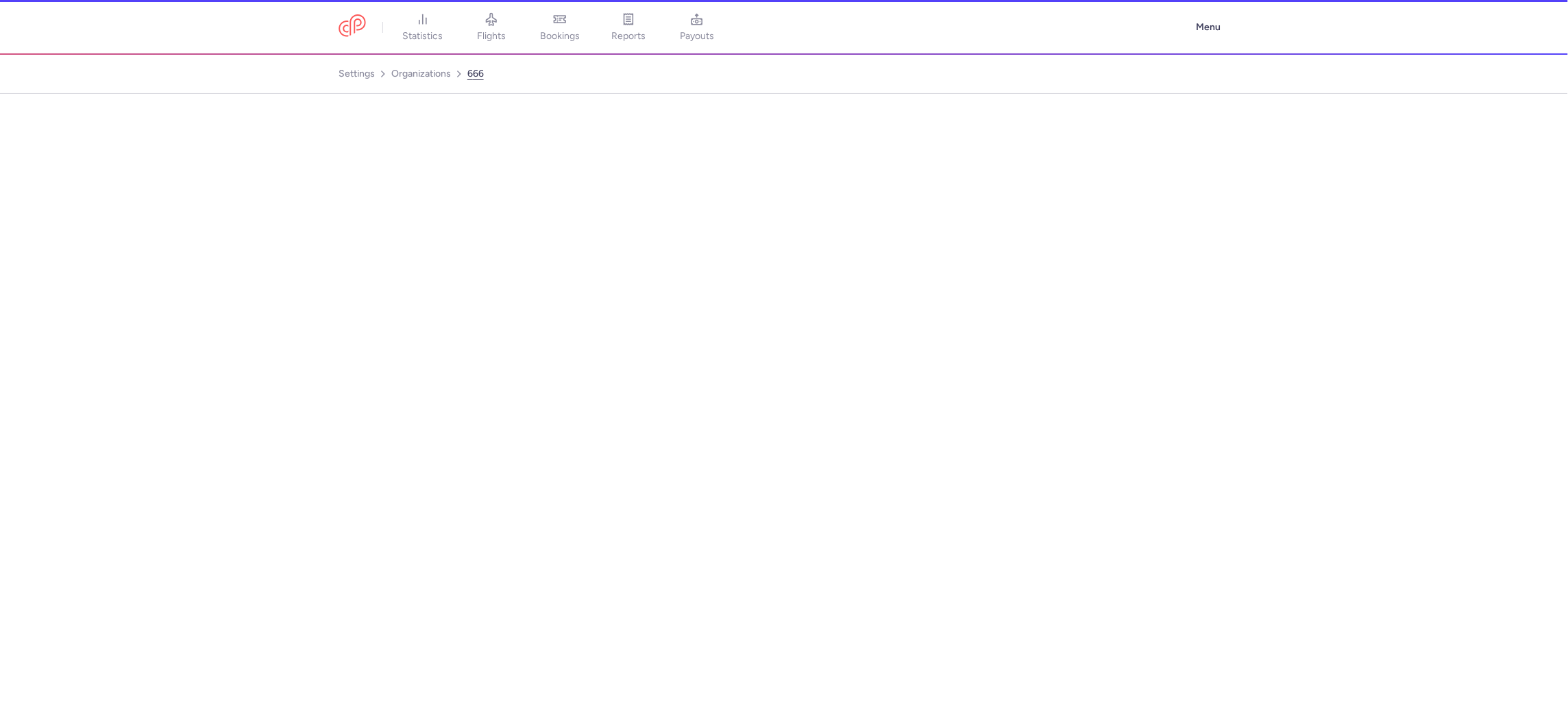
select select "DEDICATED"
select select "gb"
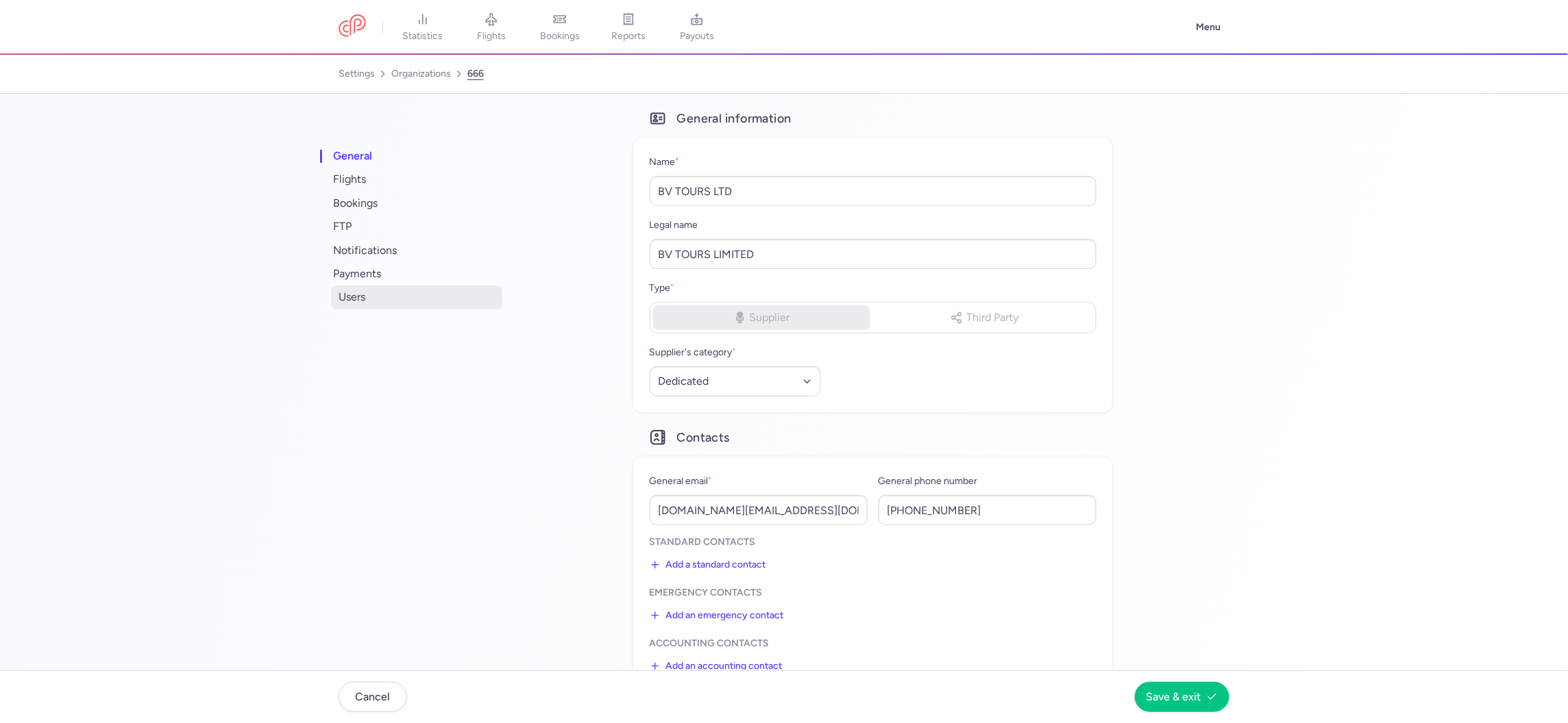
click at [363, 294] on span "users" at bounding box center [416, 297] width 172 height 23
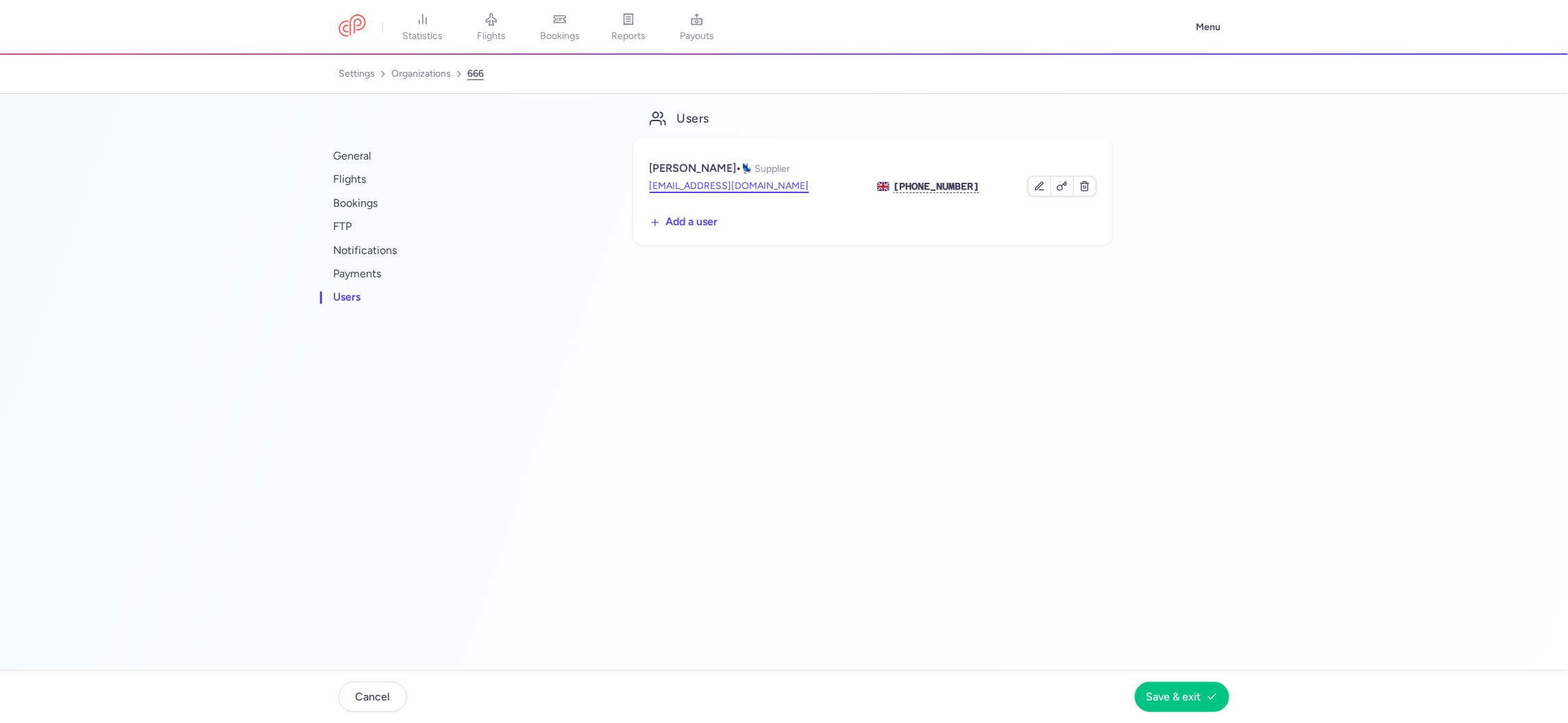
click at [702, 181] on button "dom@lafuga.co.uk" at bounding box center [729, 186] width 160 height 14
click at [358, 168] on span "flights" at bounding box center [416, 179] width 172 height 23
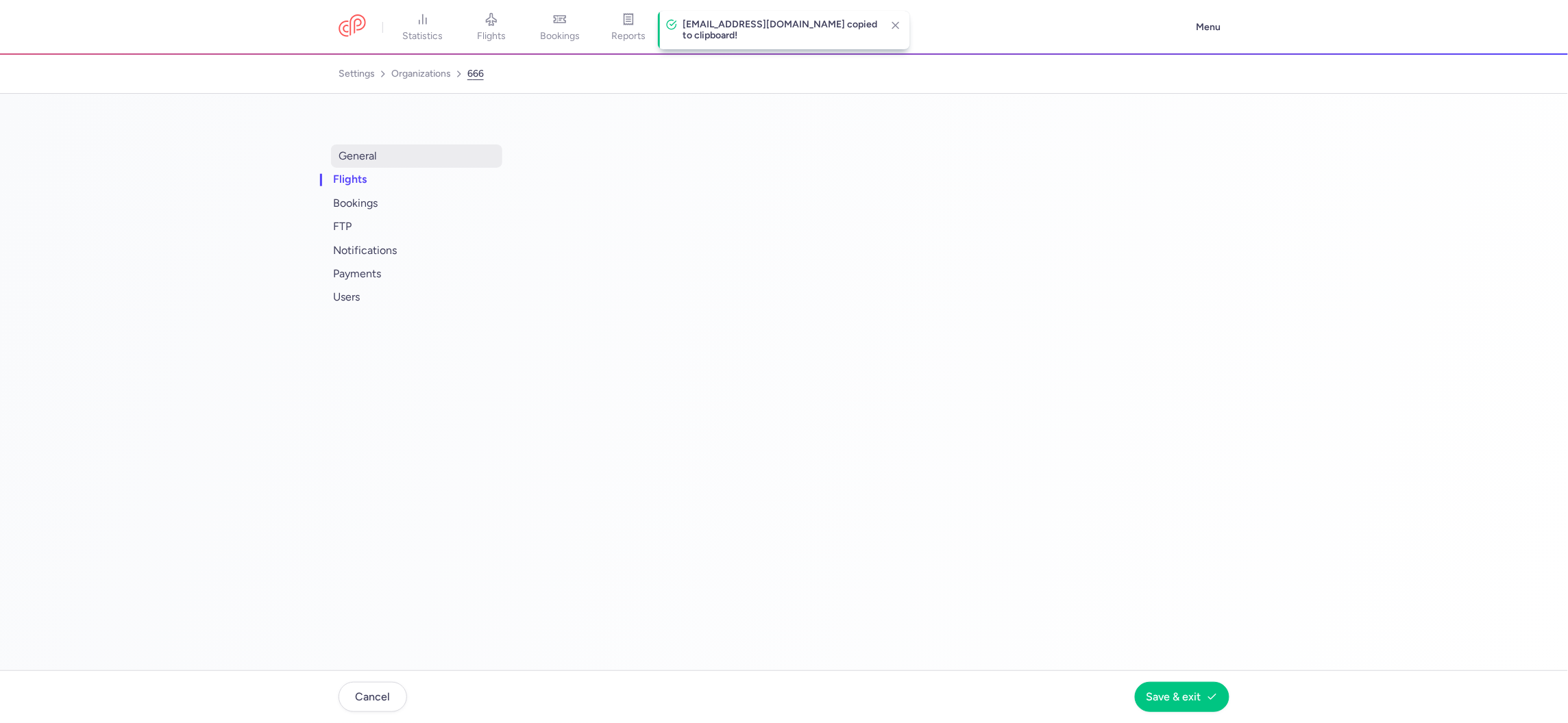
select select "days"
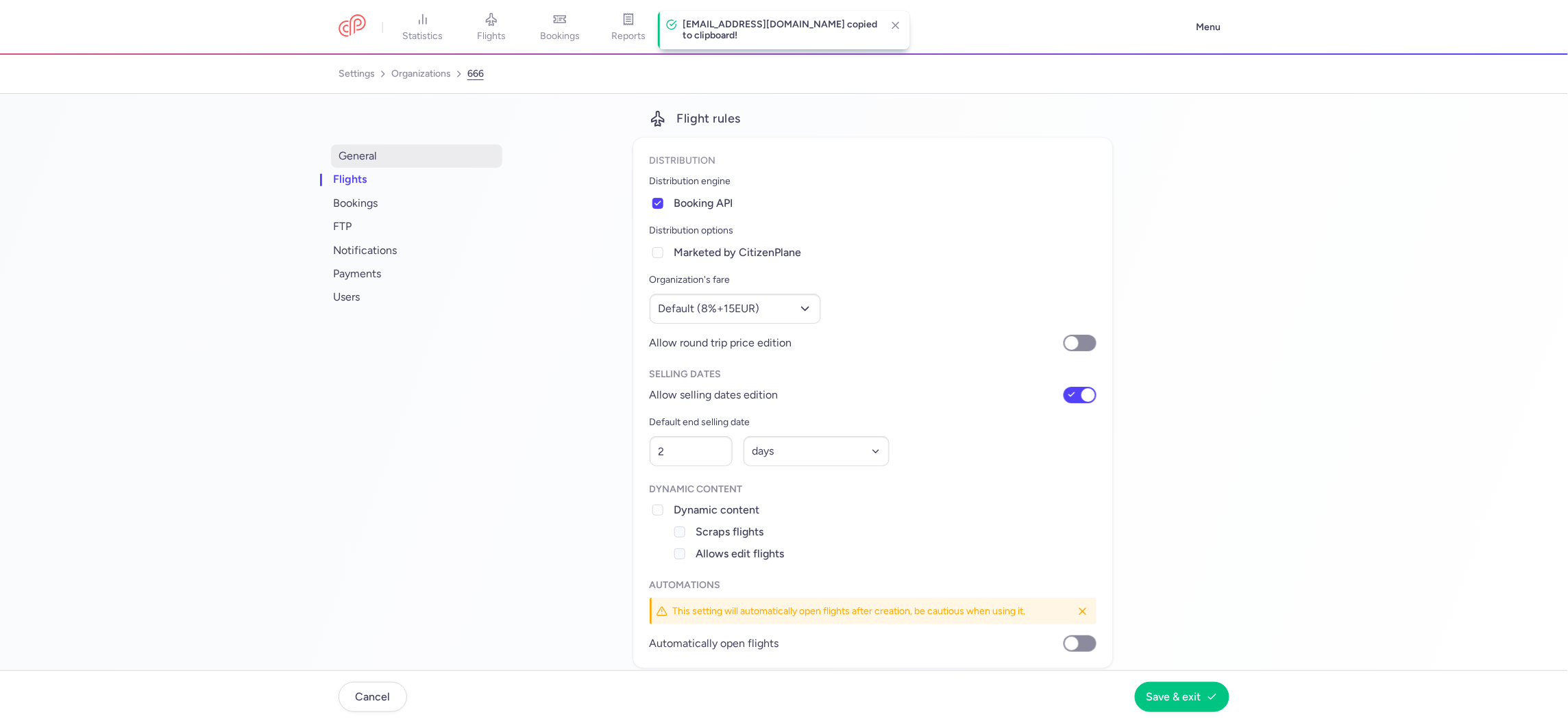
click at [358, 156] on span "general" at bounding box center [416, 156] width 172 height 23
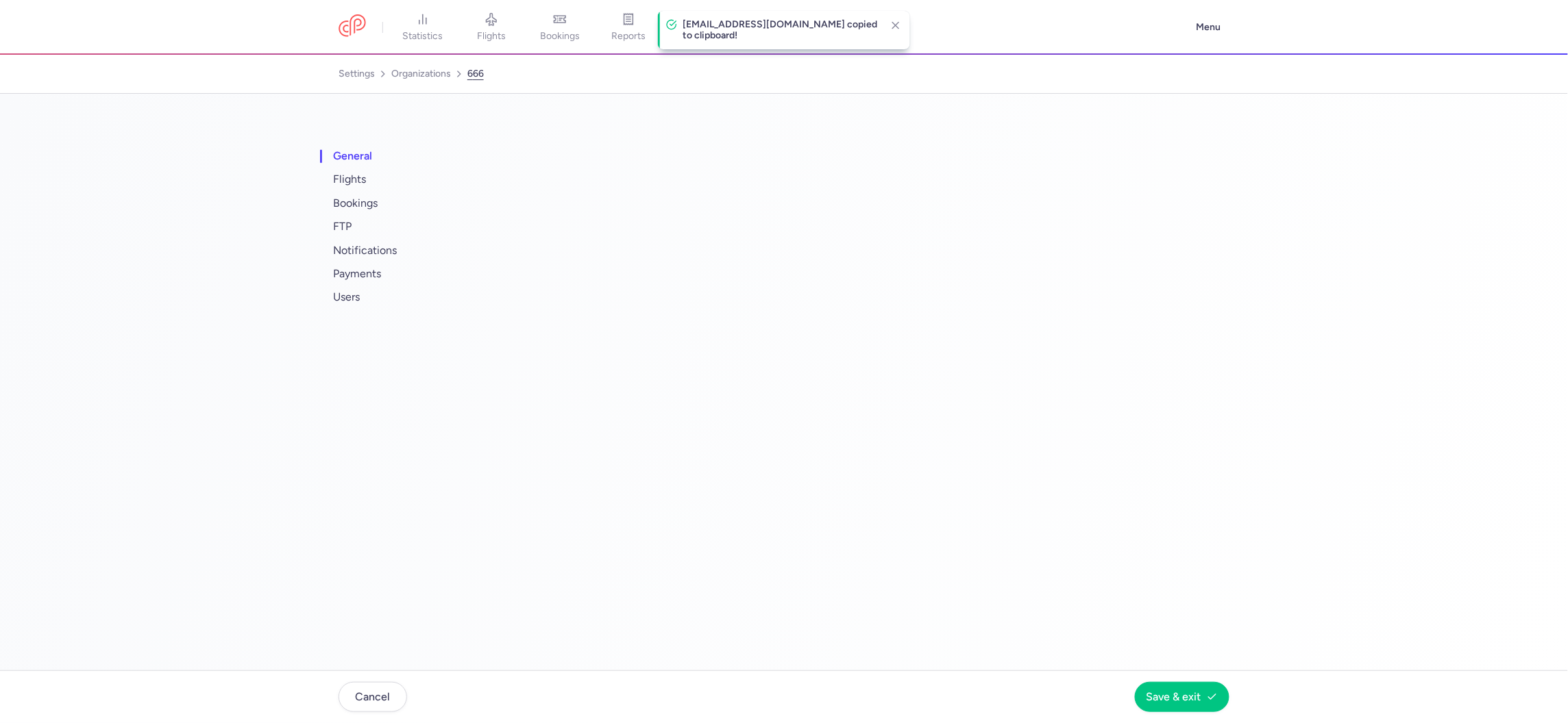
select select "DEDICATED"
select select "gb"
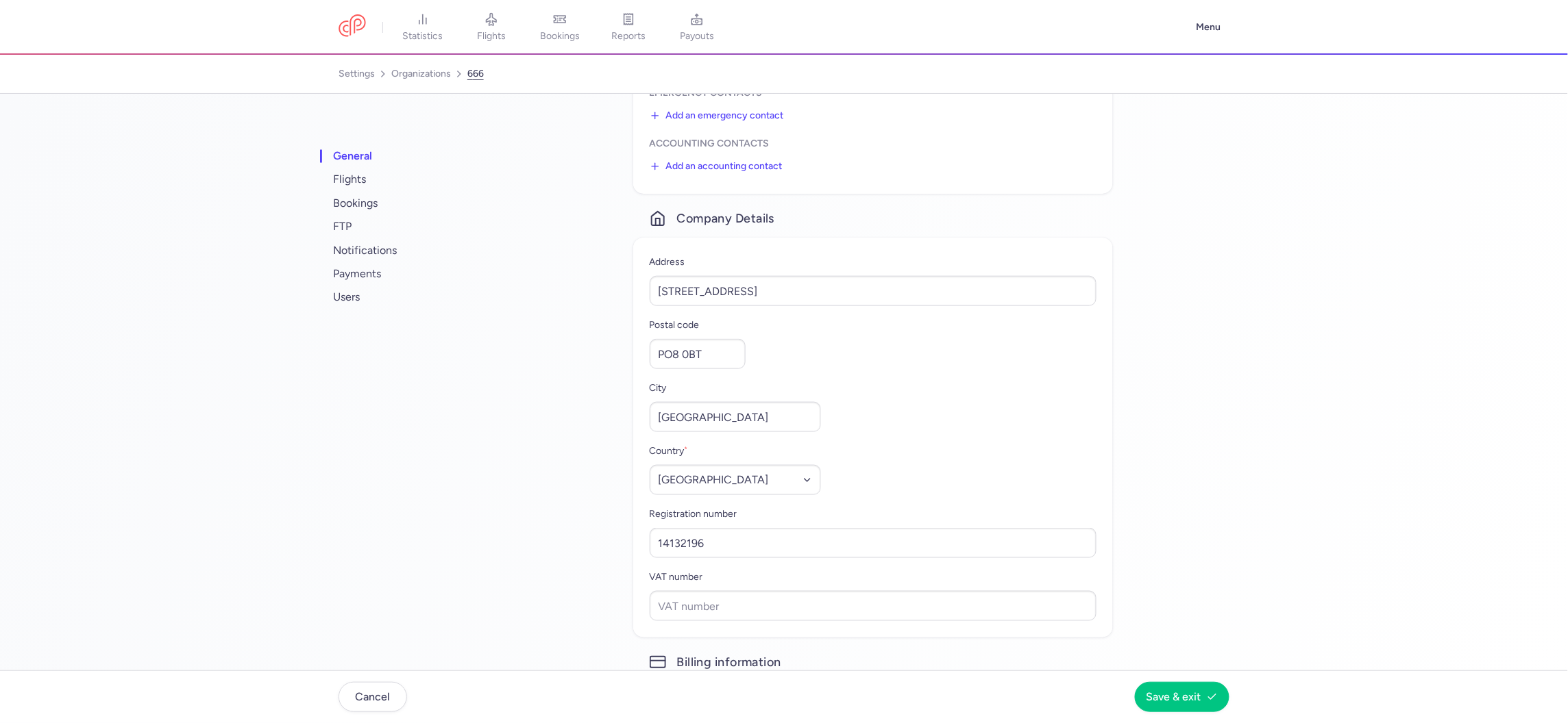
scroll to position [993, 0]
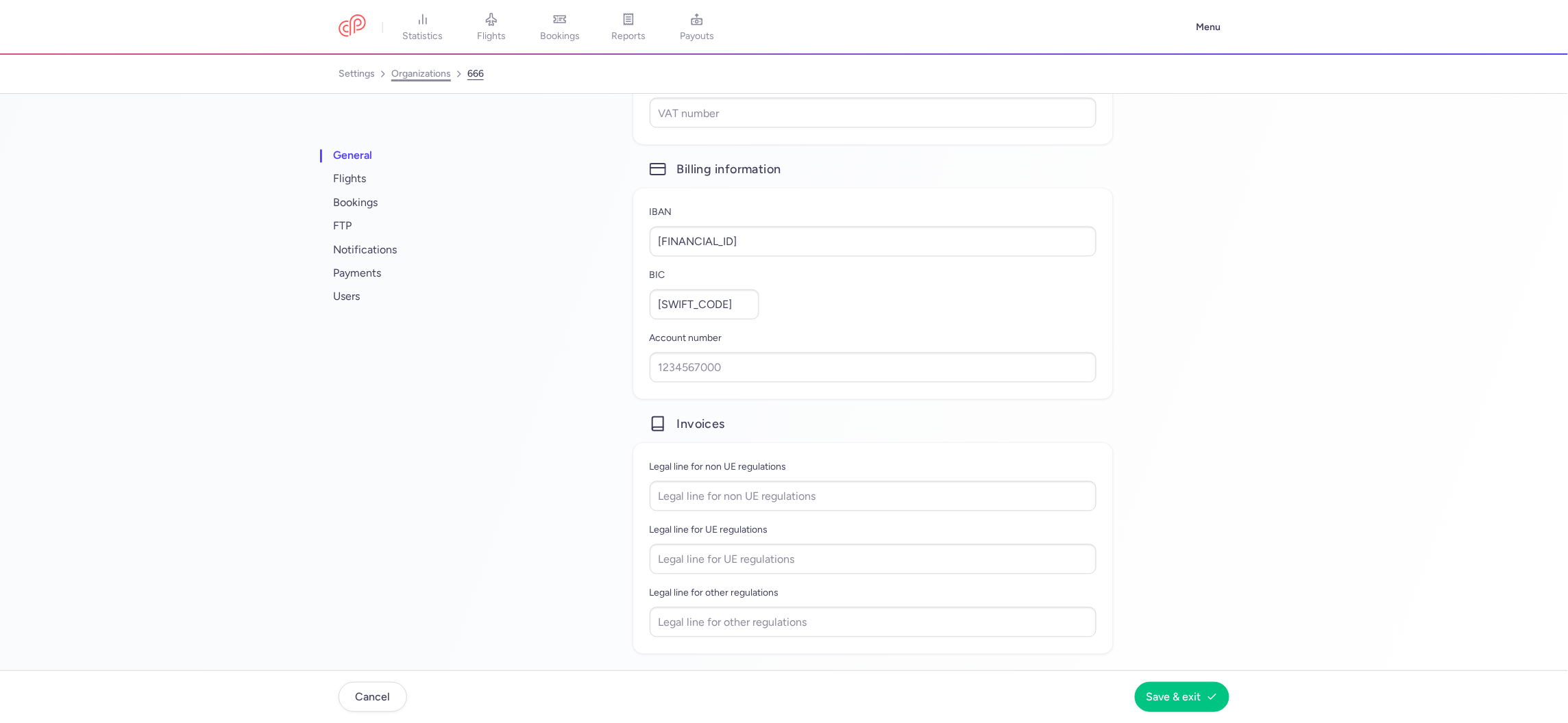
click at [427, 72] on link "organizations" at bounding box center [421, 74] width 60 height 22
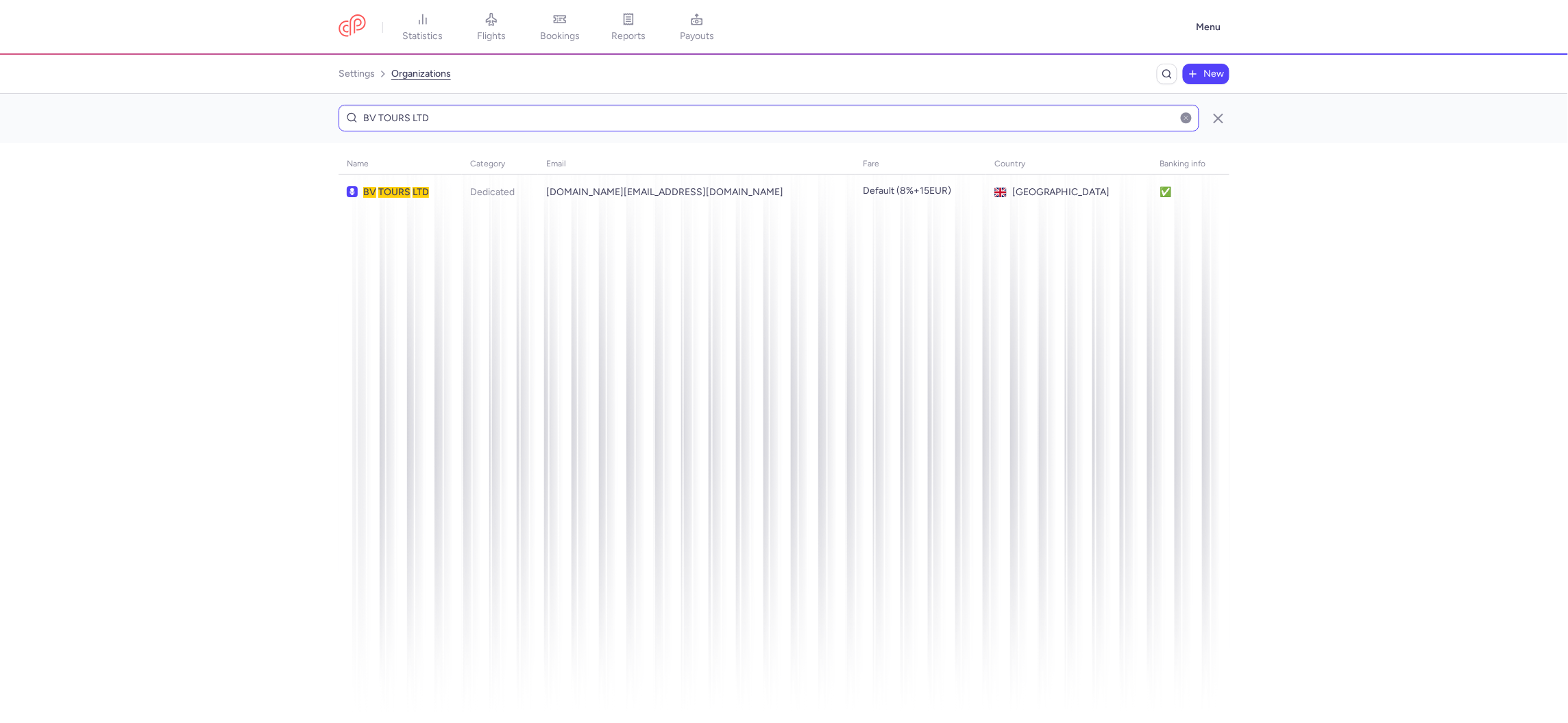
click at [577, 121] on input "BV TOURS LTD" at bounding box center [769, 118] width 861 height 27
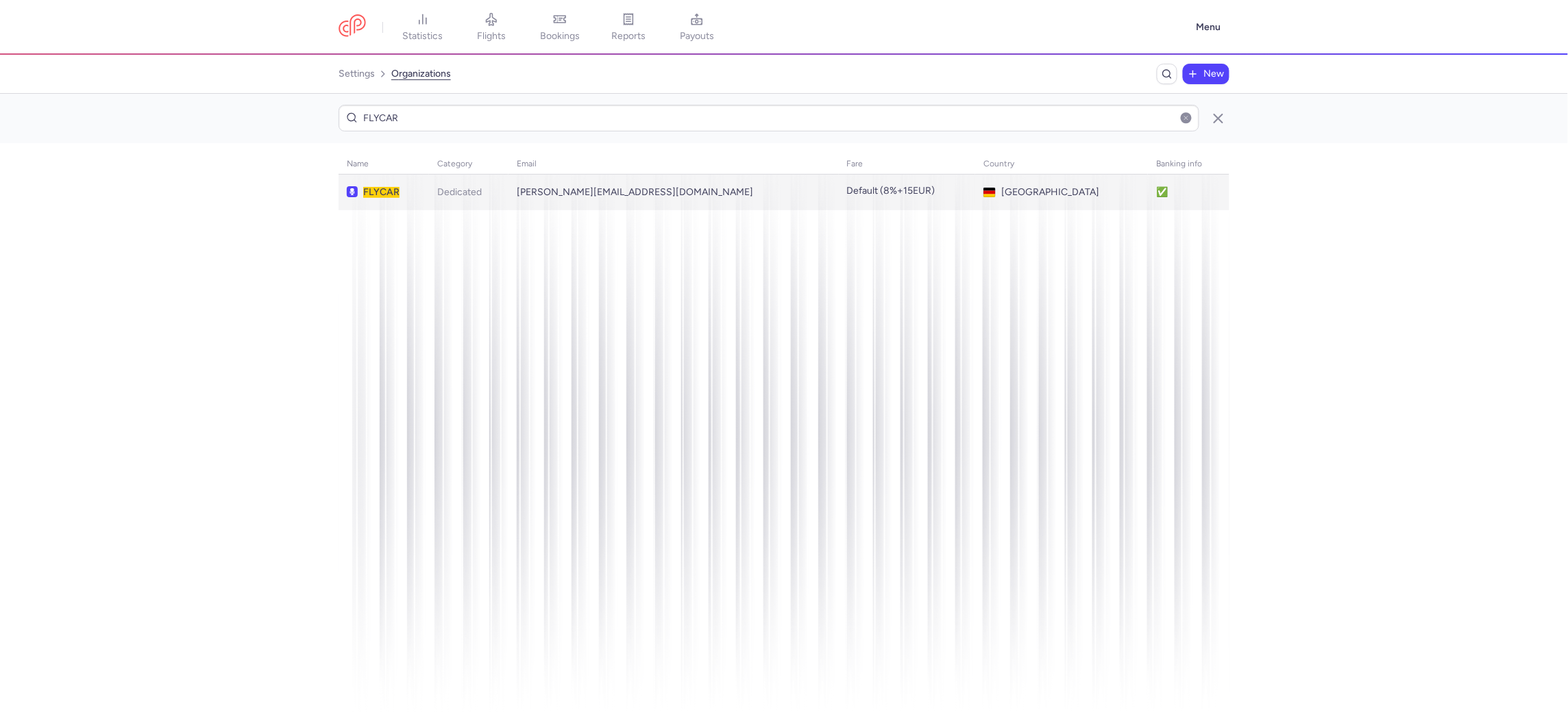
type input "FLYCAR"
click at [839, 201] on td "Dedicated" at bounding box center [907, 192] width 137 height 36
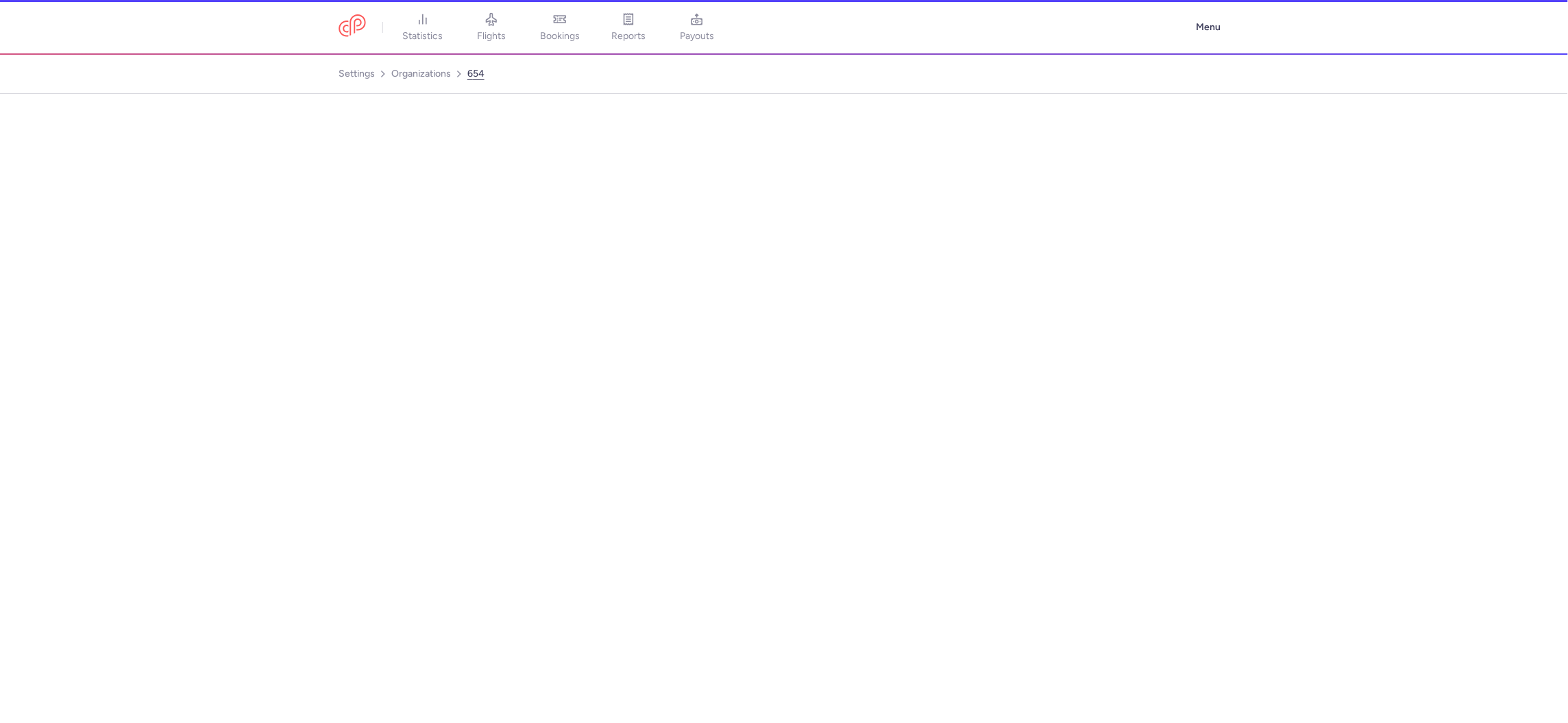
select select "DEDICATED"
select select "de"
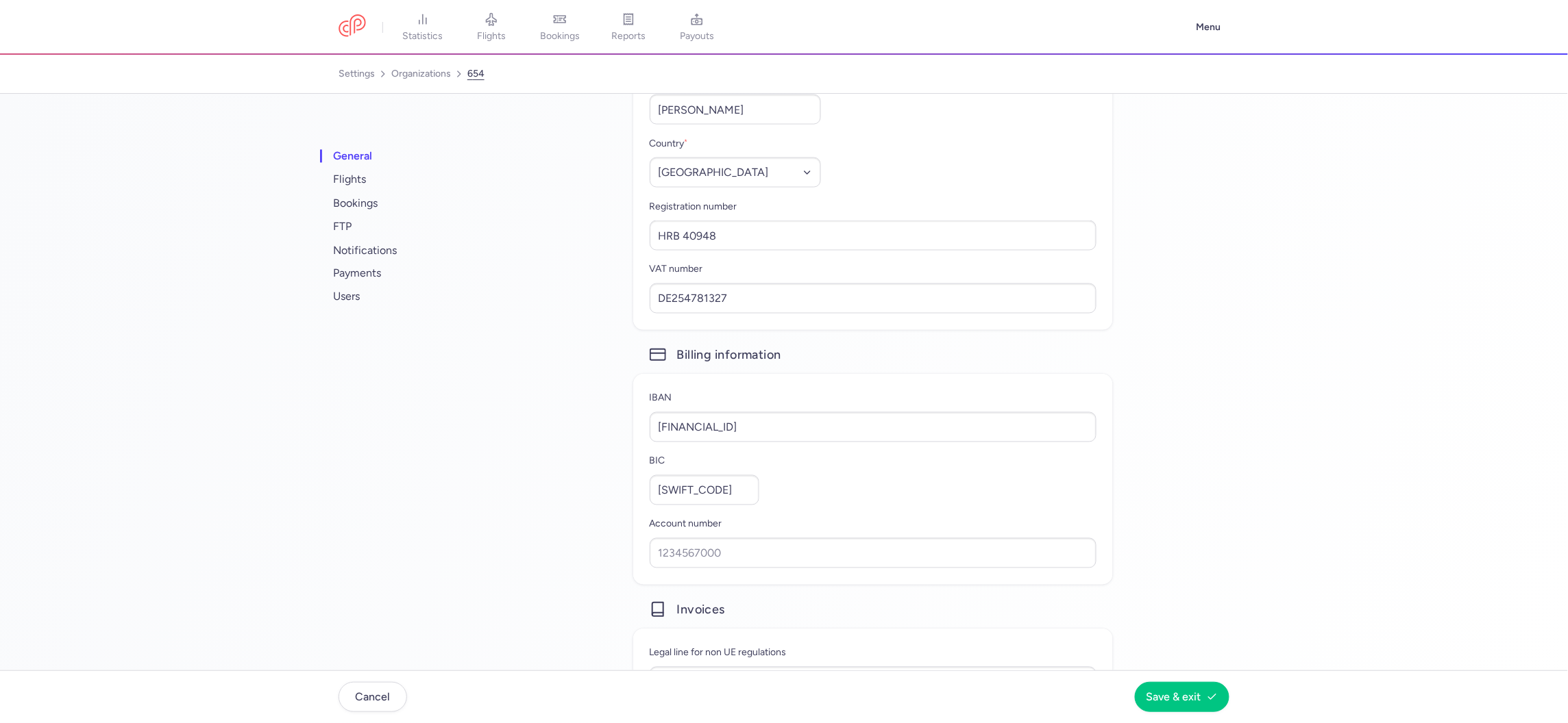
scroll to position [867, 0]
click at [341, 301] on span "users" at bounding box center [416, 297] width 172 height 23
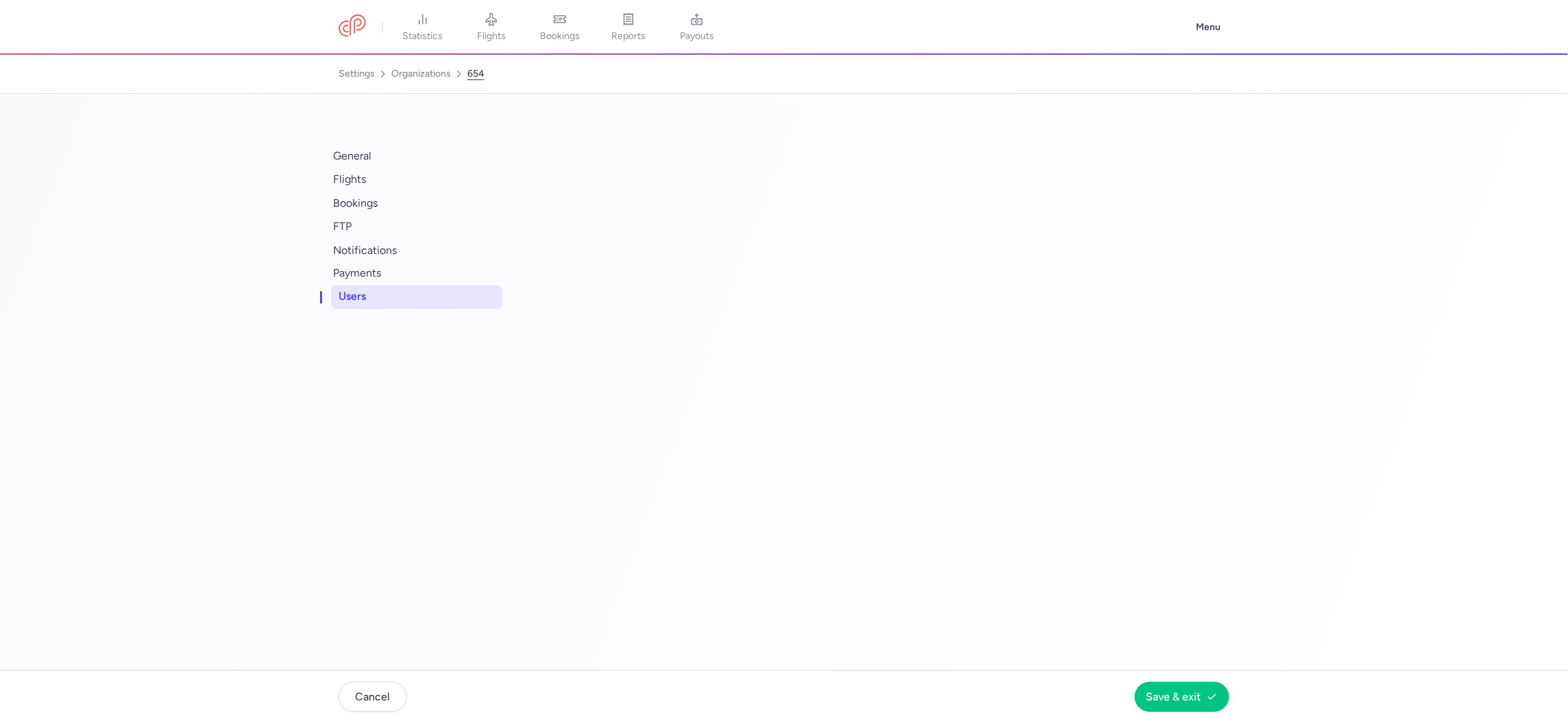
scroll to position [0, 0]
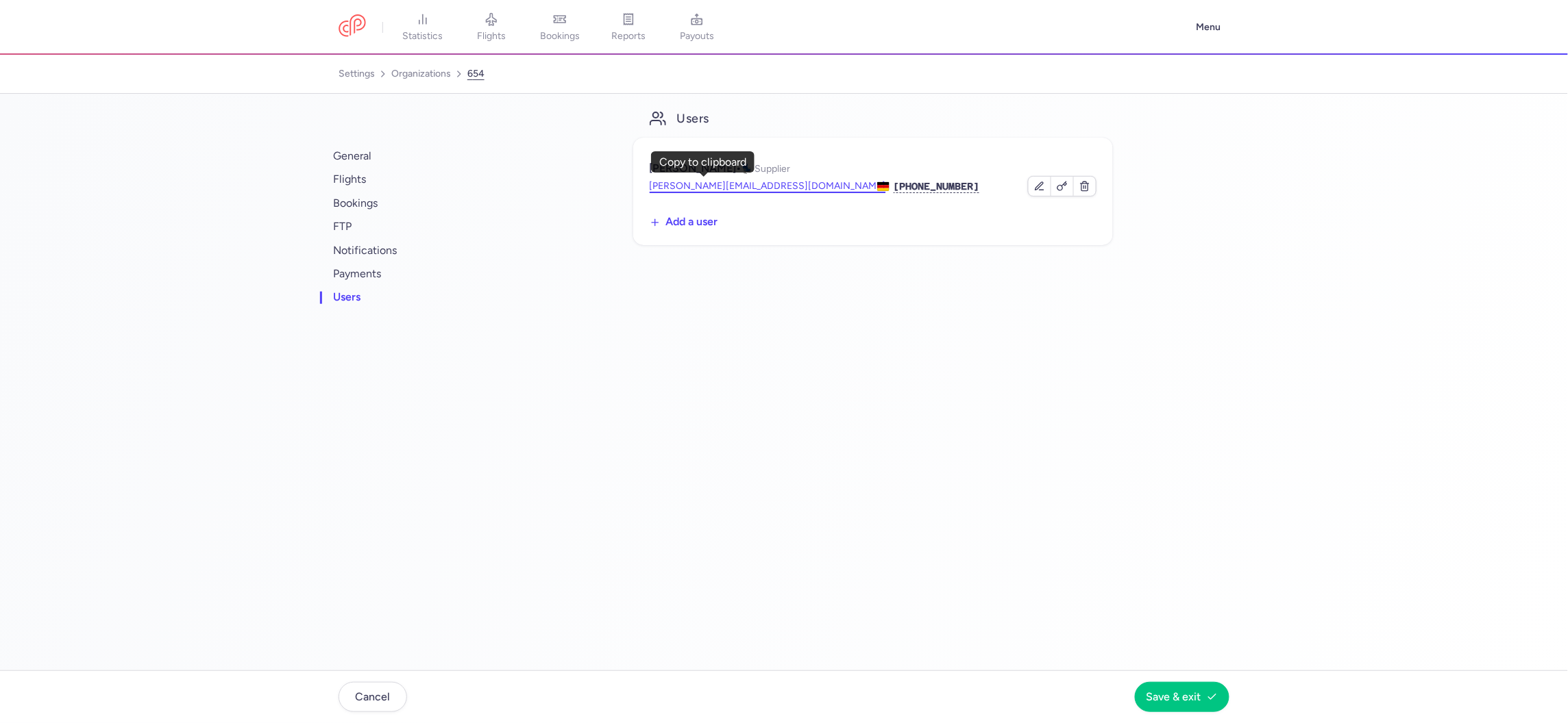
click at [699, 185] on button "stefan.rues@fly-car.de" at bounding box center [768, 186] width 237 height 14
click at [413, 79] on link "organizations" at bounding box center [421, 74] width 60 height 22
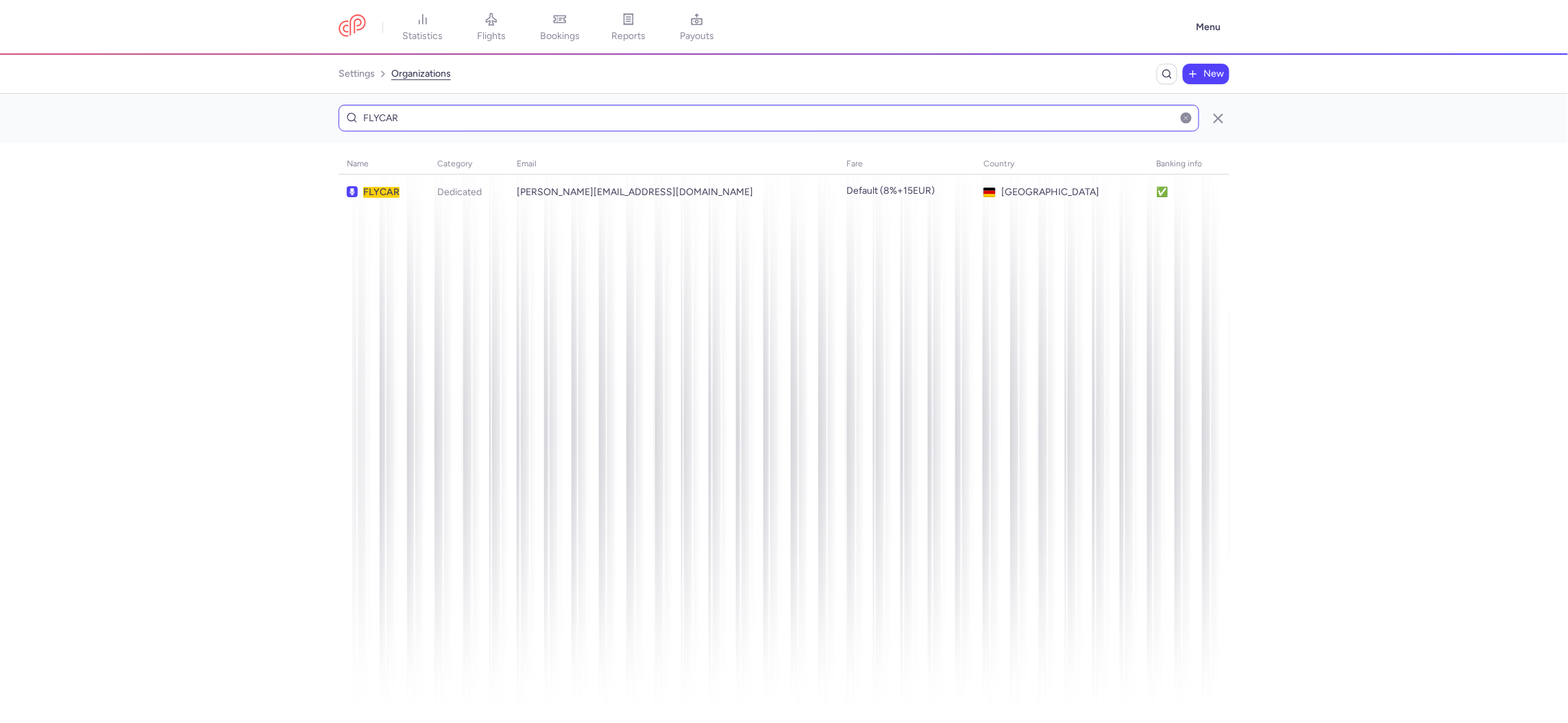
click at [618, 117] on input "FLYCAR" at bounding box center [769, 118] width 861 height 27
type input "WTATIL"
click at [1041, 195] on td "tansel.yigiter@wtatil.com" at bounding box center [1081, 192] width 81 height 36
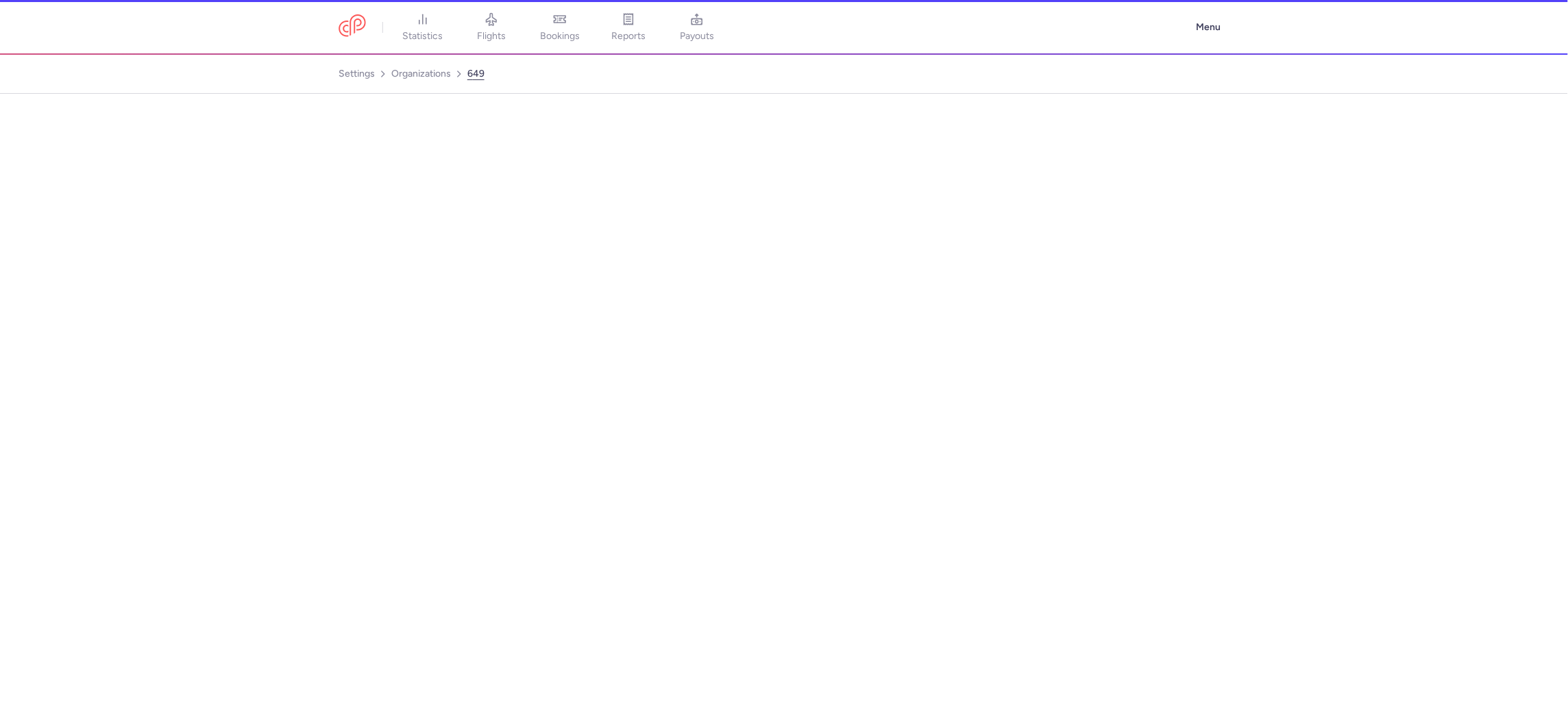
select select "DEDICATED"
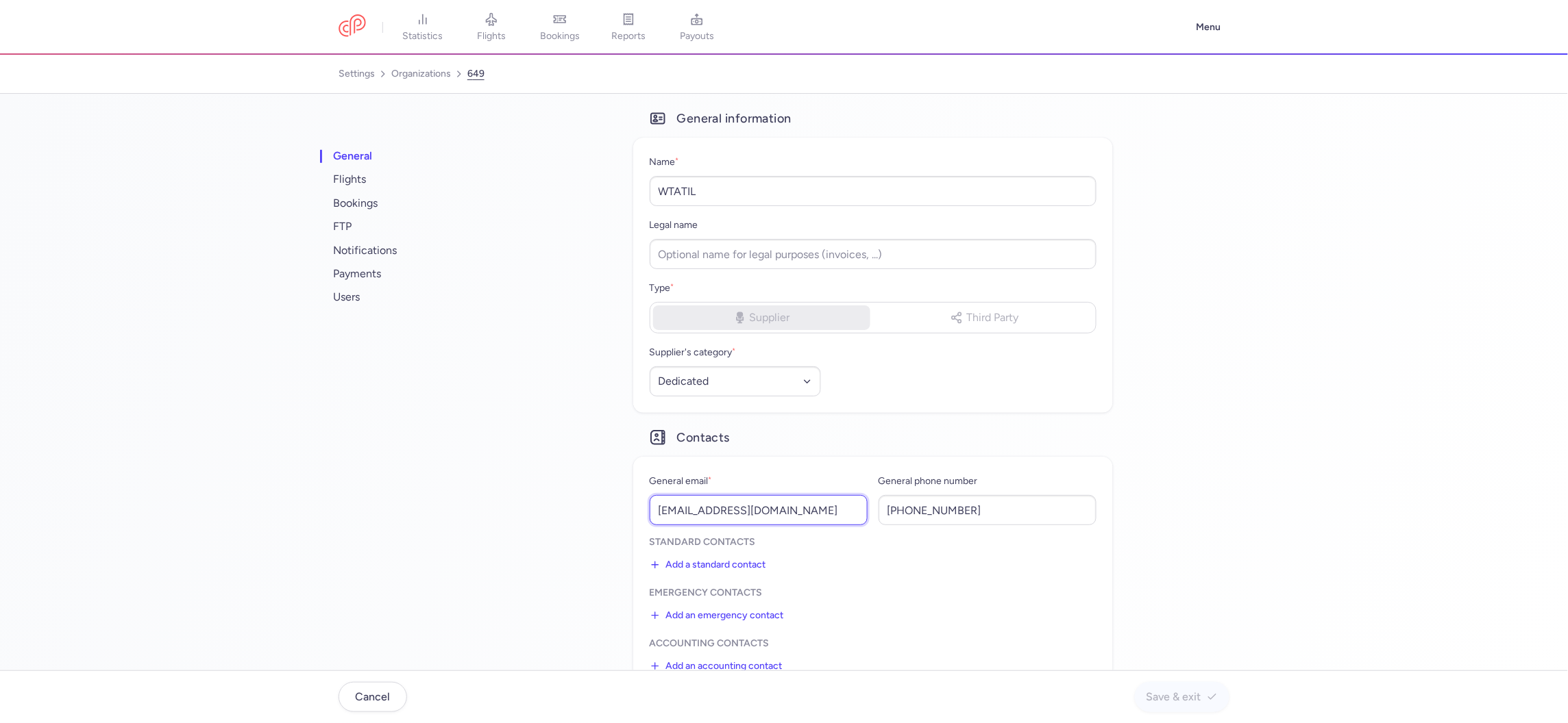
click at [728, 513] on input "tansel.yigiter@wtatil.com" at bounding box center [758, 510] width 218 height 30
click at [356, 296] on span "users" at bounding box center [416, 297] width 172 height 23
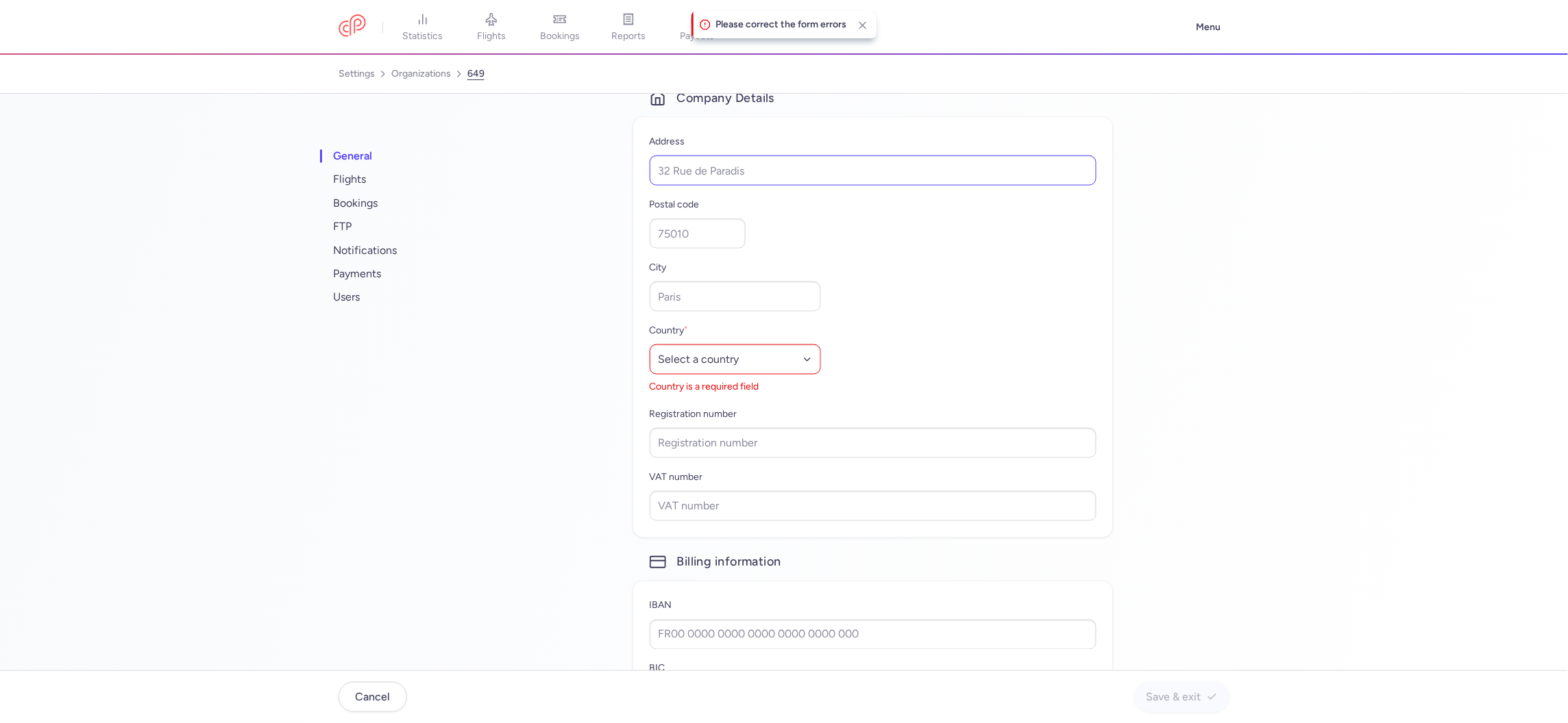
scroll to position [620, 0]
click at [688, 368] on select "Select a country Afghanistan Albania Algeria American Samoa Andorra Angola Angu…" at bounding box center [735, 360] width 172 height 30
select select "ad"
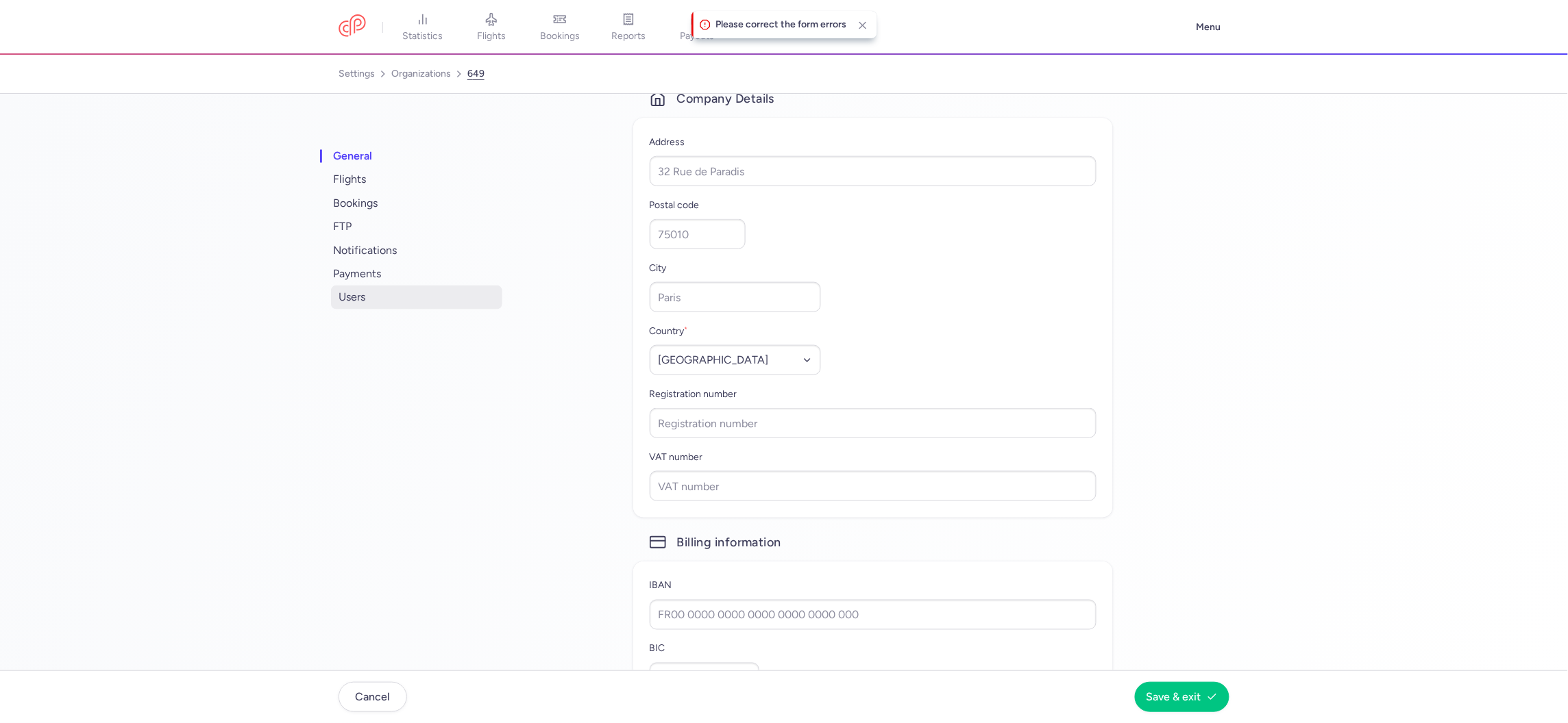
click at [345, 307] on span "users" at bounding box center [416, 297] width 172 height 23
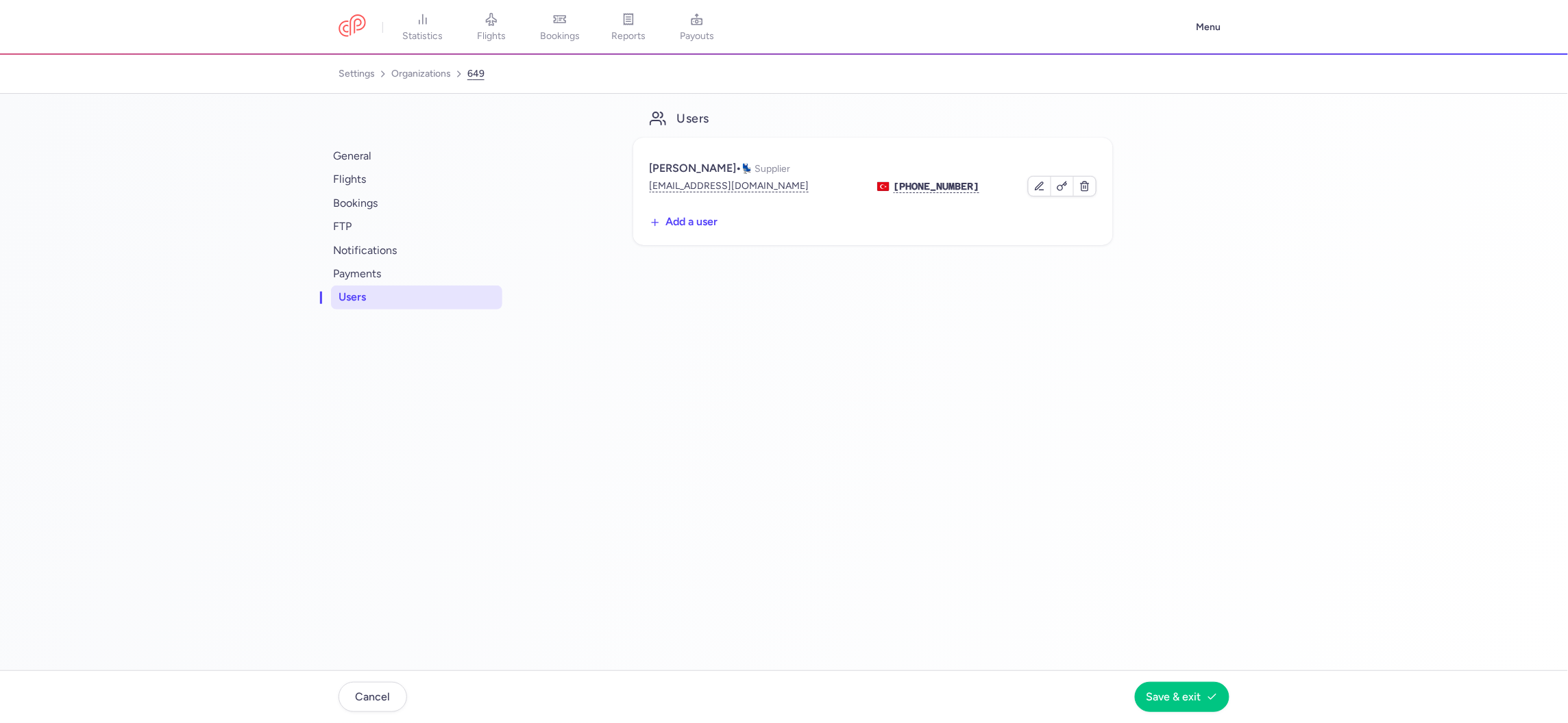
scroll to position [0, 0]
click at [425, 69] on link "organizations" at bounding box center [421, 74] width 60 height 22
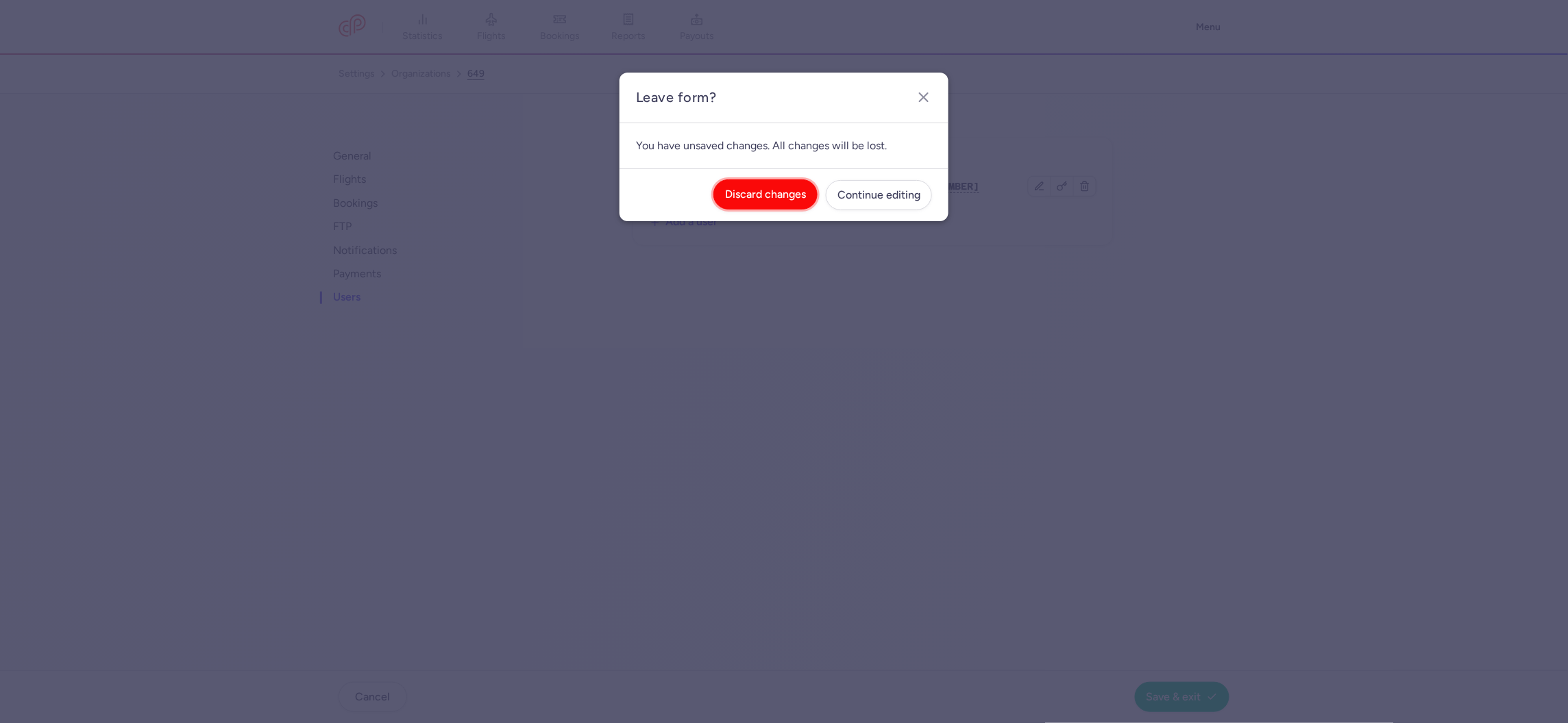
click at [751, 197] on span "Discard changes" at bounding box center [765, 194] width 81 height 12
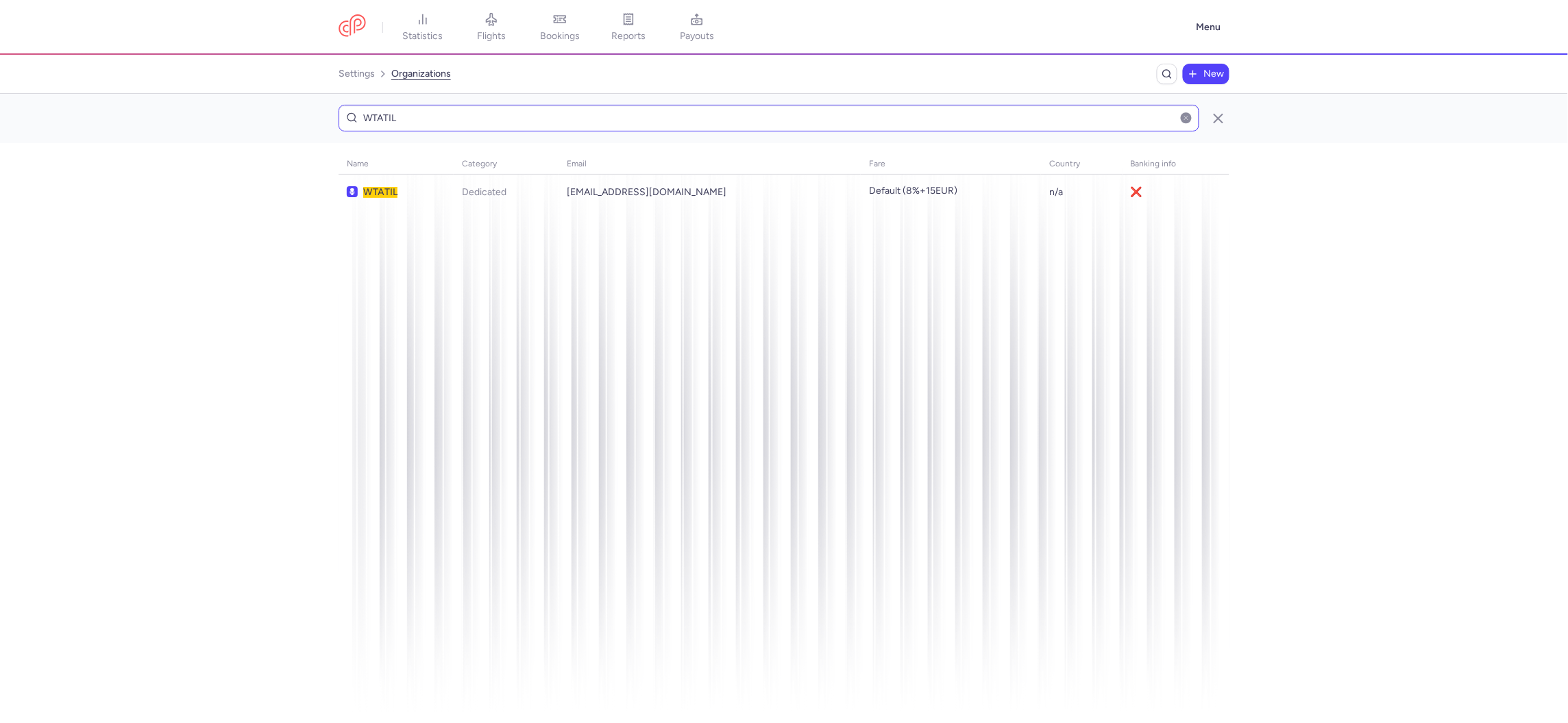
click at [670, 117] on input "WTATIL" at bounding box center [769, 118] width 861 height 27
type input "MARCO TRAVEL"
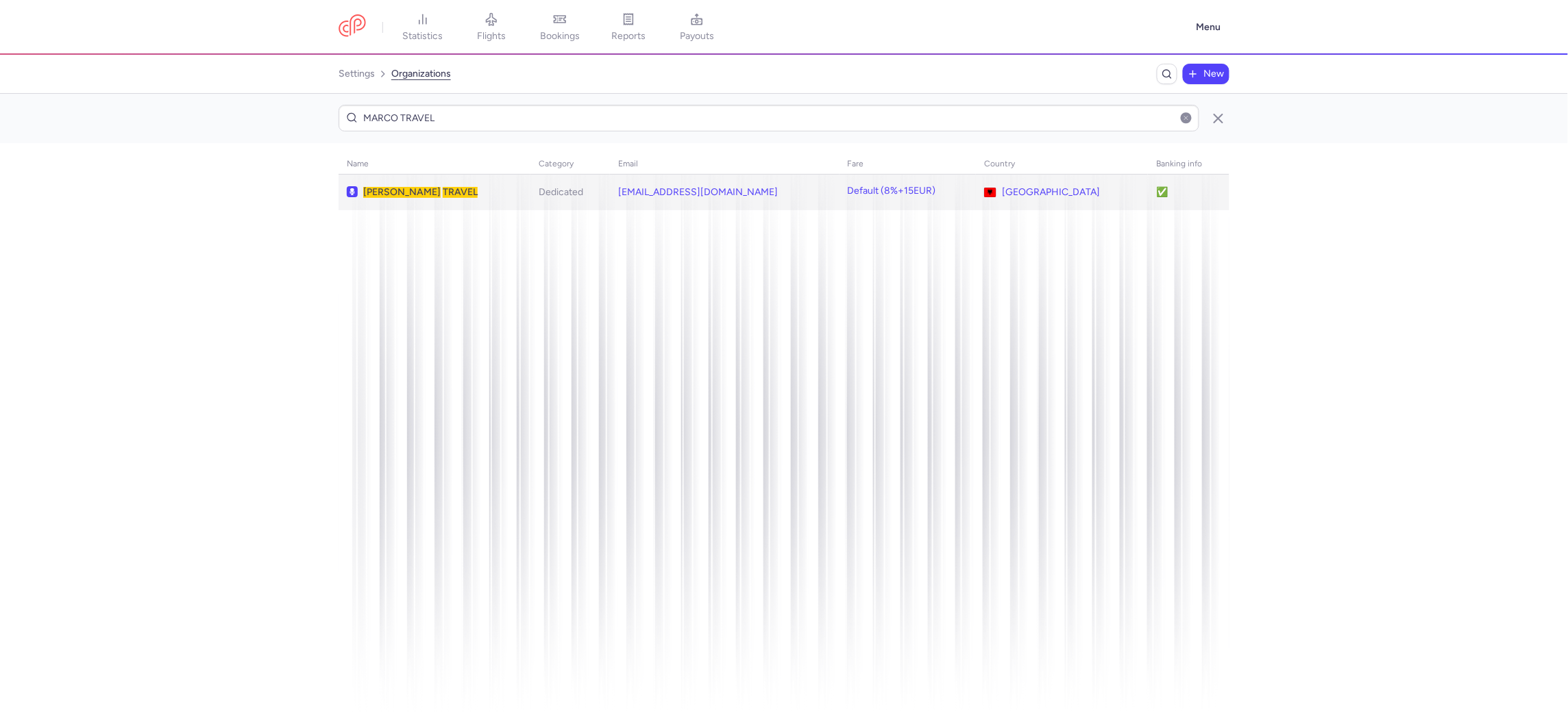
click at [839, 200] on td "Dedicated" at bounding box center [907, 192] width 137 height 36
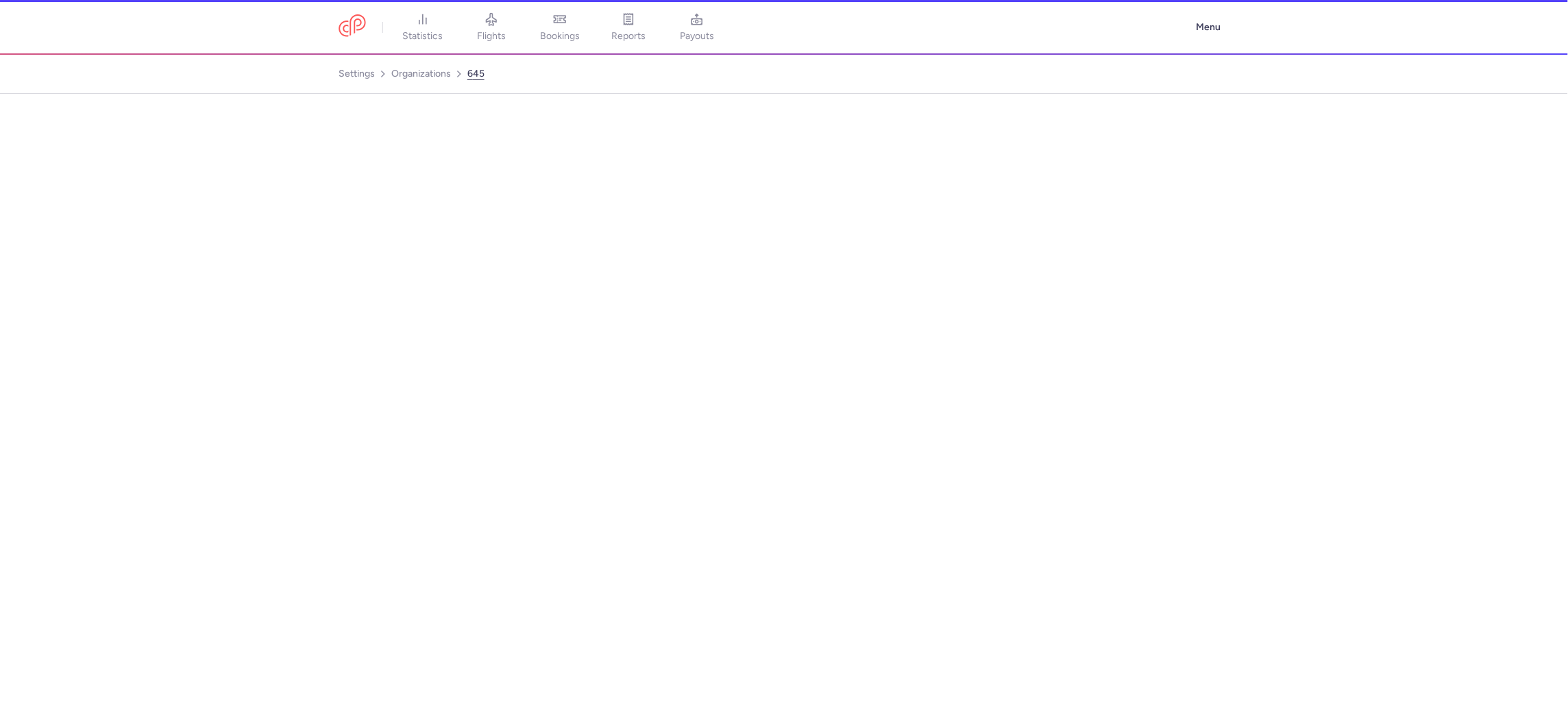
select select "DEDICATED"
select select "al"
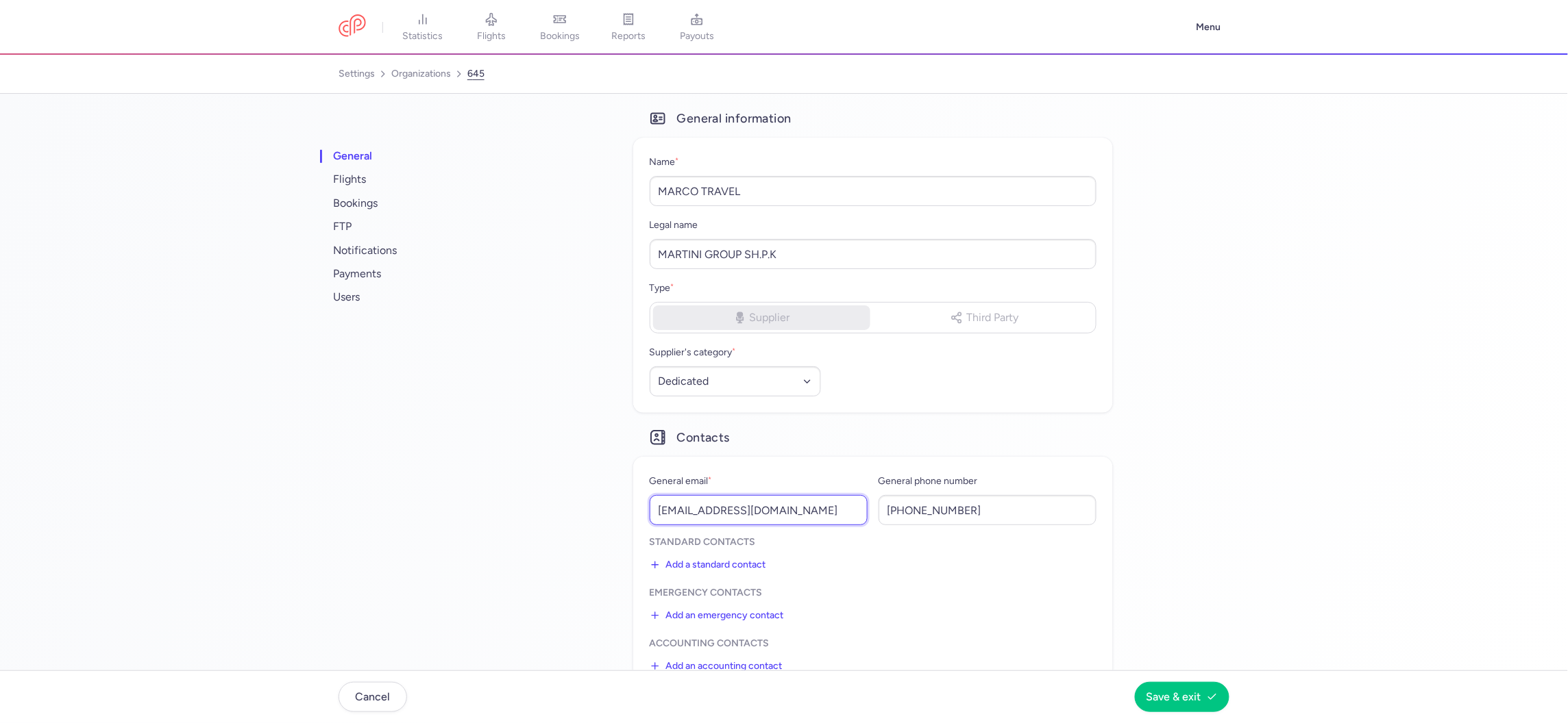
click at [740, 509] on input "info@marcotravel.it" at bounding box center [758, 510] width 218 height 30
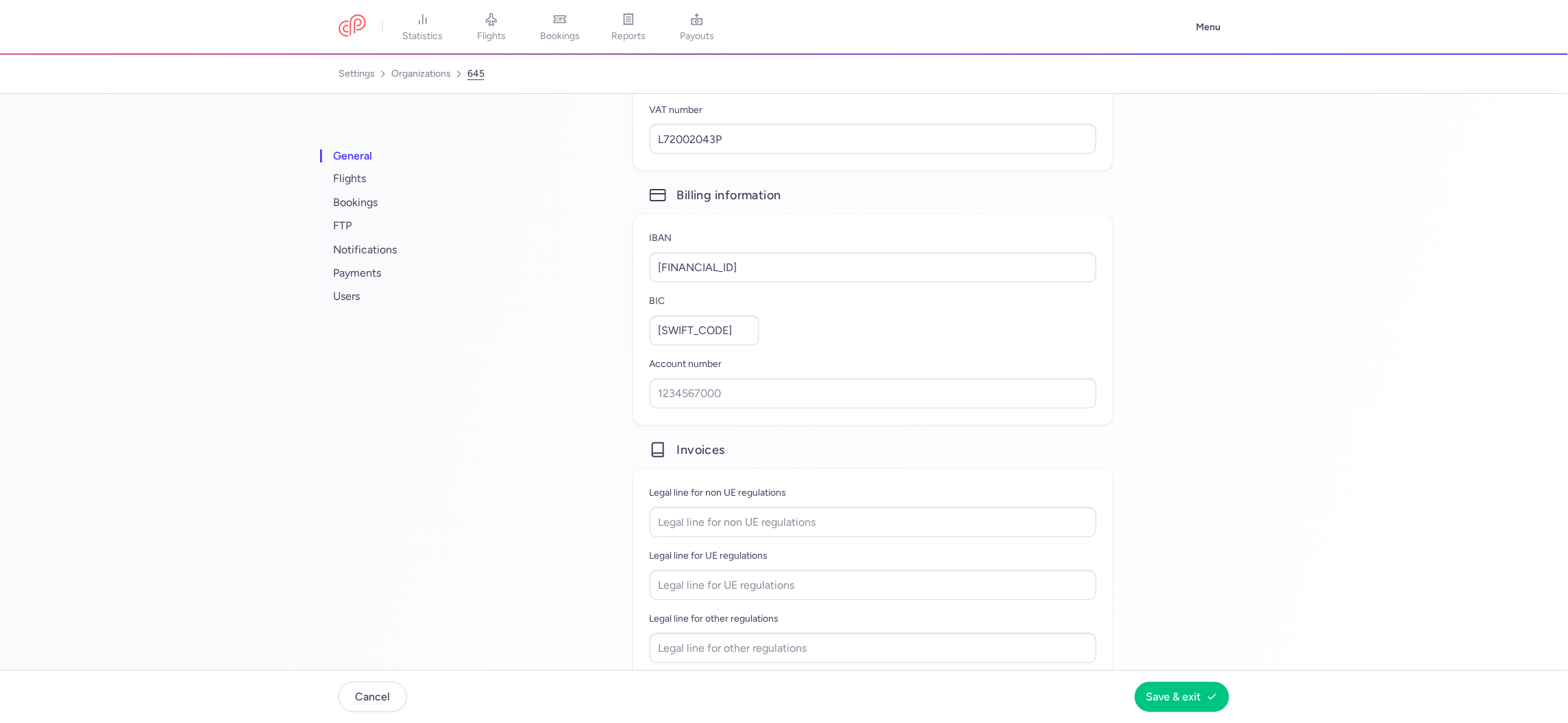
scroll to position [971, 0]
click at [343, 295] on span "users" at bounding box center [416, 297] width 172 height 23
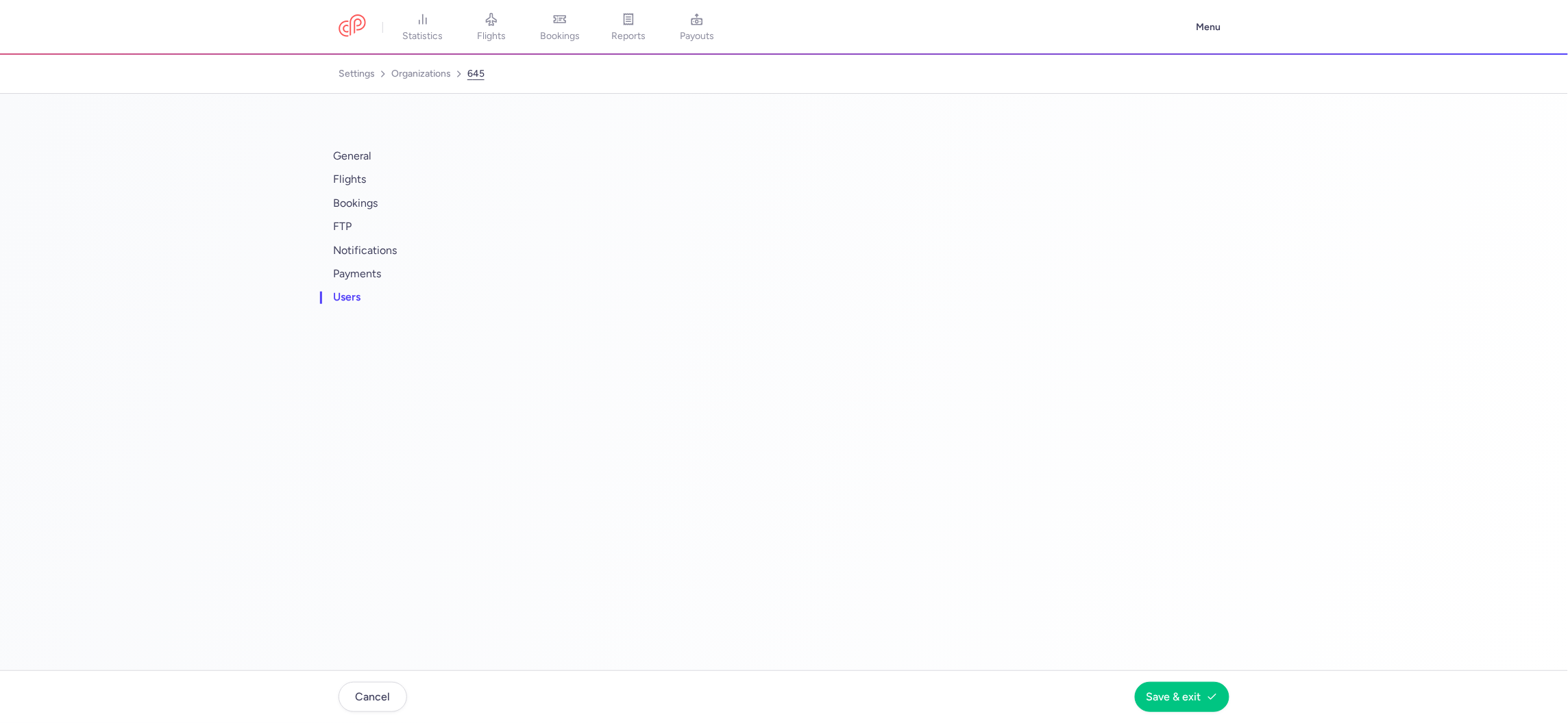
scroll to position [0, 0]
click at [670, 179] on button "info@marcotravel.it" at bounding box center [729, 186] width 160 height 14
click at [421, 77] on link "organizations" at bounding box center [421, 74] width 60 height 22
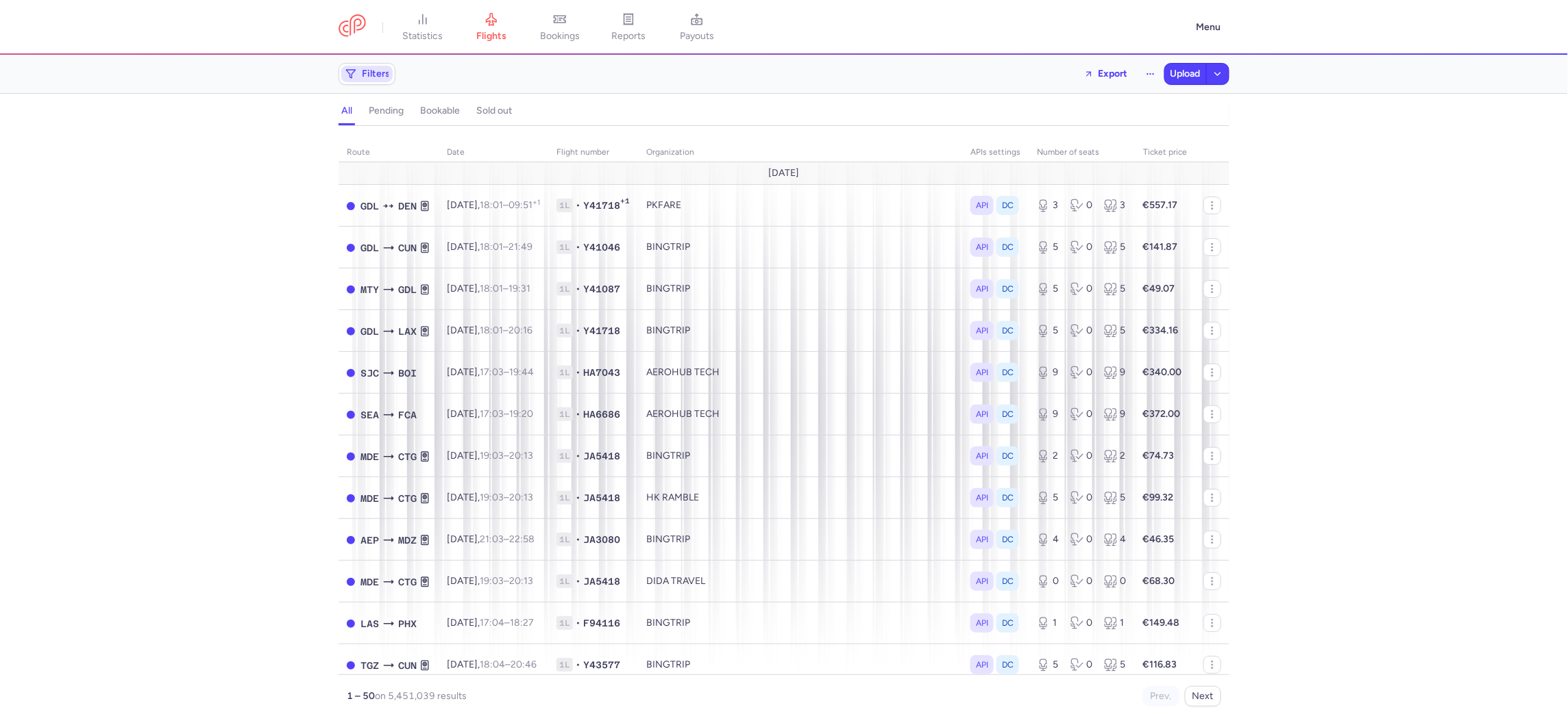
click at [358, 76] on span "Filters" at bounding box center [366, 74] width 51 height 17
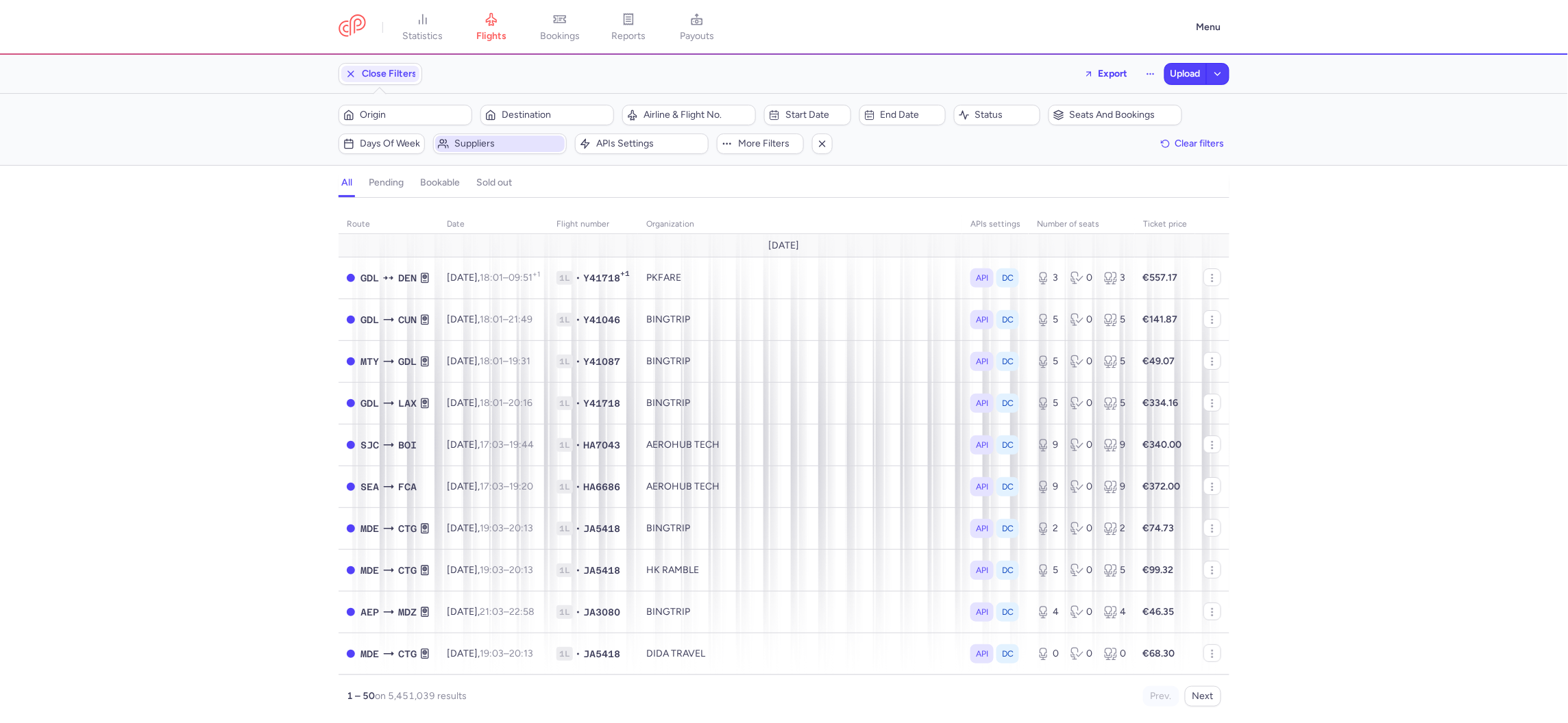
click at [456, 139] on span "Suppliers" at bounding box center [507, 144] width 107 height 11
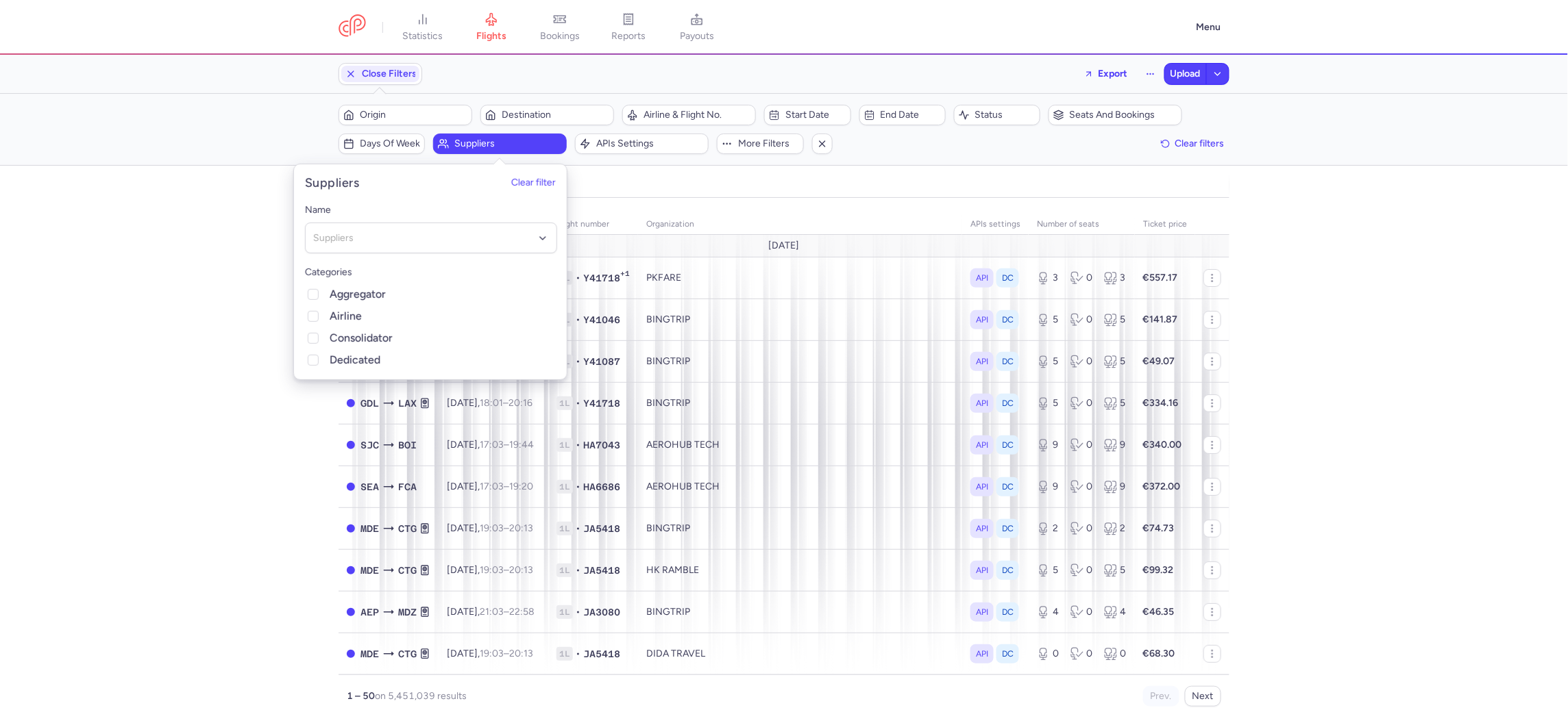
click at [456, 276] on label "Categories" at bounding box center [431, 272] width 252 height 17
click at [455, 255] on div "Name Suppliers Categories Aggregator Airline Consolidator Dedicated" at bounding box center [431, 285] width 274 height 188
type input "for you"
click at [374, 270] on span "FOR YOU TRAVEL GMBH" at bounding box center [368, 267] width 109 height 12
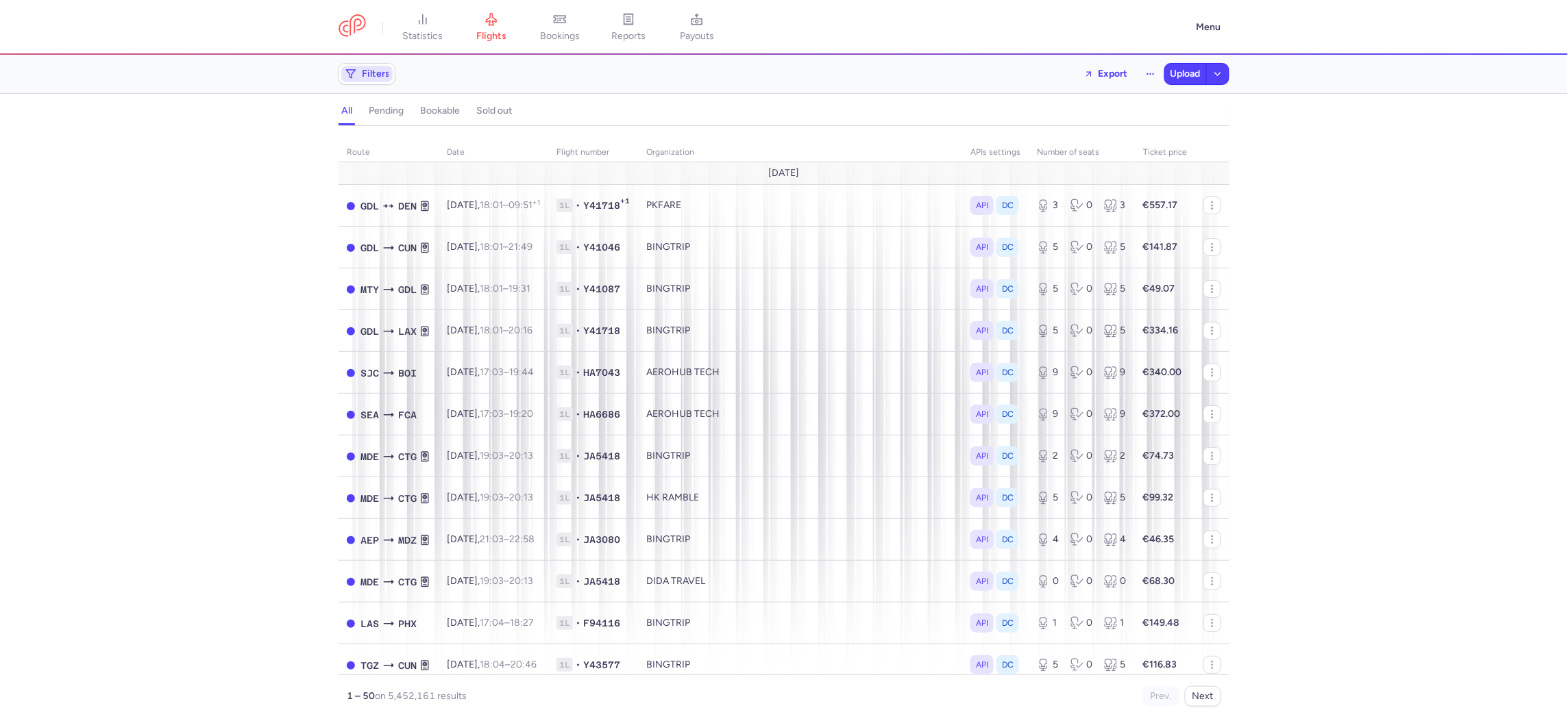
click at [358, 73] on span "Filters" at bounding box center [366, 74] width 51 height 17
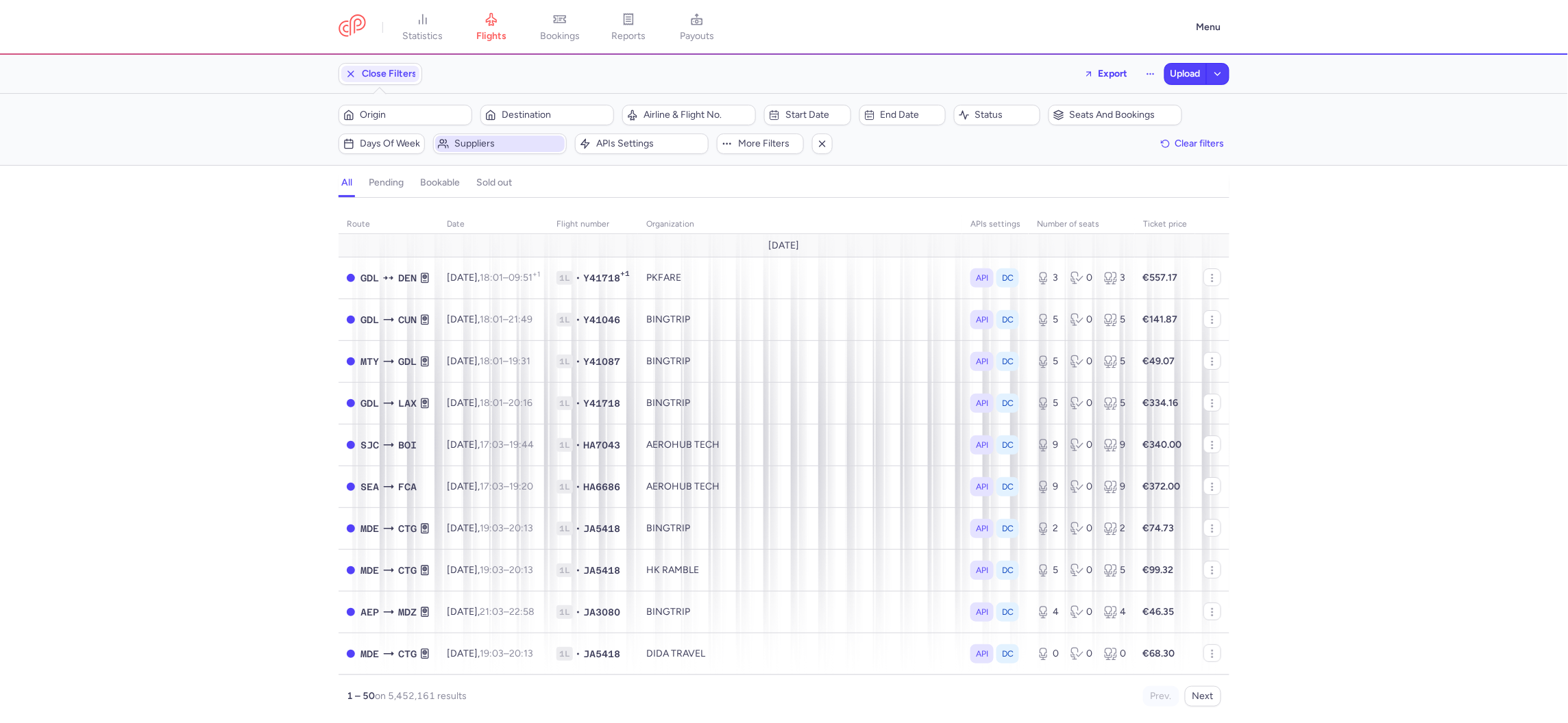
click at [495, 147] on span "Suppliers" at bounding box center [507, 144] width 107 height 11
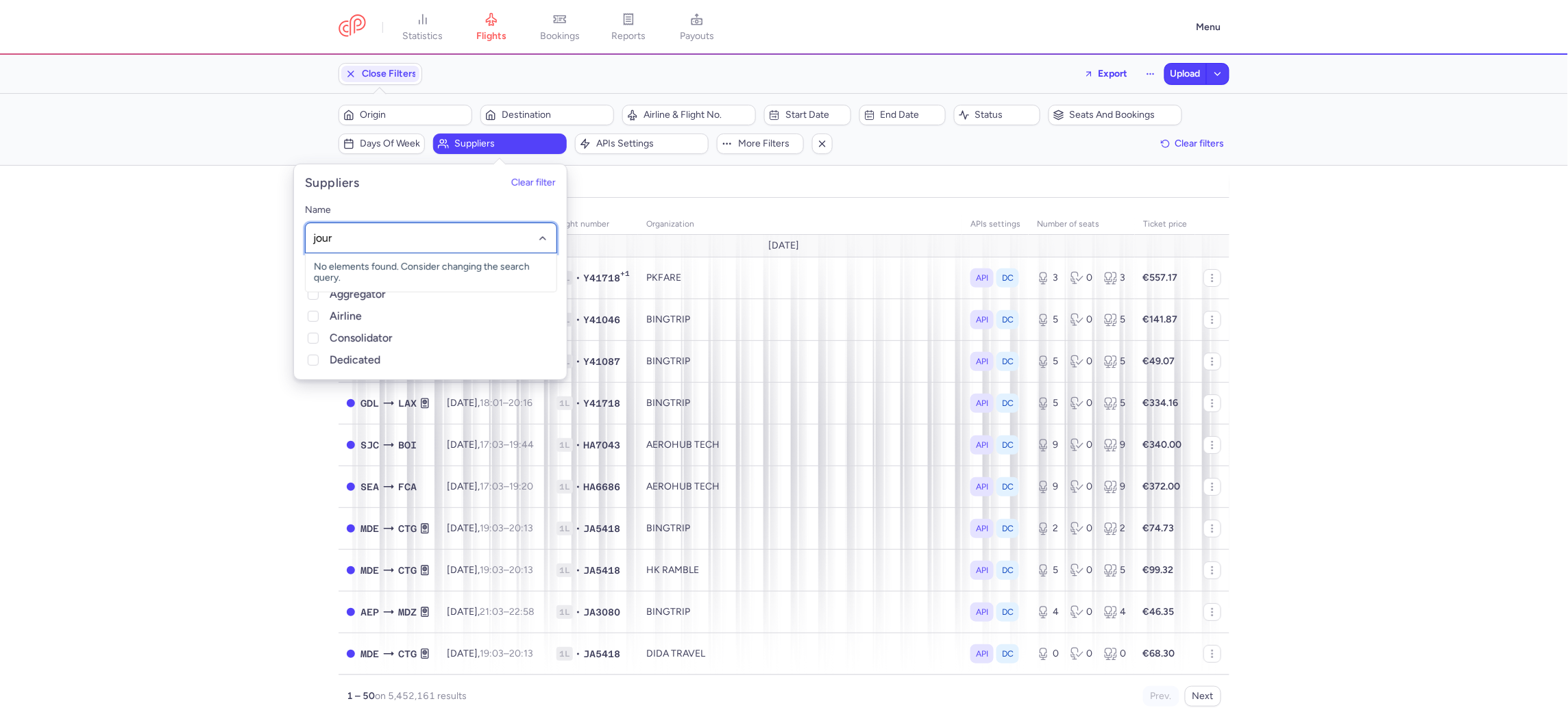
type input "jou"
click at [361, 346] on span "[PERSON_NAME] VOYAGES" at bounding box center [376, 349] width 124 height 12
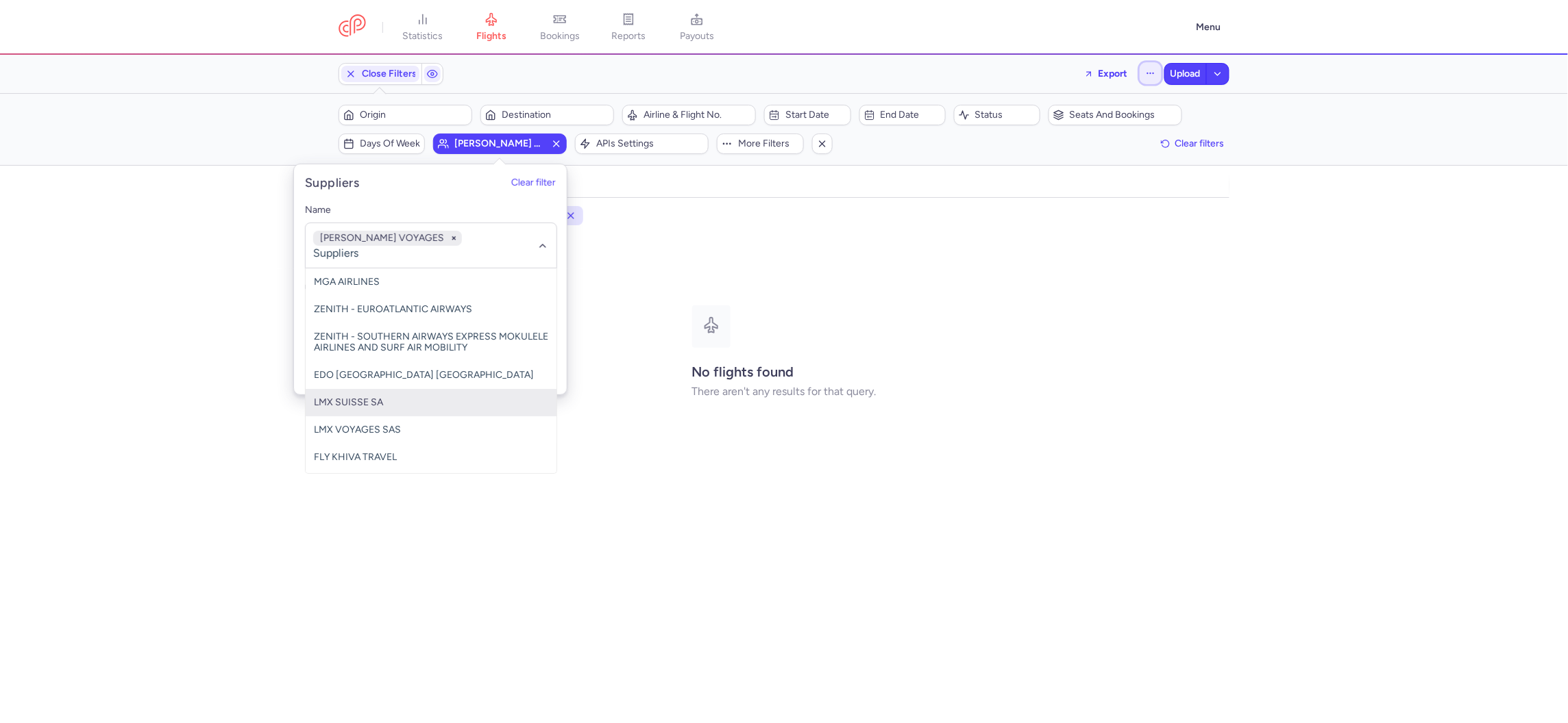
click at [1153, 73] on icon "button" at bounding box center [1150, 73] width 9 height 9
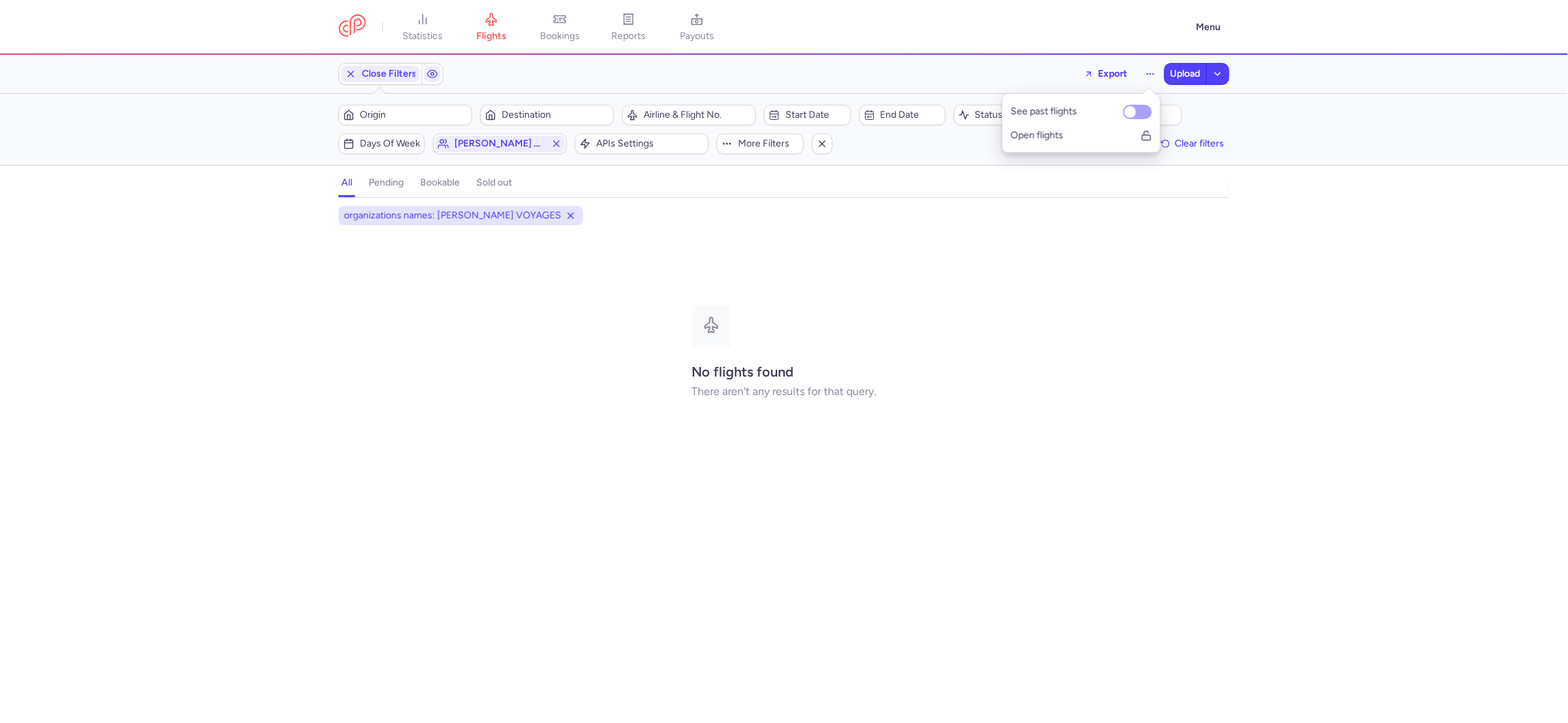
click at [1049, 114] on span "See past flights" at bounding box center [1063, 112] width 104 height 11
click at [1123, 114] on input "See past flights" at bounding box center [1137, 112] width 28 height 15
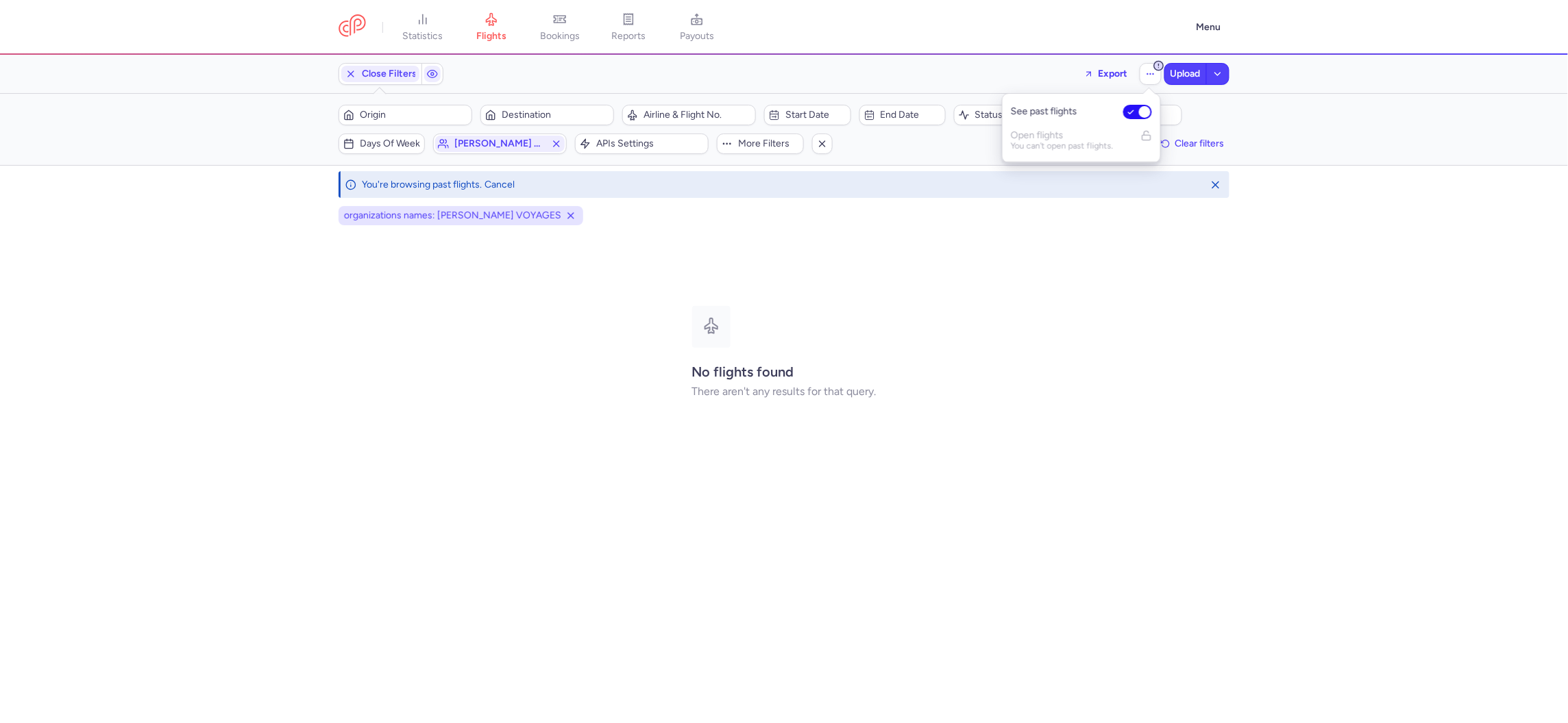
click at [1049, 114] on span "See past flights" at bounding box center [1063, 112] width 104 height 11
click at [1123, 114] on input "See past flights" at bounding box center [1137, 112] width 28 height 15
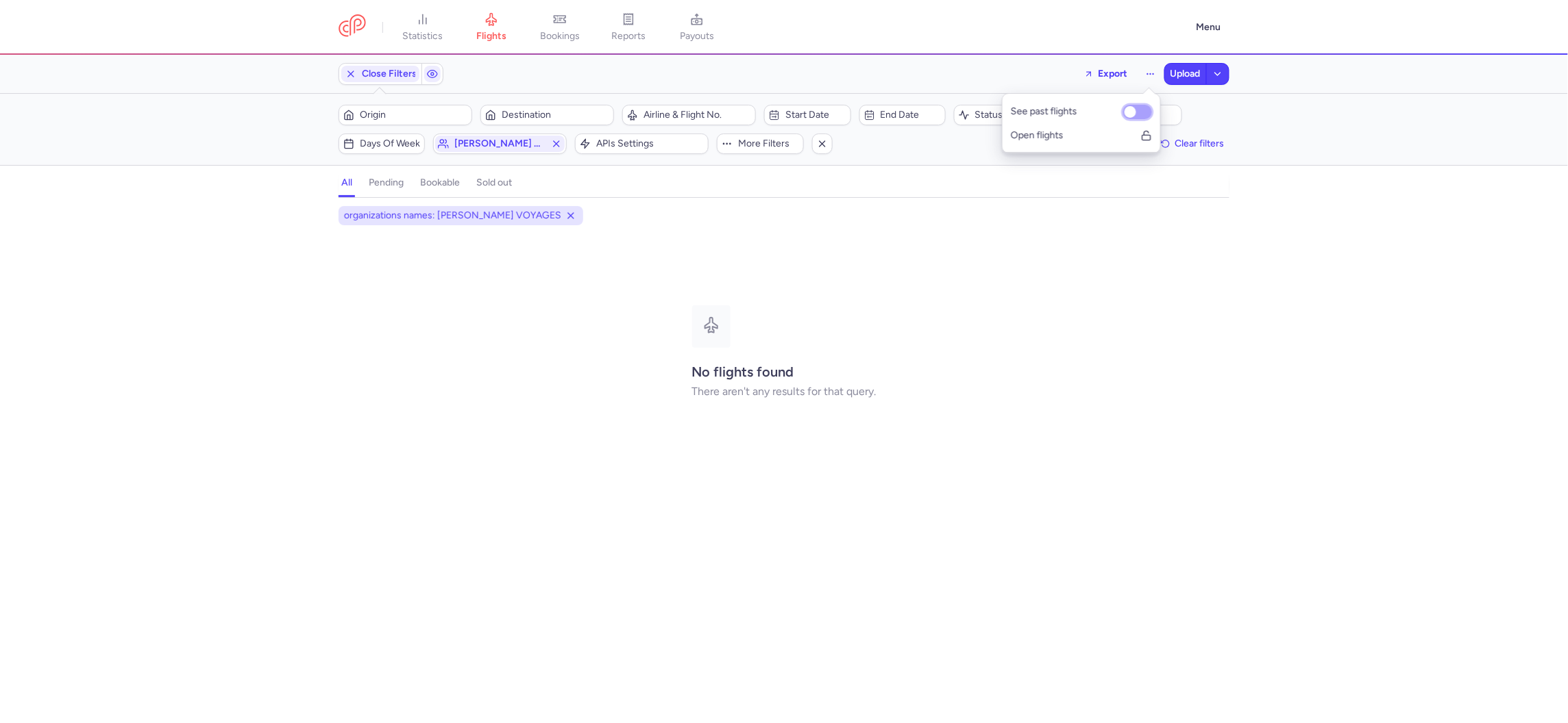
click at [1135, 116] on input "See past flights" at bounding box center [1137, 112] width 28 height 15
checkbox input "true"
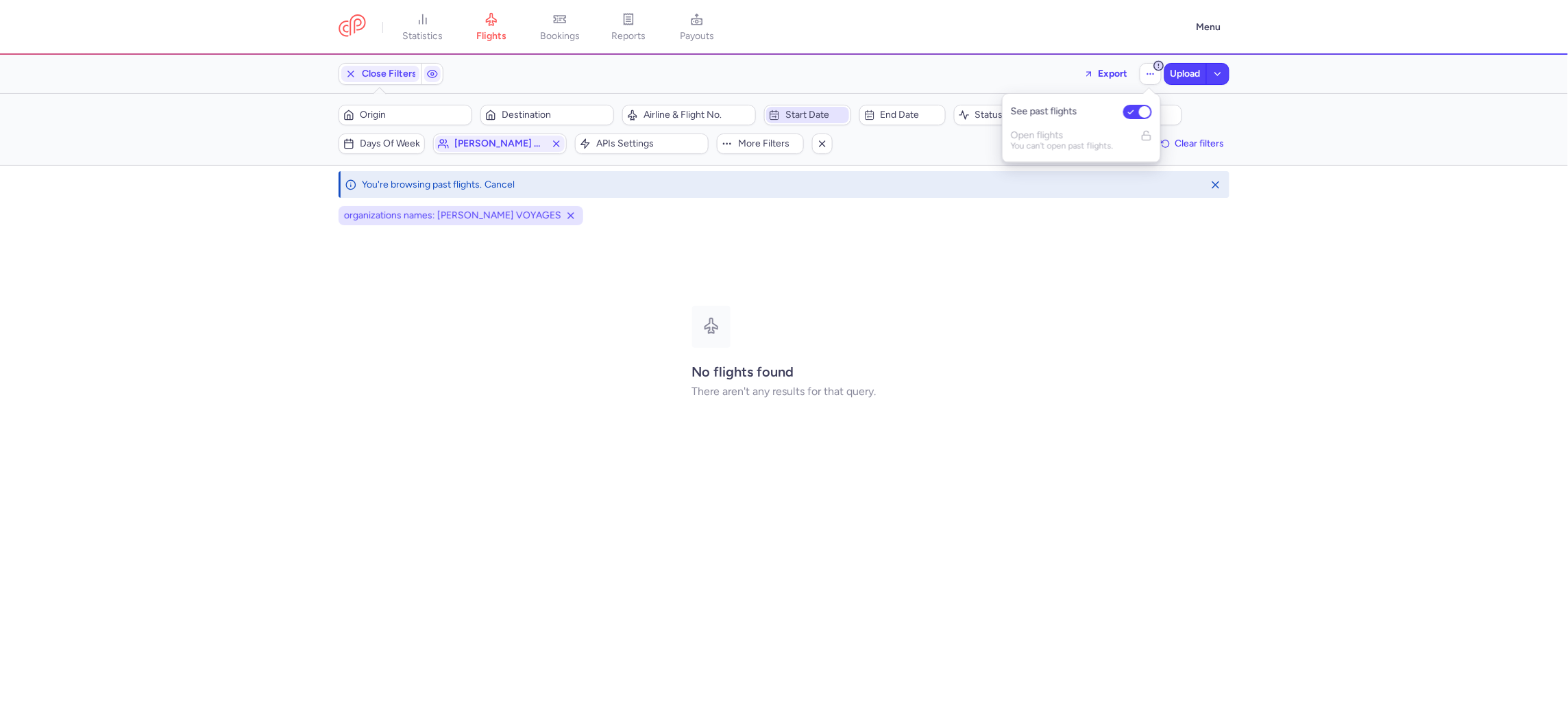
click at [800, 111] on span "Start date" at bounding box center [815, 115] width 61 height 11
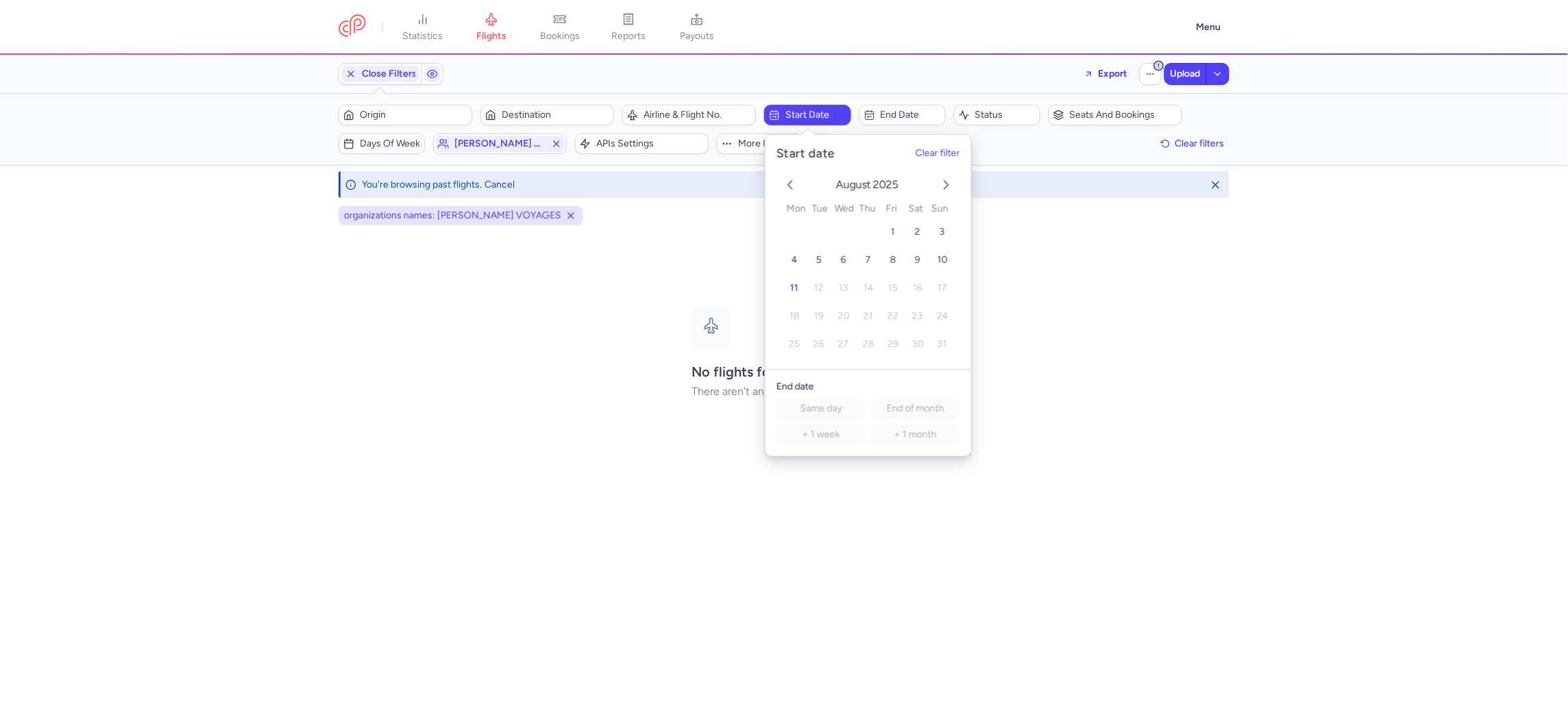
click at [782, 174] on div "[DATE] 1 2 3 4 5 6 7 8 9 10 11 12 13 14 15 16 17 18 19 20 21 22 23 24 25 26 27 …" at bounding box center [869, 266] width 206 height 207
click at [788, 186] on icon "previous month" at bounding box center [790, 185] width 17 height 17
click at [810, 221] on td "1" at bounding box center [819, 232] width 25 height 24
click at [819, 238] on span "1" at bounding box center [819, 233] width 4 height 12
click at [931, 115] on span "End date" at bounding box center [910, 115] width 61 height 11
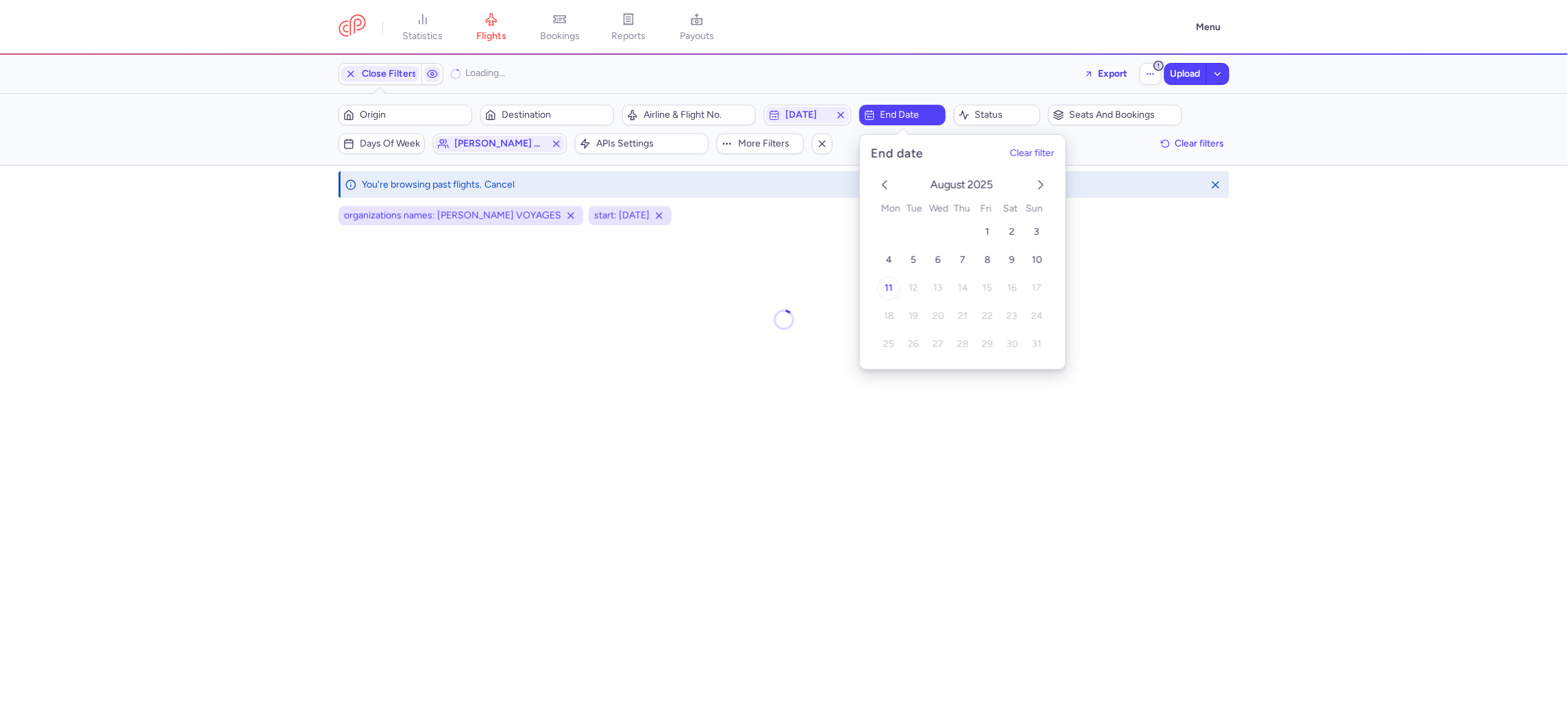
click at [891, 285] on span "11" at bounding box center [888, 289] width 8 height 12
click at [741, 364] on div at bounding box center [784, 320] width 891 height 172
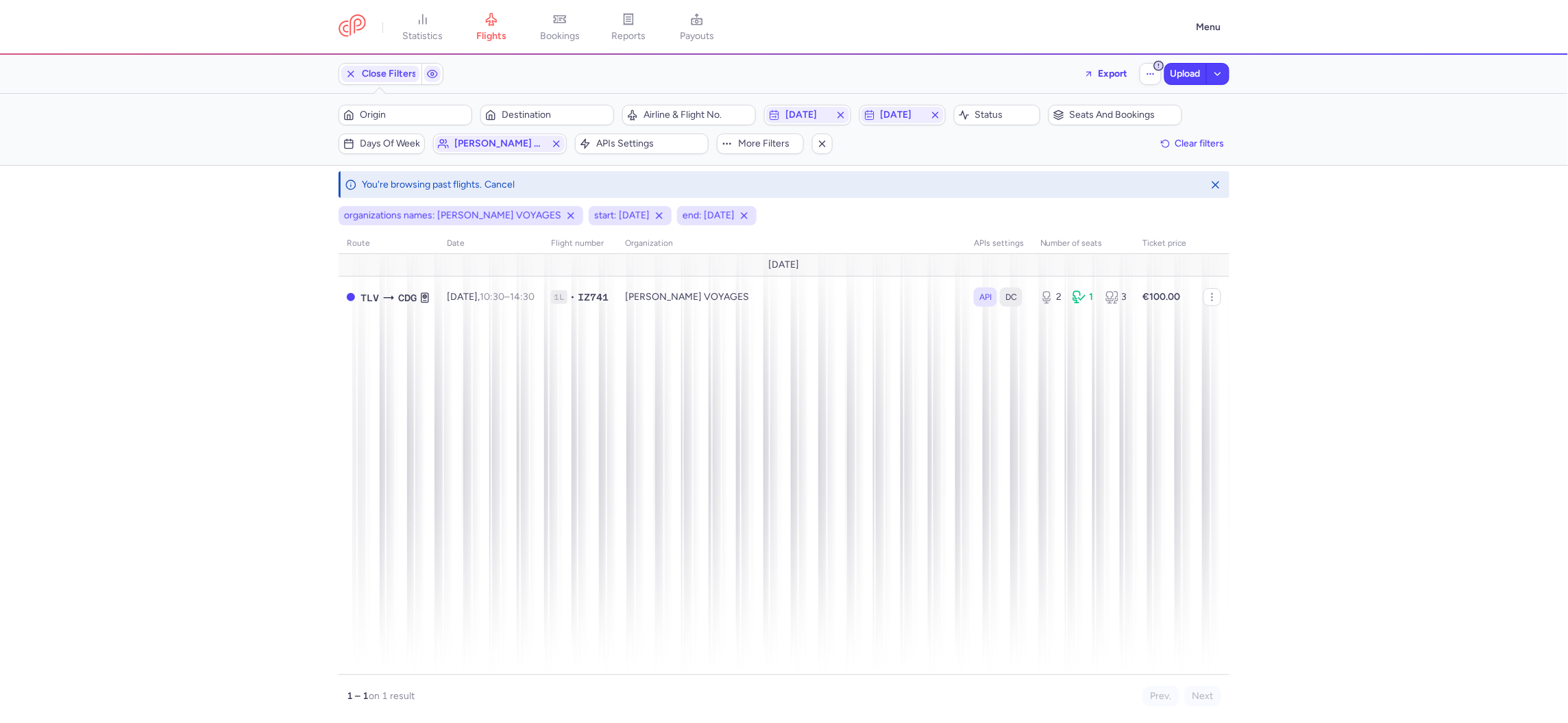
click at [532, 131] on div "Origin Destination Airline & Flight No. [DATE] [DATE] Status Seats and bookings…" at bounding box center [784, 130] width 891 height 50
click at [532, 138] on span "[PERSON_NAME] voyages" at bounding box center [499, 144] width 129 height 17
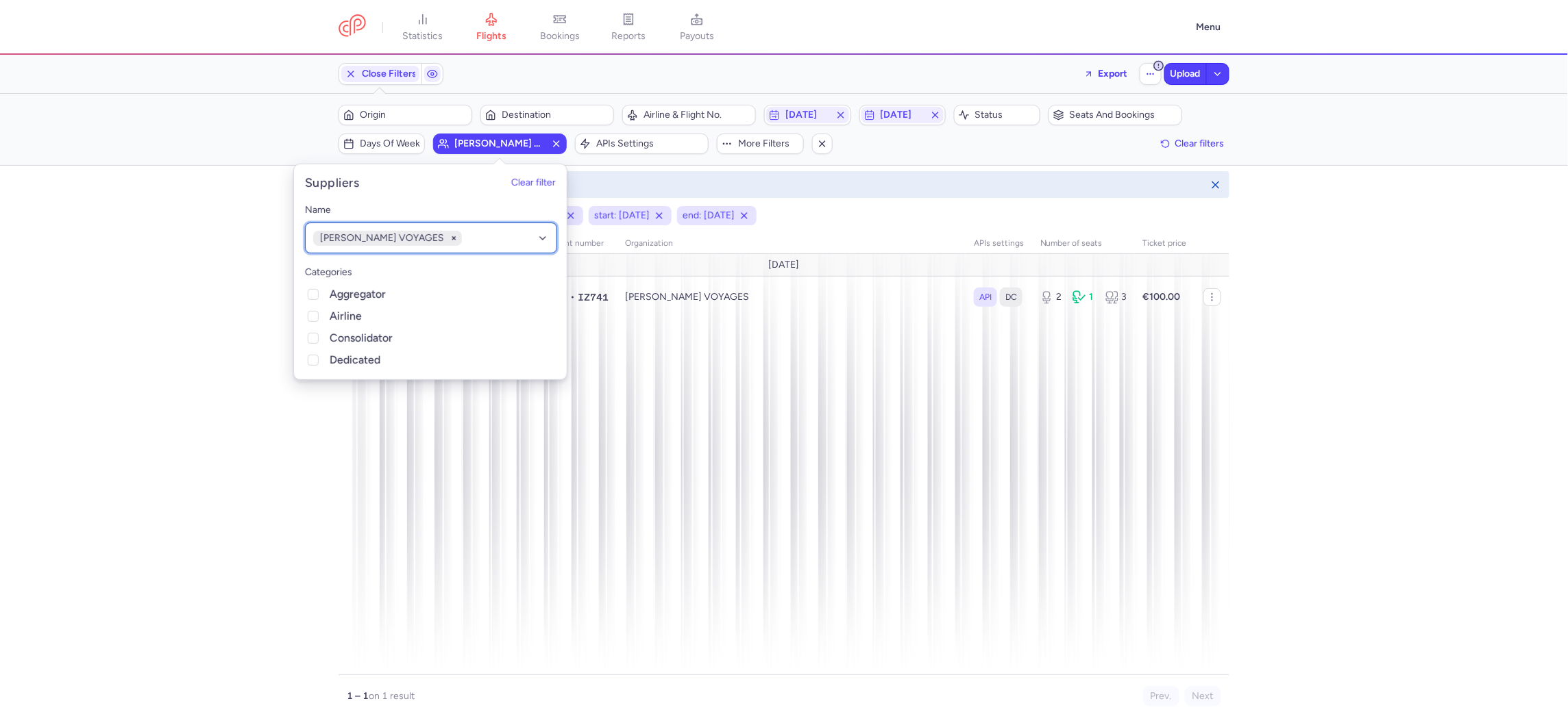
drag, startPoint x: 543, startPoint y: 237, endPoint x: 523, endPoint y: 237, distance: 20.0
click at [543, 237] on div at bounding box center [542, 237] width 11 height 11
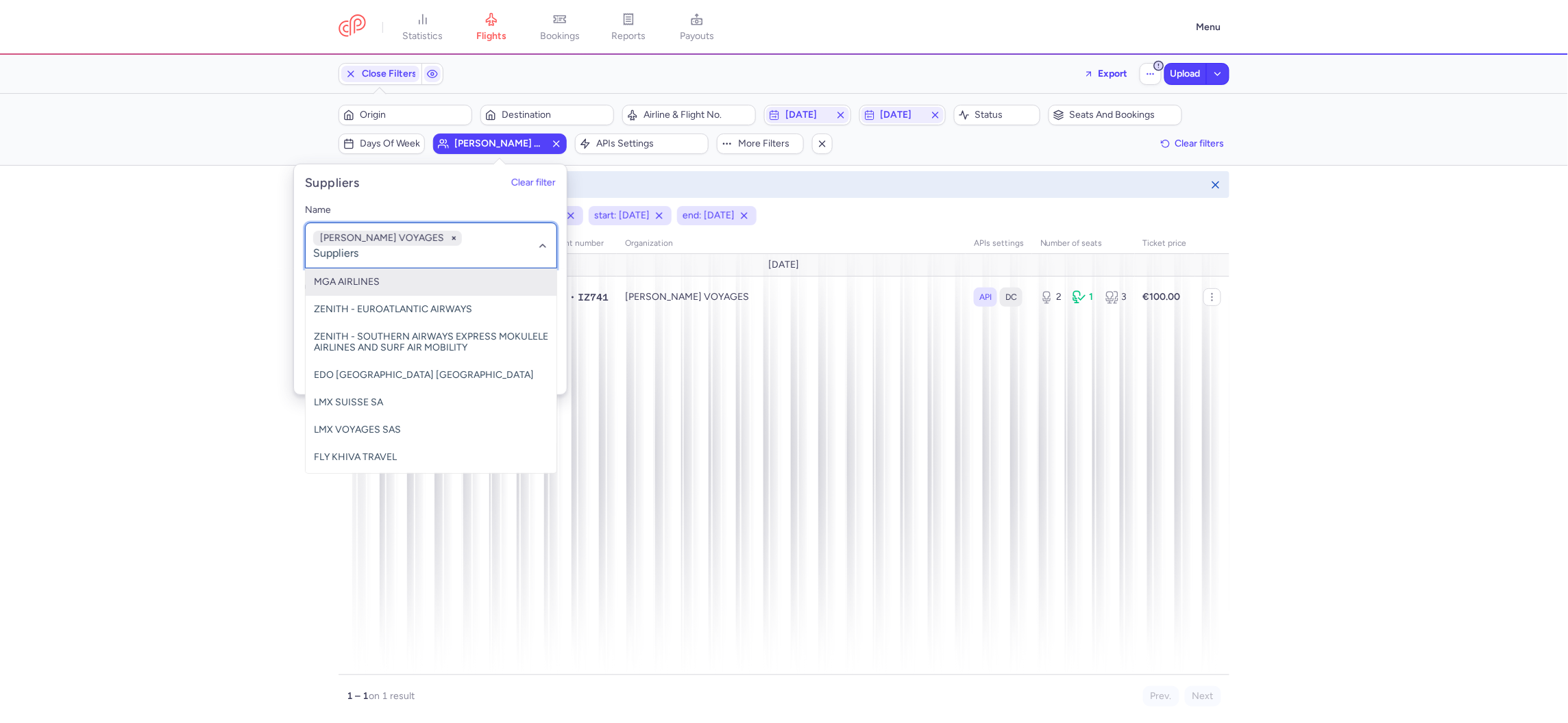
click at [488, 245] on input "-searchbox" at bounding box center [431, 252] width 237 height 15
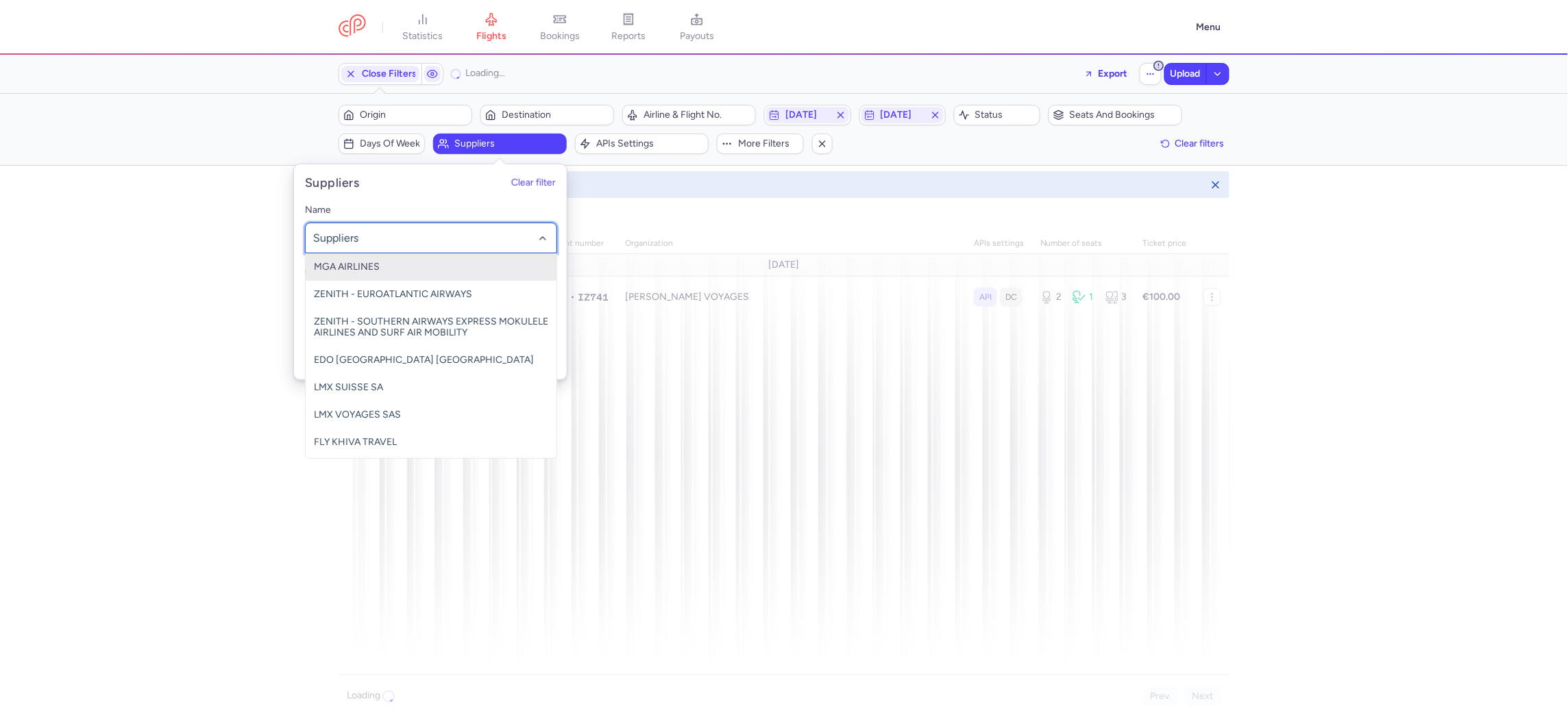
click at [437, 240] on input "-searchbox" at bounding box center [431, 237] width 237 height 15
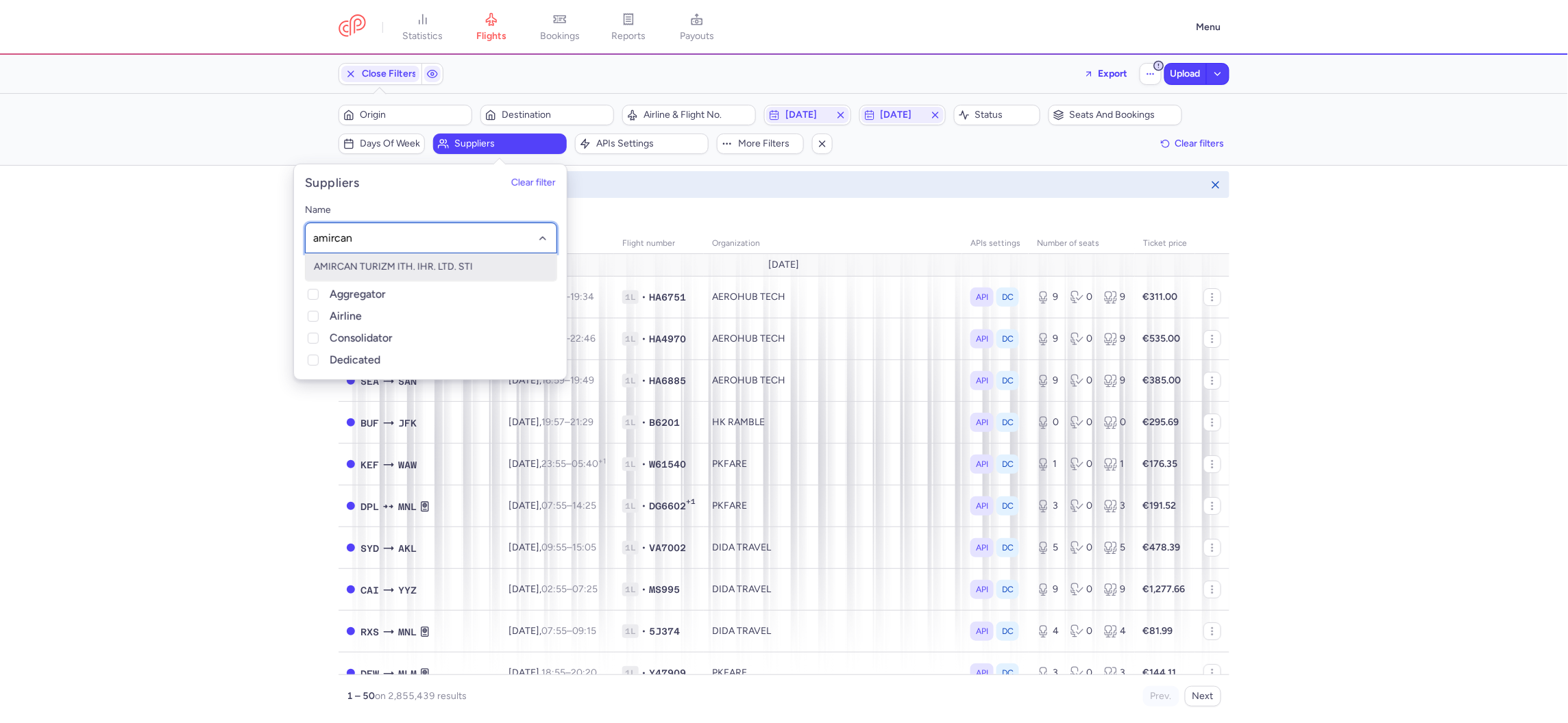
type input "amircan"
click at [391, 252] on div at bounding box center [431, 238] width 252 height 31
click at [389, 268] on span "AMIRCAN TURIZM ITH. IHR. LTD. STI" at bounding box center [393, 267] width 159 height 12
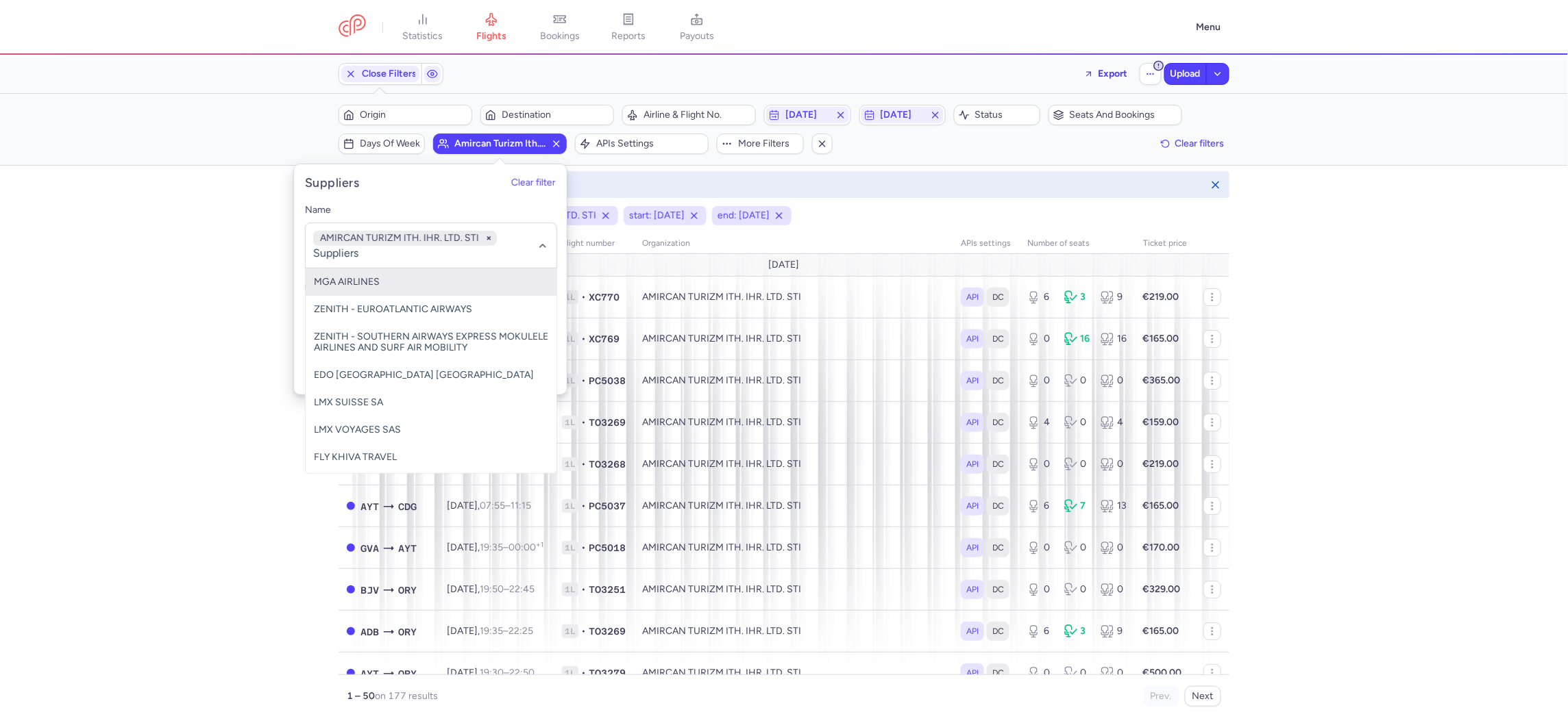
click at [217, 228] on div "organizations names: AMIRCAN TURIZM ITH. IHR. LTD. STI start: [DATE] end: [DATE…" at bounding box center [784, 465] width 1568 height 517
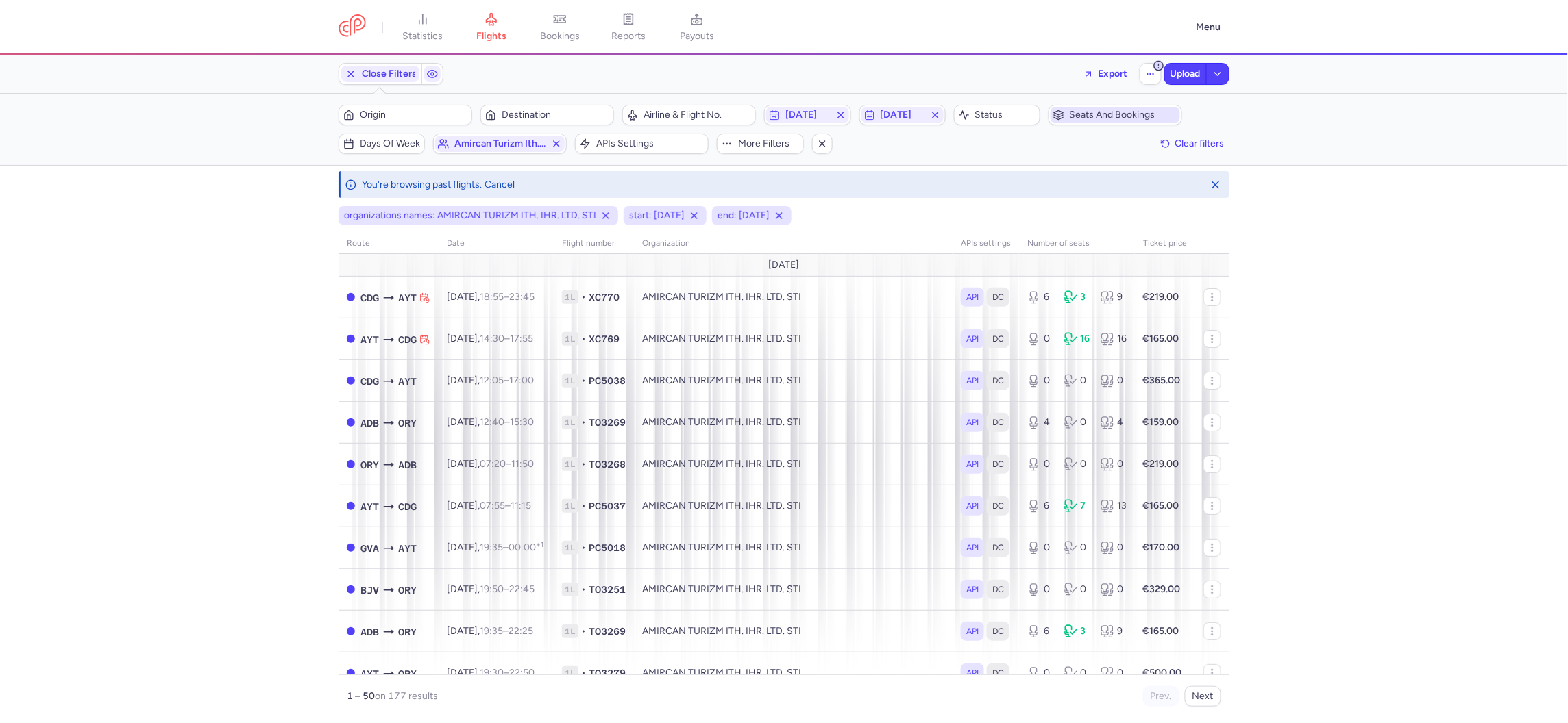
click at [1102, 123] on span "Seats and bookings" at bounding box center [1115, 115] width 129 height 17
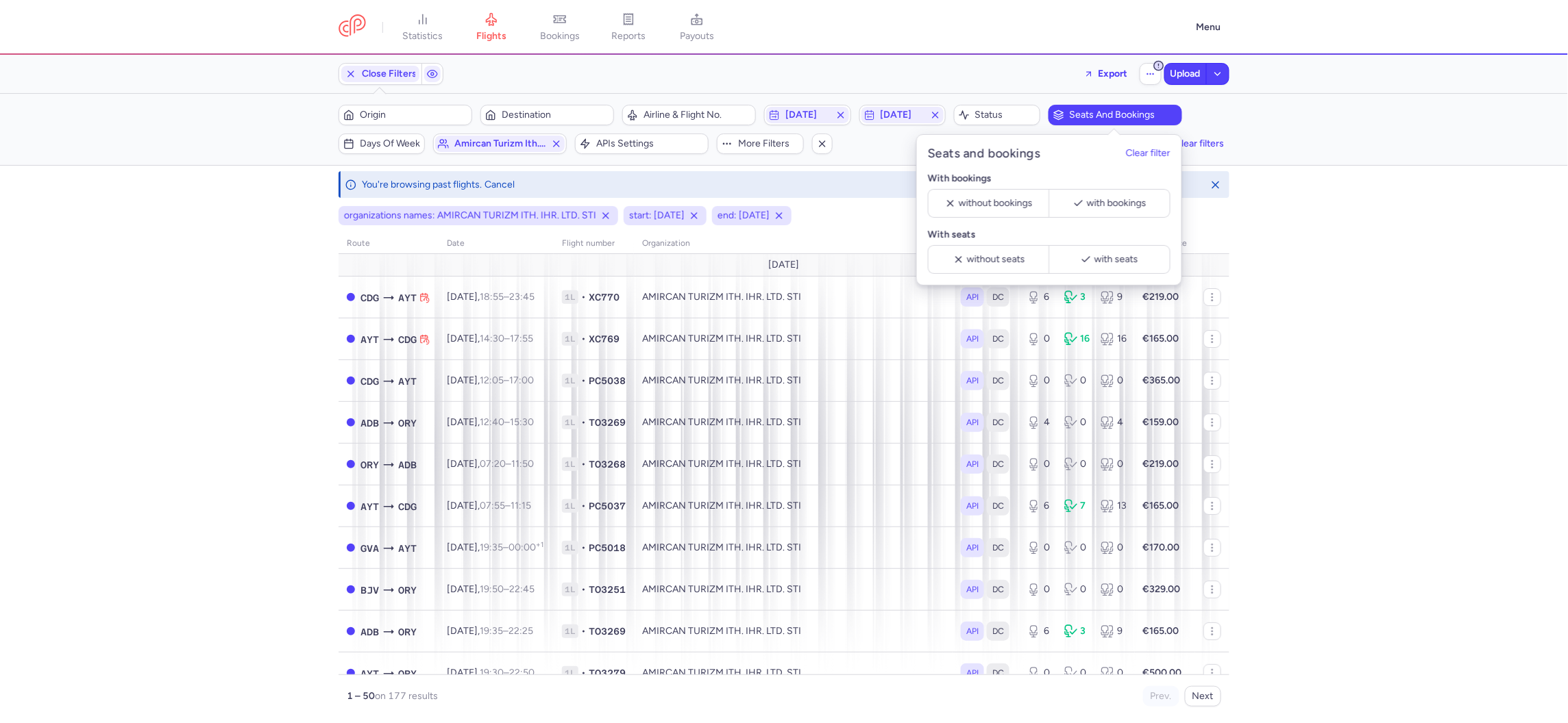
click at [1043, 37] on nav "statistics flights bookings reports payouts" at bounding box center [764, 27] width 850 height 30
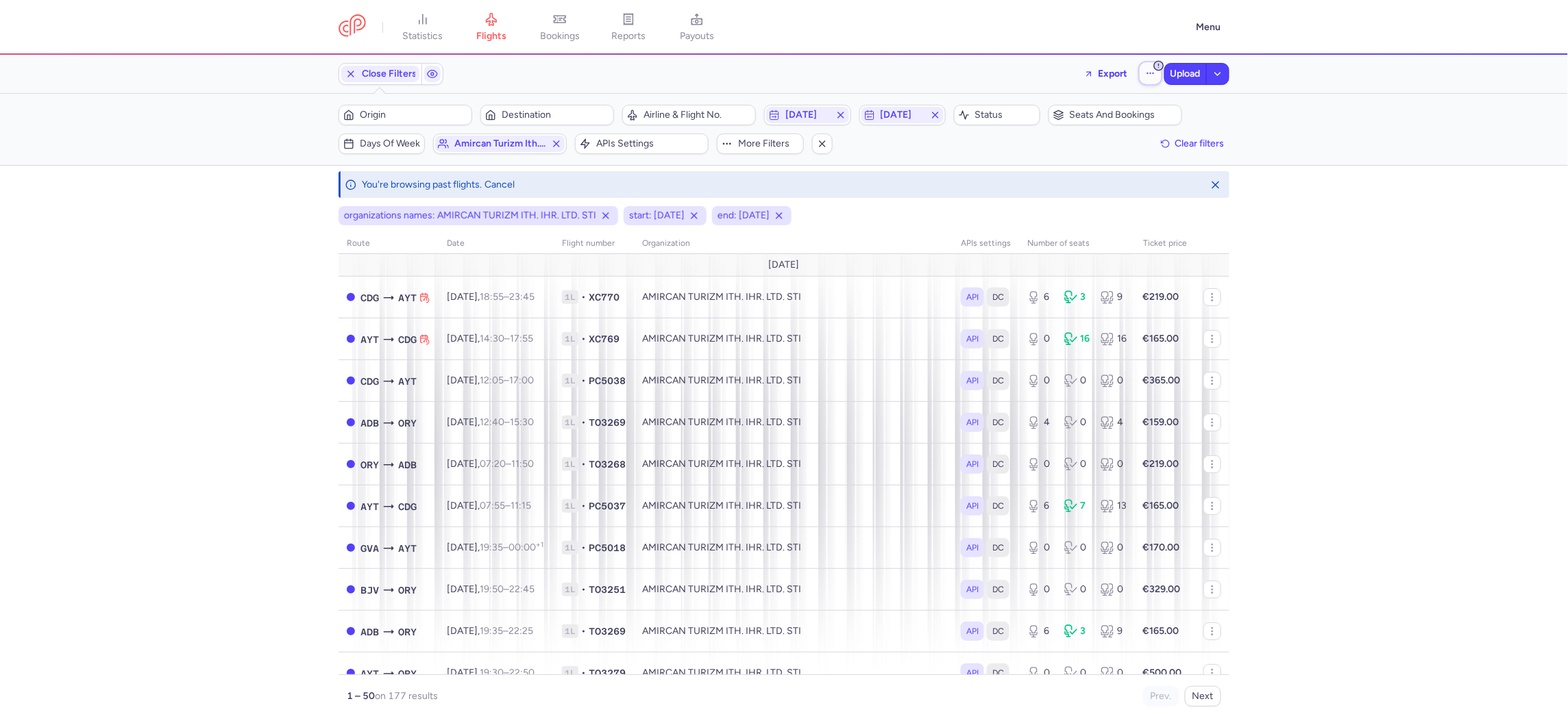
click at [1142, 67] on button "button" at bounding box center [1150, 73] width 22 height 22
click at [1135, 109] on input "See past flights" at bounding box center [1137, 112] width 28 height 15
checkbox input "false"
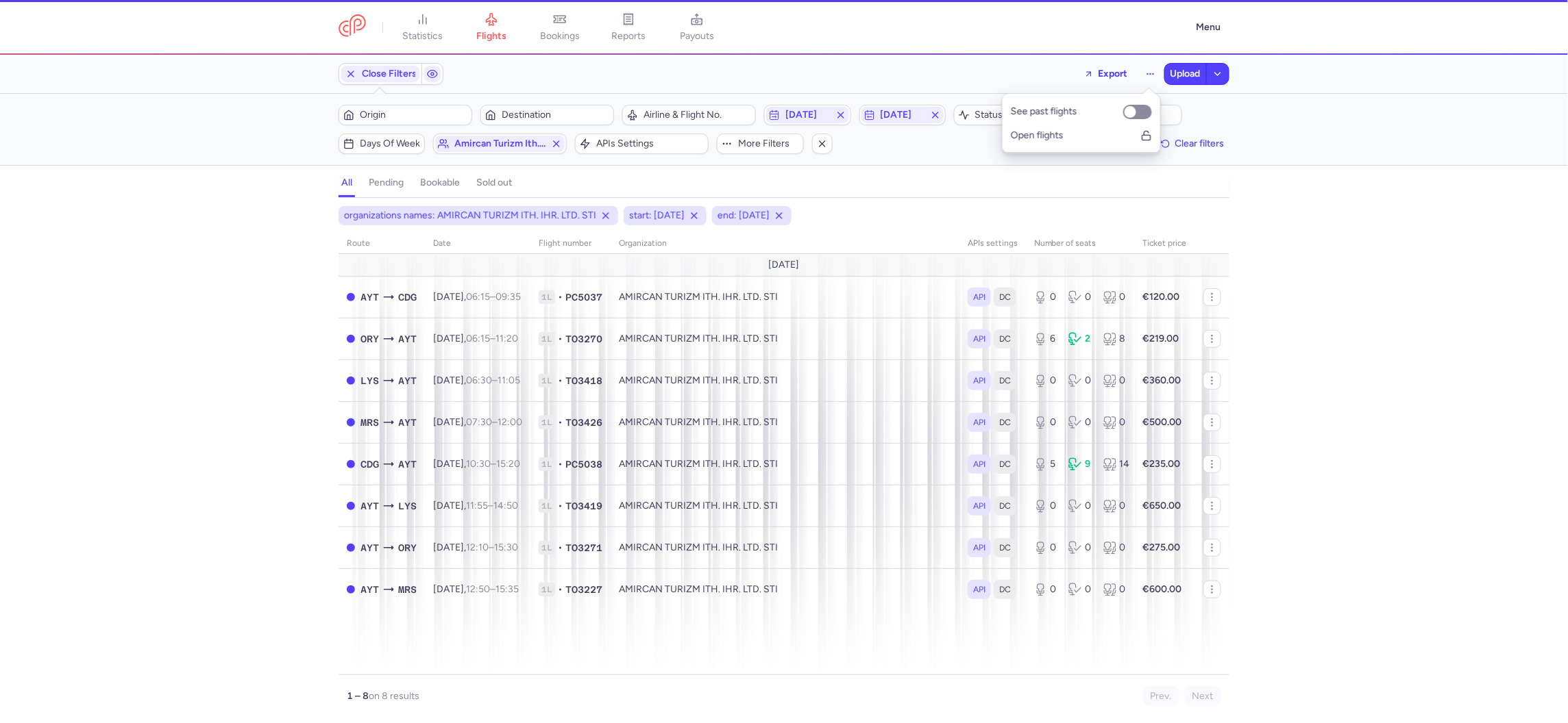
click at [1317, 133] on div "Filters (3) – 8 results Origin Destination Airline & Flight No. [DATE] [DATE] S…" at bounding box center [784, 130] width 1568 height 71
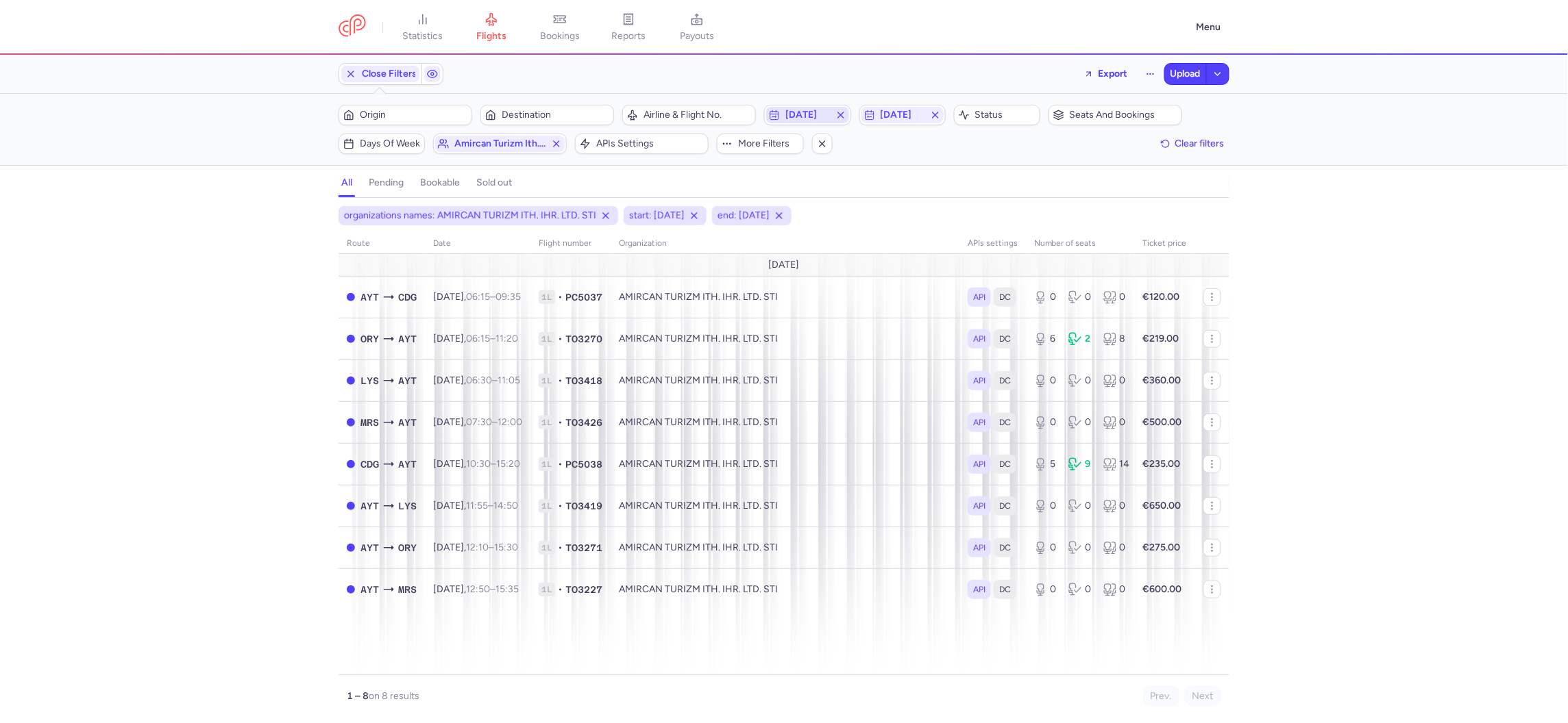
click at [843, 115] on icon "button" at bounding box center [840, 115] width 11 height 11
click at [931, 113] on icon "button" at bounding box center [935, 115] width 11 height 11
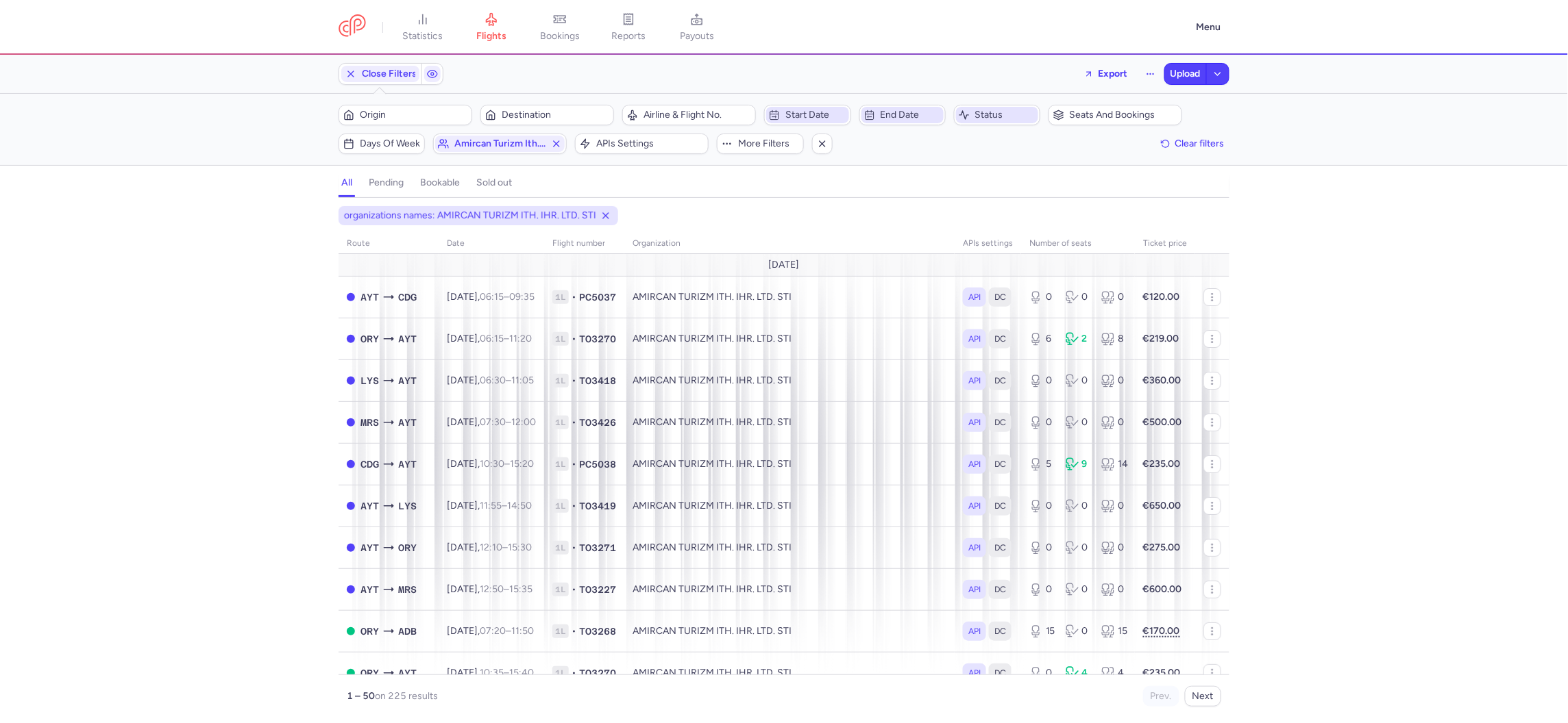
click at [993, 114] on span "Status" at bounding box center [1005, 115] width 61 height 11
click at [998, 219] on li "open" at bounding box center [1023, 233] width 137 height 28
checkbox input "true"
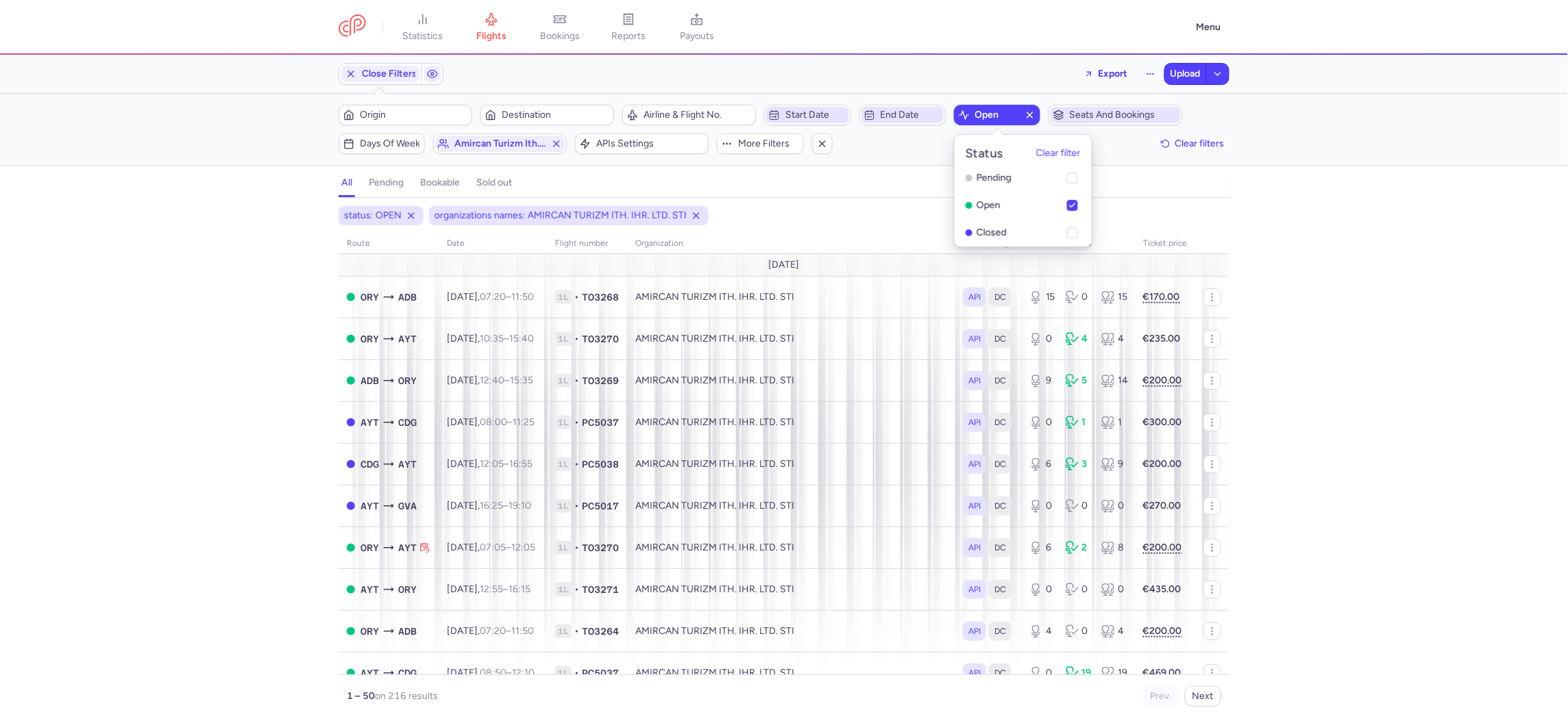
click at [1091, 112] on span "Seats and bookings" at bounding box center [1123, 115] width 107 height 11
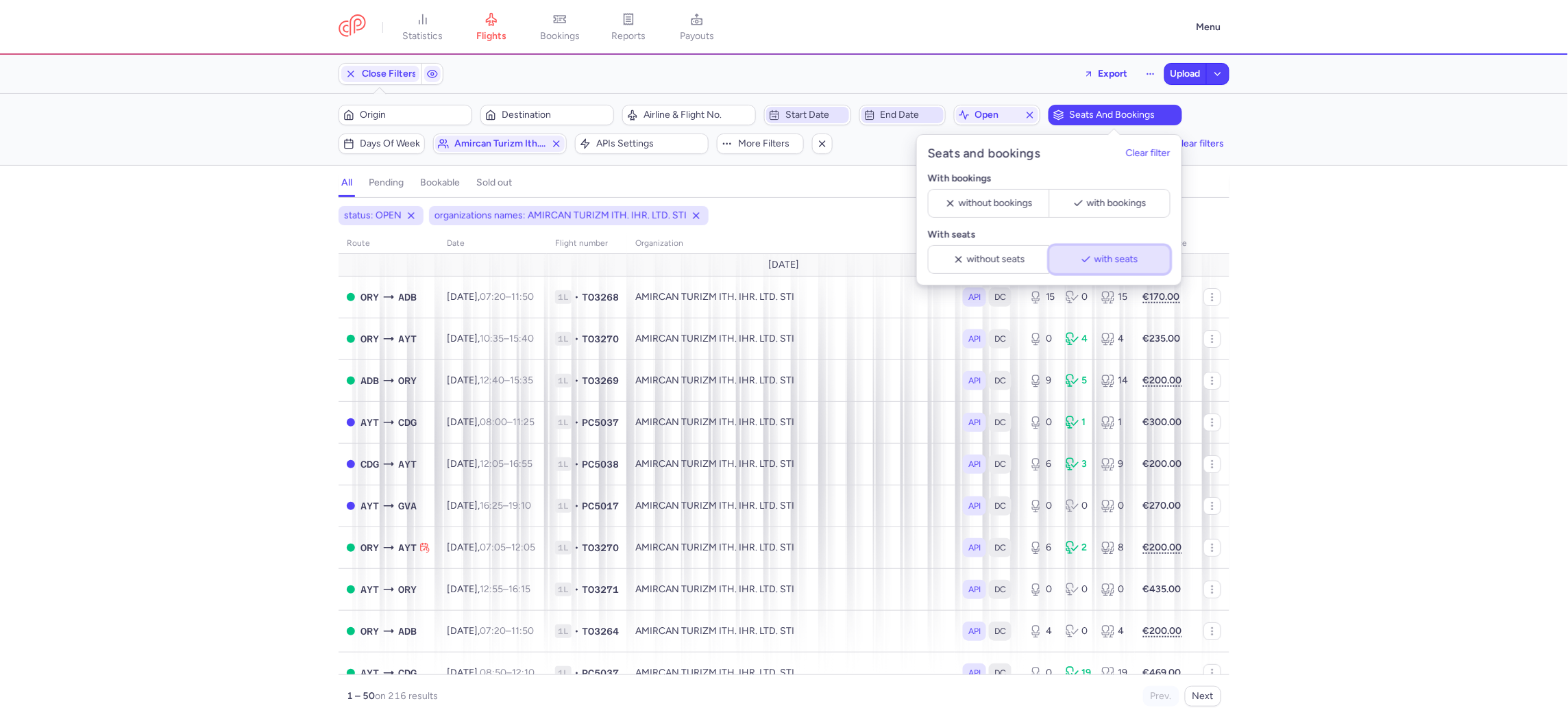
click at [1083, 260] on icon "button" at bounding box center [1085, 259] width 11 height 11
click at [1459, 298] on div "status: OPEN organizations names: AMIRCAN TURIZM ITH. IHR. LTD. STI with seats …" at bounding box center [784, 465] width 1568 height 517
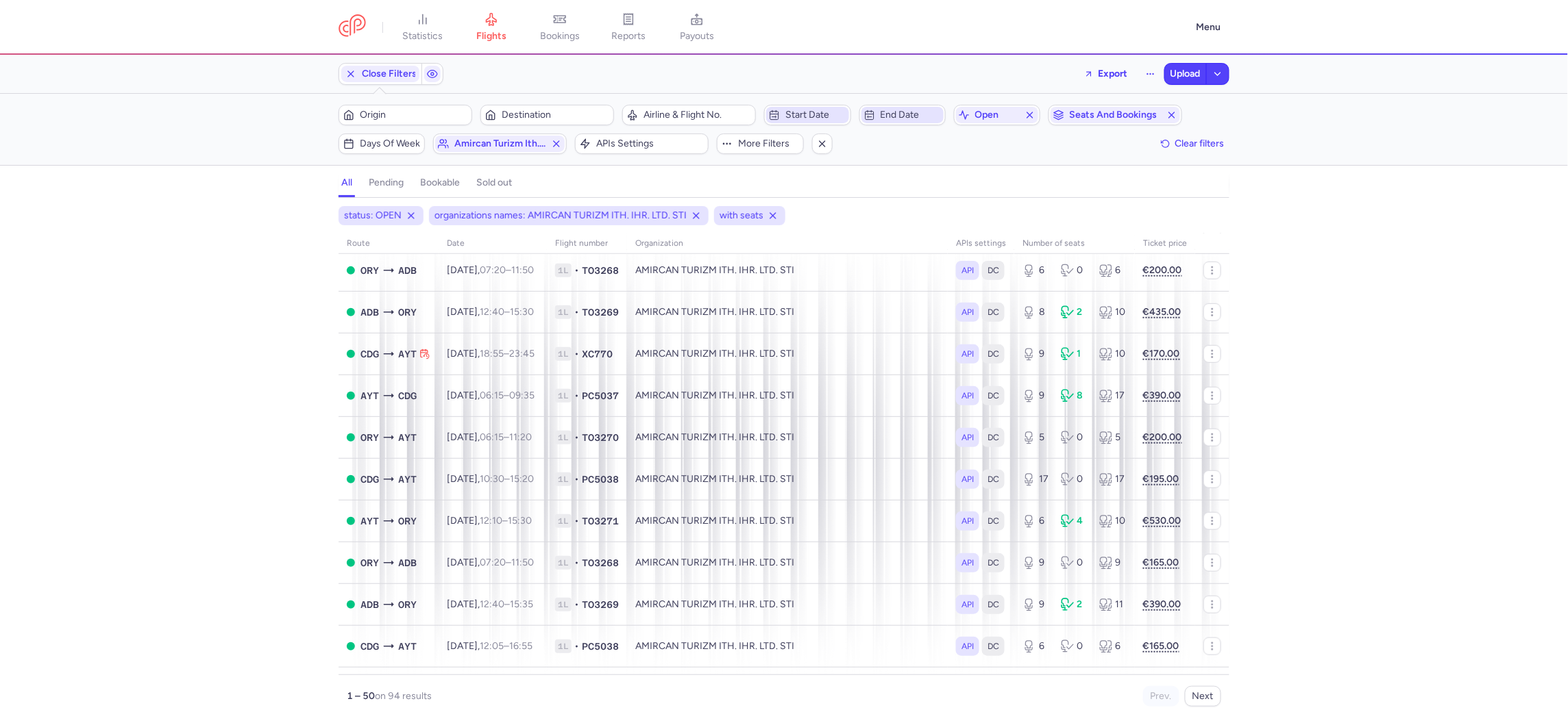
scroll to position [408, 0]
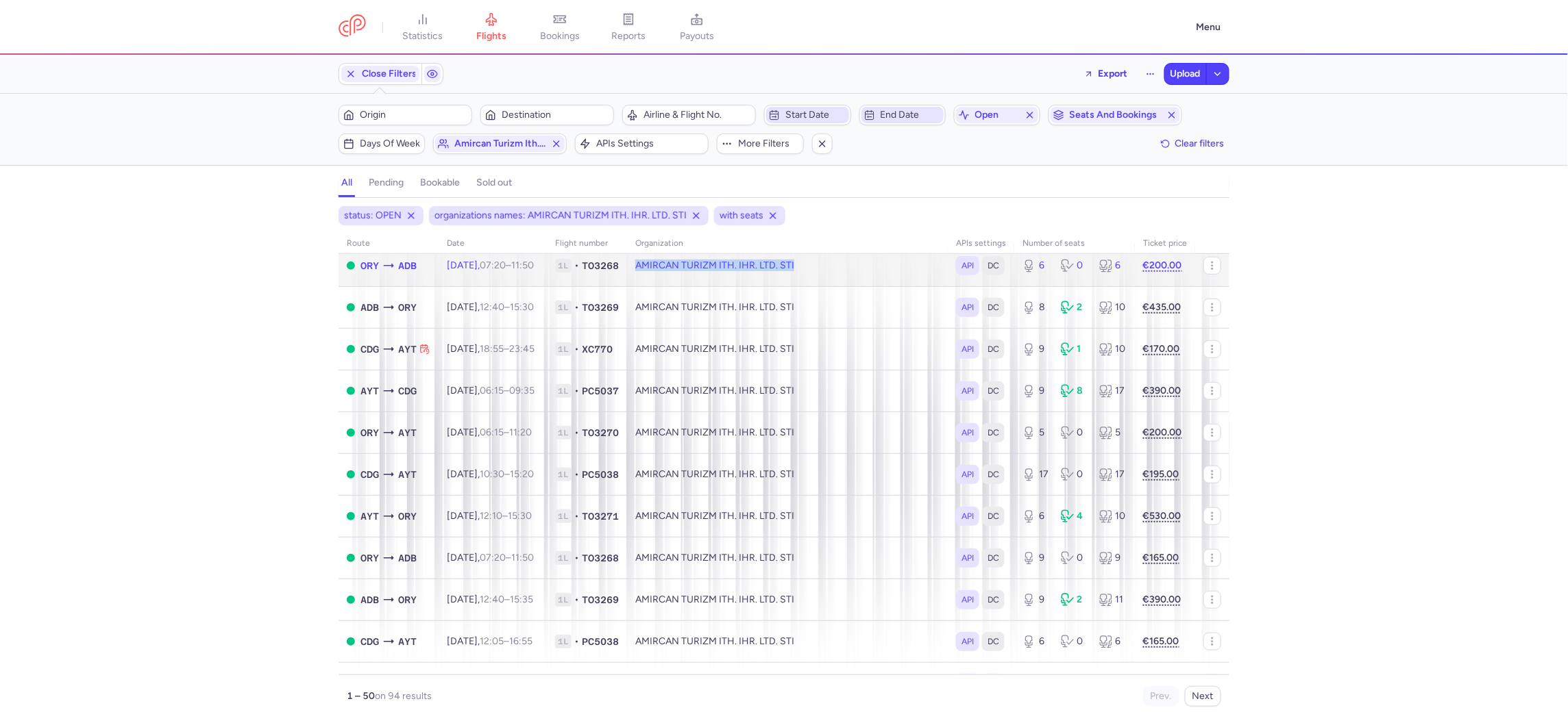
drag, startPoint x: 854, startPoint y: 285, endPoint x: 654, endPoint y: 267, distance: 200.8
click at [654, 286] on tr "ORY ADB [DATE] 07:20 – 11:50 +0 1L • TO3268 AMIRCAN TURIZM ITH. IHR. LTD. STI A…" at bounding box center [784, 306] width 891 height 42
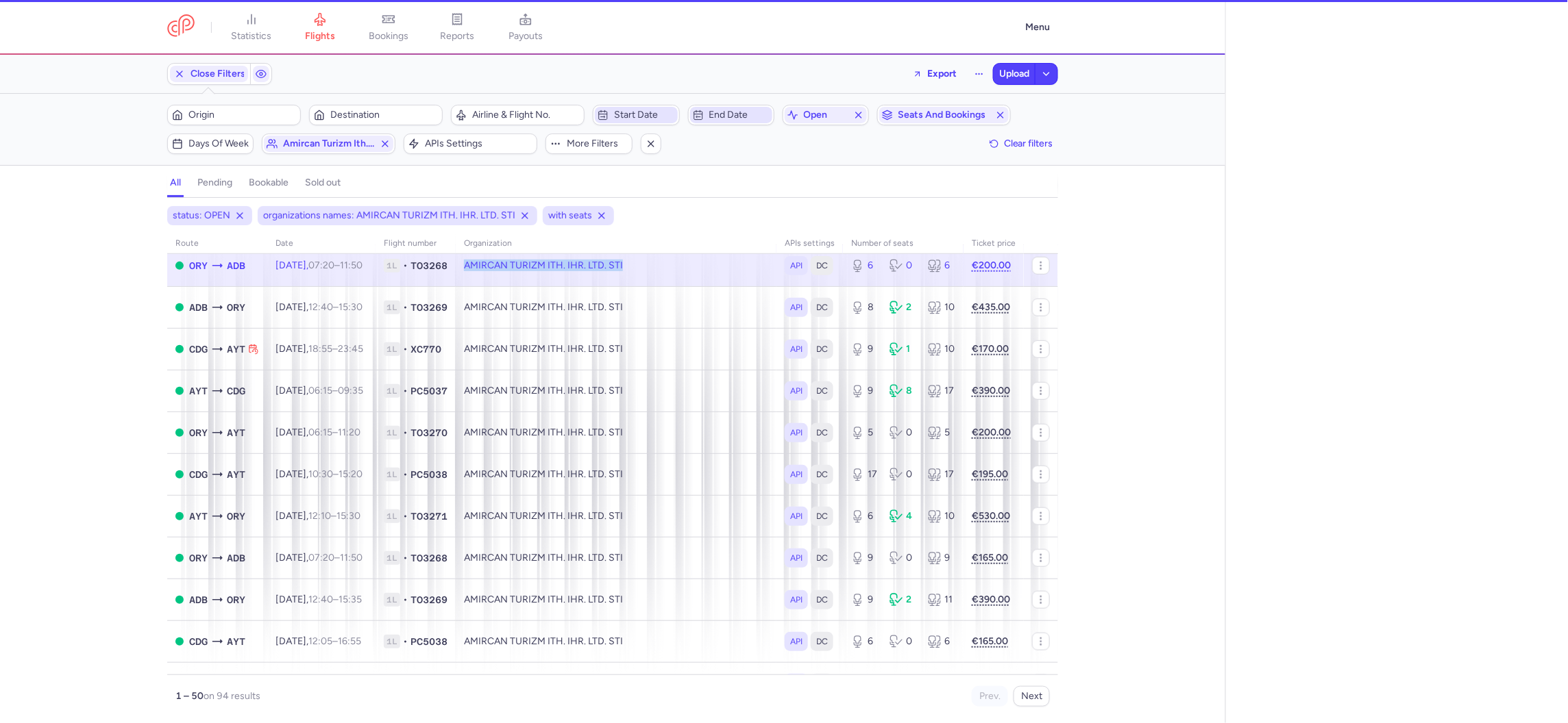
select select "days"
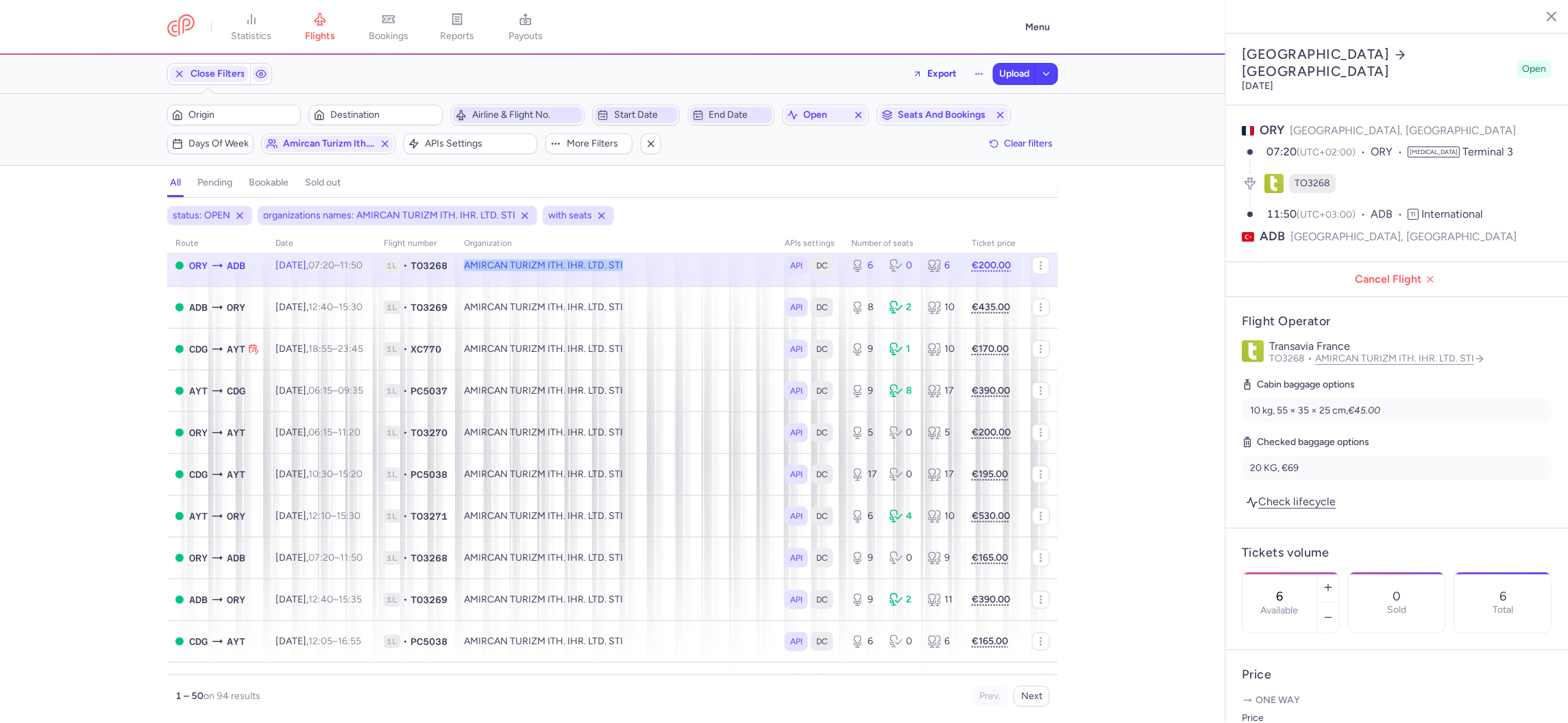
click at [476, 112] on span "Airline & Flight No." at bounding box center [526, 115] width 107 height 11
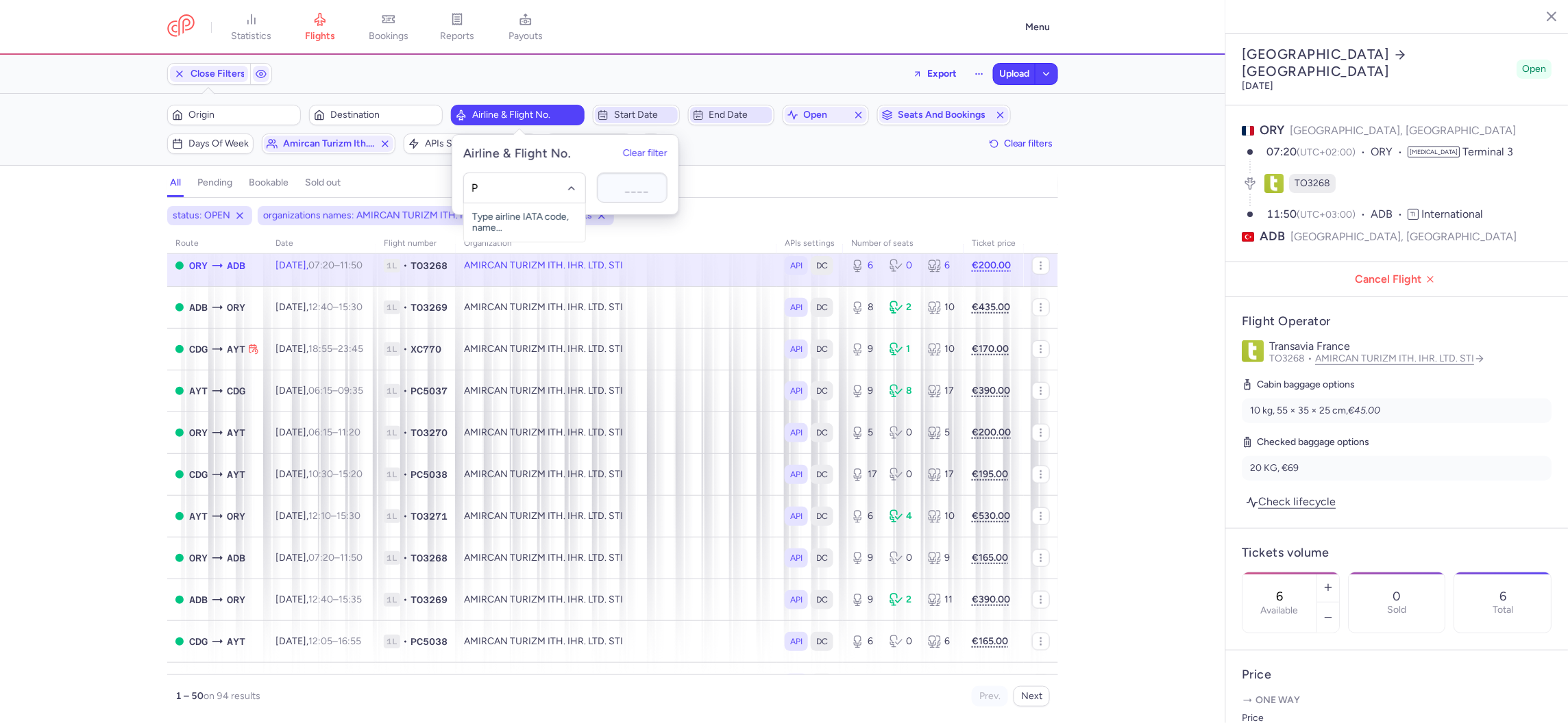
type input "PC"
click at [515, 217] on span "Pegasus" at bounding box center [510, 218] width 36 height 11
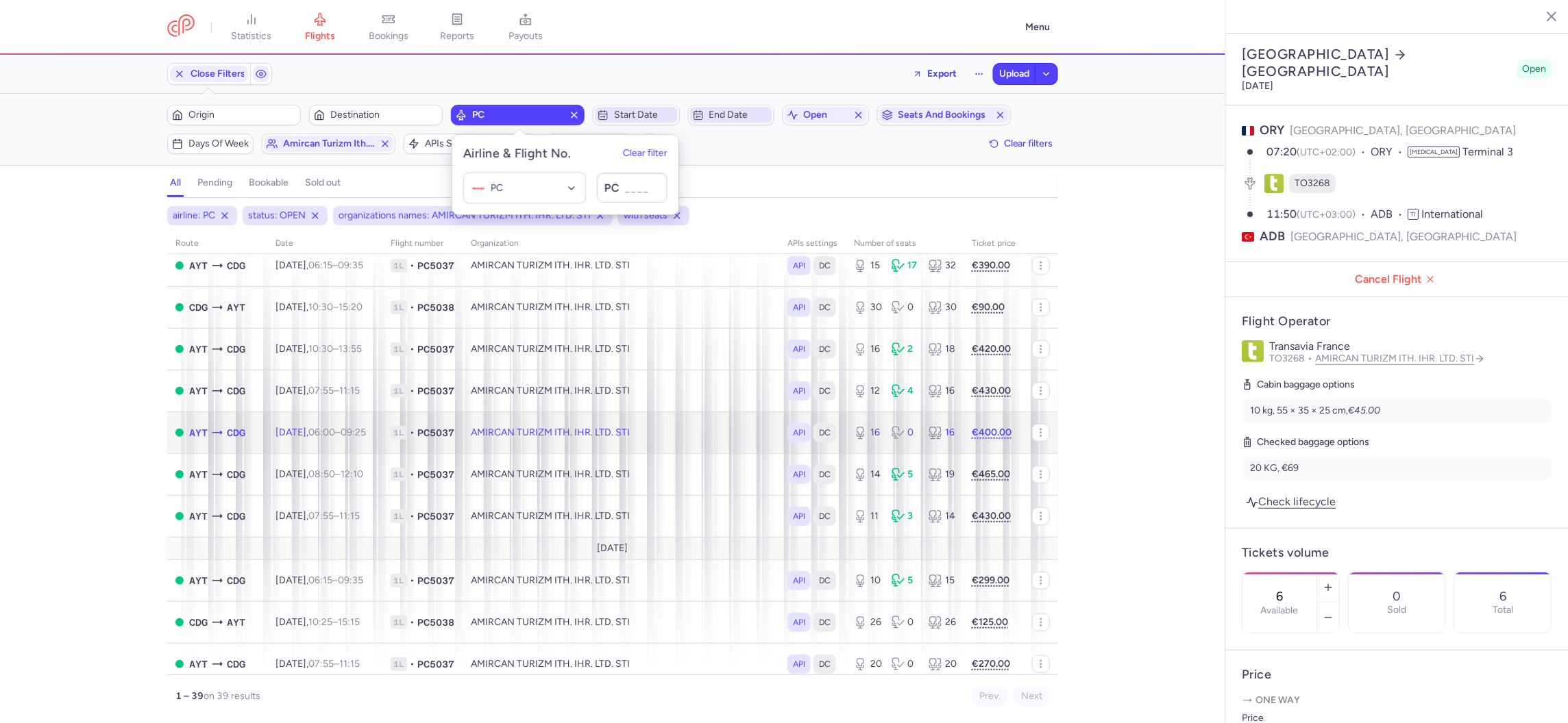
click at [423, 453] on td "1L • PC5037" at bounding box center [423, 432] width 80 height 42
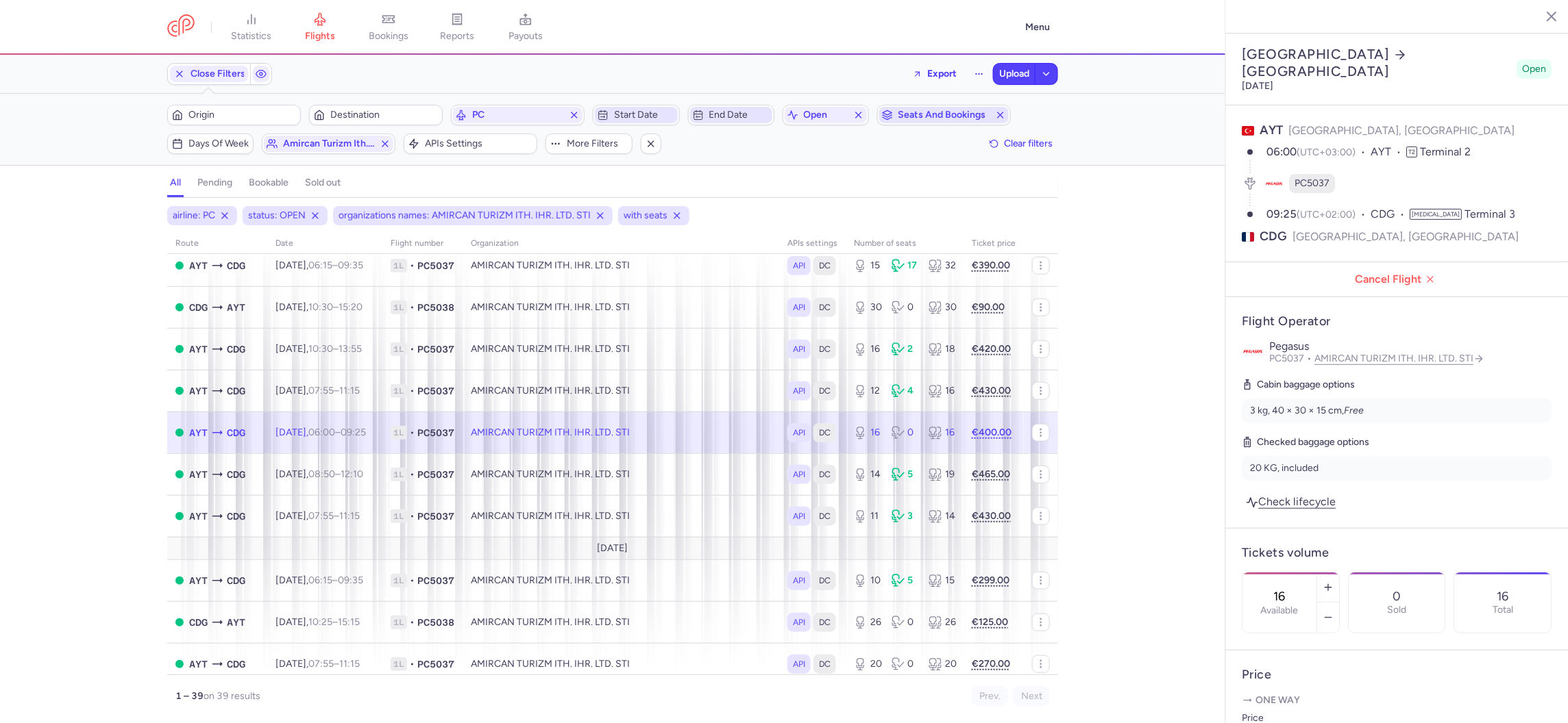
click at [926, 117] on span "Seats and bookings" at bounding box center [944, 115] width 91 height 11
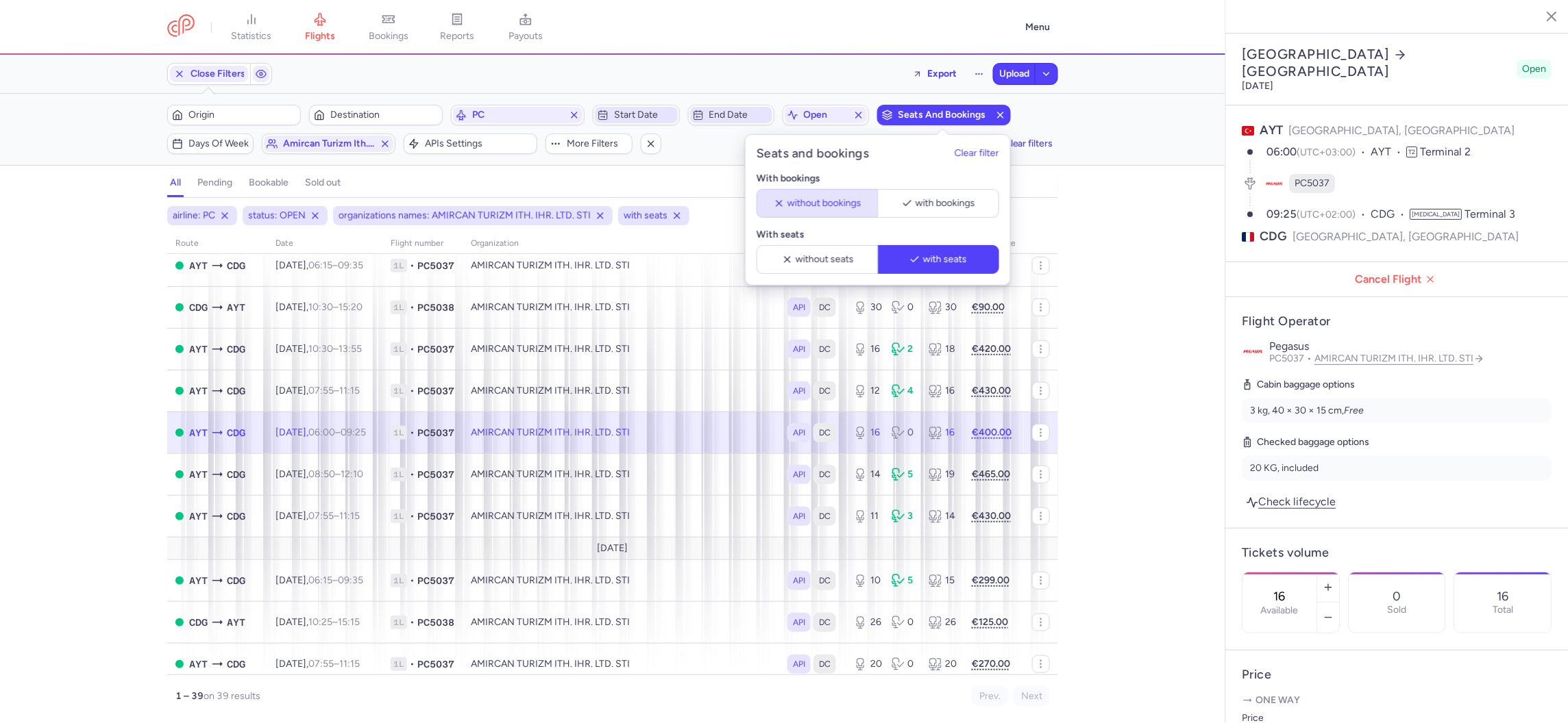
click at [804, 208] on span "without bookings" at bounding box center [824, 203] width 74 height 11
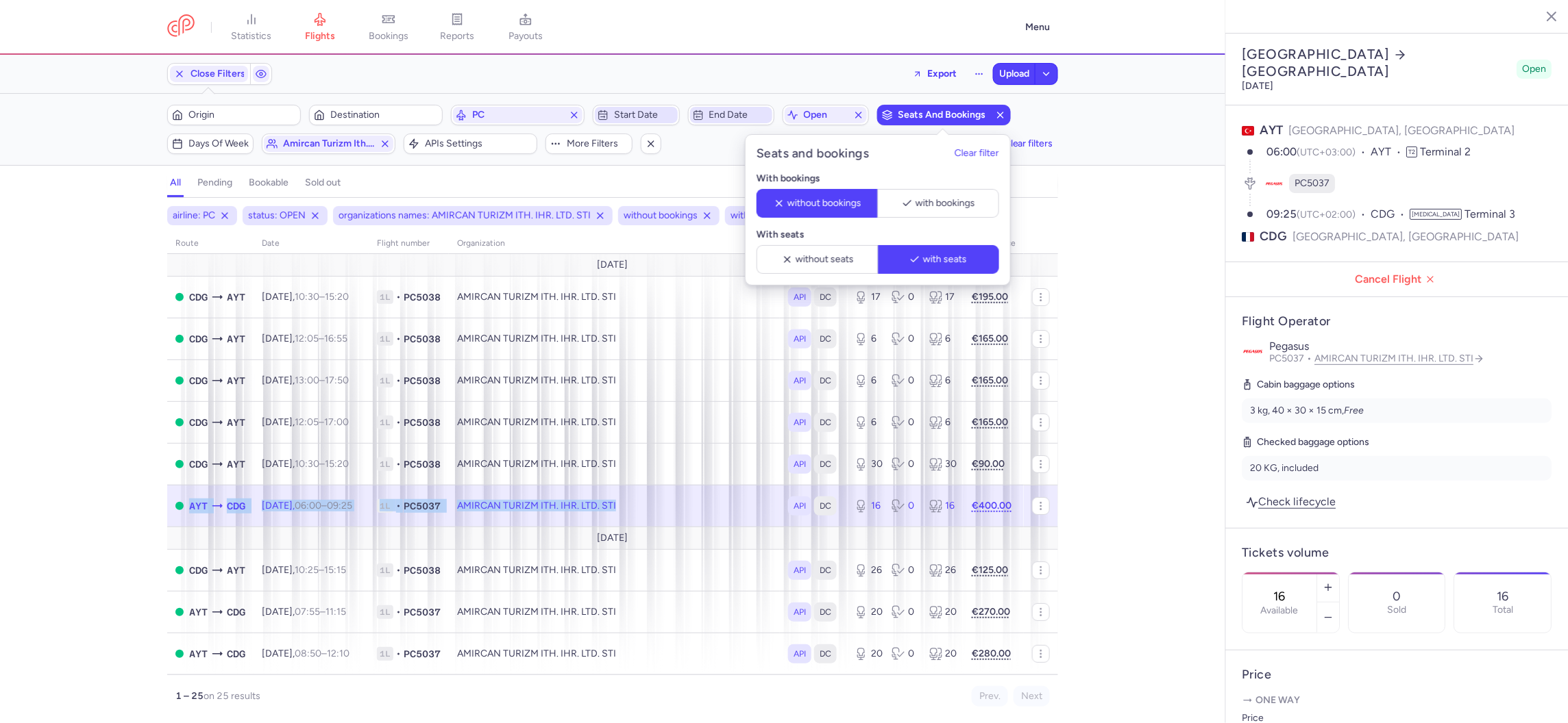
drag, startPoint x: 664, startPoint y: 523, endPoint x: 177, endPoint y: 487, distance: 488.3
click at [177, 487] on tr "AYT CDG [DATE] 06:00 – 09:25 +0 1L • PC5037 AMIRCAN TURIZM ITH. IHR. LTD. STI A…" at bounding box center [612, 506] width 891 height 42
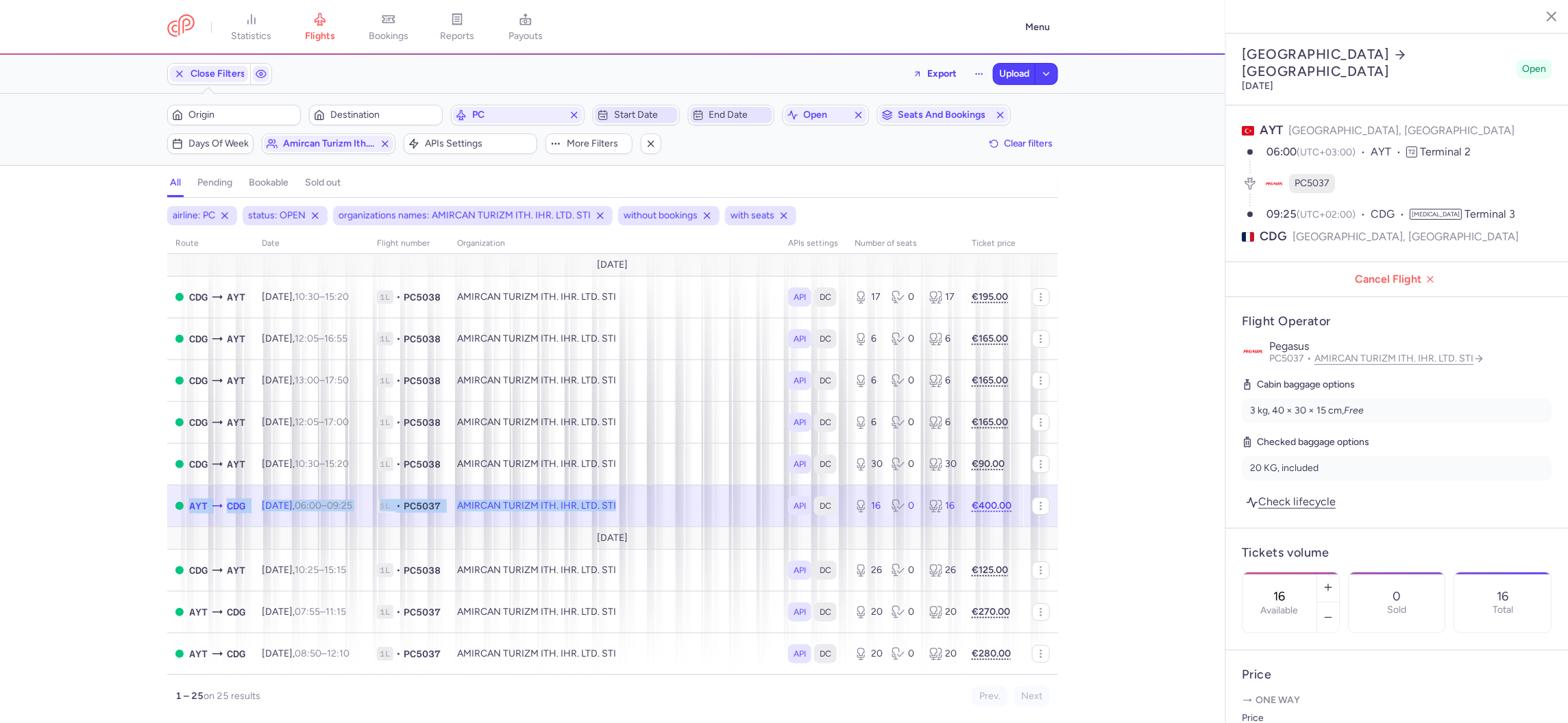
copy tr "AYT CDG [DATE] 06:00 – 09:25 +0 1L • PC5037 AMIRCAN TURIZM ITH. IHR. LTD. STI"
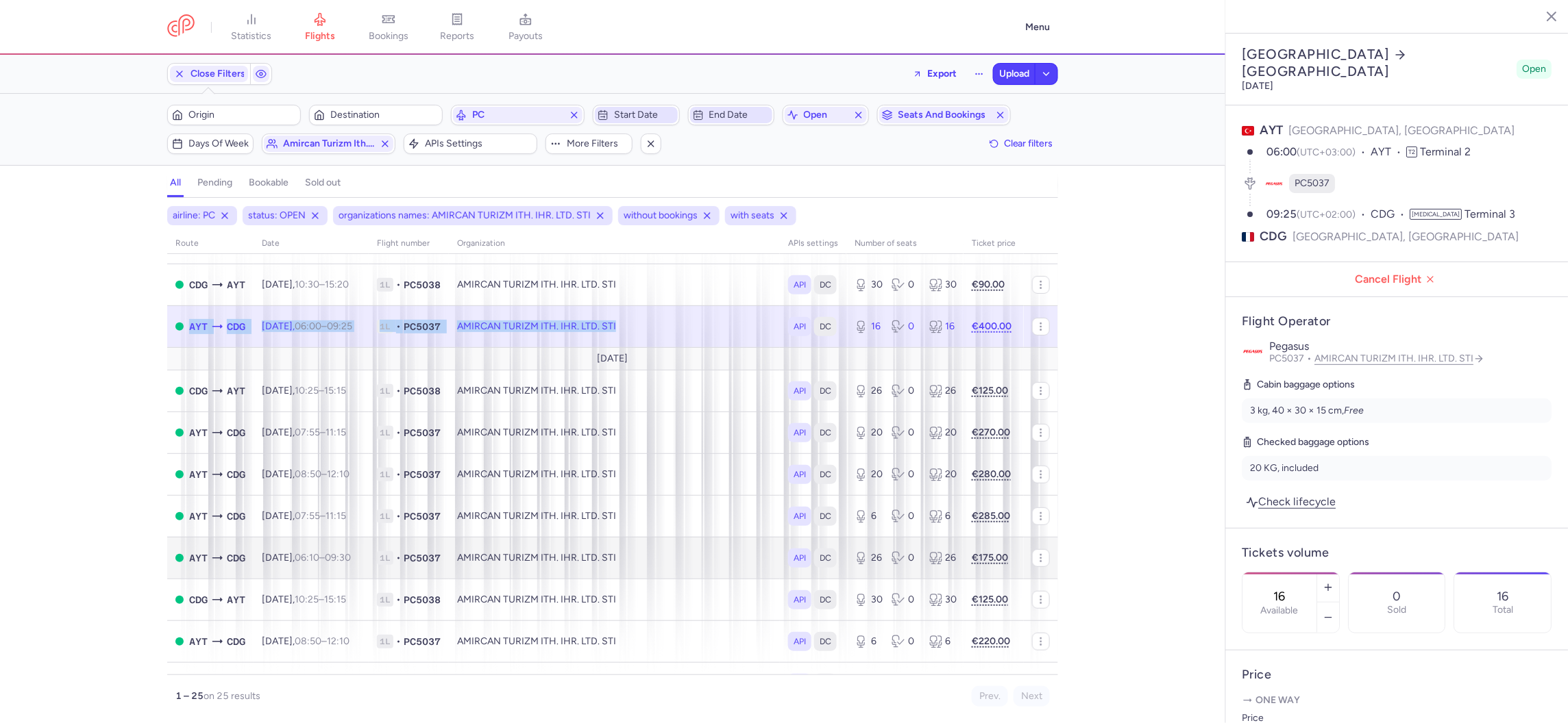
scroll to position [180, 0]
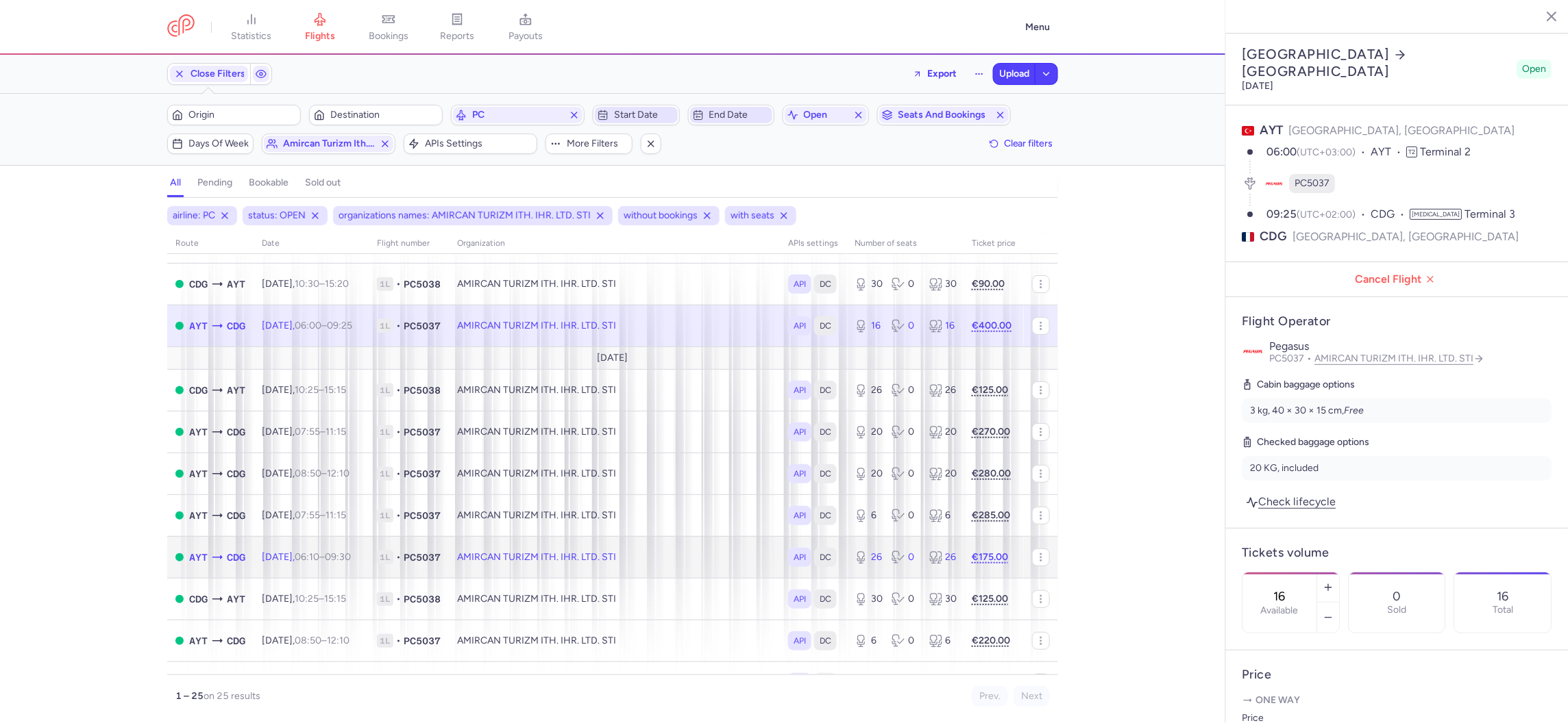
click at [515, 557] on td "AMIRCAN TURIZM ITH. IHR. LTD. STI" at bounding box center [614, 557] width 331 height 42
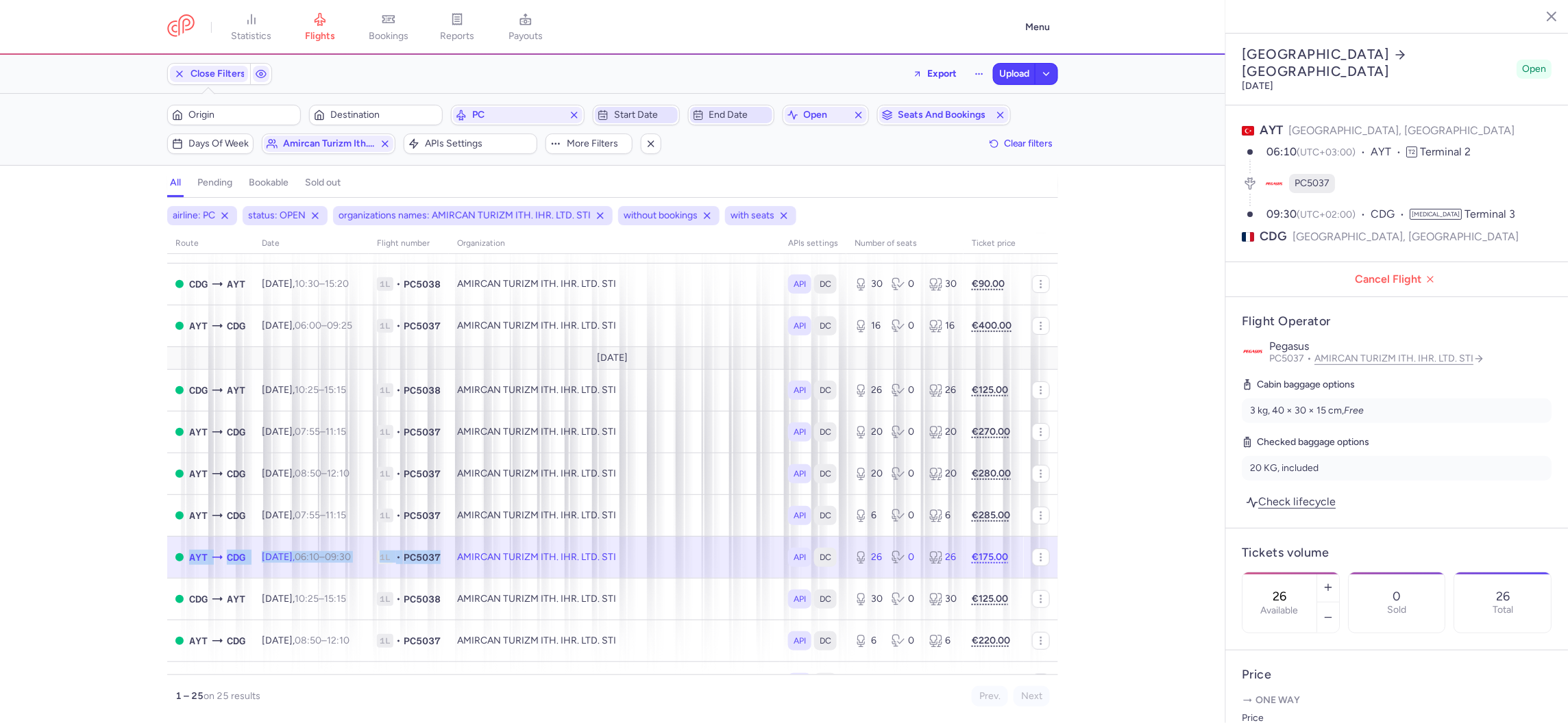
drag, startPoint x: 666, startPoint y: 551, endPoint x: 188, endPoint y: 546, distance: 478.0
click at [188, 546] on tr "AYT CDG [DATE] 06:10 – 09:30 +0 1L • PC5037 AMIRCAN TURIZM ITH. IHR. LTD. STI A…" at bounding box center [612, 557] width 891 height 42
copy tr "AYT CDG [DATE] 06:10 – 09:30 +0 1L • PC5037"
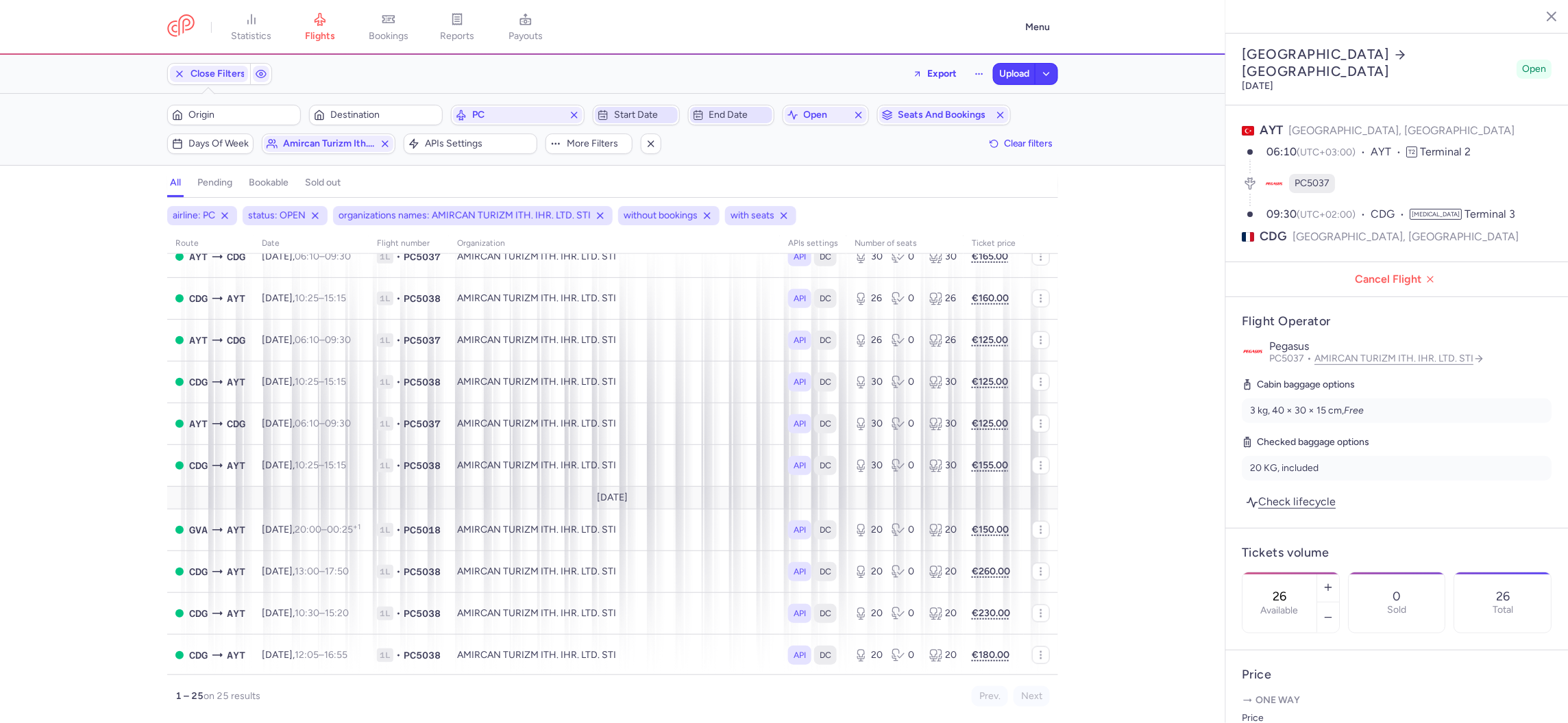
scroll to position [696, 0]
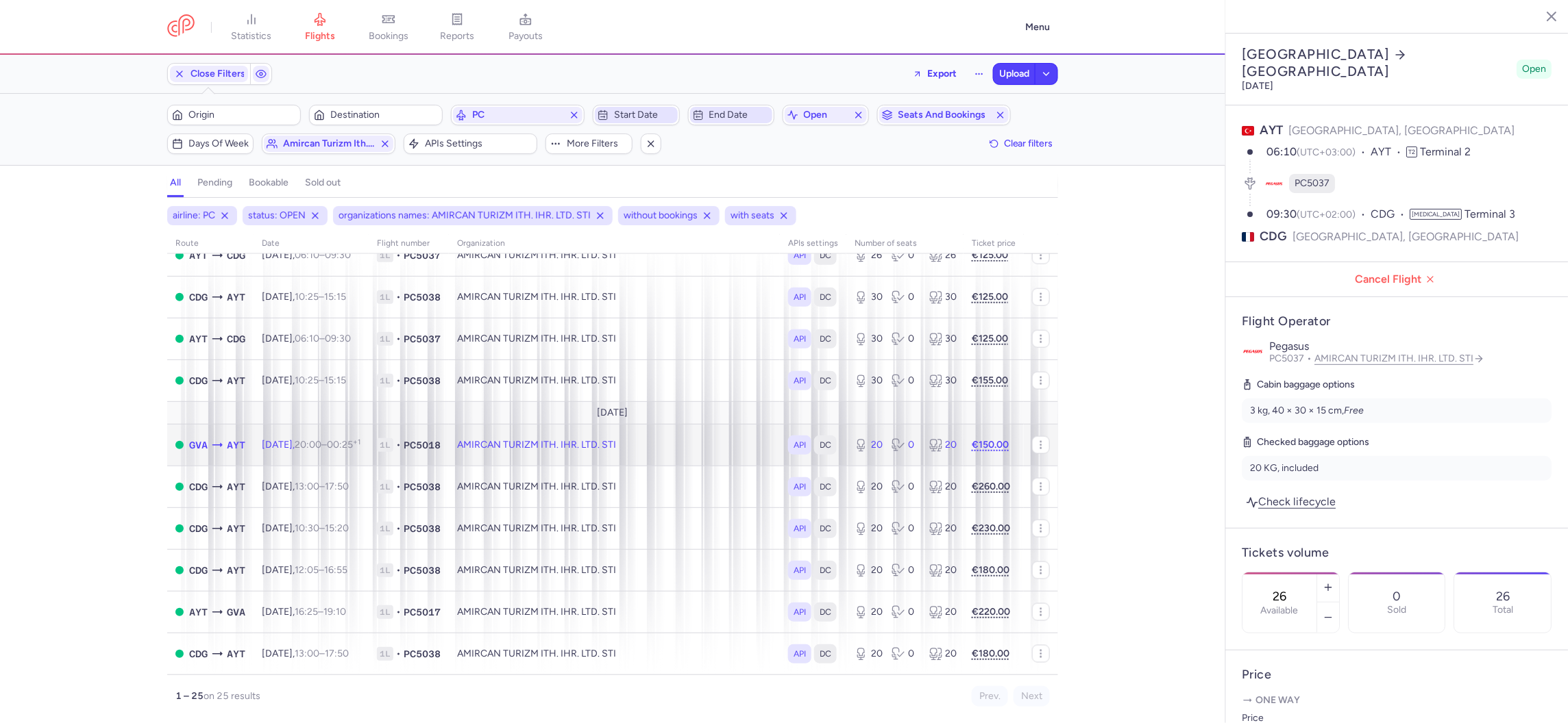
click at [504, 438] on td "AMIRCAN TURIZM ITH. IHR. LTD. STI" at bounding box center [614, 444] width 331 height 42
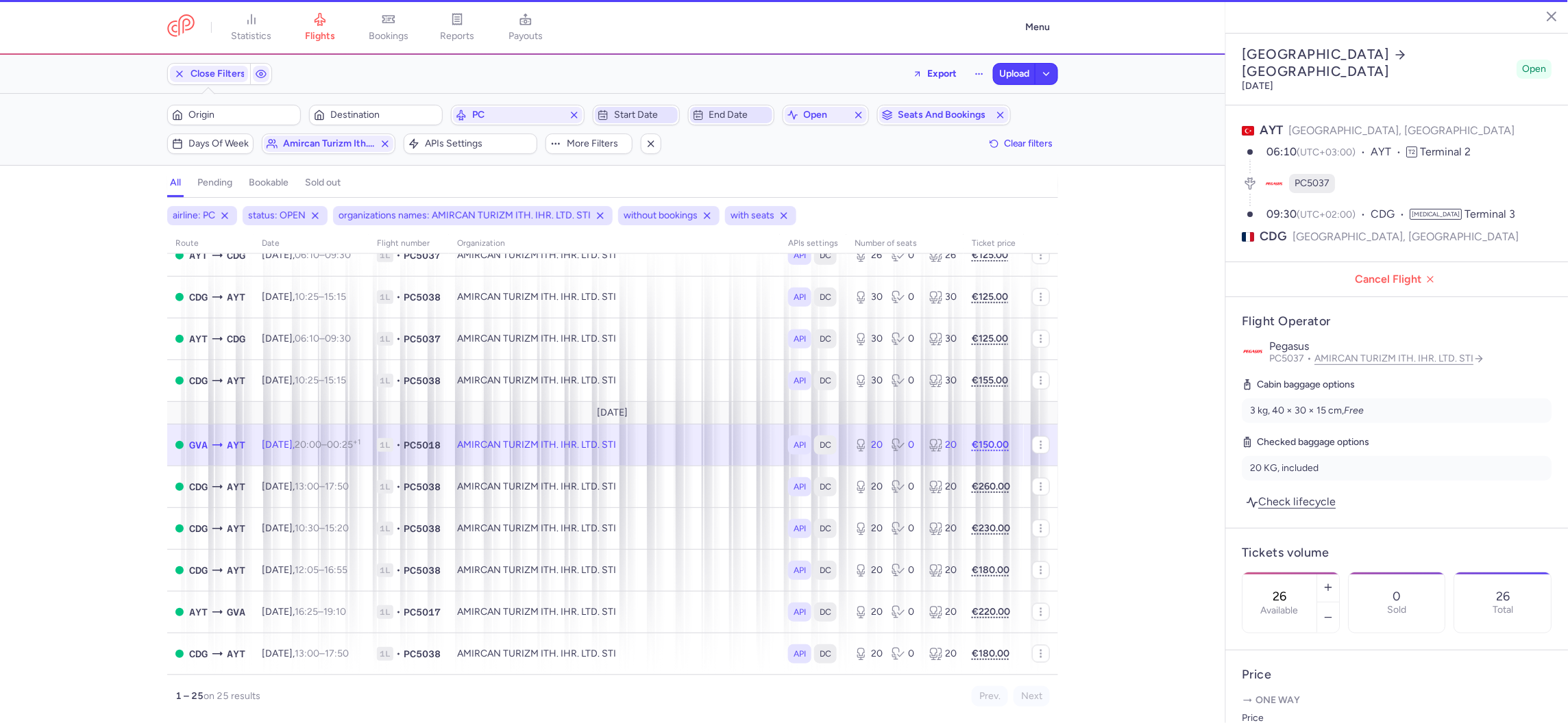
type input "20"
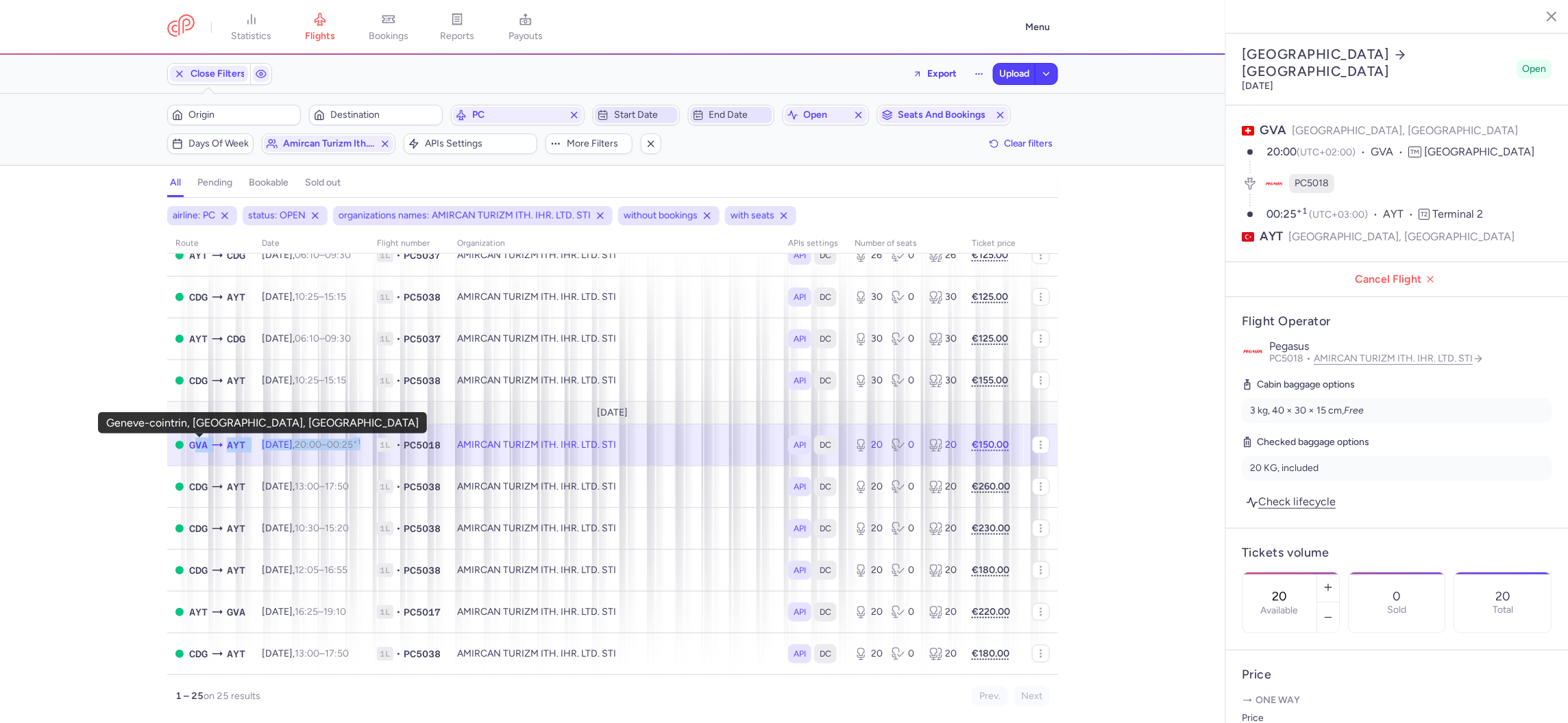
drag, startPoint x: 397, startPoint y: 446, endPoint x: 190, endPoint y: 444, distance: 207.0
click at [190, 444] on tr "GVA AYT [DATE] 20:00 – 00:25 +1 1L • PC5018 AMIRCAN TURIZM ITH. IHR. LTD. STI A…" at bounding box center [612, 444] width 891 height 42
copy tr "GVA AYT [DATE] 20:00 – 00:25 +1"
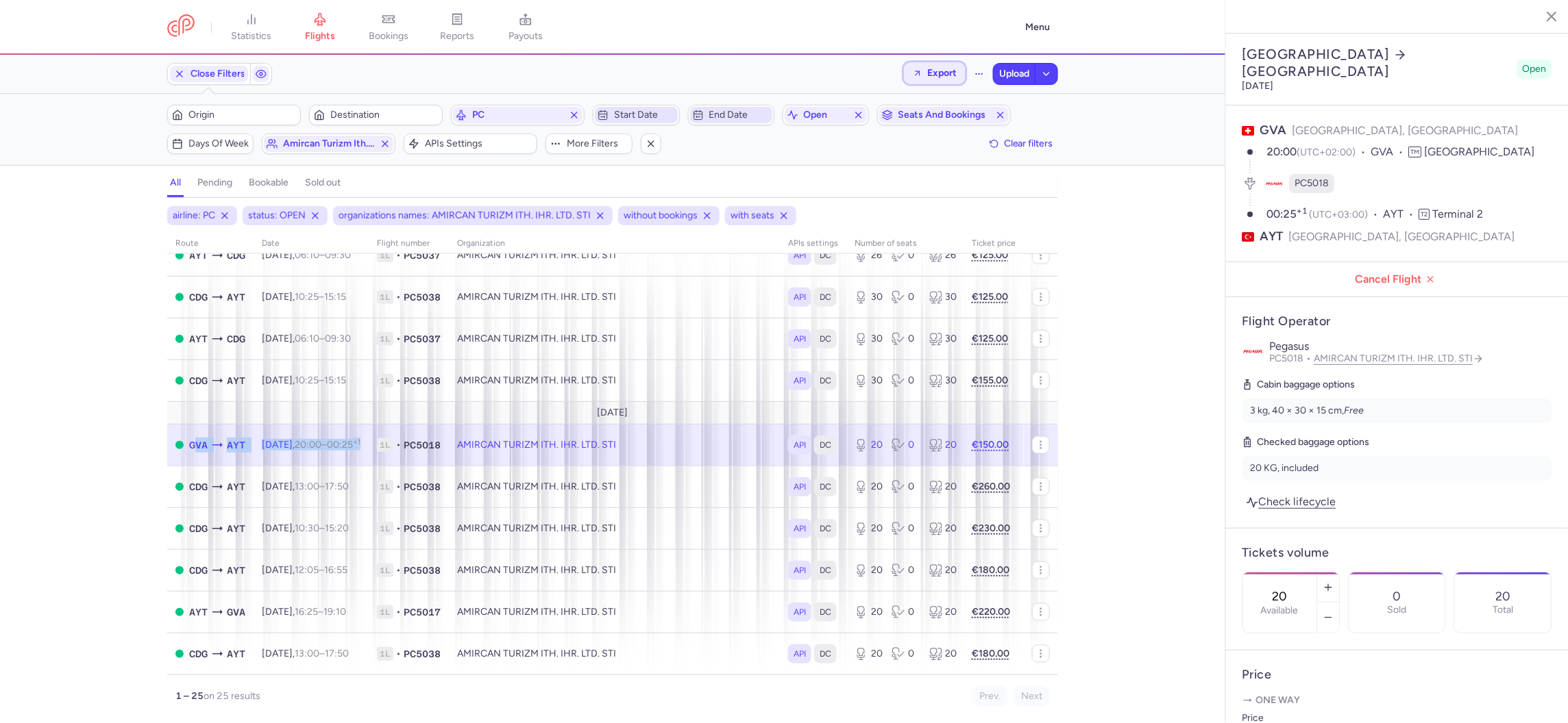
click at [930, 76] on span "Export" at bounding box center [942, 73] width 29 height 10
click at [931, 117] on button "Export flights" at bounding box center [896, 110] width 136 height 22
click at [1434, 352] on link "AMIRCAN TURIZM ITH. IHR. LTD. STI" at bounding box center [1399, 358] width 170 height 12
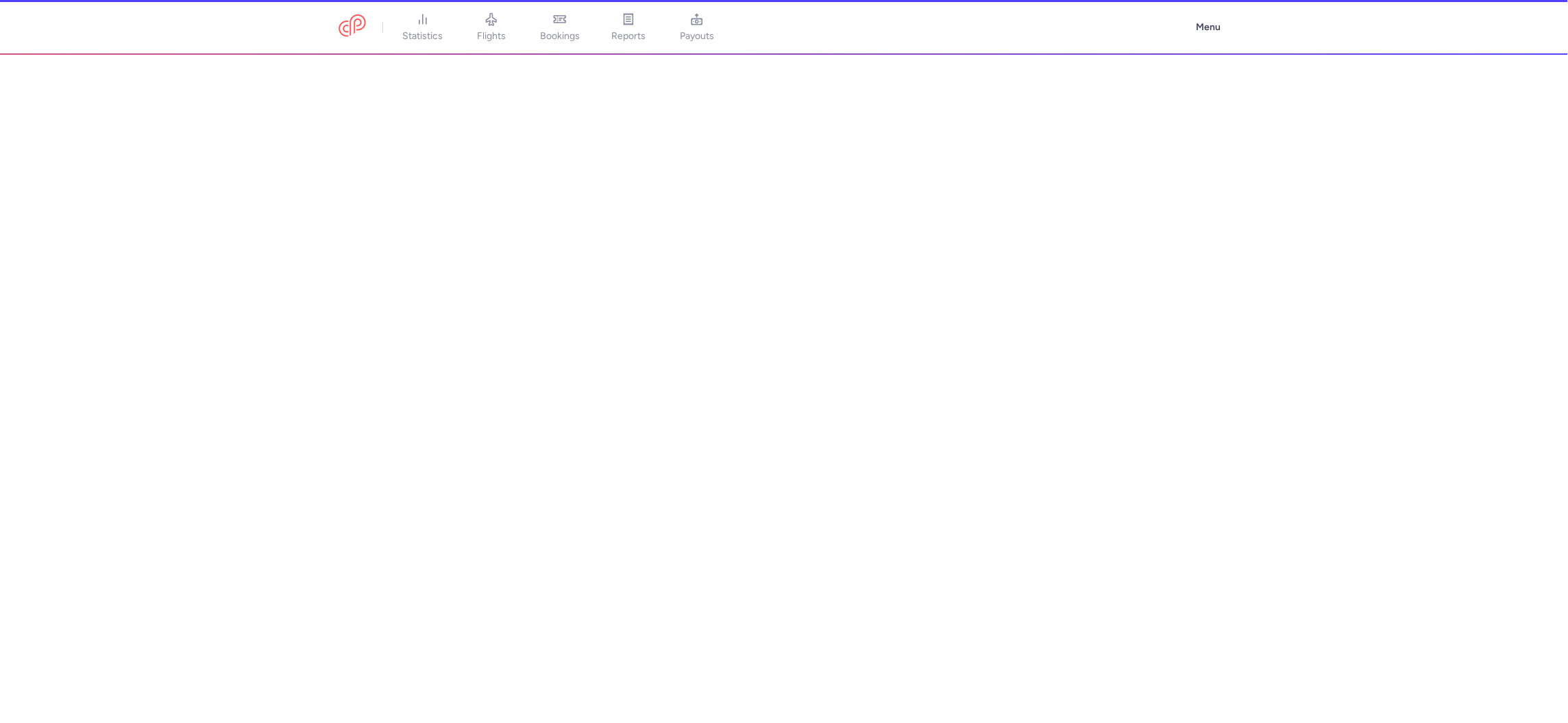
select select "DEDICATED"
select select "tr"
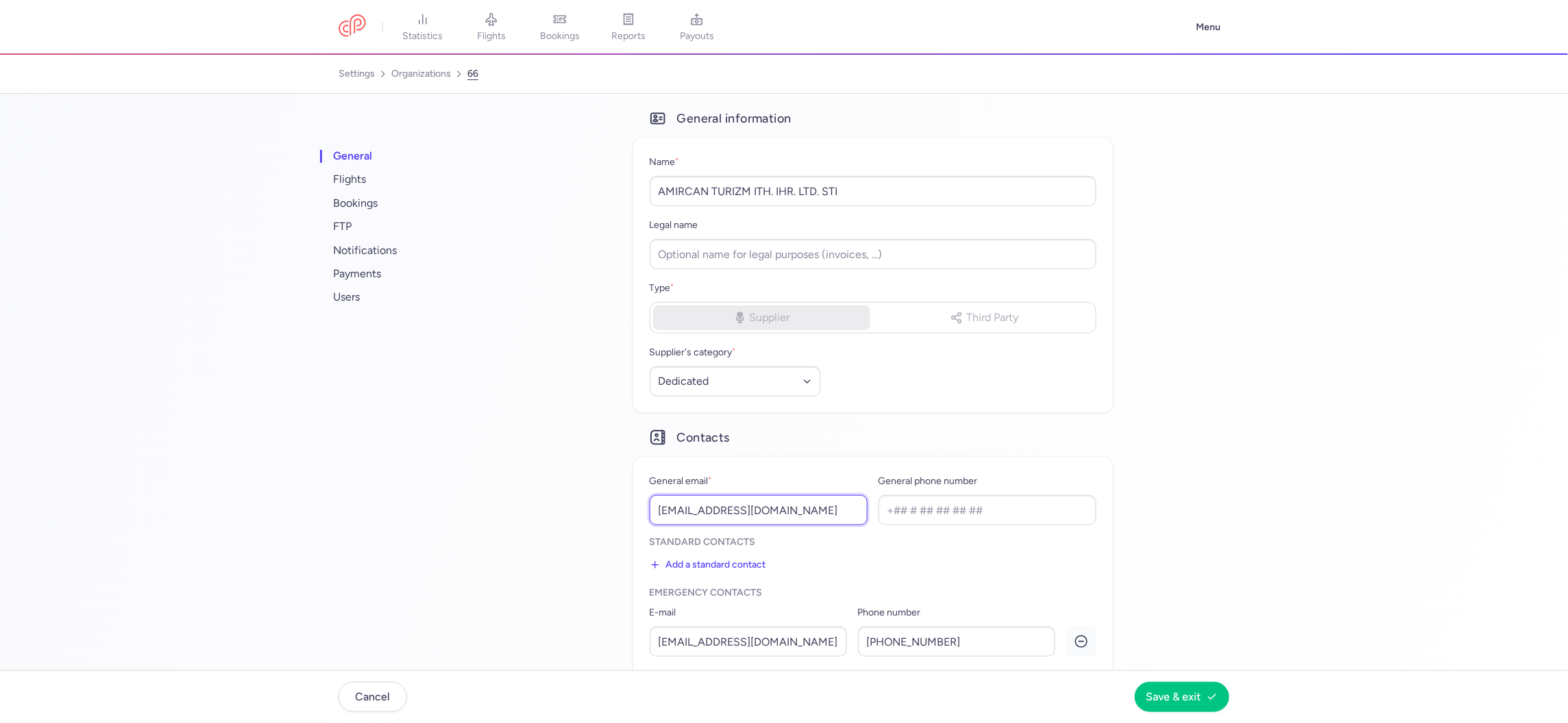
click at [736, 519] on input "[EMAIL_ADDRESS][DOMAIN_NAME]" at bounding box center [758, 510] width 218 height 30
click at [387, 303] on span "users" at bounding box center [416, 297] width 172 height 23
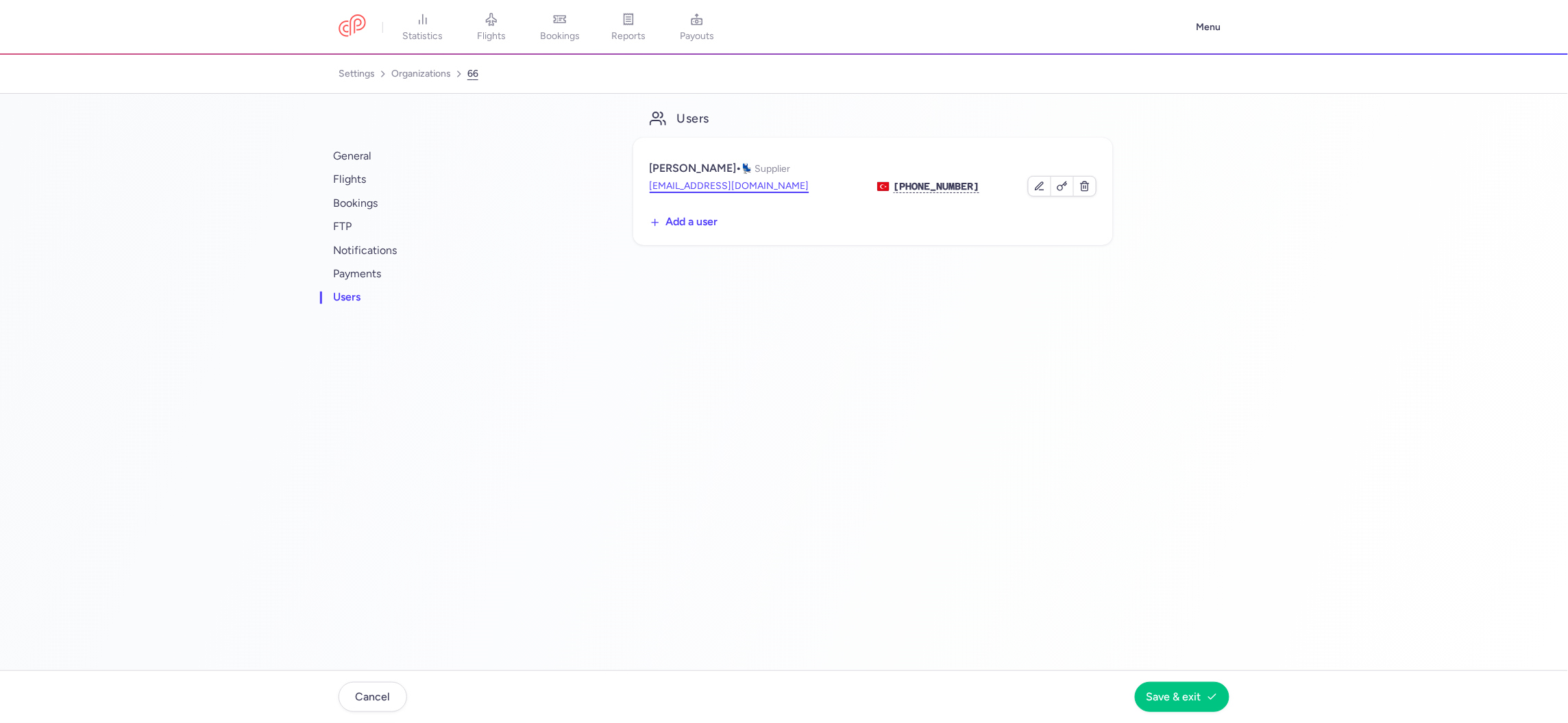
click at [689, 181] on button "[EMAIL_ADDRESS][DOMAIN_NAME]" at bounding box center [729, 186] width 160 height 14
